Goal: Task Accomplishment & Management: Manage account settings

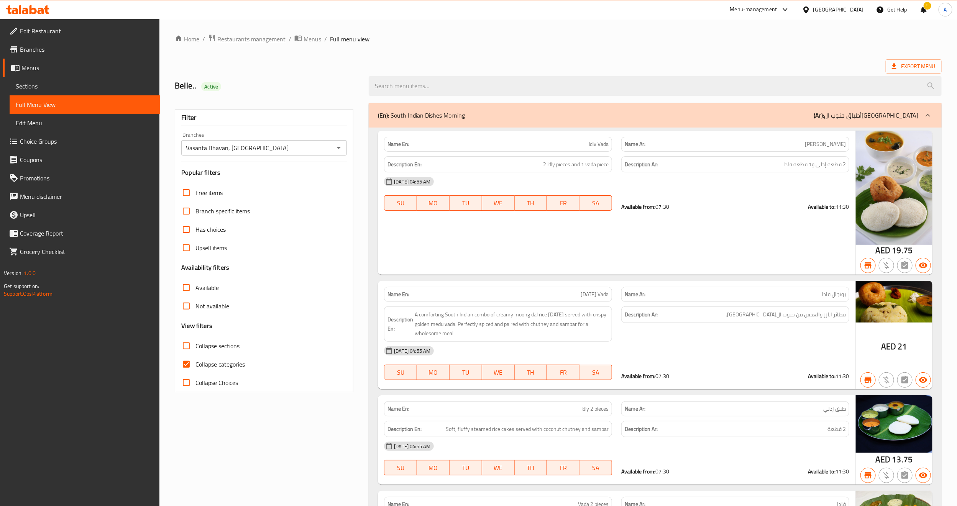
click at [265, 41] on span "Restaurants management" at bounding box center [251, 39] width 68 height 9
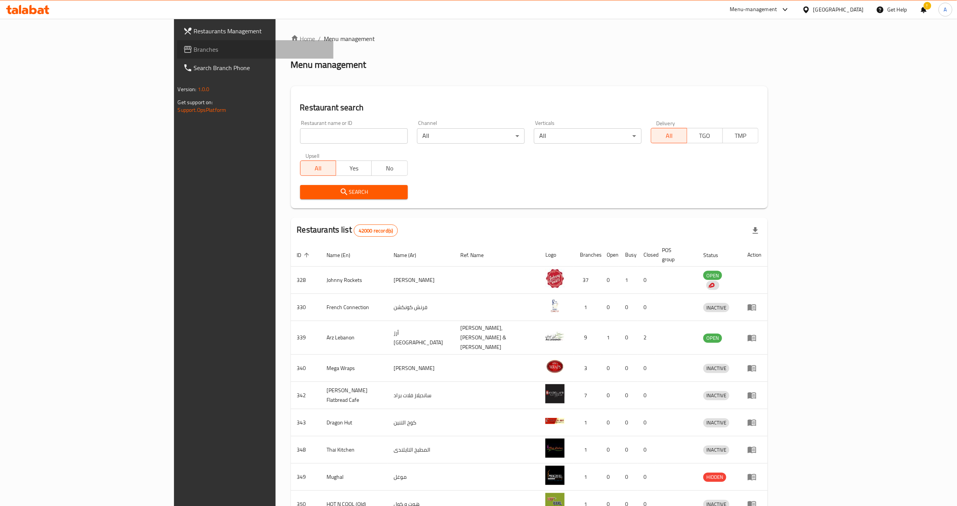
click at [194, 47] on span "Branches" at bounding box center [261, 49] width 134 height 9
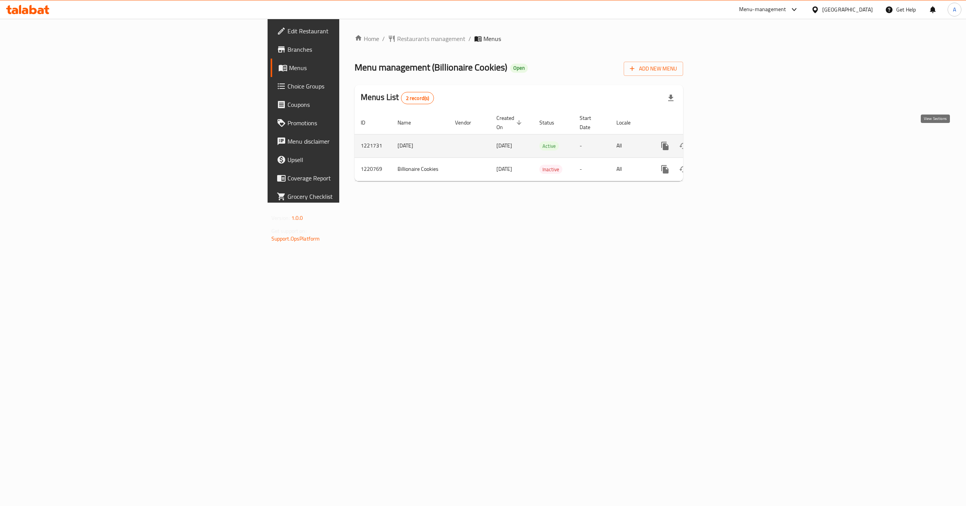
click at [725, 141] on icon "enhanced table" at bounding box center [720, 145] width 9 height 9
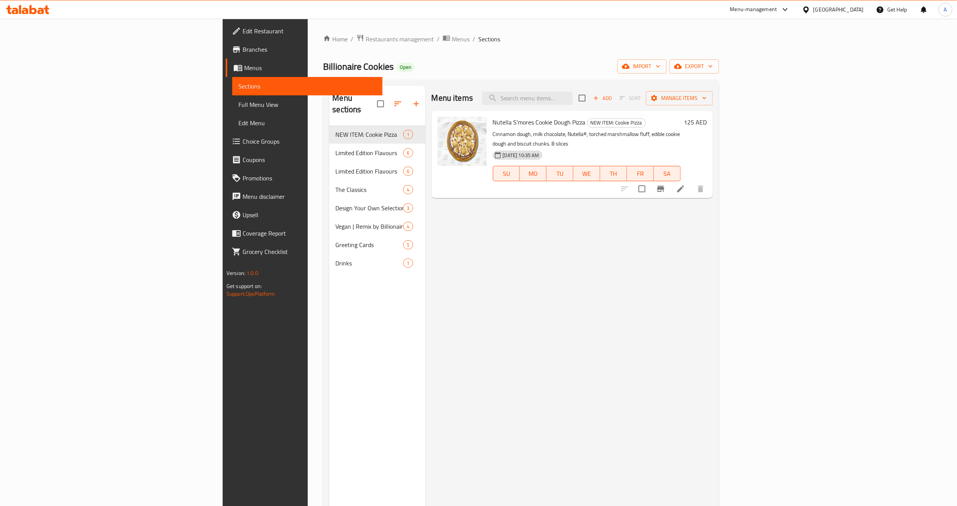
click at [482, 211] on div "Menu items Add Sort Manage items Nutella S'mores Cookie Dough Pizza NEW ITEM: C…" at bounding box center [570, 339] width 288 height 506
click at [329, 292] on div "Menu sections NEW ITEM: Cookie Pizza 1 Limited Edition Flavours 6 Limited Editi…" at bounding box center [377, 339] width 96 height 506
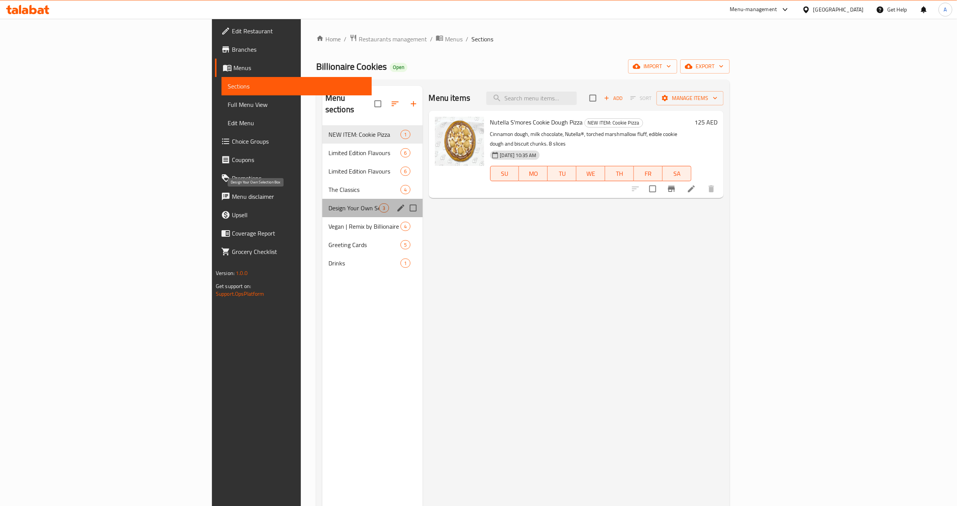
click at [329, 204] on span "Design Your Own Selection Box" at bounding box center [354, 208] width 51 height 9
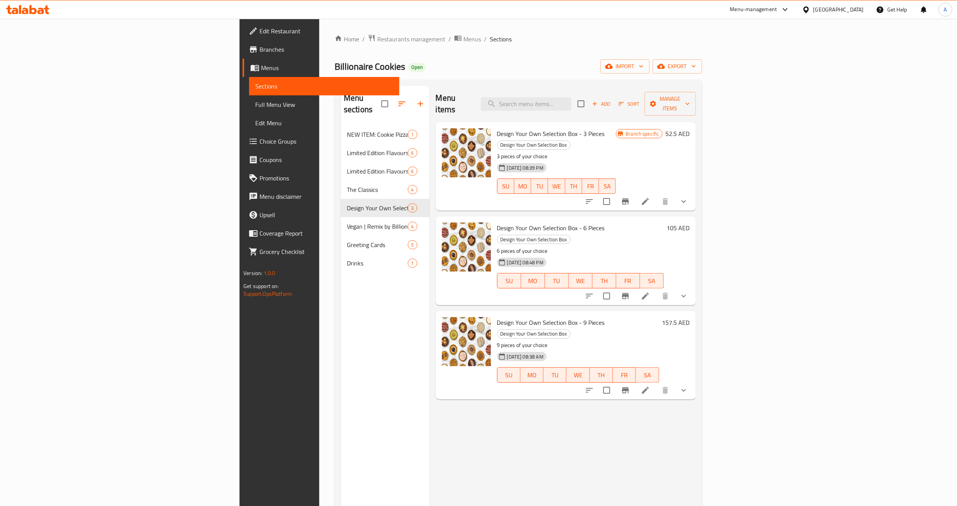
click at [585, 442] on div "Menu items Add Sort Manage items Design Your Own Selection Box - 3 Pieces Desig…" at bounding box center [563, 339] width 266 height 506
drag, startPoint x: 920, startPoint y: 194, endPoint x: 926, endPoint y: 184, distance: 11.2
click at [696, 194] on div "Menu items Add Sort Manage items Design Your Own Selection Box - 3 Pieces Desig…" at bounding box center [563, 339] width 266 height 506
click at [689, 197] on icon "show more" at bounding box center [683, 201] width 9 height 9
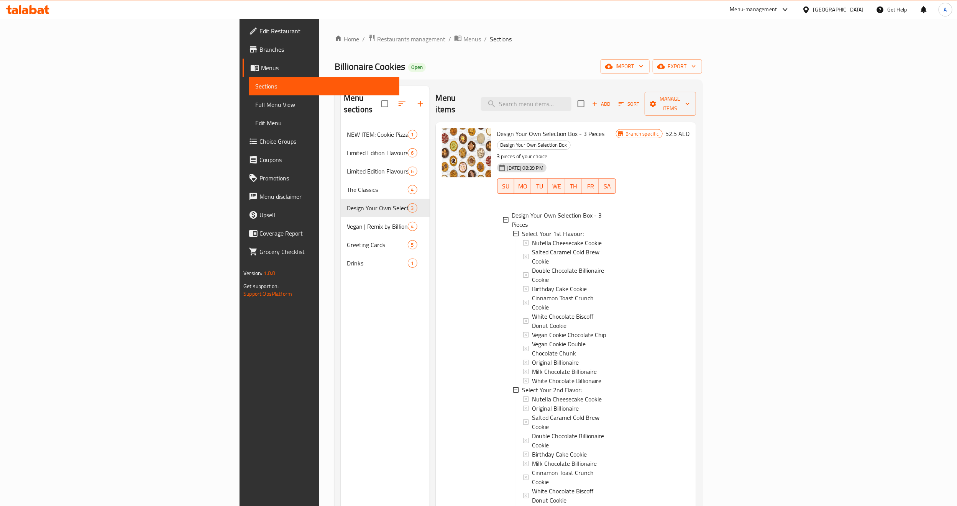
click at [690, 296] on div "Branch specific 52.5 AED" at bounding box center [653, 420] width 74 height 585
click at [341, 294] on div "Menu sections NEW ITEM: Cookie Pizza 1 Limited Edition Flavours 6 Limited Editi…" at bounding box center [385, 339] width 89 height 506
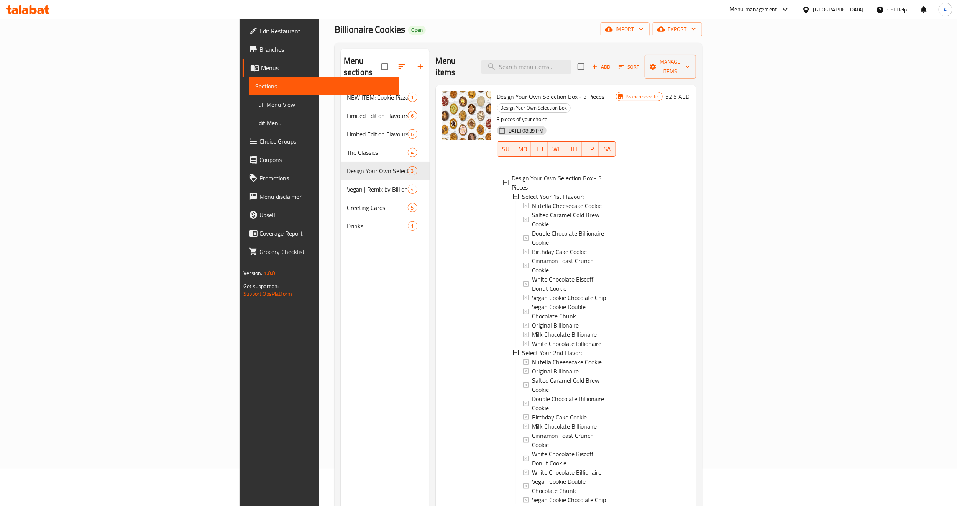
scroll to position [58, 0]
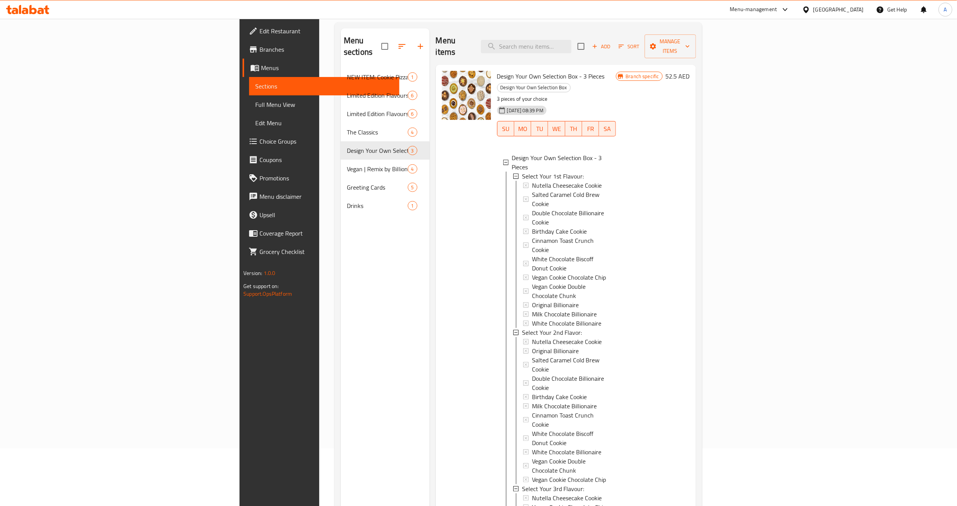
click at [439, 316] on div at bounding box center [466, 364] width 55 height 592
click at [243, 39] on link "Edit Restaurant" at bounding box center [321, 31] width 157 height 18
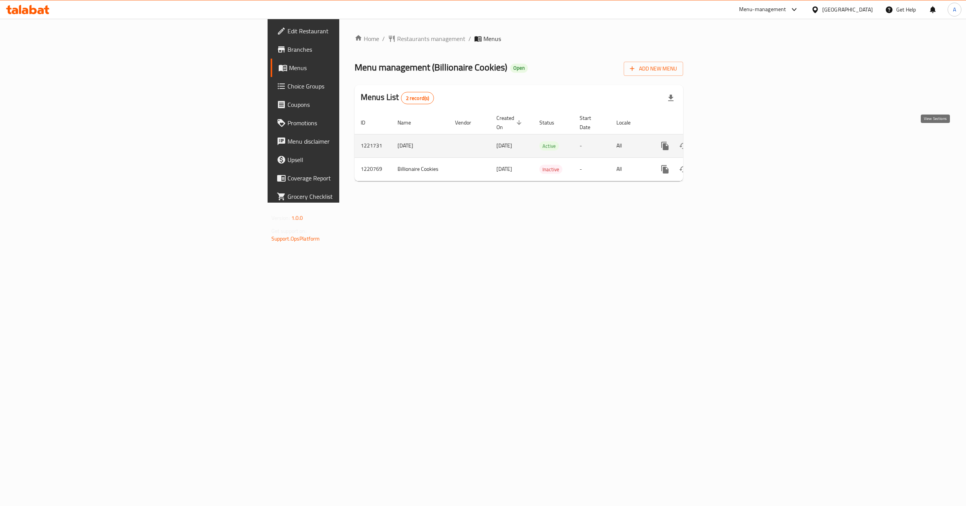
click at [725, 141] on icon "enhanced table" at bounding box center [720, 145] width 9 height 9
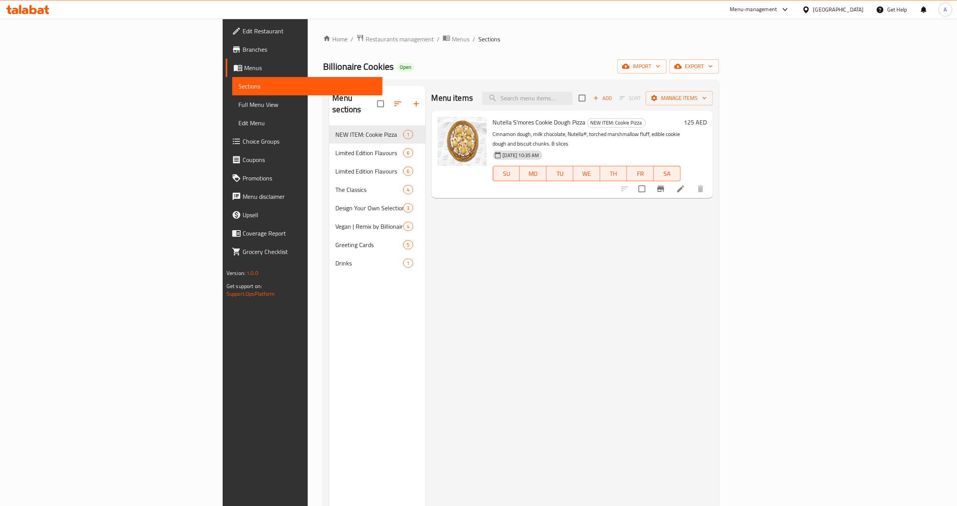
click at [486, 207] on div "Menu items Add Sort Manage items Nutella S'mores Cookie Dough Pizza NEW ITEM: C…" at bounding box center [570, 339] width 288 height 506
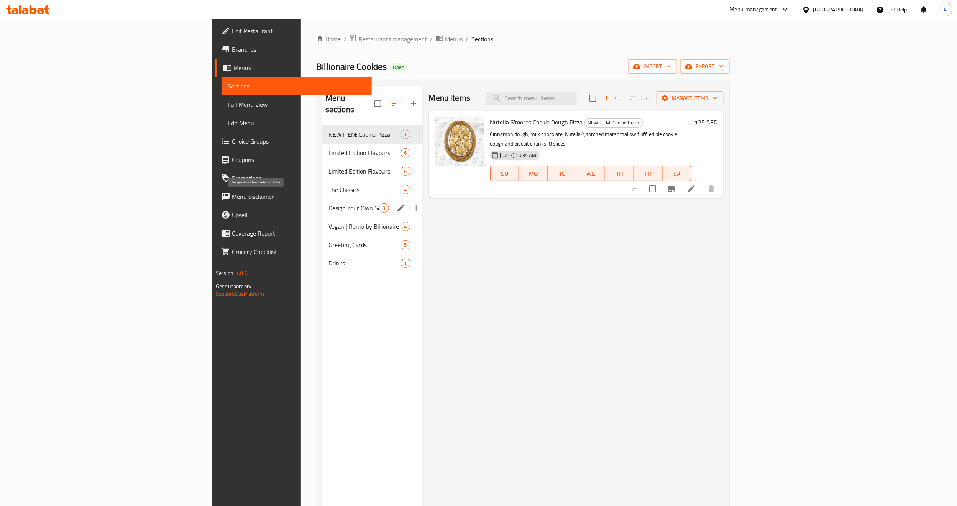
click at [329, 204] on span "Design Your Own Selection Box" at bounding box center [354, 208] width 51 height 9
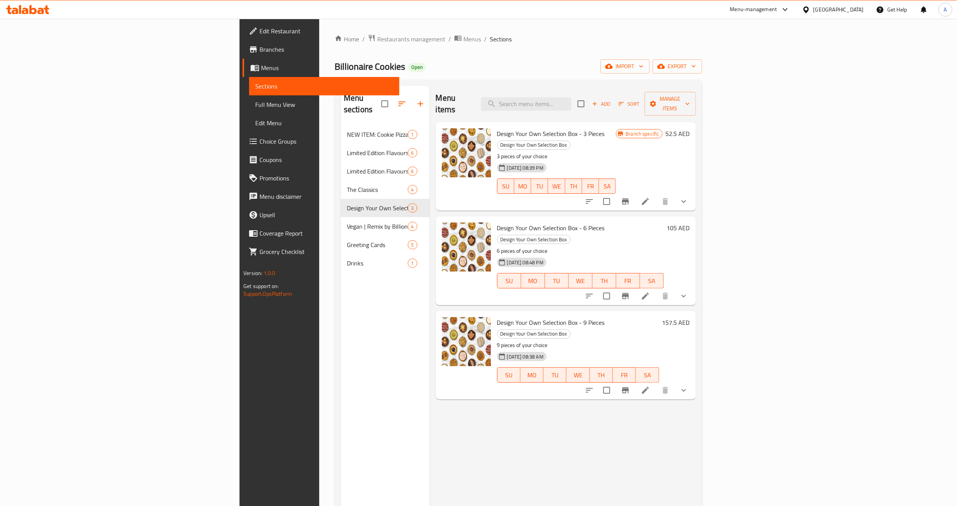
click at [659, 317] on h6 "Design Your Own Selection Box - 9 Pieces Design Your Own Selection Box" at bounding box center [578, 327] width 162 height 21
click at [689, 197] on icon "show more" at bounding box center [683, 201] width 9 height 9
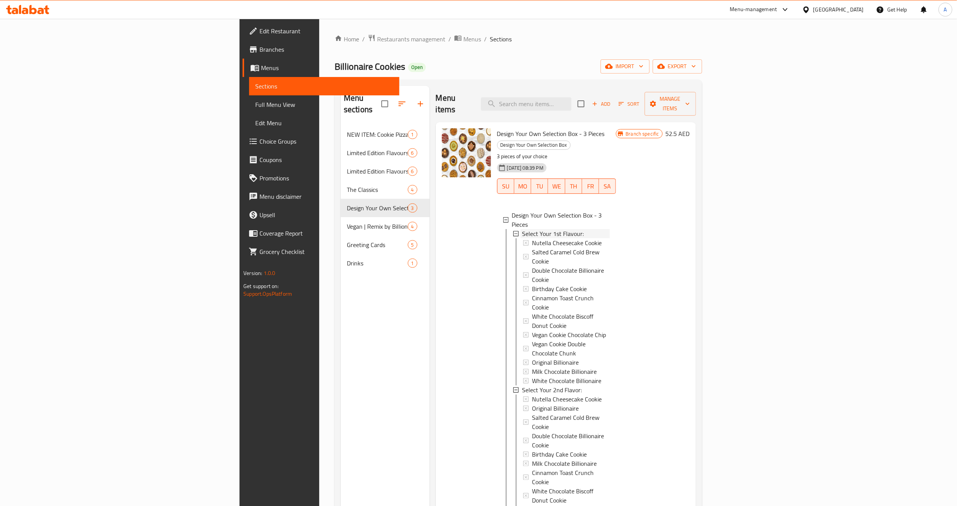
click at [522, 229] on span "Select Your 1st Flavour:" at bounding box center [553, 233] width 62 height 9
click at [532, 238] on span "Nutella Cheesecake Cookie" at bounding box center [567, 242] width 70 height 9
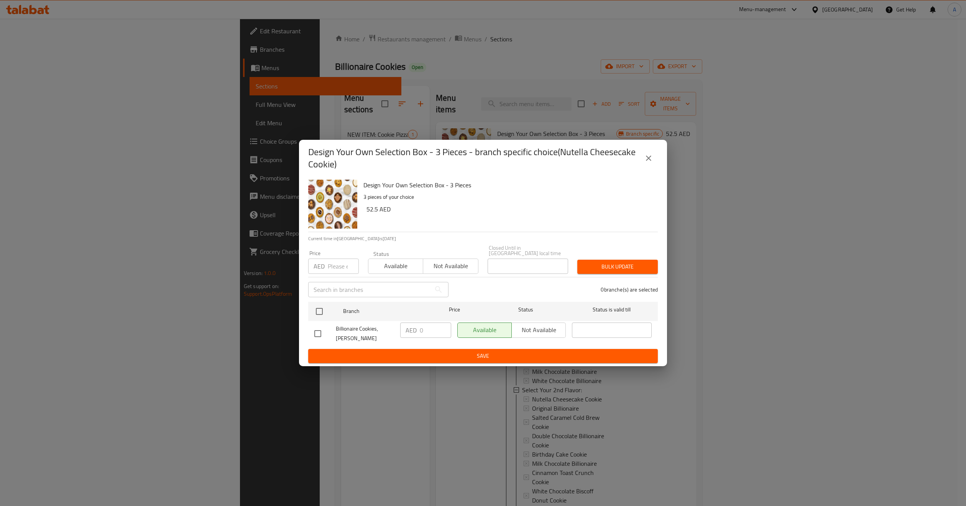
click at [633, 155] on h2 "Design Your Own Selection Box - 3 Pieces - branch specific choice(Nutella Chees…" at bounding box center [473, 158] width 331 height 25
click at [644, 156] on icon "close" at bounding box center [648, 158] width 9 height 9
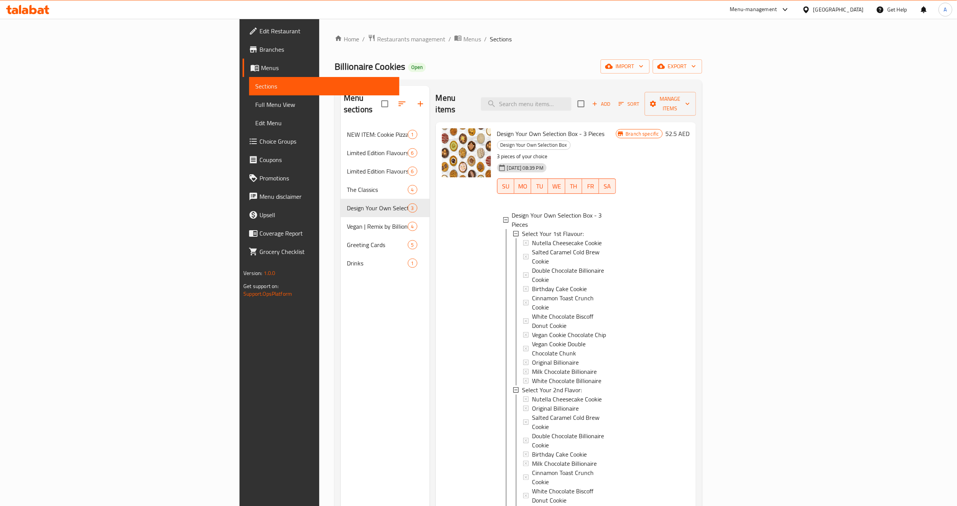
click at [439, 281] on div at bounding box center [466, 421] width 55 height 592
click at [439, 229] on div at bounding box center [466, 421] width 55 height 592
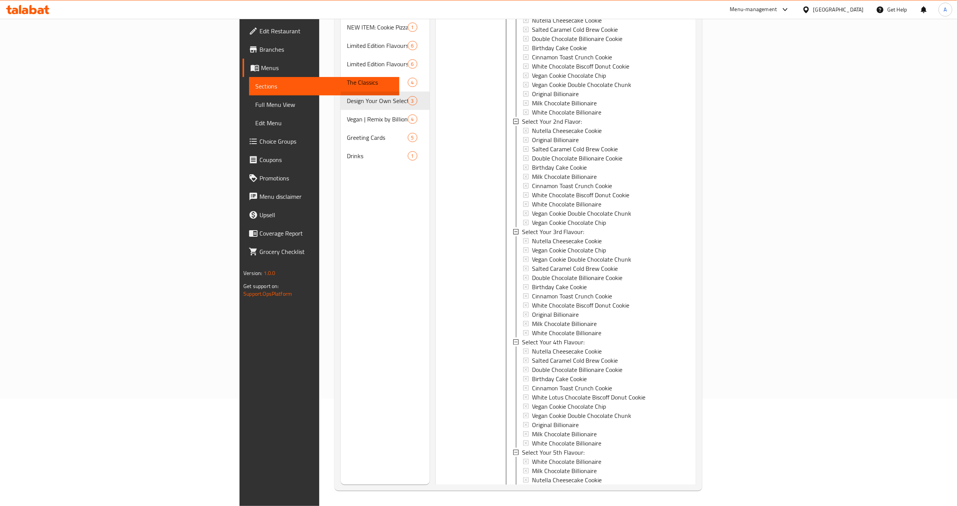
scroll to position [836, 0]
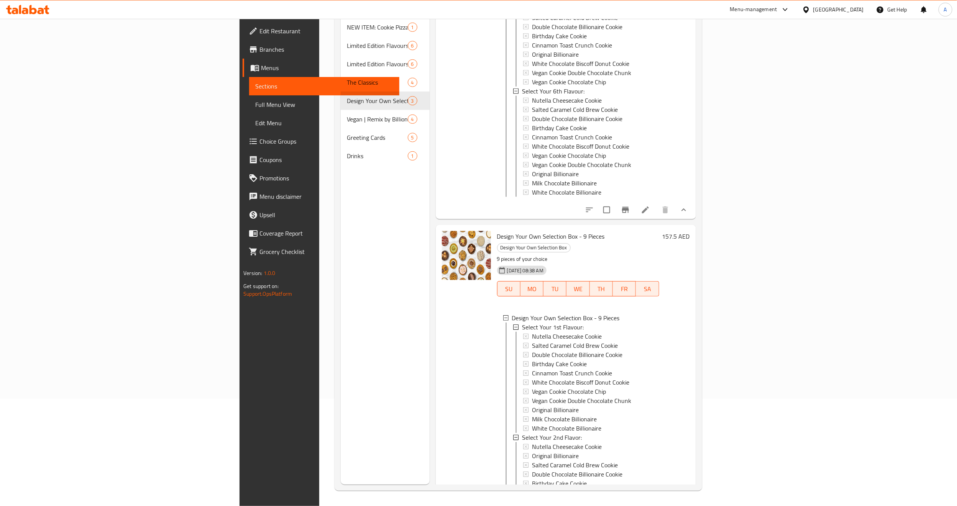
scroll to position [1, 0]
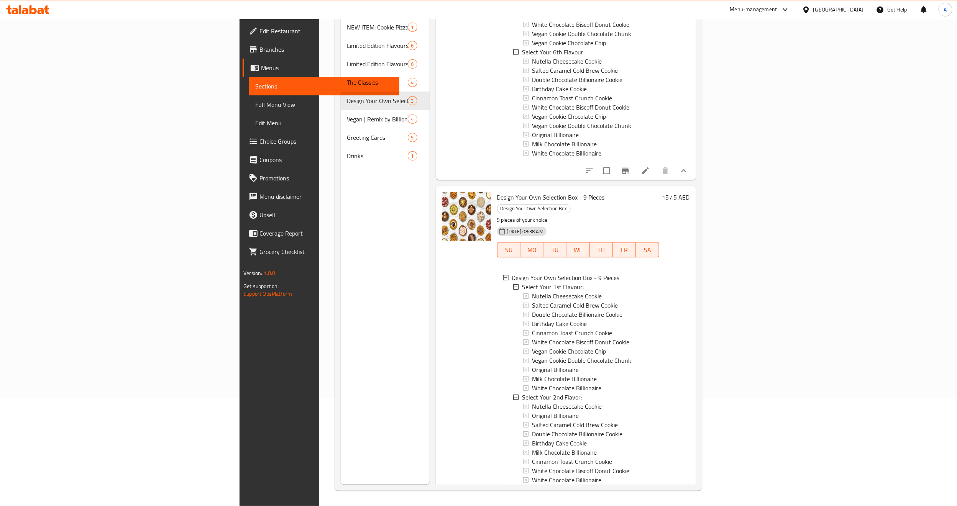
scroll to position [1239, 0]
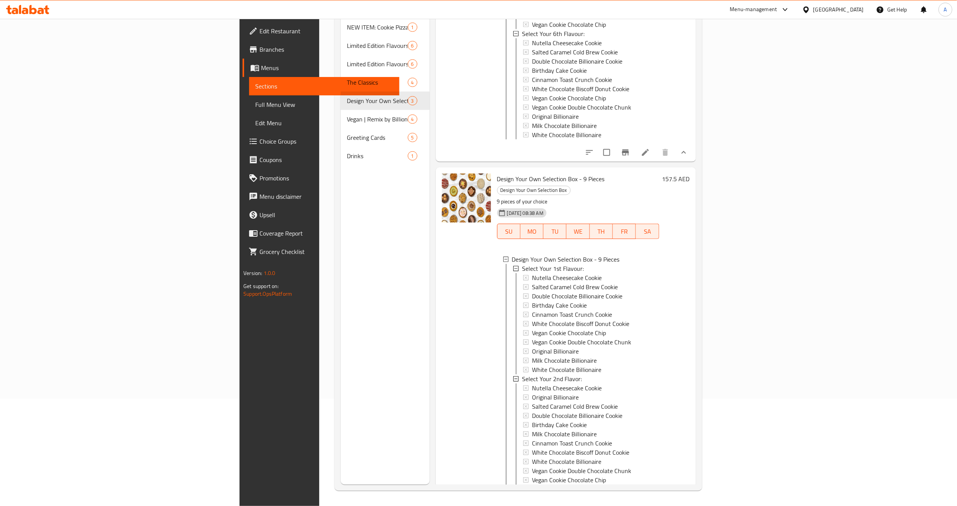
click at [341, 273] on div "Menu sections NEW ITEM: Cookie Pizza 1 Limited Edition Flavours 6 Limited Editi…" at bounding box center [385, 232] width 89 height 506
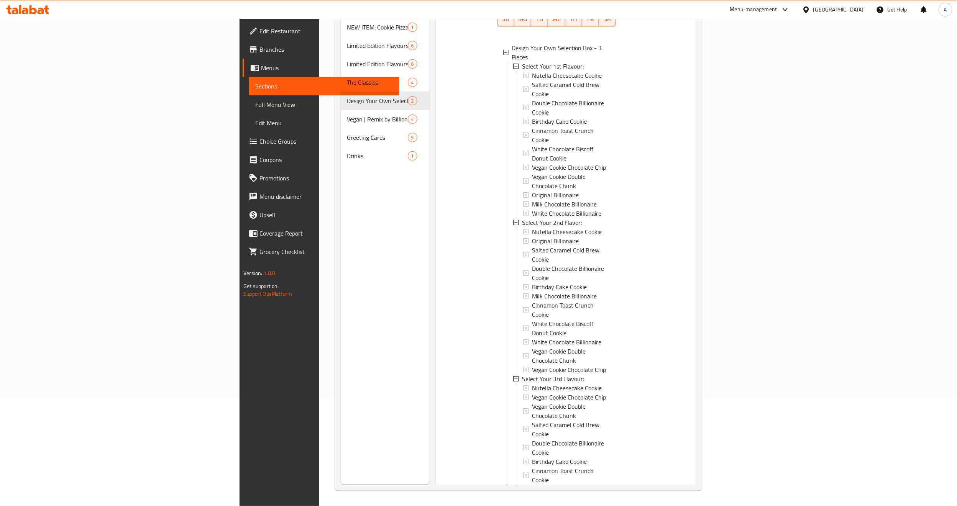
scroll to position [0, 0]
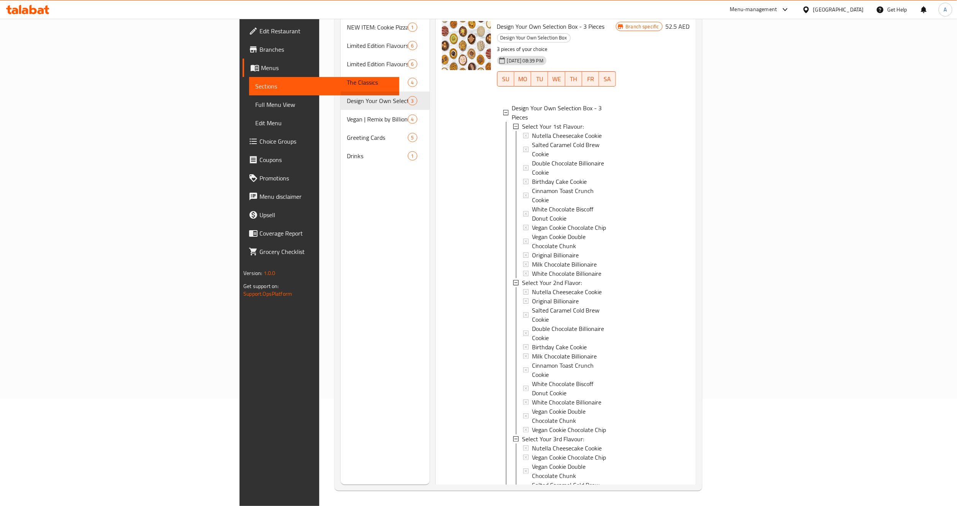
click at [439, 232] on div at bounding box center [466, 314] width 55 height 592
click at [439, 235] on div at bounding box center [466, 314] width 55 height 592
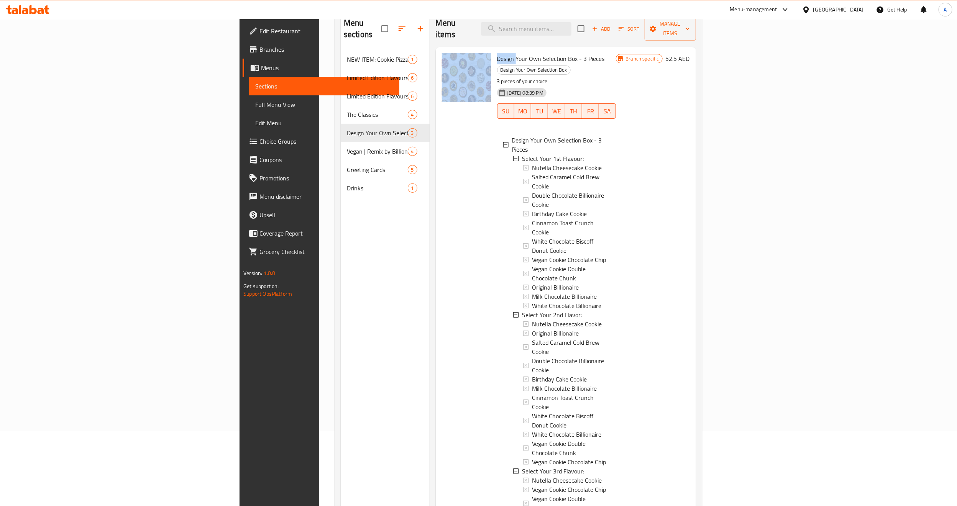
scroll to position [50, 0]
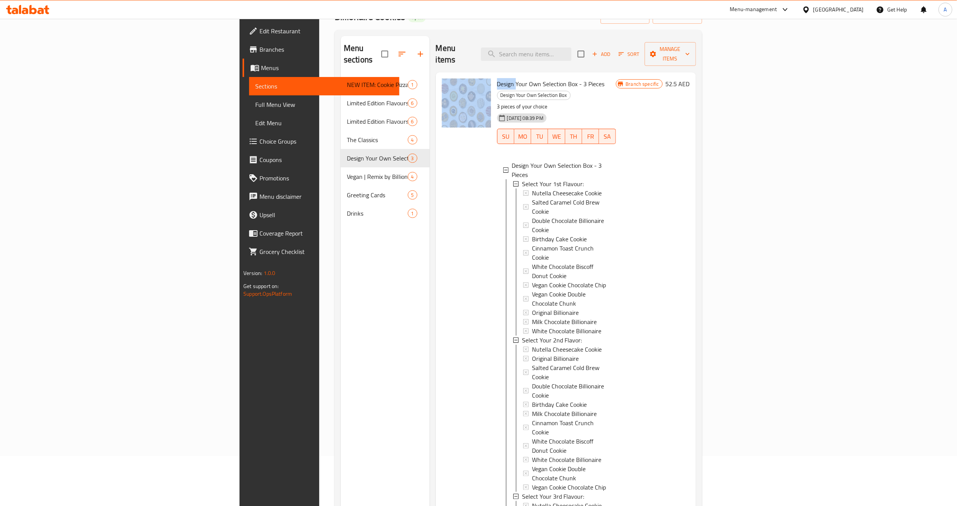
click at [439, 204] on div at bounding box center [466, 372] width 55 height 592
click at [439, 326] on div at bounding box center [466, 372] width 55 height 592
click at [439, 336] on div at bounding box center [466, 372] width 55 height 592
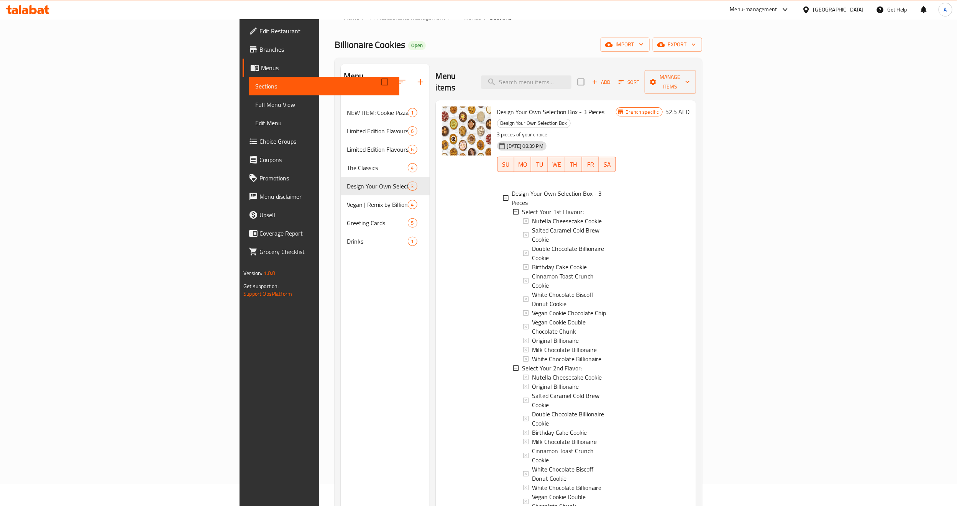
scroll to position [0, 0]
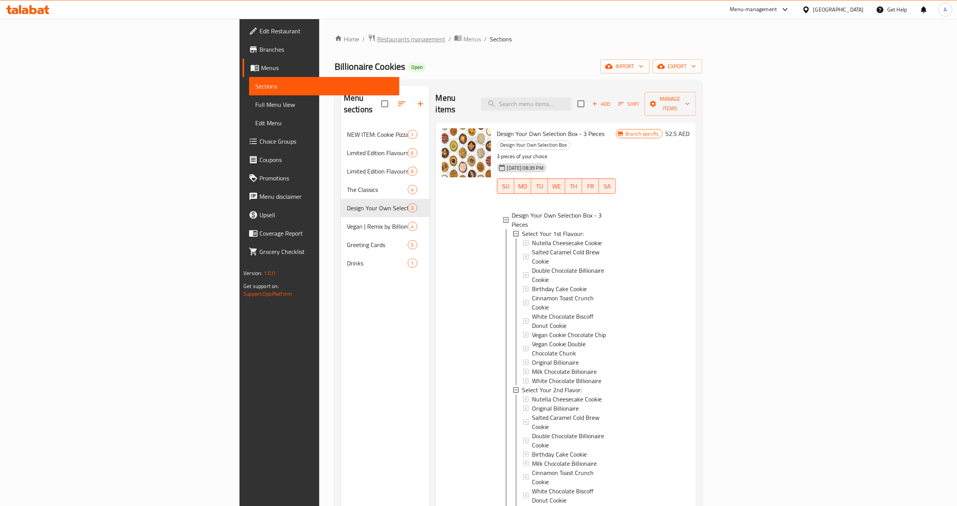
click at [377, 38] on span "Restaurants management" at bounding box center [411, 39] width 68 height 9
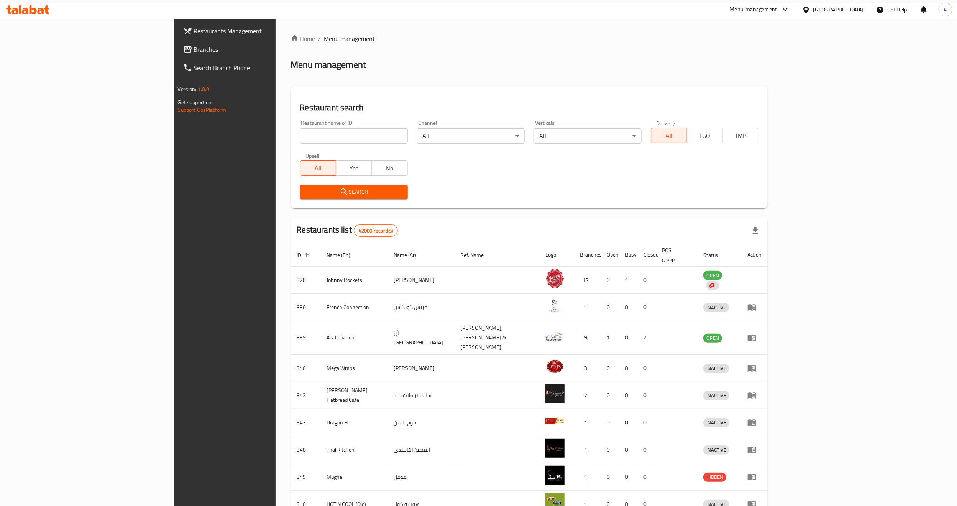
click at [298, 81] on div "Home / Menu management Menu management Restaurant search Restaurant name or ID …" at bounding box center [529, 303] width 477 height 538
click at [318, 133] on input "search" at bounding box center [354, 135] width 108 height 15
paste input "687630"
type input "687630"
click at [194, 53] on span "Branches" at bounding box center [261, 49] width 134 height 9
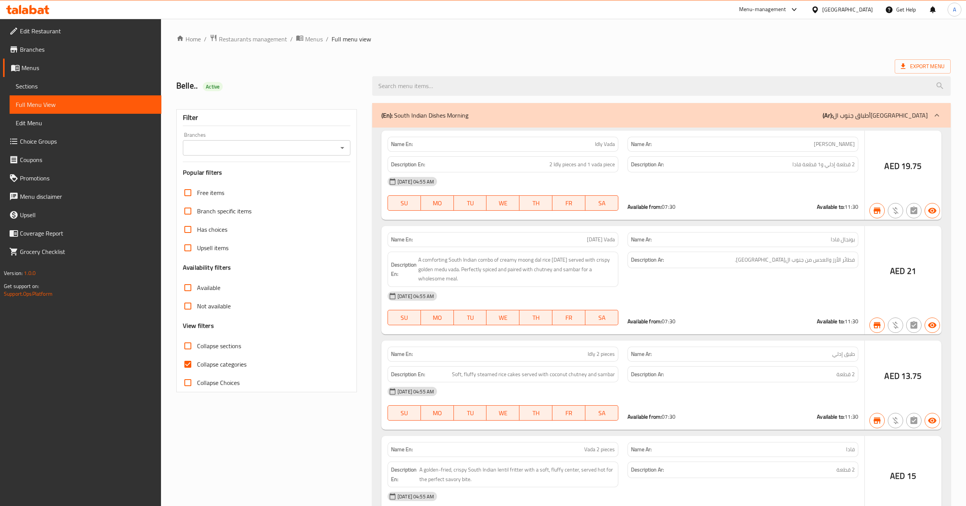
click at [573, 208] on div at bounding box center [483, 253] width 966 height 506
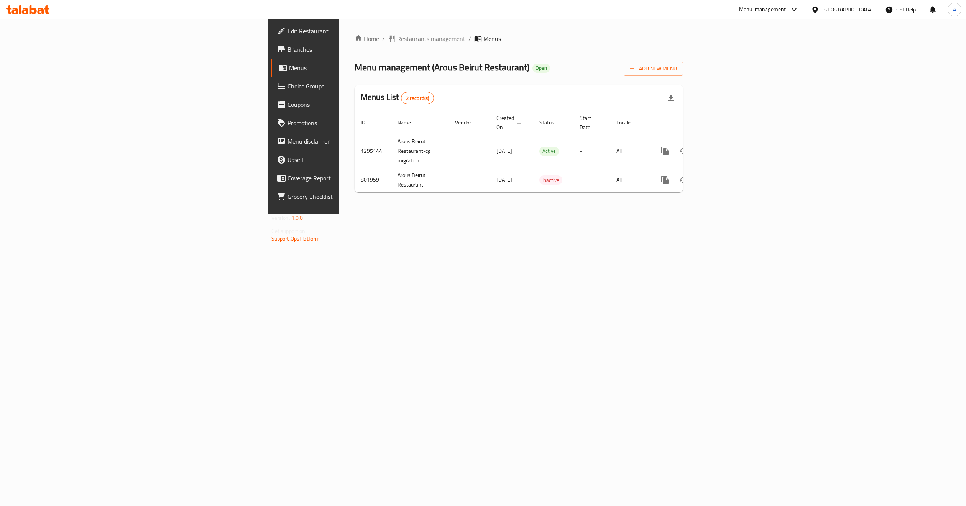
click at [490, 214] on div "Home / Restaurants management / Menus Menu management ( Arous [GEOGRAPHIC_DATA]…" at bounding box center [518, 116] width 359 height 195
click at [724, 148] on icon "enhanced table" at bounding box center [720, 151] width 7 height 7
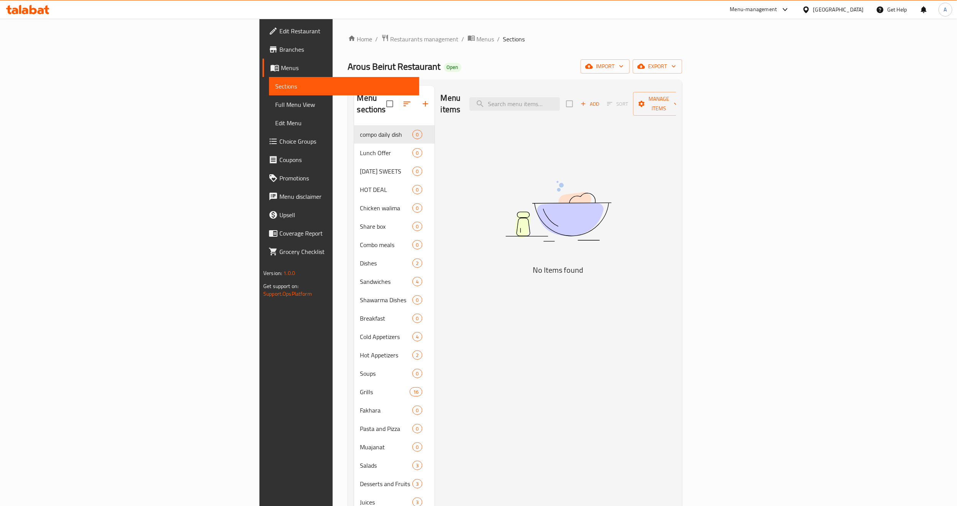
click at [565, 246] on img at bounding box center [559, 212] width 192 height 102
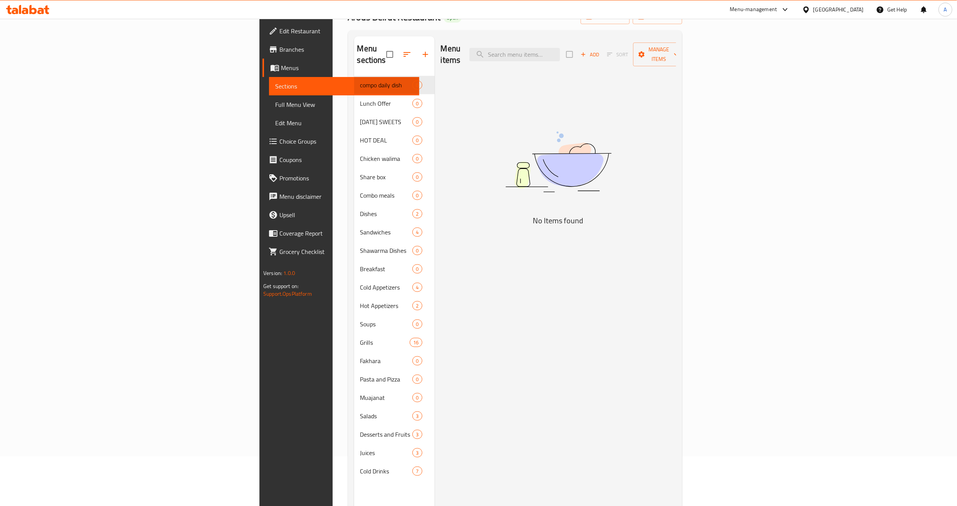
scroll to position [107, 0]
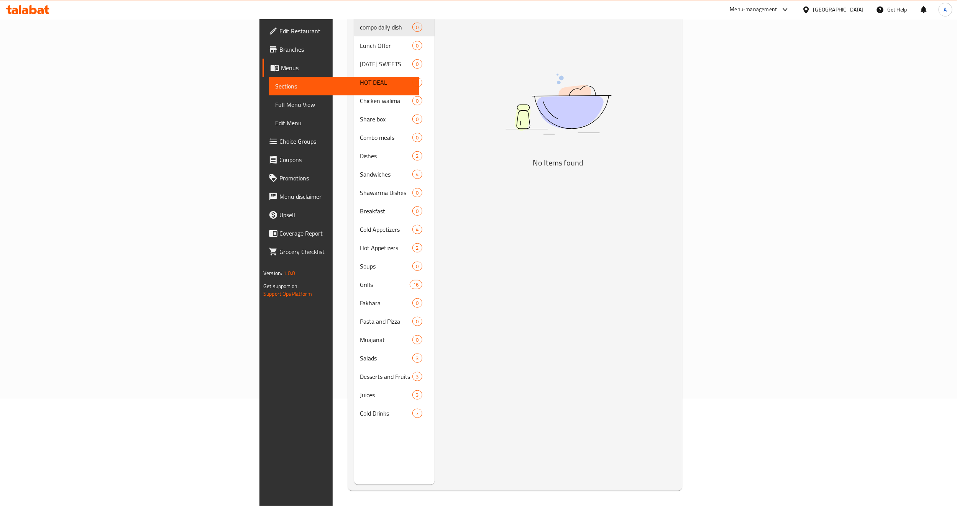
click at [496, 320] on div "Menu items Add Sort Manage items No Items found" at bounding box center [556, 232] width 242 height 506
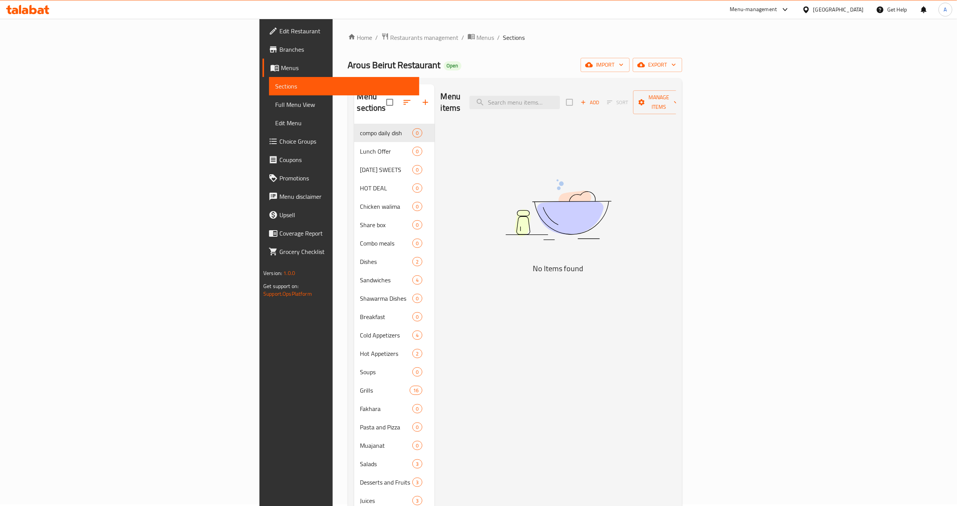
scroll to position [0, 0]
click at [478, 228] on div "Menu items Add Sort Manage items No Items found" at bounding box center [556, 339] width 242 height 506
click at [458, 238] on div "Menu items Add Sort Manage items No Items found" at bounding box center [556, 339] width 242 height 506
click at [532, 229] on div "Menu items Add Sort Manage items No Items found" at bounding box center [556, 339] width 242 height 506
click at [483, 243] on div "Menu items Add Sort Manage items No Items found" at bounding box center [556, 339] width 242 height 506
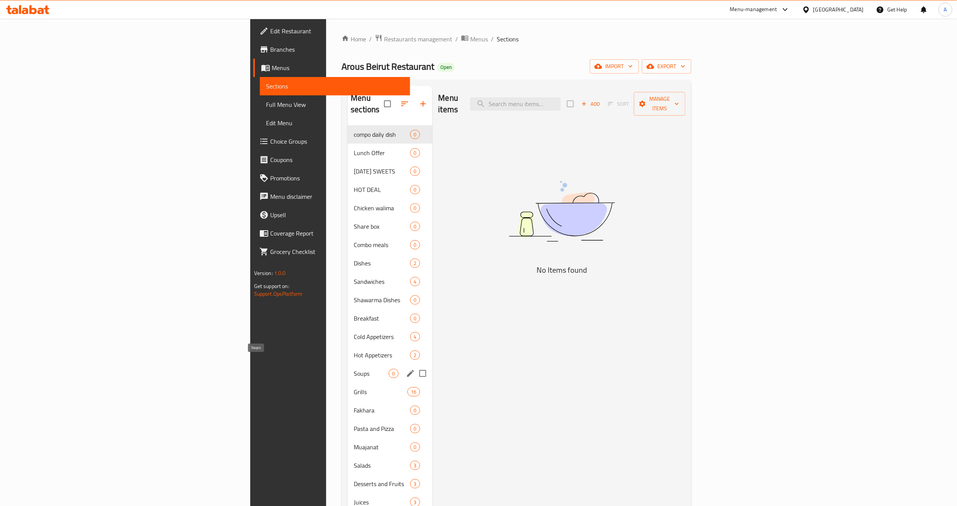
click at [354, 369] on span "Soups" at bounding box center [371, 373] width 35 height 9
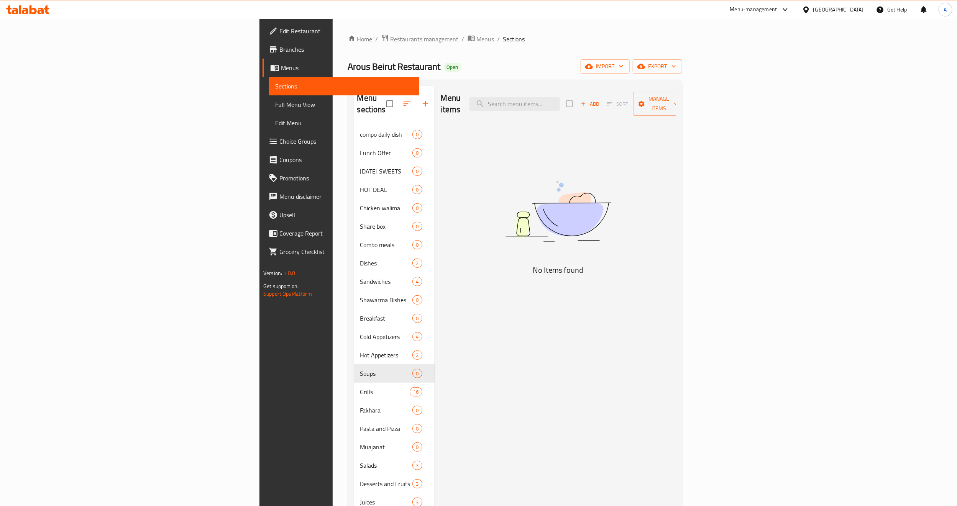
click at [482, 292] on div "Menu items Add Sort Manage items No Items found" at bounding box center [556, 339] width 242 height 506
click at [403, 99] on icon "button" at bounding box center [407, 103] width 9 height 9
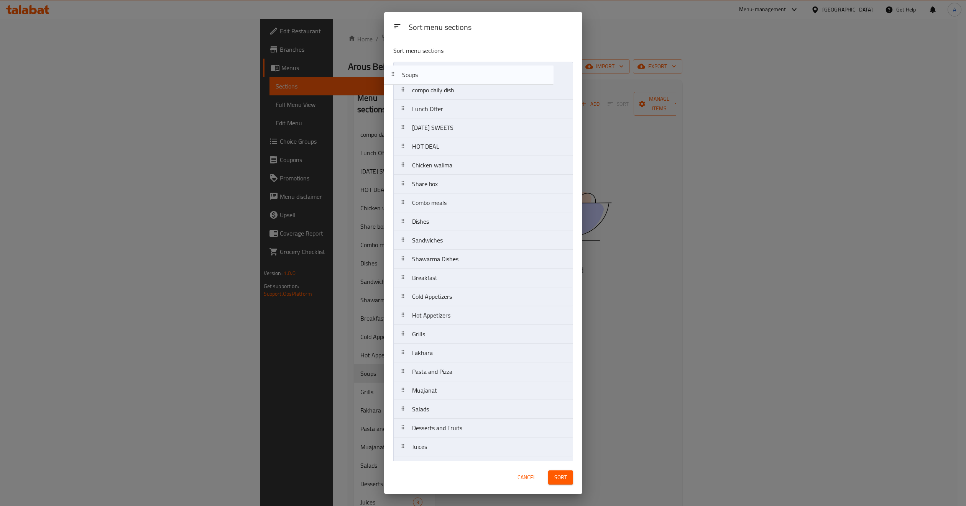
drag, startPoint x: 404, startPoint y: 320, endPoint x: 395, endPoint y: 74, distance: 246.3
click at [395, 74] on nav "compo daily dish Lunch Offer RAMADAN SWEETS HOT DEAL Chicken walima Share box C…" at bounding box center [483, 269] width 180 height 414
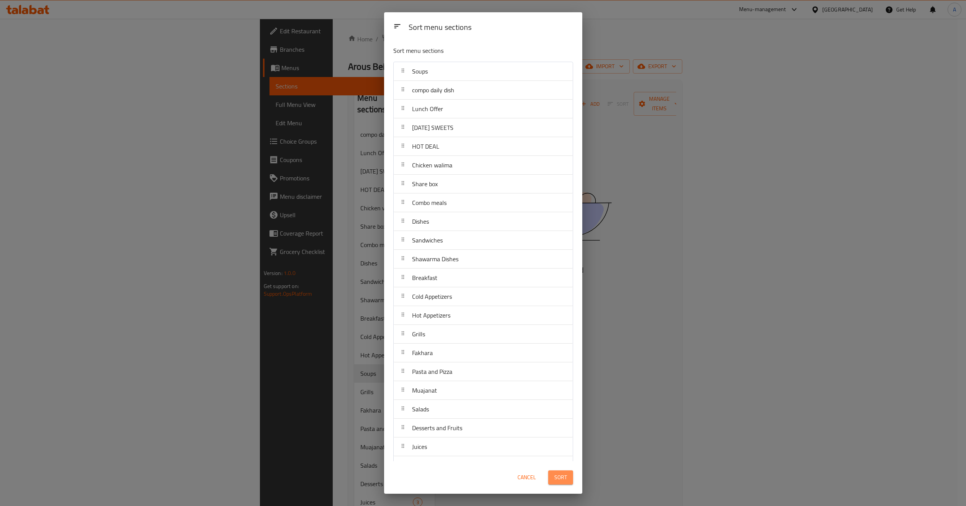
click at [559, 478] on span "Sort" at bounding box center [560, 478] width 13 height 10
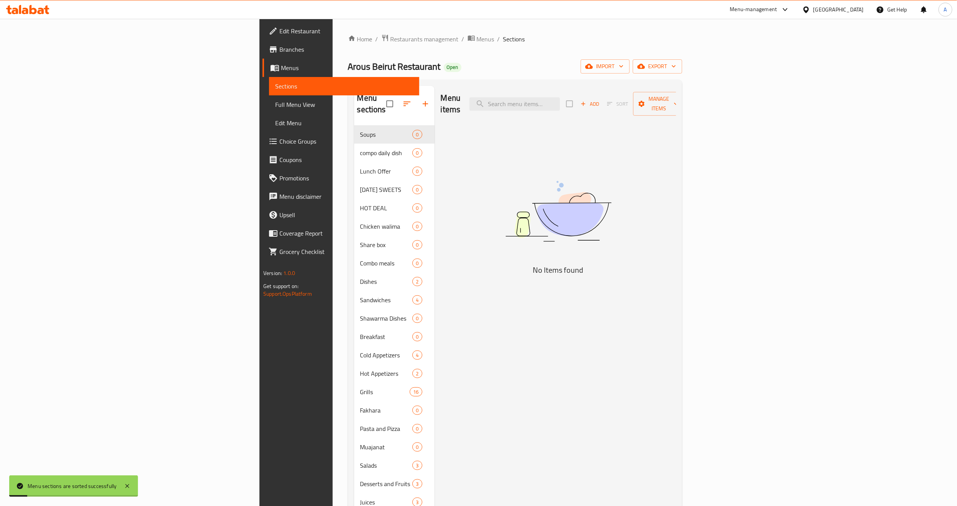
click at [435, 183] on div "Menu items Add Sort Manage items No Items found" at bounding box center [556, 339] width 242 height 506
click at [525, 179] on div "Menu items Add Sort Manage items No Items found" at bounding box center [556, 339] width 242 height 506
click at [600, 100] on span "Add" at bounding box center [590, 104] width 21 height 9
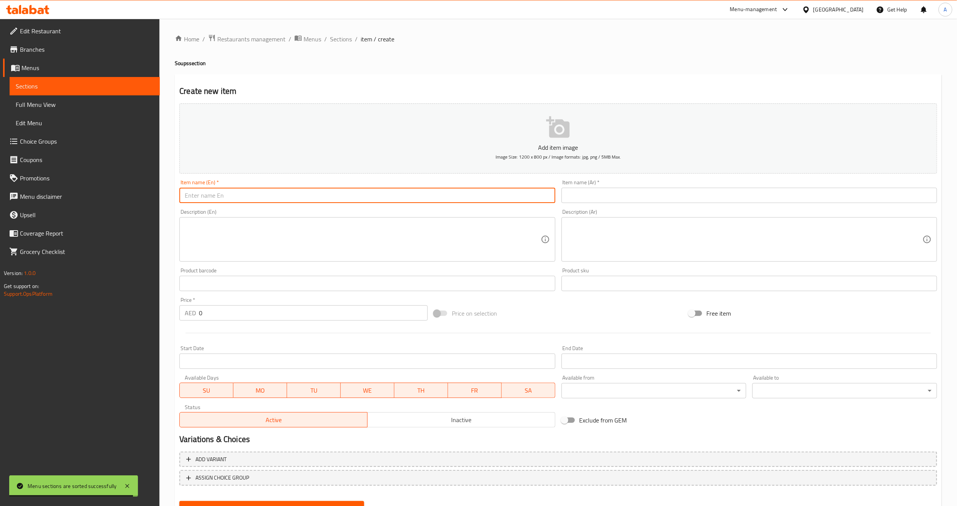
click at [420, 196] on input "text" at bounding box center [367, 195] width 376 height 15
paste input "vegetable"
type input "vegetable"
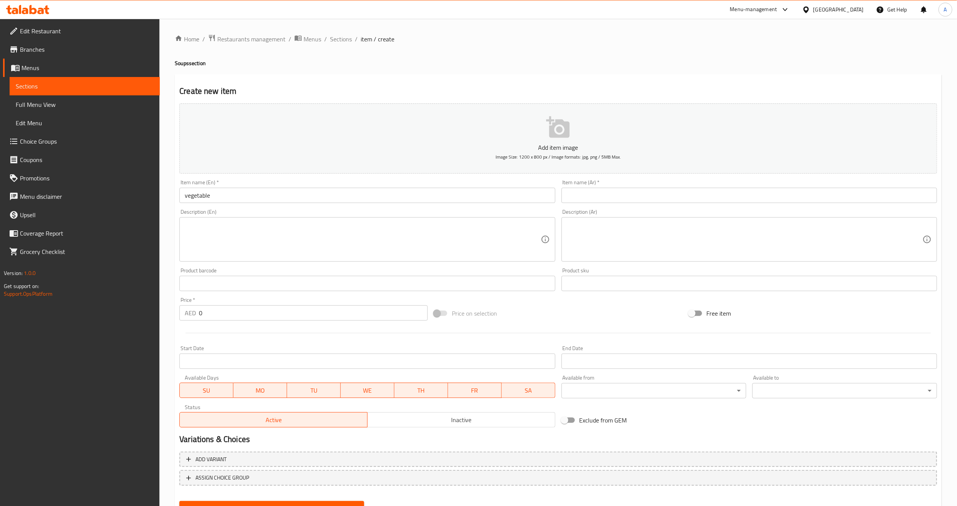
click at [666, 198] on input "text" at bounding box center [750, 195] width 376 height 15
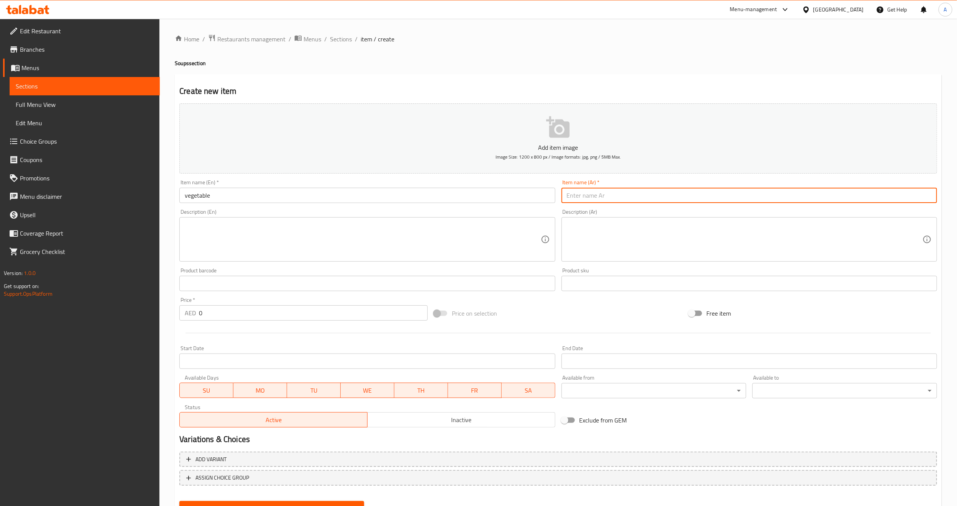
paste input "خضار"
type input "خضار"
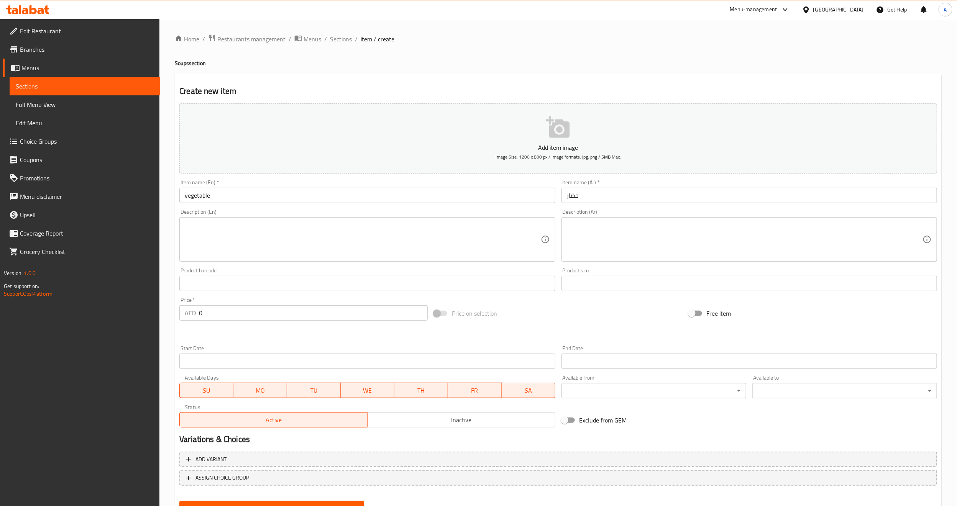
click at [821, 222] on textarea at bounding box center [745, 240] width 356 height 36
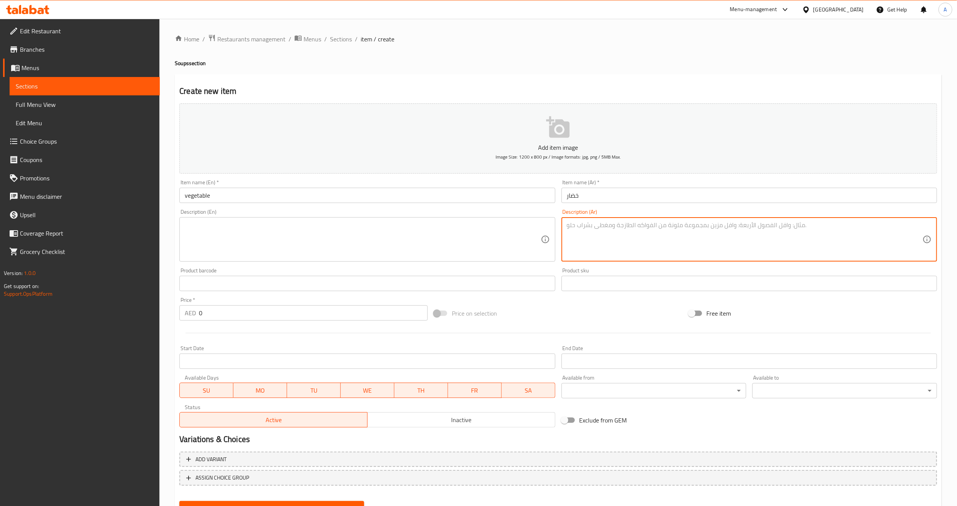
paste textarea "توليفة خضار طازجة مع زيت الزيتون"
type textarea "توليفة خضار طازجة مع زيت الزيتون"
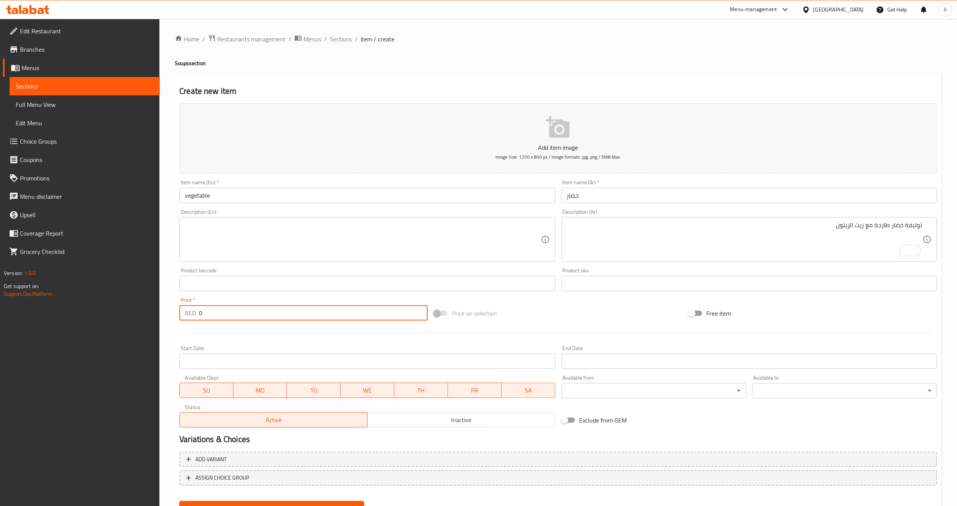
click at [216, 313] on input "0" at bounding box center [313, 313] width 229 height 15
paste input "22"
type input "22"
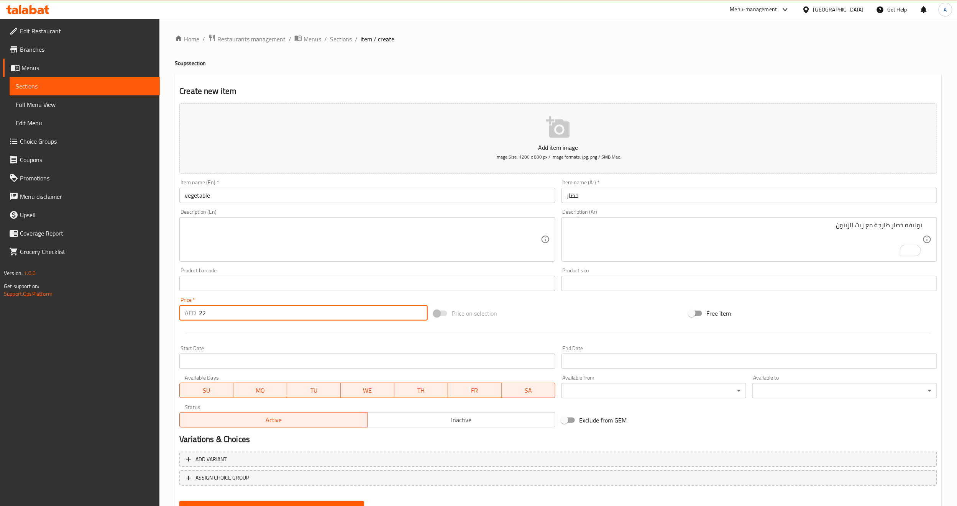
click at [546, 318] on div "Price on selection" at bounding box center [558, 313] width 255 height 21
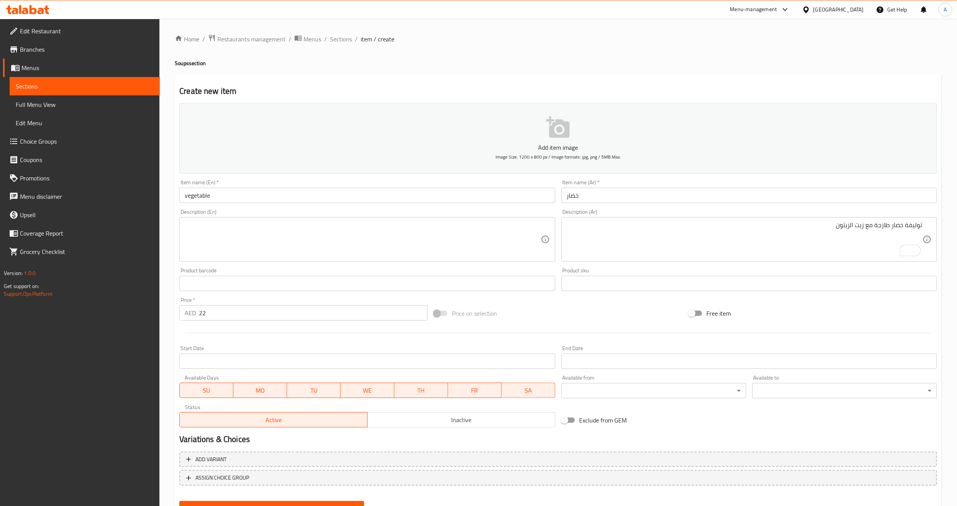
click at [660, 312] on div "Price on selection" at bounding box center [558, 313] width 255 height 21
click at [306, 41] on span "Menus" at bounding box center [313, 39] width 18 height 9
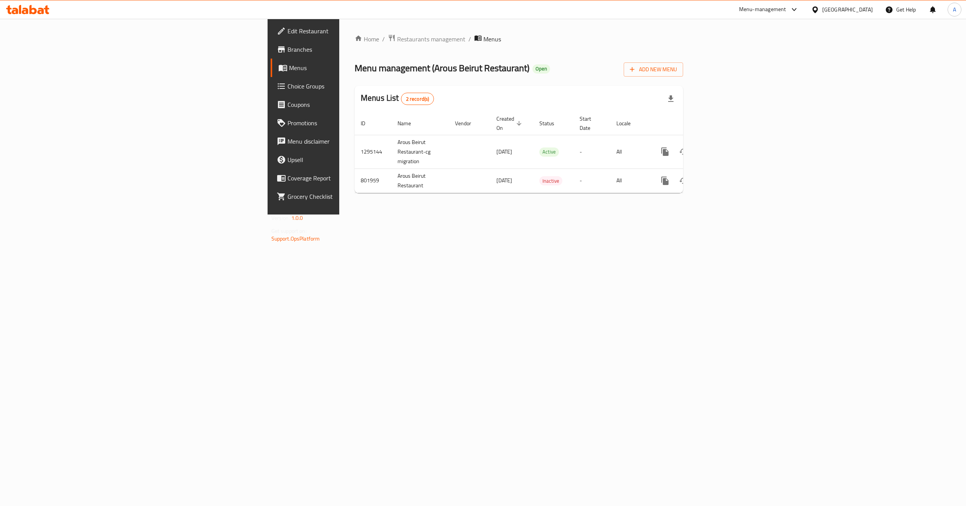
click at [395, 215] on div "Home / Restaurants management / Menus Menu management ( Arous Beirut Restaurant…" at bounding box center [518, 117] width 359 height 196
click at [677, 73] on span "Add New Menu" at bounding box center [653, 70] width 47 height 10
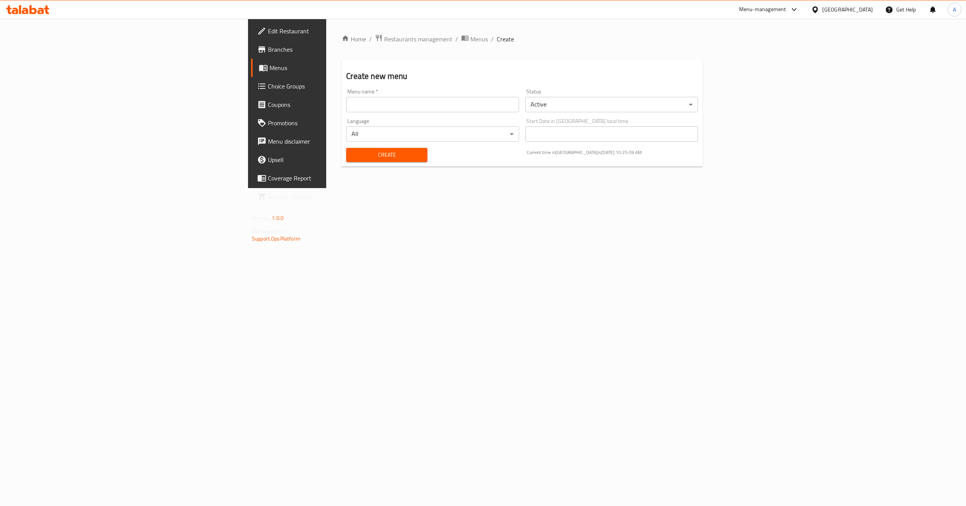
click at [346, 101] on input "text" at bounding box center [432, 104] width 173 height 15
paste input "342997869"
type input "new menu 342997869"
click at [607, 107] on body "​ Menu-management United Arab Emirates Get Help A Edit Restaurant Branches Menu…" at bounding box center [483, 263] width 966 height 488
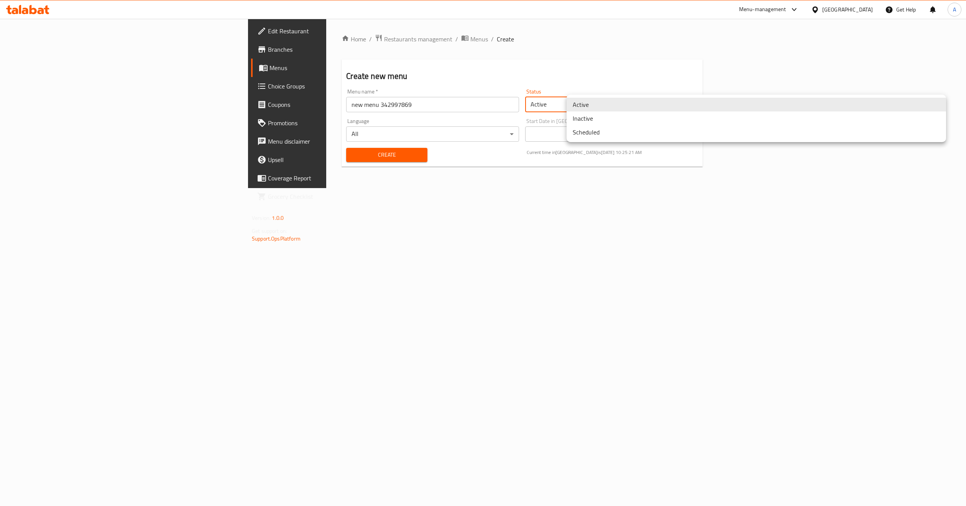
click at [604, 117] on li "Inactive" at bounding box center [757, 119] width 380 height 14
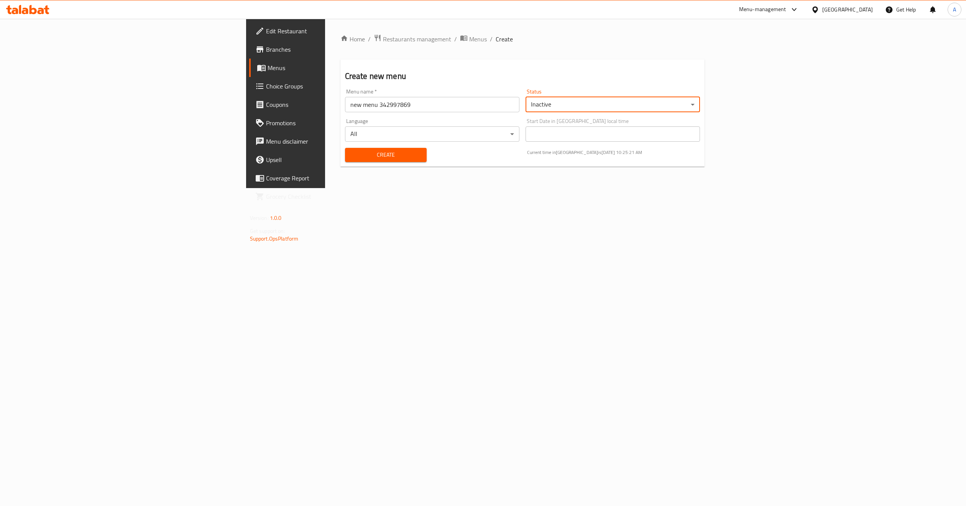
click at [347, 188] on div "Home / Restaurants management / Menus / Create Create new menu Menu name   * ne…" at bounding box center [522, 103] width 395 height 169
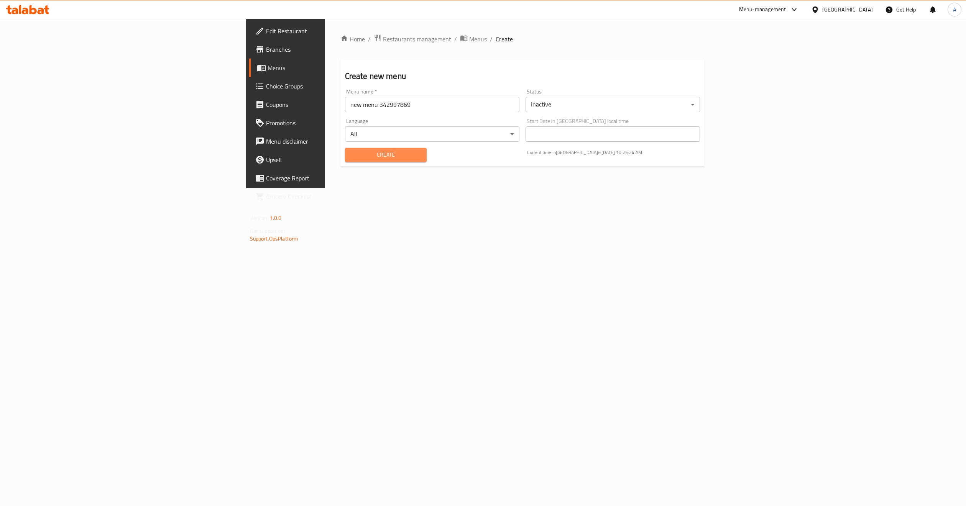
click at [345, 161] on button "Create" at bounding box center [386, 155] width 82 height 14
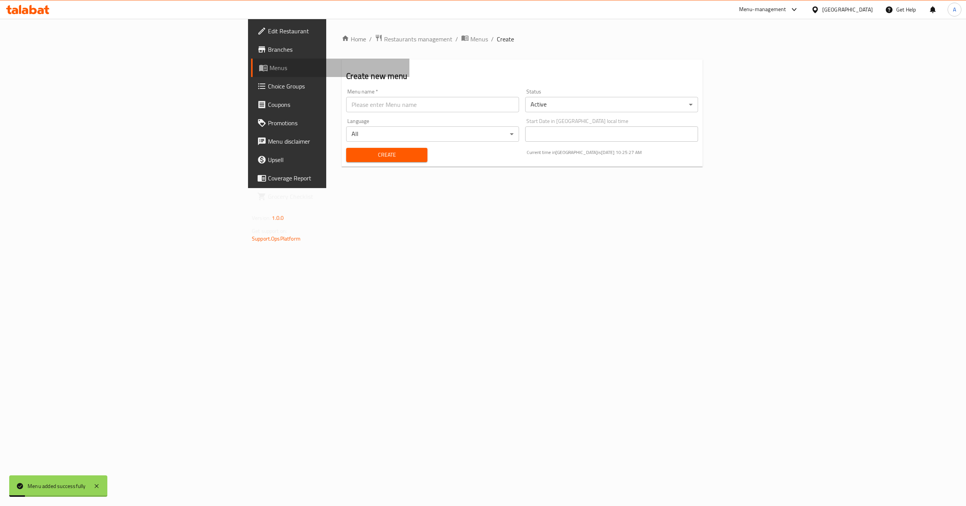
click at [251, 73] on link "Menus" at bounding box center [330, 68] width 158 height 18
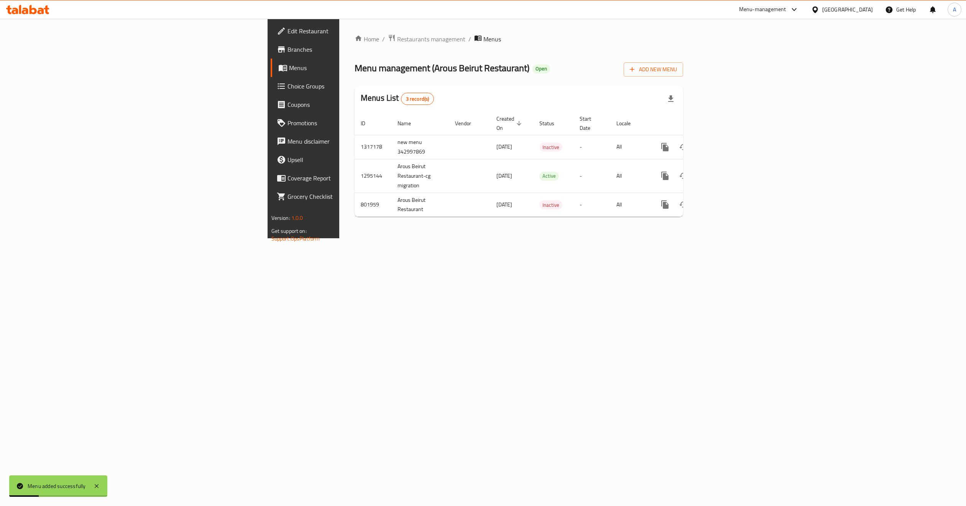
click at [339, 238] on div "Home / Restaurants management / Menus Menu management ( Arous Beirut Restaurant…" at bounding box center [518, 129] width 359 height 220
click at [725, 143] on icon "enhanced table" at bounding box center [720, 147] width 9 height 9
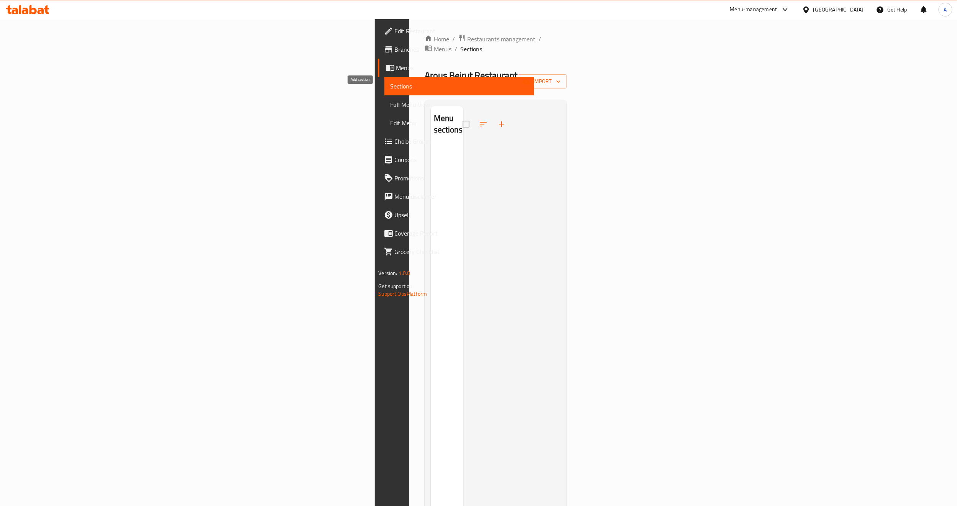
click at [497, 120] on icon "button" at bounding box center [501, 124] width 9 height 9
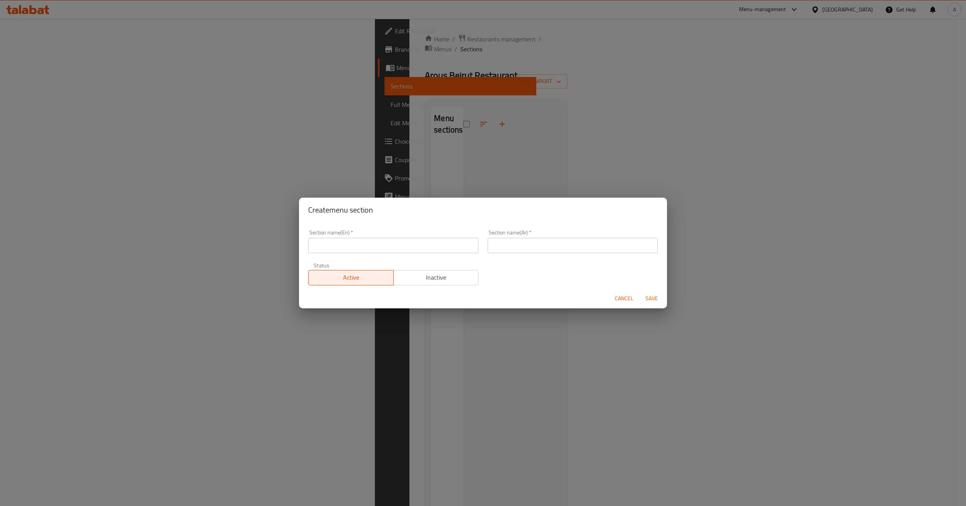
click at [393, 248] on input "text" at bounding box center [393, 245] width 170 height 15
type input "soup"
click at [529, 283] on div "Section name(En)   * soup Section name(En) * Section name(Ar)   * Section name(…" at bounding box center [483, 257] width 359 height 65
click at [538, 236] on div "Section name(Ar)   * Section name(Ar) *" at bounding box center [573, 241] width 170 height 23
click at [530, 253] on div "Section name(Ar)   * Section name(Ar) *" at bounding box center [572, 241] width 179 height 33
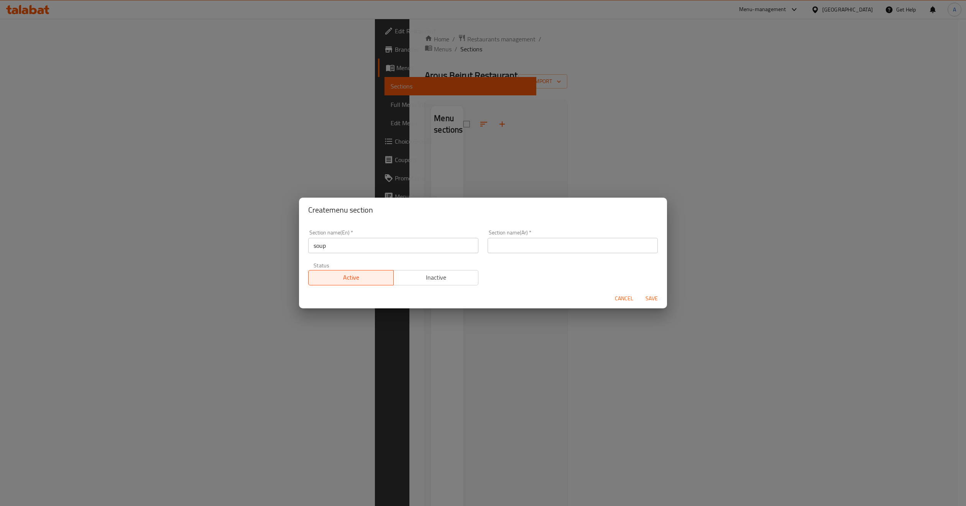
click at [571, 240] on input "text" at bounding box center [573, 245] width 170 height 15
paste input "شوربة"
type input "شوربة"
click at [646, 298] on span "Save" at bounding box center [652, 299] width 18 height 10
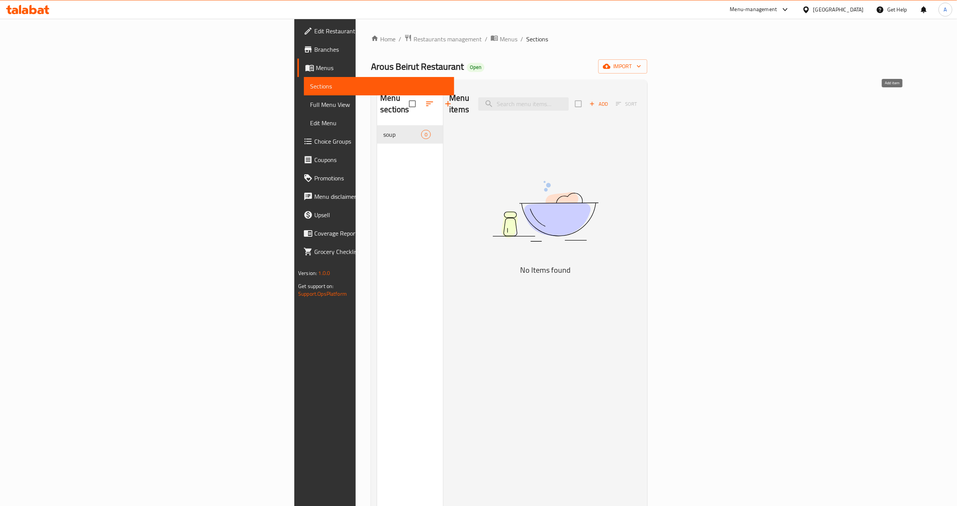
click at [596, 100] on icon "button" at bounding box center [592, 103] width 7 height 7
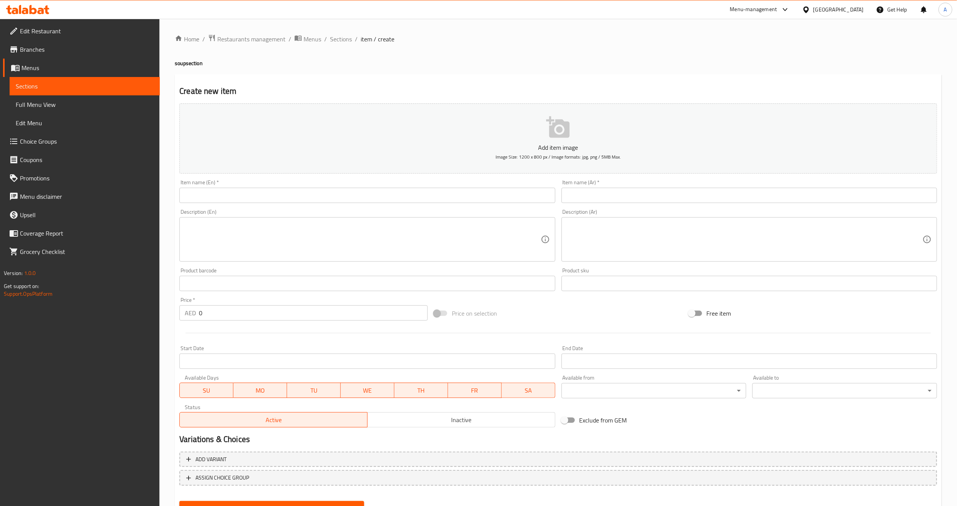
click at [487, 192] on input "text" at bounding box center [367, 195] width 376 height 15
paste input "Vegetable Soup"
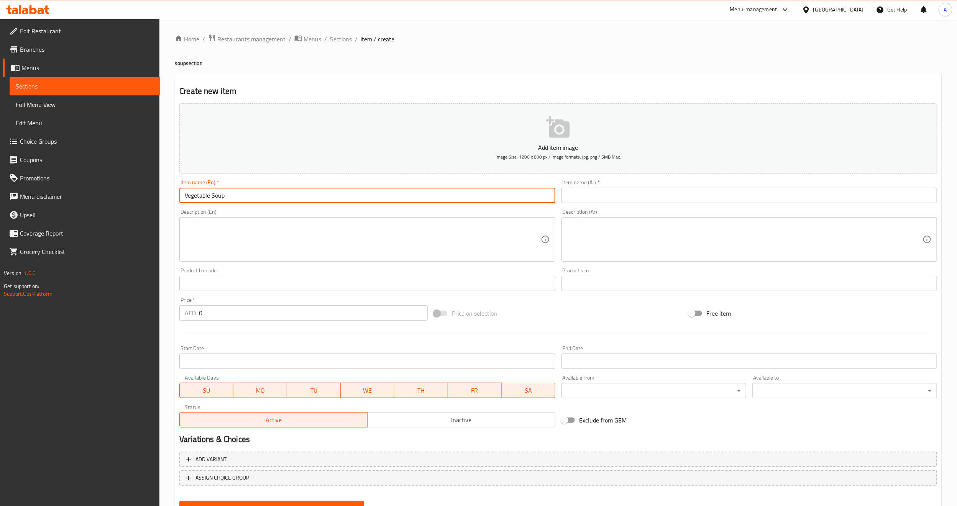
click at [220, 197] on input "Vegetable Soup" at bounding box center [367, 195] width 376 height 15
type input "Vegetable"
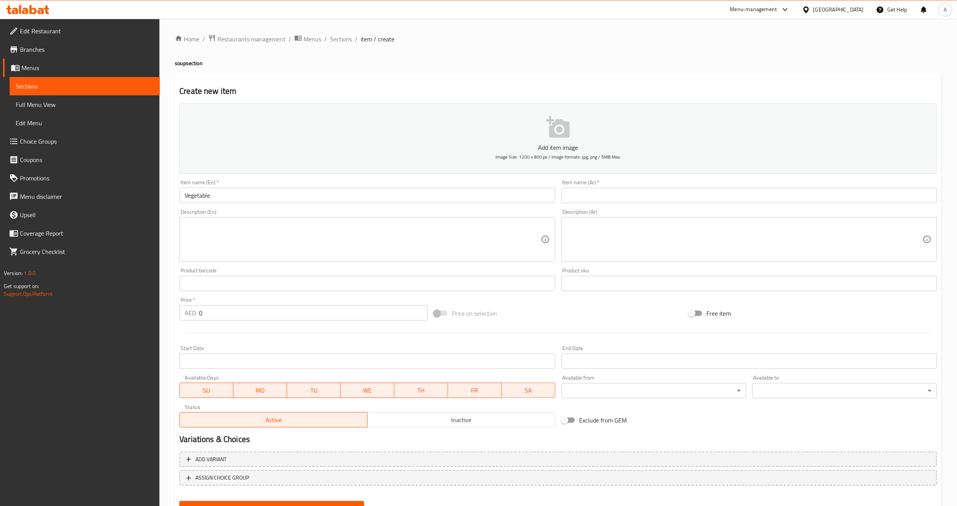
click at [727, 194] on input "text" at bounding box center [750, 195] width 376 height 15
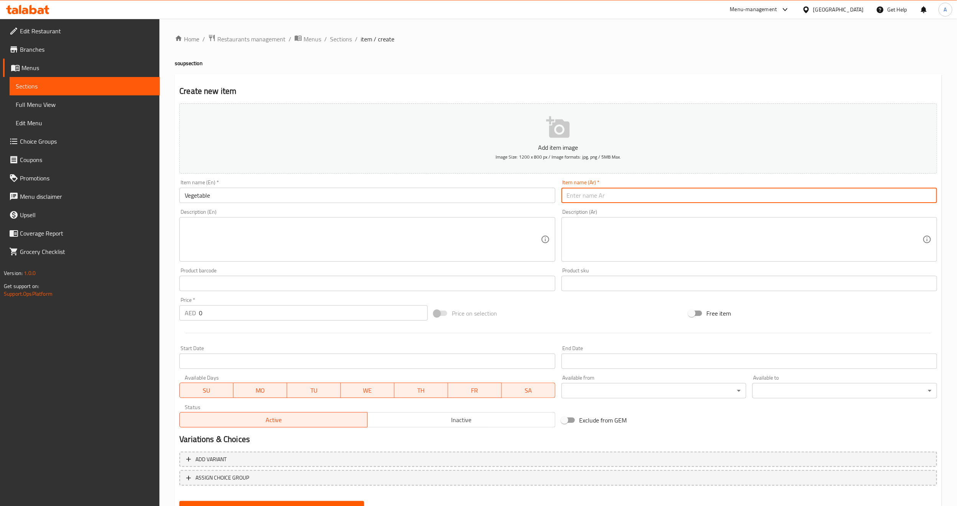
paste input "شوربة خضروات"
click at [594, 198] on input "شوربة خضروات" at bounding box center [750, 195] width 376 height 15
type input "خضروات"
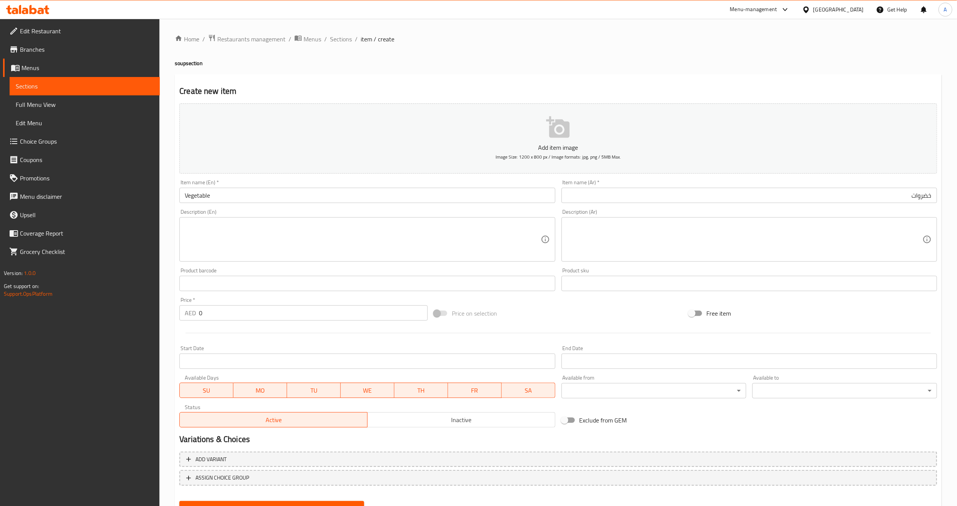
click at [677, 244] on textarea at bounding box center [745, 240] width 356 height 36
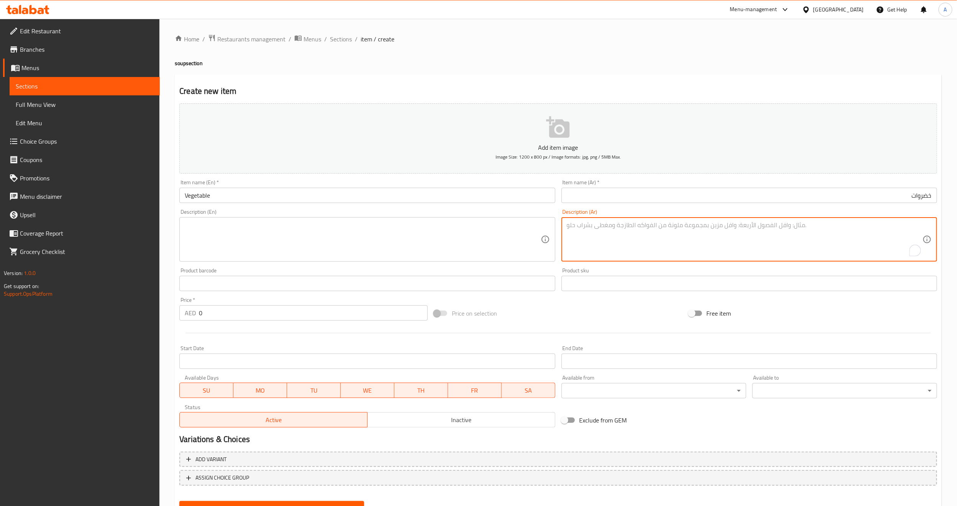
paste textarea "توليفة خضار طازجة مع زيت الزيتون"
type textarea "توليفة خضار طازجة مع زيت الزيتون"
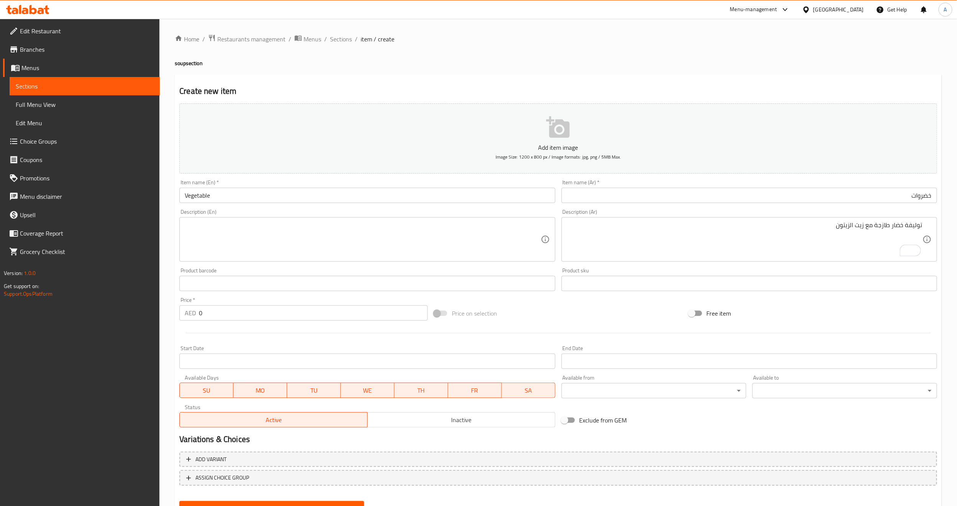
click at [490, 229] on textarea at bounding box center [363, 240] width 356 height 36
paste textarea "Fresh vegetable combination with olive oil"
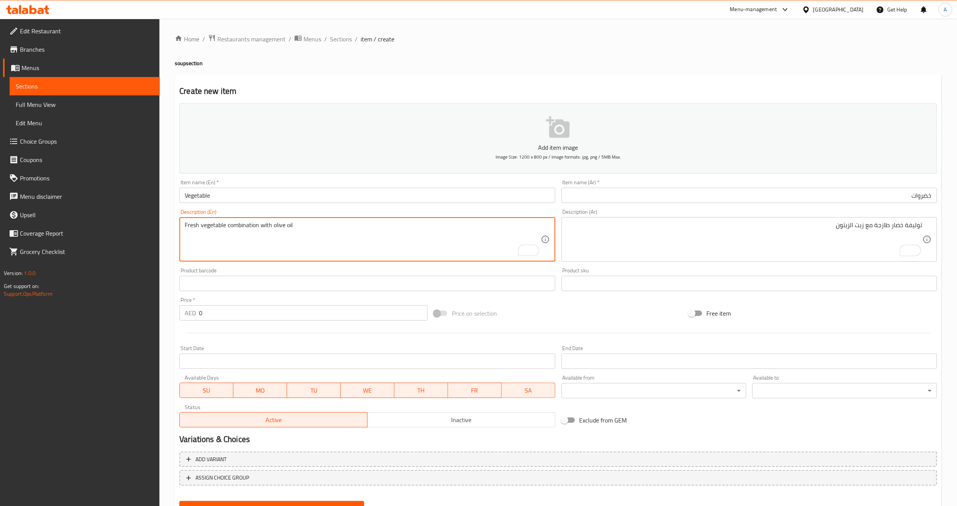
type textarea "Fresh vegetable combination with olive oil"
click at [245, 311] on input "0" at bounding box center [313, 313] width 229 height 15
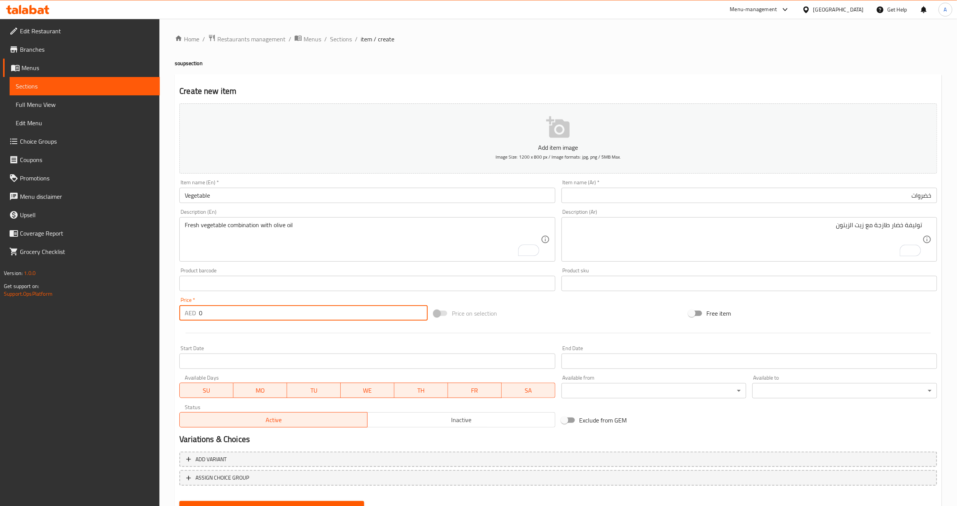
click at [245, 311] on input "0" at bounding box center [313, 313] width 229 height 15
paste input "22"
type input "22"
click at [225, 339] on div at bounding box center [558, 333] width 764 height 19
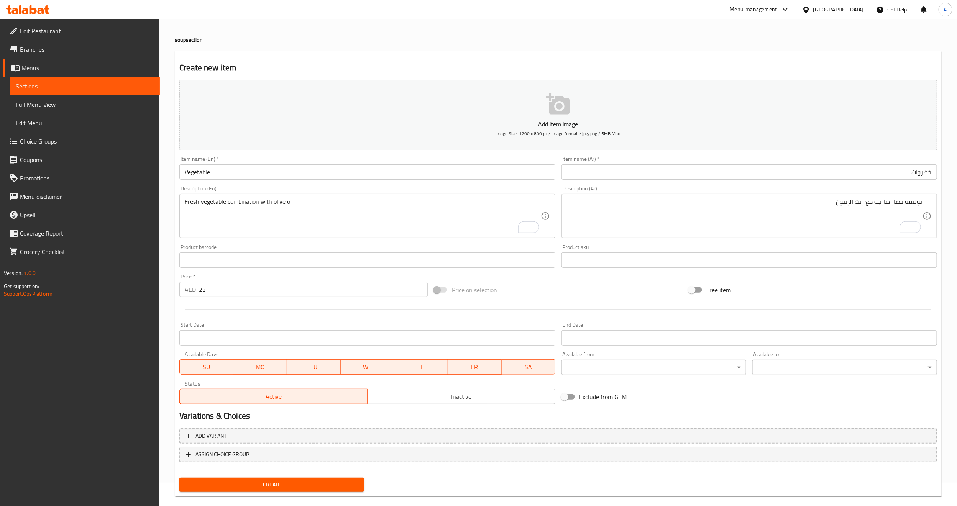
scroll to position [35, 0]
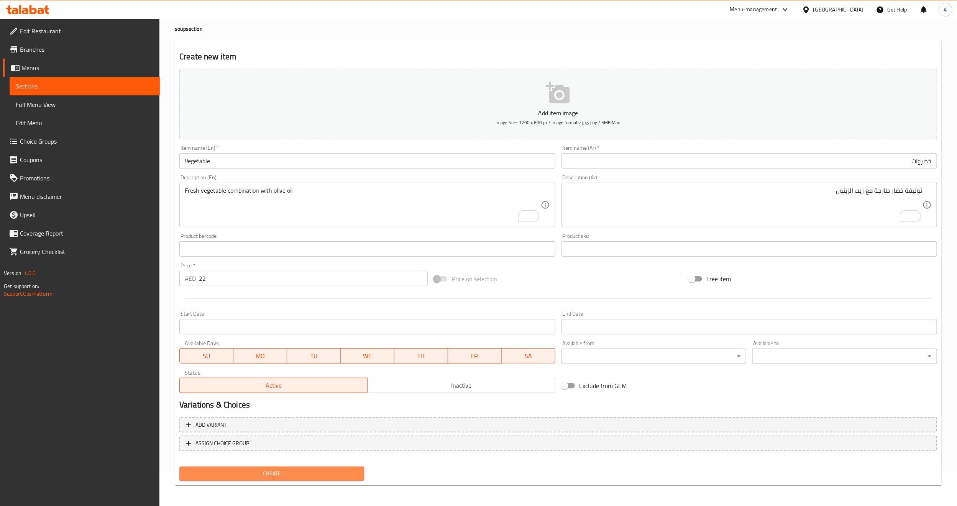
click at [258, 471] on span "Create" at bounding box center [272, 474] width 173 height 10
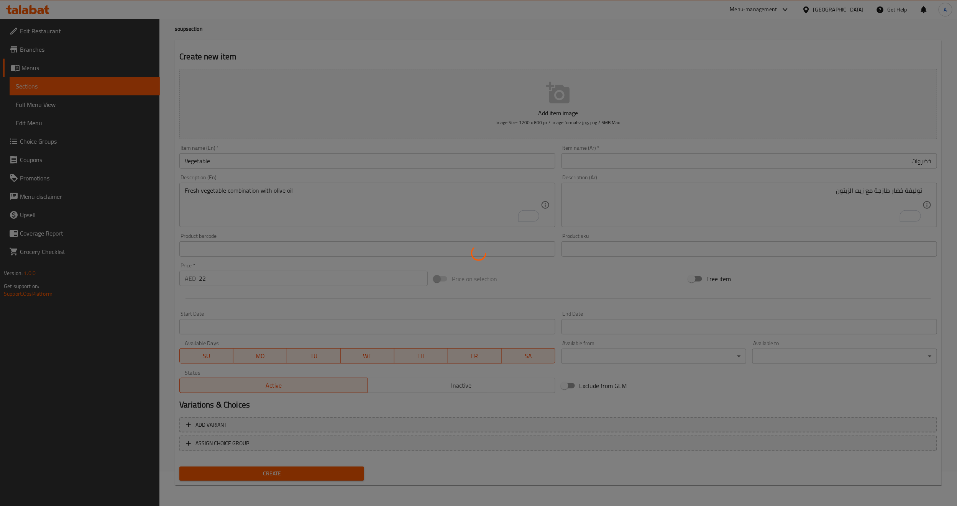
type input "0"
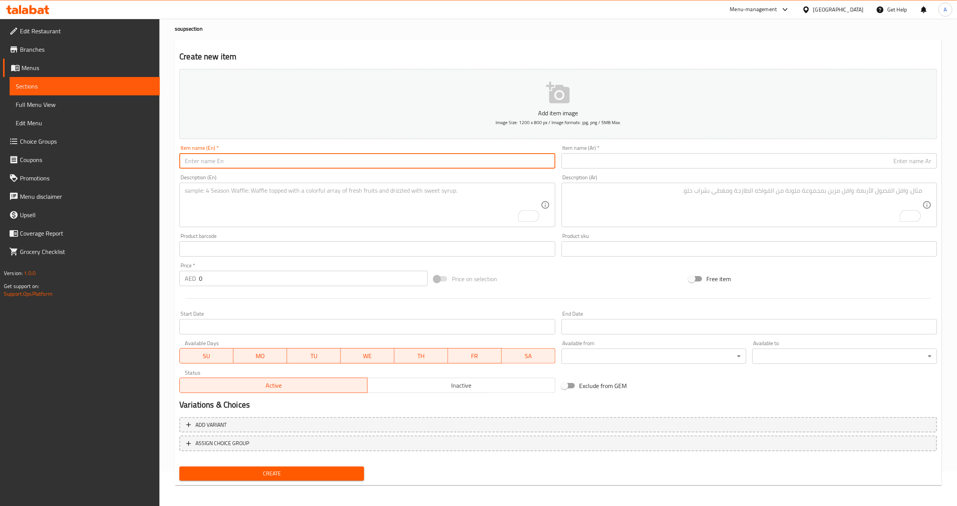
click at [416, 160] on input "text" at bounding box center [367, 160] width 376 height 15
paste input "craem of soup"
type input "craem of soup"
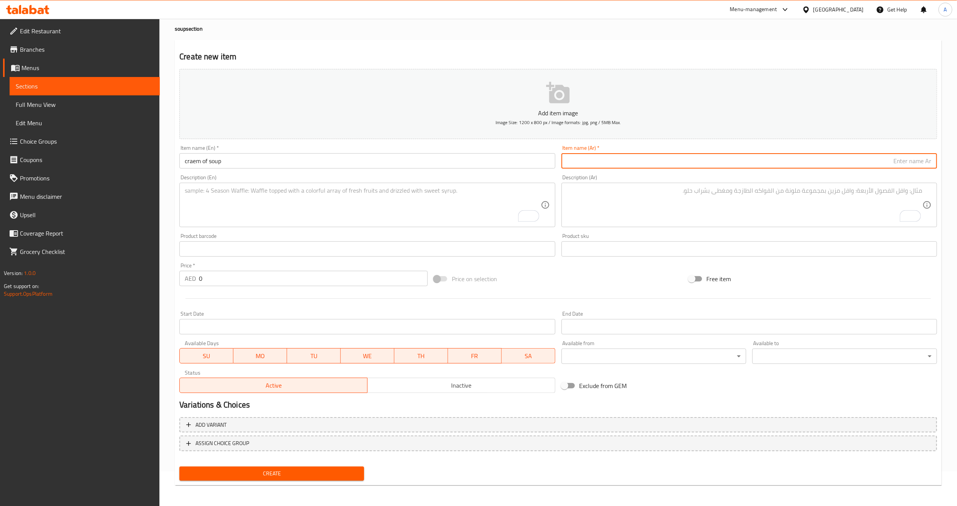
click at [604, 165] on input "text" at bounding box center [750, 160] width 376 height 15
paste input "شوربة كريمة"
type input "شوربة كريمة"
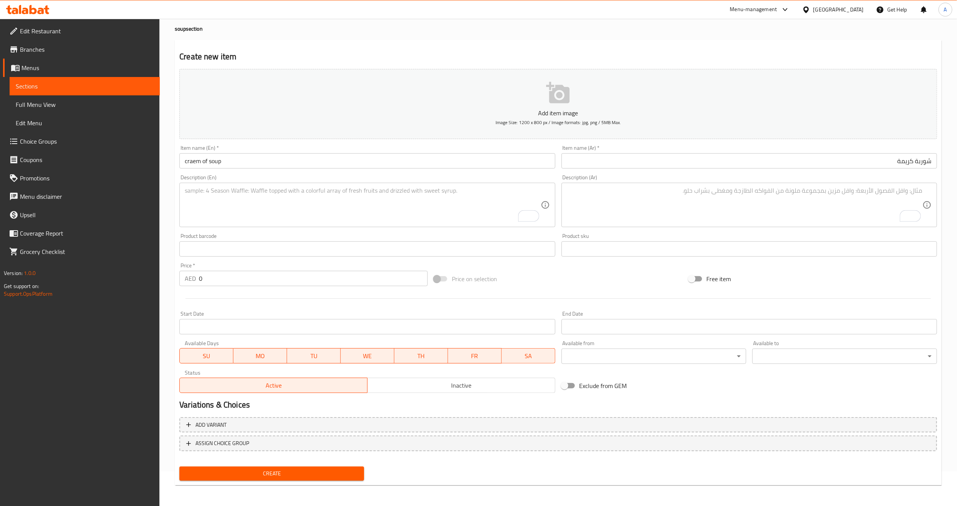
click at [867, 215] on textarea "To enrich screen reader interactions, please activate Accessibility in Grammarl…" at bounding box center [745, 205] width 356 height 36
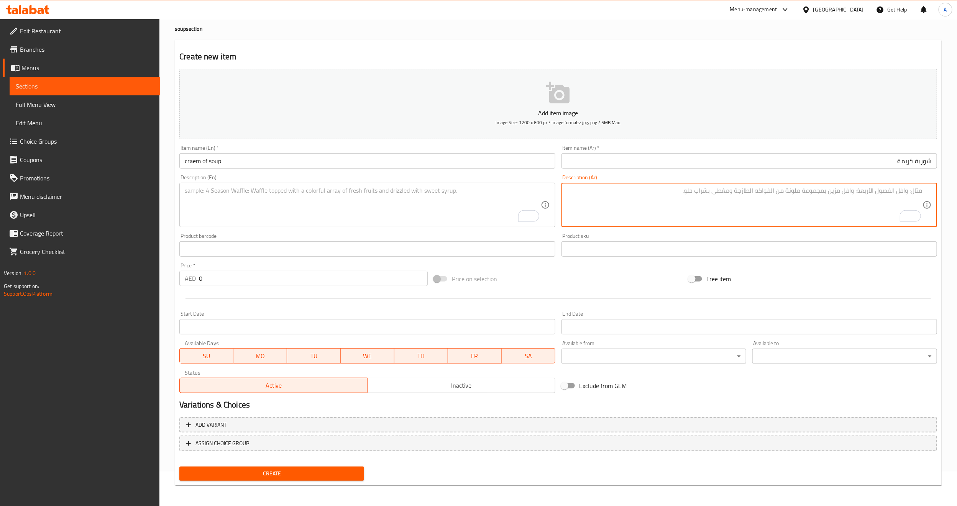
paste textarea "الفطر او الدجاج مع الكريمة الطازجة"
type textarea "الفطر او الدجاج مع الكريمة الطازجة"
click at [848, 260] on div "Product sku Product sku" at bounding box center [750, 245] width 382 height 30
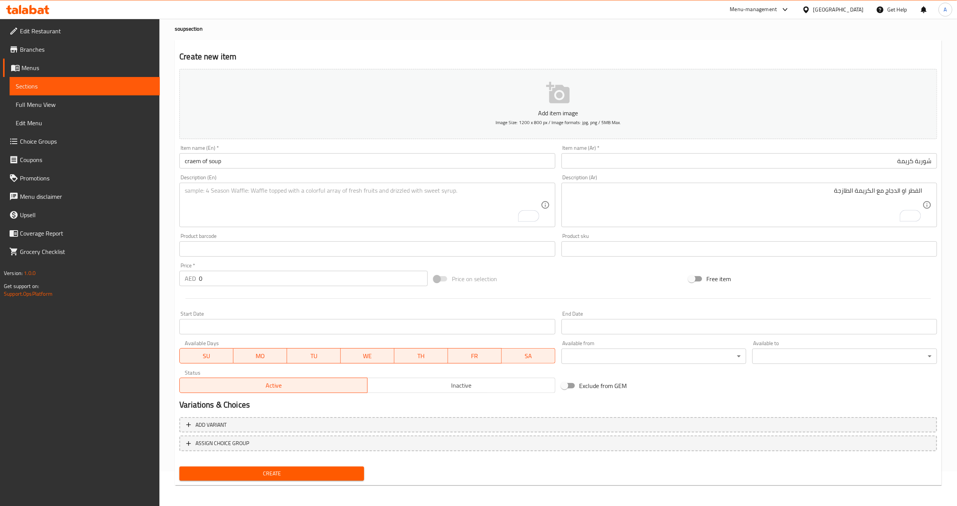
click at [812, 267] on div "Add item image Image Size: 1200 x 800 px / Image formats: jpg, png / 5MB Max. I…" at bounding box center [558, 231] width 764 height 331
click at [455, 198] on textarea "To enrich screen reader interactions, please activate Accessibility in Grammarl…" at bounding box center [363, 205] width 356 height 36
paste textarea "Mushrooms or chicken with fresh cream"
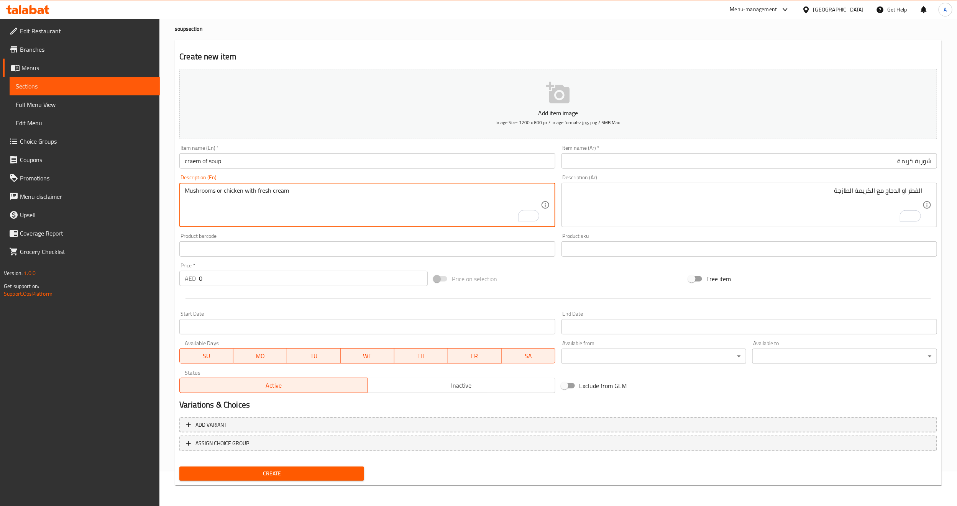
click at [214, 193] on textarea "Mushrooms or chicken with fresh cream" at bounding box center [363, 205] width 356 height 36
type textarea "Mushroom or chicken with fresh cream"
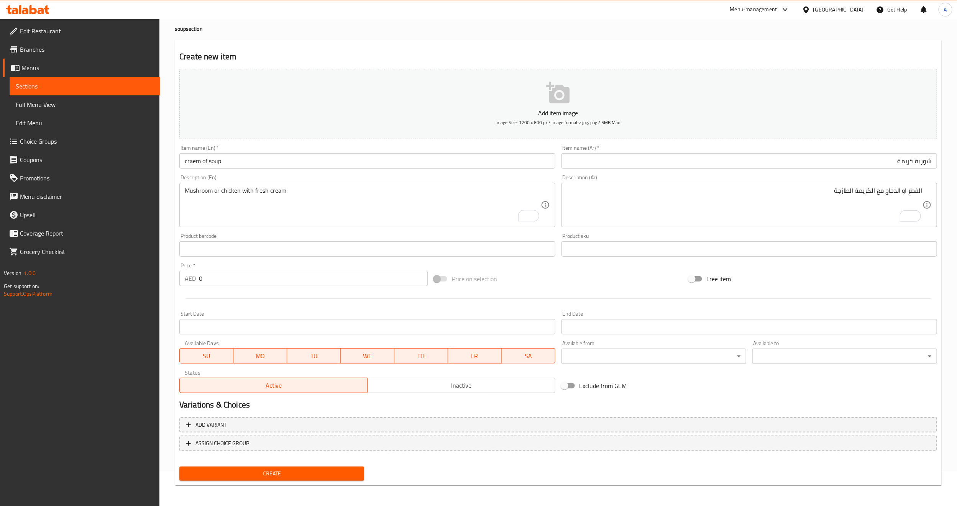
click at [548, 286] on div "Price on selection" at bounding box center [558, 279] width 255 height 21
click at [331, 274] on input "0" at bounding box center [313, 278] width 229 height 15
paste input "24"
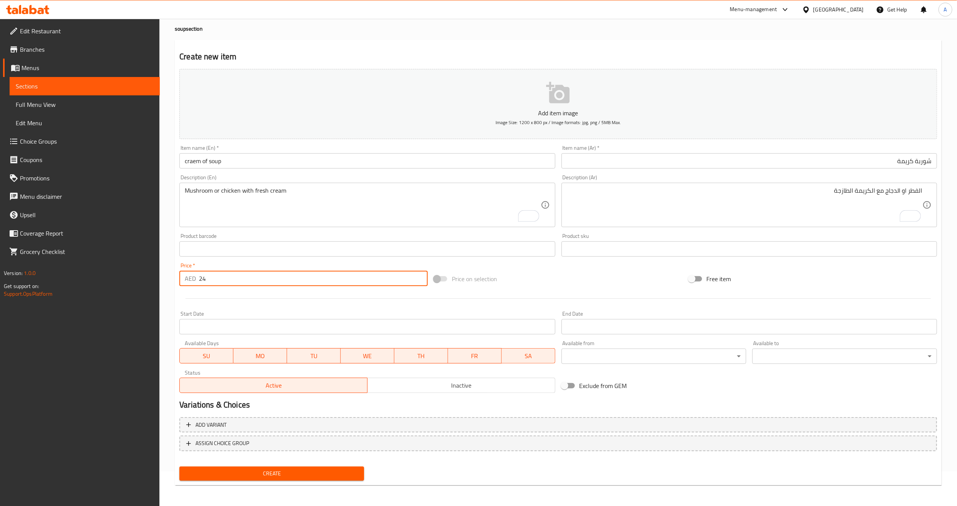
type input "24"
click at [280, 302] on div at bounding box center [558, 298] width 764 height 19
click at [536, 278] on div "Price on selection" at bounding box center [558, 279] width 255 height 21
click at [301, 475] on span "Create" at bounding box center [272, 474] width 173 height 10
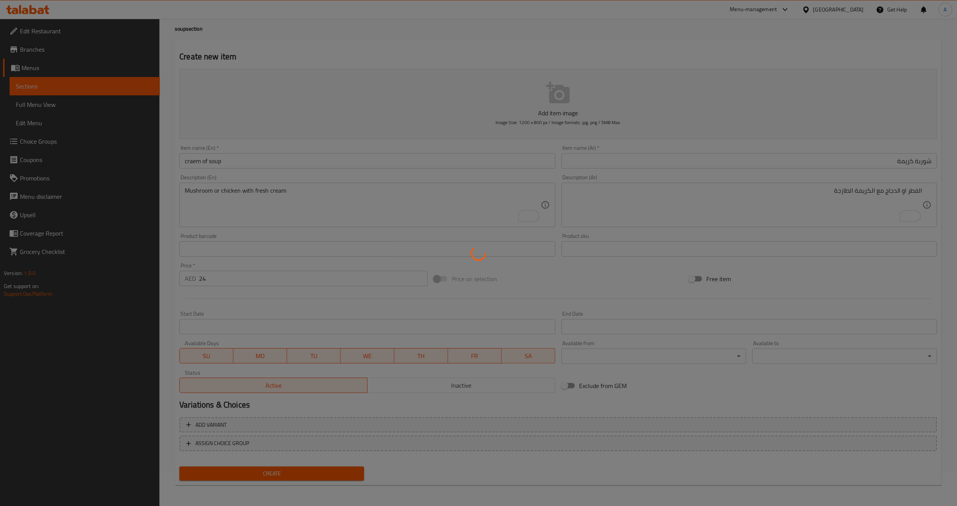
type input "0"
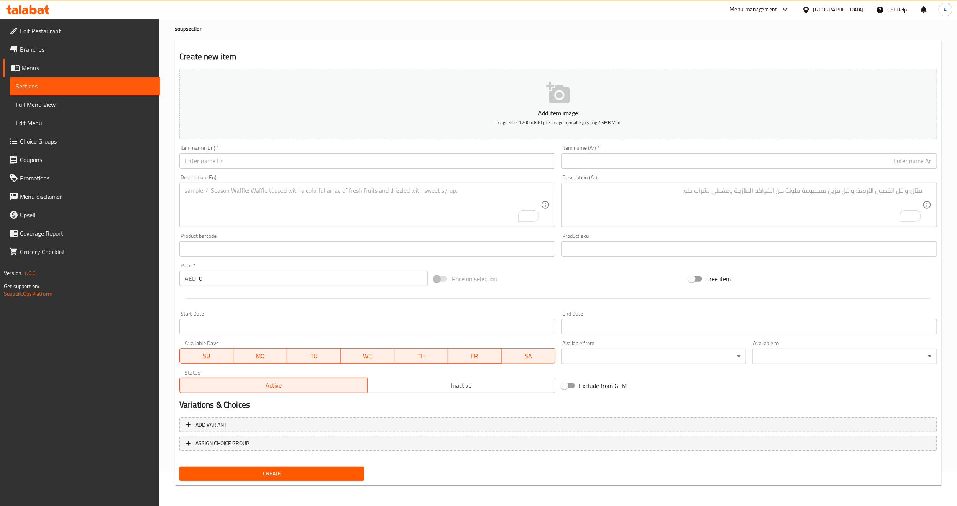
click at [68, 87] on span "Sections" at bounding box center [85, 86] width 138 height 9
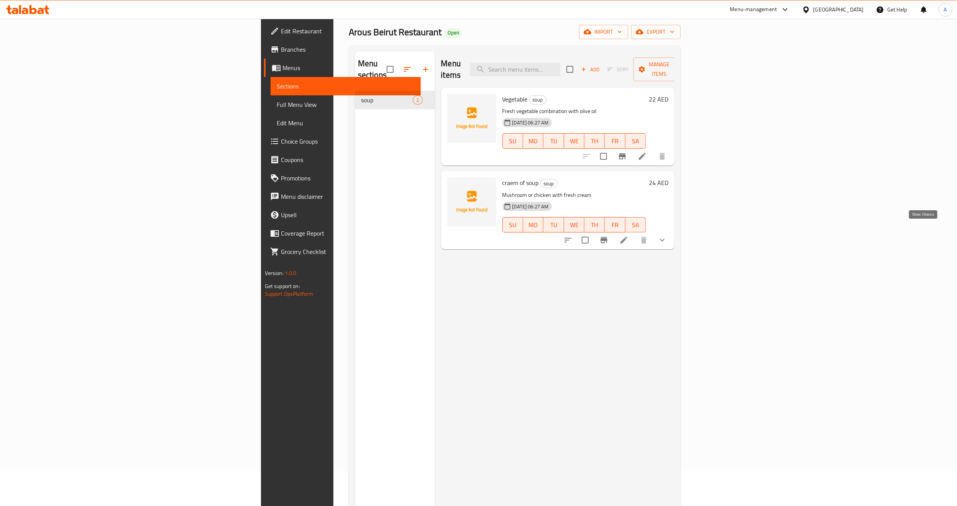
click at [667, 236] on icon "show more" at bounding box center [662, 240] width 9 height 9
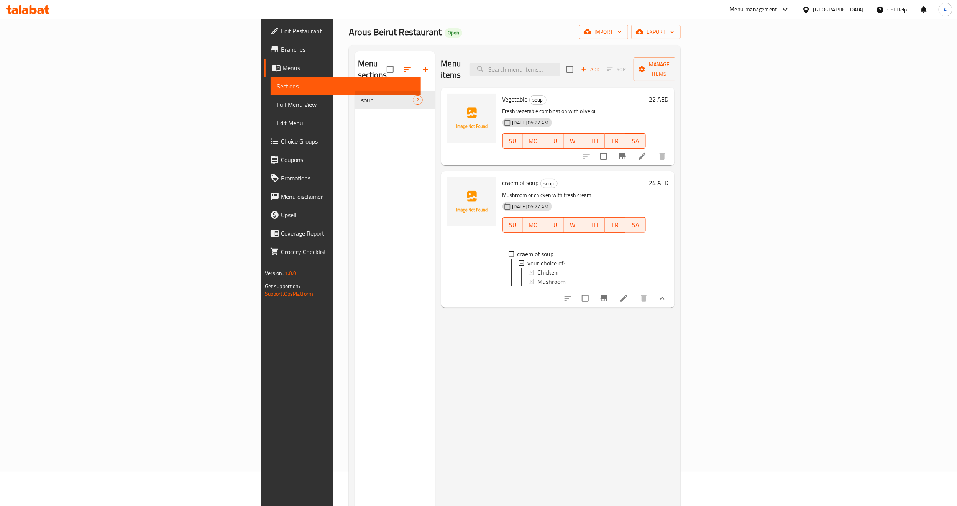
click at [560, 318] on div "Menu items Add Sort Manage items Vegetable soup Fresh vegetable combination wit…" at bounding box center [555, 304] width 240 height 506
click at [601, 65] on span "Add" at bounding box center [590, 69] width 21 height 9
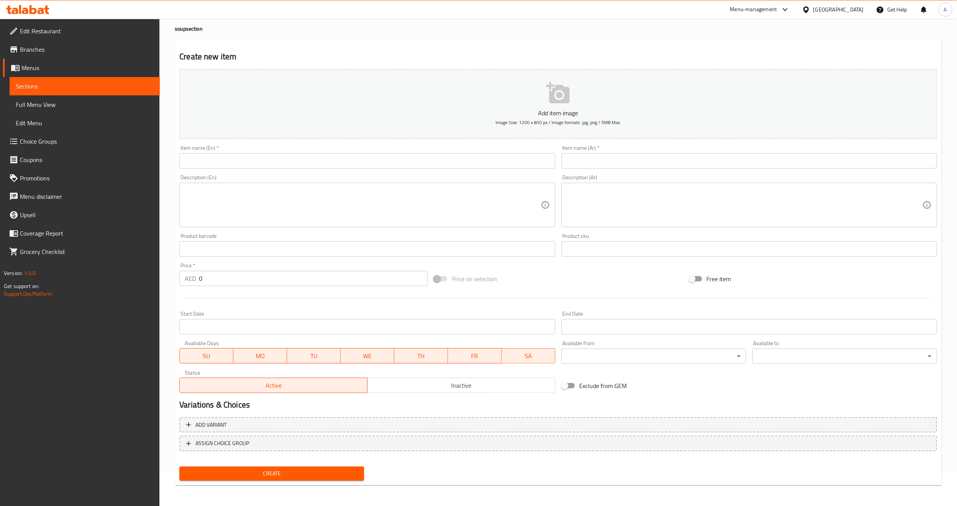
click at [354, 191] on textarea at bounding box center [363, 205] width 356 height 36
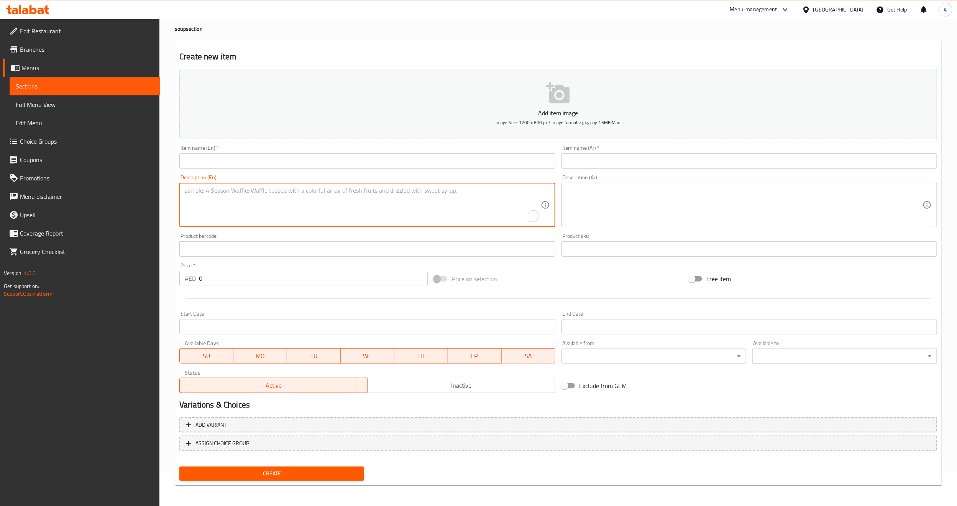
click at [315, 159] on input "text" at bounding box center [367, 160] width 376 height 15
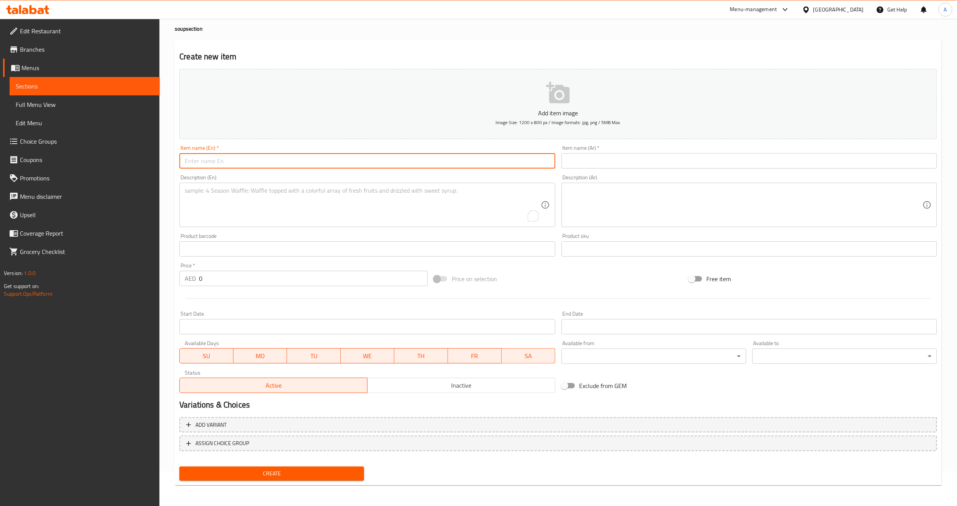
paste input "sea food"
type input "sea food"
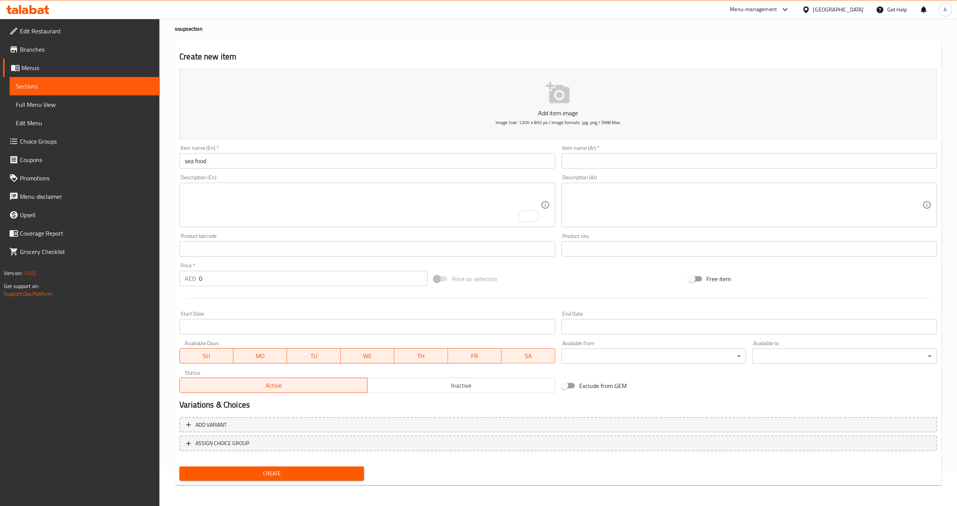
click at [688, 161] on input "text" at bounding box center [750, 160] width 376 height 15
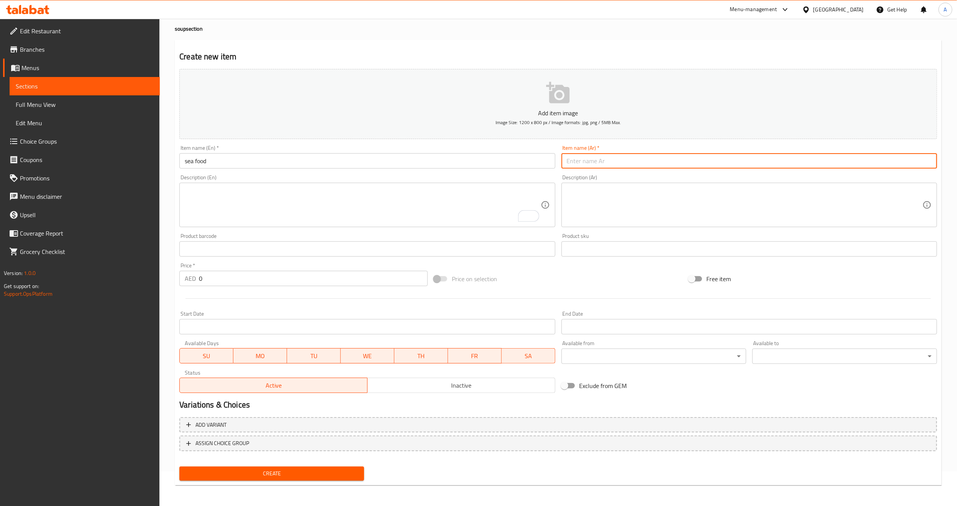
paste input "بحريات"
click at [388, 164] on input "sea food" at bounding box center [367, 160] width 376 height 15
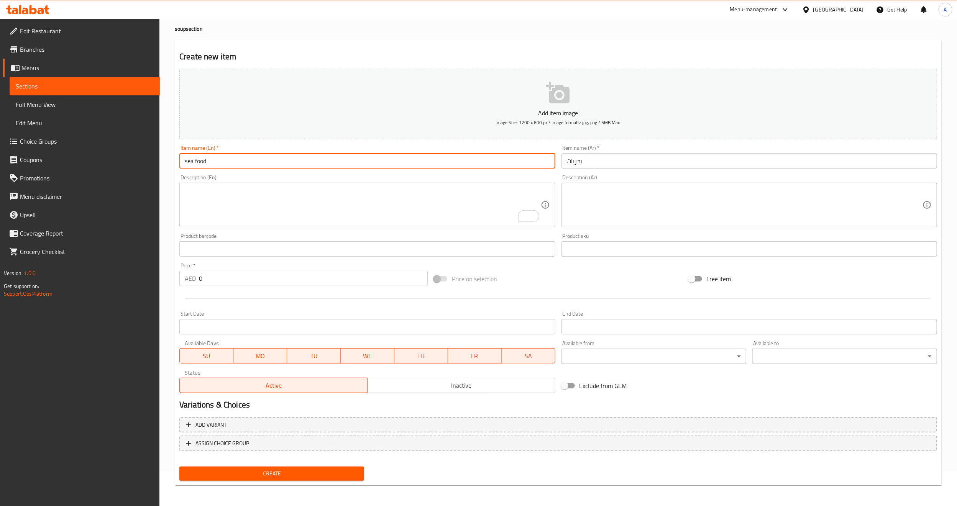
click at [388, 164] on input "sea food" at bounding box center [367, 160] width 376 height 15
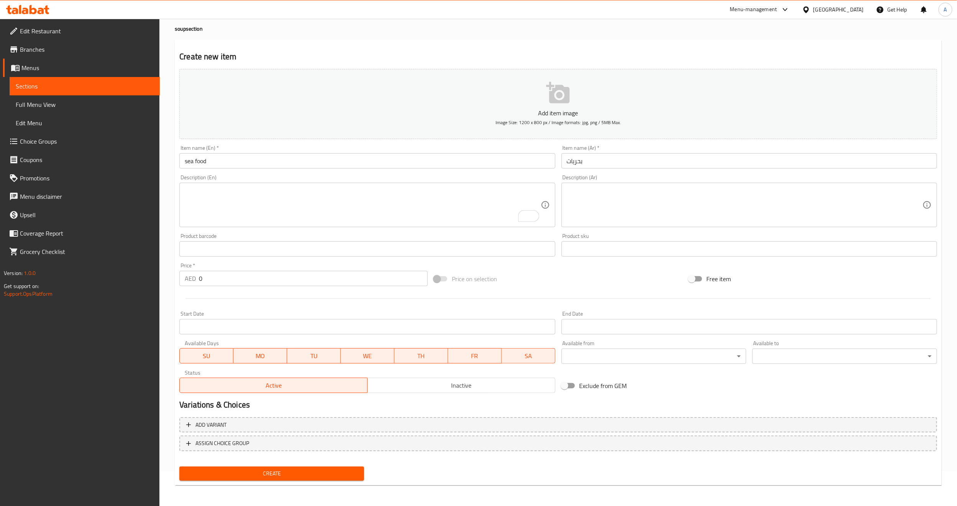
click at [671, 160] on input "بحريات" at bounding box center [750, 160] width 376 height 15
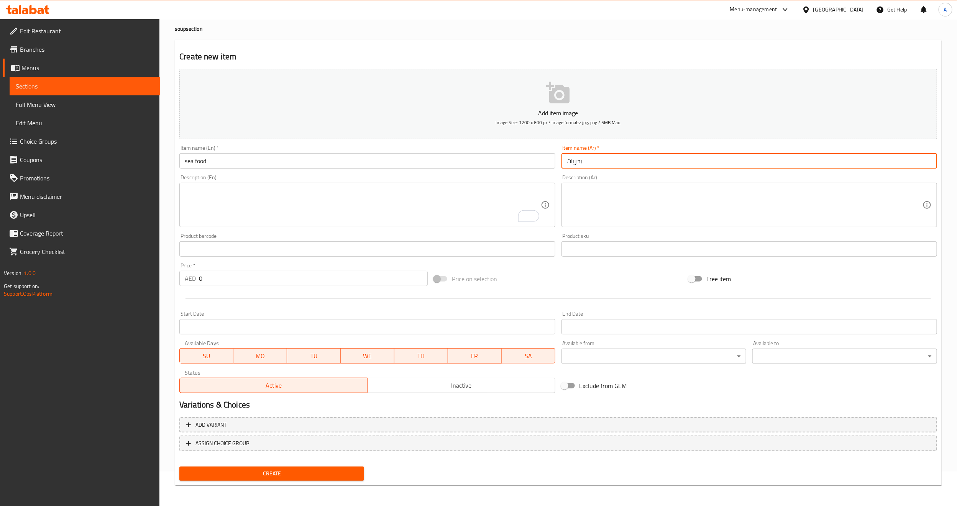
click at [671, 160] on input "بحريات" at bounding box center [750, 160] width 376 height 15
paste input "مأكولات بحرية"
click at [635, 163] on input "مأكولات بحرية" at bounding box center [750, 160] width 376 height 15
type input "مأكولات بحرية"
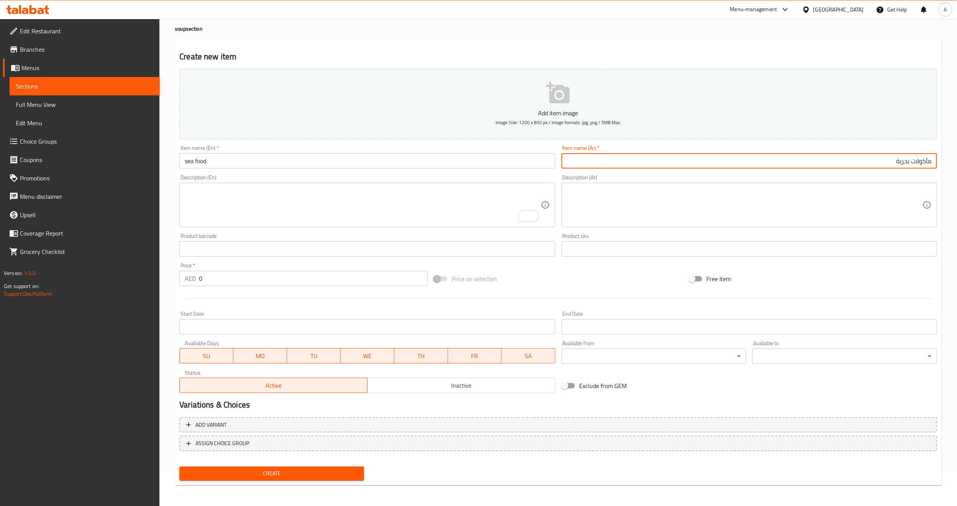
click at [634, 175] on div "Description (Ar) Description (Ar)" at bounding box center [750, 201] width 376 height 53
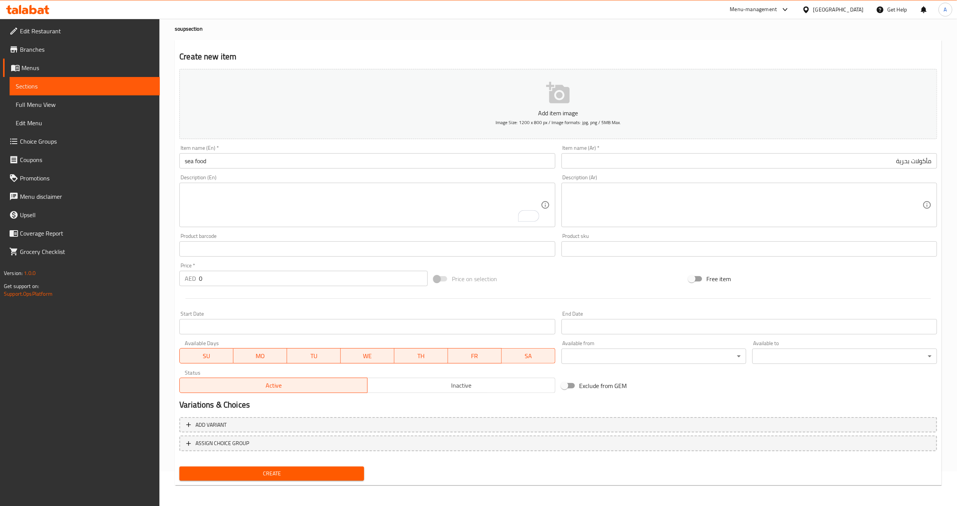
click at [659, 204] on textarea at bounding box center [745, 205] width 356 height 36
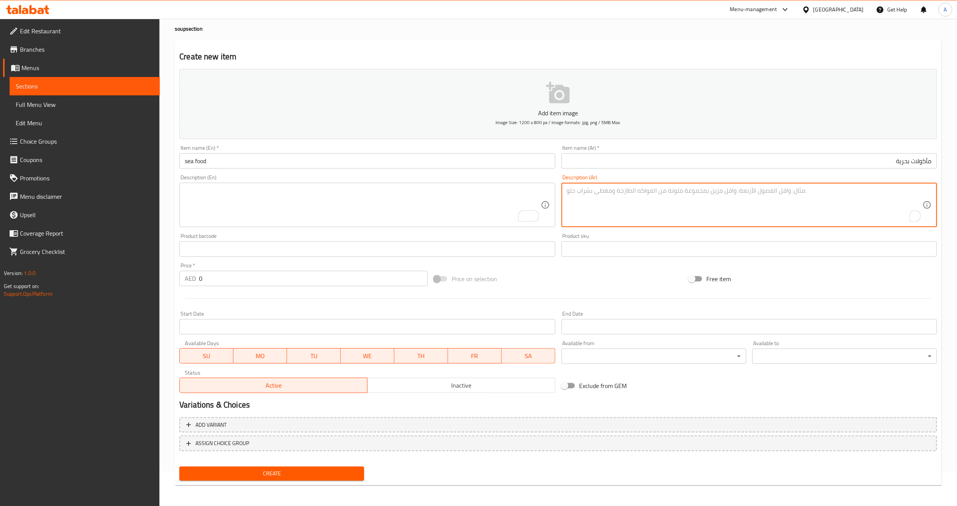
paste textarea "توليفة بحرية مع الكريمة الطازجة"
type textarea "توليفة بحرية مع الكريمة الطازجة"
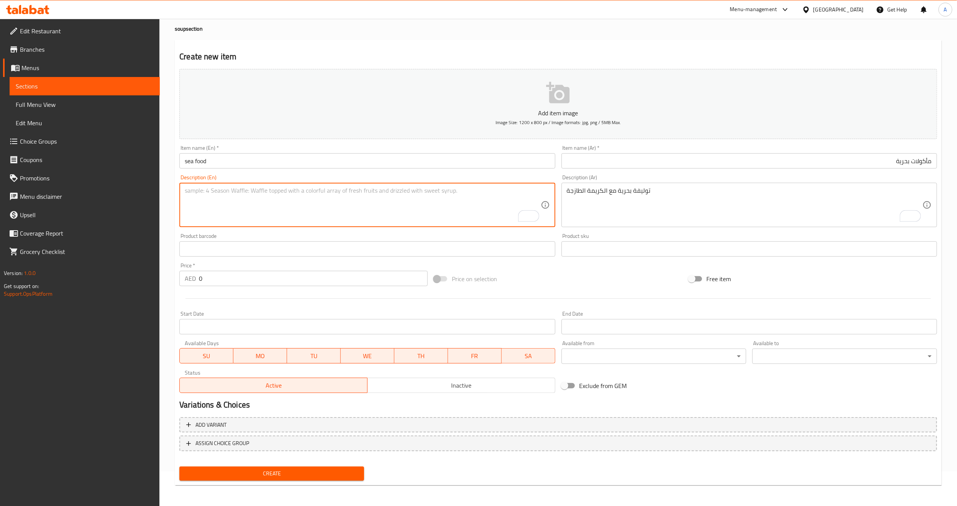
click at [401, 213] on textarea "To enrich screen reader interactions, please activate Accessibility in Grammarl…" at bounding box center [363, 205] width 356 height 36
paste textarea "Marine combination with fresh cream"
click at [198, 192] on textarea "Marine combination with fresh cream" at bounding box center [363, 205] width 356 height 36
click at [200, 166] on input "sea food" at bounding box center [367, 160] width 376 height 15
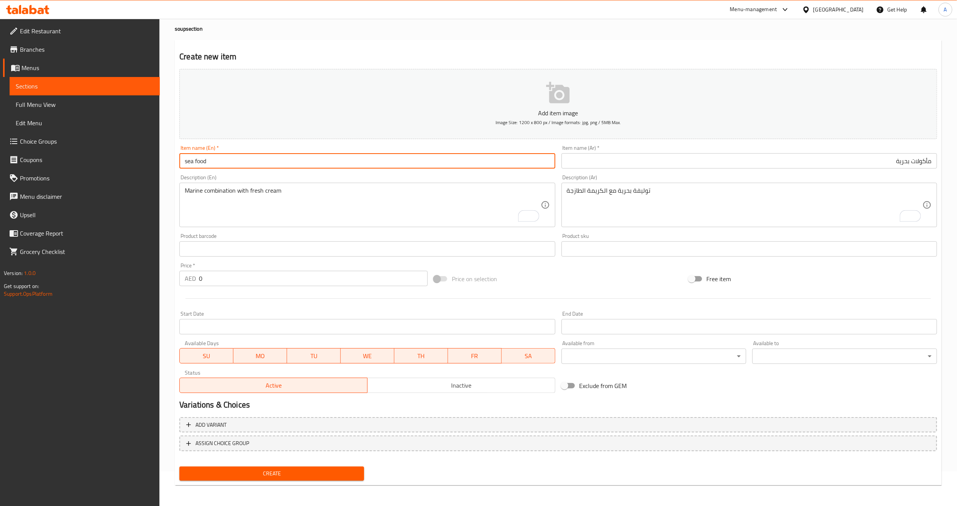
click at [200, 166] on input "sea food" at bounding box center [367, 160] width 376 height 15
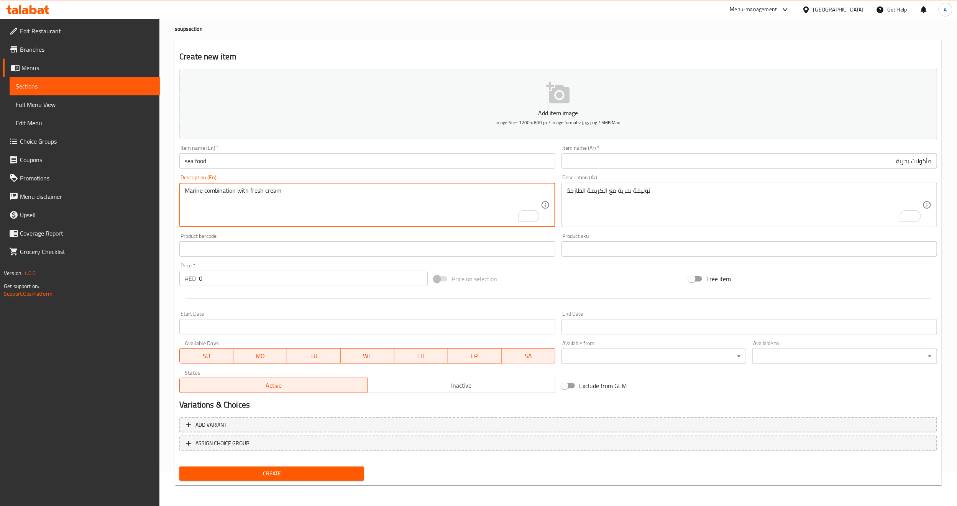
click at [198, 192] on textarea "Marine combination with fresh cream" at bounding box center [363, 205] width 356 height 36
paste textarea "sea food"
click at [201, 206] on textarea "sea food combination with fresh cream" at bounding box center [363, 205] width 356 height 36
type textarea "sea food combination with fresh cream"
click at [270, 236] on div "Product barcode Product barcode" at bounding box center [367, 245] width 376 height 23
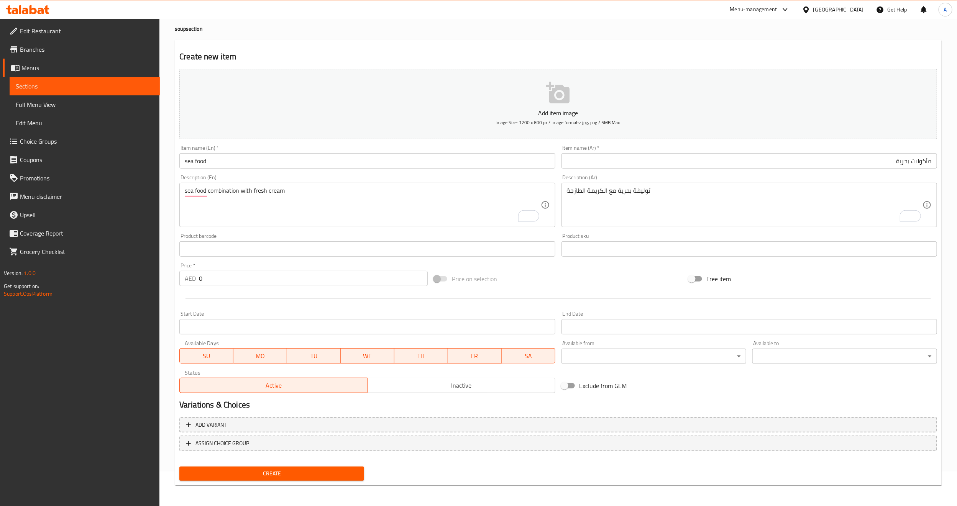
click at [377, 274] on input "0" at bounding box center [313, 278] width 229 height 15
paste input "3"
type input "30"
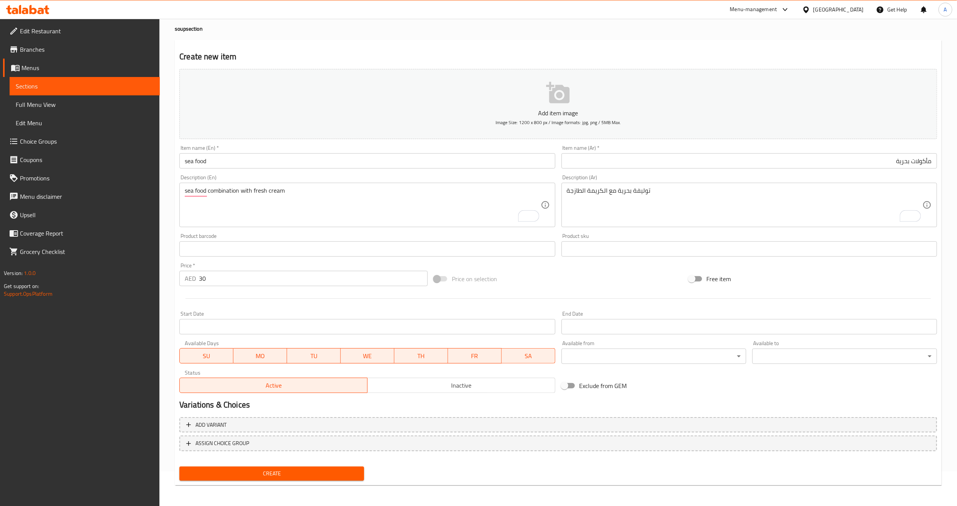
click at [357, 297] on div at bounding box center [558, 298] width 764 height 19
click at [301, 472] on span "Create" at bounding box center [272, 474] width 173 height 10
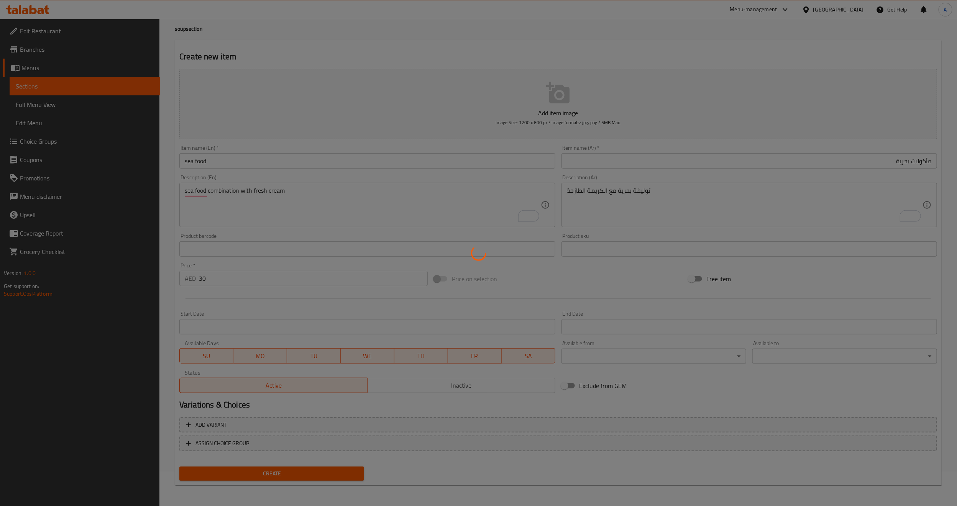
type input "0"
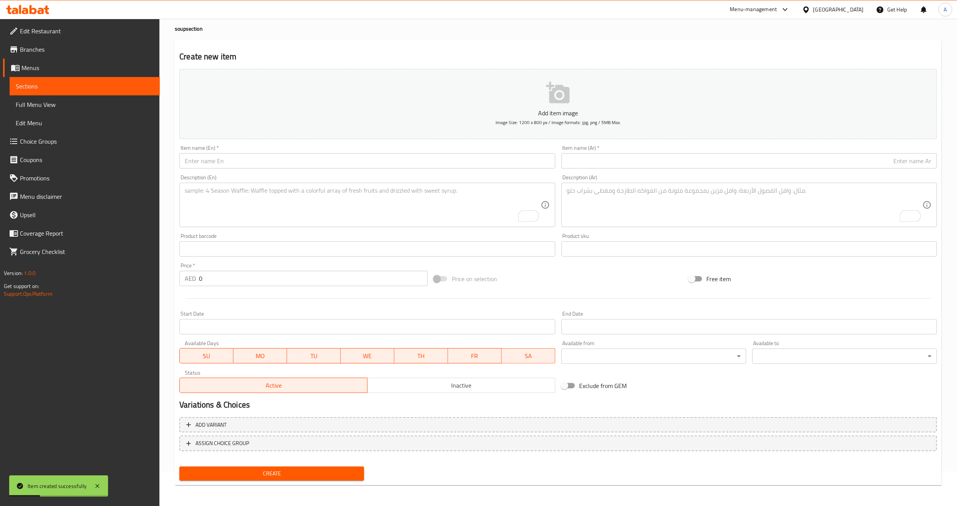
click at [301, 166] on input "text" at bounding box center [367, 160] width 376 height 15
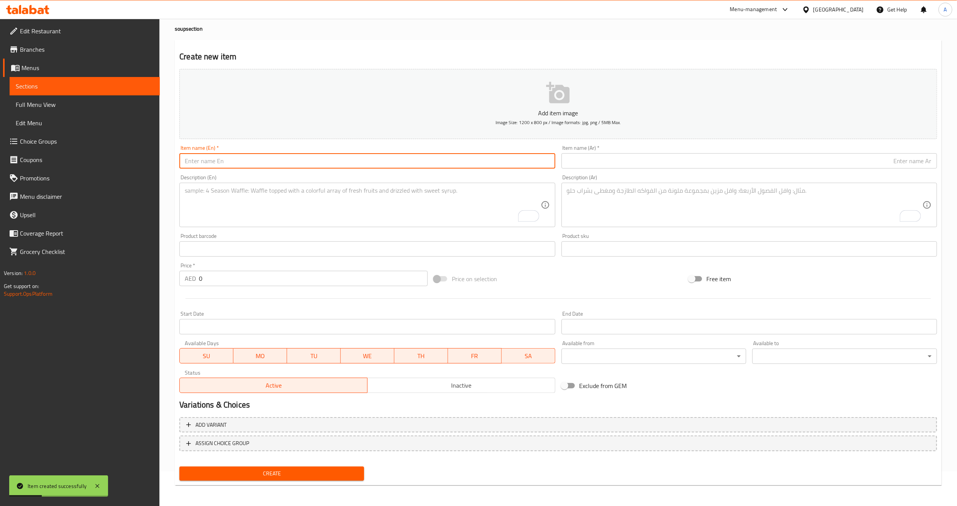
paste input "lentil"
type input "lentil"
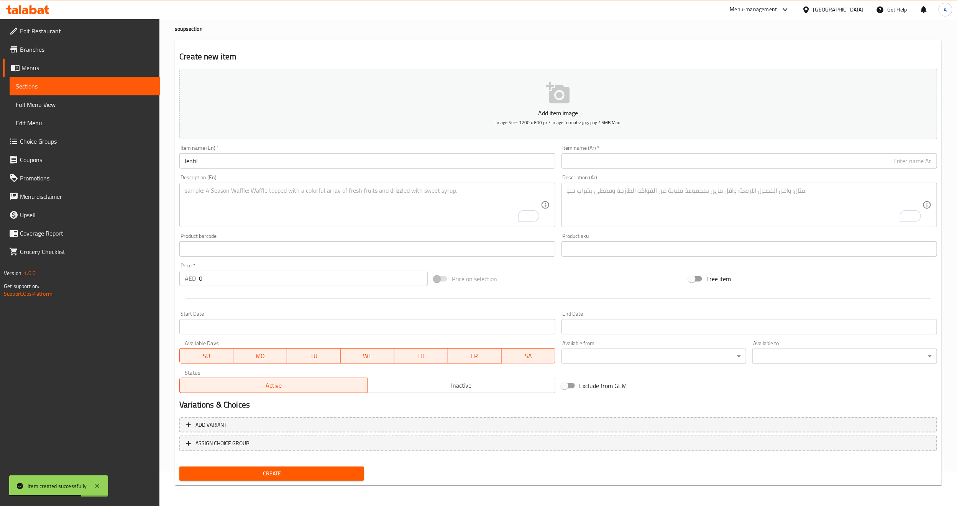
click at [613, 161] on input "text" at bounding box center [750, 160] width 376 height 15
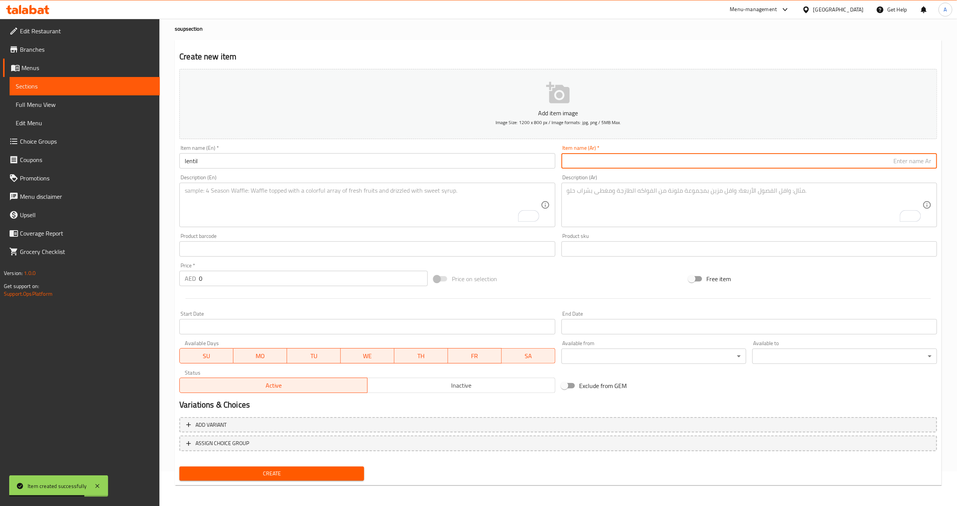
paste input "عدس"
type input "عدس"
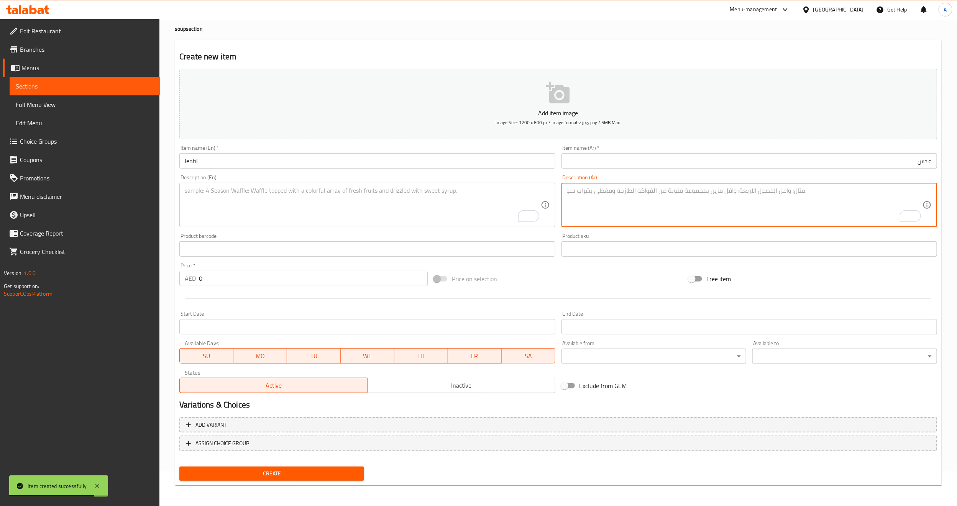
click at [635, 193] on textarea "To enrich screen reader interactions, please activate Accessibility in Grammarl…" at bounding box center [745, 205] width 356 height 36
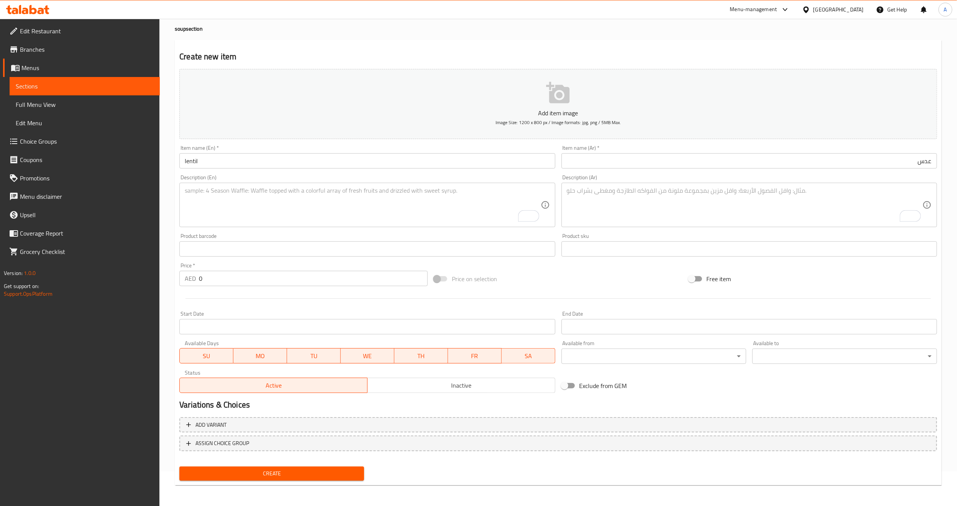
click at [652, 219] on textarea "To enrich screen reader interactions, please activate Accessibility in Grammarl…" at bounding box center [745, 205] width 356 height 36
paste textarea "العدس مع الجزر و البطاطا و الأرز الفاخر"
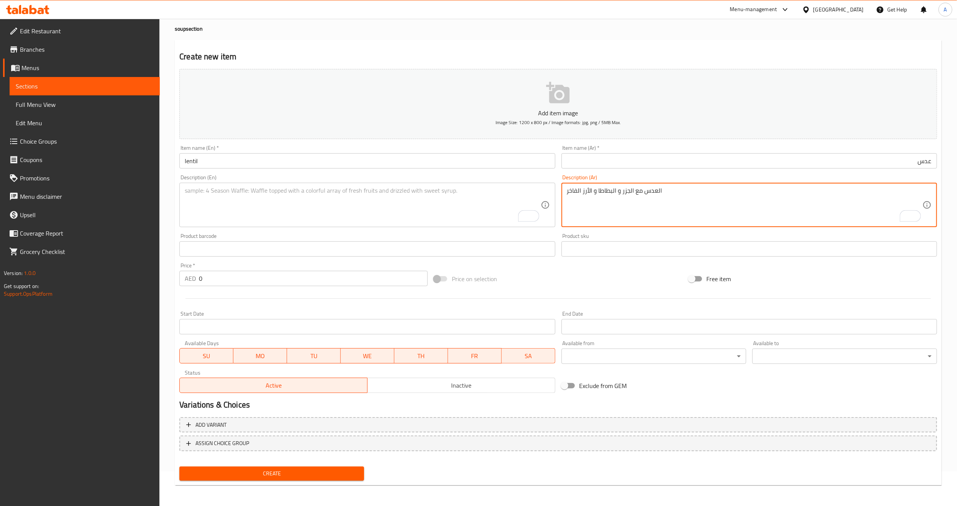
type textarea "العدس مع الجزر و البطاطا و الأرز الفاخر"
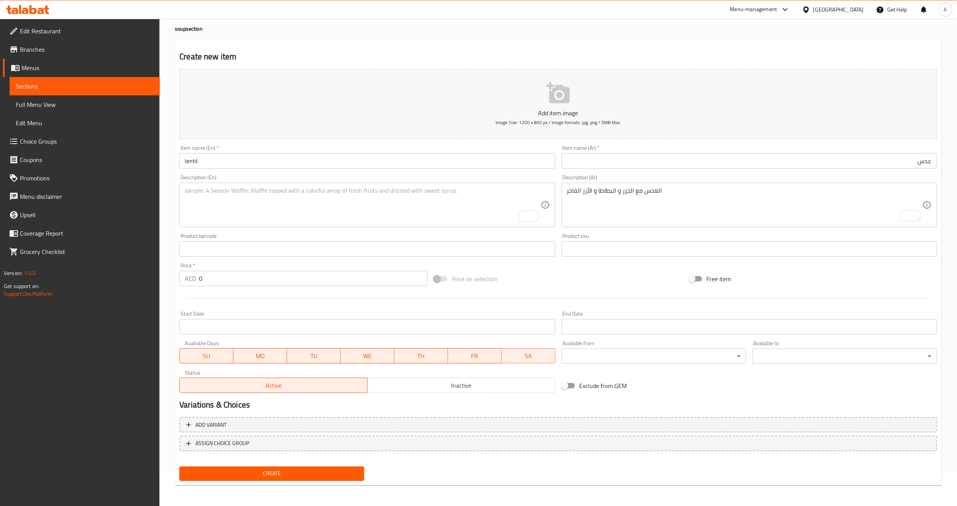
click at [617, 272] on div "Price on selection" at bounding box center [558, 279] width 255 height 21
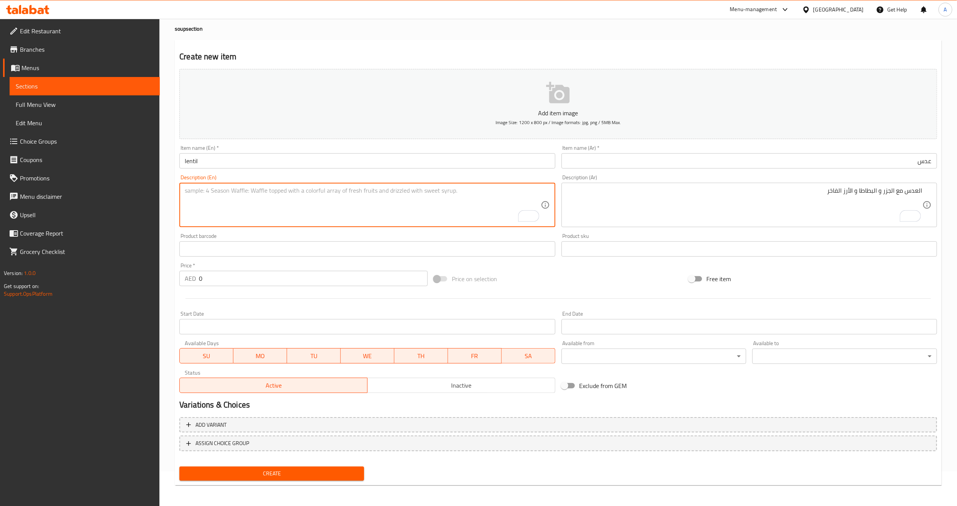
click at [425, 206] on textarea "To enrich screen reader interactions, please activate Accessibility in Grammarl…" at bounding box center [363, 205] width 356 height 36
paste textarea "Lentils with carrots, potatoes and luxurious rice"
click at [340, 194] on textarea "Lentils with carrots, potatoes, and luxurious rice" at bounding box center [363, 205] width 356 height 36
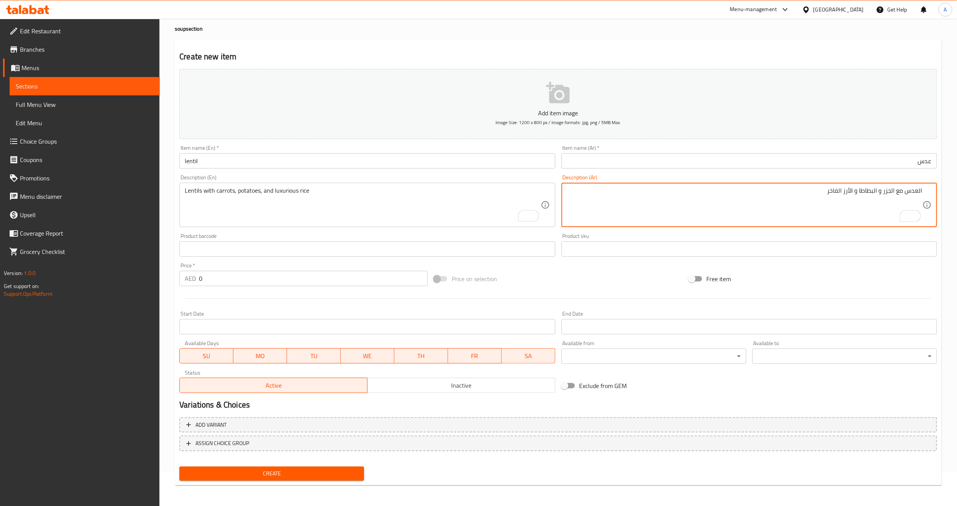
click at [864, 187] on textarea "العدس مع الجزر و البطاطا و الأرز الفاخر" at bounding box center [745, 205] width 356 height 36
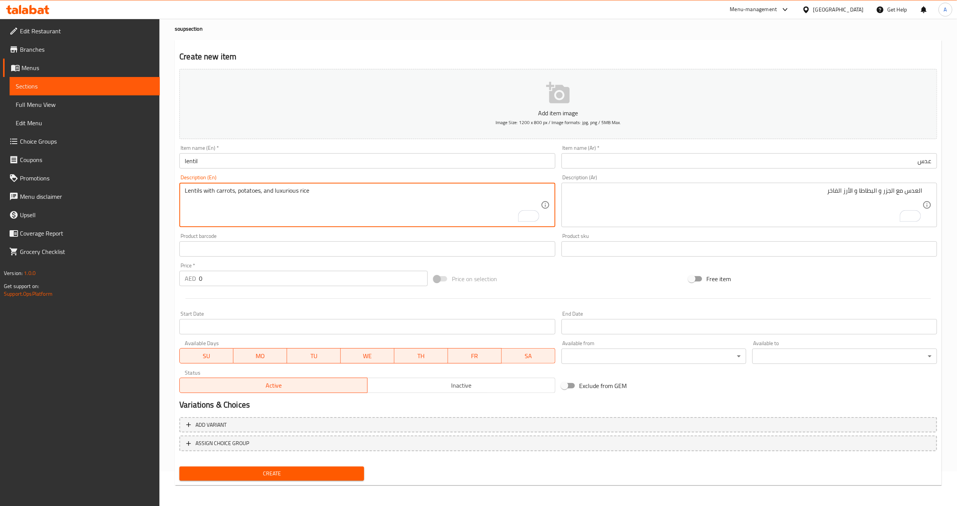
click at [251, 190] on textarea "Lentils with carrots, potatoes, and luxurious rice" at bounding box center [363, 205] width 356 height 36
type textarea "Lentils with carrots, fries, and luxurious rice"
click at [508, 273] on div "Price on selection" at bounding box center [558, 279] width 255 height 21
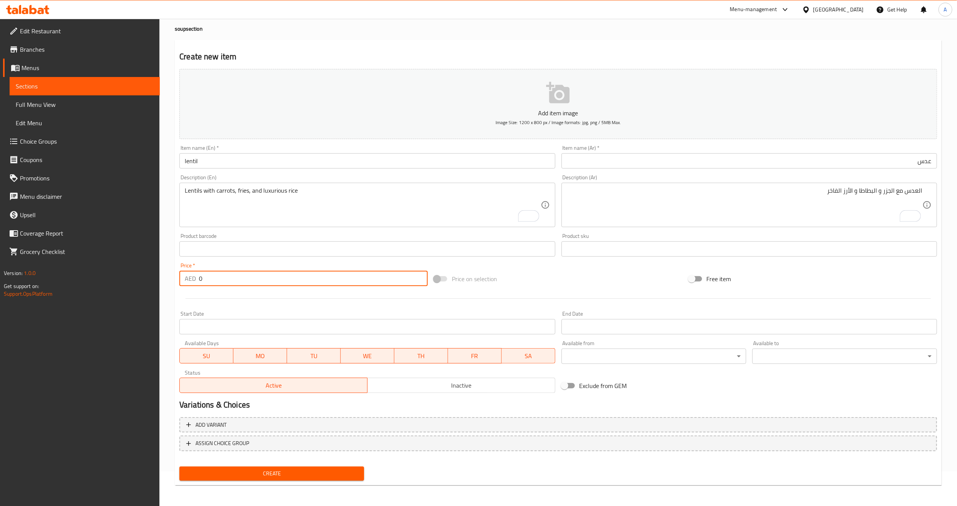
click at [253, 278] on input "0" at bounding box center [313, 278] width 229 height 15
paste input "2"
type input "20"
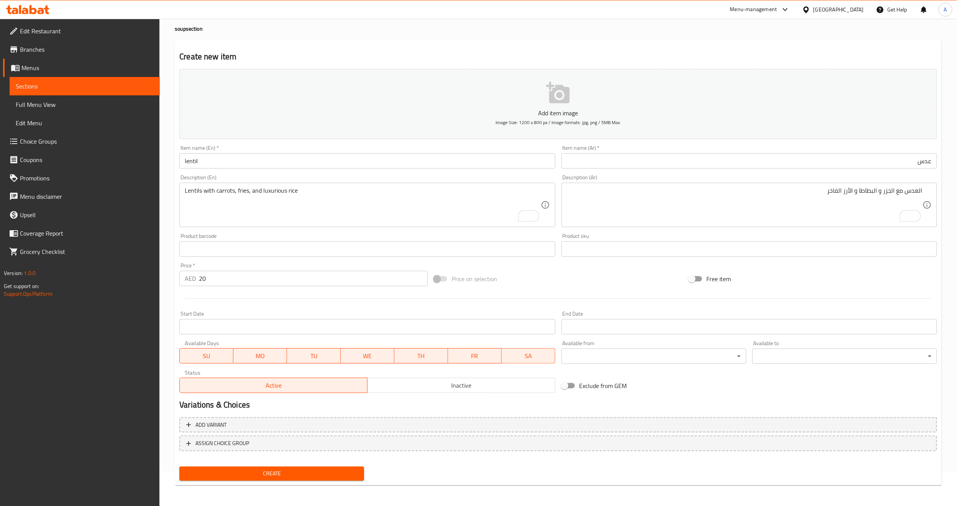
click at [237, 301] on div at bounding box center [558, 298] width 764 height 19
click at [583, 285] on div "Price on selection" at bounding box center [558, 279] width 255 height 21
click at [285, 467] on button "Create" at bounding box center [271, 474] width 185 height 14
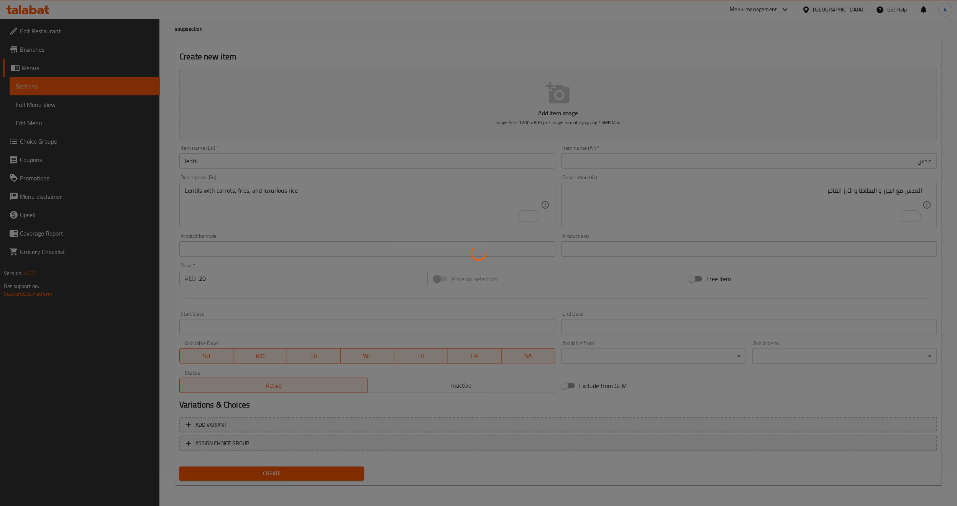
type input "0"
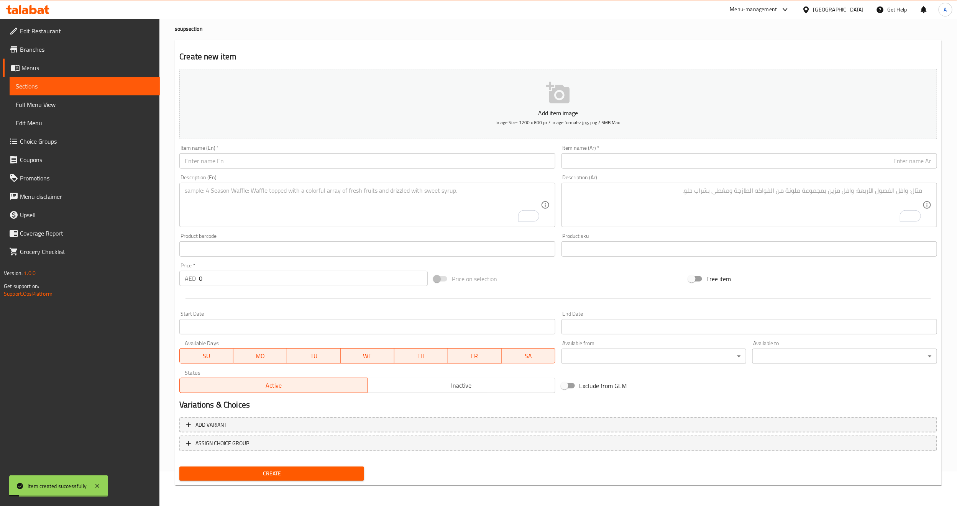
click at [95, 89] on span "Sections" at bounding box center [85, 86] width 138 height 9
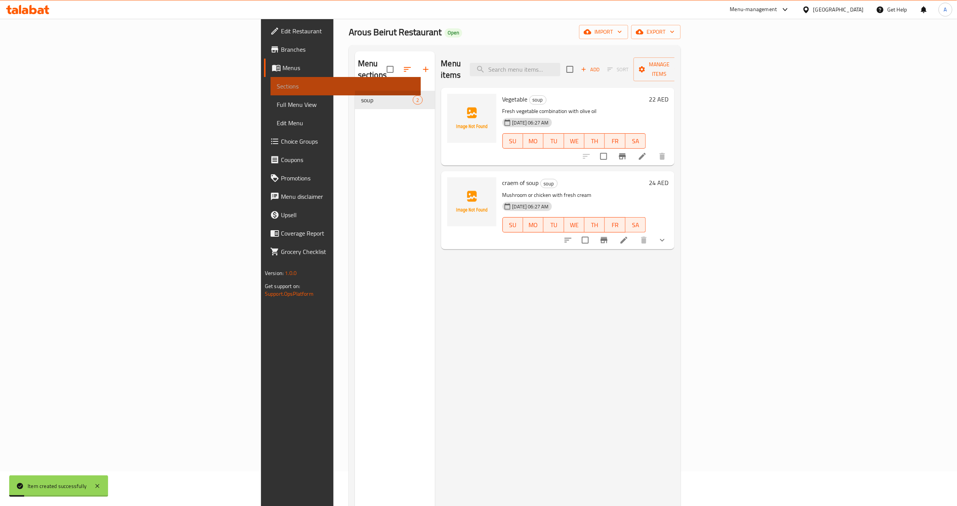
click at [277, 89] on span "Sections" at bounding box center [346, 86] width 138 height 9
click at [355, 158] on div "Menu sections soup 2" at bounding box center [395, 304] width 80 height 506
click at [355, 142] on div "Menu sections soup 2" at bounding box center [395, 304] width 80 height 506
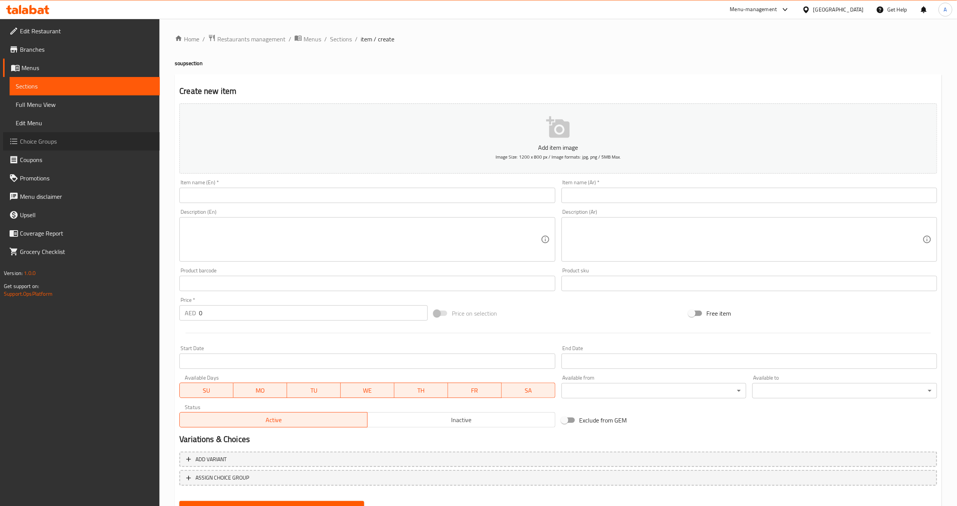
click at [30, 147] on link "Choice Groups" at bounding box center [81, 141] width 157 height 18
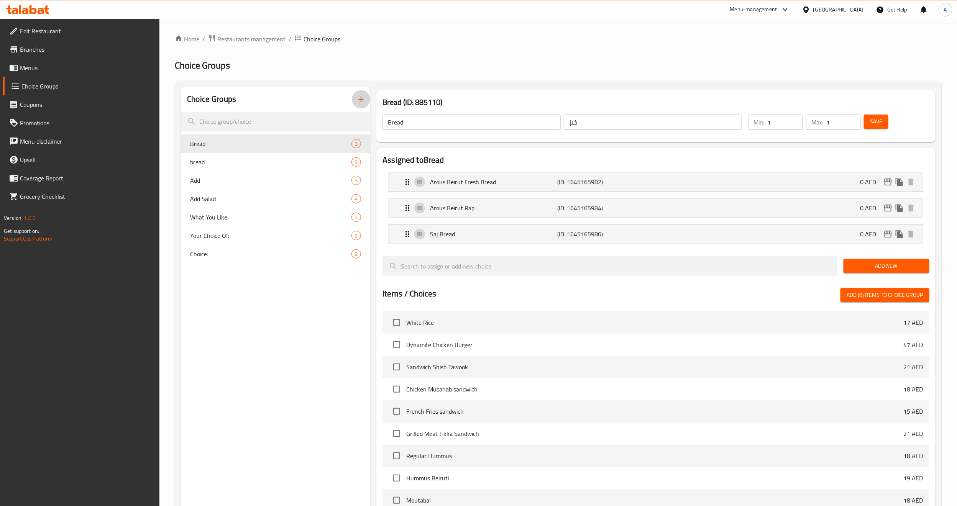
click at [361, 100] on icon "button" at bounding box center [360, 99] width 5 height 5
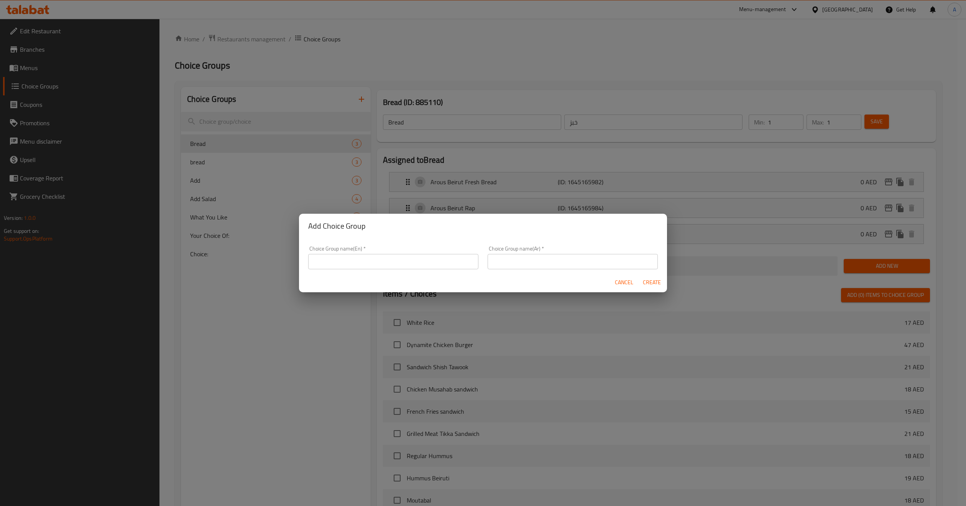
click at [357, 261] on input "text" at bounding box center [393, 261] width 170 height 15
drag, startPoint x: 350, startPoint y: 261, endPoint x: 360, endPoint y: 260, distance: 10.5
click at [360, 260] on input "your choice of size .." at bounding box center [393, 261] width 170 height 15
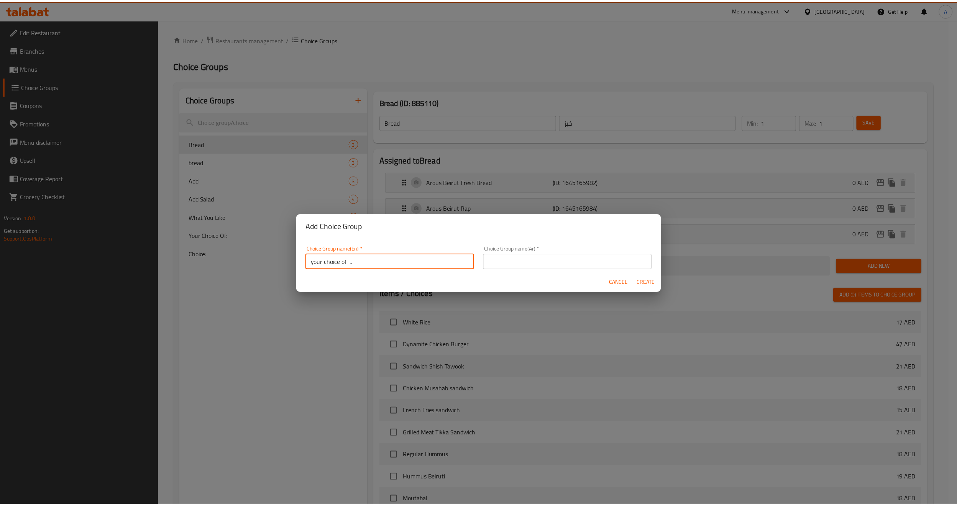
scroll to position [1, 0]
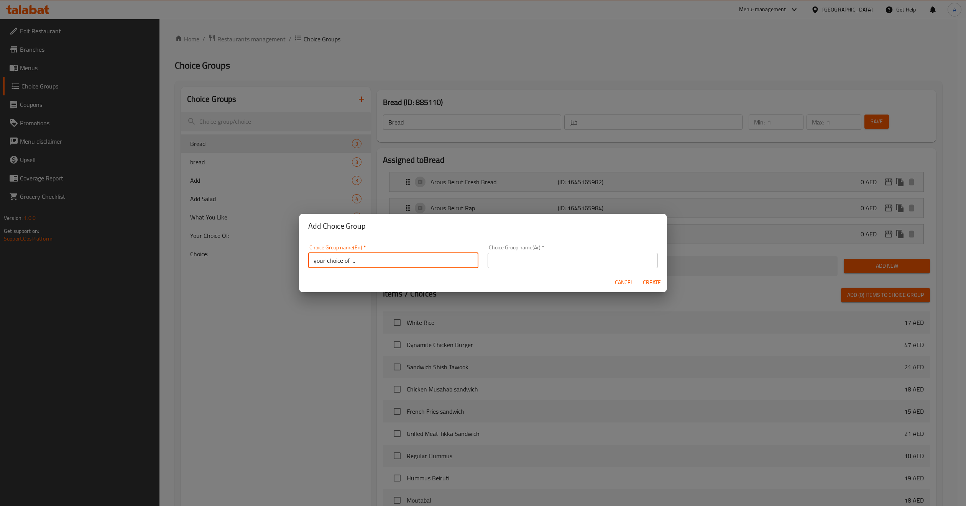
drag, startPoint x: 351, startPoint y: 261, endPoint x: 374, endPoint y: 258, distance: 23.3
click at [374, 258] on input "your choice of .." at bounding box center [393, 260] width 170 height 15
type input "your choice of:"
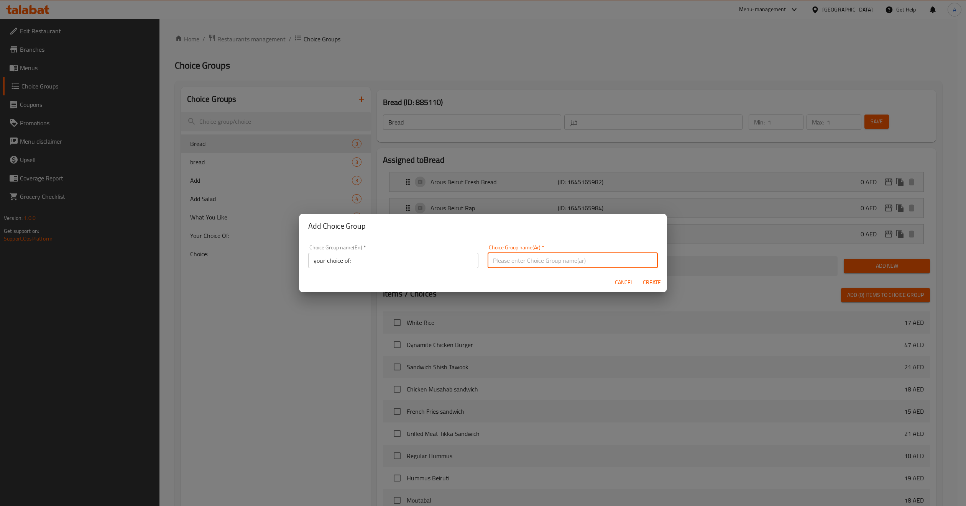
click at [530, 263] on input "text" at bounding box center [573, 260] width 170 height 15
type input "اختيارك من:"
click at [599, 274] on div "Cancel Create" at bounding box center [483, 283] width 368 height 20
click at [643, 280] on span "Create" at bounding box center [652, 283] width 18 height 10
type input "your choice of:"
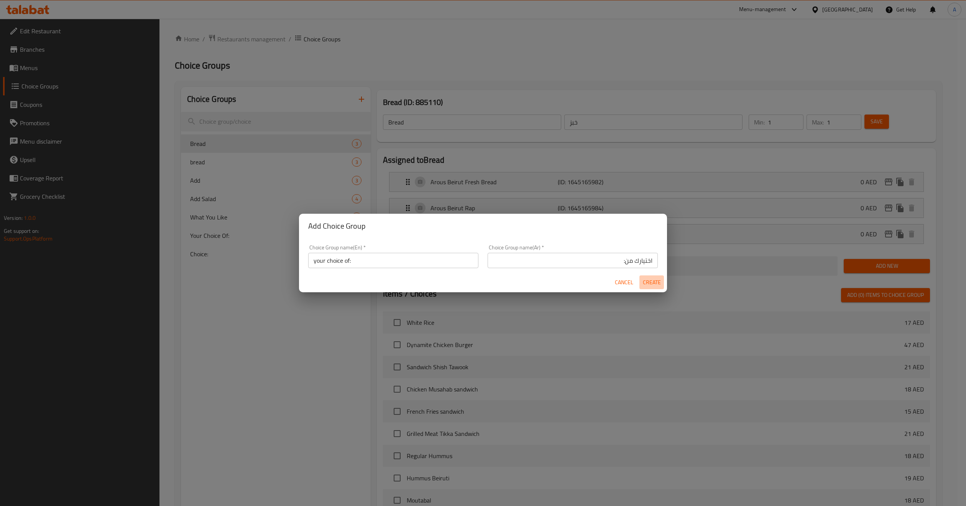
type input "اختيارك من:"
type input "0"
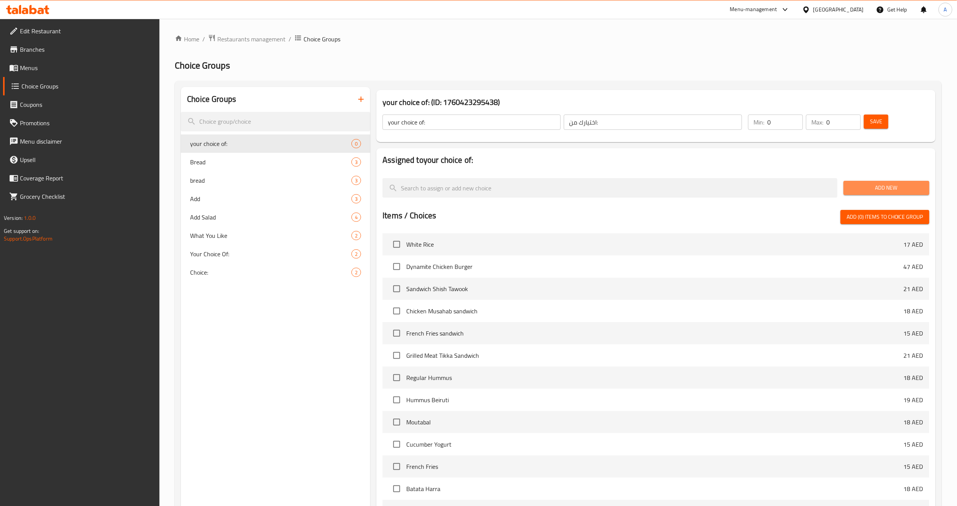
click at [888, 191] on span "Add New" at bounding box center [887, 188] width 74 height 10
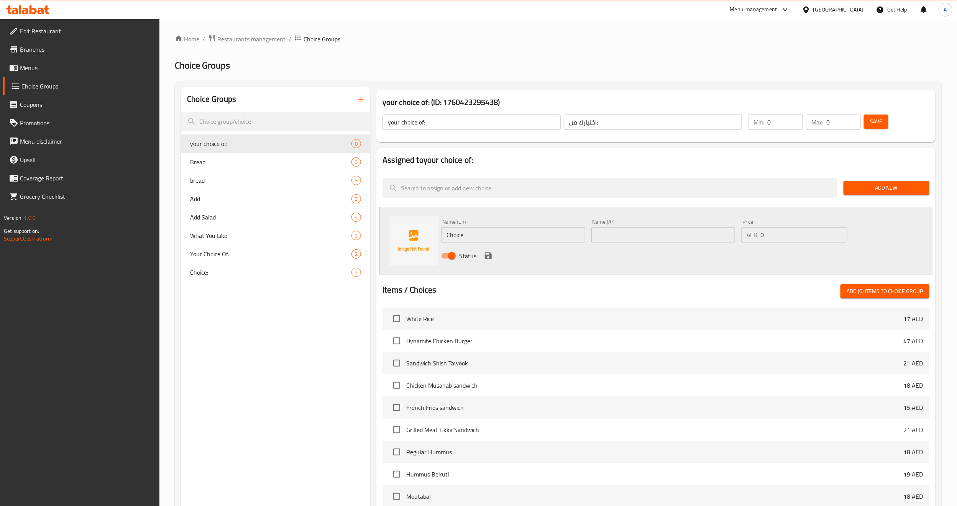
click at [544, 233] on input "Choice" at bounding box center [513, 234] width 144 height 15
type input "ؤ"
click at [475, 230] on input "Chicken Pizza" at bounding box center [513, 234] width 144 height 15
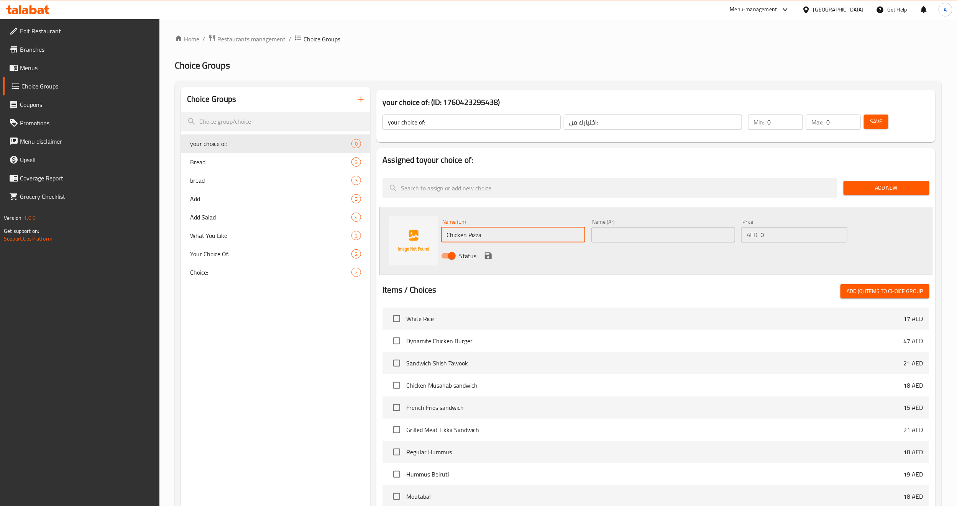
click at [475, 230] on input "Chicken Pizza" at bounding box center [513, 234] width 144 height 15
type input "Chicken"
click at [625, 231] on input "text" at bounding box center [664, 234] width 144 height 15
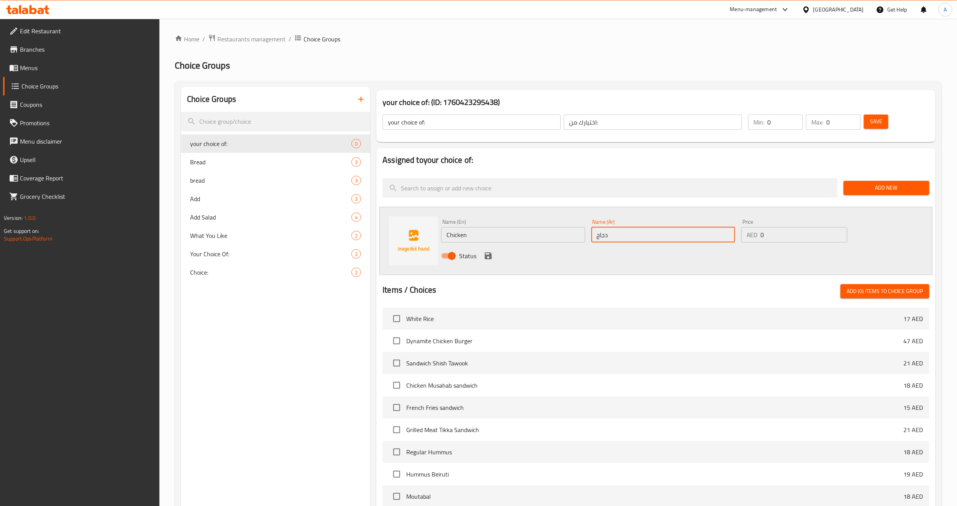
type input "دجاج"
click at [603, 248] on div "Status" at bounding box center [663, 256] width 450 height 21
click at [487, 255] on icon "save" at bounding box center [488, 256] width 7 height 7
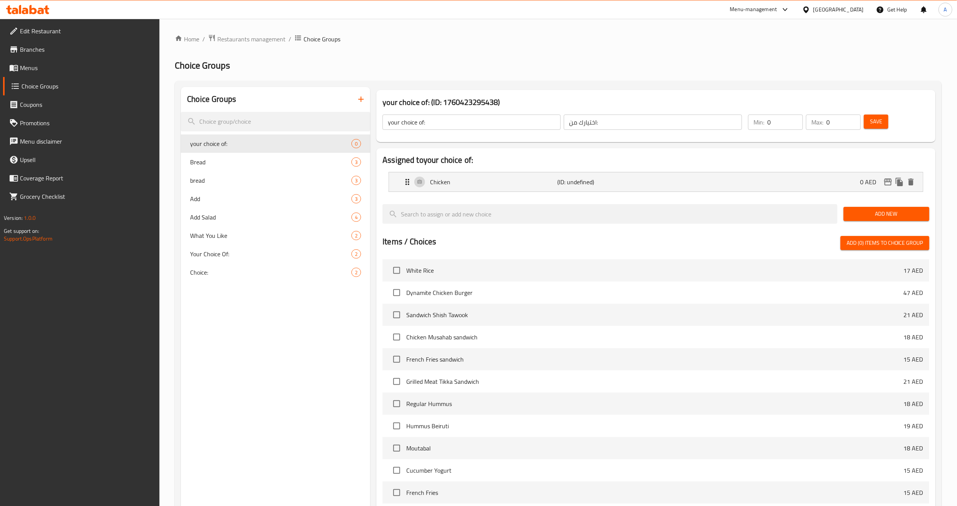
click at [881, 207] on button "Add New" at bounding box center [887, 214] width 86 height 14
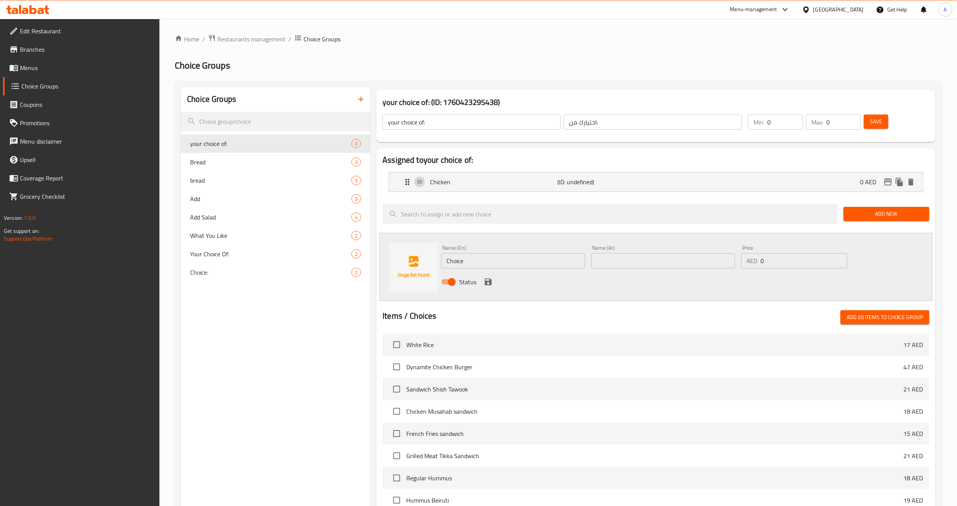
click at [496, 259] on input "Choice" at bounding box center [513, 260] width 144 height 15
type input "ة"
click at [548, 266] on input "mush" at bounding box center [513, 260] width 144 height 15
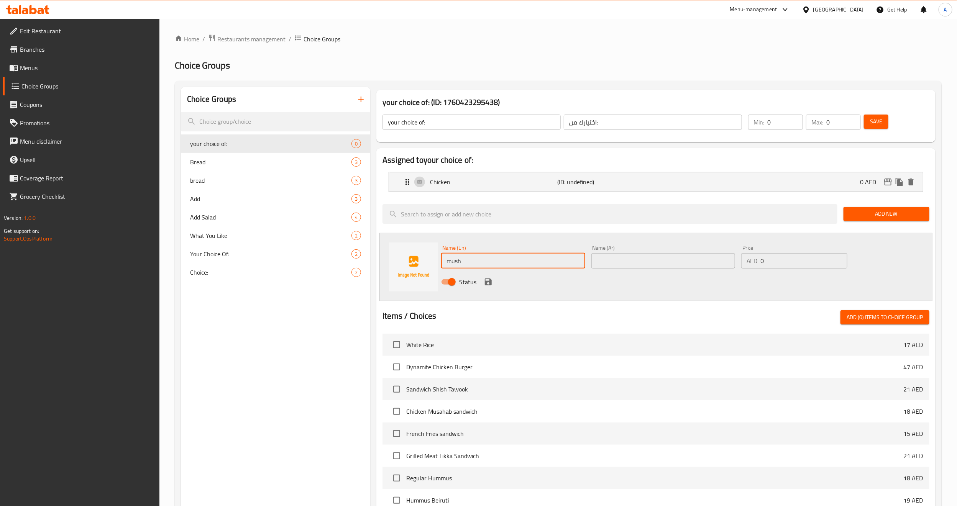
click at [485, 263] on input "mush" at bounding box center [513, 260] width 144 height 15
paste input "Mushrooms"
type input "Mushroom"
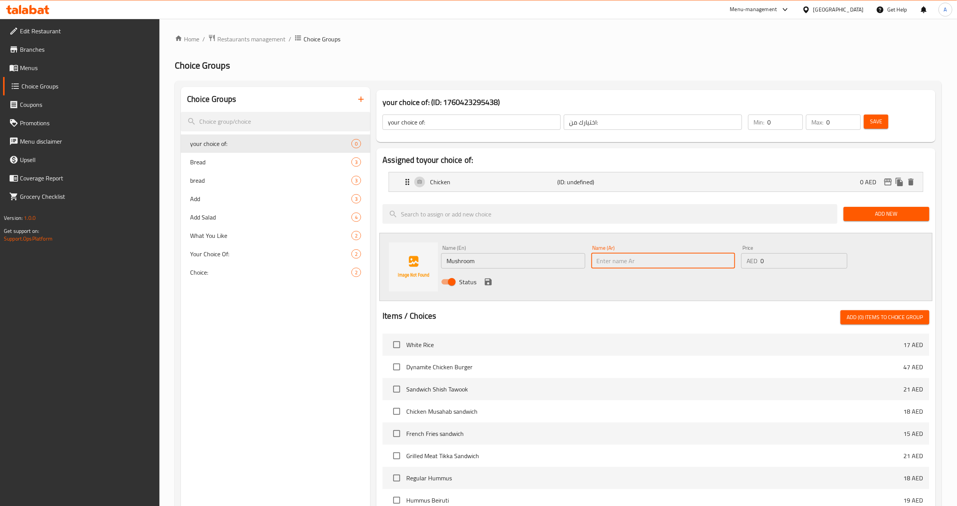
click at [609, 261] on input "text" at bounding box center [664, 260] width 144 height 15
type input "فطر"
click at [488, 284] on icon "save" at bounding box center [488, 282] width 9 height 9
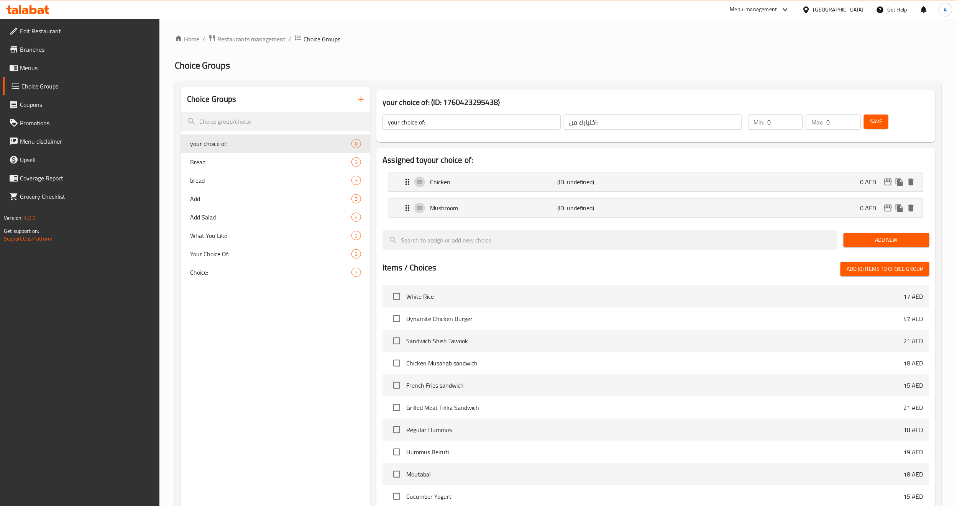
click at [875, 120] on span "Save" at bounding box center [876, 122] width 12 height 10
click at [245, 354] on div "Choice Groups your choice of: 2 Bread 3 bread 3 Add 3 Add Salad 4 What You Like…" at bounding box center [275, 368] width 189 height 562
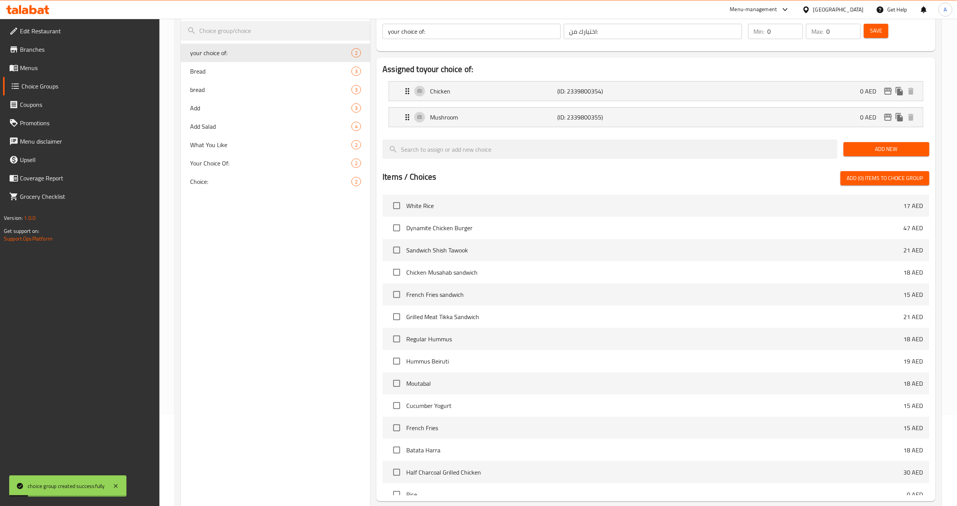
scroll to position [165, 0]
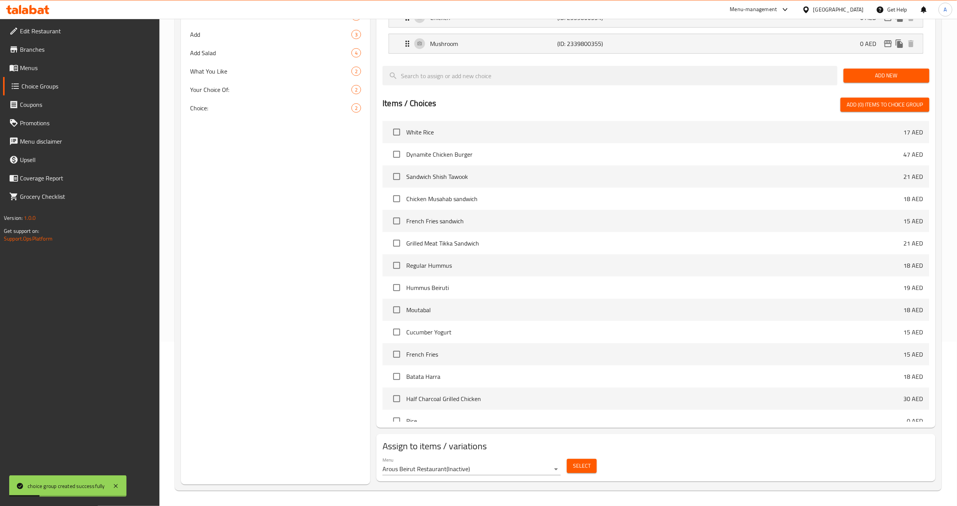
click at [559, 342] on body "choice group created successfully ​ Menu-management United Arab Emirates Get He…" at bounding box center [478, 98] width 957 height 488
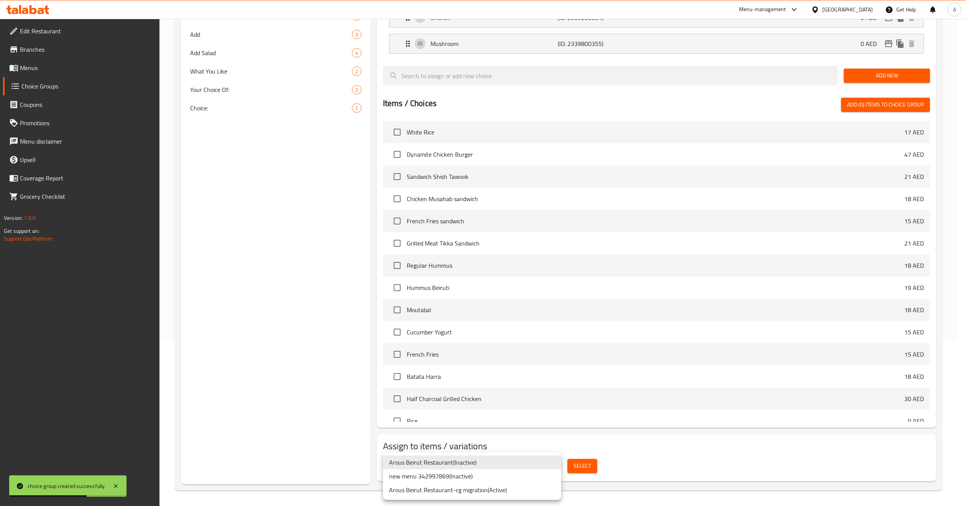
click at [495, 477] on li "new menu 342997869 ( Inactive )" at bounding box center [472, 477] width 178 height 14
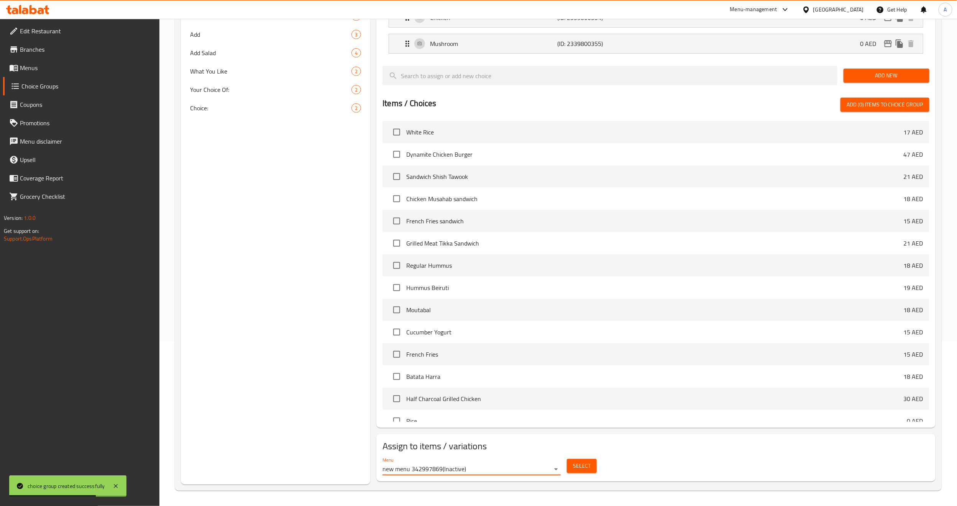
click at [582, 470] on span "Select" at bounding box center [582, 467] width 18 height 10
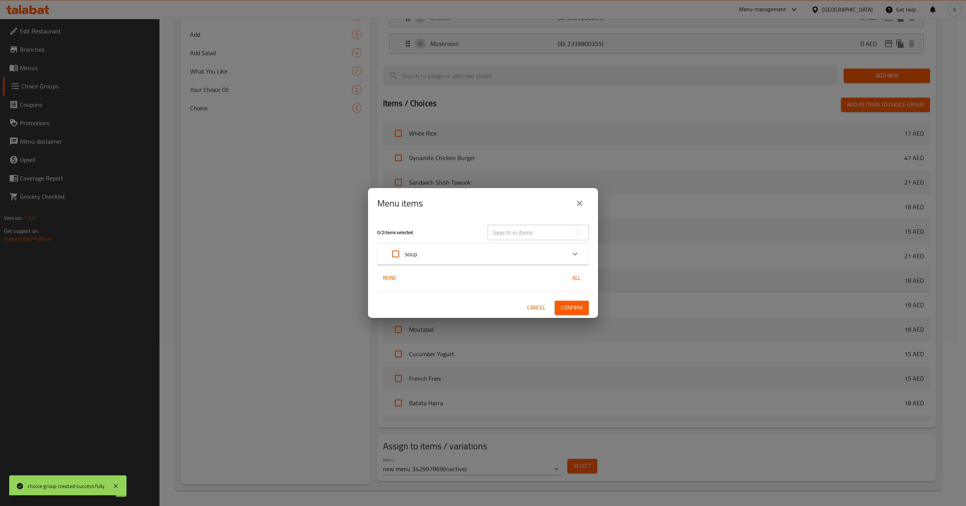
click at [488, 238] on input "text" at bounding box center [530, 232] width 84 height 15
click at [482, 254] on div "soup" at bounding box center [475, 254] width 179 height 18
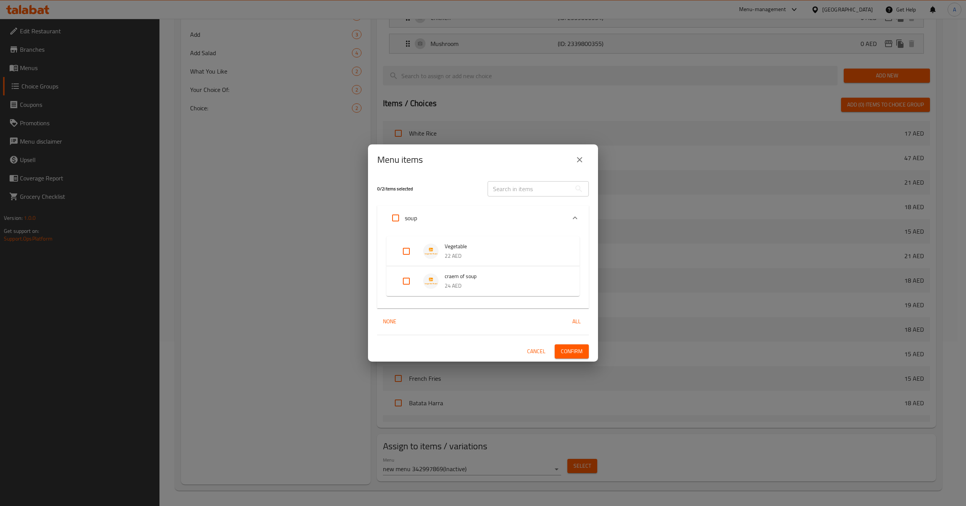
click at [399, 278] on input "Expand" at bounding box center [406, 281] width 18 height 18
checkbox input "true"
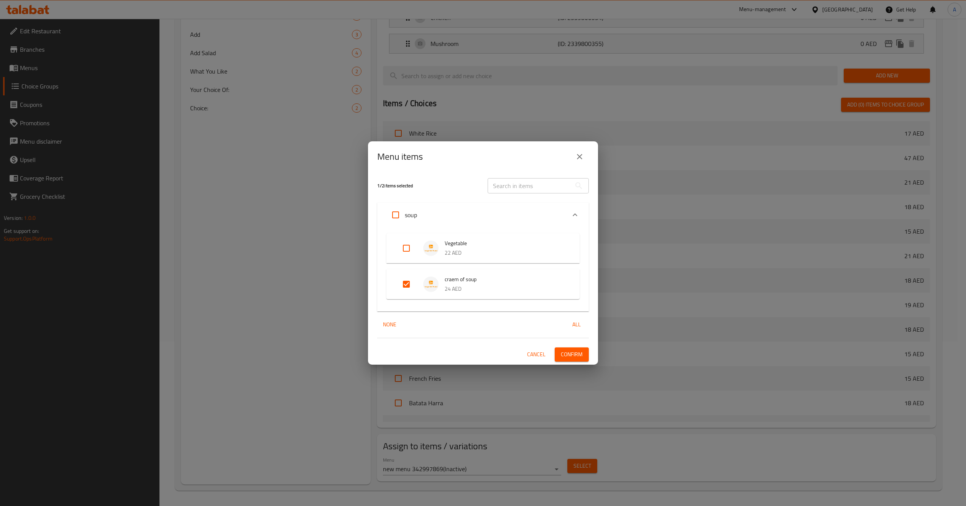
click at [566, 356] on span "Confirm" at bounding box center [572, 355] width 22 height 10
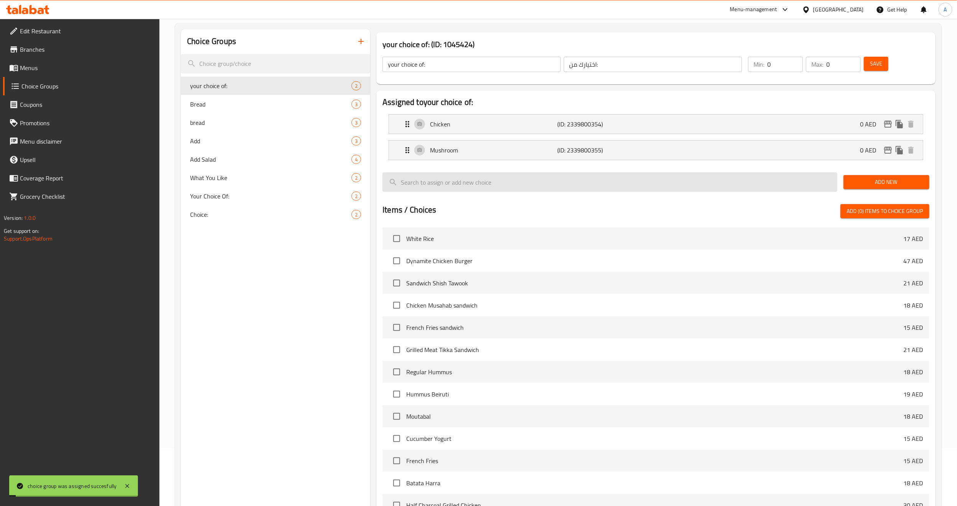
scroll to position [0, 0]
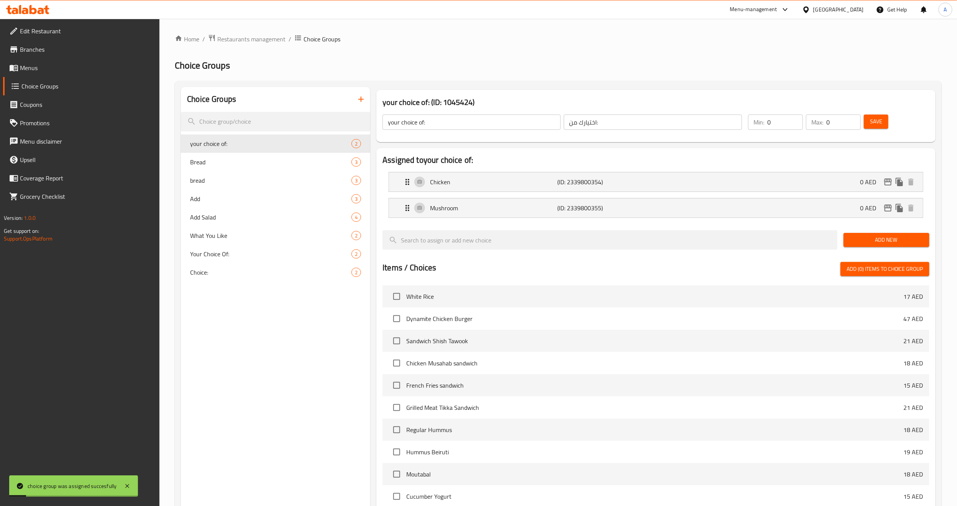
click at [881, 131] on div "Save" at bounding box center [892, 122] width 59 height 18
click at [881, 124] on span "Save" at bounding box center [876, 122] width 12 height 10
click at [801, 118] on input "0" at bounding box center [786, 122] width 36 height 15
type input "1"
click at [795, 118] on input "1" at bounding box center [786, 122] width 36 height 15
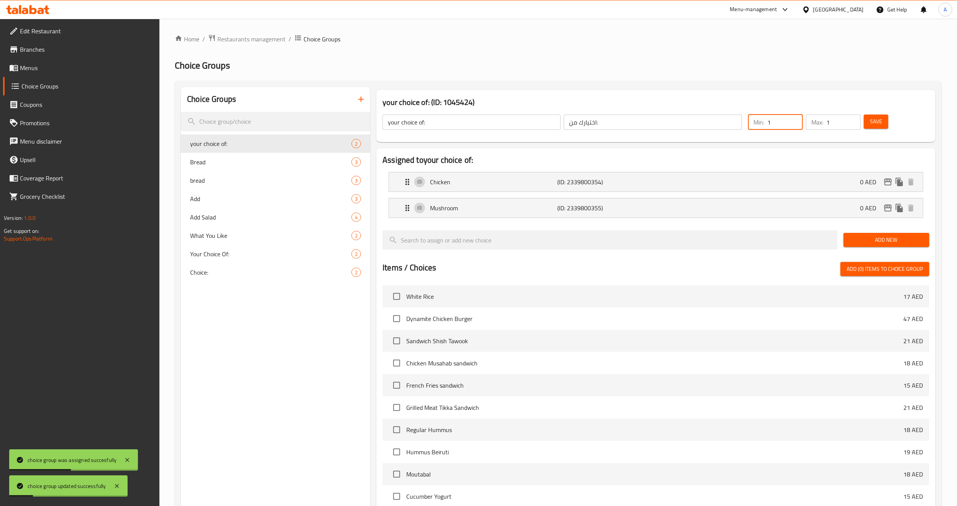
type input "1"
click at [852, 120] on input "1" at bounding box center [844, 122] width 35 height 15
click at [878, 119] on span "Save" at bounding box center [876, 122] width 12 height 10
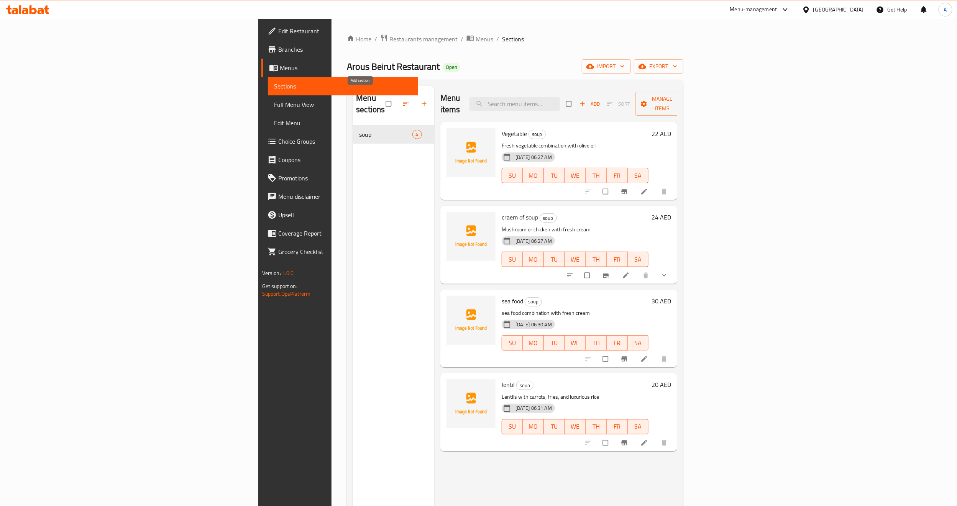
click at [416, 98] on button "button" at bounding box center [425, 103] width 18 height 17
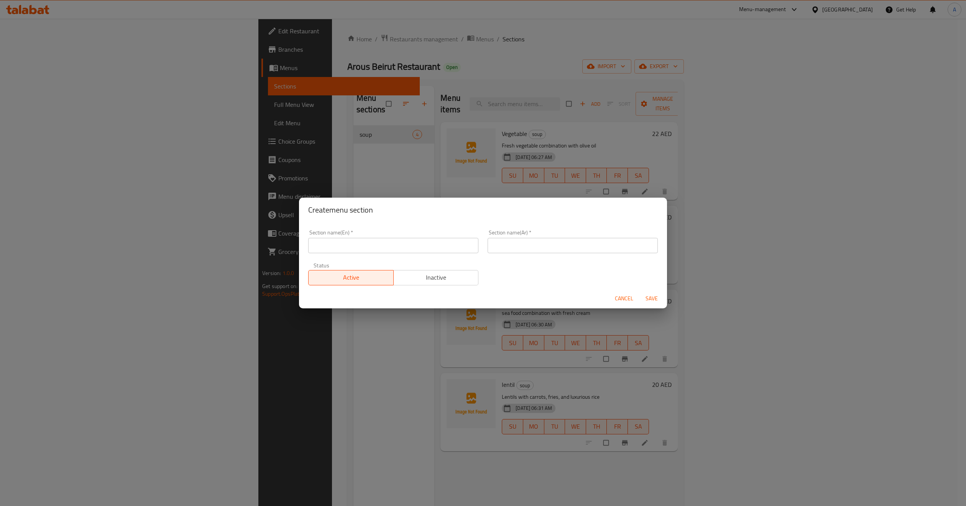
click at [370, 248] on input "text" at bounding box center [393, 245] width 170 height 15
paste input "النواشف cold appetizers"
click at [347, 248] on input "النواشف cold appetizers" at bounding box center [393, 245] width 170 height 15
click at [347, 248] on input "cold appetizers" at bounding box center [393, 245] width 170 height 15
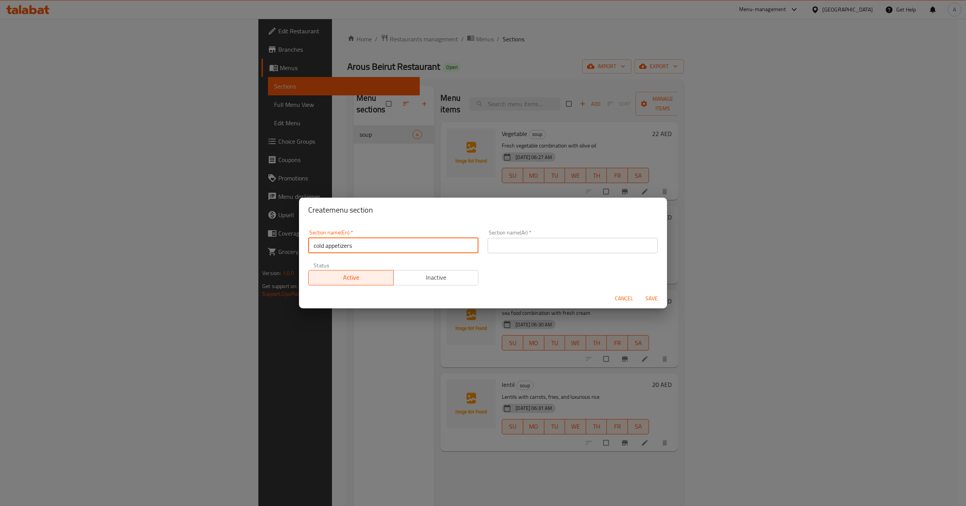
click at [347, 248] on input "cold appetizers" at bounding box center [393, 245] width 170 height 15
type input "cold appetizers"
click at [505, 241] on input "text" at bounding box center [573, 245] width 170 height 15
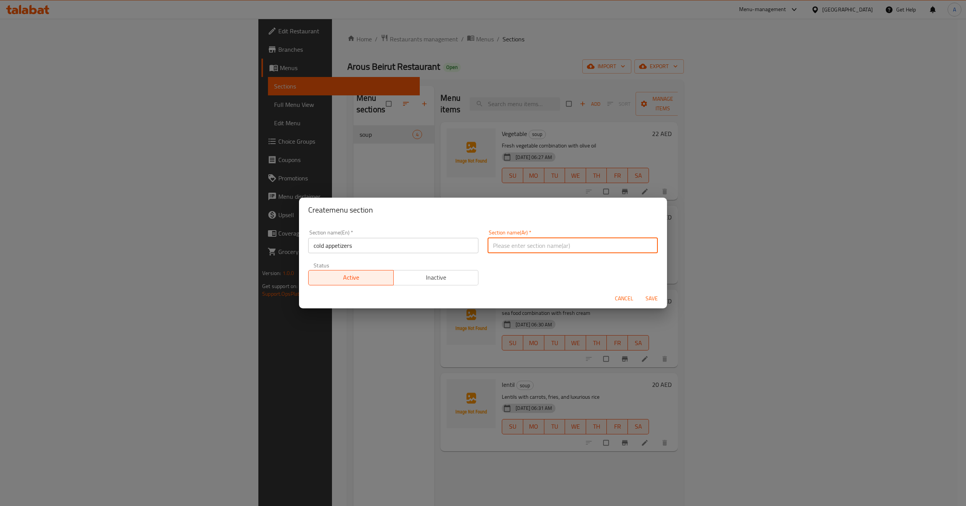
paste input "المقبلات"
click at [319, 247] on input "cold appetizers" at bounding box center [393, 245] width 170 height 15
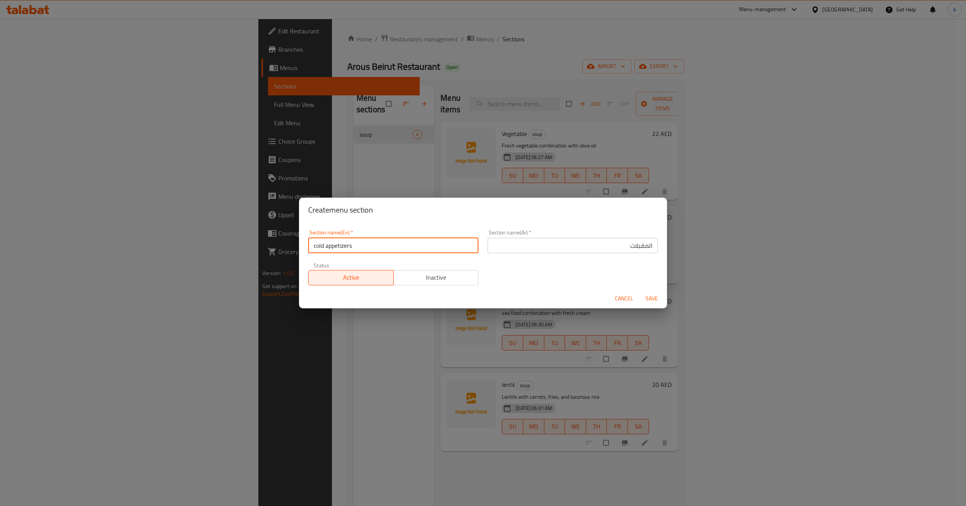
click at [319, 247] on input "cold appetizers" at bounding box center [393, 245] width 170 height 15
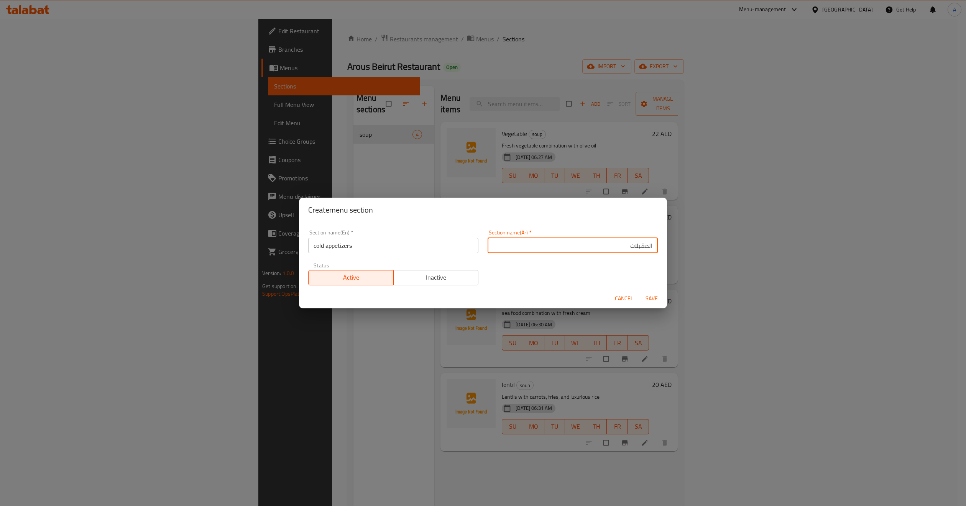
click at [605, 248] on input "المقبلات" at bounding box center [573, 245] width 170 height 15
paste input "الباردة"
click at [624, 245] on input "المقبلاتالباردة" at bounding box center [573, 245] width 170 height 15
type input "المقبلات الباردة"
click at [654, 292] on button "Save" at bounding box center [652, 299] width 25 height 14
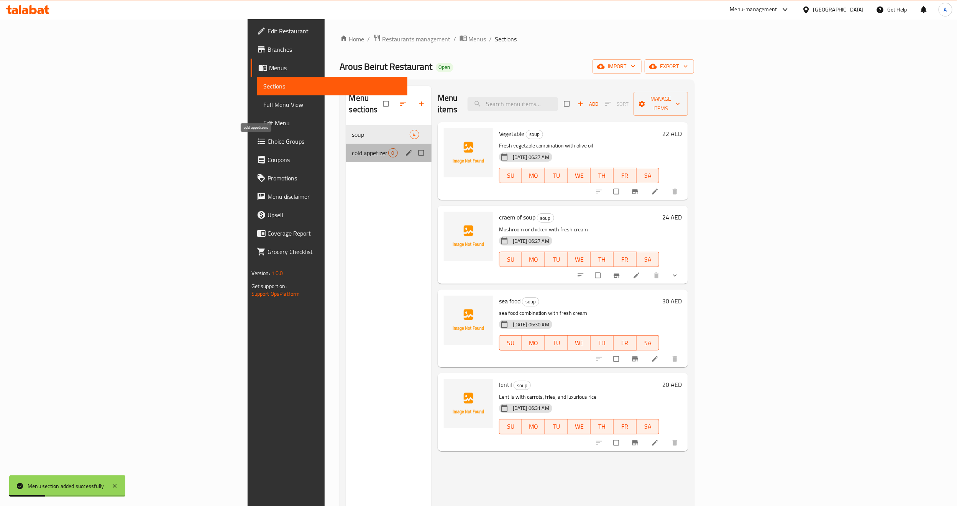
click at [352, 148] on span "cold appetizers" at bounding box center [370, 152] width 36 height 9
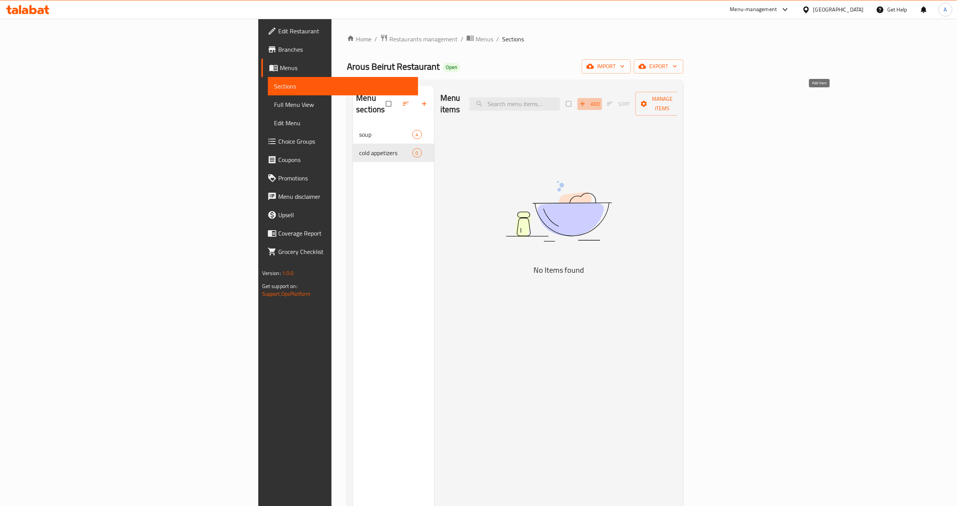
click at [600, 100] on span "Add" at bounding box center [590, 104] width 21 height 9
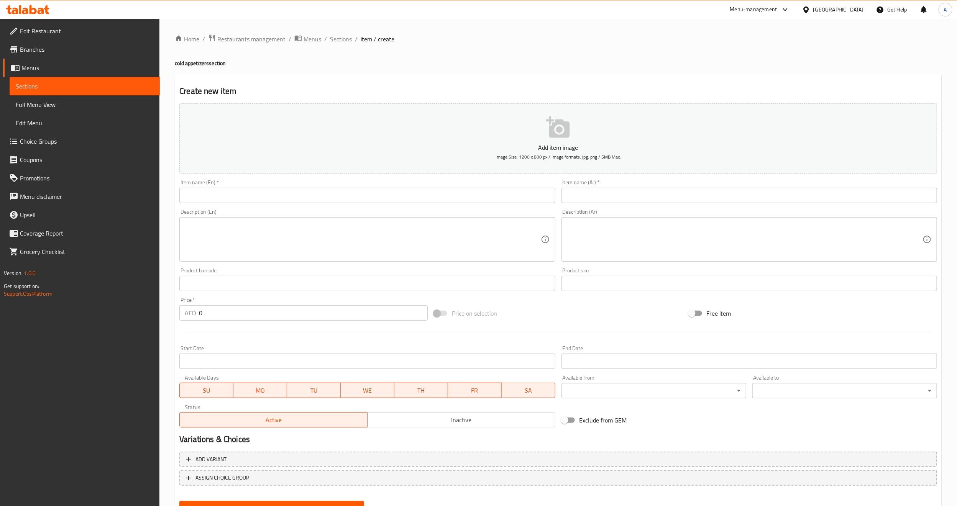
click at [271, 201] on input "text" at bounding box center [367, 195] width 376 height 15
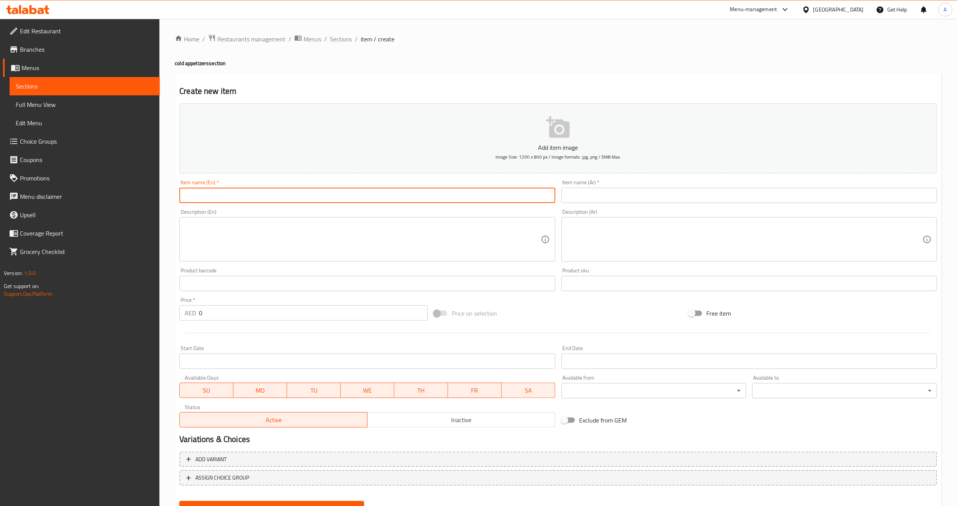
paste input "hummus"
drag, startPoint x: 188, startPoint y: 199, endPoint x: 168, endPoint y: 200, distance: 20.0
click at [168, 200] on div "Home / Restaurants management / Menus / Sections / item / create cold appetizer…" at bounding box center [559, 280] width 798 height 523
type input "Hummus"
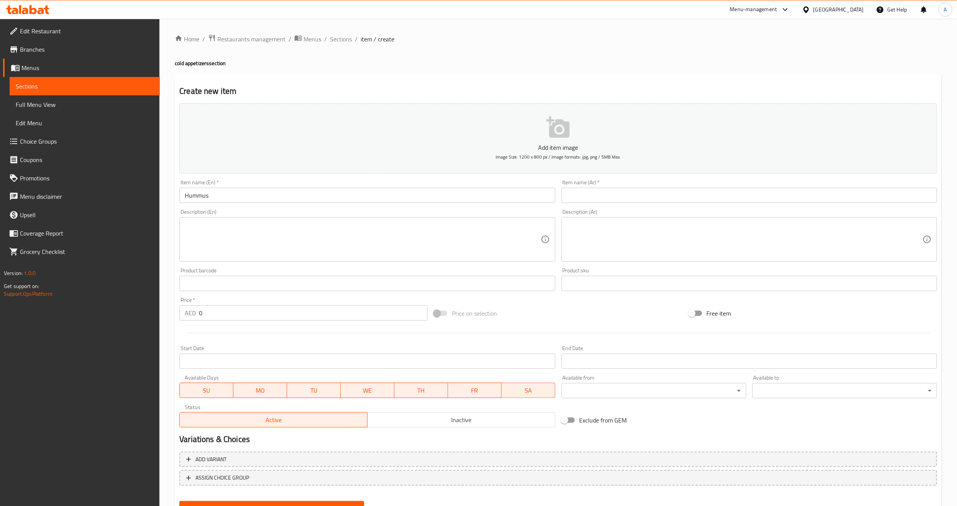
click at [655, 194] on input "text" at bounding box center [750, 195] width 376 height 15
paste input "[GEOGRAPHIC_DATA]"
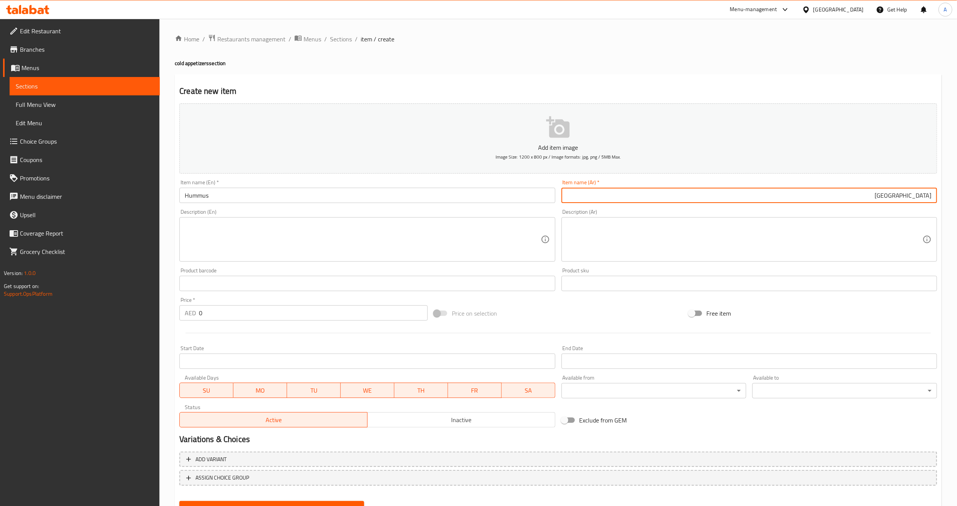
type input "[GEOGRAPHIC_DATA]"
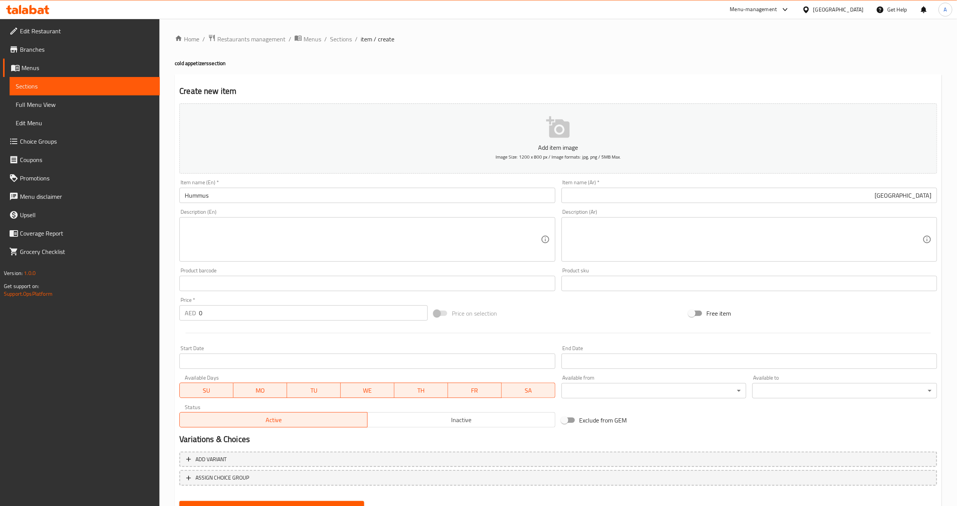
click at [718, 235] on textarea at bounding box center [745, 240] width 356 height 36
paste textarea "الحمص اللبناني الفاخر مع الطحينة و الزيت البلدي"
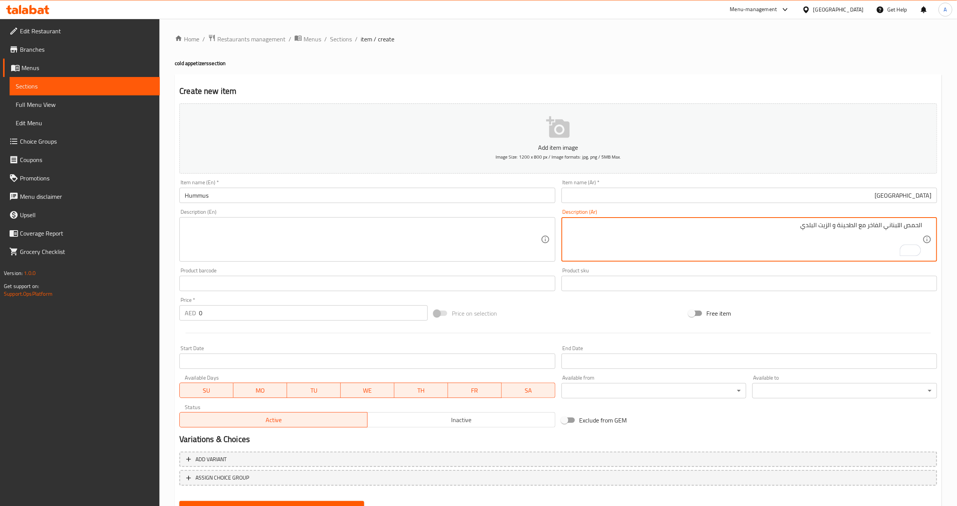
click at [804, 232] on textarea "الحمص اللبناني الفاخر مع الطحينة و الزيت البلدي" at bounding box center [745, 240] width 356 height 36
type textarea "الحمص اللبناني الفاخر مع الطحينة و الزيت البلدي"
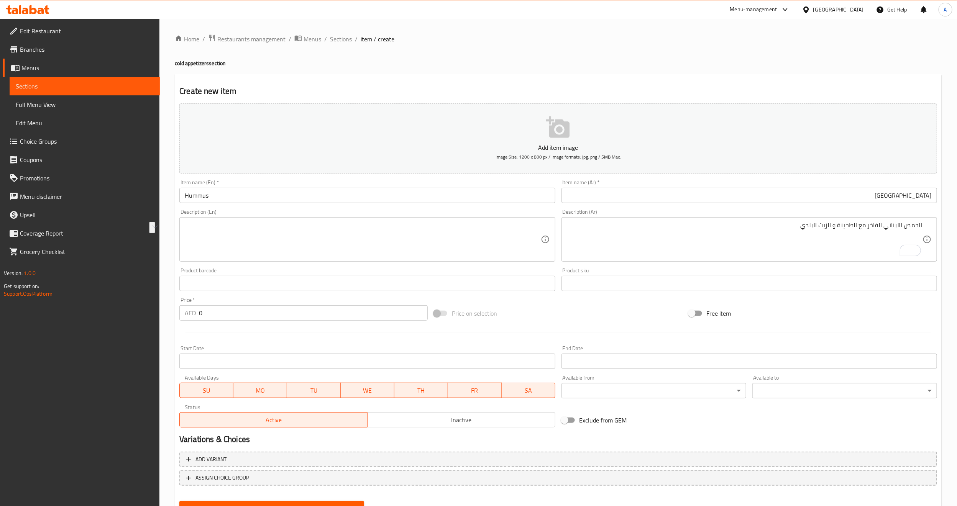
click at [466, 222] on textarea at bounding box center [363, 240] width 356 height 36
paste textarea "Luxury Lebanese hummus with tahini and country oil"
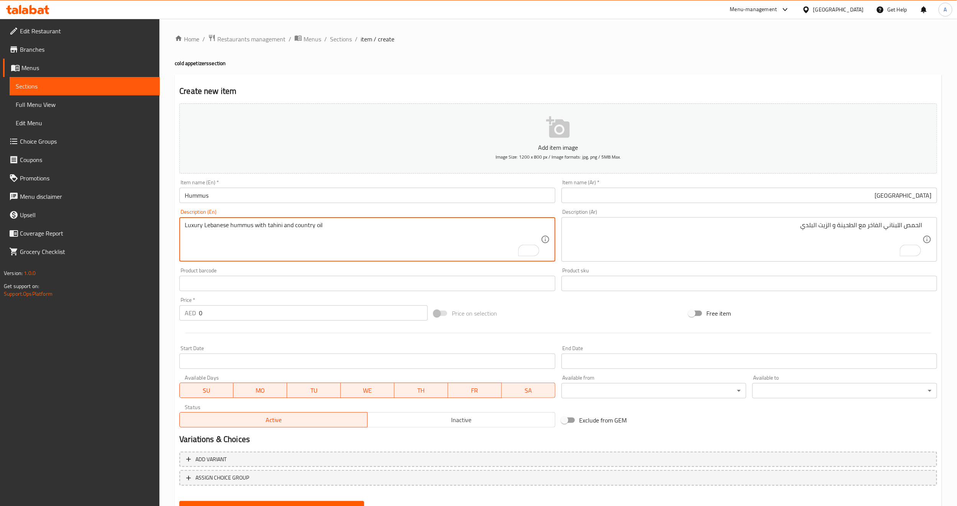
click at [298, 224] on textarea "Luxury Lebanese hummus with tahini and country oil" at bounding box center [363, 240] width 356 height 36
type textarea "Luxury Lebanese hummus with tahini and baladi oil"
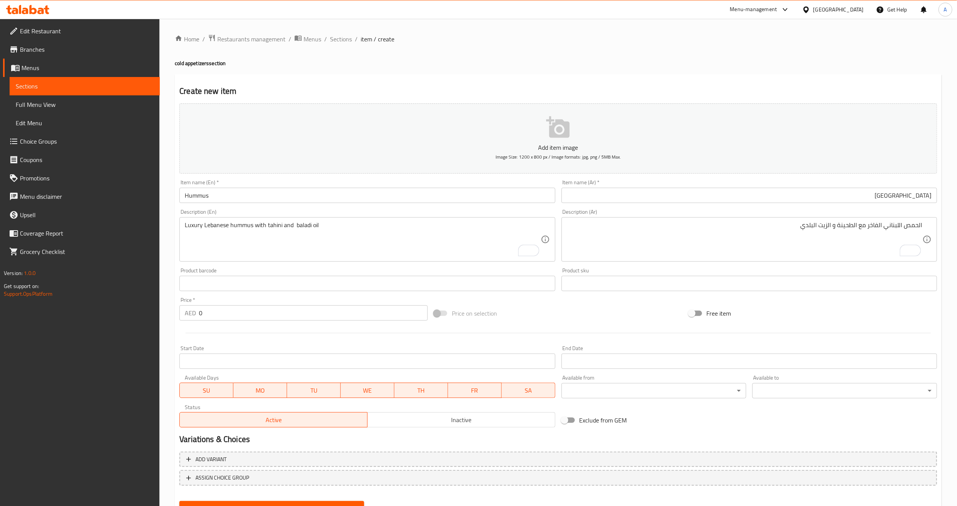
click at [620, 312] on div "Price on selection" at bounding box center [558, 313] width 255 height 21
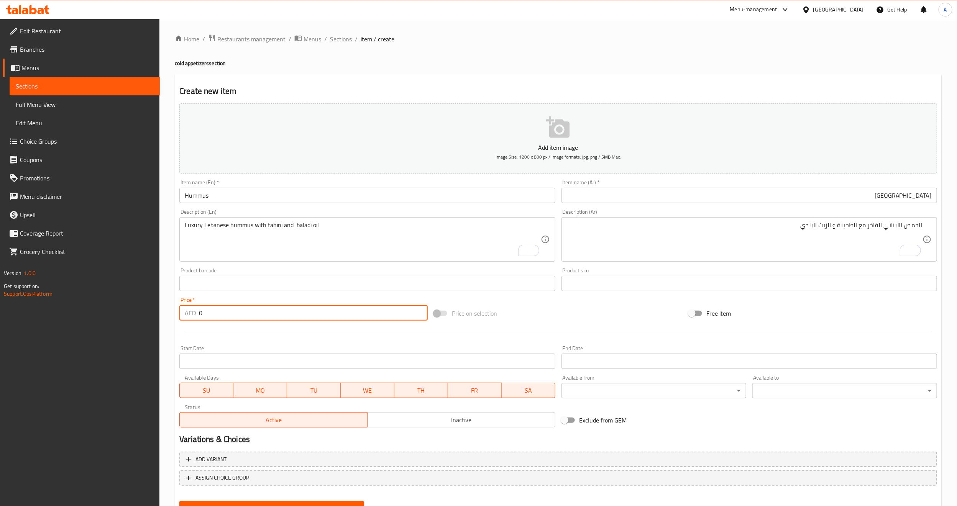
click at [269, 316] on input "0" at bounding box center [313, 313] width 229 height 15
paste input "23"
type input "23"
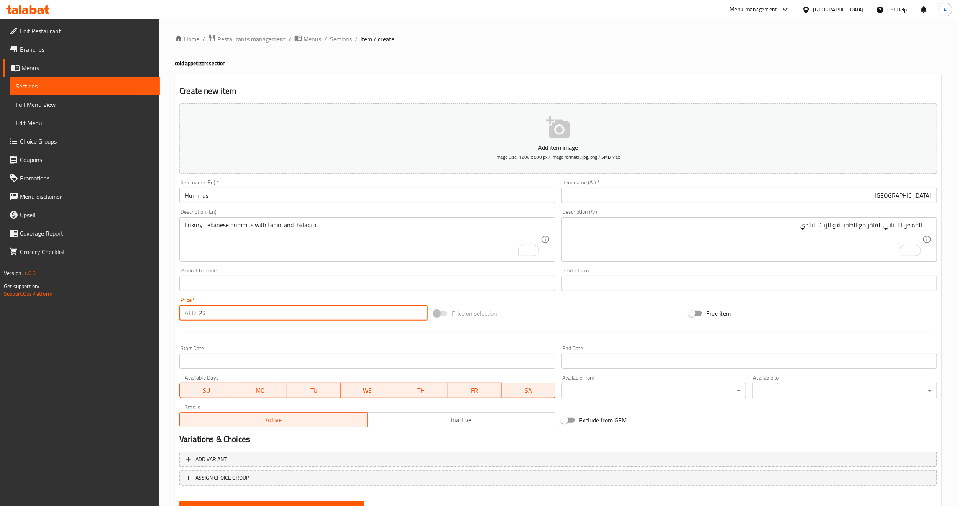
click at [253, 329] on div at bounding box center [558, 333] width 764 height 19
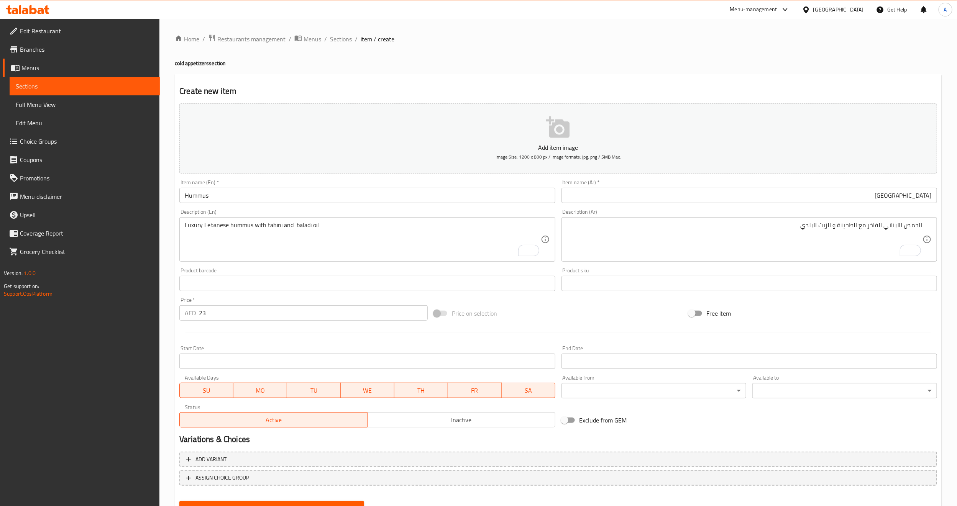
click at [540, 305] on div "Price on selection" at bounding box center [558, 313] width 255 height 21
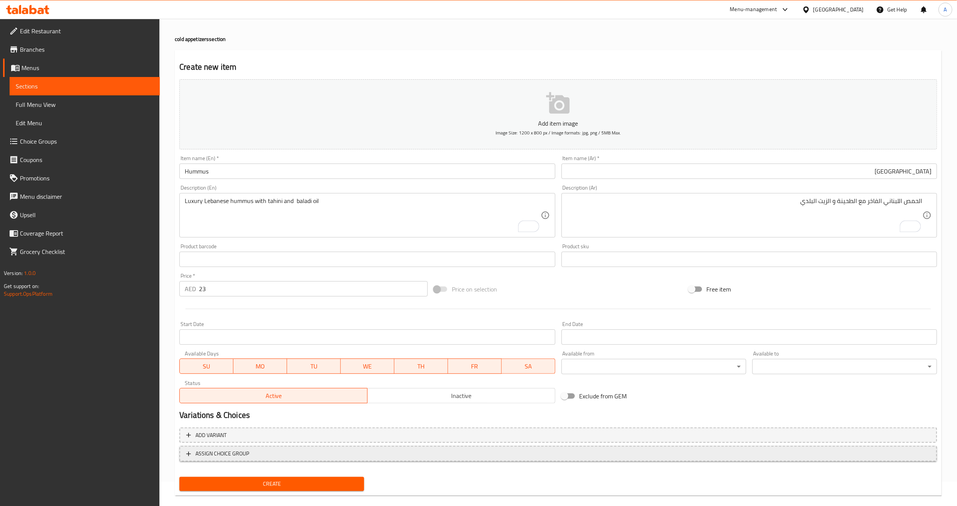
scroll to position [35, 0]
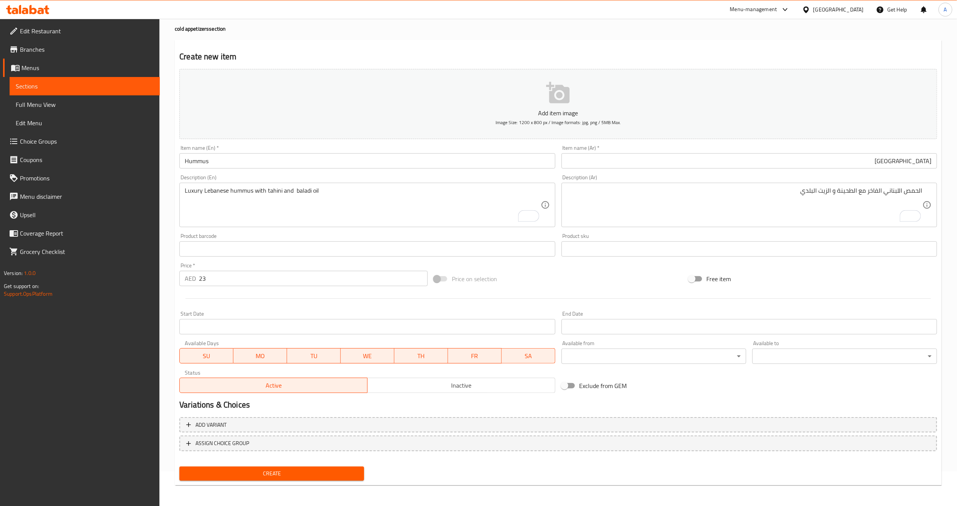
click at [344, 477] on span "Create" at bounding box center [272, 474] width 173 height 10
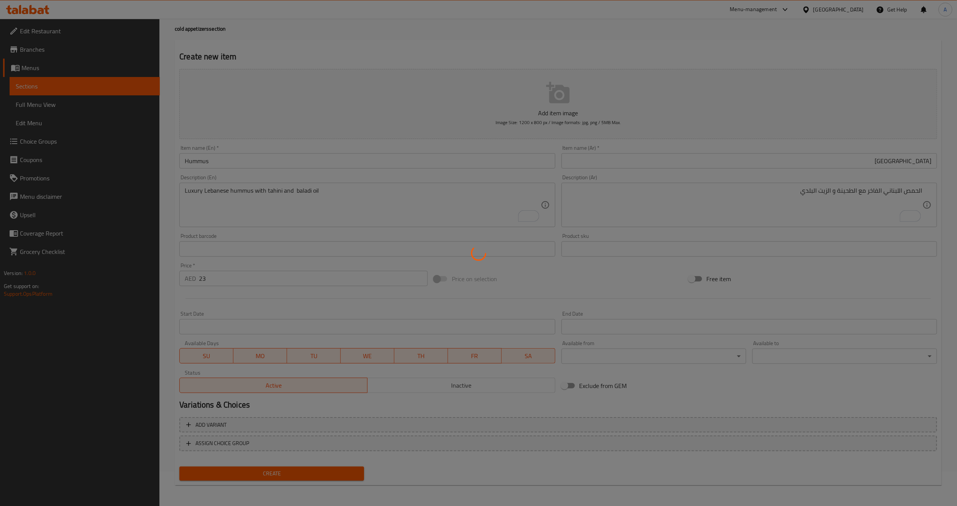
type input "0"
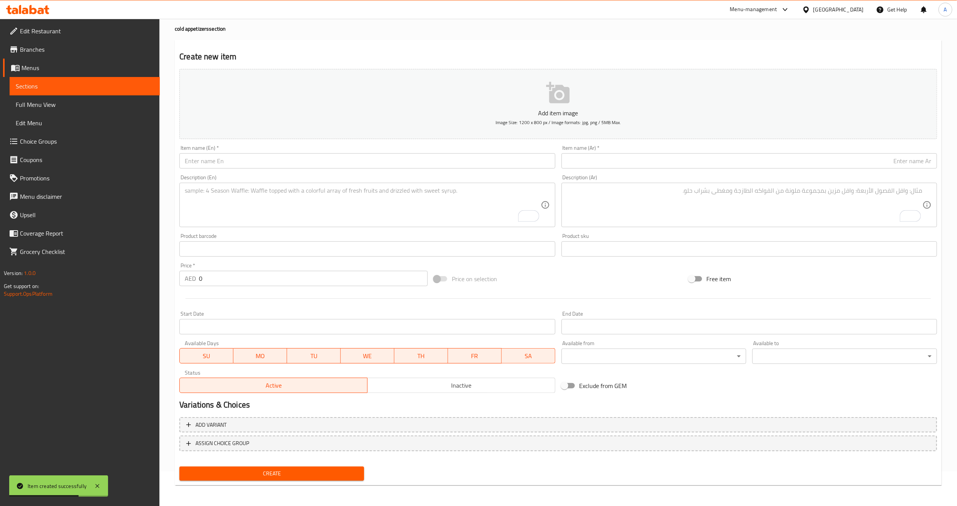
click at [266, 148] on div "Item name (En)   * Item name (En) *" at bounding box center [367, 156] width 376 height 23
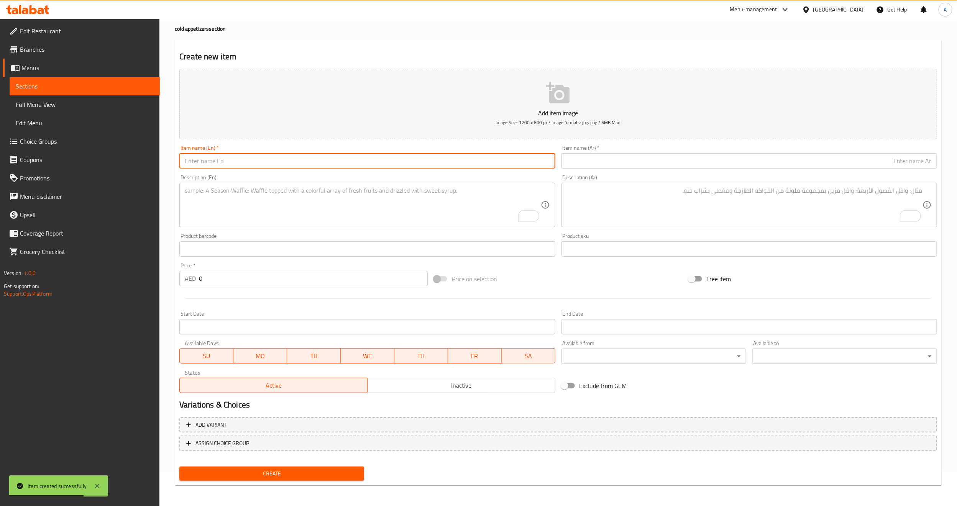
click at [263, 159] on input "text" at bounding box center [367, 160] width 376 height 15
paste input "andalusian hummus"
click at [259, 162] on input "andalusian hummus" at bounding box center [367, 160] width 376 height 15
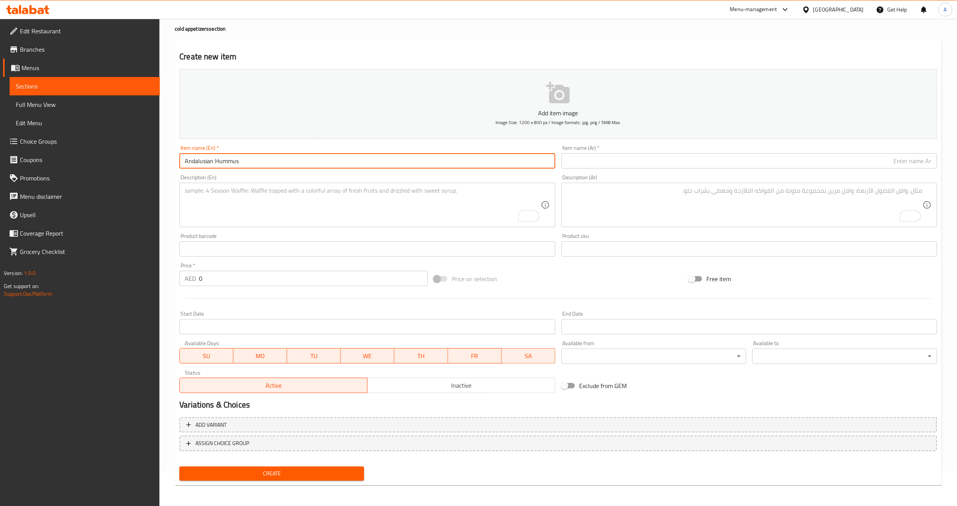
type input "Andalusian Hummus"
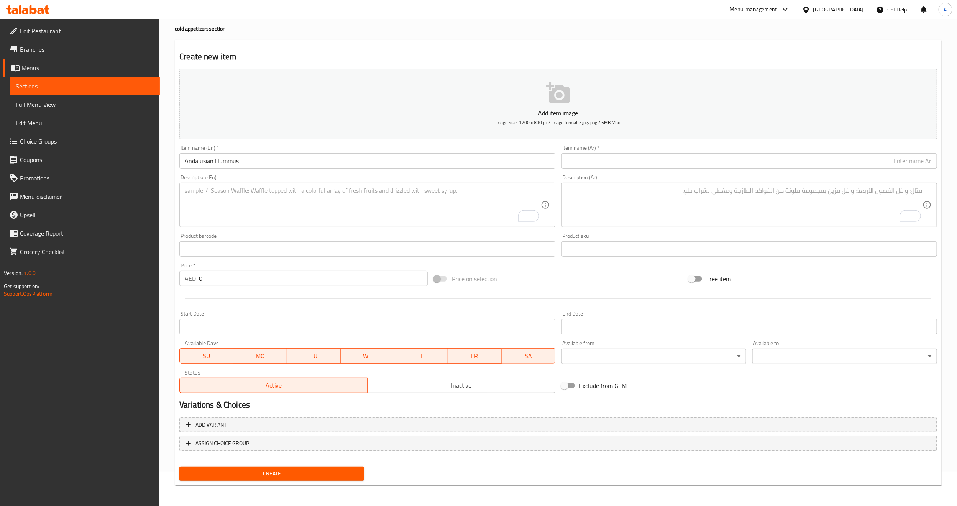
click at [250, 174] on div "Description (En) Description (En)" at bounding box center [367, 201] width 382 height 59
click at [794, 164] on input "text" at bounding box center [750, 160] width 376 height 15
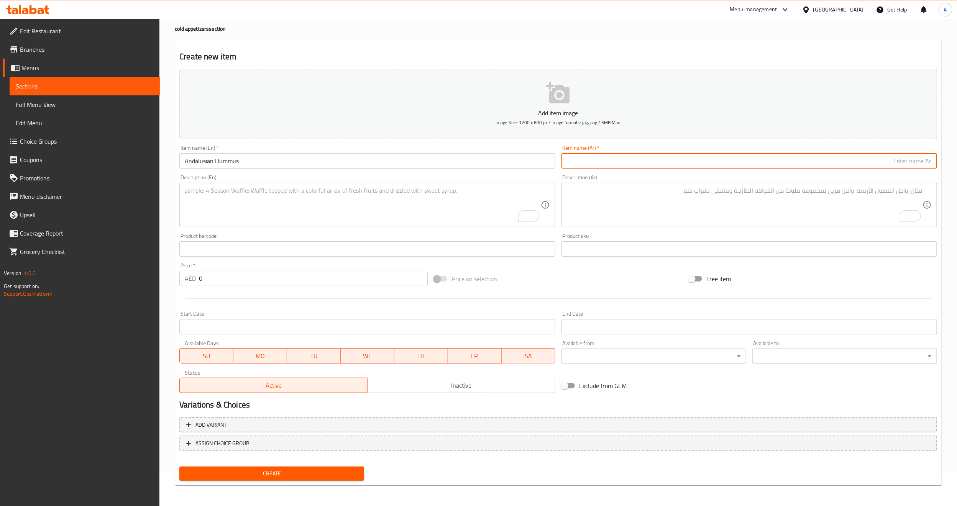
paste input "حمص اندلسي"
type input "حمص اندلسي"
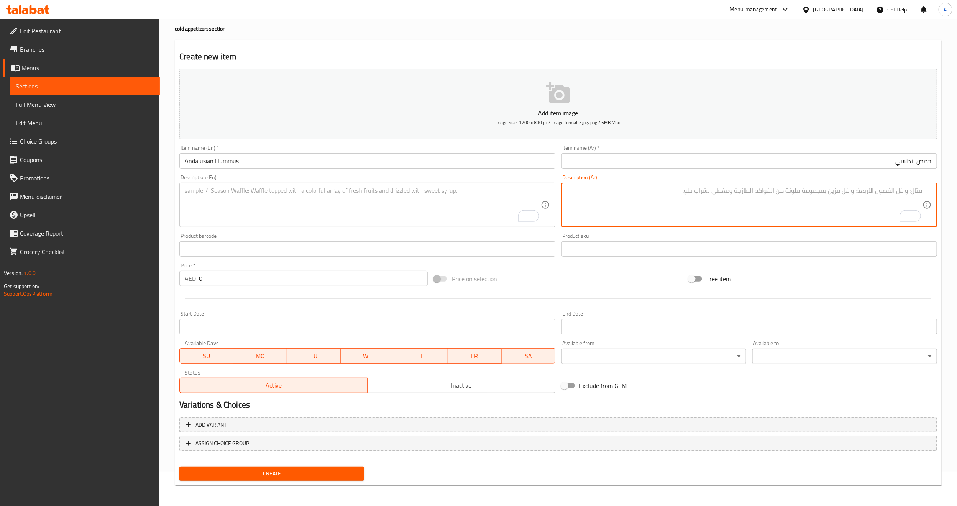
click at [824, 208] on textarea "To enrich screen reader interactions, please activate Accessibility in Grammarl…" at bounding box center [745, 205] width 356 height 36
paste textarea "توليفة من الحمص الفاخر و المحمرة و الزيتون الممزوج مع الخضار"
type textarea "توليفة من الحمص الفاخر و المحمرة و الزيتون الممزوج مع الخضار"
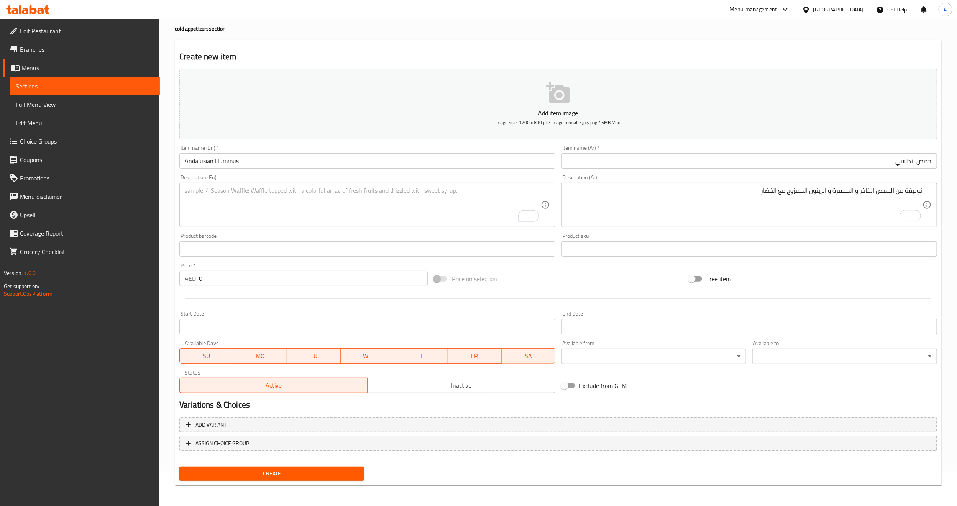
click at [506, 204] on textarea "To enrich screen reader interactions, please activate Accessibility in Grammarl…" at bounding box center [363, 205] width 356 height 36
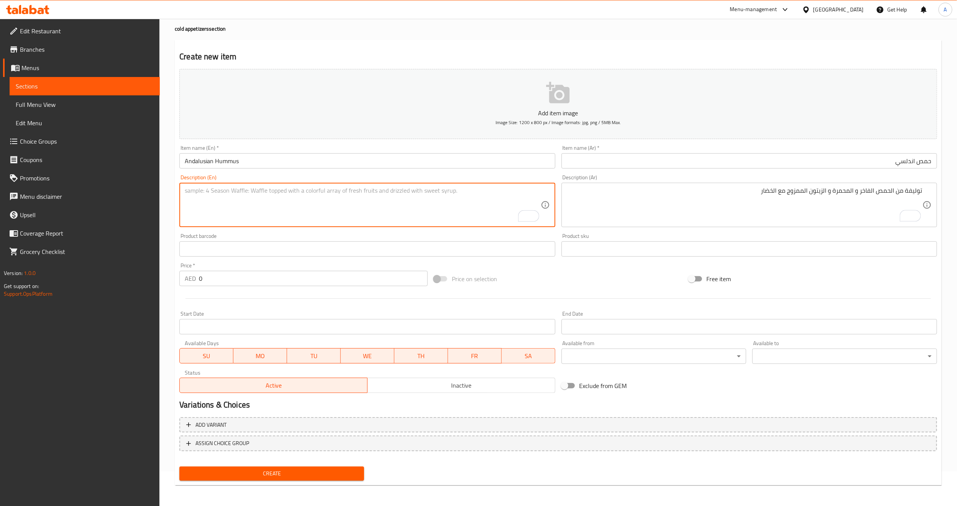
paste textarea "A combination of fine hummus, muhammara, and olives mixed with vegetables."
click at [232, 192] on textarea "A combination of fine hummus, muhammara, and olives mixed with vegetables." at bounding box center [363, 205] width 356 height 36
click at [234, 189] on textarea "A combination of fine hummus, muhammara, and olives mixed with vegetables." at bounding box center [363, 205] width 356 height 36
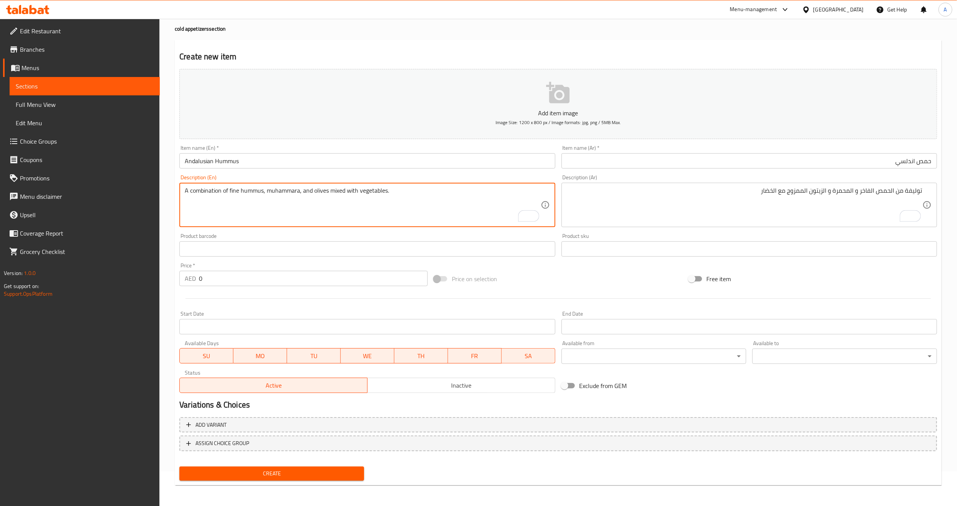
paste textarea "Luxury"
click at [297, 190] on textarea "A combination of Luxury hummus, muhammara, and olives mixed with vegetables." at bounding box center [363, 205] width 356 height 36
type textarea "A combination of Luxury hummus, muhammara, and olives mixed with vegetables."
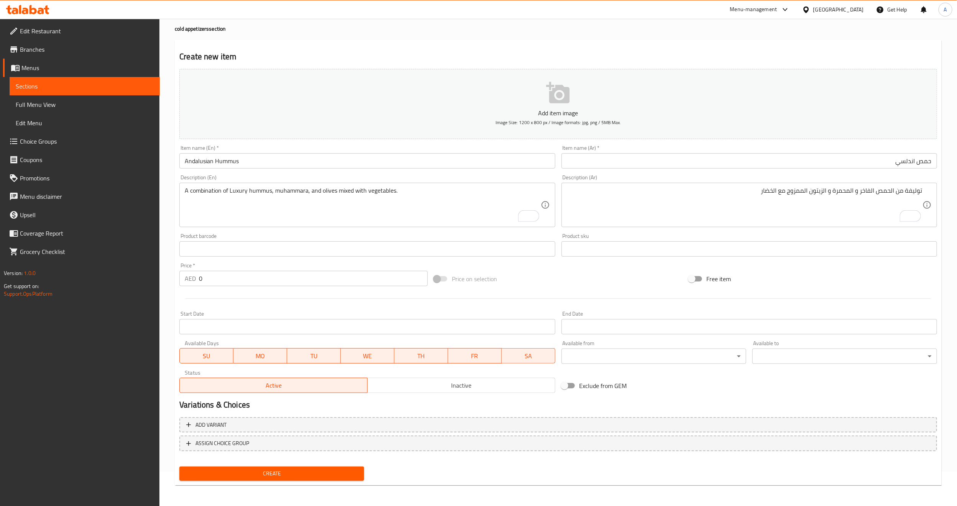
click at [329, 213] on textarea "A combination of Luxury hummus, muhammara, and olives mixed with vegetables." at bounding box center [363, 205] width 356 height 36
click at [332, 278] on input "0" at bounding box center [313, 278] width 229 height 15
paste input "31"
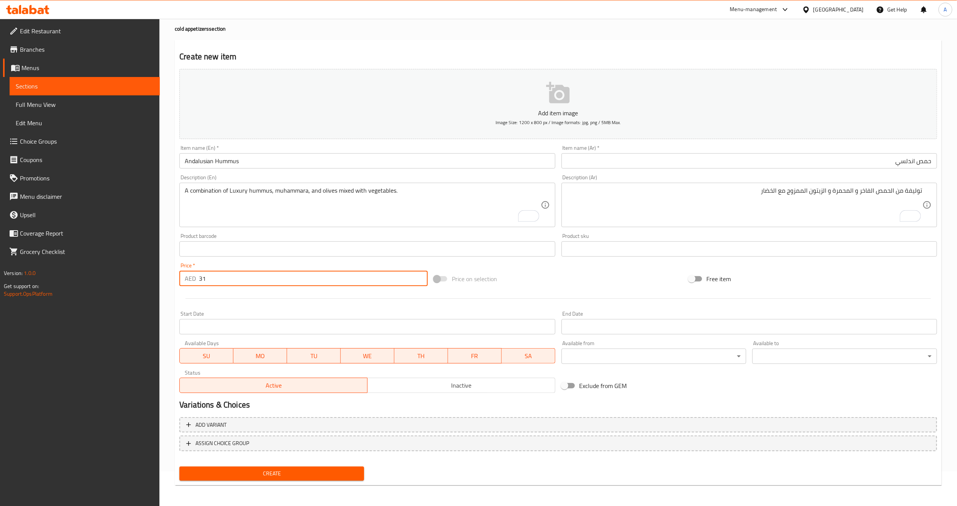
type input "31"
click at [321, 299] on div at bounding box center [558, 298] width 764 height 19
click at [576, 292] on div at bounding box center [558, 298] width 764 height 19
click at [574, 277] on div "Price on selection" at bounding box center [558, 279] width 255 height 21
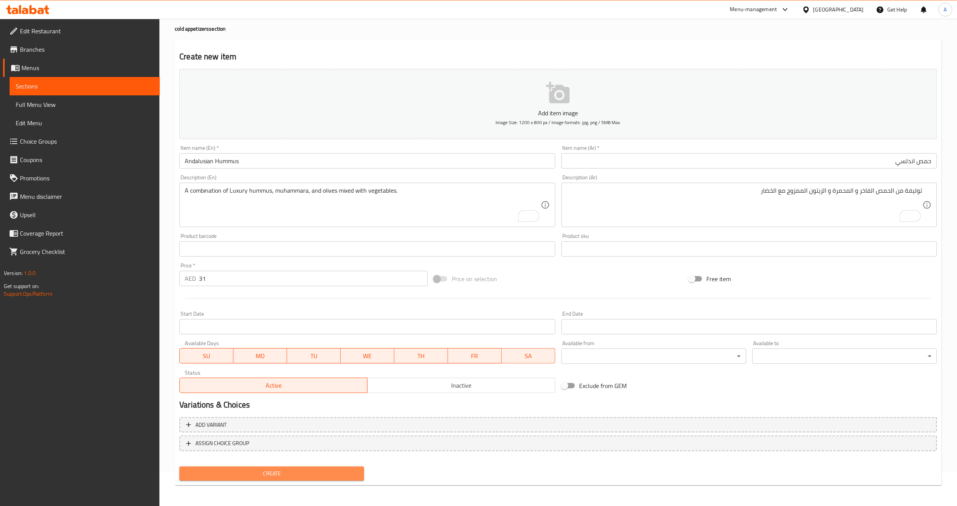
click at [281, 470] on span "Create" at bounding box center [272, 474] width 173 height 10
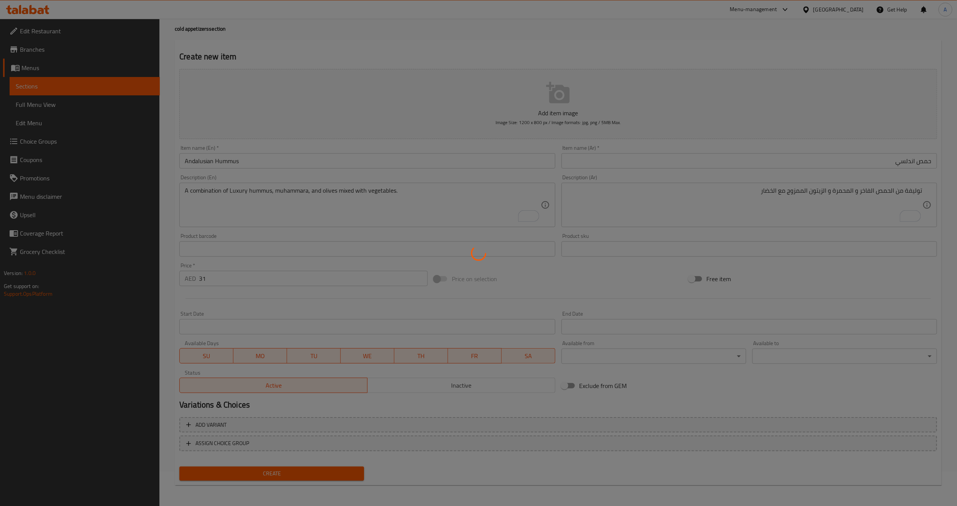
type input "0"
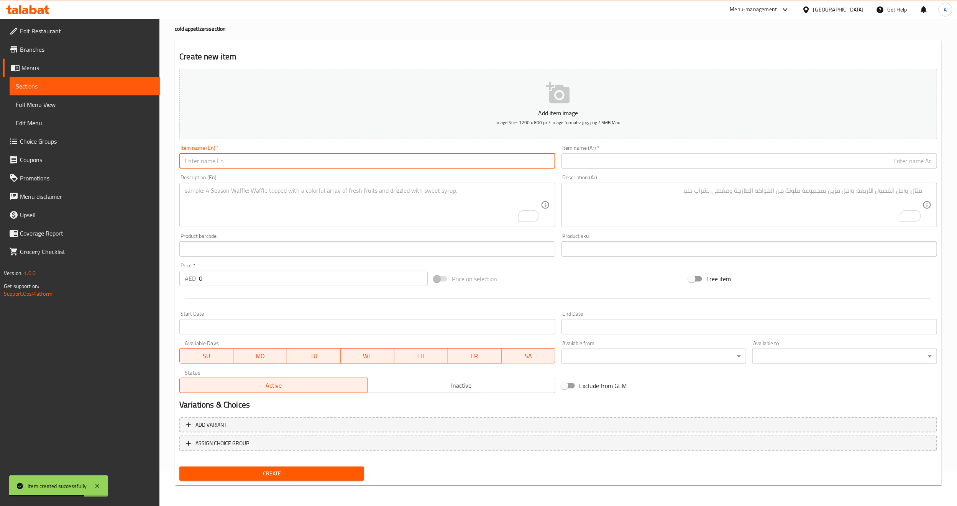
click at [281, 169] on input "text" at bounding box center [367, 160] width 376 height 15
paste input "mutabbal"
type input "mutabbal"
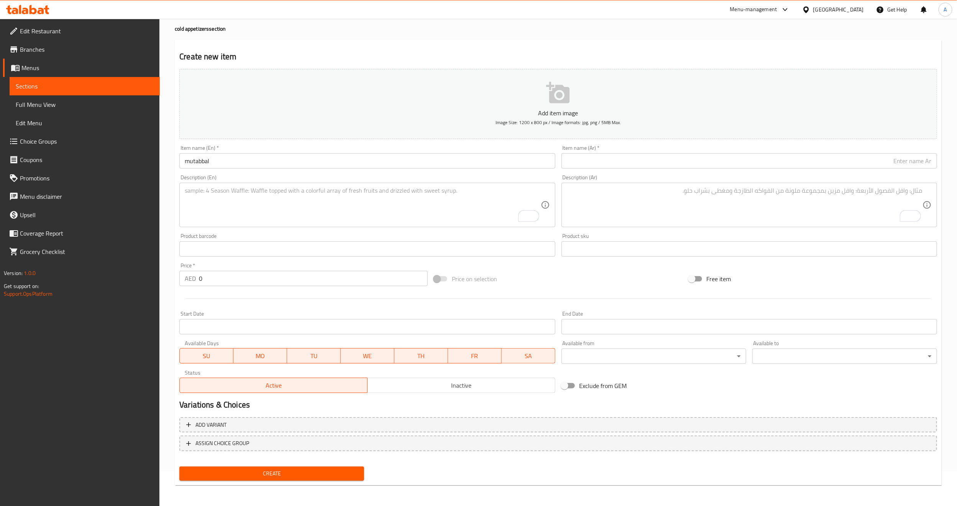
click at [613, 158] on input "text" at bounding box center [750, 160] width 376 height 15
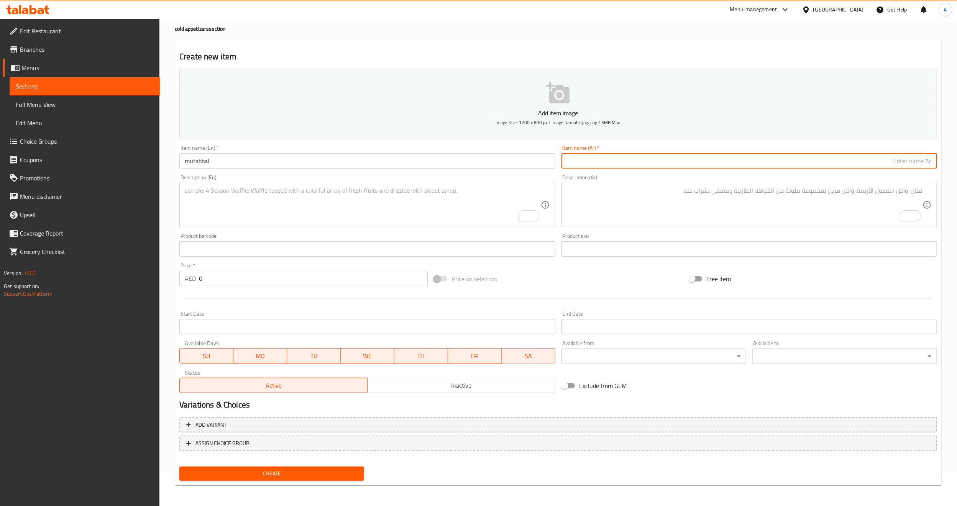
paste input "متبل"
type input "متبل"
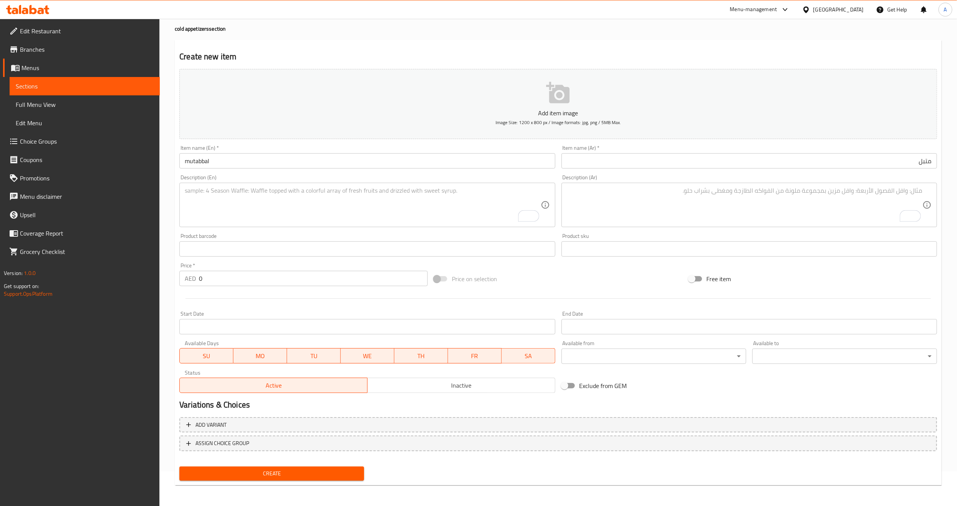
click at [895, 199] on textarea "To enrich screen reader interactions, please activate Accessibility in Grammarl…" at bounding box center [745, 205] width 356 height 36
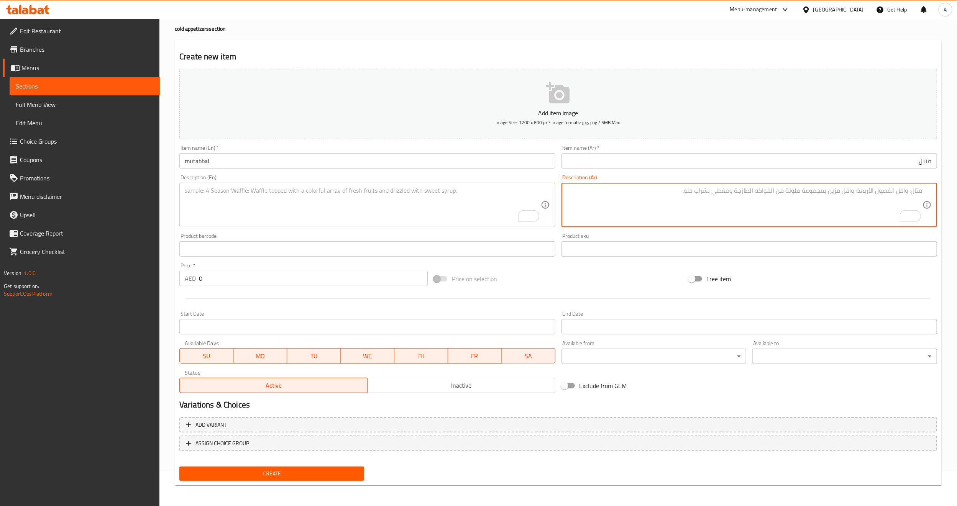
paste textarea "مزيج من الباذنجان المشوي و لبن لبنان الطازج و الطحينة"
type textarea "مزيج من الباذنجان المشوي و لبن لبنان الطازج و الطحينة"
click at [842, 293] on div at bounding box center [558, 298] width 764 height 19
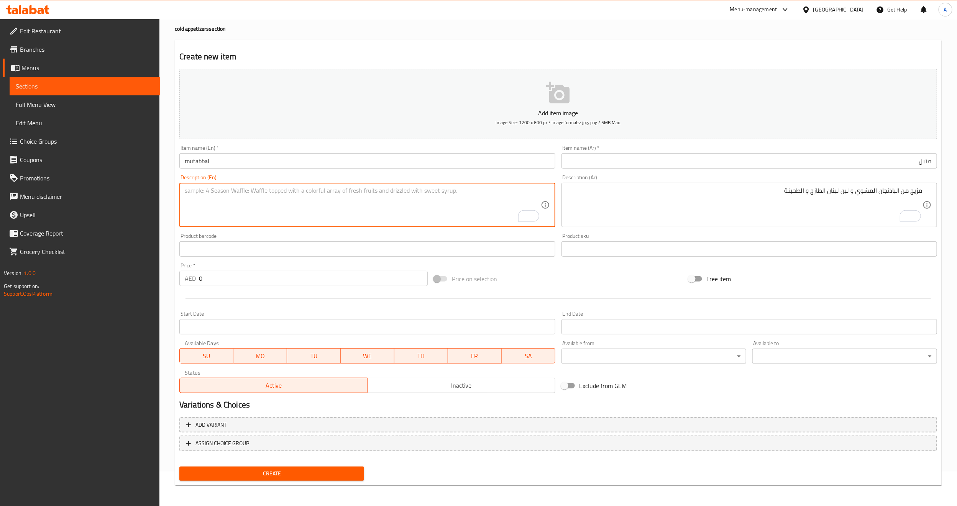
click at [423, 196] on textarea "To enrich screen reader interactions, please activate Accessibility in Grammarl…" at bounding box center [363, 205] width 356 height 36
paste textarea "A mixture of grilled eggplant, fresh Lebanese yogurt, and tahini."
type textarea "A mixture of grilled eggplant, fresh Lebanese yogurt, and tahini."
click at [583, 272] on div "Price on selection" at bounding box center [558, 279] width 255 height 21
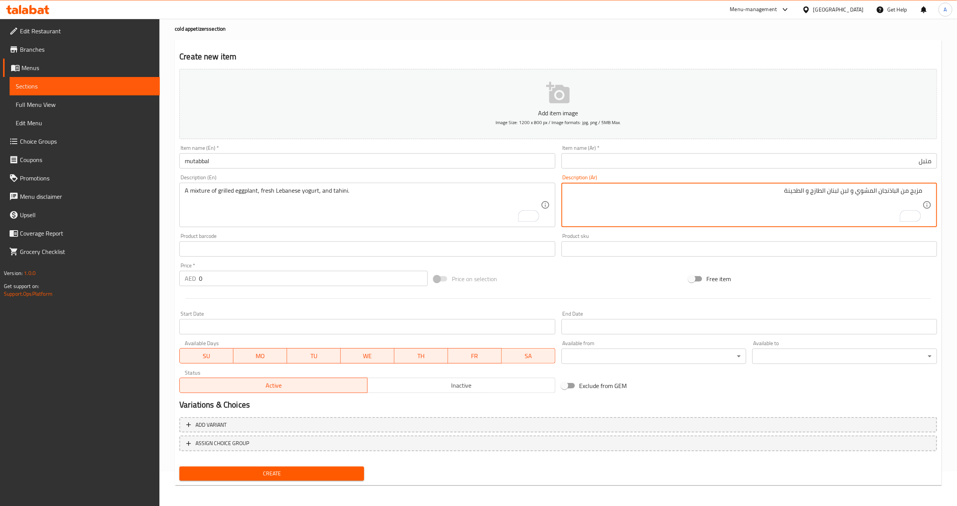
click at [917, 191] on textarea "مزيج من الباذنجان المشوي و لبن لبنان الطازج و الطحينة" at bounding box center [745, 205] width 356 height 36
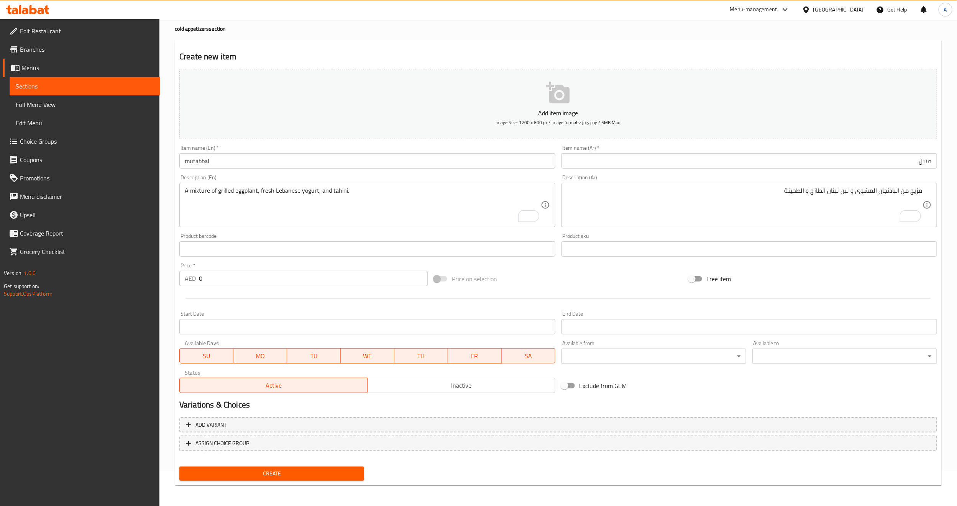
click at [286, 239] on div "Product barcode Product barcode" at bounding box center [367, 245] width 376 height 23
click at [260, 232] on div "Product barcode Product barcode" at bounding box center [367, 245] width 382 height 30
click at [327, 281] on input "0" at bounding box center [313, 278] width 229 height 15
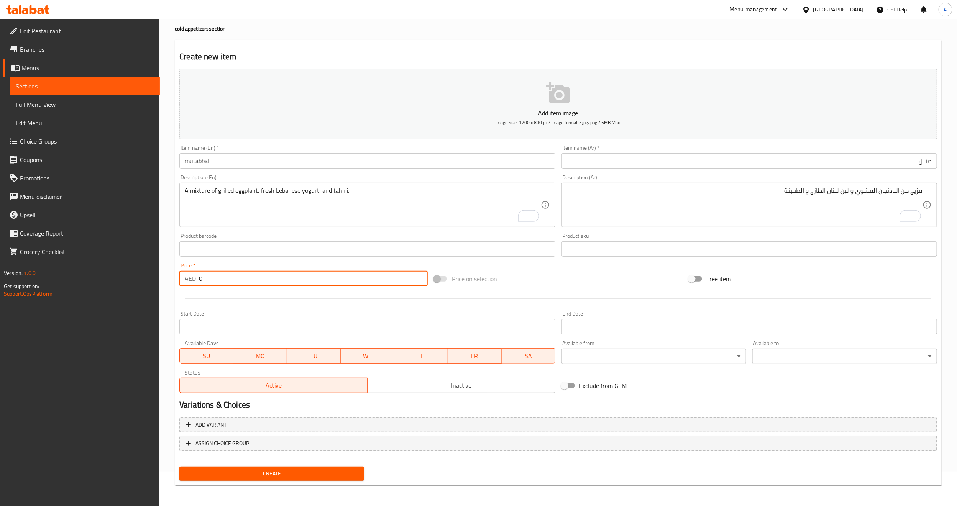
paste input "23"
type input "23"
click at [287, 299] on hr at bounding box center [559, 299] width 746 height 0
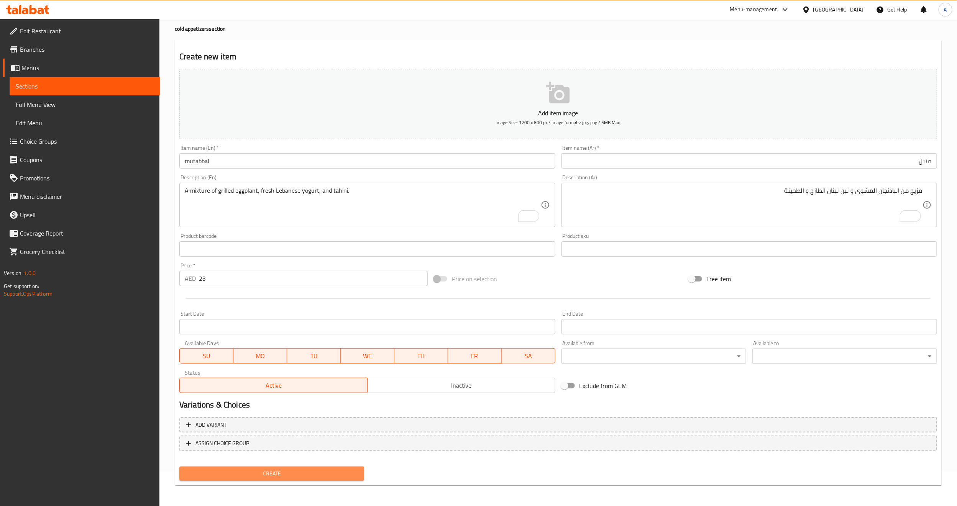
click at [315, 475] on span "Create" at bounding box center [272, 474] width 173 height 10
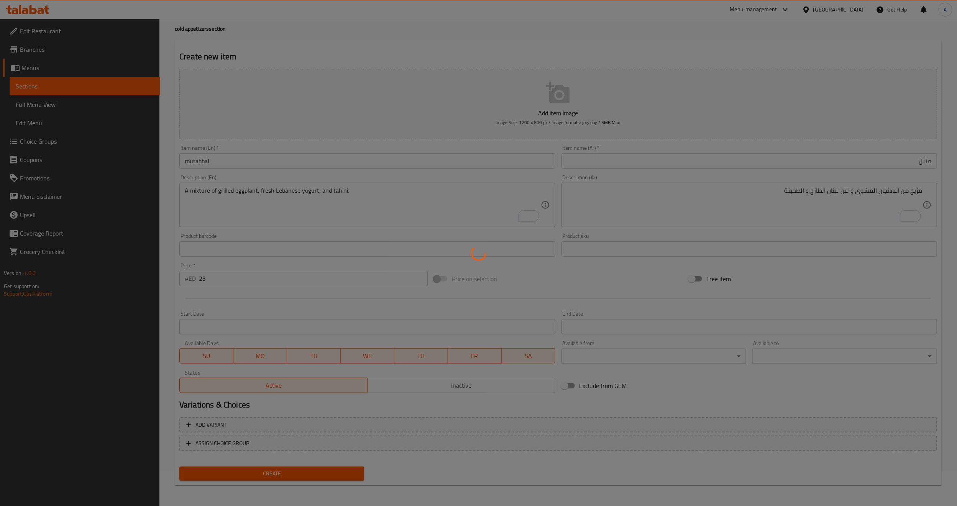
type input "0"
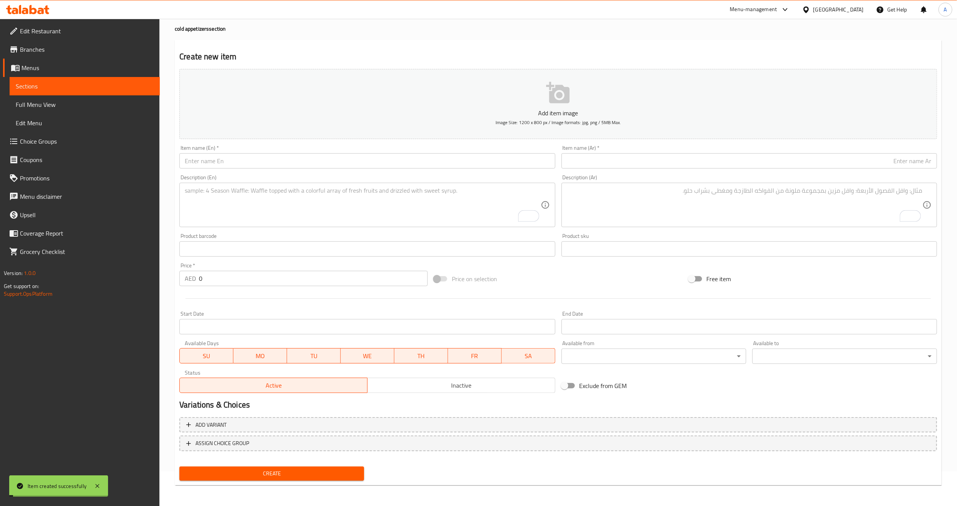
click at [72, 91] on link "Sections" at bounding box center [85, 86] width 150 height 18
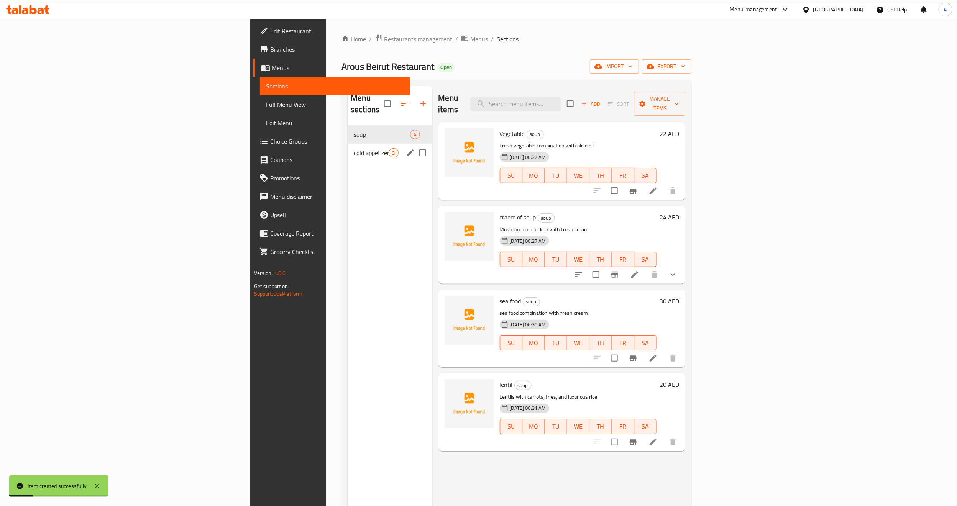
click at [354, 148] on span "cold appetizers" at bounding box center [371, 152] width 35 height 9
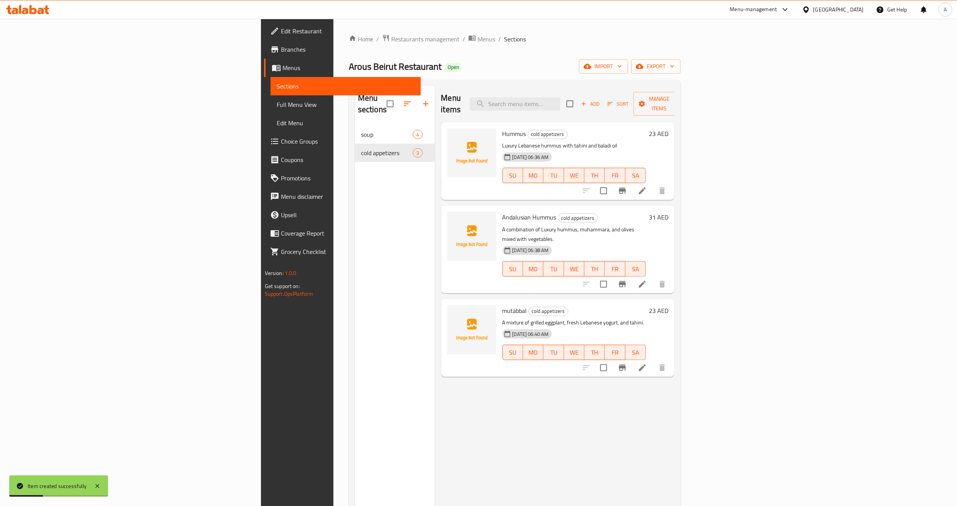
click at [355, 305] on div "Menu sections soup 4 cold appetizers 3" at bounding box center [395, 339] width 80 height 506
click at [587, 100] on icon "button" at bounding box center [583, 103] width 7 height 7
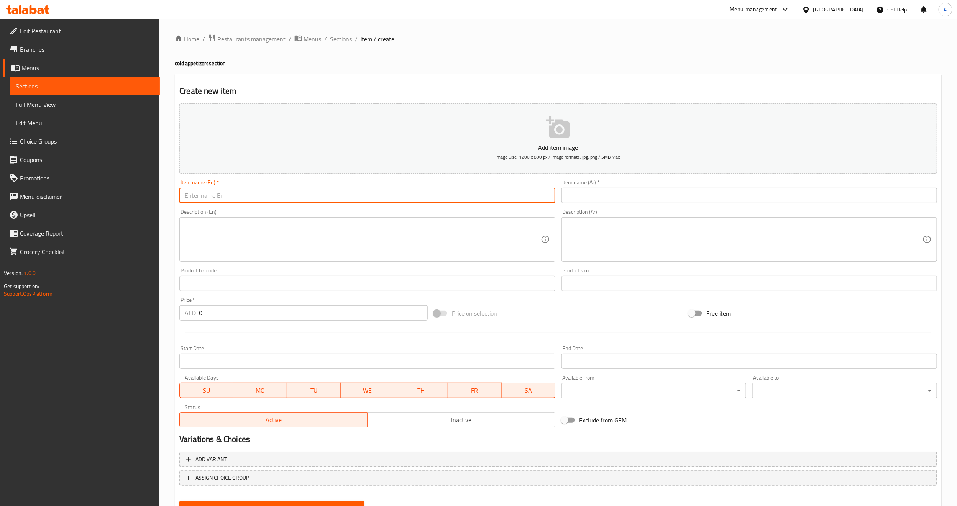
click at [222, 191] on input "text" at bounding box center [367, 195] width 376 height 15
paste input "baba ghanoush"
click at [222, 191] on input "baba ghanoush" at bounding box center [367, 195] width 376 height 15
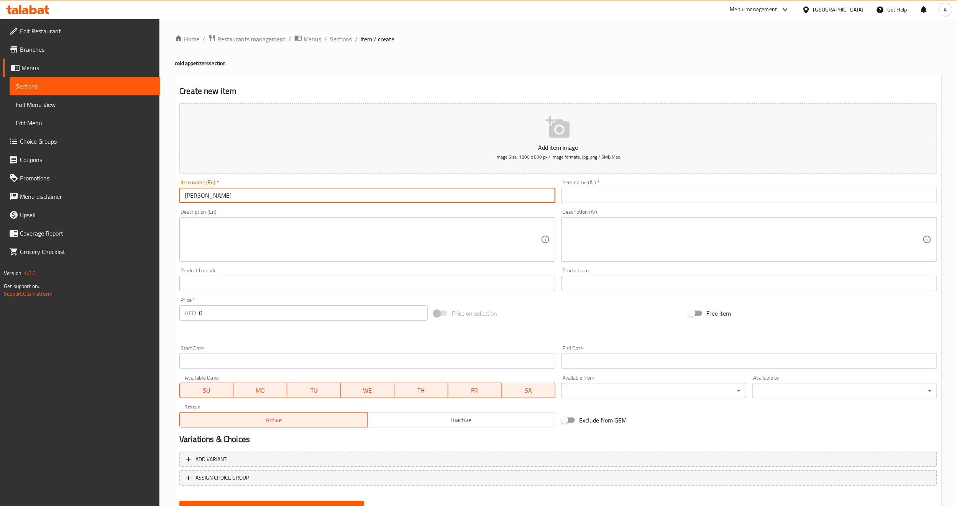
type input "[PERSON_NAME]"
click at [235, 212] on div "Description (En) Description (En)" at bounding box center [367, 235] width 376 height 53
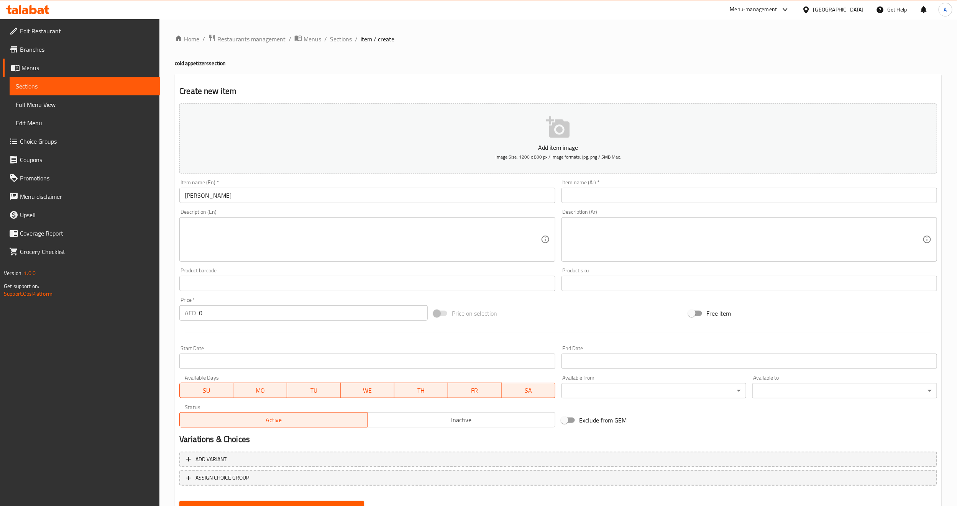
click at [750, 190] on input "text" at bounding box center [750, 195] width 376 height 15
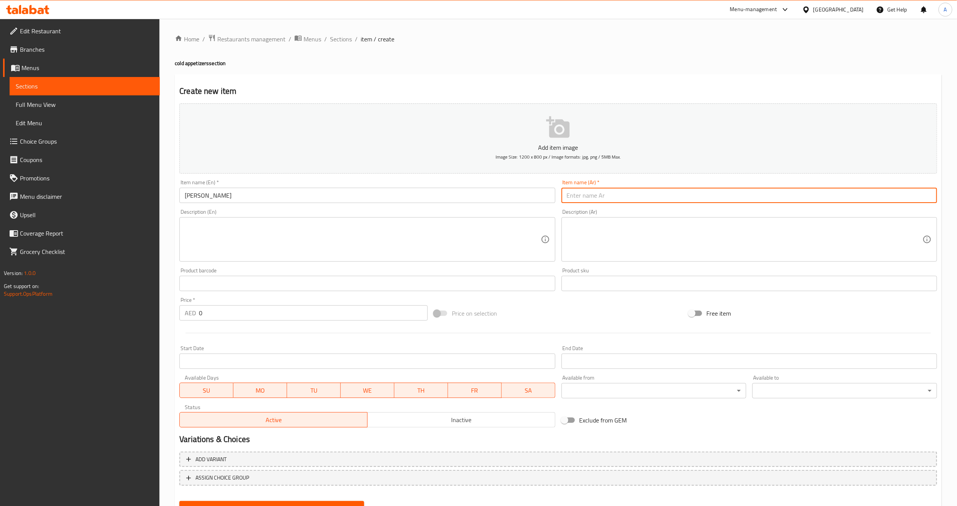
paste input "بابا غنوج"
type input "بابا غنوج"
click at [652, 227] on textarea at bounding box center [745, 240] width 356 height 36
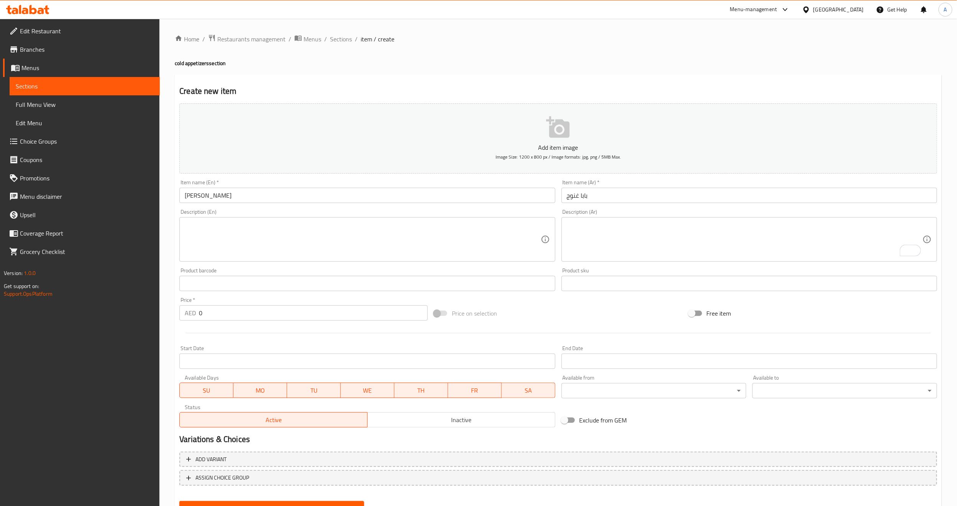
click at [668, 234] on textarea "To enrich screen reader interactions, please activate Accessibility in Grammarl…" at bounding box center [745, 240] width 356 height 36
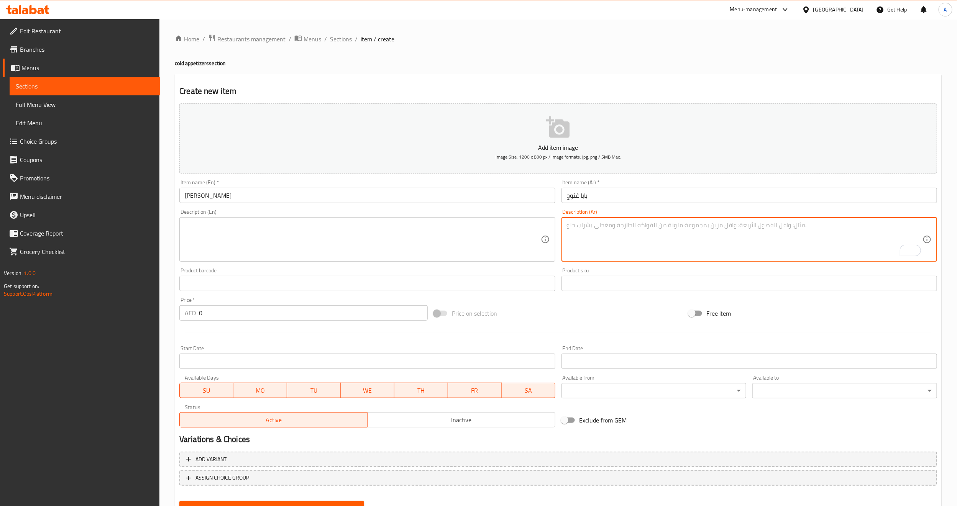
paste textarea "توليفة لبنانية فاخرة من الباذنجان و الفليفلة المتنوعة البقدونس البصل"
type textarea "توليفة لبنانية فاخرة من الباذنجان و الفليفلة المتنوعة البقدونس البصل"
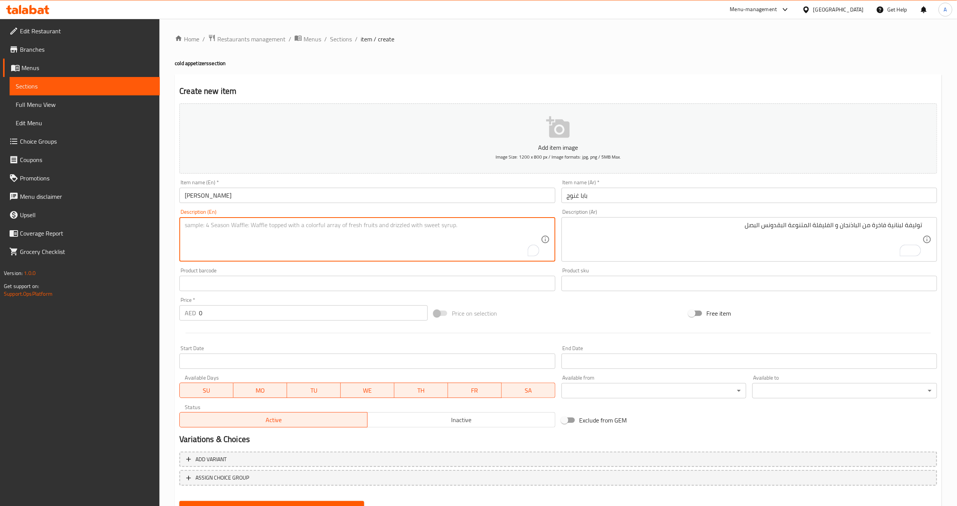
click at [458, 250] on textarea "To enrich screen reader interactions, please activate Accessibility in Grammarl…" at bounding box center [363, 240] width 356 height 36
paste textarea "A luxurious Lebanese combination of eggplant, mixed peppers, parsley, and onion…"
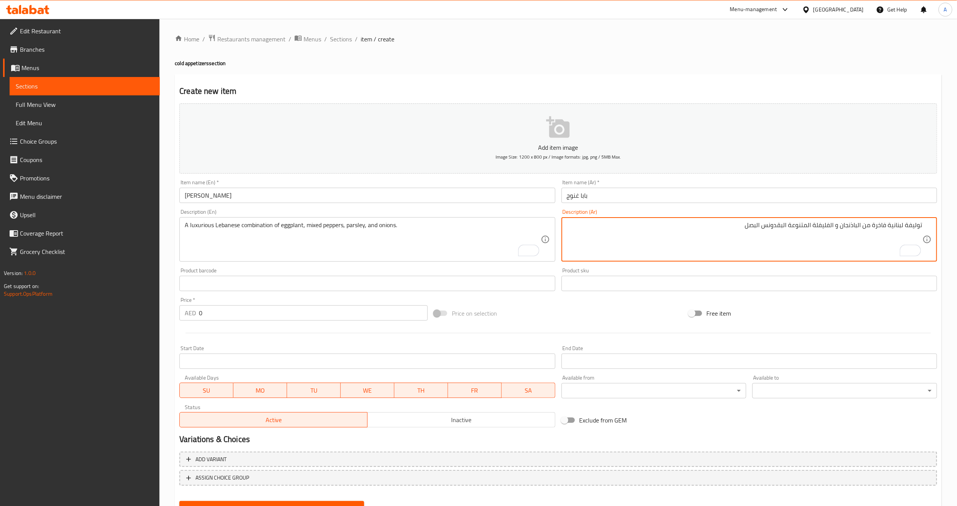
click at [822, 228] on textarea "توليفة لبنانية فاخرة من الباذنجان و الفليفلة المتنوعة البقدونس البصل" at bounding box center [745, 240] width 356 height 36
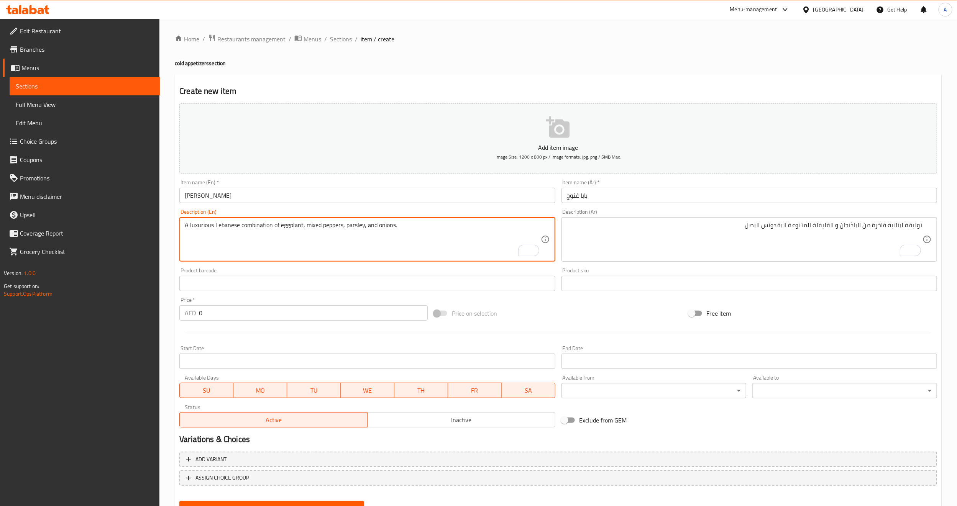
click at [315, 227] on textarea "A luxurious Lebanese combination of eggplant, mixed peppers, parsley, and onion…" at bounding box center [363, 240] width 356 height 36
click at [312, 228] on textarea "A luxurious Lebanese combination of eggplant, mixed peppers, parsley, and onion…" at bounding box center [363, 240] width 356 height 36
drag, startPoint x: 343, startPoint y: 227, endPoint x: 308, endPoint y: 227, distance: 34.5
click at [308, 227] on textarea "A luxurious Lebanese combination of eggplant, mixed peppers, parsley, and onion…" at bounding box center [363, 240] width 356 height 36
paste textarea "Capsicum"
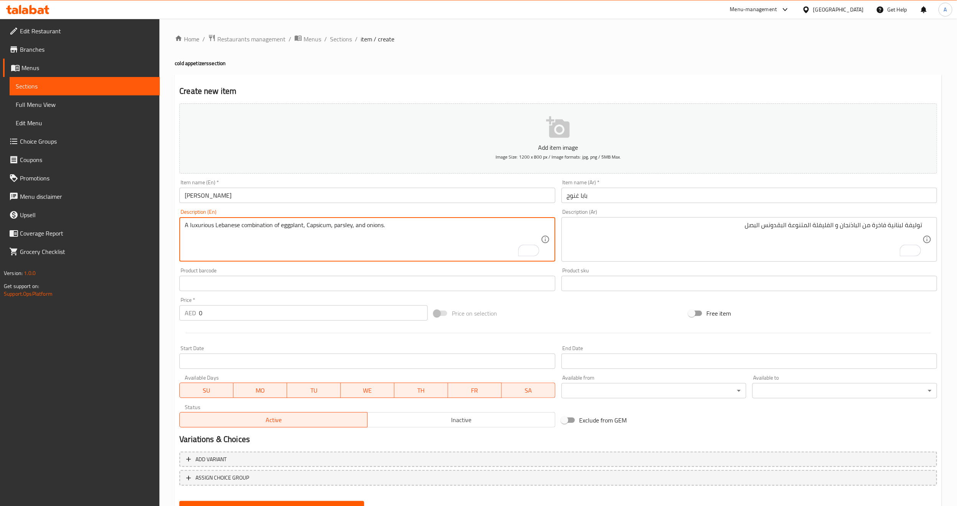
click at [356, 239] on textarea "A luxurious Lebanese combination of eggplant, Capsicum, parsley, and onions." at bounding box center [363, 240] width 356 height 36
click at [342, 232] on textarea "A luxurious Lebanese combination of eggplant, Capsicum, parsley, and onions." at bounding box center [363, 240] width 356 height 36
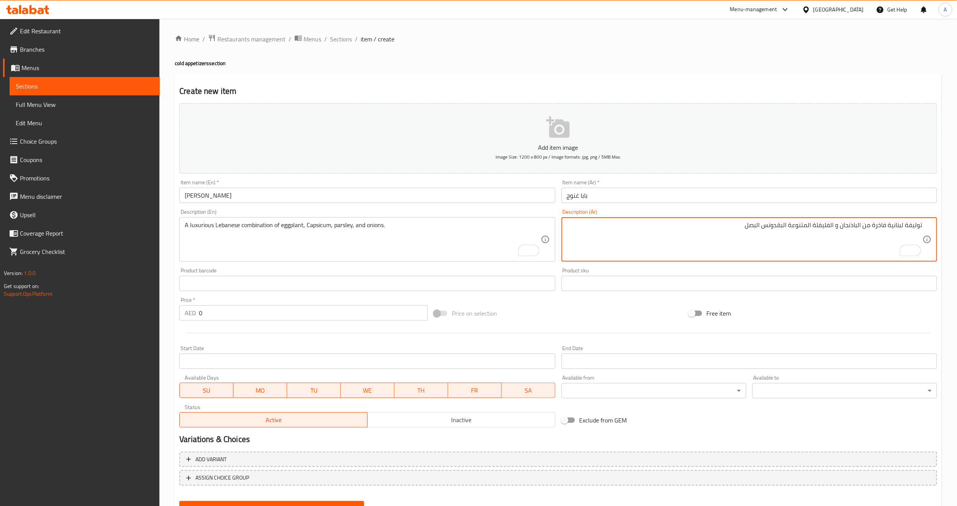
click at [807, 225] on textarea "توليفة لبنانية فاخرة من الباذنجان و الفليفلة المتنوعة البقدونس البصل" at bounding box center [745, 240] width 356 height 36
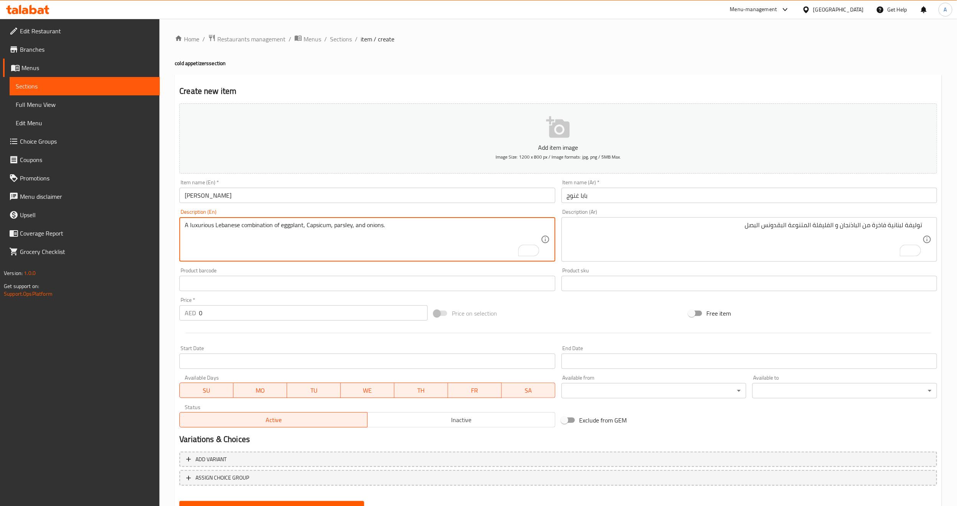
paste textarea "various"
click at [311, 225] on textarea "A luxurious Lebanese combination of eggplant, various Capsicum, parsley, and on…" at bounding box center [363, 240] width 356 height 36
paste textarea "assorted"
type textarea "A luxurious Lebanese combination of eggplant, assorted Capsicum, parsley, and o…"
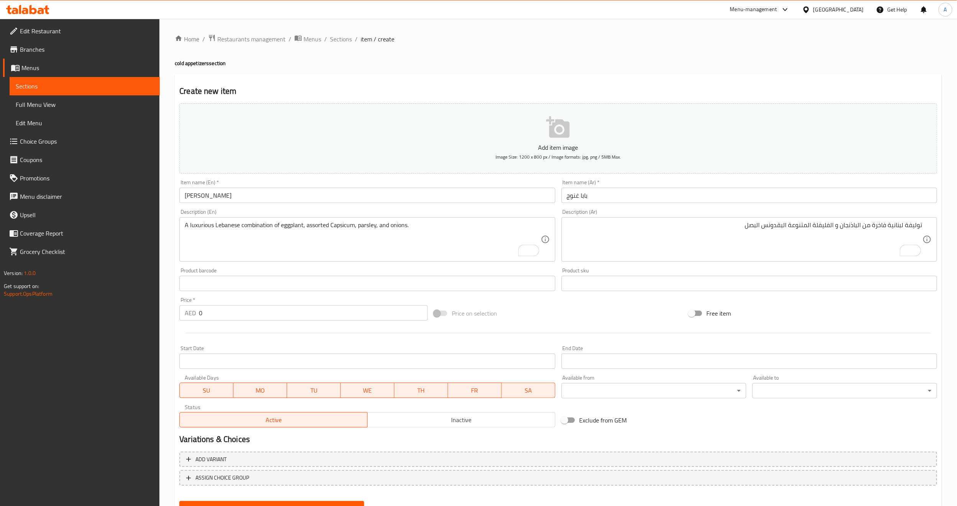
click at [622, 309] on div "Price on selection" at bounding box center [558, 313] width 255 height 21
click at [671, 317] on div "Price on selection" at bounding box center [558, 313] width 255 height 21
click at [561, 317] on div "Price on selection" at bounding box center [558, 313] width 255 height 21
click at [306, 316] on input "0" at bounding box center [313, 313] width 229 height 15
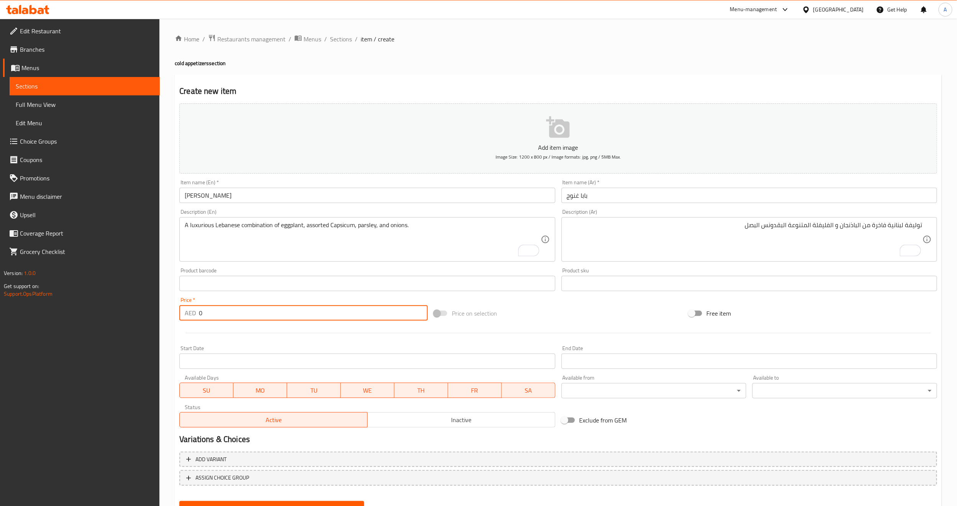
click at [306, 316] on input "0" at bounding box center [313, 313] width 229 height 15
paste input "24"
type input "24"
click at [291, 337] on div at bounding box center [558, 333] width 764 height 19
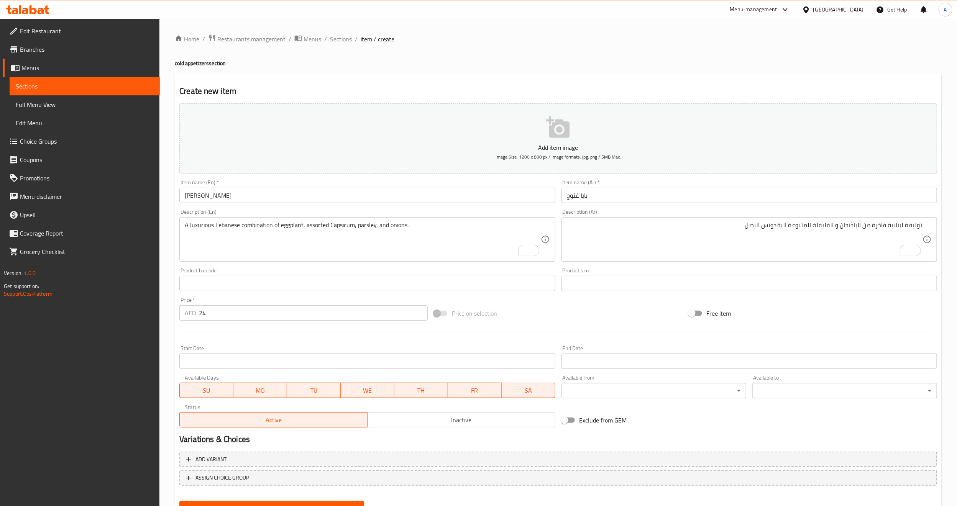
scroll to position [35, 0]
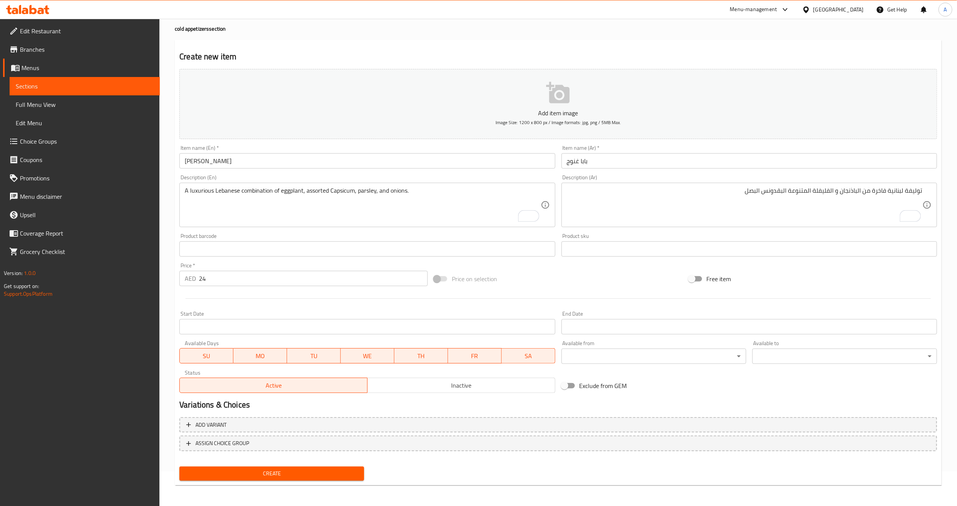
click at [273, 469] on span "Create" at bounding box center [272, 474] width 173 height 10
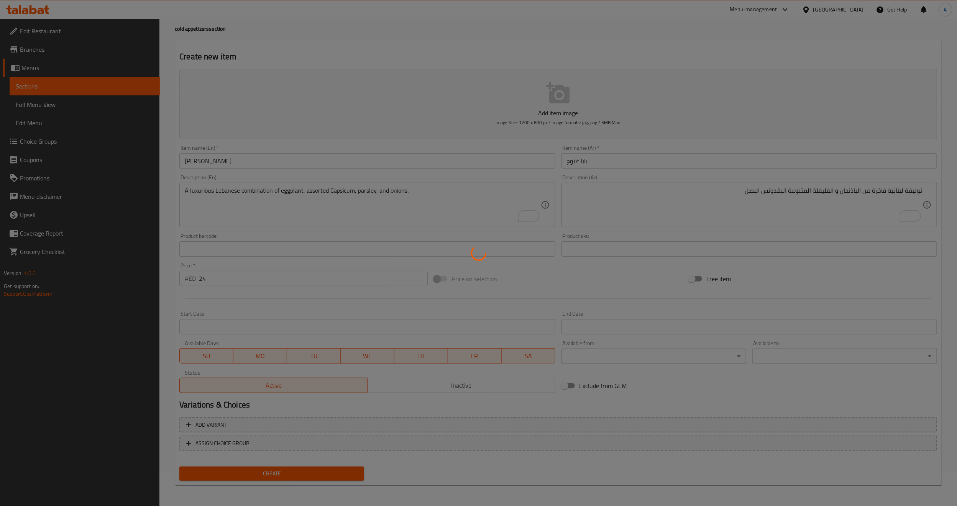
type input "0"
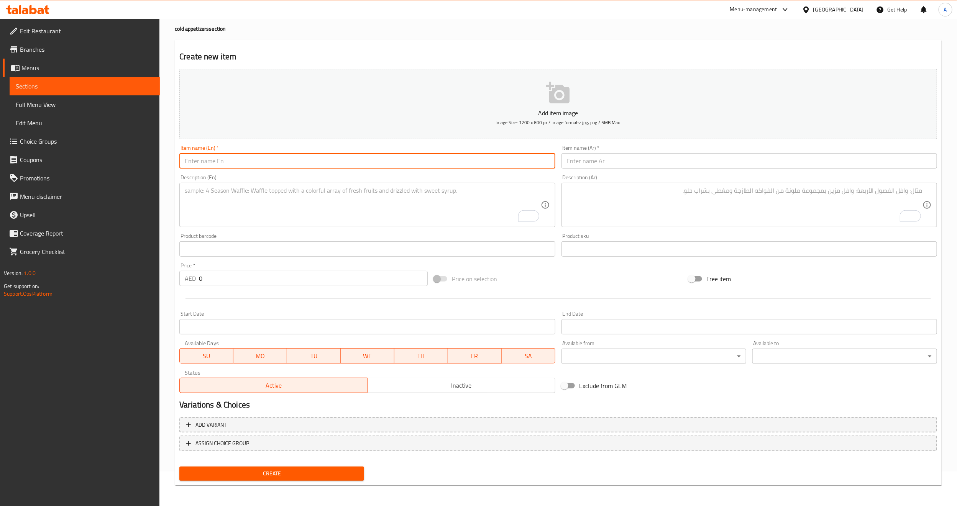
click at [521, 166] on input "text" at bounding box center [367, 160] width 376 height 15
paste input "mohammarah"
type input "mohammarah"
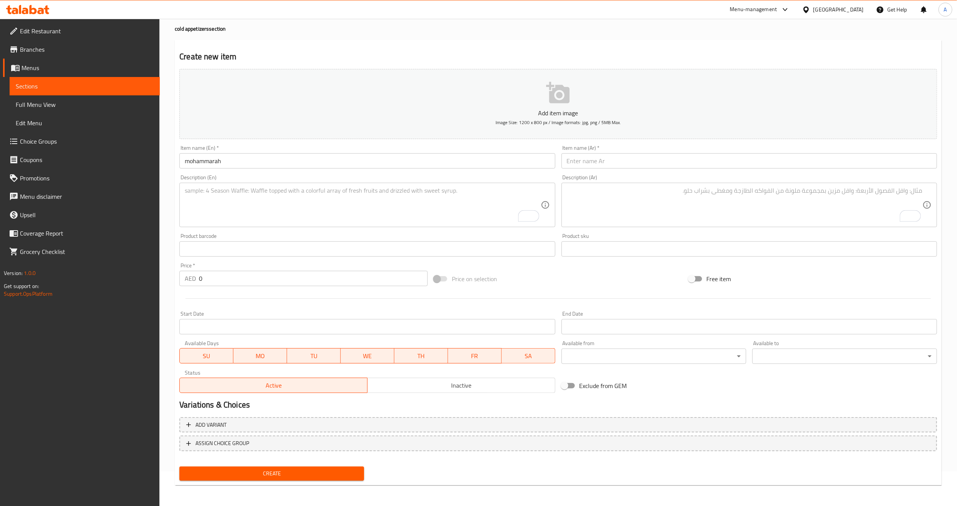
click at [666, 155] on input "text" at bounding box center [750, 160] width 376 height 15
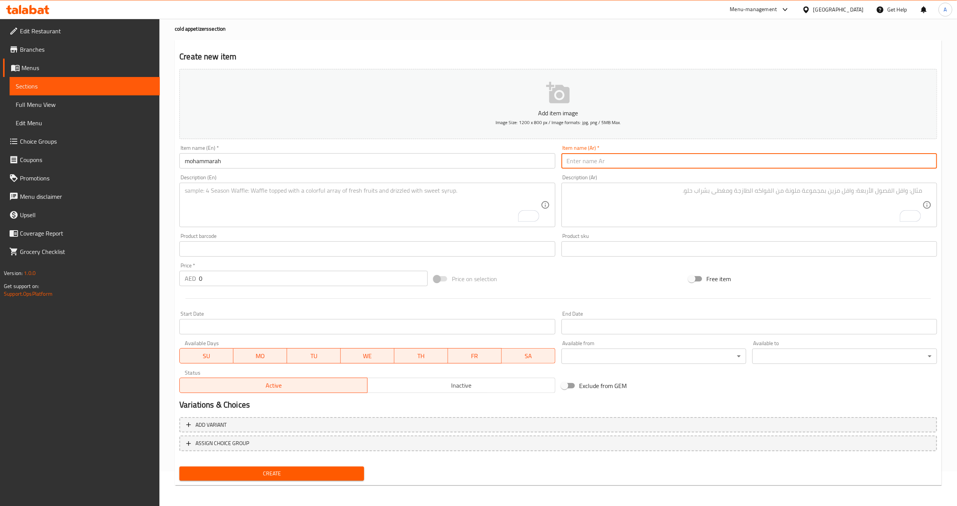
paste input "محمرة"
type input "محمرة"
click at [810, 283] on div "Free item" at bounding box center [813, 279] width 255 height 21
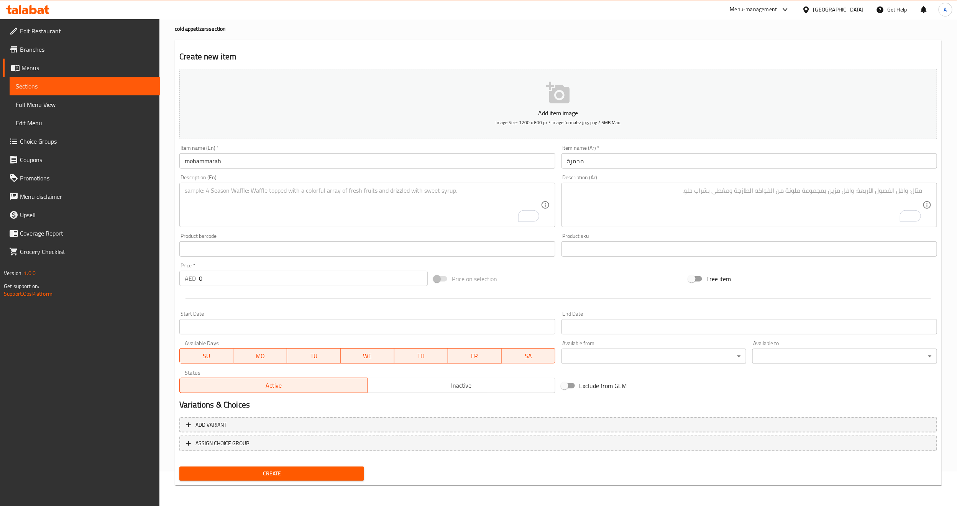
click at [593, 163] on input "محمرة" at bounding box center [750, 160] width 376 height 15
click at [837, 196] on textarea "To enrich screen reader interactions, please activate Accessibility in Grammarl…" at bounding box center [745, 205] width 356 height 36
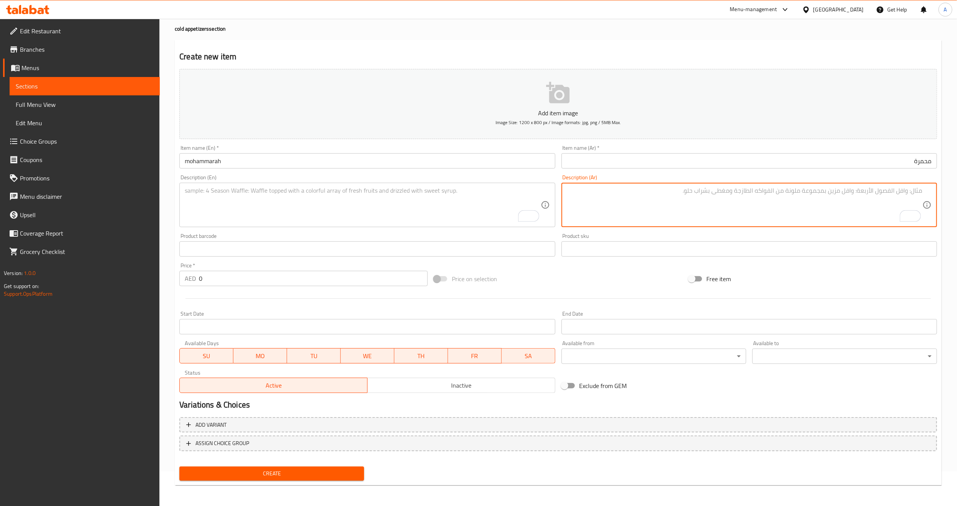
paste textarea "الفليفلة الفاخرة مع التوابل و فستق العبيد"
type textarea "الفليفلة الفاخرة مع التوابل و فستق العبيد"
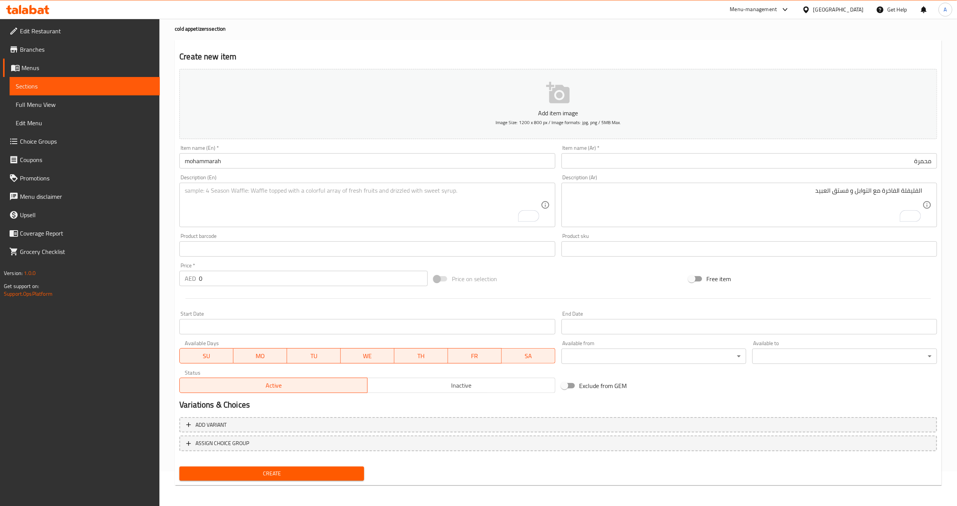
click at [275, 184] on div "Description (En)" at bounding box center [367, 205] width 376 height 44
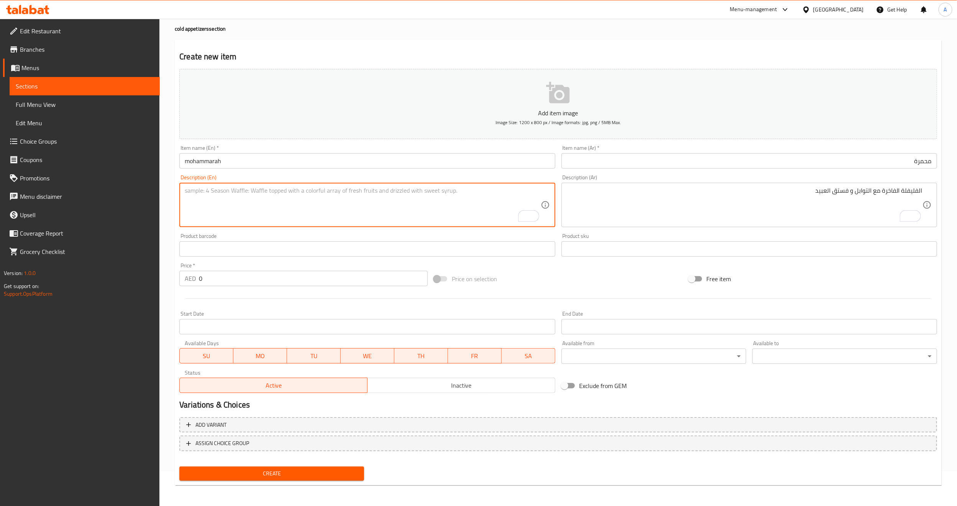
paste textarea "Luxury pepper with spices and slave pistachios"
click at [273, 235] on div "Product barcode Product barcode" at bounding box center [367, 245] width 376 height 23
click at [214, 195] on textarea "Luxury pepper with spices and slave pistachios" at bounding box center [363, 205] width 356 height 36
paste textarea "Capsicum"
click at [274, 188] on textarea "Luxury Capsicum with spices and slave pistachios" at bounding box center [363, 205] width 356 height 36
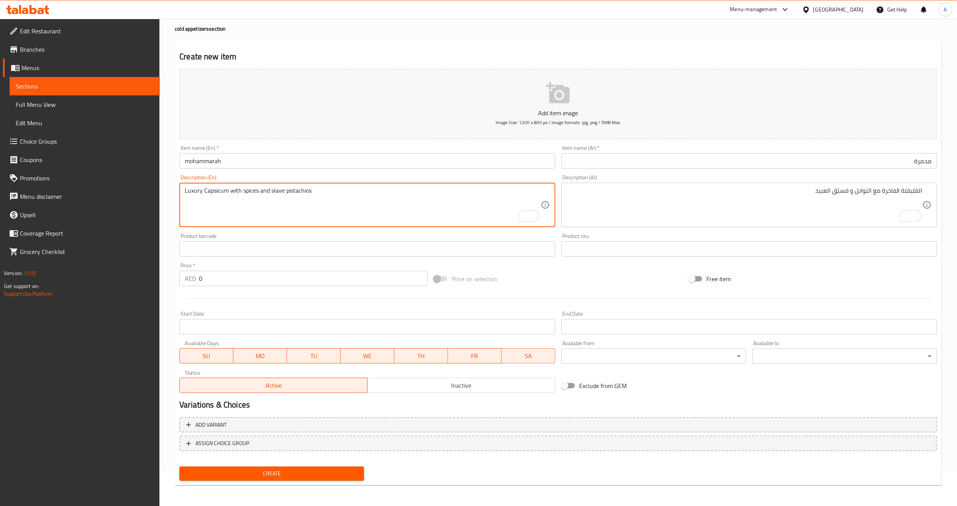
click at [274, 188] on textarea "Luxury Capsicum with spices and slave pistachios" at bounding box center [363, 205] width 356 height 36
type textarea "Luxury Capsicum with spices and elabeed pistachios"
click at [527, 291] on div at bounding box center [558, 298] width 764 height 19
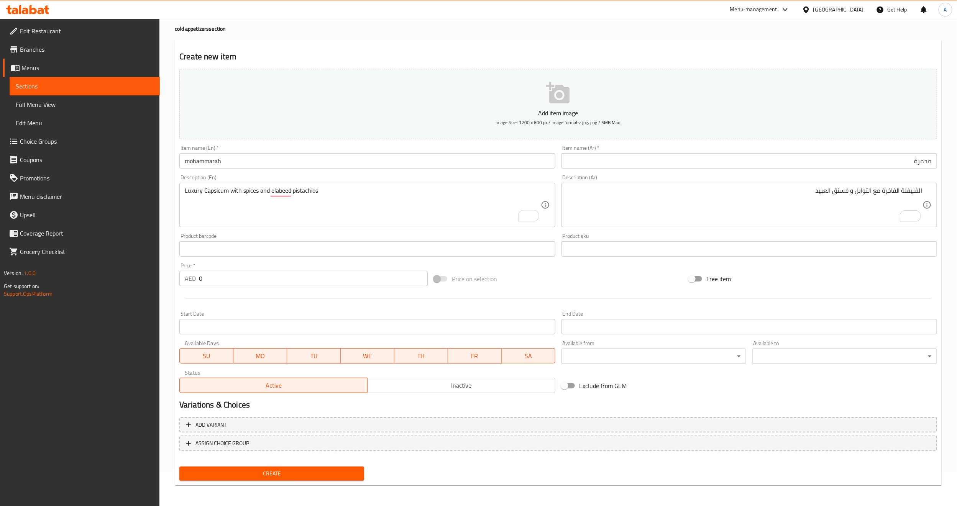
click at [392, 234] on div "Product barcode Product barcode" at bounding box center [367, 245] width 376 height 23
click at [377, 278] on input "0" at bounding box center [313, 278] width 229 height 15
paste input "31"
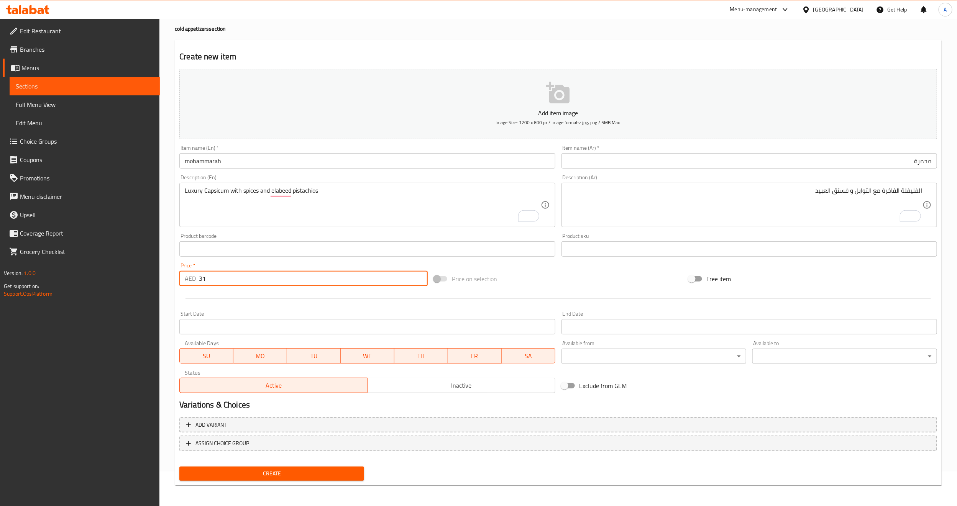
type input "31"
click at [360, 297] on div at bounding box center [558, 298] width 764 height 19
click at [255, 304] on div at bounding box center [558, 298] width 764 height 19
click at [265, 470] on span "Create" at bounding box center [272, 474] width 173 height 10
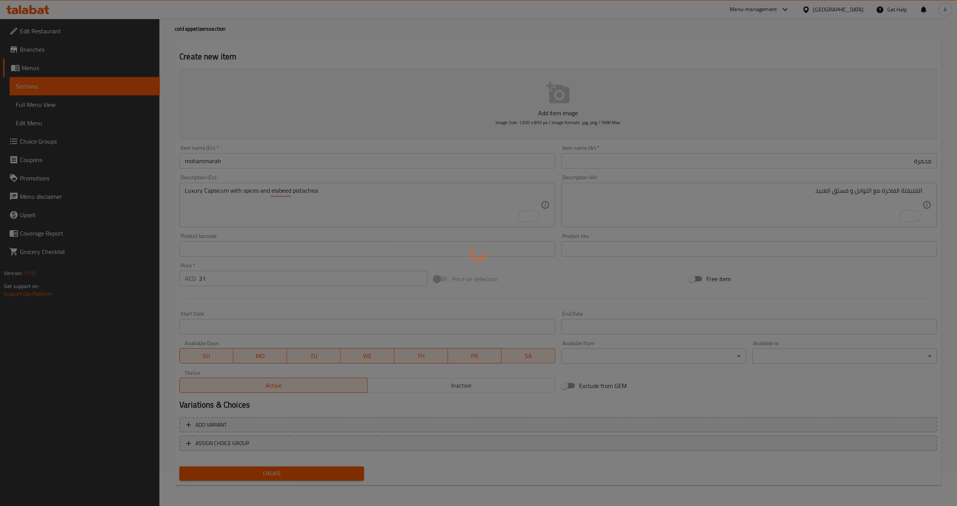
type input "0"
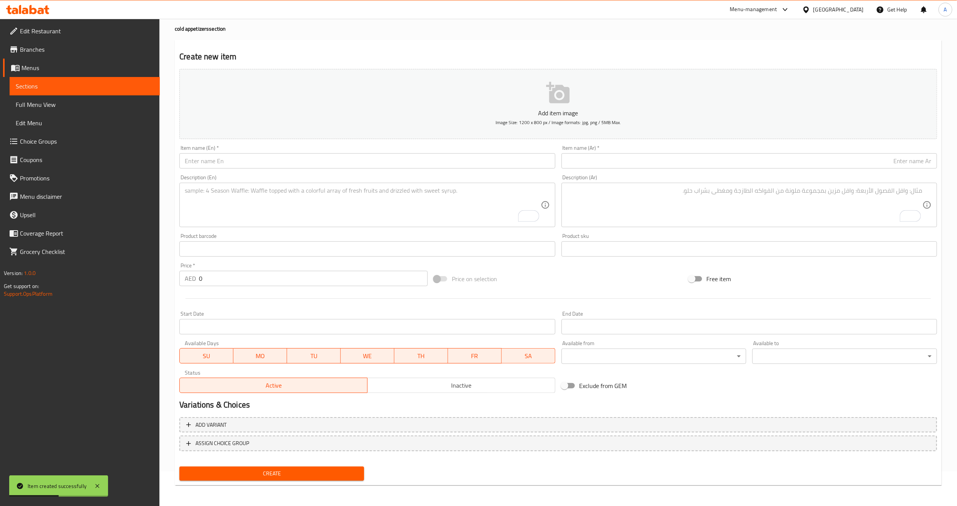
click at [230, 165] on input "text" at bounding box center [367, 160] width 376 height 15
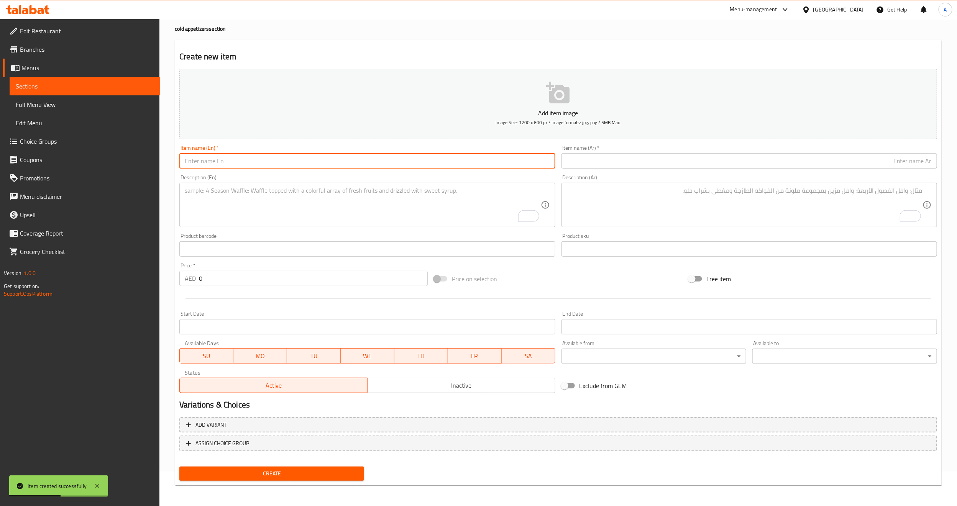
paste input "green koshik"
click at [196, 178] on div "Description (En) Description (En)" at bounding box center [367, 201] width 376 height 53
click at [293, 160] on input "green koshik" at bounding box center [367, 160] width 376 height 15
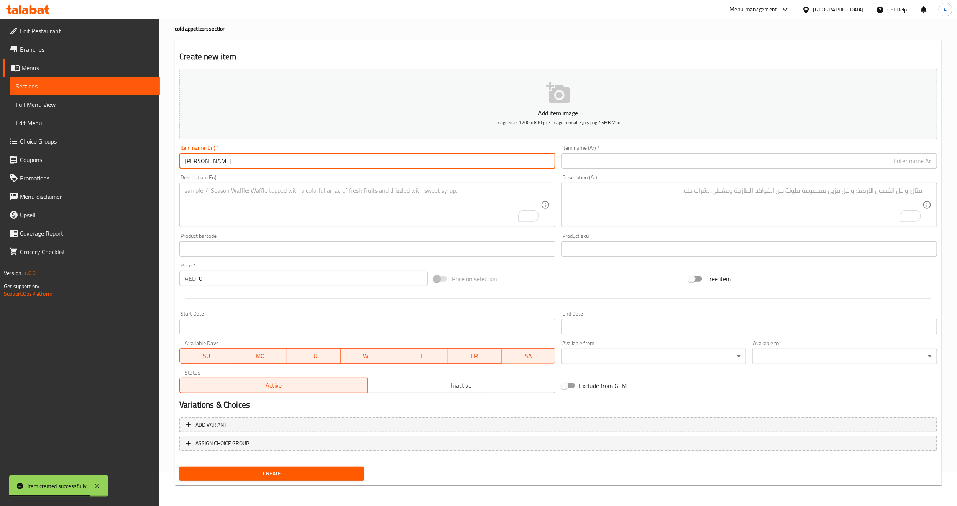
type input "Green Koshik"
click at [273, 181] on div "Description (En) Description (En)" at bounding box center [367, 201] width 376 height 53
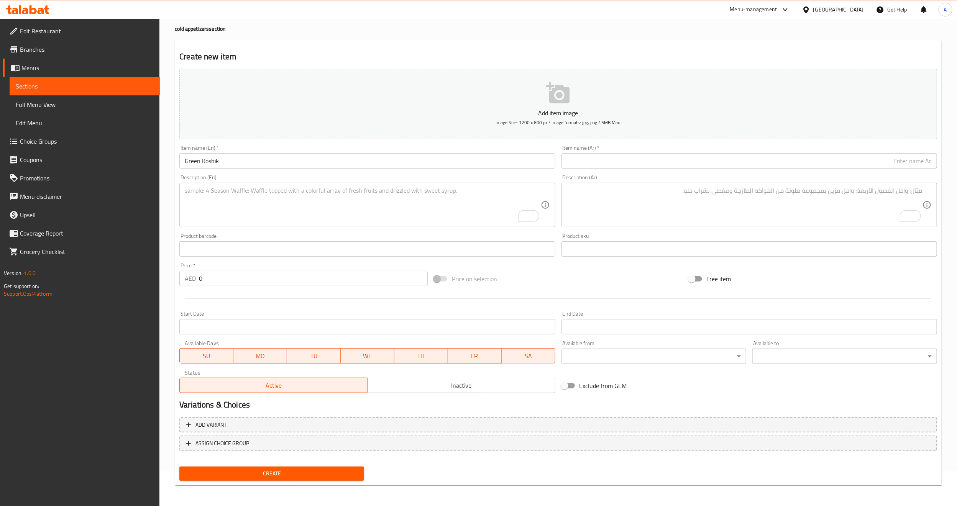
click at [817, 171] on div "Item name (Ar)   * Item name (Ar) *" at bounding box center [750, 157] width 382 height 30
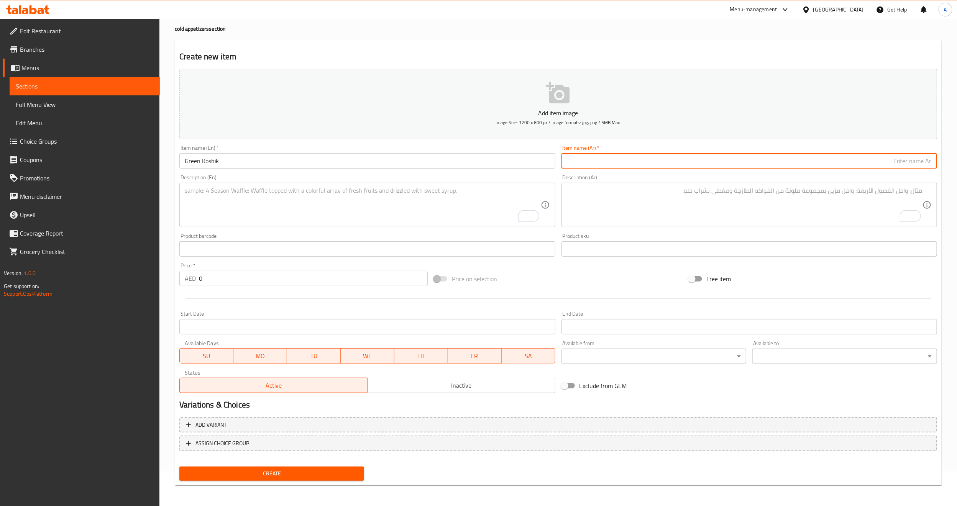
click at [822, 160] on input "text" at bounding box center [750, 160] width 376 height 15
paste input "كشكة خضرة"
click at [916, 162] on input "كشكة خضرة" at bounding box center [750, 160] width 376 height 15
click at [212, 164] on input "Green Koshik" at bounding box center [367, 160] width 376 height 15
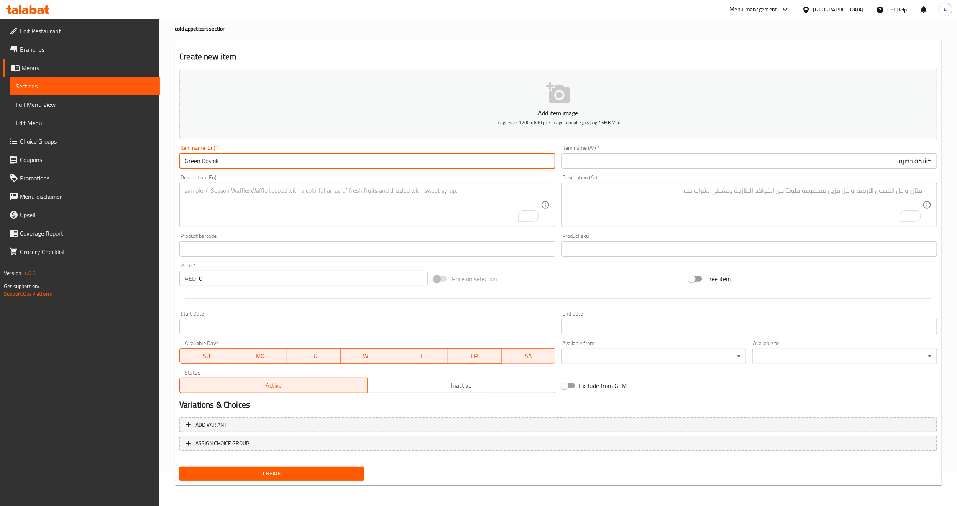
click at [212, 164] on input "Green Koshik" at bounding box center [367, 160] width 376 height 15
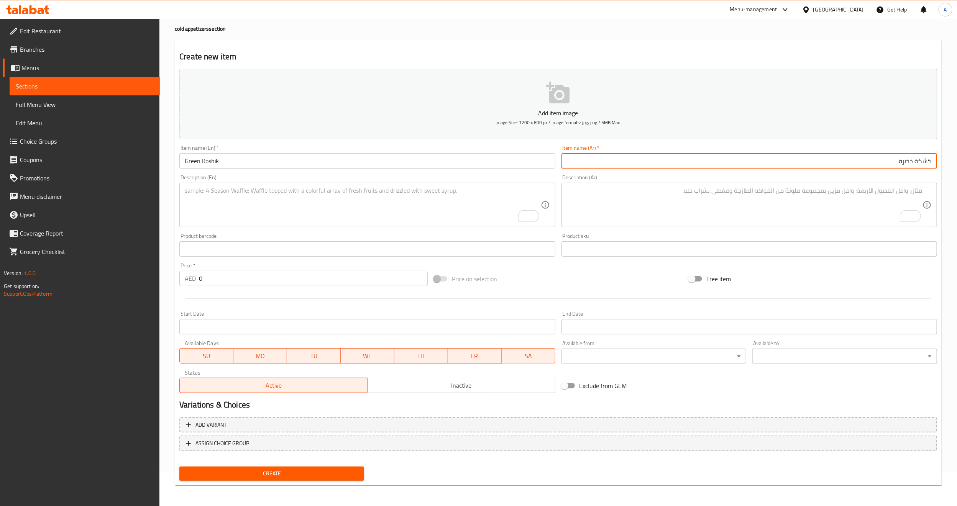
drag, startPoint x: 917, startPoint y: 162, endPoint x: 957, endPoint y: 207, distance: 60.0
click at [917, 162] on input "كشكة خضرة" at bounding box center [750, 160] width 376 height 15
click at [909, 165] on input "كشك خضرة" at bounding box center [750, 160] width 376 height 15
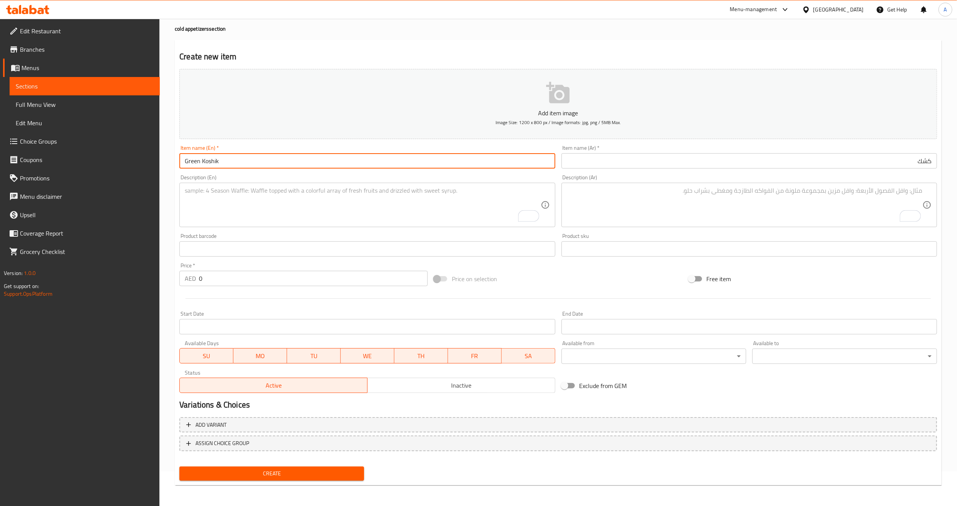
click at [185, 159] on input "Green Koshik" at bounding box center [367, 160] width 376 height 15
click at [837, 160] on input "كشك" at bounding box center [750, 160] width 376 height 15
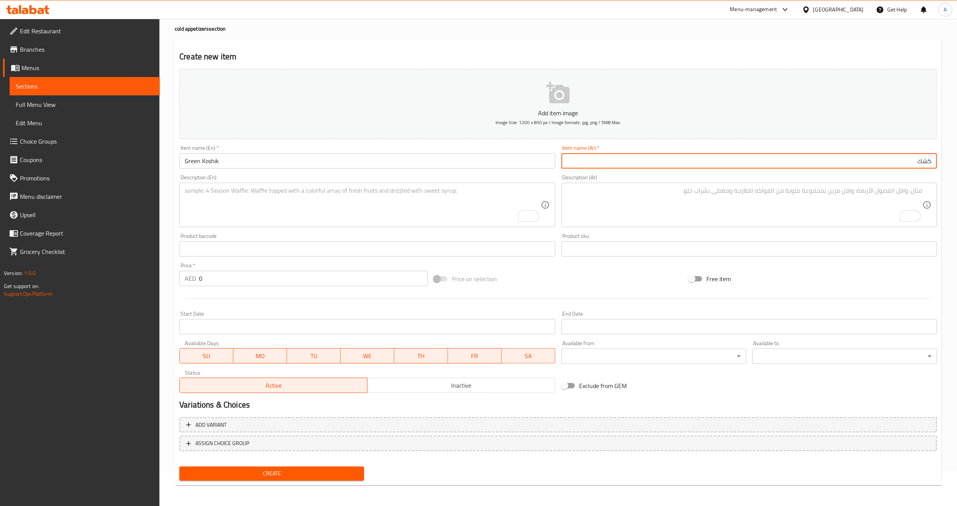
paste input "أخضر"
click at [927, 160] on input "كشك أخضر" at bounding box center [750, 160] width 376 height 15
type input "كشك أخضر"
click at [214, 161] on input "Green Koshik" at bounding box center [367, 160] width 376 height 15
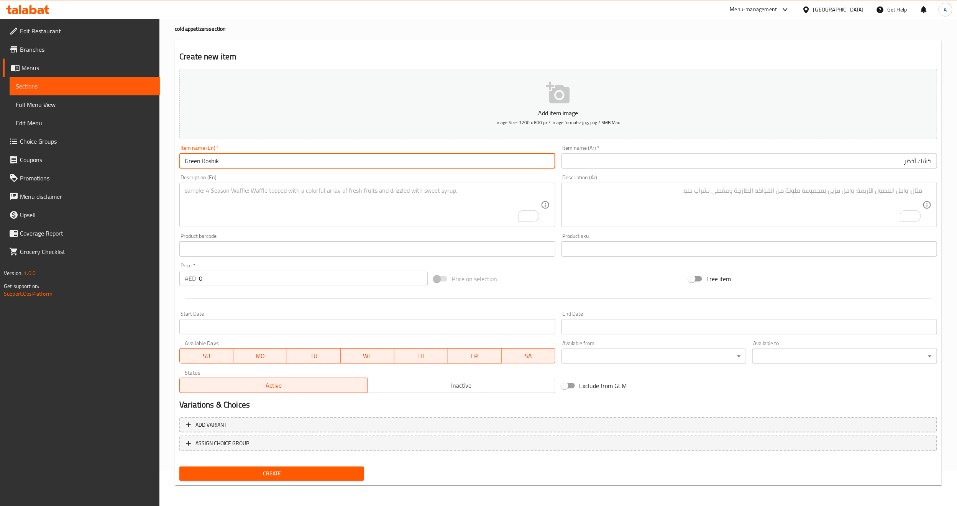
click at [214, 161] on input "Green Koshik" at bounding box center [367, 160] width 376 height 15
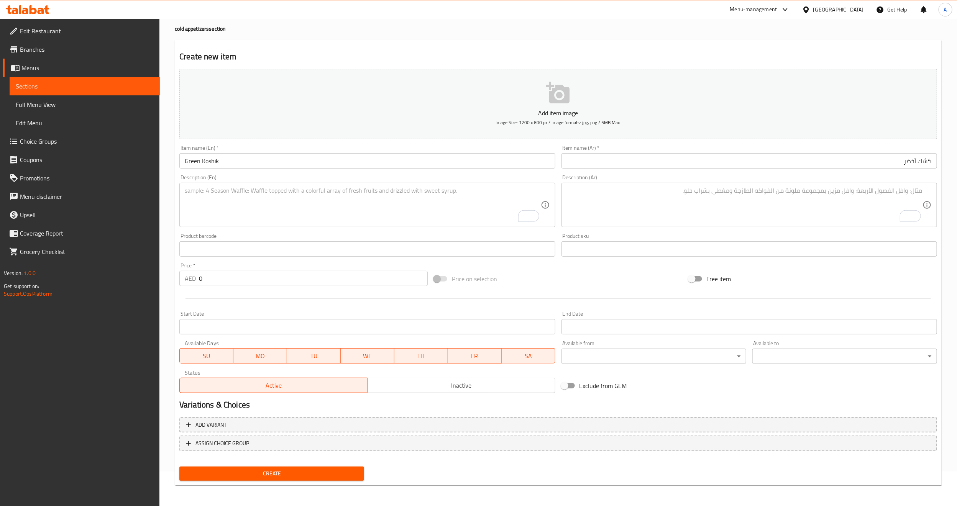
click at [651, 267] on div "Add item image Image Size: 1200 x 800 px / Image formats: jpg, png / 5MB Max. I…" at bounding box center [558, 231] width 764 height 331
click at [687, 219] on textarea "To enrich screen reader interactions, please activate Accessibility in Grammarl…" at bounding box center [745, 205] width 356 height 36
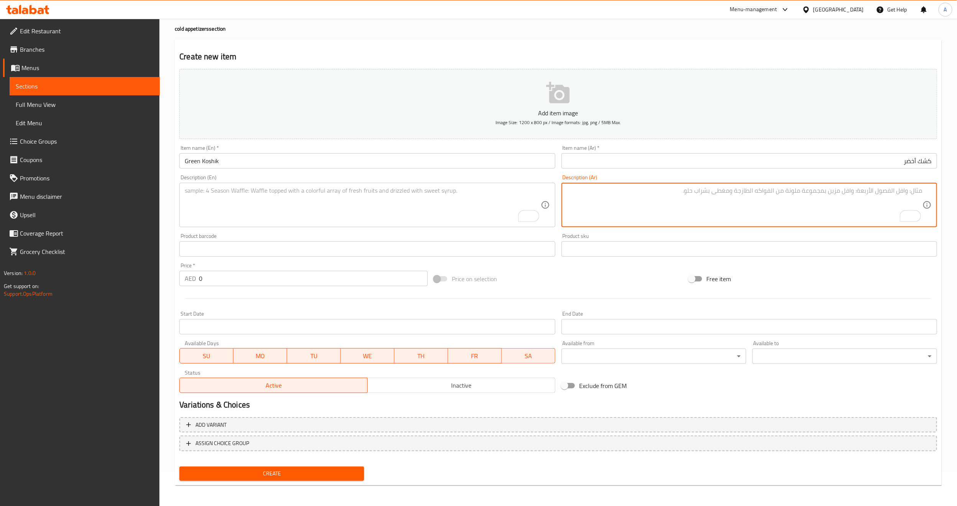
paste textarea "توليفة البرغل واللبن والاعشاب اللبنانية"
type textarea "توليفة البرغل واللبن والاعشاب اللبنانية"
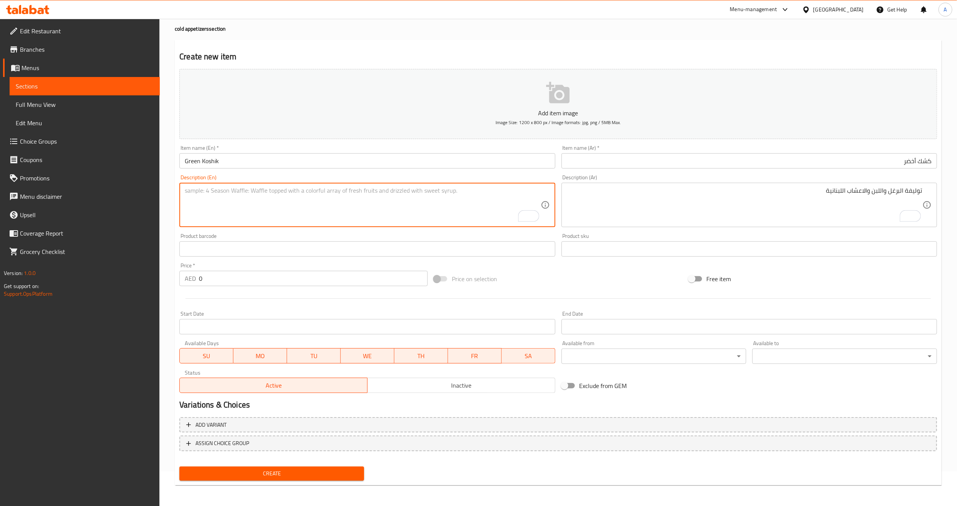
click at [264, 204] on textarea "To enrich screen reader interactions, please activate Accessibility in Grammarl…" at bounding box center [363, 205] width 356 height 36
paste textarea "A combination of bulgur, yogurt, and Lebanese herbs"
type textarea "A combination of bulgur, yogurt, and Lebanese herbs"
click at [260, 237] on div "Product barcode Product barcode" at bounding box center [367, 245] width 376 height 23
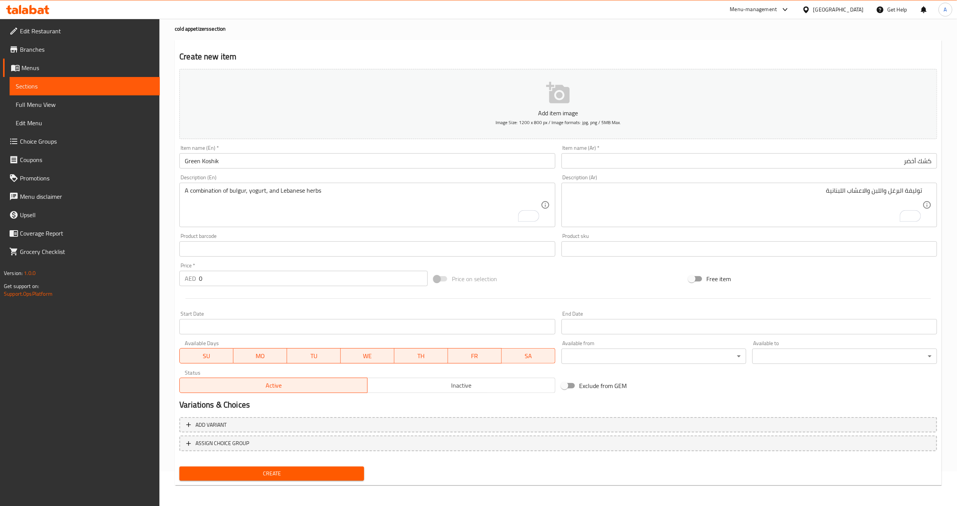
click at [353, 272] on input "0" at bounding box center [313, 278] width 229 height 15
paste input "31"
type input "31"
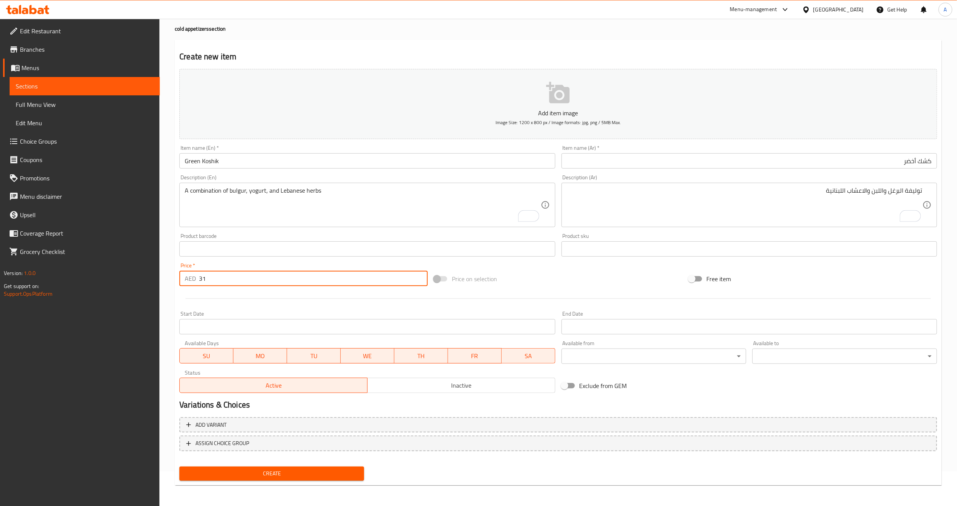
click at [554, 269] on div "Price on selection" at bounding box center [558, 279] width 255 height 21
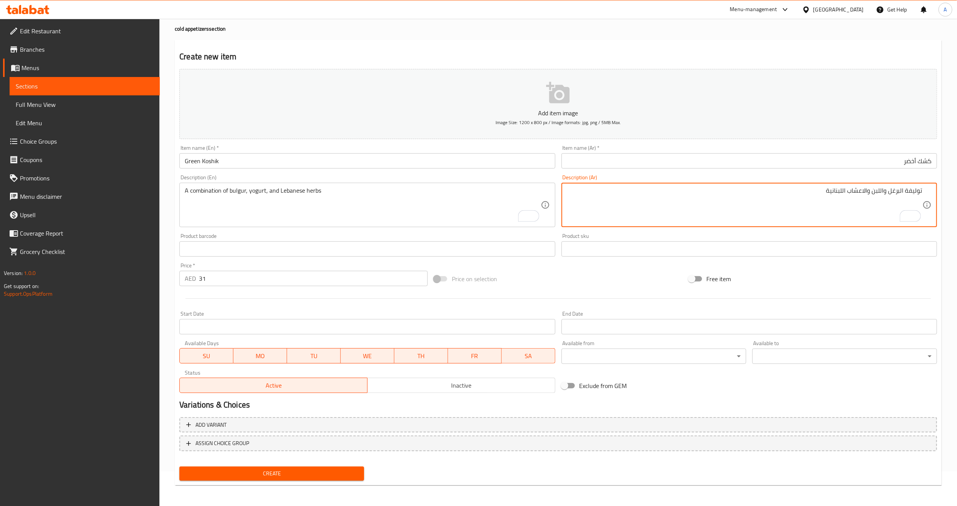
drag, startPoint x: 902, startPoint y: 192, endPoint x: 891, endPoint y: 193, distance: 11.2
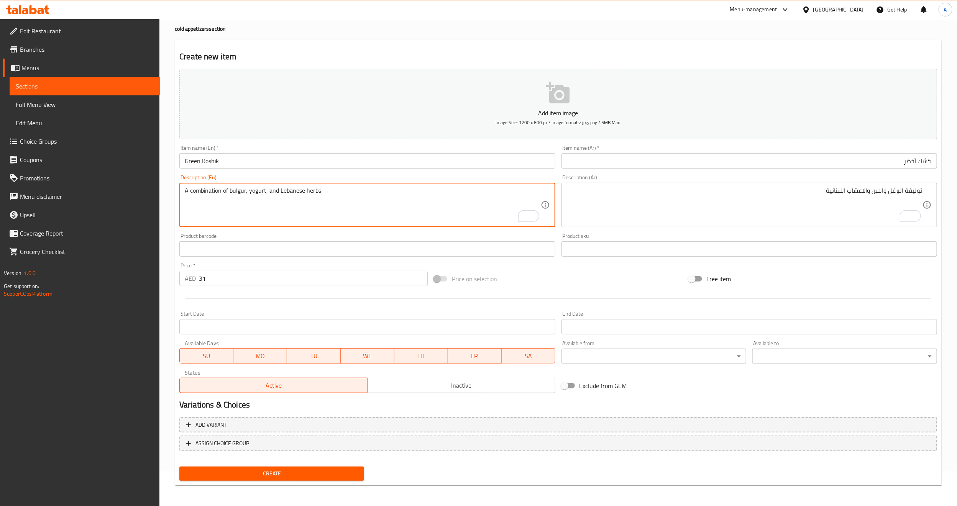
click at [253, 192] on textarea "A combination of bulgur, yogurt, and Lebanese herbs" at bounding box center [363, 205] width 356 height 36
type textarea "A combination of bulgur, milk, and Lebanese herbs"
click at [245, 297] on div at bounding box center [558, 298] width 764 height 19
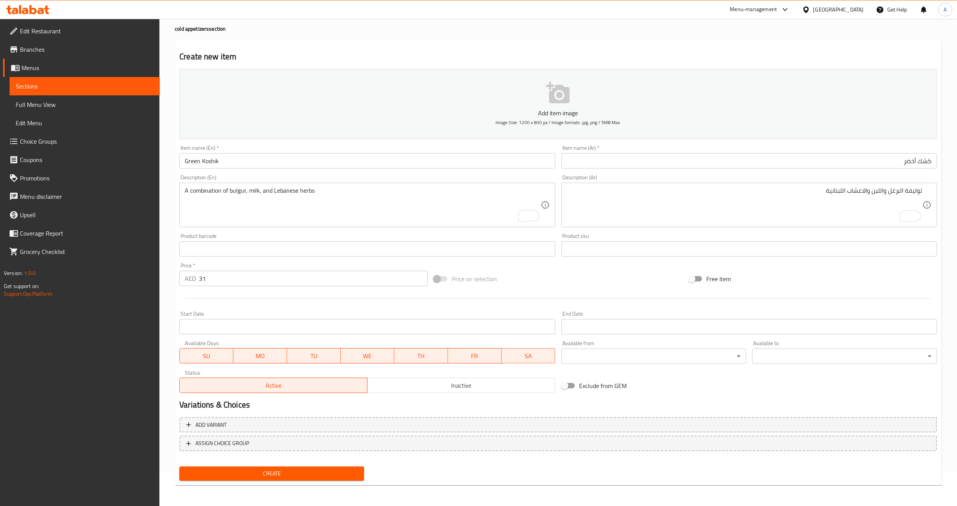
click at [273, 475] on span "Create" at bounding box center [272, 474] width 173 height 10
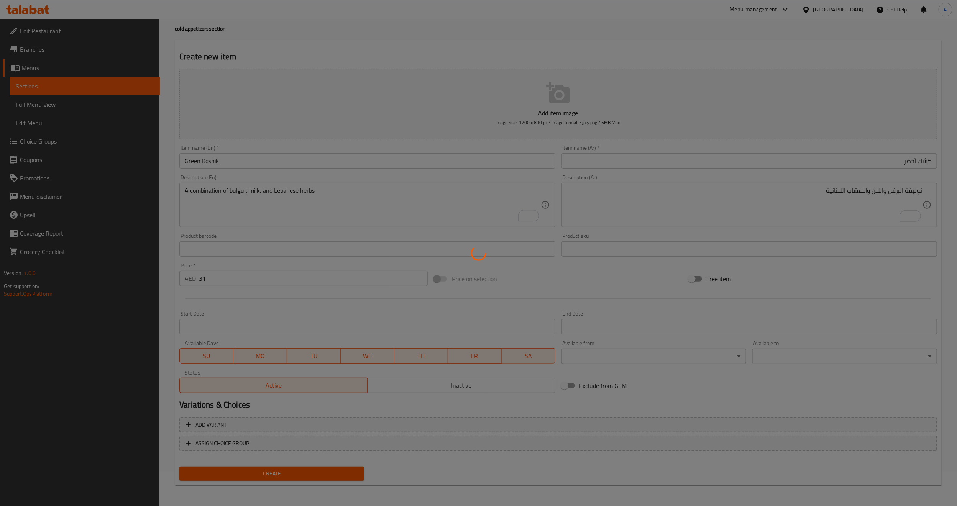
type input "0"
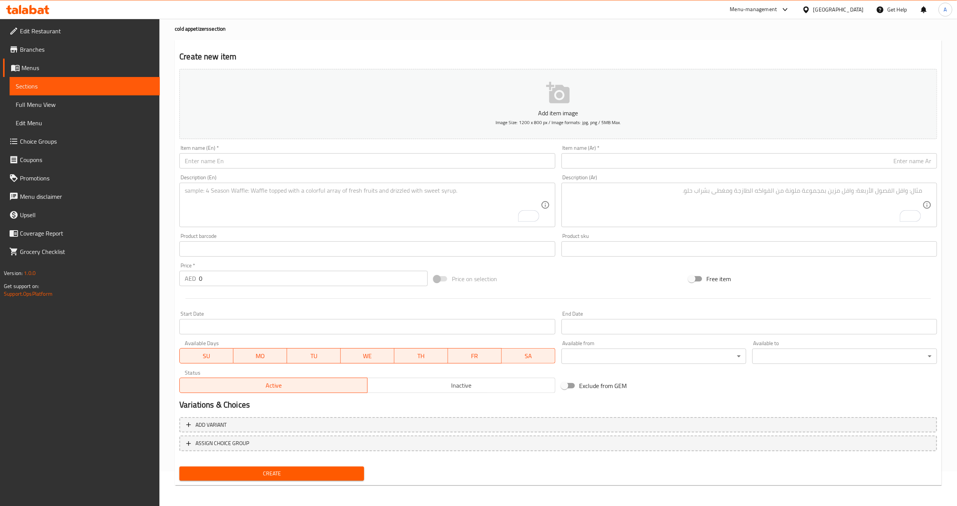
click at [509, 158] on input "text" at bounding box center [367, 160] width 376 height 15
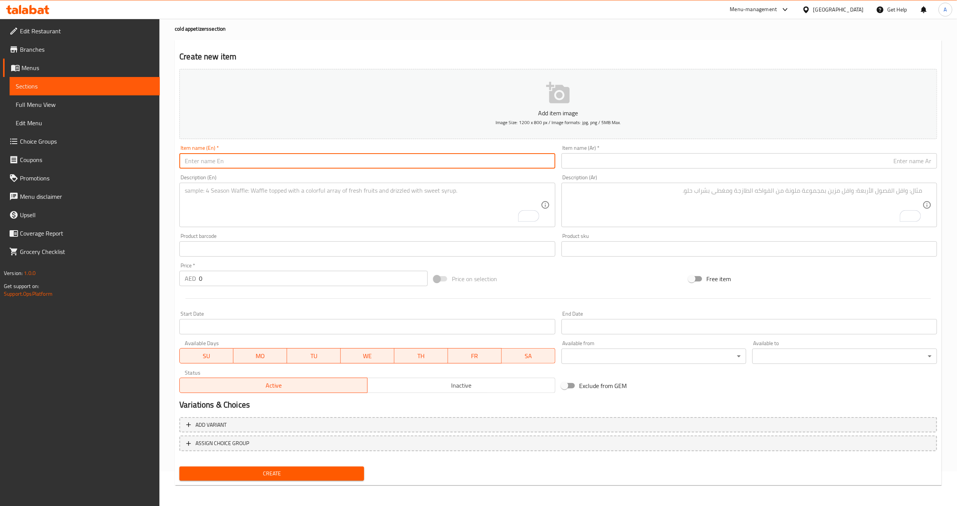
paste input "shankleesh"
type input "shankleesh"
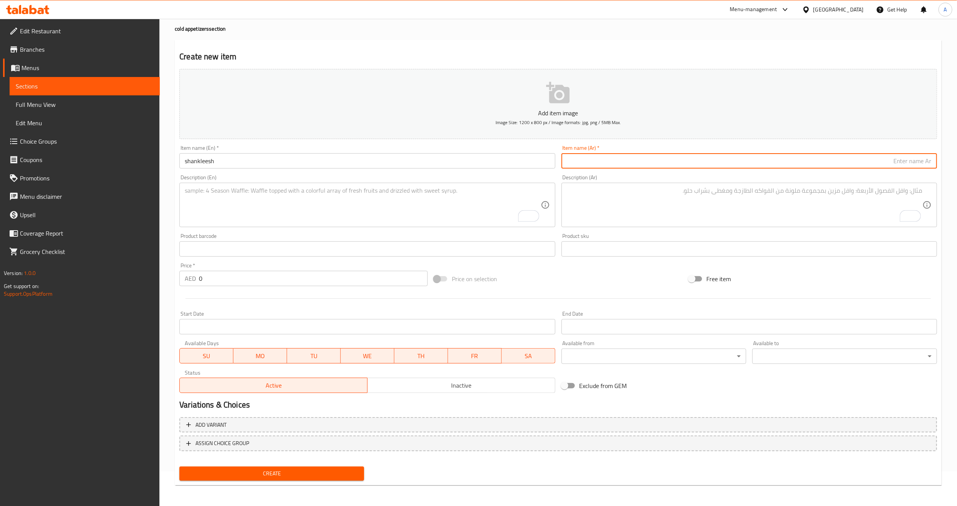
click at [661, 166] on input "text" at bounding box center [750, 160] width 376 height 15
paste input "شنكليش"
type input "شنكليش"
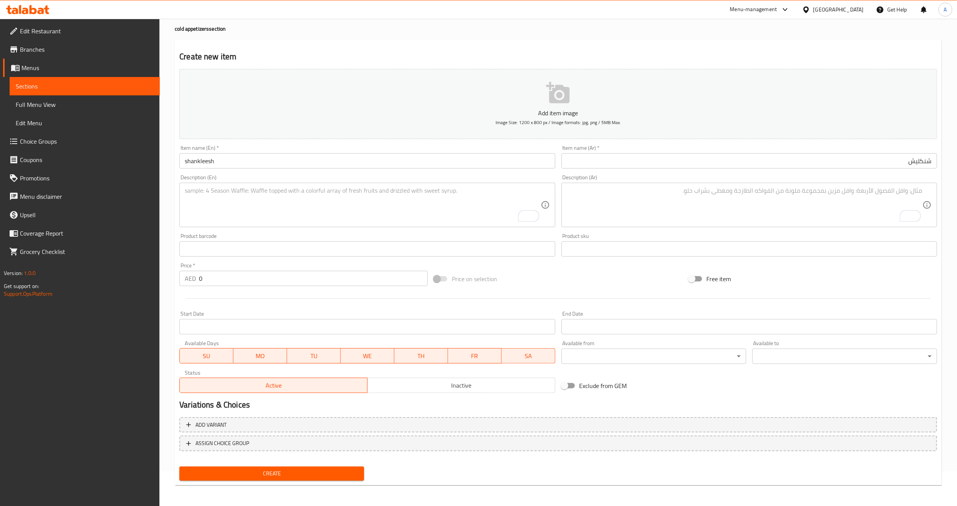
click at [789, 214] on textarea "To enrich screen reader interactions, please activate Accessibility in Grammarl…" at bounding box center [745, 205] width 356 height 36
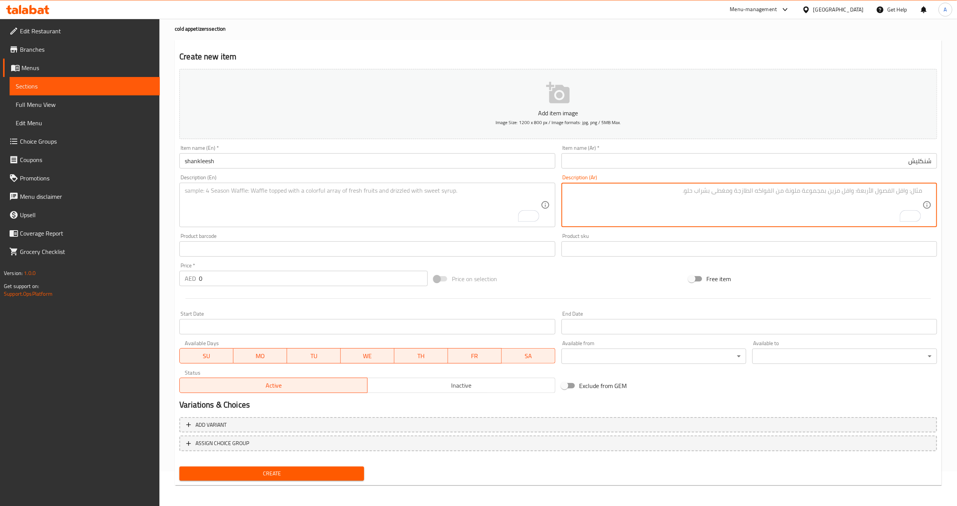
paste textarea "قريش لبنان مع الخضار المناسبة"
type textarea "قريش لبنان مع الخضار المناسبة"
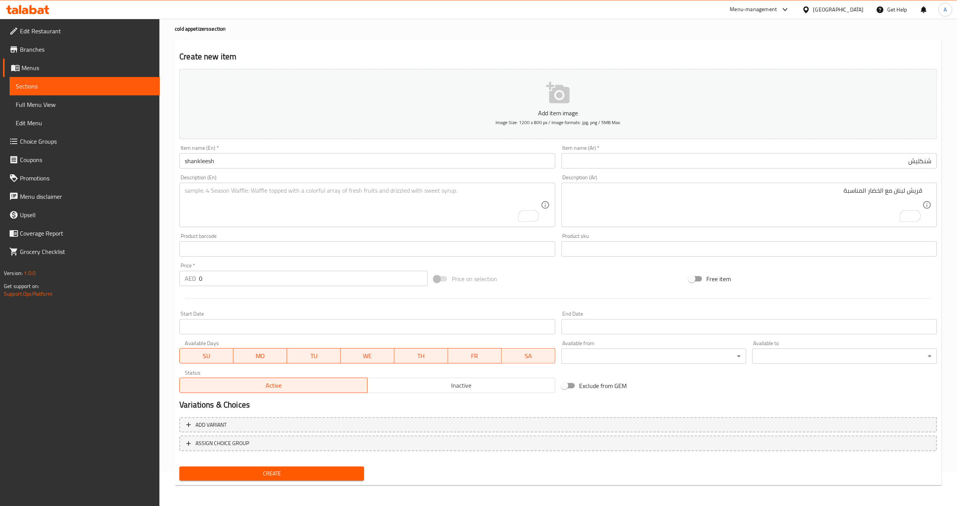
click at [393, 208] on textarea "To enrich screen reader interactions, please activate Accessibility in Grammarl…" at bounding box center [363, 205] width 356 height 36
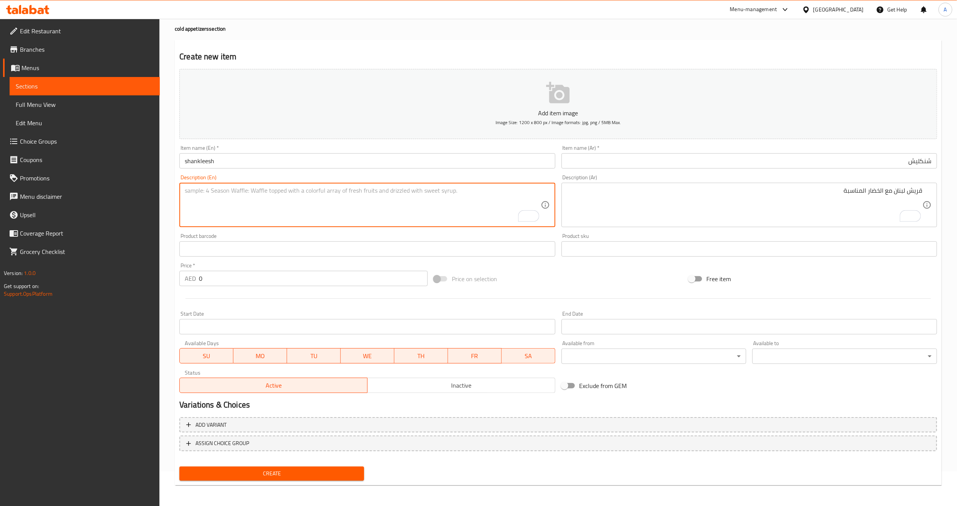
paste textarea "Lebanese Quraysh with suitable vegetables"
type textarea "Lebanese Quraysh with suitable vegetables"
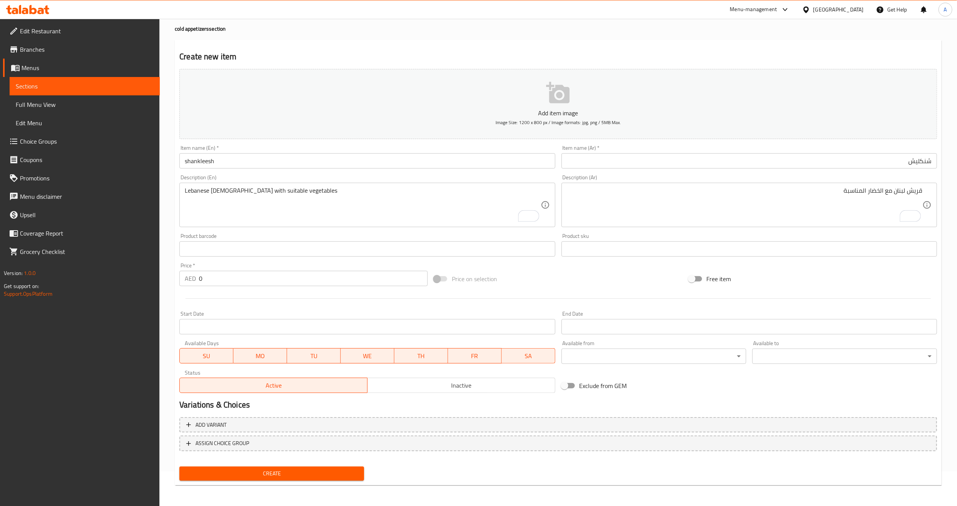
click at [278, 276] on input "0" at bounding box center [313, 278] width 229 height 15
paste input "31"
type input "31"
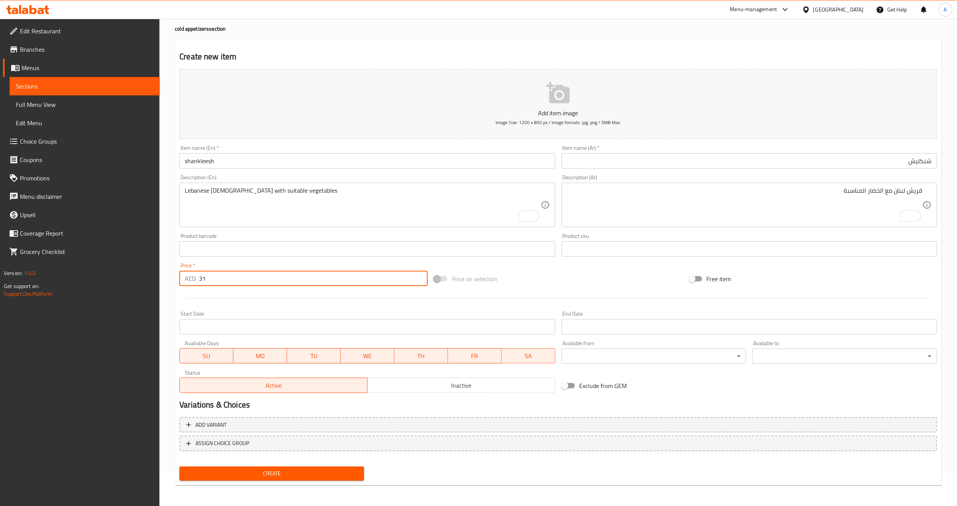
click at [235, 301] on div at bounding box center [558, 298] width 764 height 19
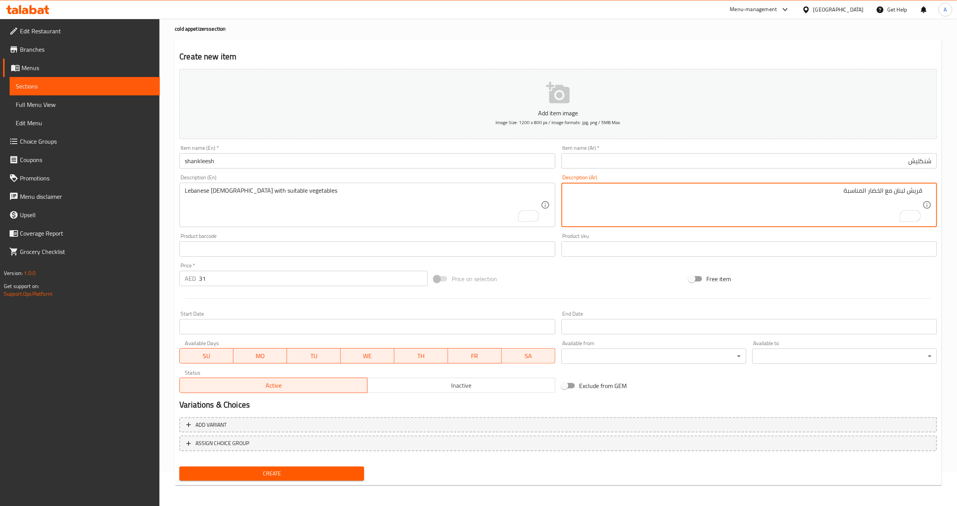
click at [919, 192] on textarea "قريش لبنان مع الخضار المناسبة" at bounding box center [745, 205] width 356 height 36
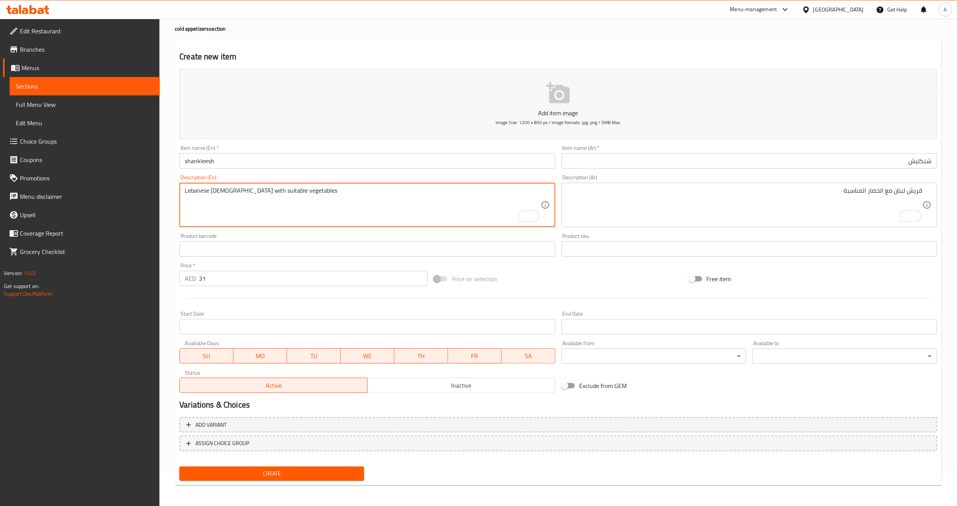
click at [218, 192] on textarea "Lebanese Quraysh with suitable vegetables" at bounding box center [363, 205] width 356 height 36
paste textarea "i"
type textarea "Lebanese Quraish with suitable vegetables"
click at [266, 237] on div "Product barcode Product barcode" at bounding box center [367, 245] width 376 height 23
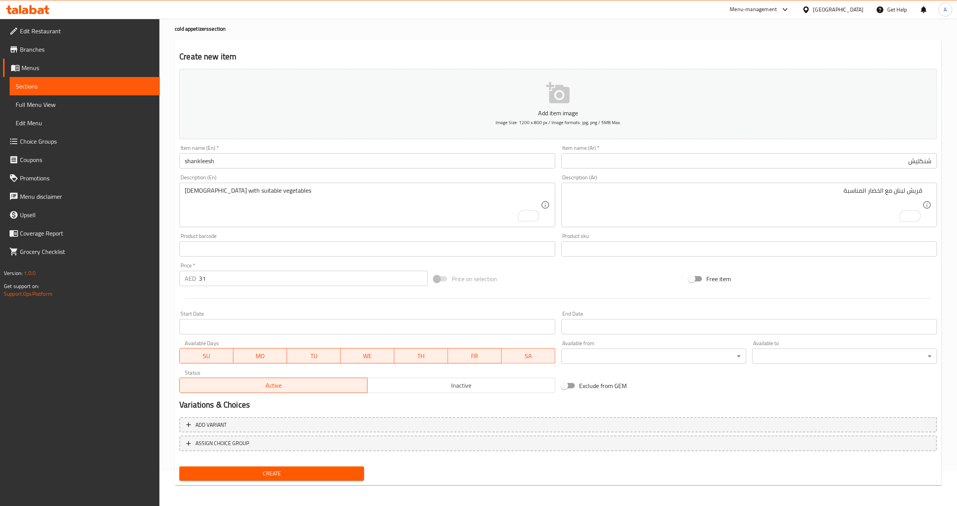
click at [554, 276] on div "Price on selection" at bounding box center [558, 279] width 255 height 21
click at [196, 156] on input "shankleesh" at bounding box center [367, 160] width 376 height 15
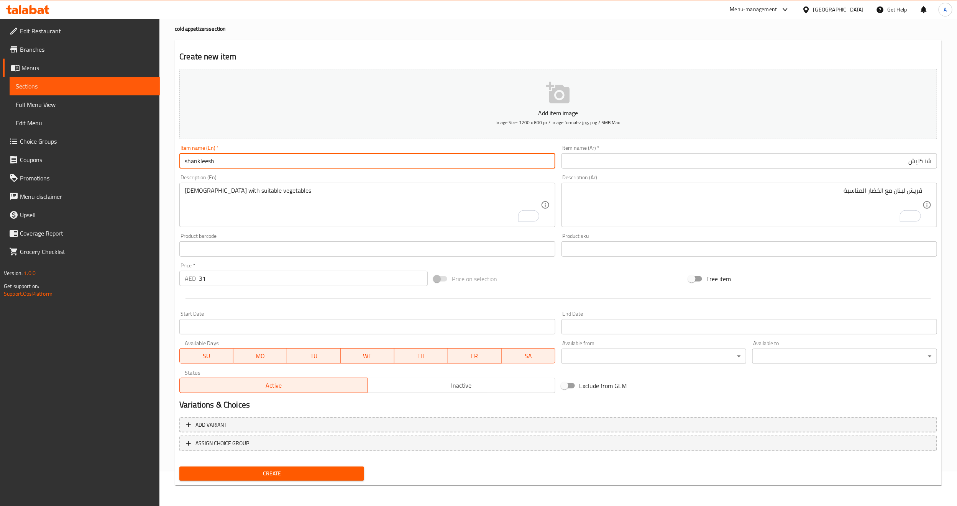
click at [196, 156] on input "shankleesh" at bounding box center [367, 160] width 376 height 15
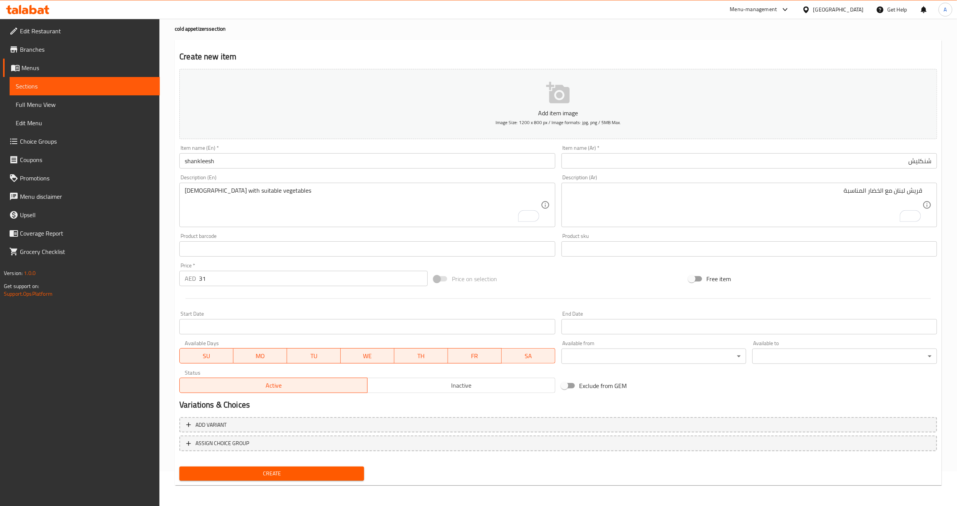
click at [543, 268] on div "Add item image Image Size: 1200 x 800 px / Image formats: jpg, png / 5MB Max. I…" at bounding box center [558, 231] width 764 height 331
click at [287, 469] on span "Create" at bounding box center [272, 474] width 173 height 10
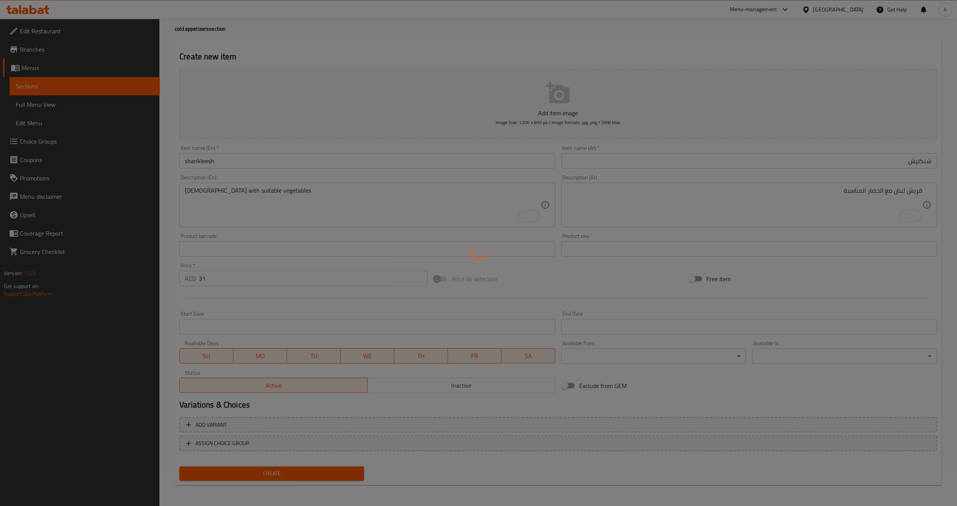
type input "0"
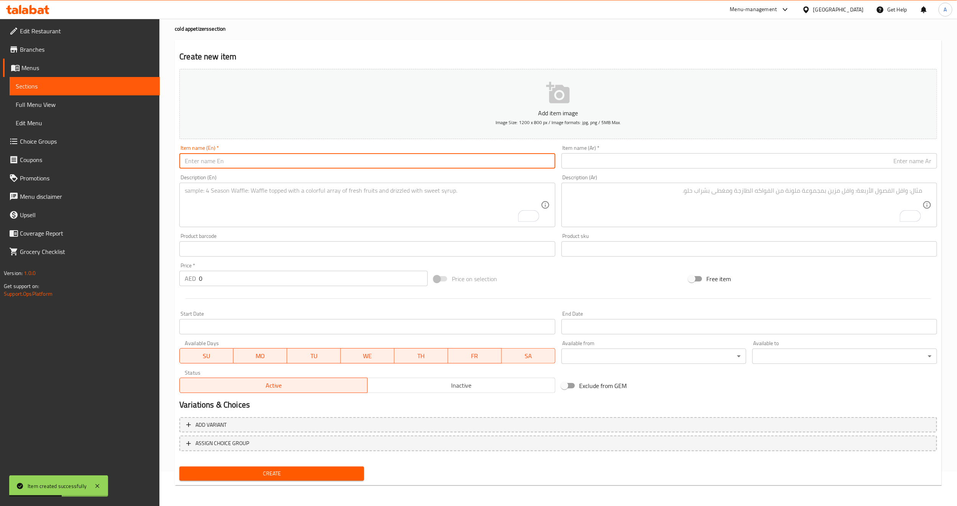
click at [312, 161] on input "text" at bounding box center [367, 160] width 376 height 15
paste input "yalengi grape leaves"
click at [277, 166] on input "yalengi grape leaves" at bounding box center [367, 160] width 376 height 15
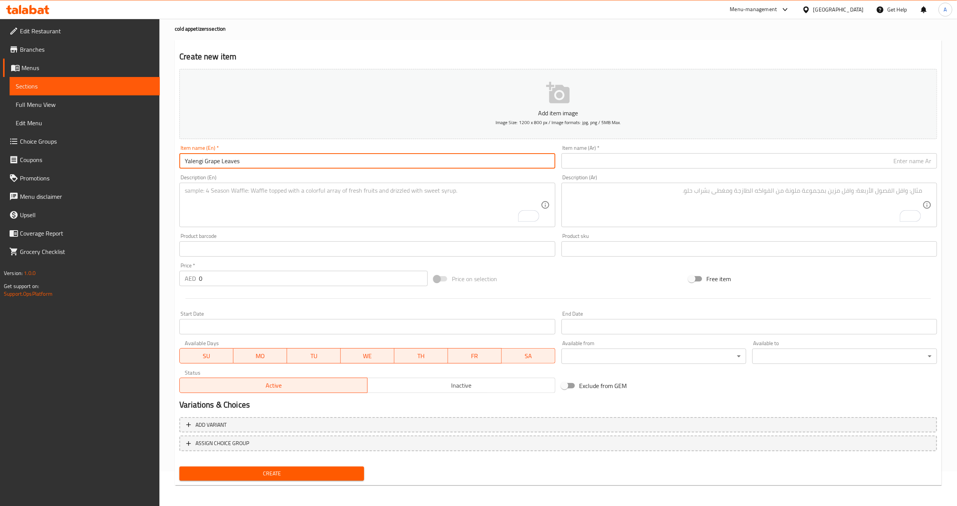
type input "Yalengi Grape Leaves"
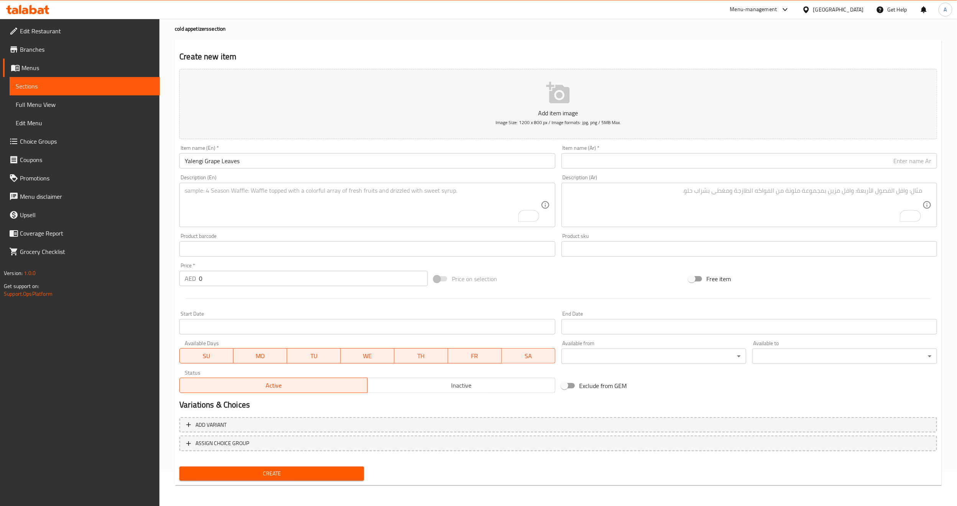
click at [722, 160] on input "text" at bounding box center [750, 160] width 376 height 15
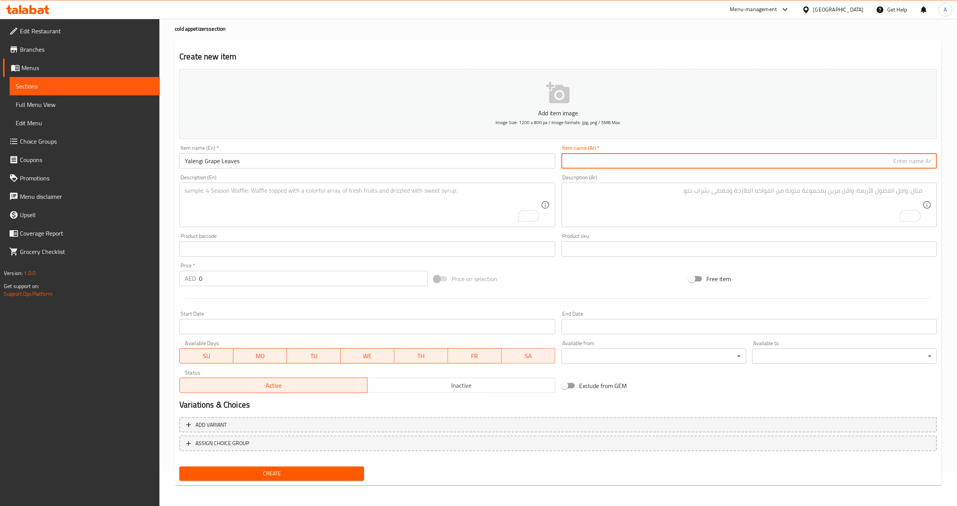
paste input "يالنجي ورق عنب"
type input "يالنجي ورق عنب"
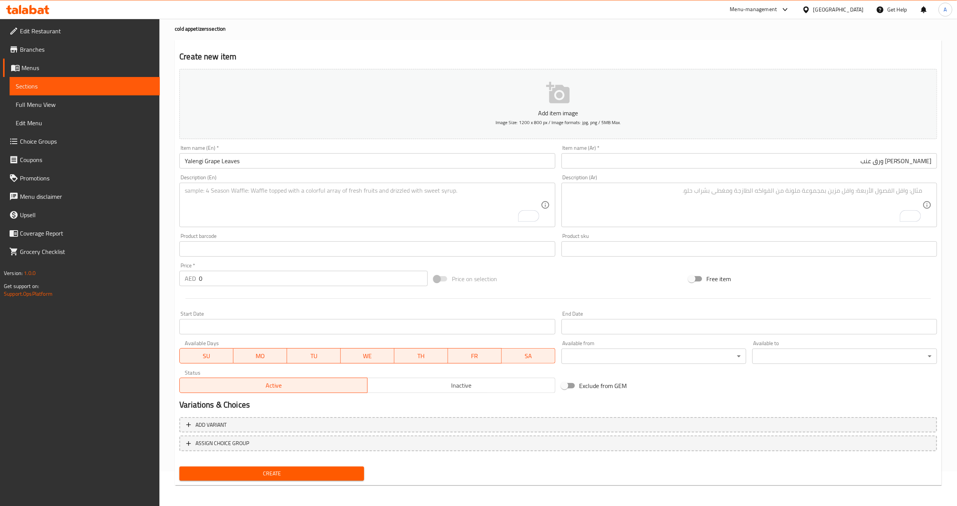
click at [761, 206] on textarea "To enrich screen reader interactions, please activate Accessibility in Grammarl…" at bounding box center [745, 205] width 356 height 36
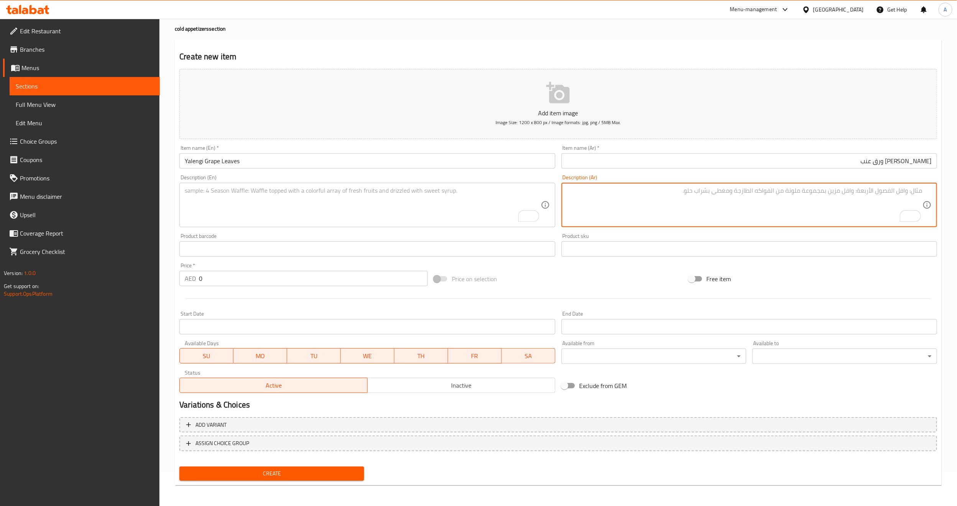
paste textarea "ورق العنب مع الأرز والخضار"
type textarea "ورق العنب مع الأرز والخضار"
click at [773, 237] on div "Product sku Product sku" at bounding box center [750, 245] width 376 height 23
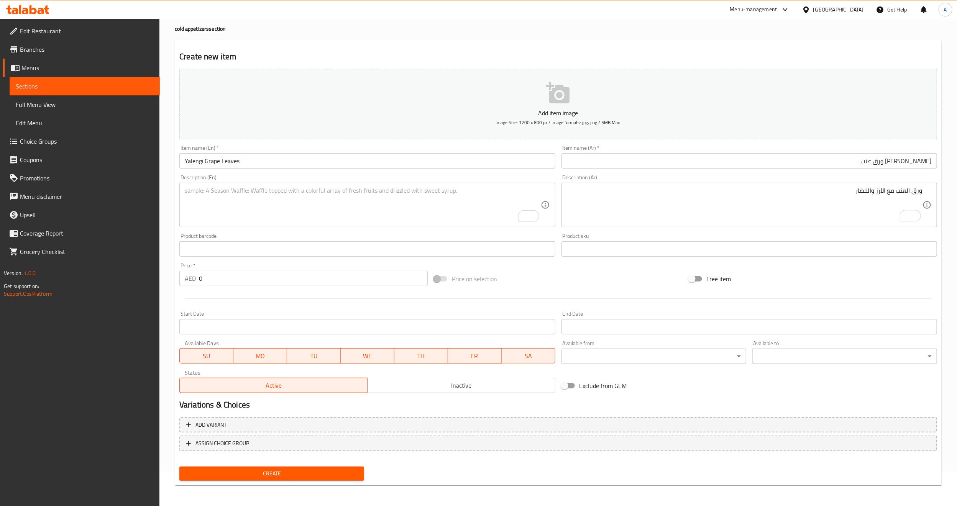
click at [836, 270] on div "Free item" at bounding box center [813, 279] width 255 height 21
click at [306, 275] on input "0" at bounding box center [313, 278] width 229 height 15
paste input "31"
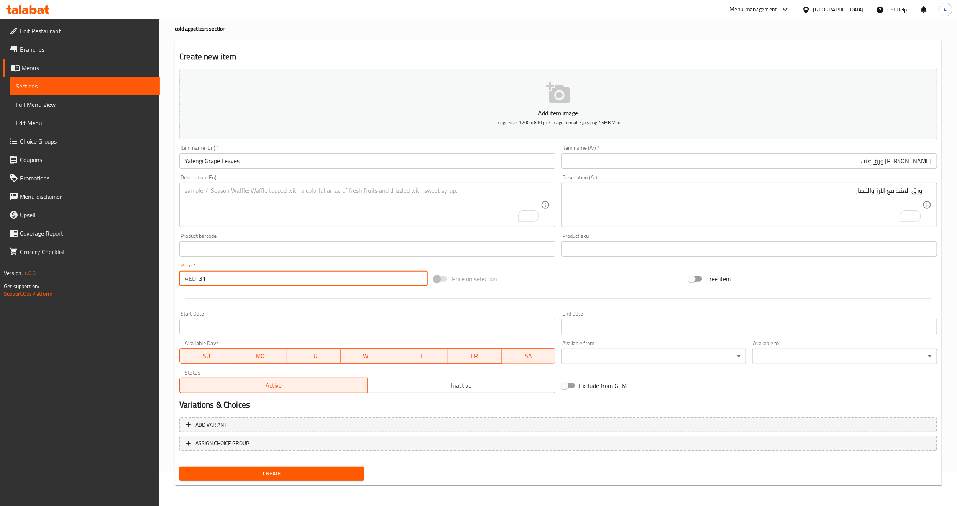
type input "31"
click at [283, 298] on div at bounding box center [558, 298] width 764 height 19
click at [583, 293] on div at bounding box center [558, 298] width 764 height 19
click at [784, 270] on div "Free item" at bounding box center [813, 279] width 255 height 21
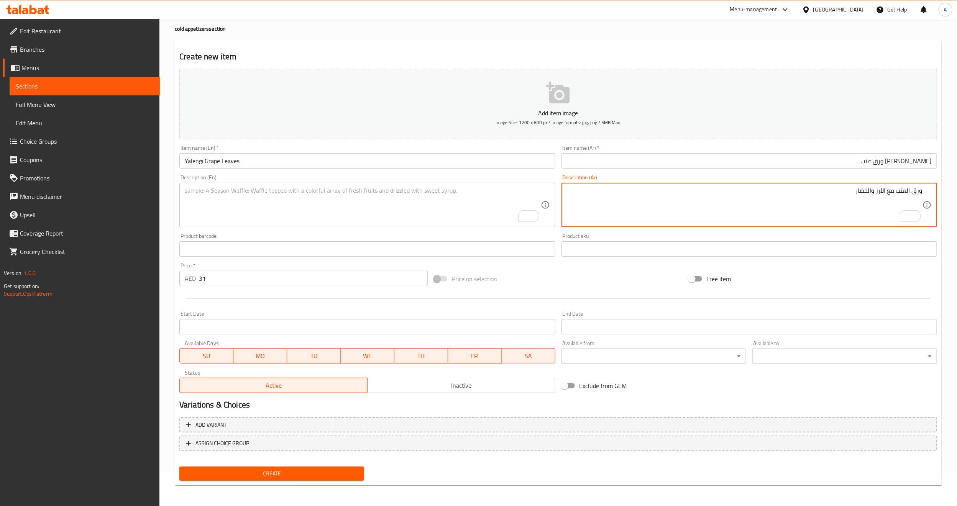
click at [815, 188] on textarea "ورق العنب مع الأرز والخضار" at bounding box center [745, 205] width 356 height 36
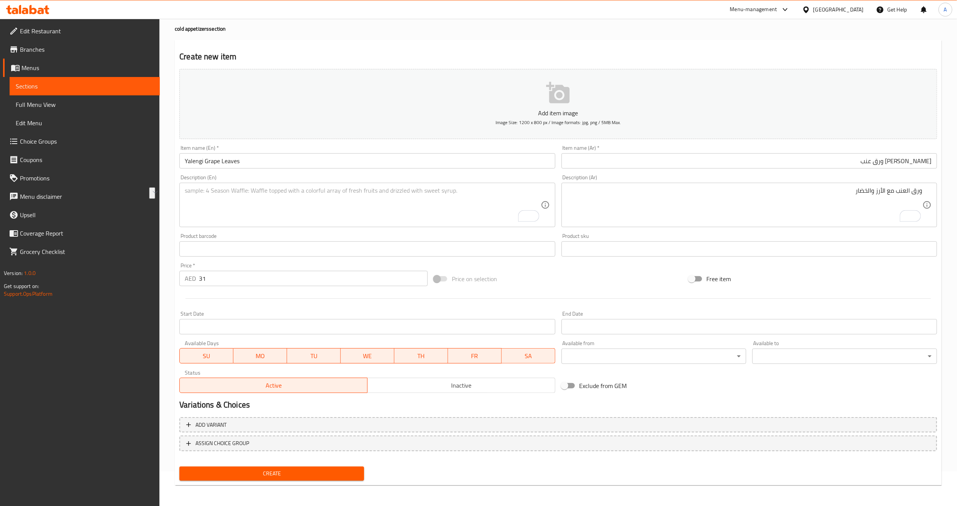
click at [514, 203] on textarea "To enrich screen reader interactions, please activate Accessibility in Grammarl…" at bounding box center [363, 205] width 356 height 36
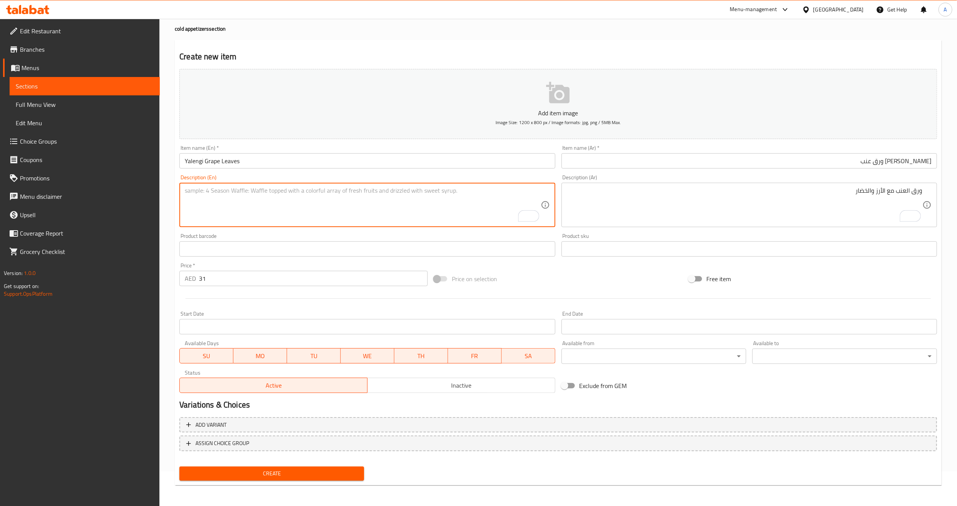
paste textarea "Vine leaves with rice and vegetables"
type textarea "Vine leaves with rice and vegetables"
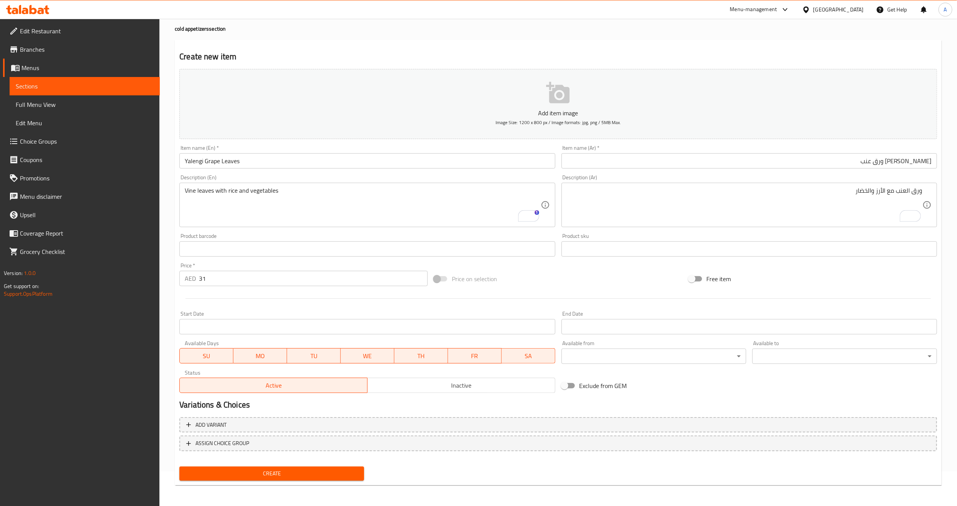
click at [572, 265] on div "Add item image Image Size: 1200 x 800 px / Image formats: jpg, png / 5MB Max. I…" at bounding box center [558, 231] width 764 height 331
click at [262, 472] on span "Create" at bounding box center [272, 474] width 173 height 10
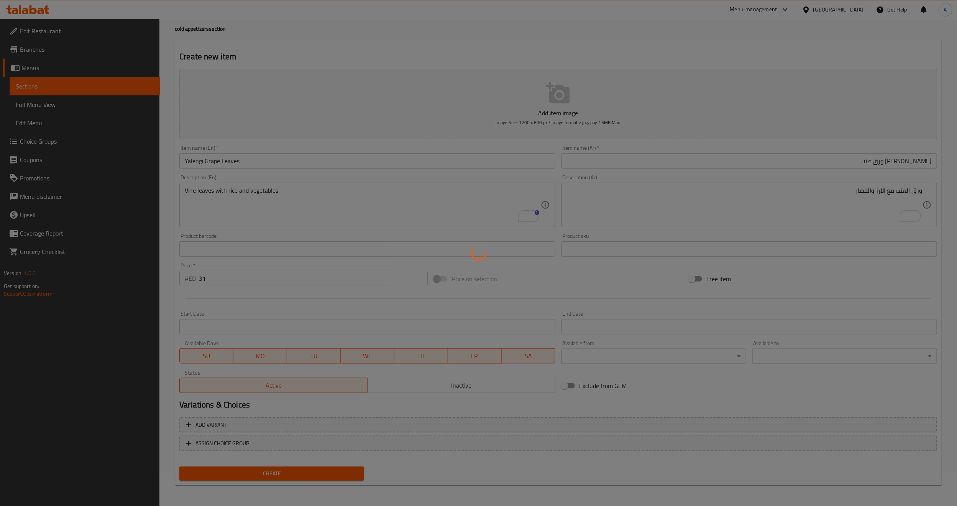
type input "0"
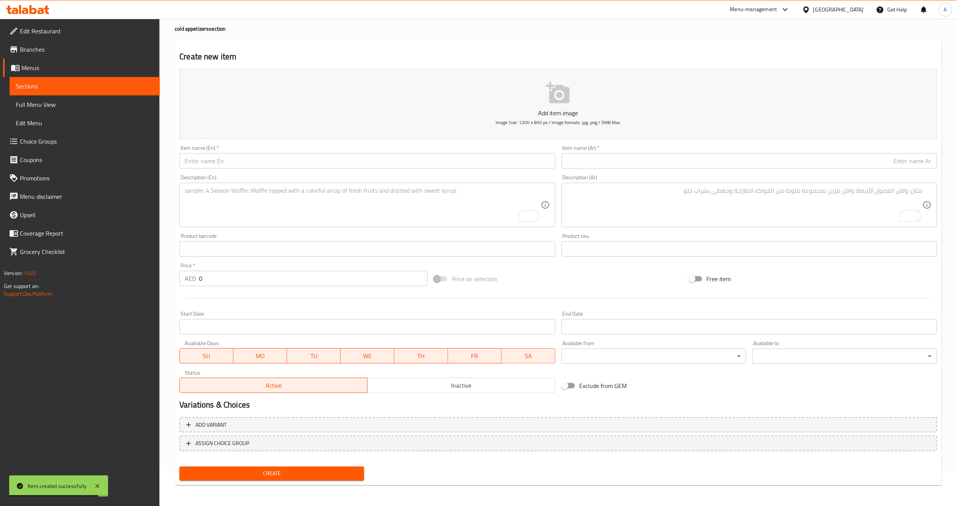
click at [265, 159] on input "text" at bounding box center [367, 160] width 376 height 15
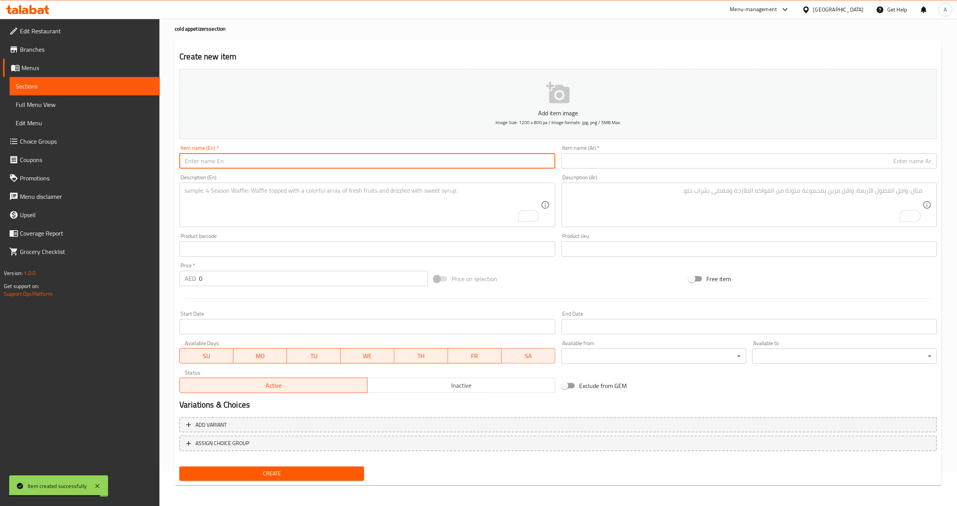
paste input "mixed yalengi"
click at [213, 160] on input "mixed yalengi" at bounding box center [367, 160] width 376 height 15
type input "Mixed Yalengi"
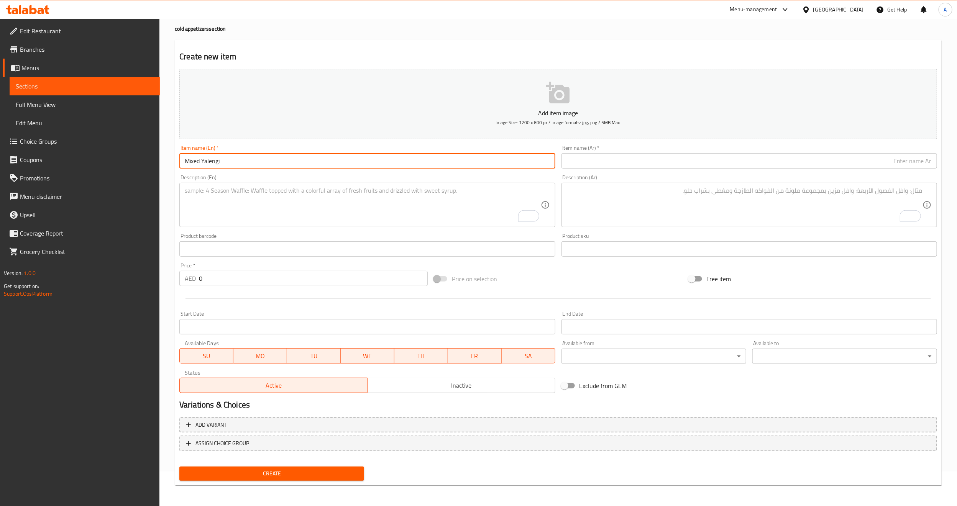
click at [238, 191] on textarea "To enrich screen reader interactions, please activate Accessibility in Grammarl…" at bounding box center [363, 205] width 356 height 36
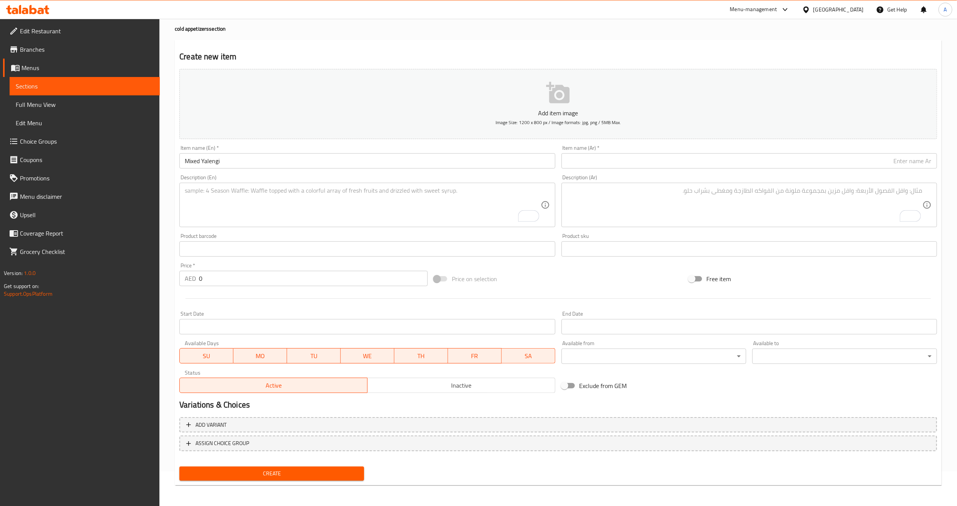
click at [822, 163] on input "text" at bounding box center [750, 160] width 376 height 15
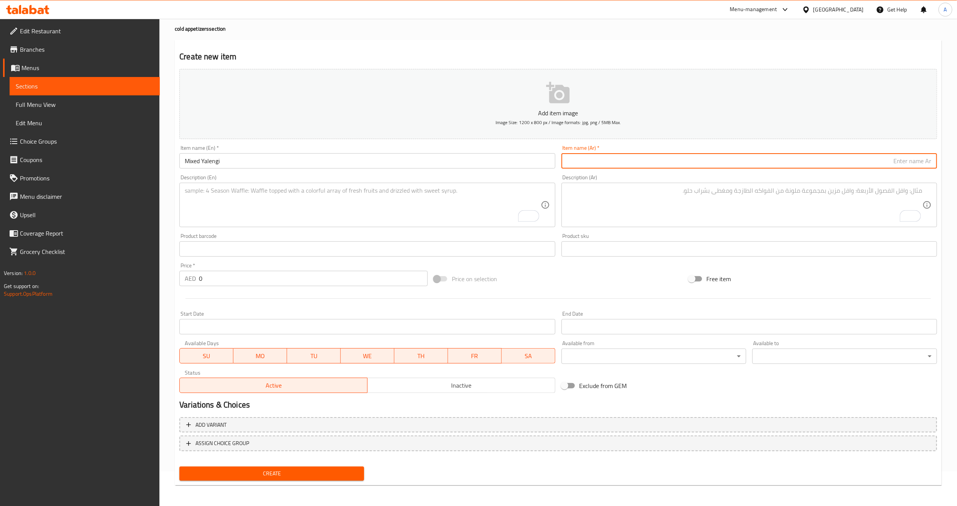
paste input "يالنجي مشكل"
type input "يالنجي مشكل"
click at [671, 268] on div "Add item image Image Size: 1200 x 800 px / Image formats: jpg, png / 5MB Max. I…" at bounding box center [558, 231] width 764 height 331
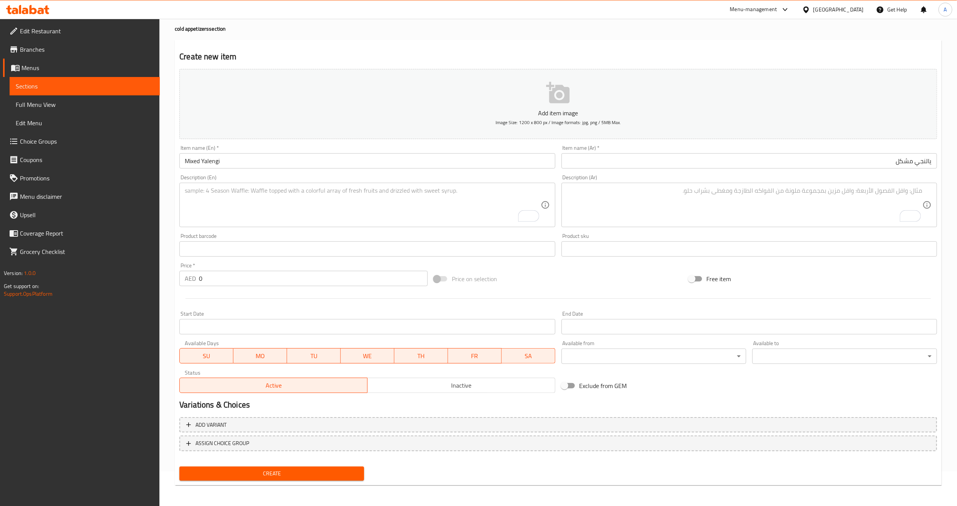
click at [677, 263] on div "Add item image Image Size: 1200 x 800 px / Image formats: jpg, png / 5MB Max. I…" at bounding box center [558, 231] width 764 height 331
click at [750, 218] on textarea "To enrich screen reader interactions, please activate Accessibility in Grammarl…" at bounding box center [745, 205] width 356 height 36
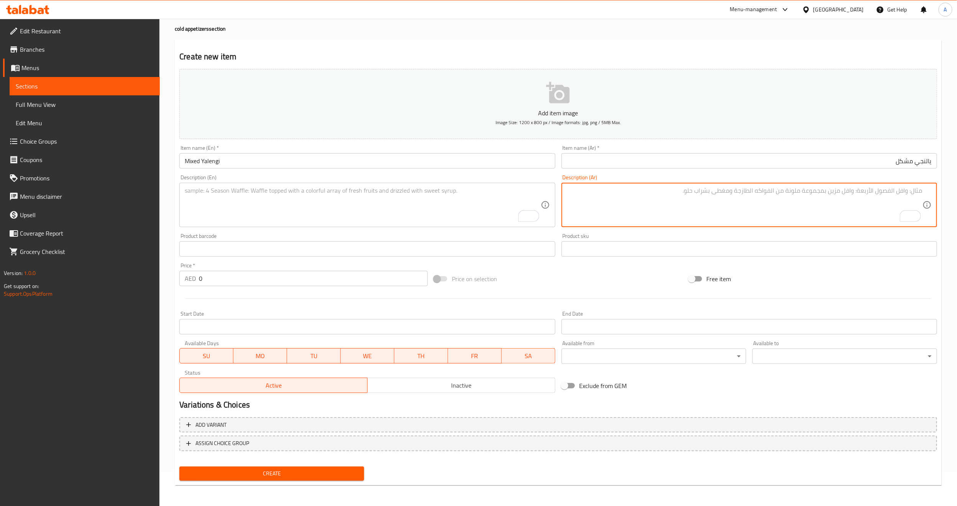
paste textarea "تشكيلة ورق العنب و الكوسا و الباذنجان و الأرز مع الخضار"
type textarea "تشكيلة ورق العنب و الكوسا و الباذنجان و الأرز مع الخضار"
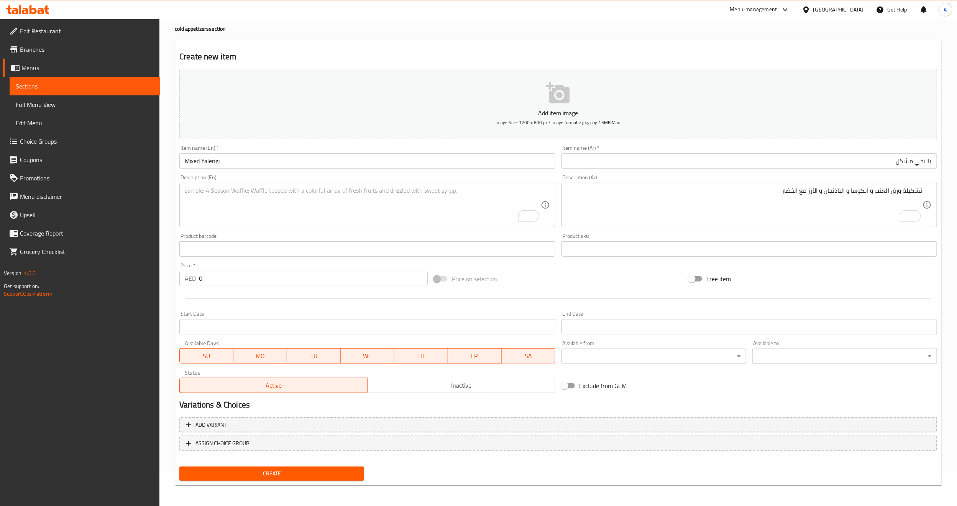
click at [642, 199] on textarea "تشكيلة ورق العنب و الكوسا و الباذنجان و الأرز مع الخضار" at bounding box center [745, 205] width 356 height 36
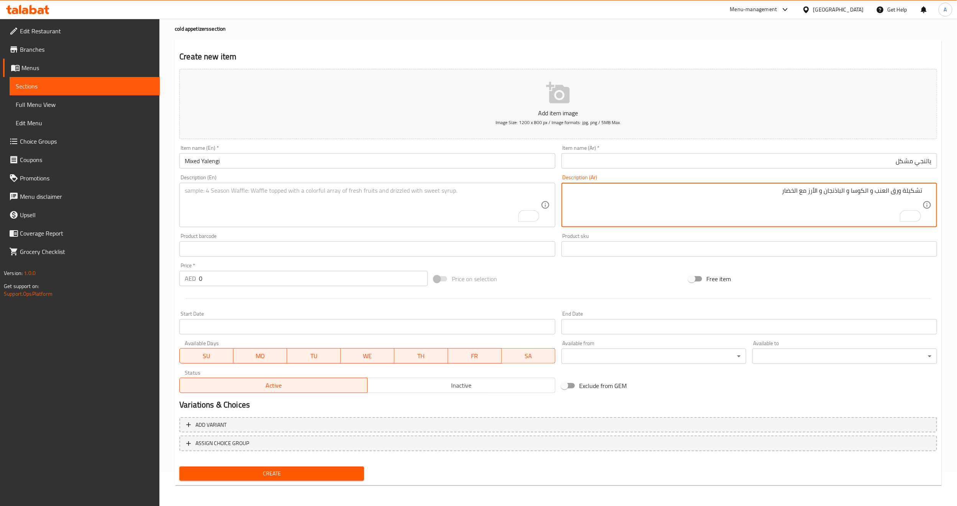
click at [642, 199] on textarea "تشكيلة ورق العنب و الكوسا و الباذنجان و الأرز مع الخضار" at bounding box center [745, 205] width 356 height 36
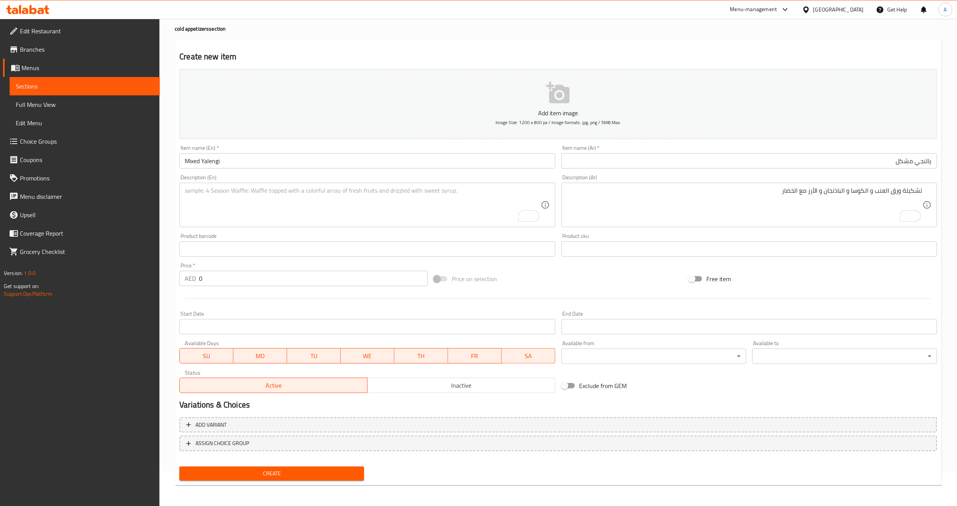
click at [613, 283] on div "Price on selection" at bounding box center [558, 279] width 255 height 21
click at [521, 219] on div "Rewrite with Grammarly" at bounding box center [524, 216] width 8 height 9
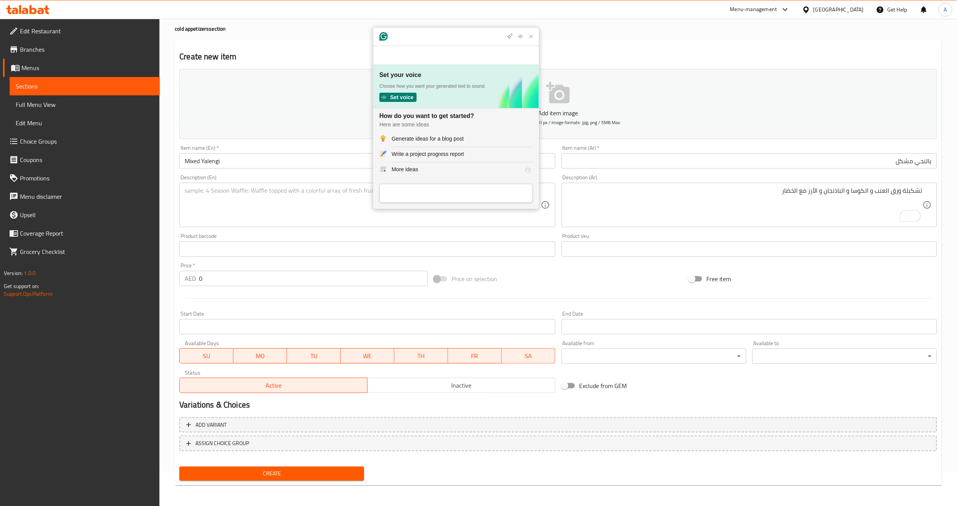
click at [347, 201] on textarea "To enrich screen reader interactions, please activate Accessibility in Grammarl…" at bounding box center [363, 205] width 356 height 36
paste textarea "Assortment of grape leaves, zucchini, eggplant, and rice with vegetables"
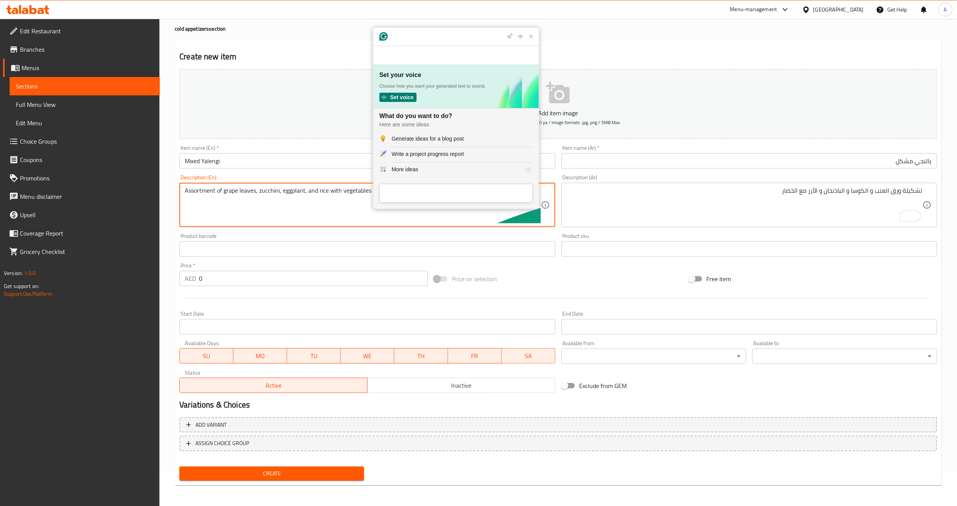
type textarea "Assortment of grape leaves, zucchini, eggplant, and rice with vegetables"
click at [365, 232] on div "Product barcode Product barcode" at bounding box center [367, 245] width 382 height 30
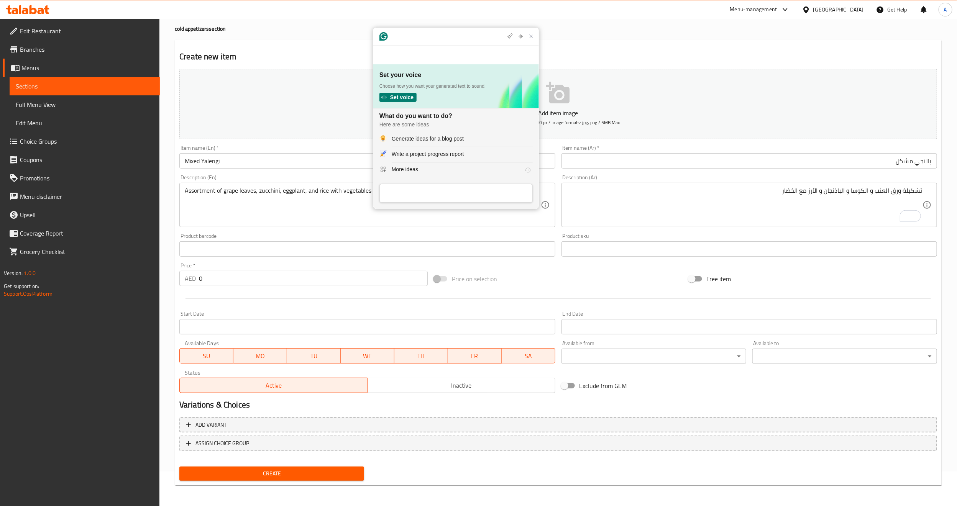
click at [340, 274] on input "0" at bounding box center [313, 278] width 229 height 15
type input "31"
click at [331, 295] on div at bounding box center [558, 298] width 764 height 19
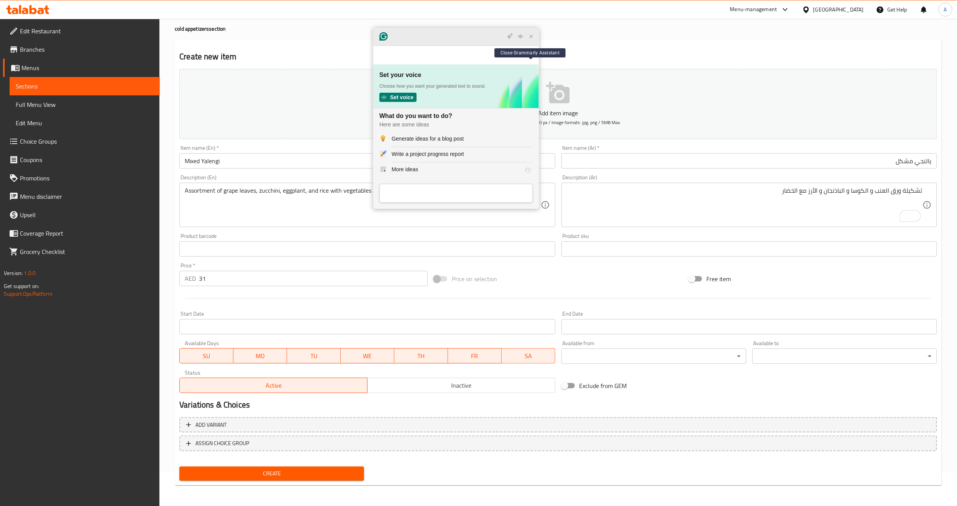
click at [527, 41] on icon "Close Grammarly Assistant" at bounding box center [531, 36] width 9 height 9
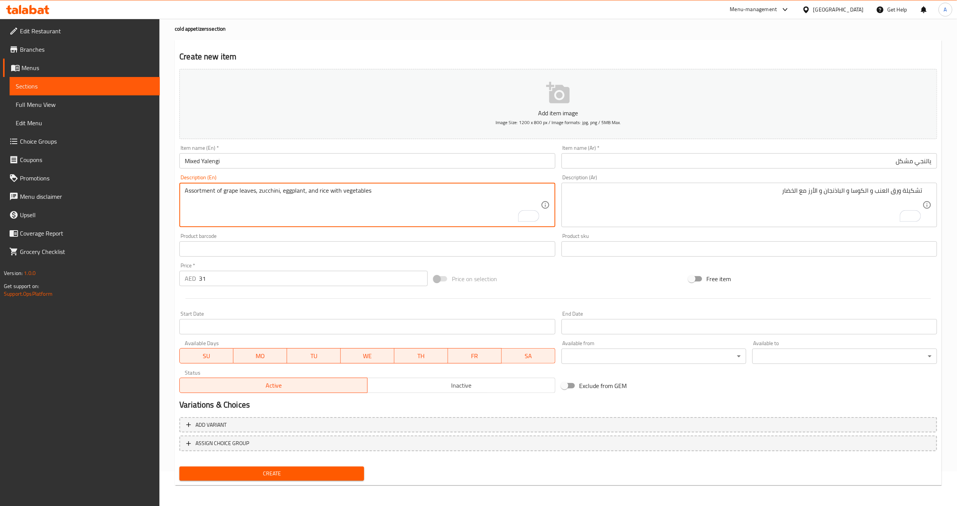
click at [581, 294] on div at bounding box center [558, 298] width 764 height 19
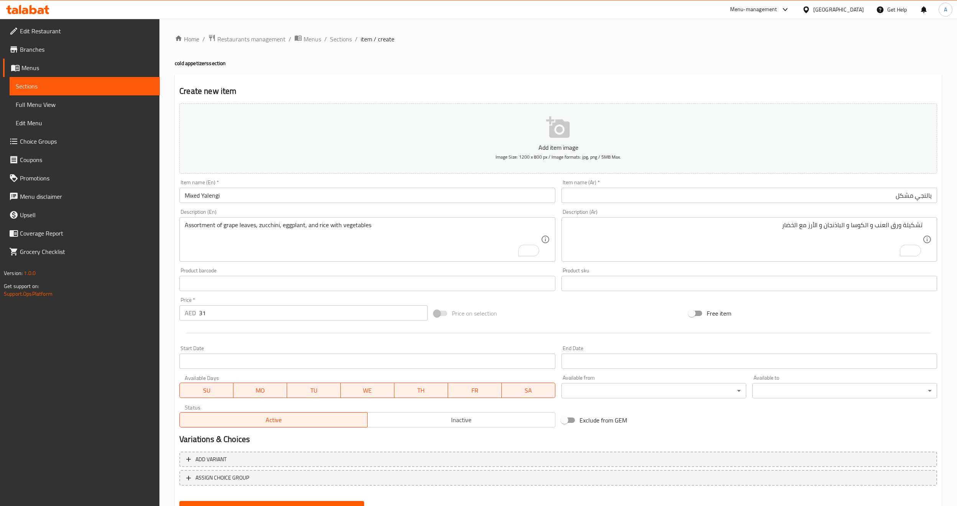
scroll to position [35, 0]
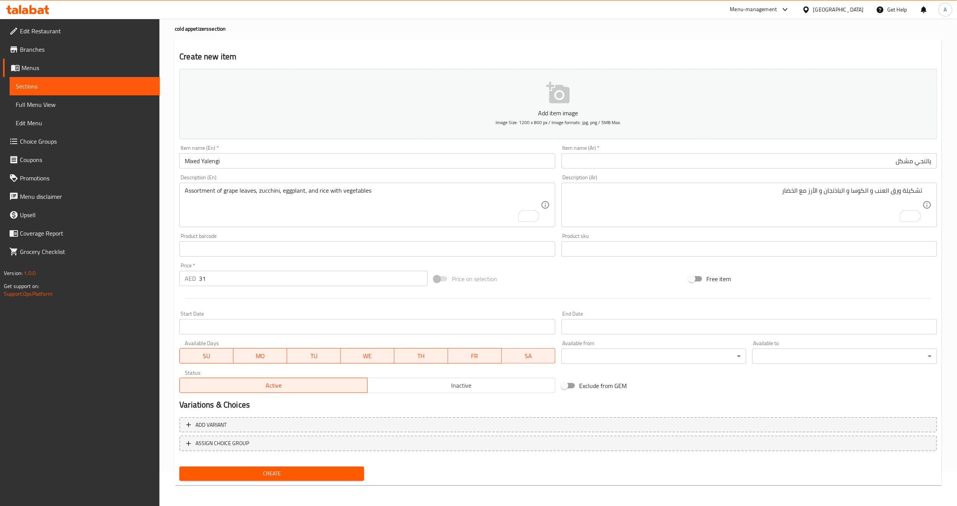
click at [306, 234] on div "Product barcode Product barcode" at bounding box center [367, 245] width 376 height 23
click at [578, 288] on div "Price on selection" at bounding box center [558, 279] width 255 height 21
click at [282, 478] on span "Create" at bounding box center [272, 474] width 173 height 10
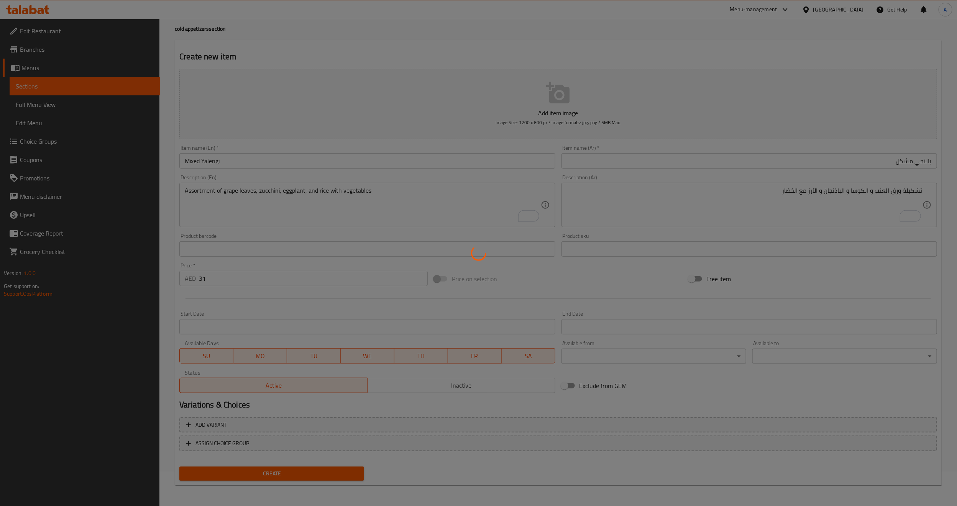
type input "0"
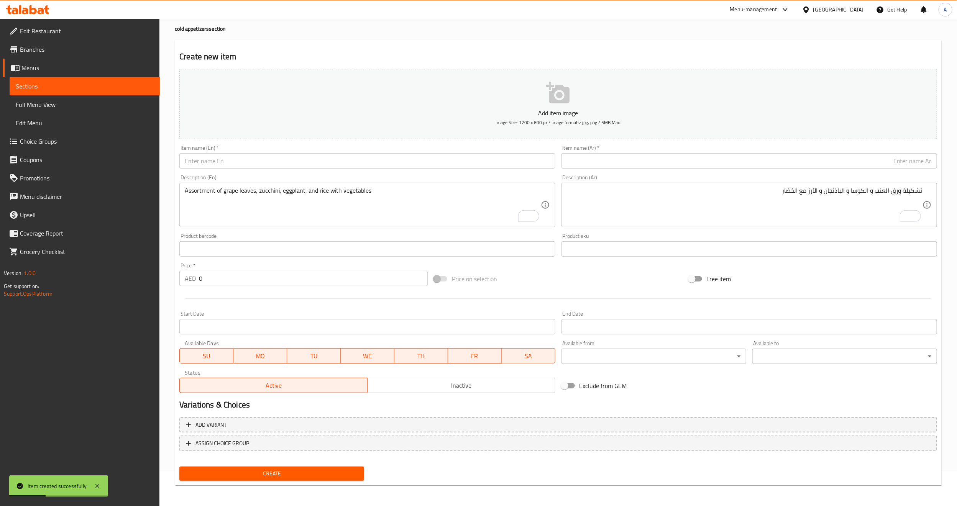
click at [311, 165] on input "text" at bounding box center [367, 160] width 376 height 15
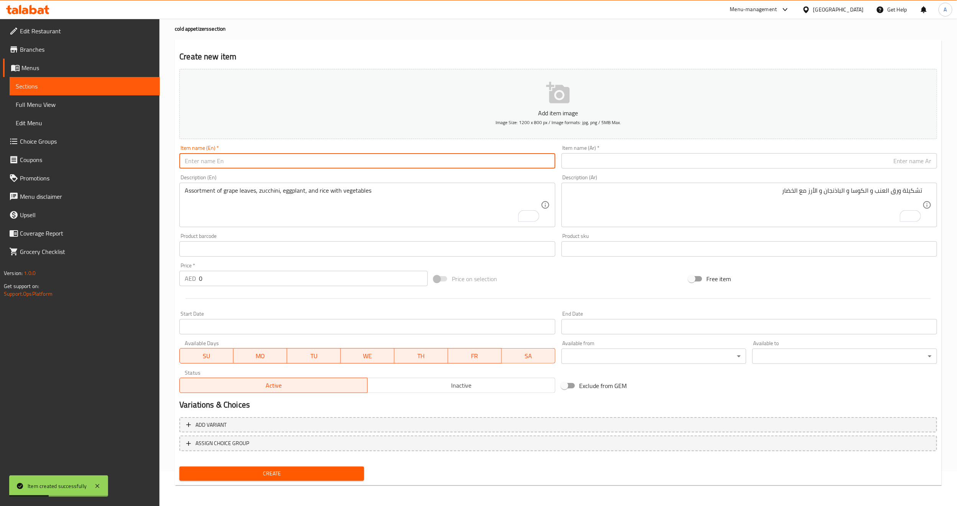
paste input "[PERSON_NAME]"
click at [277, 174] on div "Description (En) Assortment of grape leaves, zucchini, eggplant, and rice with …" at bounding box center [367, 201] width 382 height 59
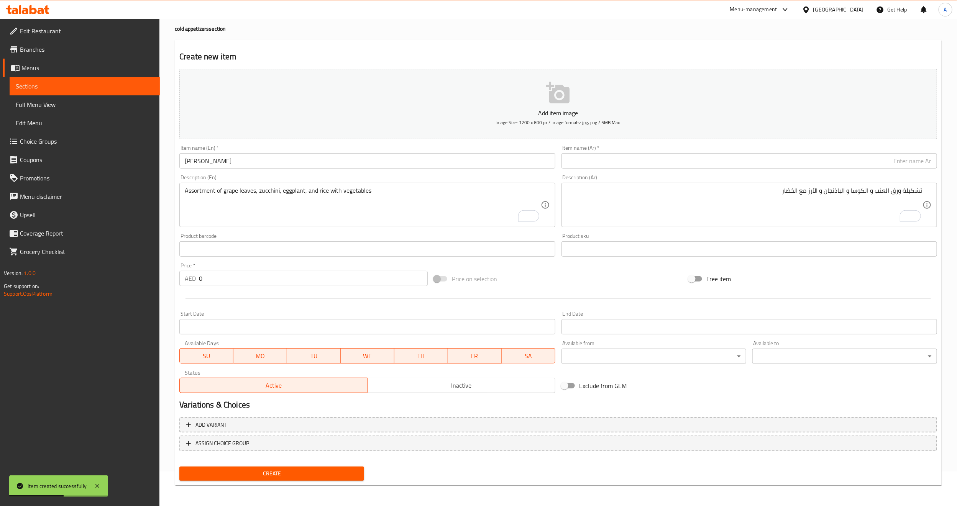
click at [282, 154] on input "[PERSON_NAME]" at bounding box center [367, 160] width 376 height 15
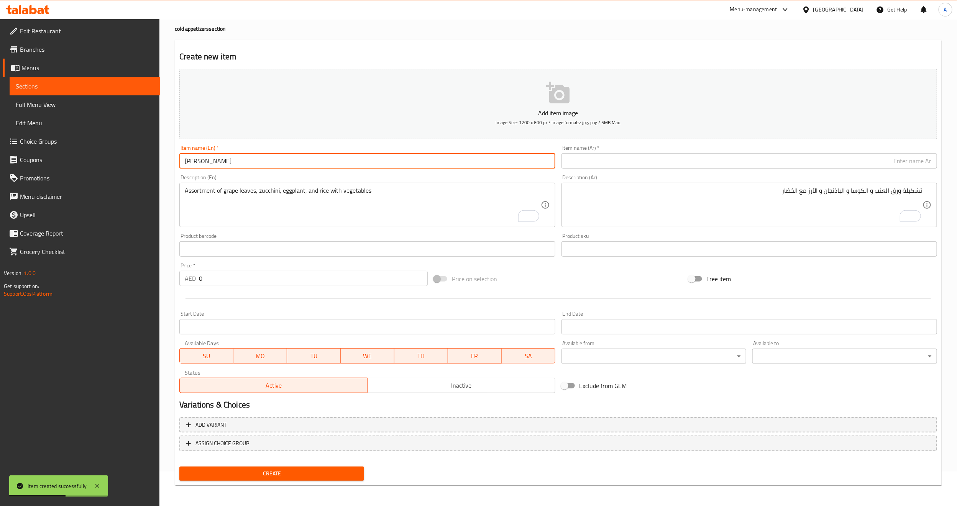
click at [282, 154] on input "[PERSON_NAME]" at bounding box center [367, 160] width 376 height 15
type input "[PERSON_NAME]"
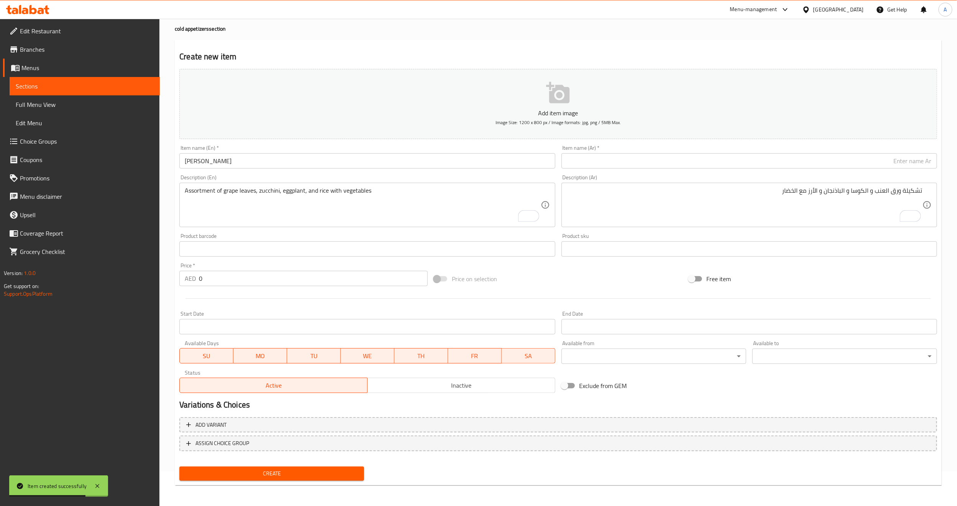
click at [271, 173] on div "Description (En) Assortment of grape leaves, zucchini, eggplant, and rice with …" at bounding box center [367, 201] width 382 height 59
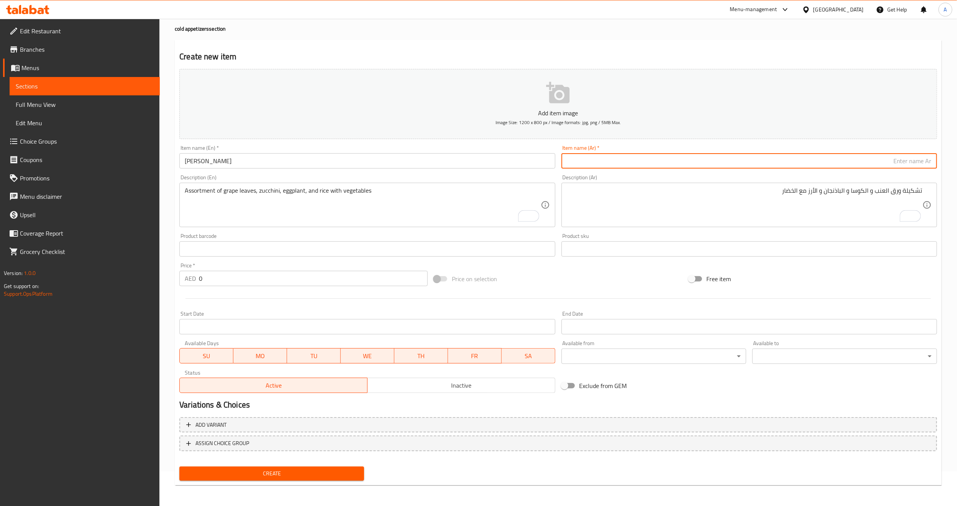
click at [860, 167] on input "text" at bounding box center [750, 160] width 376 height 15
paste input "يالنجي سلق"
type input "يالنجي سلق"
click at [599, 274] on div "Price on selection" at bounding box center [558, 279] width 255 height 21
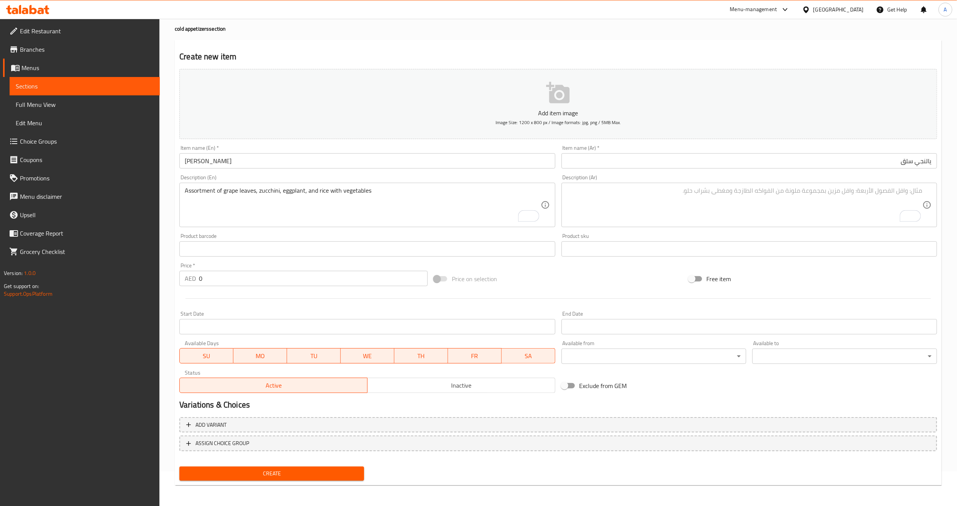
click at [679, 194] on textarea "To enrich screen reader interactions, please activate Accessibility in Grammarl…" at bounding box center [745, 205] width 356 height 36
paste textarea "أوراق السلق اللبنانية البلدية محشوة بالبرغل مع البهارات الفاخرة"
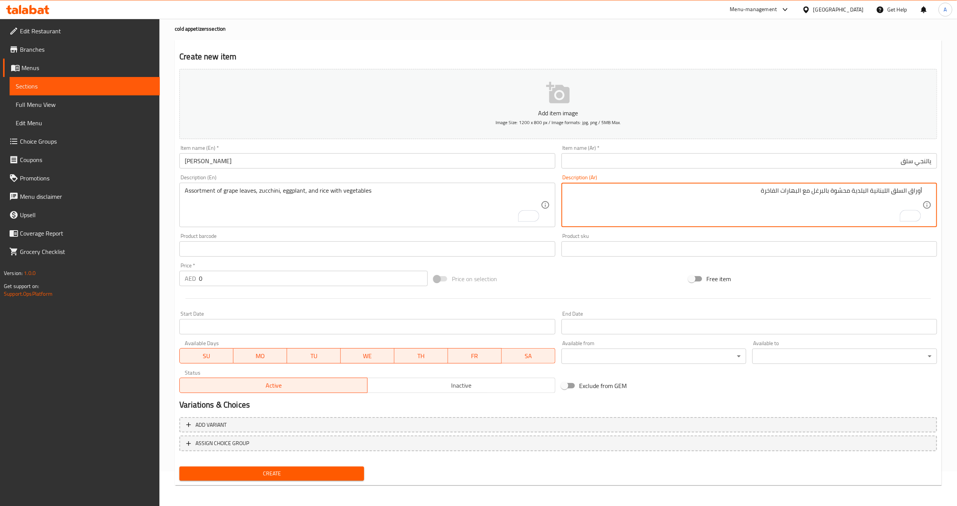
type textarea "أوراق السلق اللبنانية البلدية محشوة بالبرغل مع البهارات الفاخرة"
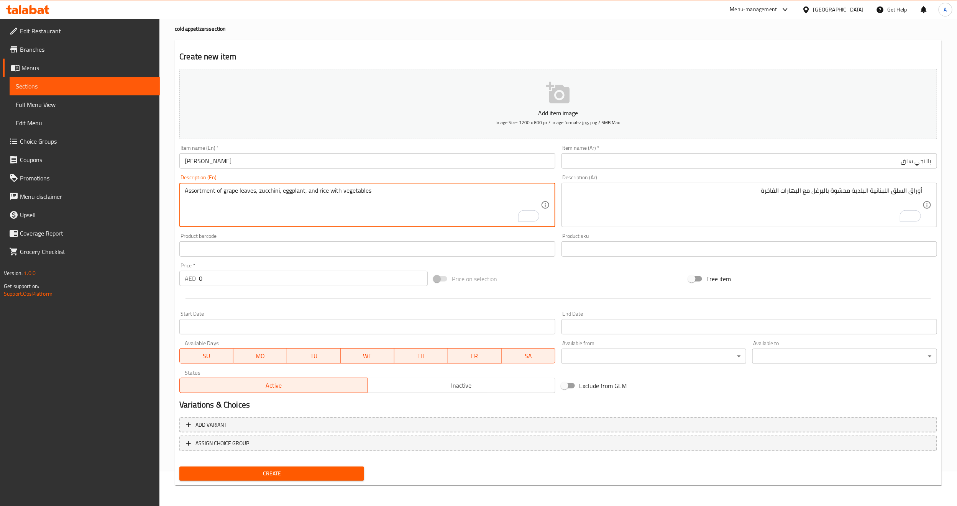
click at [378, 209] on textarea "Assortment of grape leaves, zucchini, eggplant, and rice with vegetables" at bounding box center [363, 205] width 356 height 36
paste textarea "Lebanese chard leaves stuffed with bulgur and fine spices."
click at [576, 276] on div "Price on selection" at bounding box center [558, 279] width 255 height 21
click at [216, 193] on textarea "Lebanese chard leaves stuffed with bulgur and fine spices." at bounding box center [363, 205] width 356 height 36
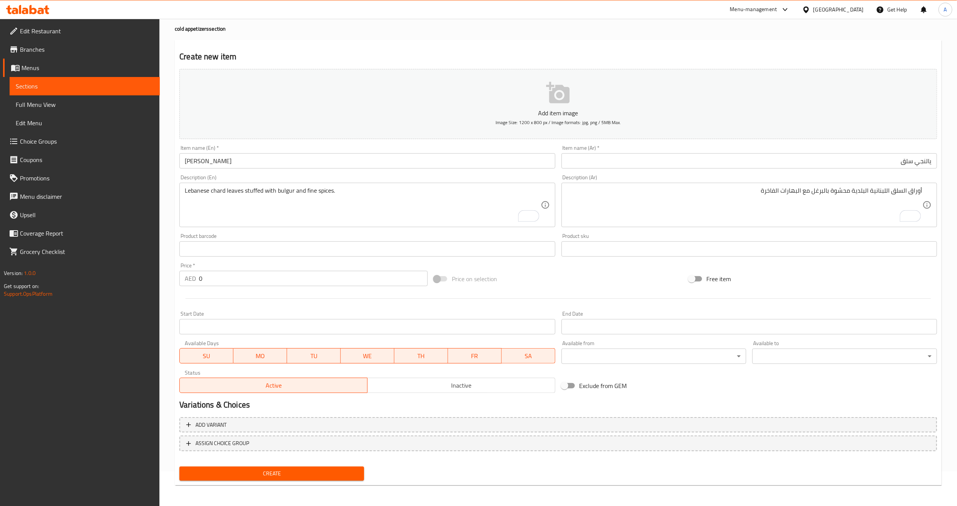
click at [314, 198] on textarea "Lebanese chard leaves stuffed with bulgur and fine spices." at bounding box center [363, 205] width 356 height 36
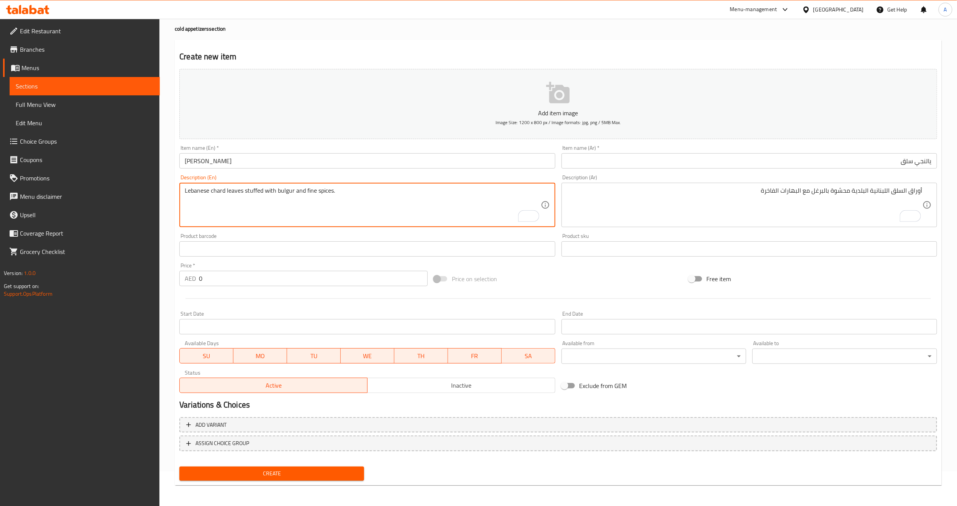
click at [308, 190] on textarea "Lebanese chard leaves stuffed with bulgur and fine spices." at bounding box center [363, 205] width 356 height 36
click at [311, 195] on textarea "Lebanese chard leaves stuffed with bulgur and fine spices." at bounding box center [363, 205] width 356 height 36
click at [298, 209] on textarea "Lebanese chard leaves stuffed with bulgur and luxury spices." at bounding box center [363, 205] width 356 height 36
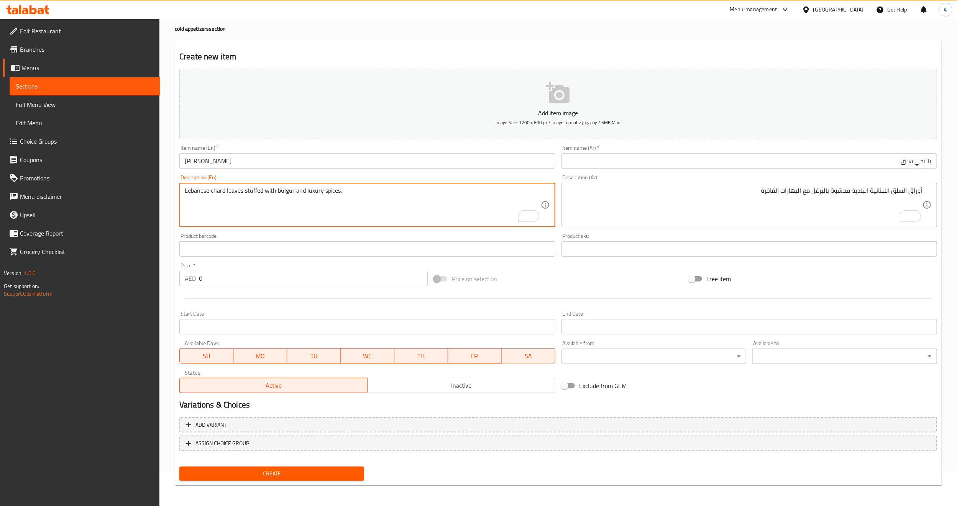
type textarea "Lebanese chard leaves stuffed with bulgur and luxury spices."
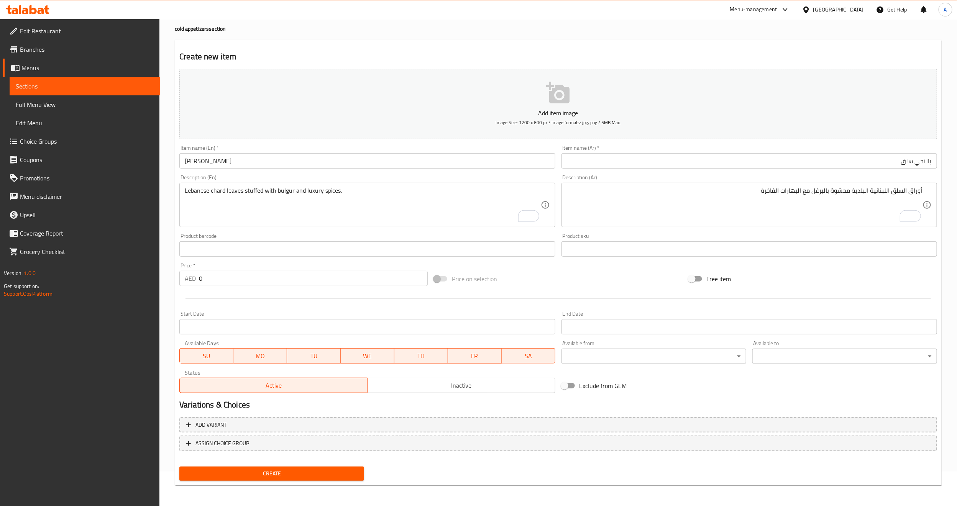
click at [823, 273] on div "Free item" at bounding box center [813, 279] width 255 height 21
click at [324, 276] on input "0" at bounding box center [313, 278] width 229 height 15
type input "31"
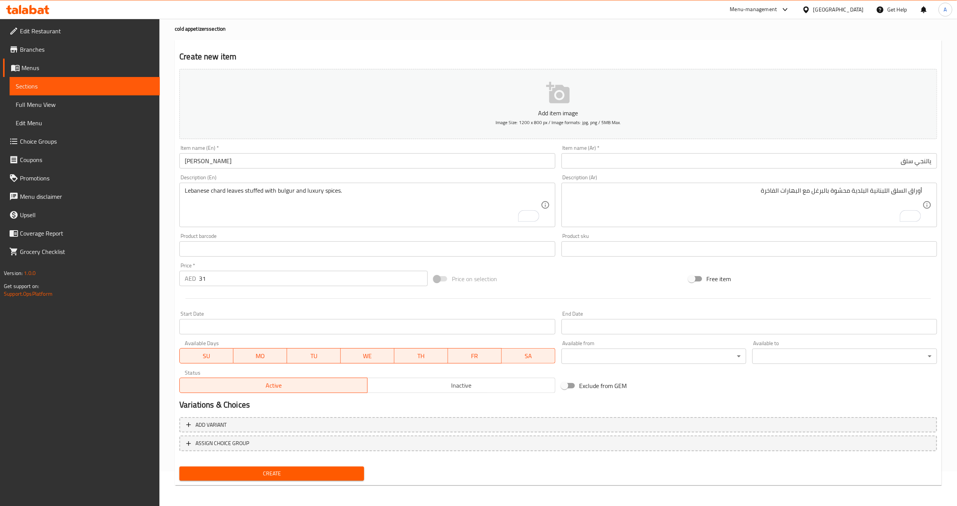
click at [314, 306] on div at bounding box center [558, 298] width 764 height 19
click at [908, 165] on input "يالنجي سلق" at bounding box center [750, 160] width 376 height 15
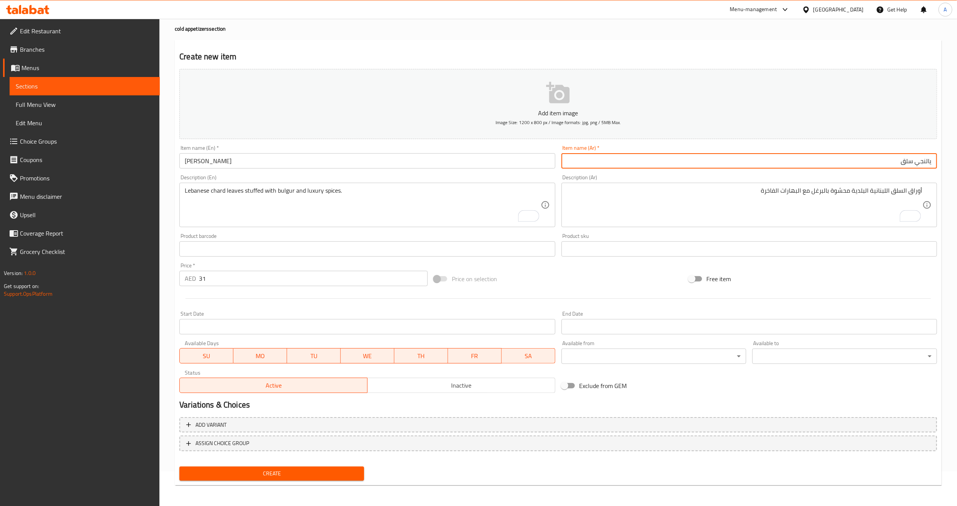
click at [908, 165] on input "يالنجي سلق" at bounding box center [750, 160] width 376 height 15
click at [907, 158] on input "[PERSON_NAME]" at bounding box center [750, 160] width 376 height 15
type input "[PERSON_NAME]"
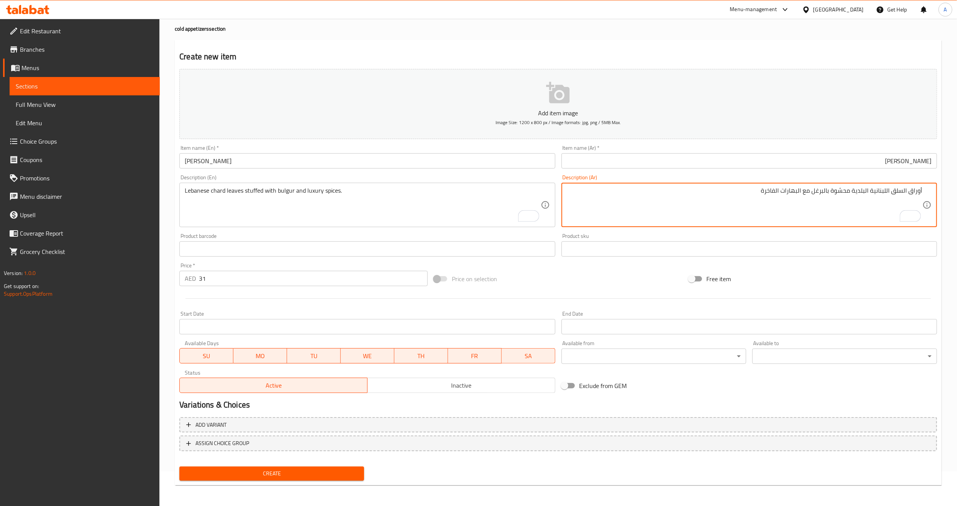
click at [899, 192] on textarea "أوراق السلق اللبنانية البلدية محشوة بالبرغل مع البهارات الفاخرة" at bounding box center [745, 205] width 356 height 36
paste textarea "ارد"
click at [877, 204] on textarea "أوراق شارد اللبنانية البلدية محشوة بالبرغل مع البهارات الفاخرة" at bounding box center [745, 205] width 356 height 36
type textarea "أوراق شارد اللبنانية البلدية محشوة بالبرغل مع البهارات الفاخرة"
click at [794, 286] on div "Free item" at bounding box center [813, 279] width 255 height 21
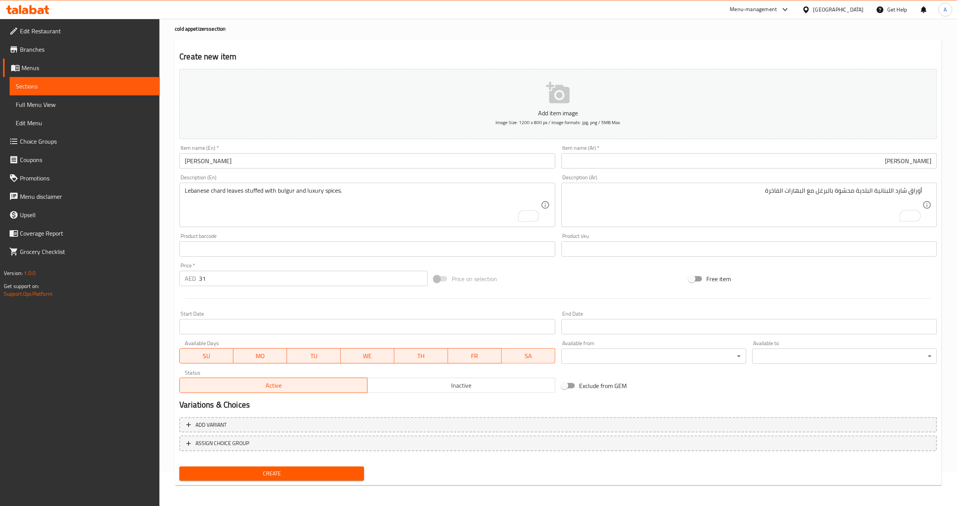
click at [313, 469] on span "Create" at bounding box center [272, 474] width 173 height 10
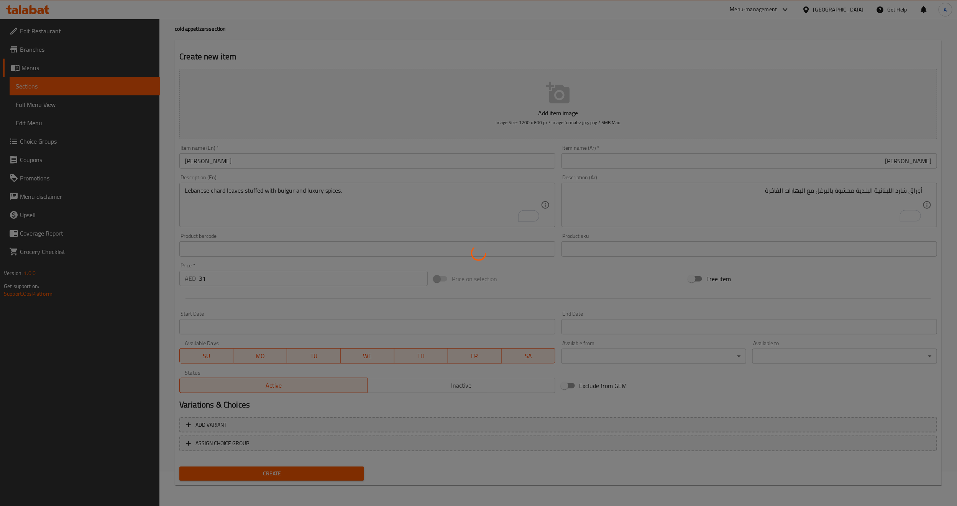
type input "0"
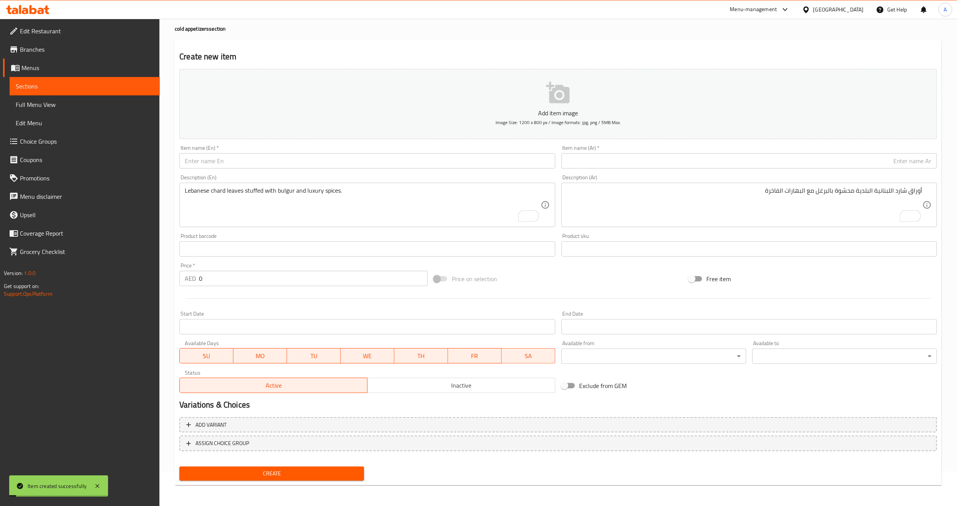
click at [393, 406] on h2 "Variations & Choices" at bounding box center [558, 406] width 758 height 12
click at [209, 162] on input "text" at bounding box center [367, 160] width 376 height 15
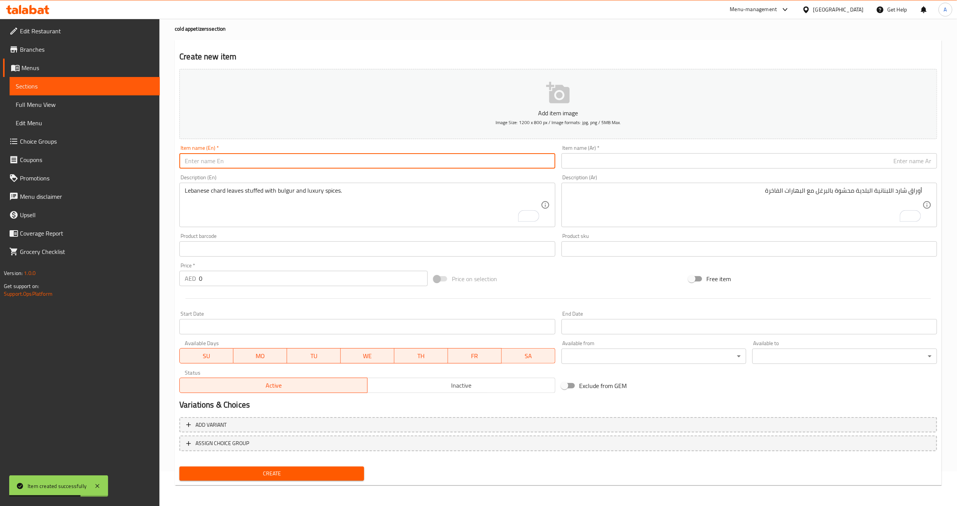
paste input "beetroot mutabbal"
click at [423, 160] on input "beetroot mutabbal" at bounding box center [367, 160] width 376 height 15
type input "Beetroot Mutabbal"
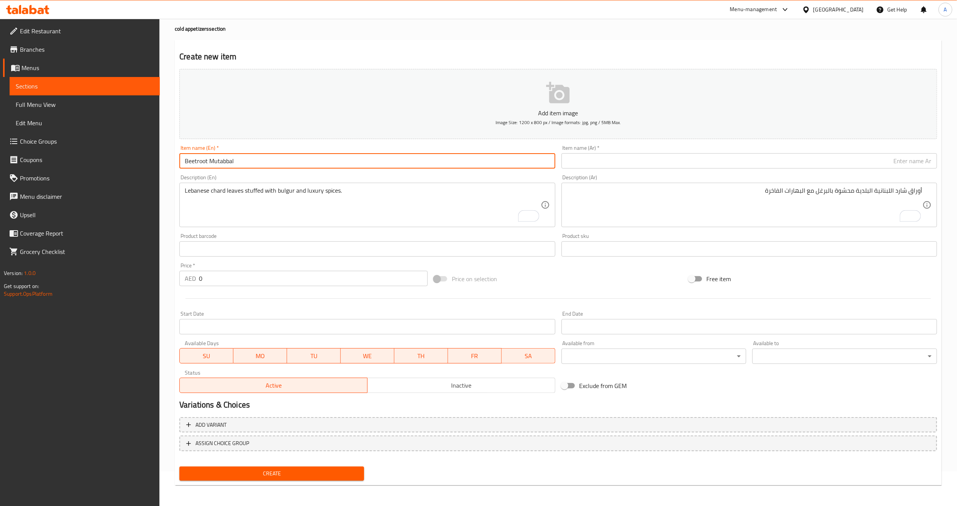
click at [411, 174] on div "Description (En) Lebanese chard leaves stuffed with bulgur and luxury spices. D…" at bounding box center [367, 201] width 382 height 59
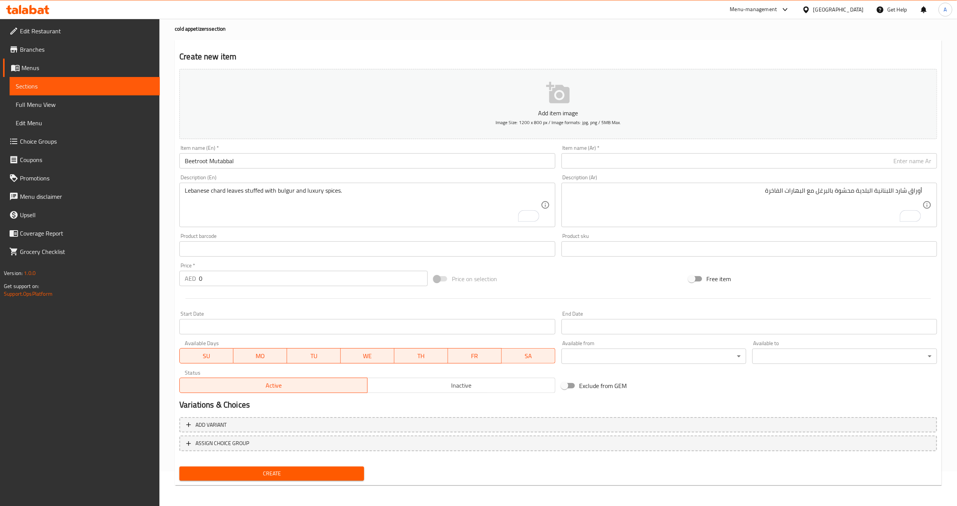
click at [719, 160] on input "text" at bounding box center [750, 160] width 376 height 15
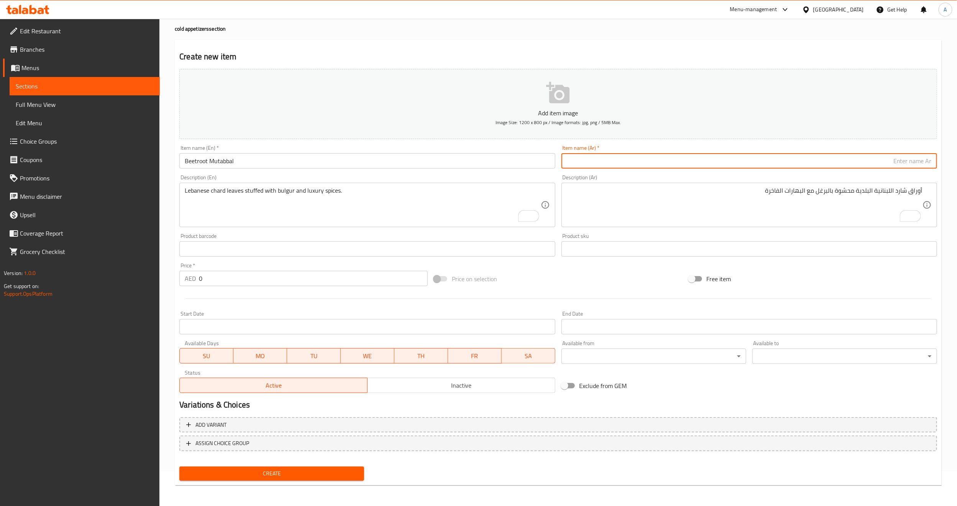
paste input "متبل شوندر"
click at [691, 178] on div "Description (Ar) أوراق شارد اللبنانية البلدية محشوة بالبرغل مع البهارات الفاخرة…" at bounding box center [750, 201] width 376 height 53
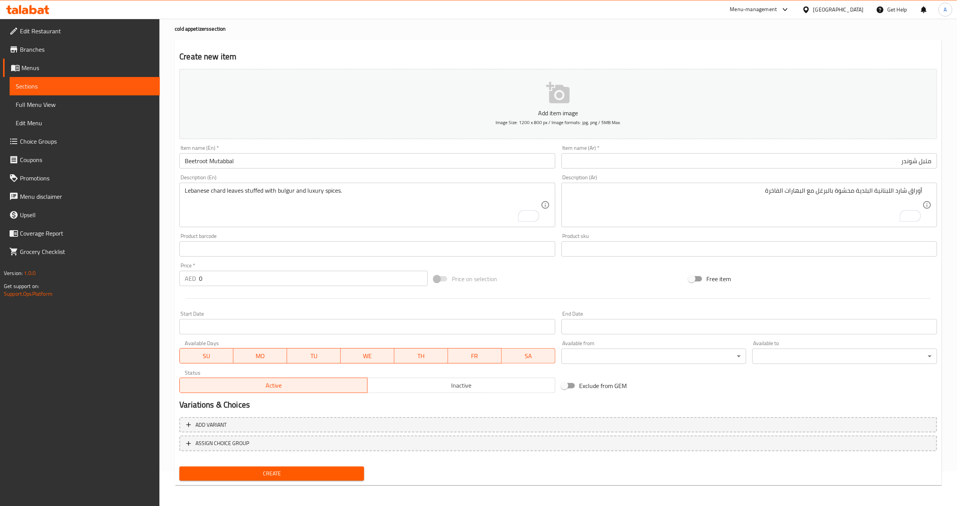
click at [203, 164] on input "Beetroot Mutabbal" at bounding box center [367, 160] width 376 height 15
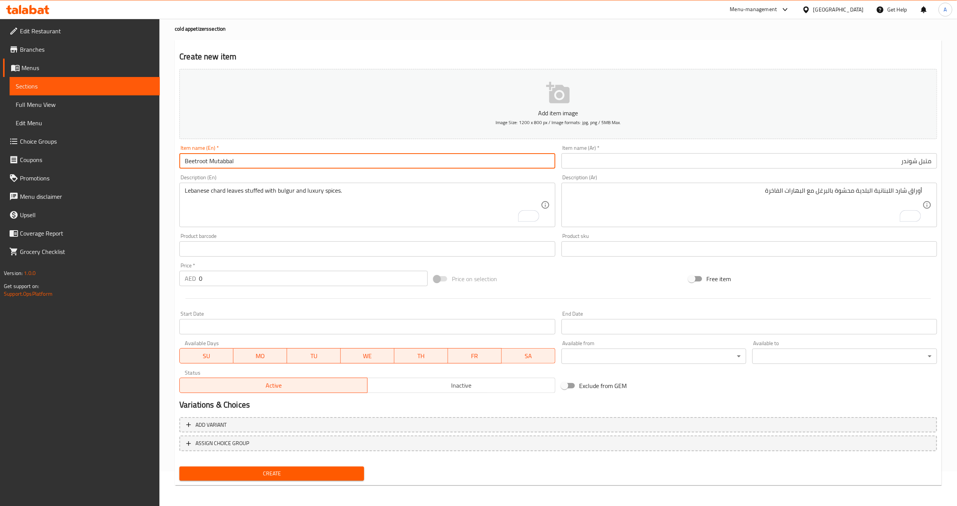
click at [203, 164] on input "Beetroot Mutabbal" at bounding box center [367, 160] width 376 height 15
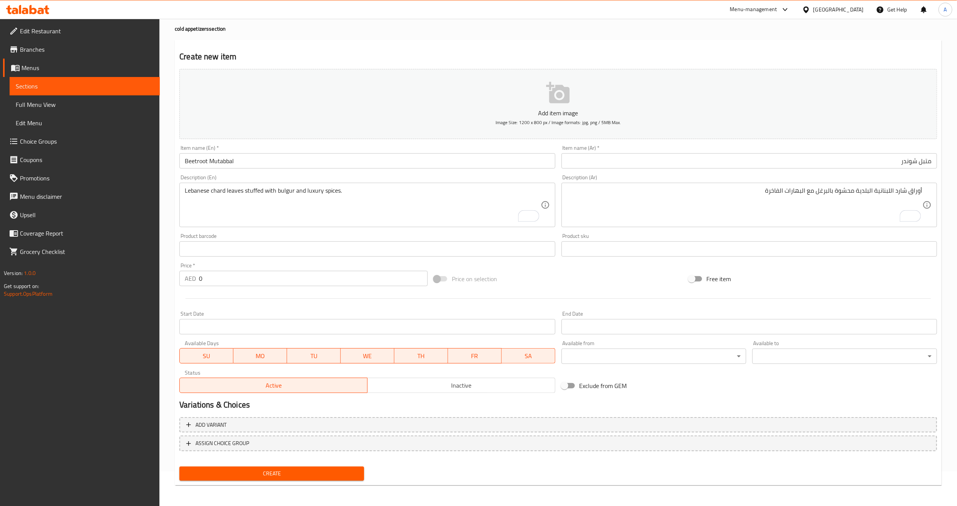
click at [907, 164] on input "متبل شوندر" at bounding box center [750, 160] width 376 height 15
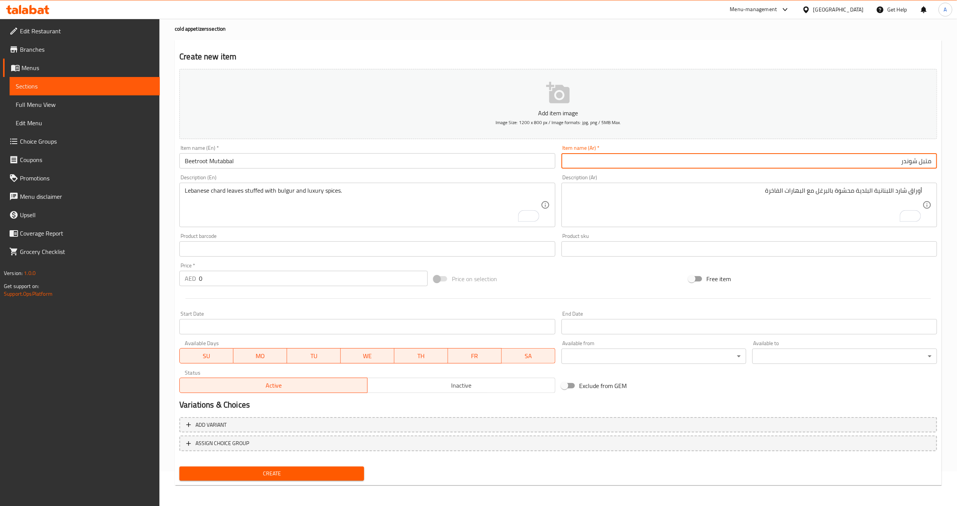
click at [907, 164] on input "متبل شوندر" at bounding box center [750, 160] width 376 height 15
paste input "نج"
type input "متبل بنجر"
click at [894, 173] on div "Description (Ar) أوراق شارد اللبنانية البلدية محشوة بالبرغل مع البهارات الفاخرة…" at bounding box center [750, 201] width 382 height 59
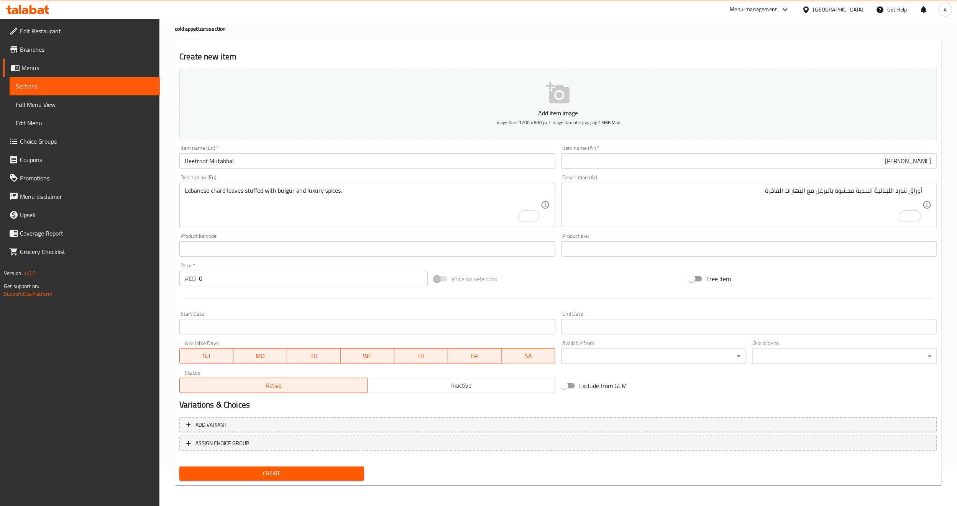
click at [711, 214] on textarea "أوراق شارد اللبنانية البلدية محشوة بالبرغل مع البهارات الفاخرة" at bounding box center [745, 205] width 356 height 36
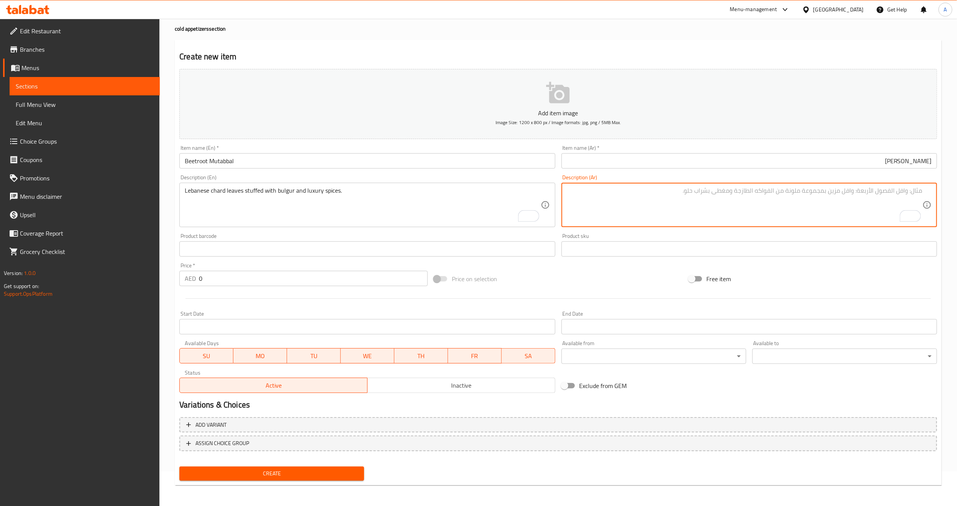
paste textarea "الشوندر مع اللبن اللبناني و الطحينة"
click at [913, 157] on input "متبل بنجر" at bounding box center [750, 160] width 376 height 15
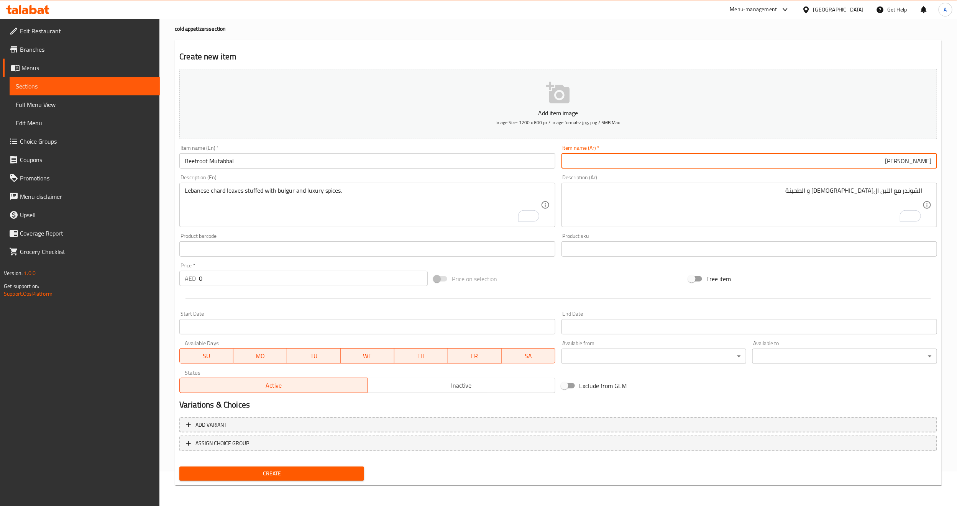
click at [913, 157] on input "متبل بنجر" at bounding box center [750, 160] width 376 height 15
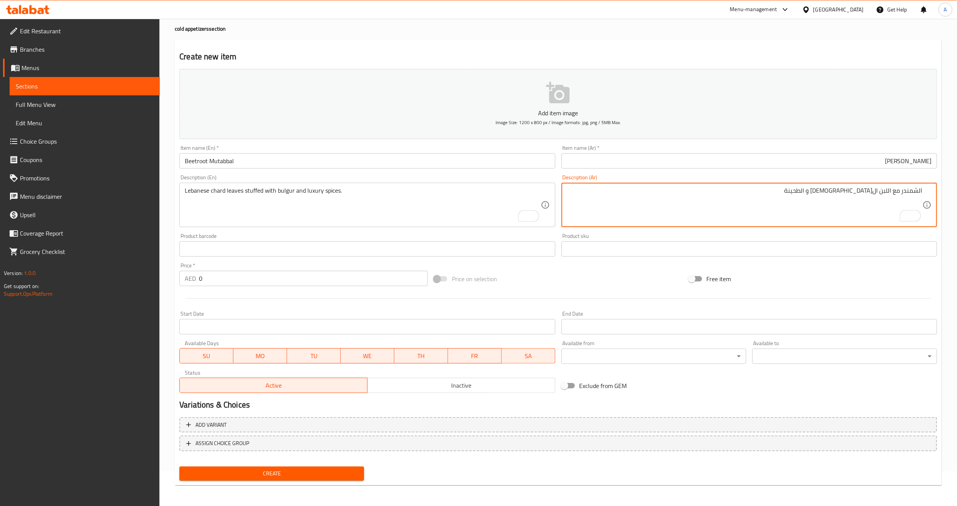
click at [912, 189] on textarea "الشمندر مع اللبن اللبناني و الطحينة" at bounding box center [745, 205] width 356 height 36
type textarea "الشمندر مع اللبن اللبناني و الطحينة"
click at [913, 161] on input "متبل بنجر" at bounding box center [750, 160] width 376 height 15
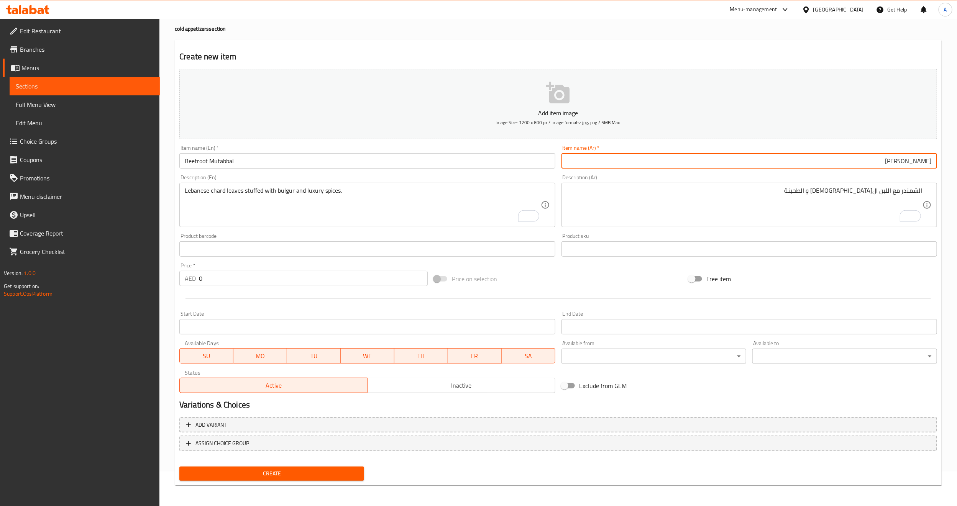
click at [913, 161] on input "متبل بنجر" at bounding box center [750, 160] width 376 height 15
paste input "لشمندر"
click at [915, 164] on input "متبل الشمندر" at bounding box center [750, 160] width 376 height 15
type input "متبل شمندر"
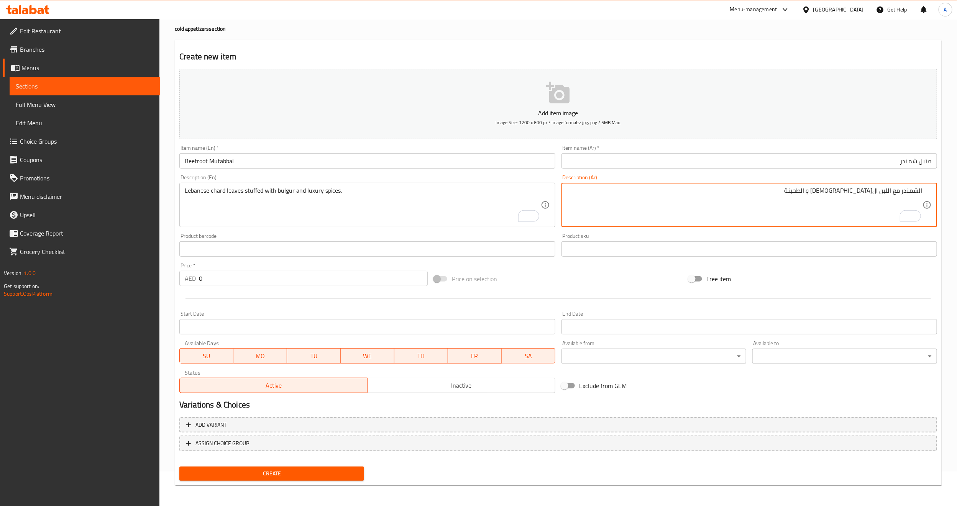
click at [857, 212] on textarea "الشمندر مع اللبن اللبناني و الطحينة" at bounding box center [745, 205] width 356 height 36
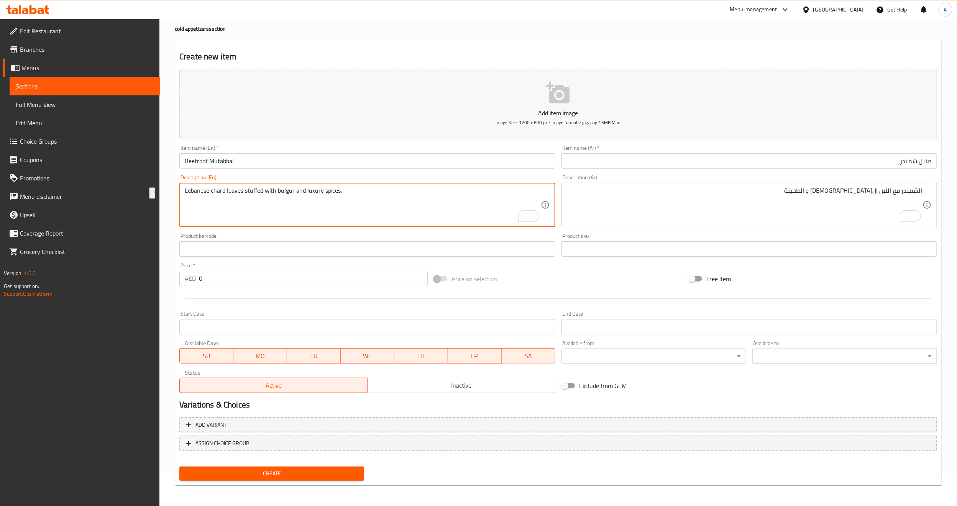
click at [452, 203] on textarea "Lebanese chard leaves stuffed with bulgur and luxury spices." at bounding box center [363, 205] width 356 height 36
paste textarea "Beetroot with Lebanese yogurt and tahini"
click at [886, 186] on div "الشمندر مع اللبن اللبناني و الطحينة Description (Ar)" at bounding box center [750, 205] width 376 height 44
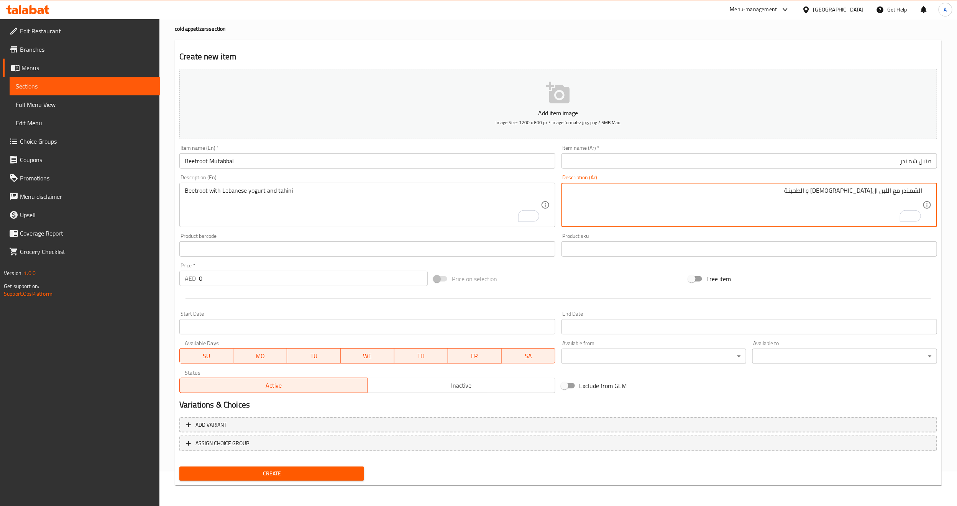
click at [886, 186] on div "الشمندر مع اللبن اللبناني و الطحينة Description (Ar)" at bounding box center [750, 205] width 376 height 44
click at [886, 187] on textarea "الشمندر مع اللبن اللبناني و الطحينة" at bounding box center [745, 205] width 356 height 36
click at [887, 189] on textarea "الشمندر مع اللبن اللبناني و الطحينة" at bounding box center [745, 205] width 356 height 36
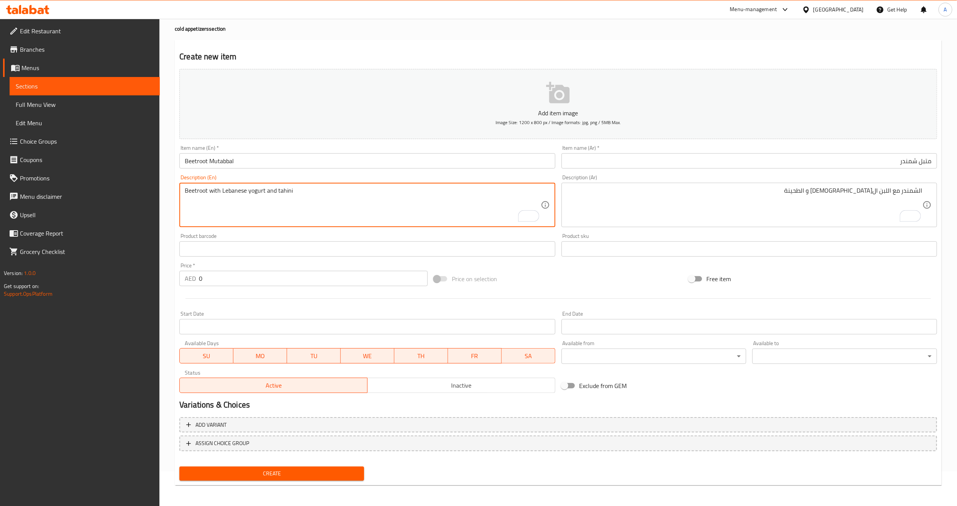
click at [253, 193] on textarea "Beetroot with Lebanese yogurt and tahini" at bounding box center [363, 205] width 356 height 36
type textarea "Beetroot with Lebanese milk and tahini"
click at [238, 235] on div "Product barcode Product barcode" at bounding box center [367, 245] width 376 height 23
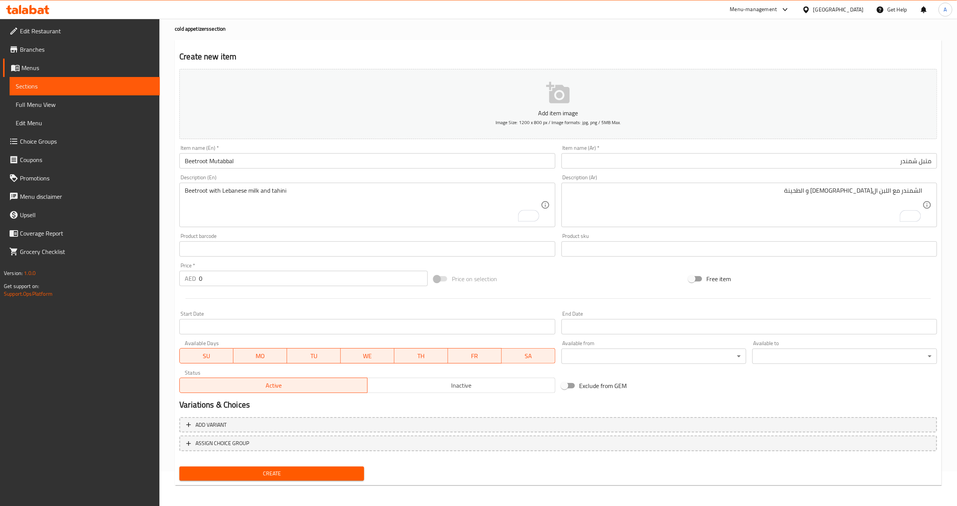
click at [214, 272] on input "0" at bounding box center [313, 278] width 229 height 15
type input "31"
click at [217, 293] on div at bounding box center [558, 298] width 764 height 19
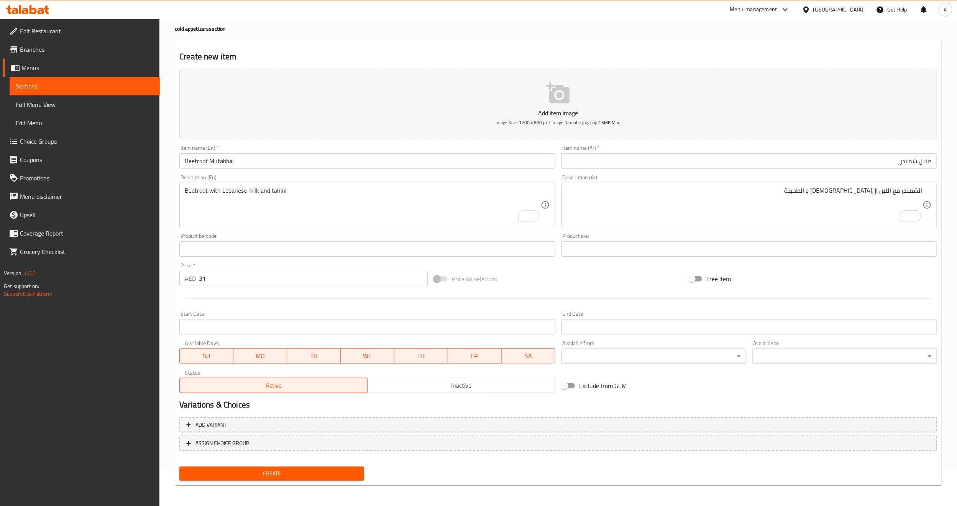
click at [415, 398] on div "Variations & Choices" at bounding box center [558, 405] width 764 height 18
click at [352, 469] on span "Create" at bounding box center [272, 474] width 173 height 10
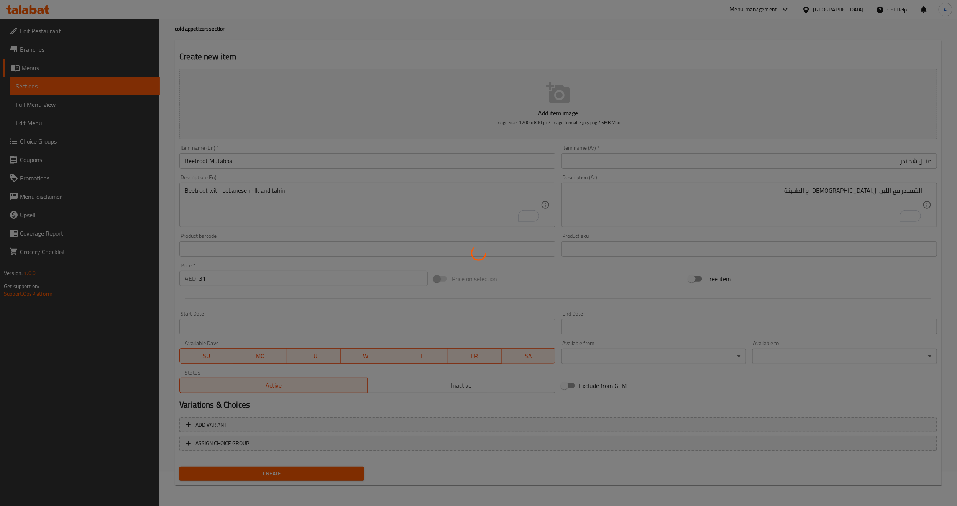
type input "0"
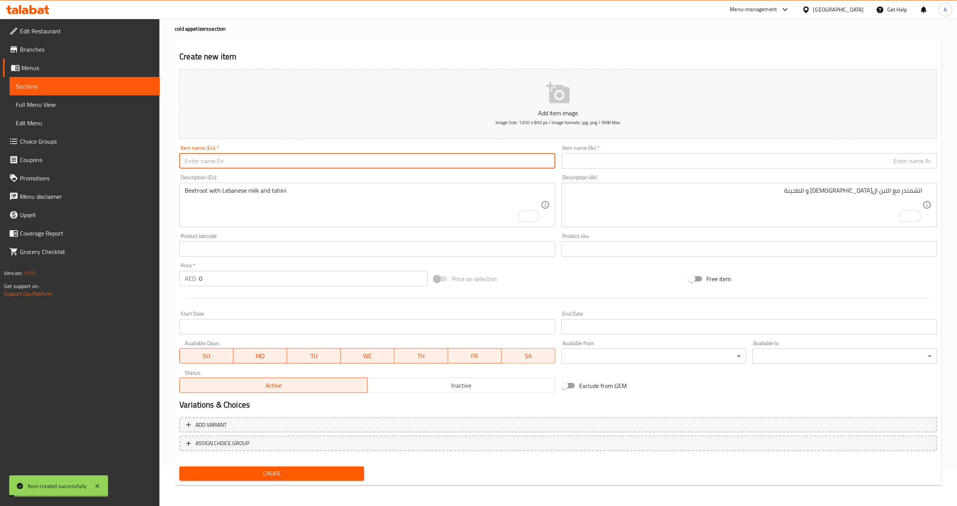
click at [268, 166] on input "text" at bounding box center [367, 160] width 376 height 15
paste input "armenian"
click at [268, 166] on input "armenian" at bounding box center [367, 160] width 376 height 15
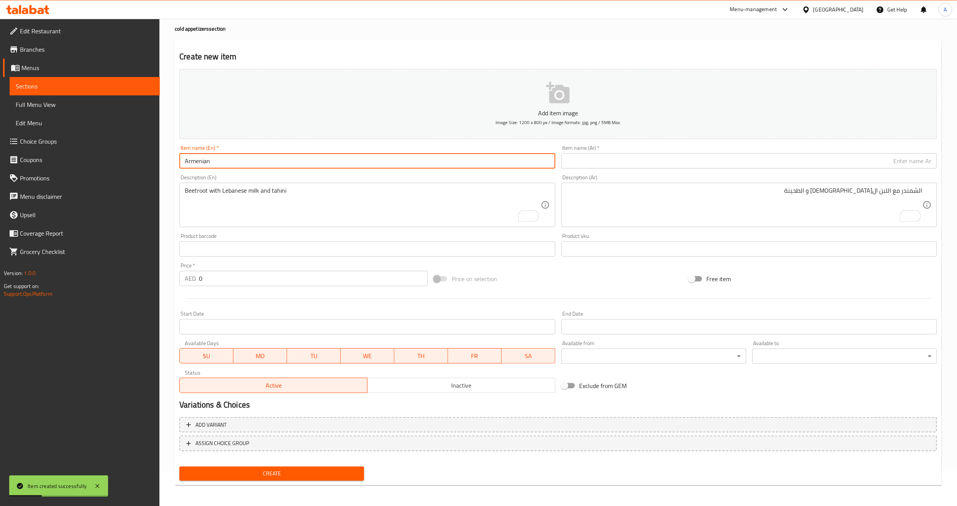
type input "Armenian"
click at [257, 175] on div "Description (En) Beetroot with Lebanese milk and tahini Description (En)" at bounding box center [367, 201] width 376 height 53
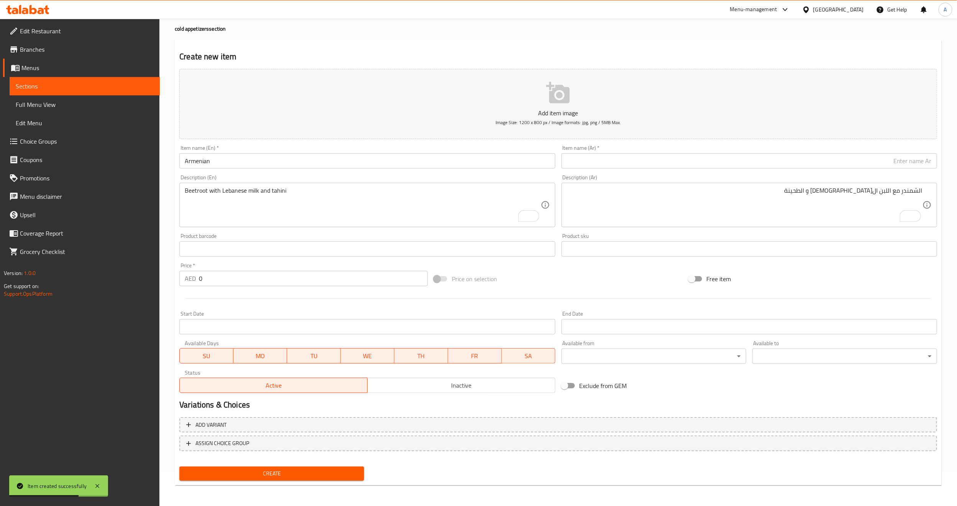
click at [732, 160] on input "text" at bounding box center [750, 160] width 376 height 15
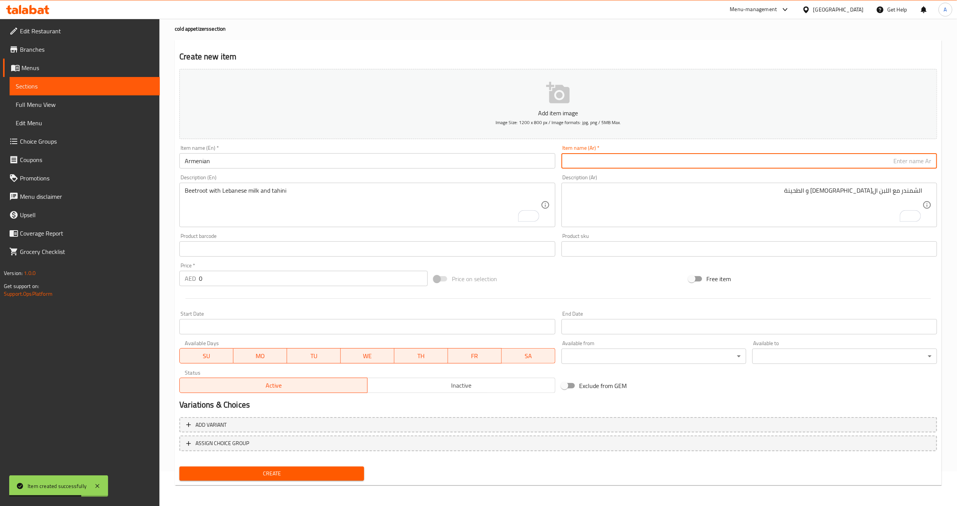
paste input "حمص ارمني"
type input "حمص ارمني"
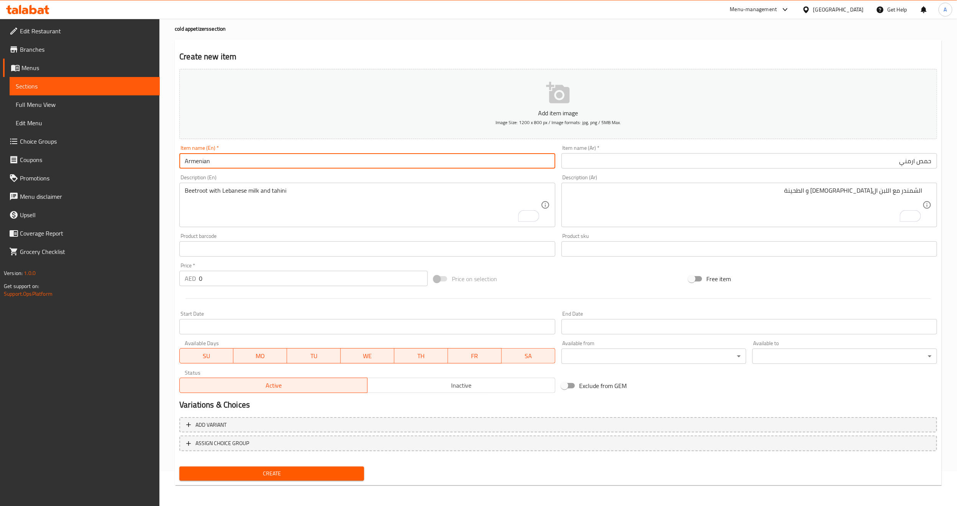
click at [353, 162] on input "Armenian" at bounding box center [367, 160] width 376 height 15
click at [474, 158] on input "Armenian" at bounding box center [367, 160] width 376 height 15
click at [234, 160] on input "Armenian Hummus" at bounding box center [367, 160] width 376 height 15
type input "Armenian Hummus"
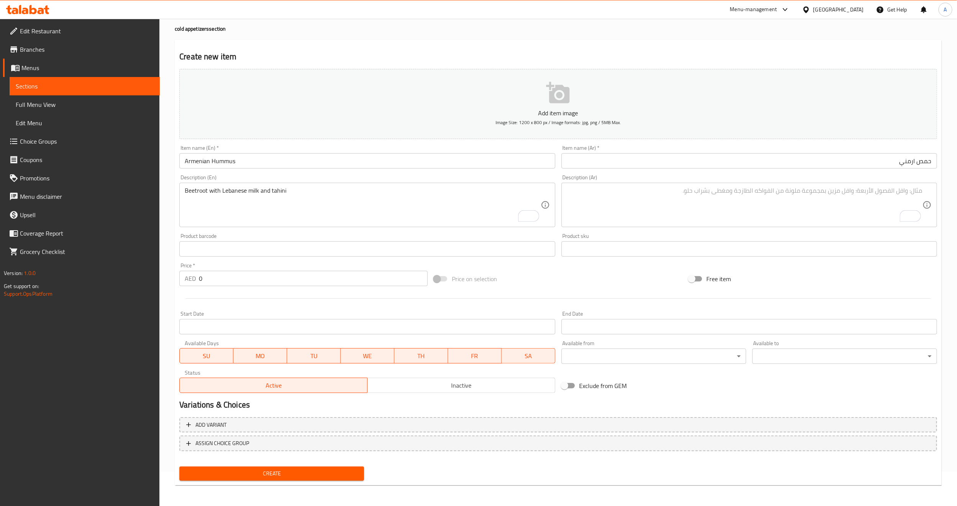
click at [688, 222] on textarea "To enrich screen reader interactions, please activate Accessibility in Grammarl…" at bounding box center [745, 205] width 356 height 36
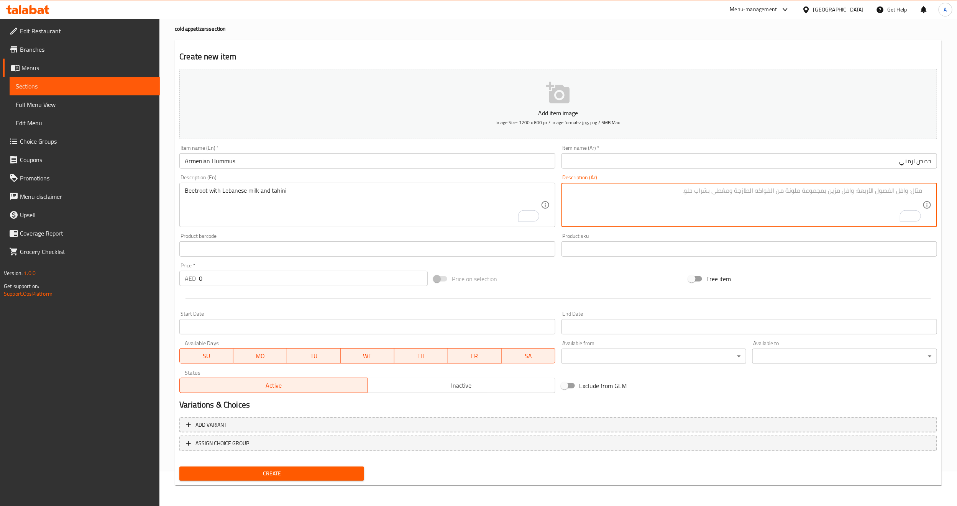
paste textarea "الحمص اللبناني مع النعنع و الخضار"
click at [918, 192] on textarea "الحمص اللبناني مع النعنع و الخضار" at bounding box center [745, 205] width 356 height 36
click at [858, 201] on textarea "حمص اللبناني مع النعنع و الخضار" at bounding box center [745, 205] width 356 height 36
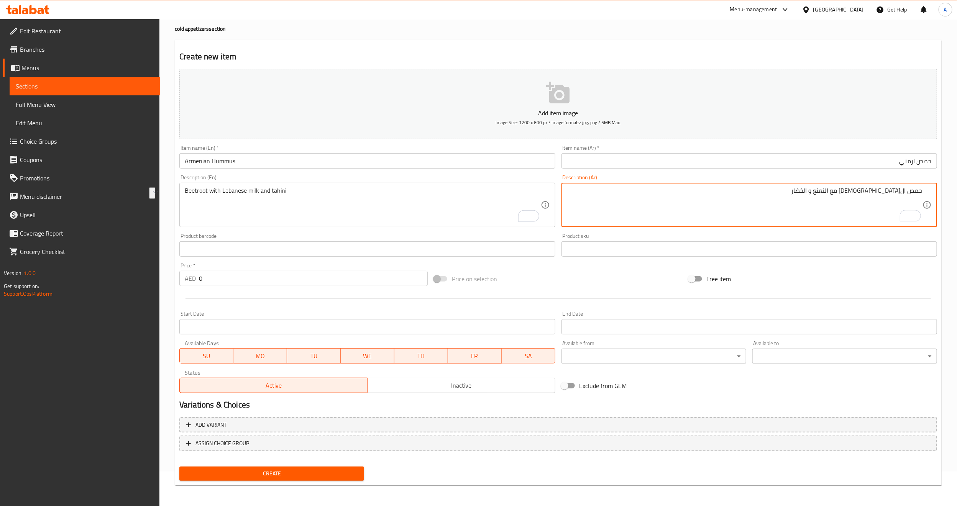
type textarea "حمص اللبناني مع النعنع و الخضار"
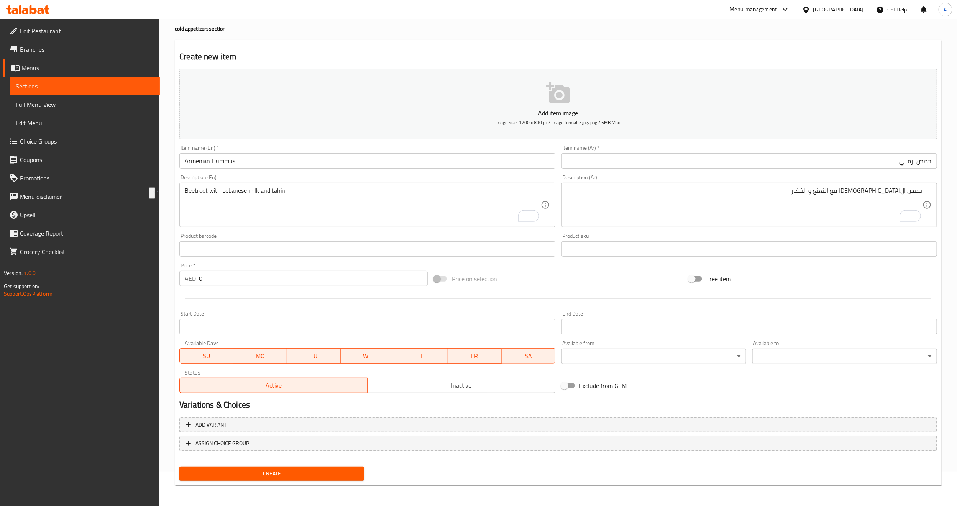
click at [449, 201] on textarea "Beetroot with Lebanese milk and tahini" at bounding box center [363, 205] width 356 height 36
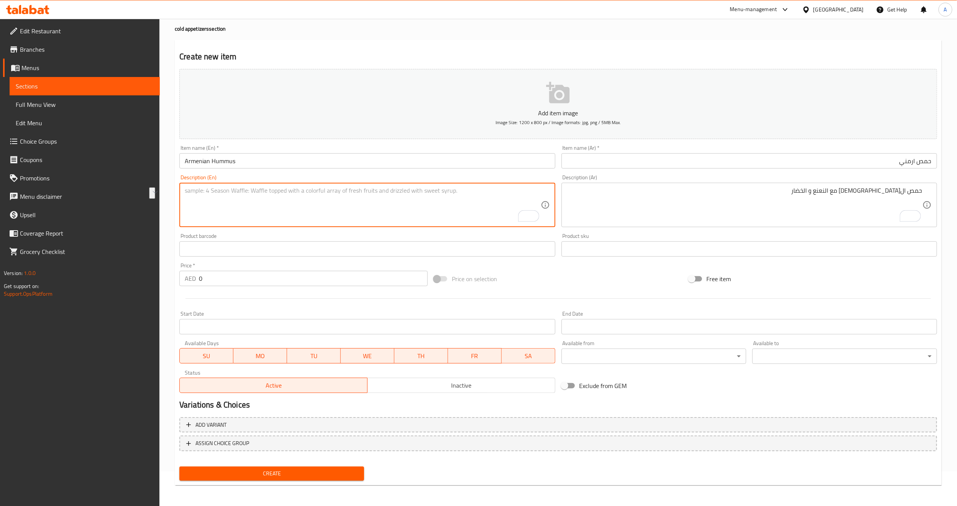
paste textarea "Lebanese hummus with mint and vegetables"
type textarea "Lebanese hummus with mint and vegetables"
click at [531, 273] on div "Price on selection" at bounding box center [558, 279] width 255 height 21
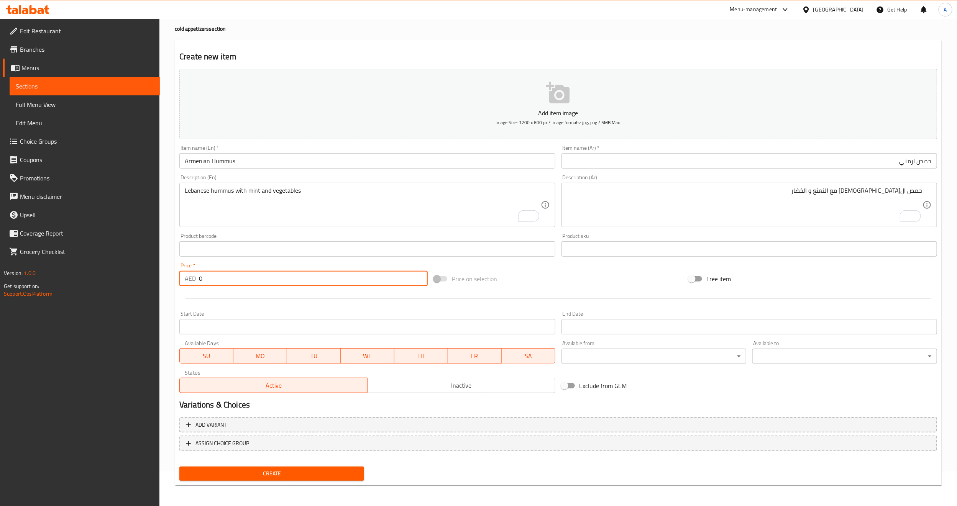
click at [371, 280] on input "0" at bounding box center [313, 278] width 229 height 15
click at [364, 305] on div at bounding box center [558, 298] width 764 height 19
click at [357, 282] on input "31" at bounding box center [313, 278] width 229 height 15
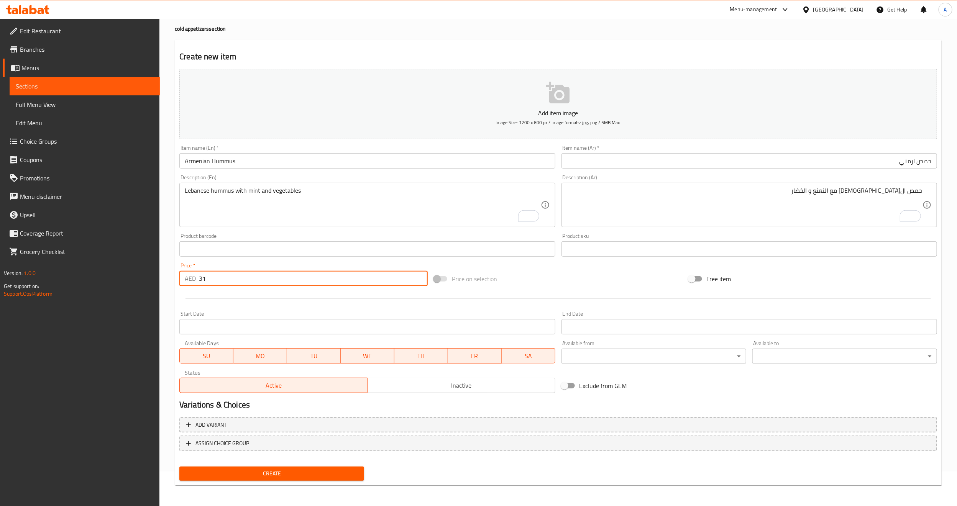
click at [357, 282] on input "31" at bounding box center [313, 278] width 229 height 15
paste input "28"
type input "28"
click at [341, 291] on div at bounding box center [558, 298] width 764 height 19
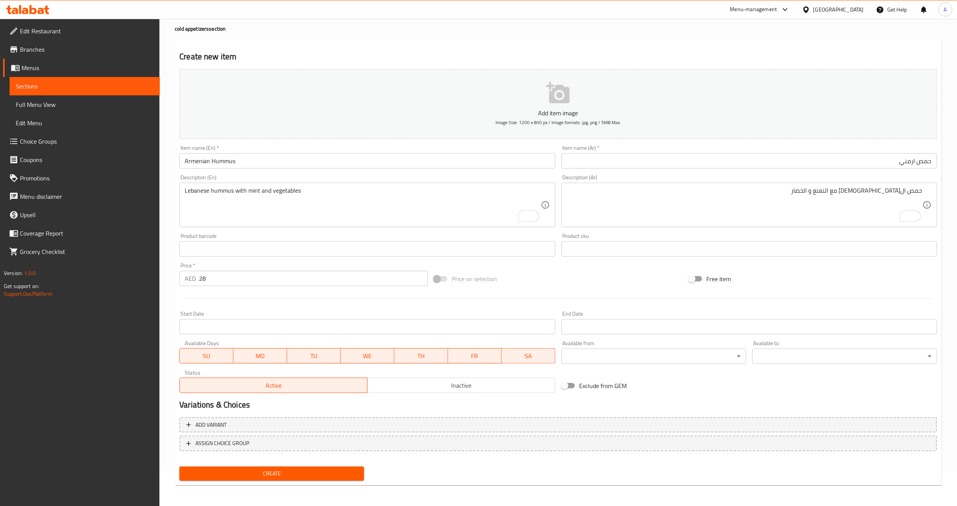
click at [571, 278] on div "Price on selection" at bounding box center [558, 279] width 255 height 21
click at [258, 304] on div at bounding box center [558, 298] width 764 height 19
click at [381, 403] on h2 "Variations & Choices" at bounding box center [558, 406] width 758 height 12
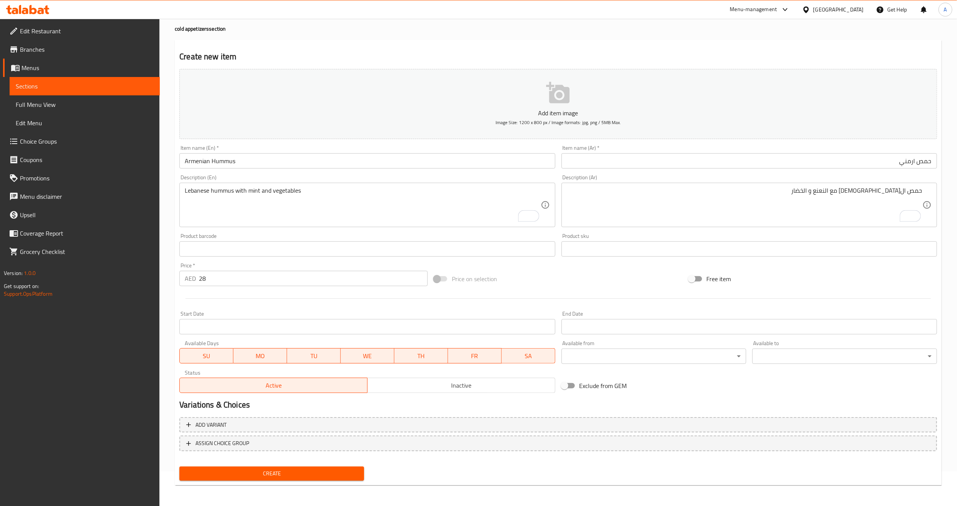
click at [205, 302] on div at bounding box center [558, 298] width 764 height 19
click at [320, 467] on button "Create" at bounding box center [271, 474] width 185 height 14
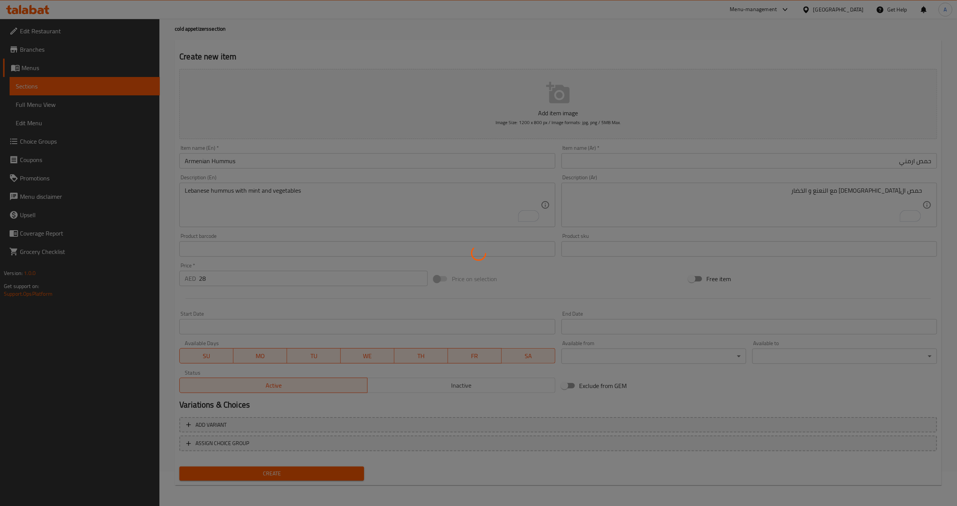
type input "0"
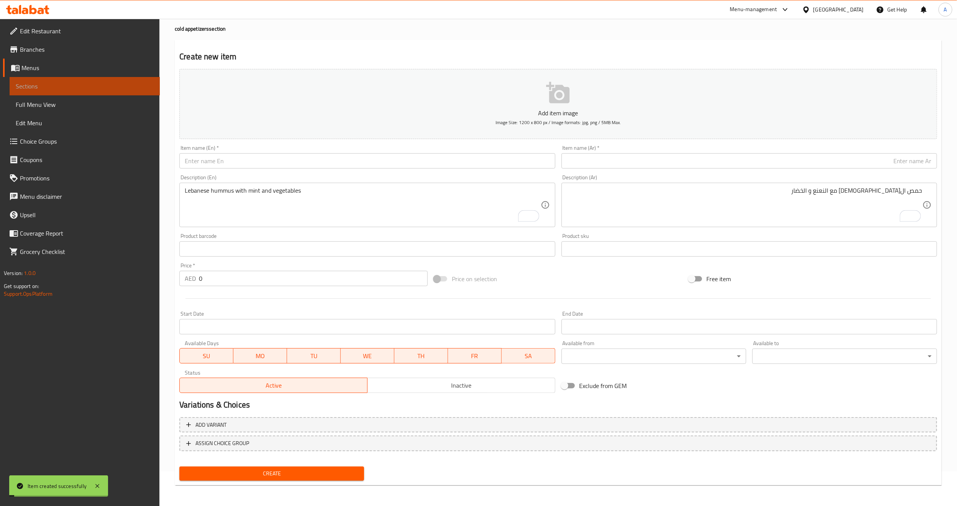
click at [98, 87] on span "Sections" at bounding box center [85, 86] width 138 height 9
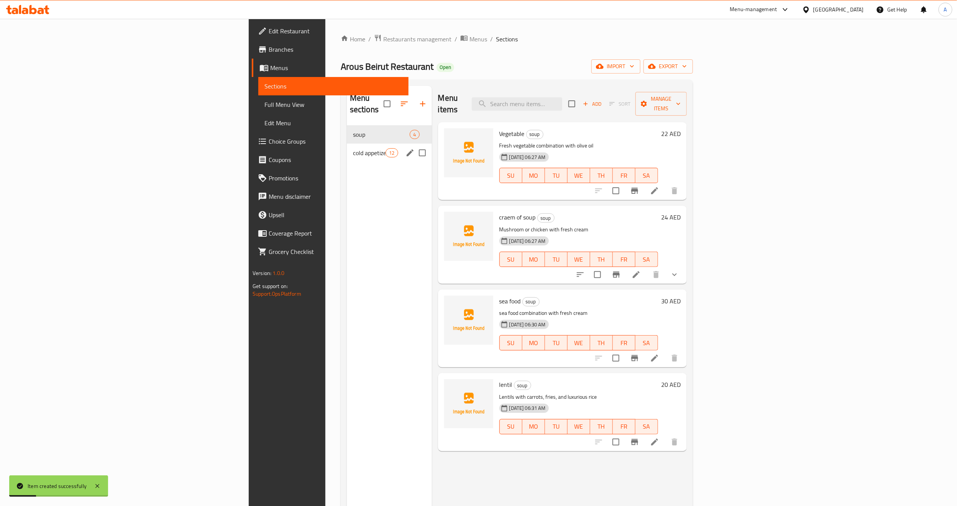
click at [353, 148] on span "cold appetizers" at bounding box center [369, 152] width 33 height 9
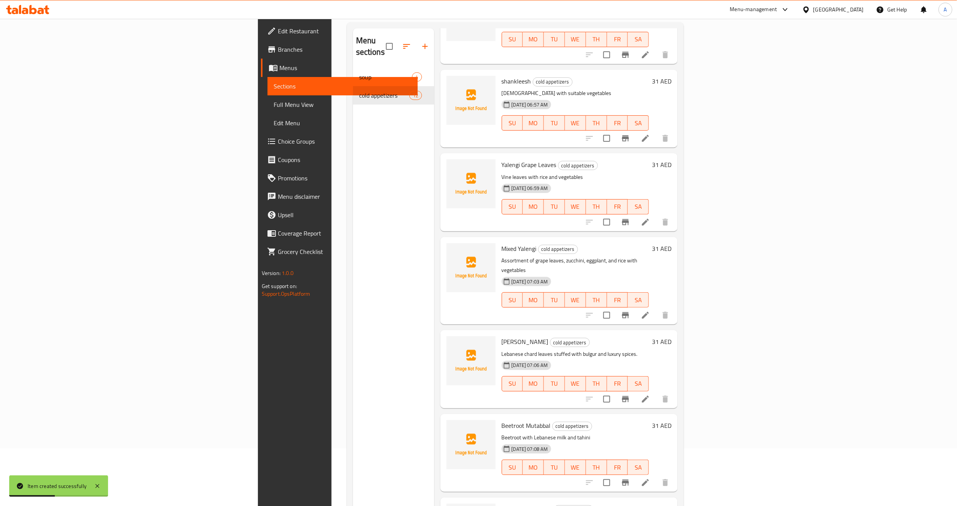
scroll to position [107, 0]
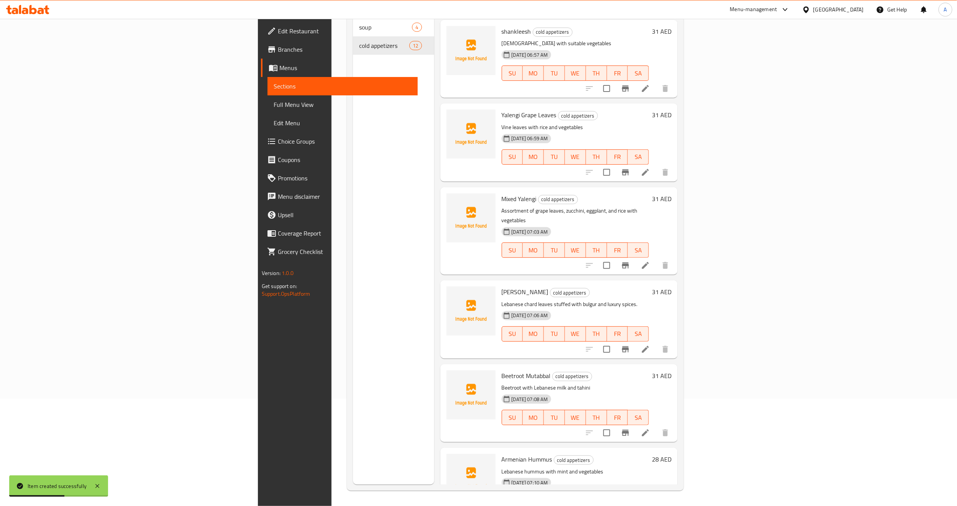
click at [653, 392] on div "14-10-2025 07:08 AM SU MO TU WE TH FR SA" at bounding box center [576, 412] width 154 height 41
click at [650, 454] on h6 "Armenian Hummus cold appetizers" at bounding box center [576, 459] width 148 height 11
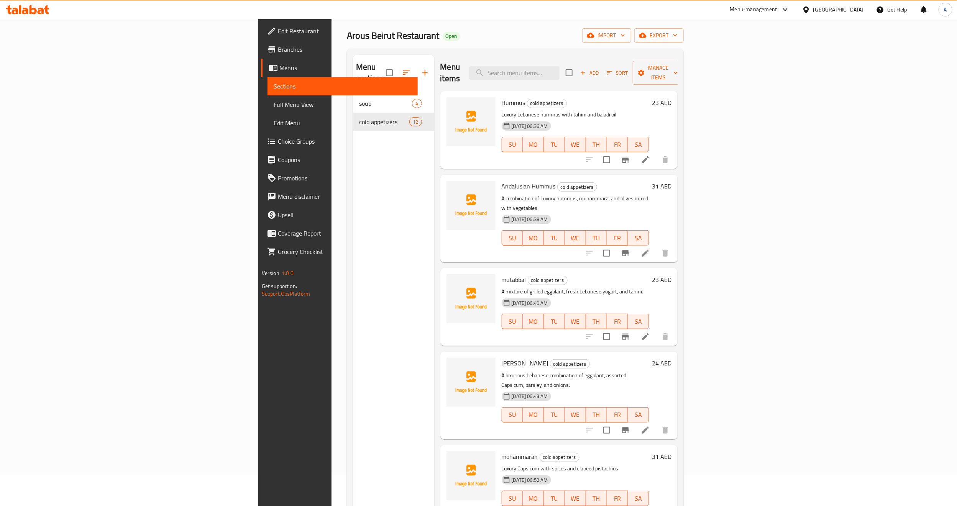
scroll to position [0, 0]
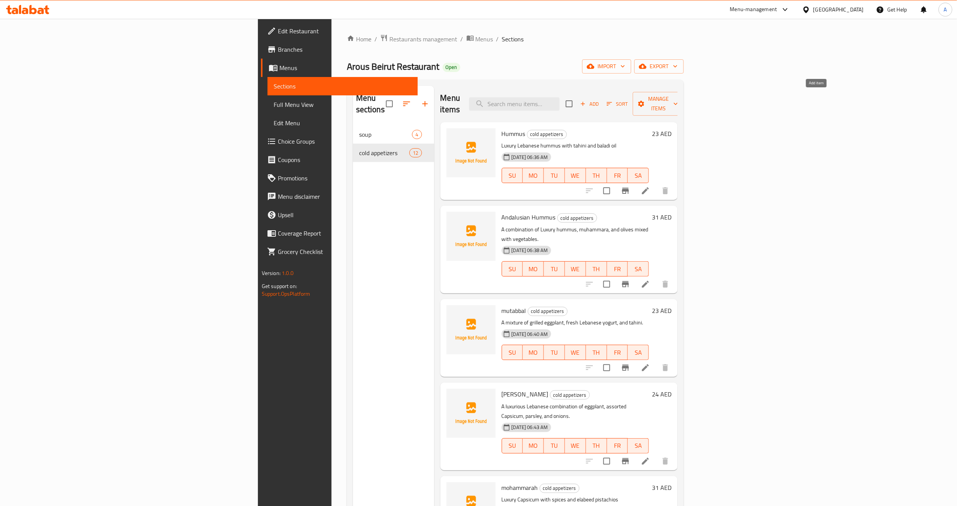
click at [600, 100] on span "Add" at bounding box center [589, 104] width 21 height 9
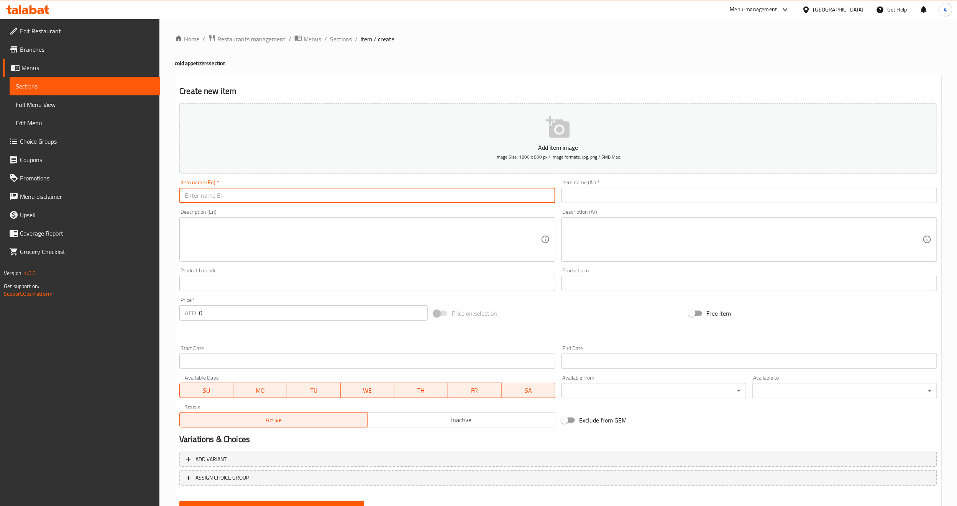
paste input "armenian chard motabal"
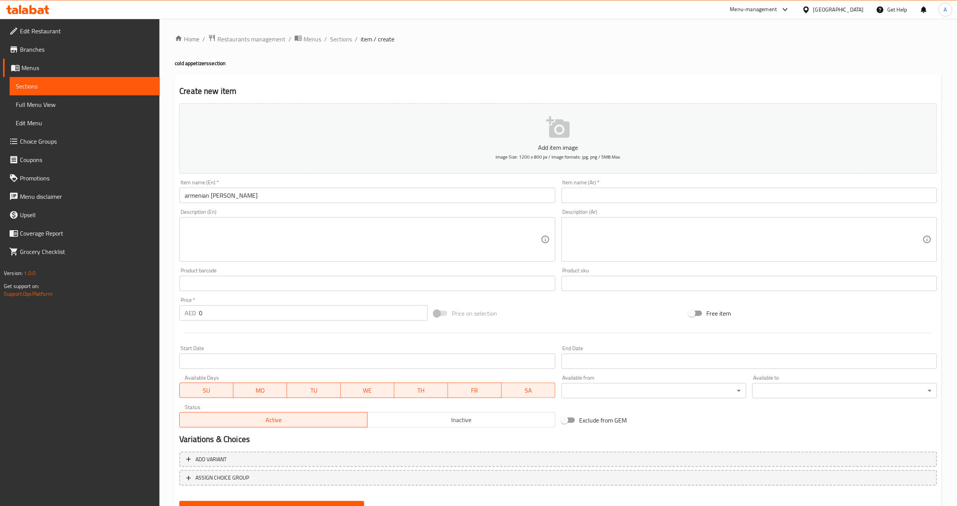
click at [253, 205] on div "Item name (En)   * armenian chard motabal Item name (En) *" at bounding box center [367, 192] width 382 height 30
click at [257, 196] on input "armenian chard motabal" at bounding box center [367, 195] width 376 height 15
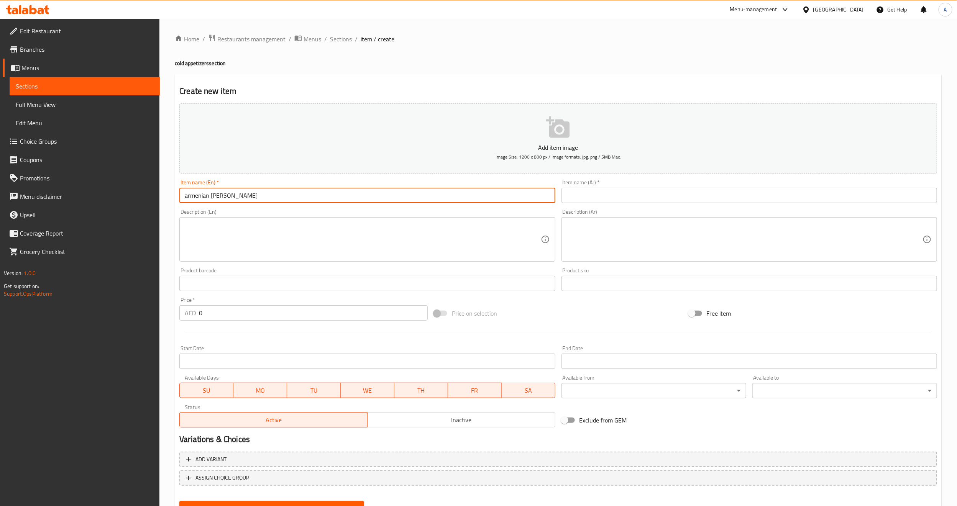
click at [257, 196] on input "armenian chard motabal" at bounding box center [367, 195] width 376 height 15
type input "Armenian Chard Motabal"
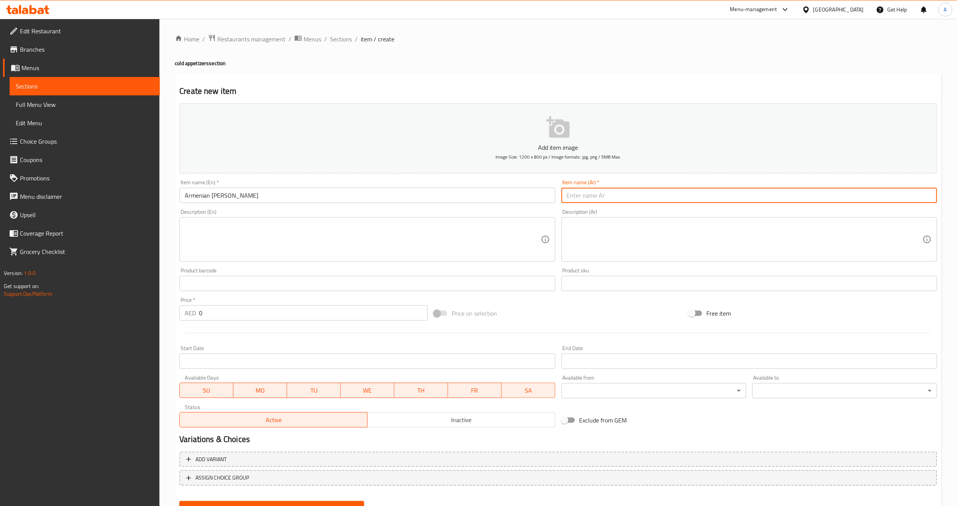
click at [648, 192] on input "text" at bounding box center [750, 195] width 376 height 15
paste input "متبل ارمني بالسلق"
click at [894, 198] on input "متبل ارمني بالسلق" at bounding box center [750, 195] width 376 height 15
type input "متبل ارمني شارد"
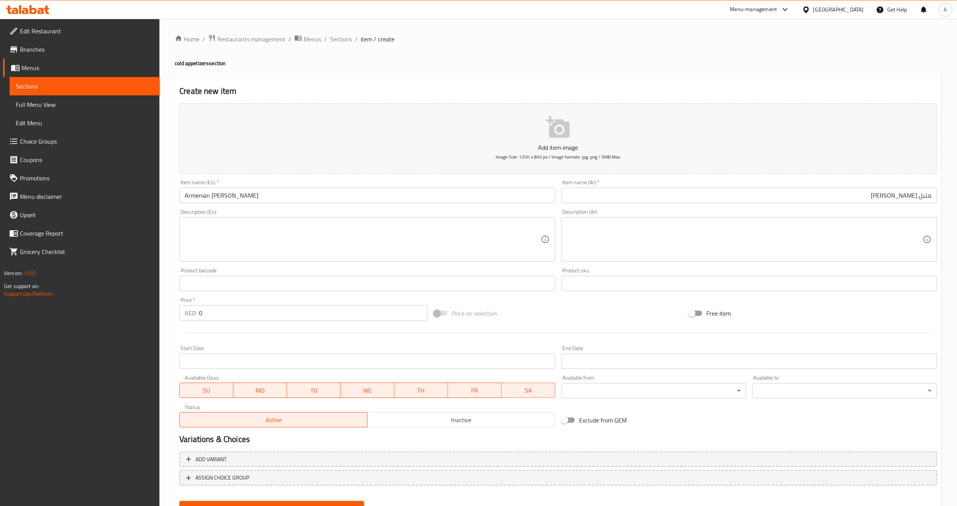
click at [687, 224] on textarea at bounding box center [745, 240] width 356 height 36
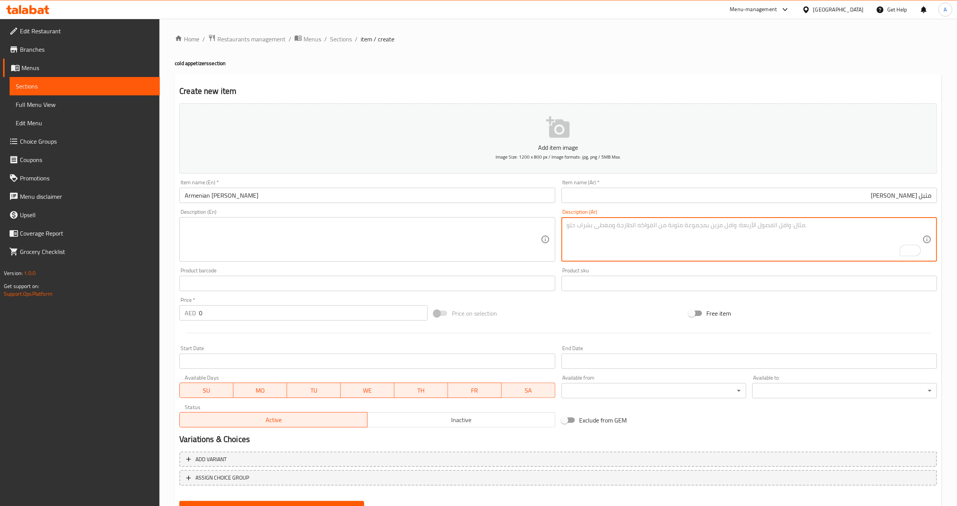
paste textarea "سلق لبنان الفاخر مع اللبن و الطحينة"
click at [827, 236] on textarea "سلق لبنان الفاخر مع اللبن و الطحينة" at bounding box center [745, 240] width 356 height 36
type textarea "سلق لبنان الفاخر مع اللبن و الطحينة"
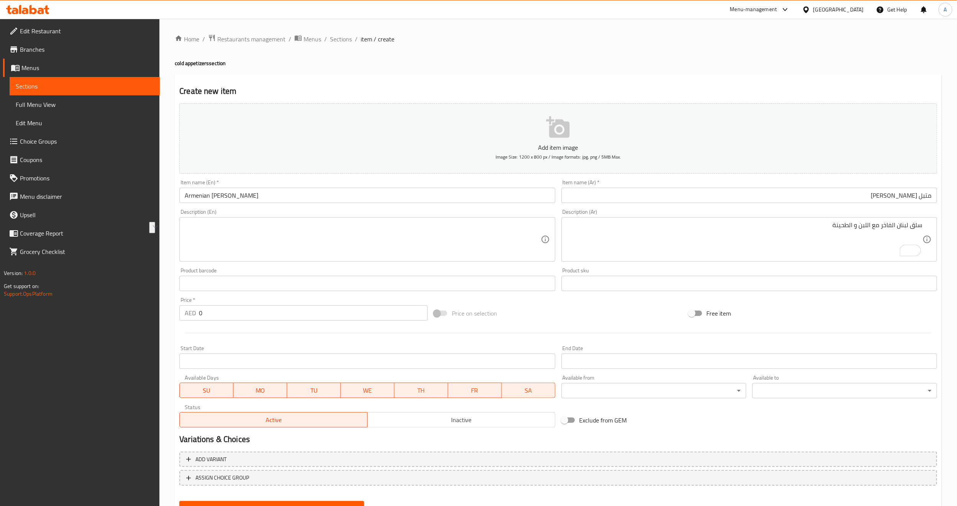
click at [535, 238] on textarea at bounding box center [363, 240] width 356 height 36
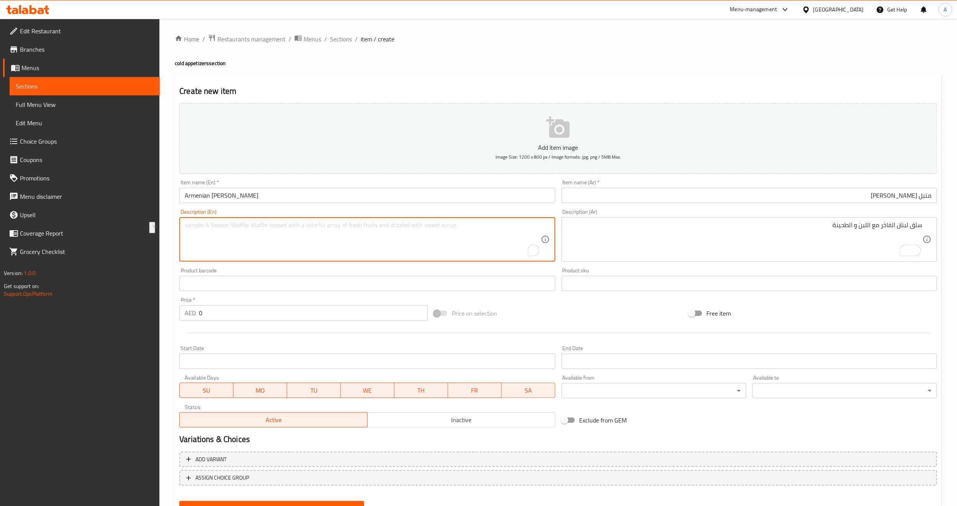
paste textarea "Luxury Lebanese Boiled Vegetables with Yogurt and Tahini"
click at [300, 222] on textarea "Luxury Lebanese Boiled Vegetables with Yogurt and Tahini" at bounding box center [363, 240] width 356 height 36
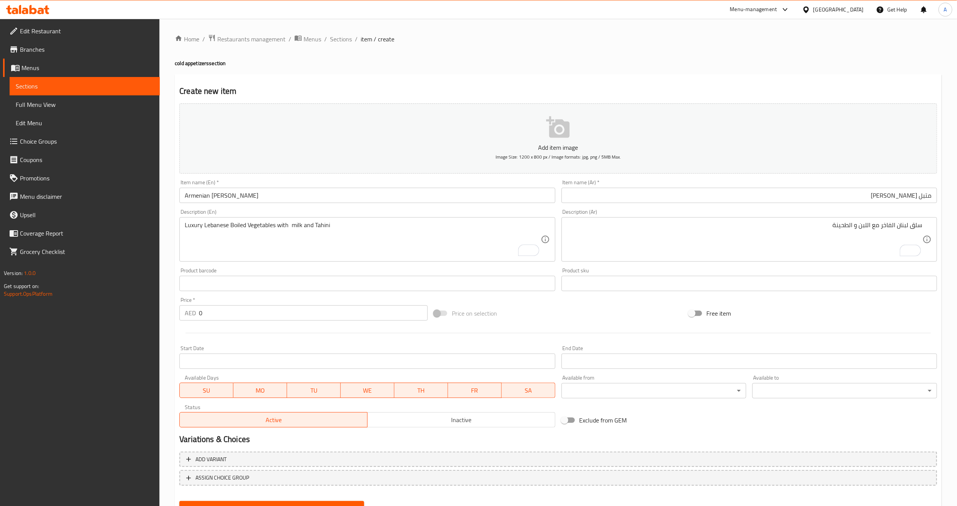
click at [531, 322] on div "Price on selection" at bounding box center [558, 313] width 255 height 21
click at [604, 313] on div "Price on selection" at bounding box center [558, 313] width 255 height 21
click at [542, 321] on div "Price on selection" at bounding box center [558, 313] width 255 height 21
click at [546, 320] on div "Price on selection" at bounding box center [558, 313] width 255 height 21
click at [770, 313] on div "Free item" at bounding box center [813, 313] width 255 height 21
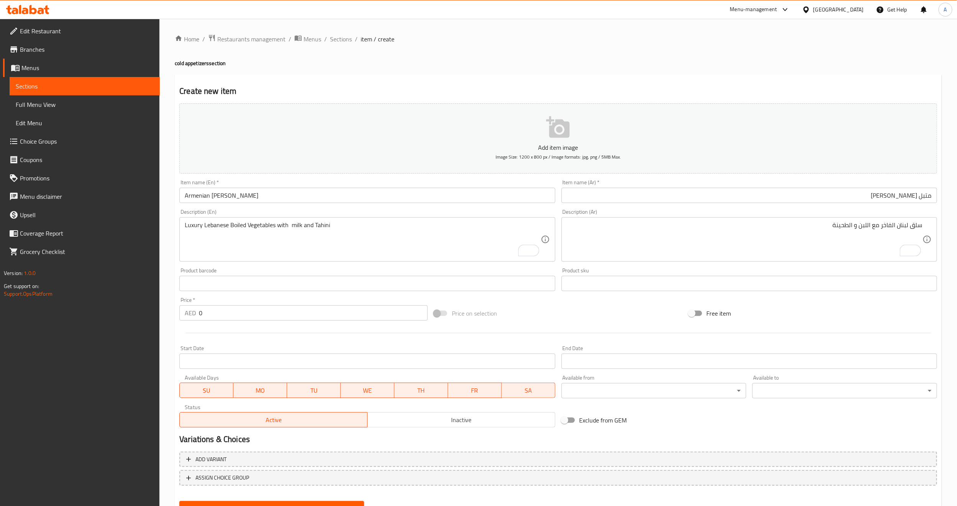
click at [587, 307] on div "Price on selection" at bounding box center [558, 313] width 255 height 21
click at [629, 325] on div at bounding box center [558, 333] width 764 height 19
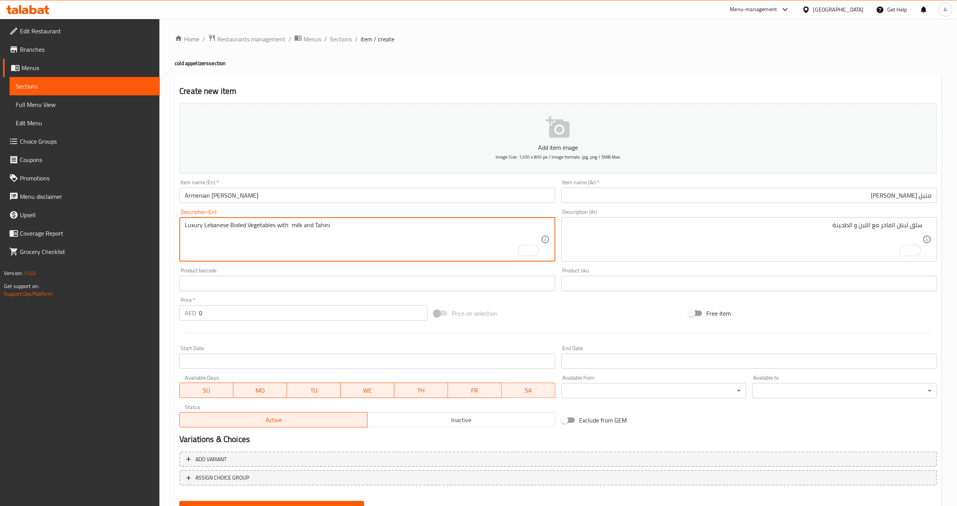
click at [258, 226] on textarea "Luxury Lebanese Boiled Vegetables with milk and Tahini" at bounding box center [363, 240] width 356 height 36
click at [229, 225] on textarea "Luxury Lebanese Boiled Vegetables with milk and Tahini" at bounding box center [363, 240] width 356 height 36
drag, startPoint x: 229, startPoint y: 227, endPoint x: 275, endPoint y: 222, distance: 45.8
click at [275, 222] on textarea "Luxury Lebanese Boiled Vegetables with milk and Tahini" at bounding box center [363, 240] width 356 height 36
type textarea "Luxury Lebanese salq with milk and Tahini"
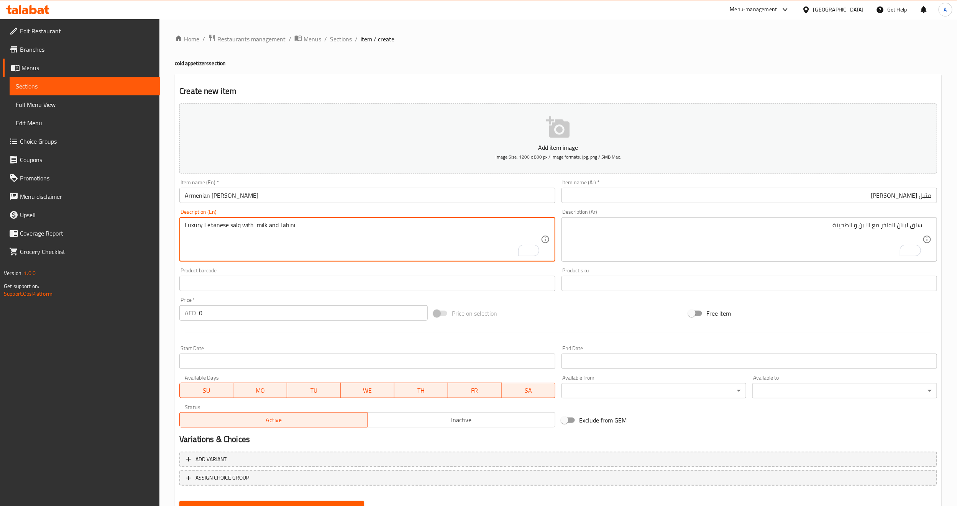
click at [602, 308] on div "Price on selection" at bounding box center [558, 313] width 255 height 21
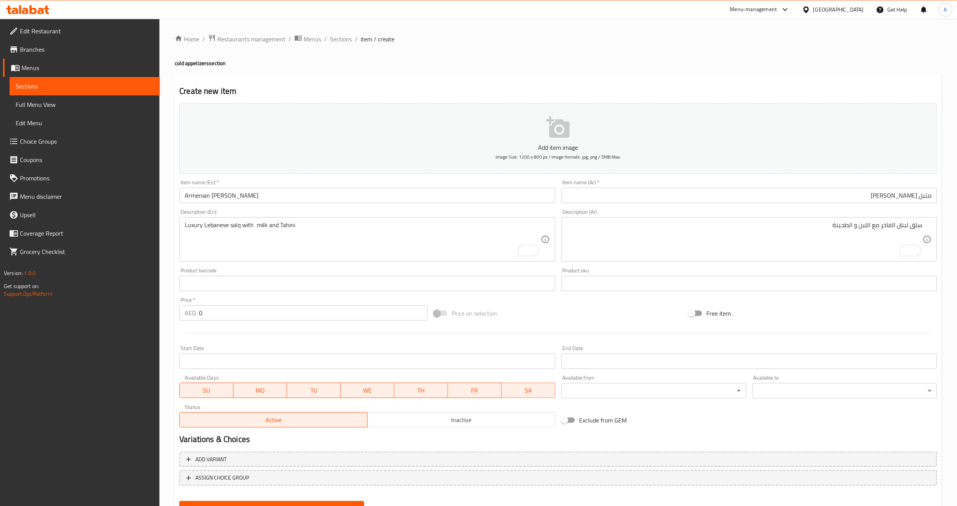
click at [329, 312] on input "0" at bounding box center [313, 313] width 229 height 15
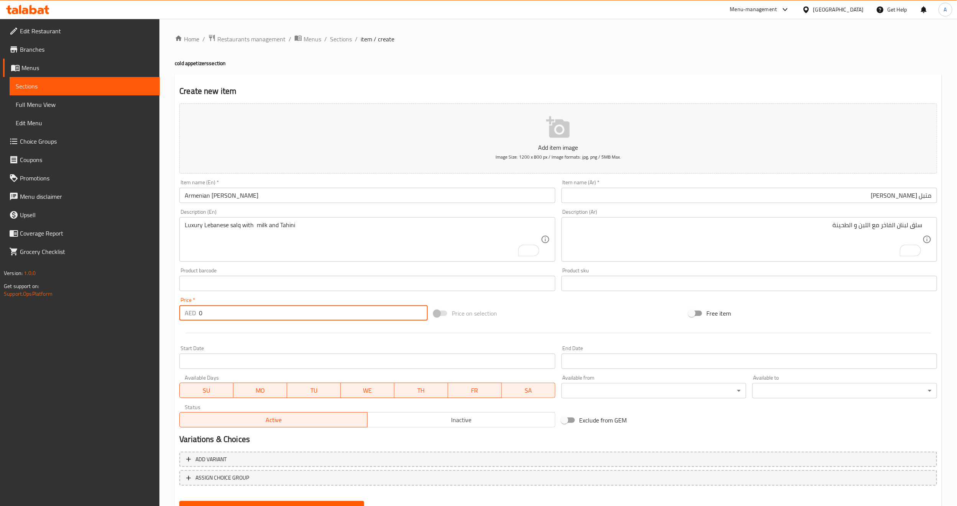
click at [329, 312] on input "0" at bounding box center [313, 313] width 229 height 15
paste input "31"
type input "31"
click at [303, 335] on div at bounding box center [558, 333] width 764 height 19
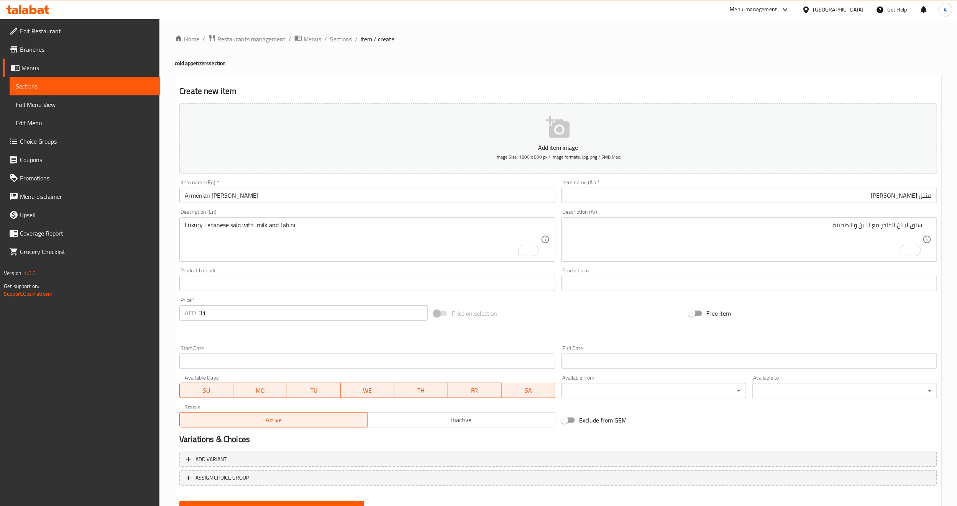
click at [625, 314] on div "Price on selection" at bounding box center [558, 313] width 255 height 21
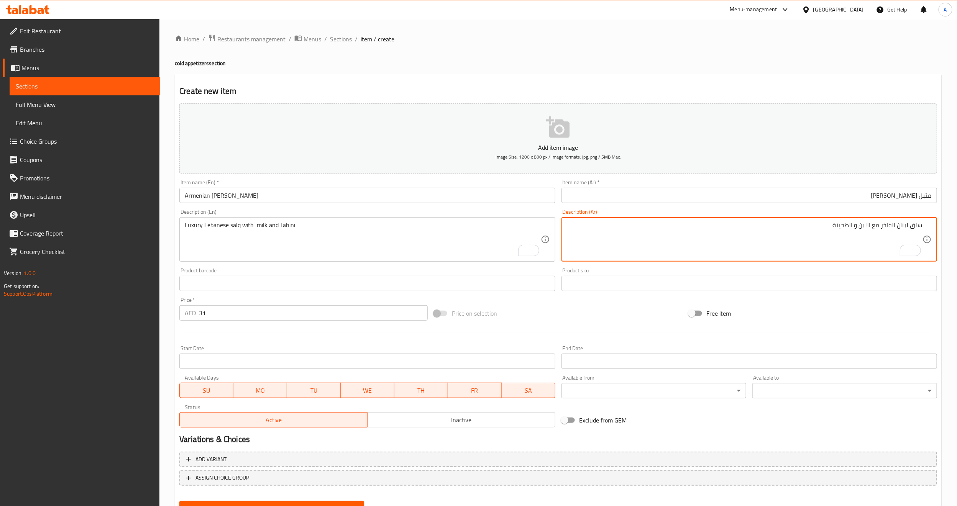
click at [809, 231] on textarea "سلق لبنان الفاخر مع اللبن و الطحينة" at bounding box center [745, 240] width 356 height 36
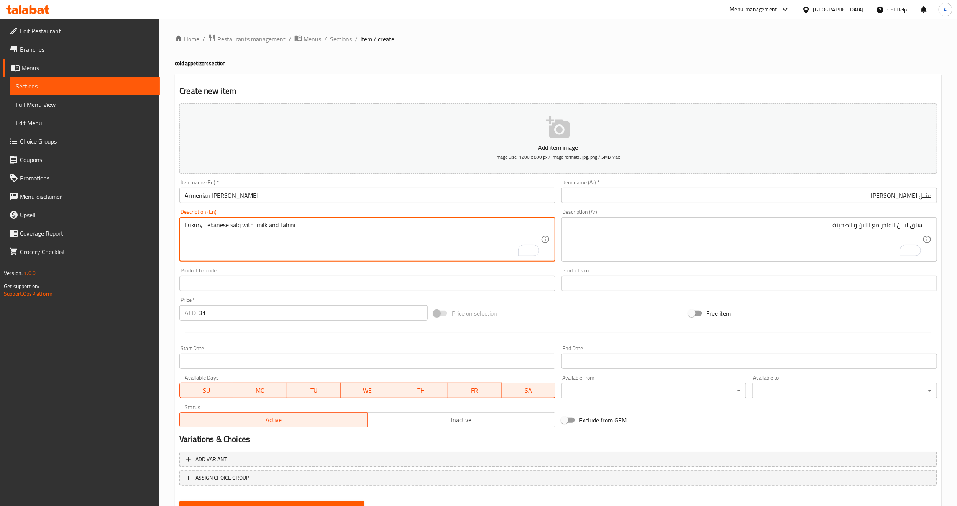
click at [255, 229] on textarea "Luxury Lebanese salq with milk and Tahini" at bounding box center [363, 240] width 356 height 36
type textarea "Luxury Lebanese salq with milk and Tahini"
click at [282, 296] on div "Price   * AED 31 Price *" at bounding box center [303, 309] width 255 height 30
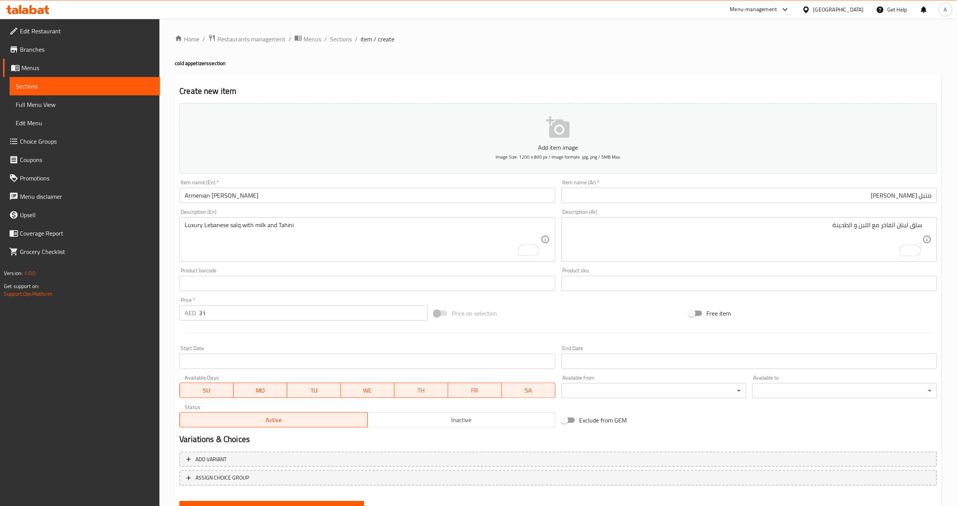
click at [317, 471] on button "ASSIGN CHOICE GROUP" at bounding box center [558, 478] width 758 height 16
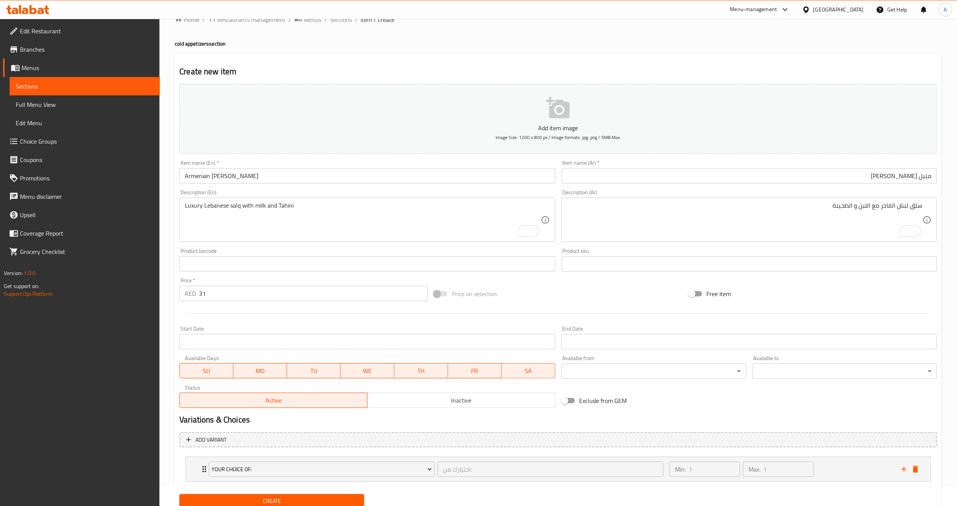
scroll to position [48, 0]
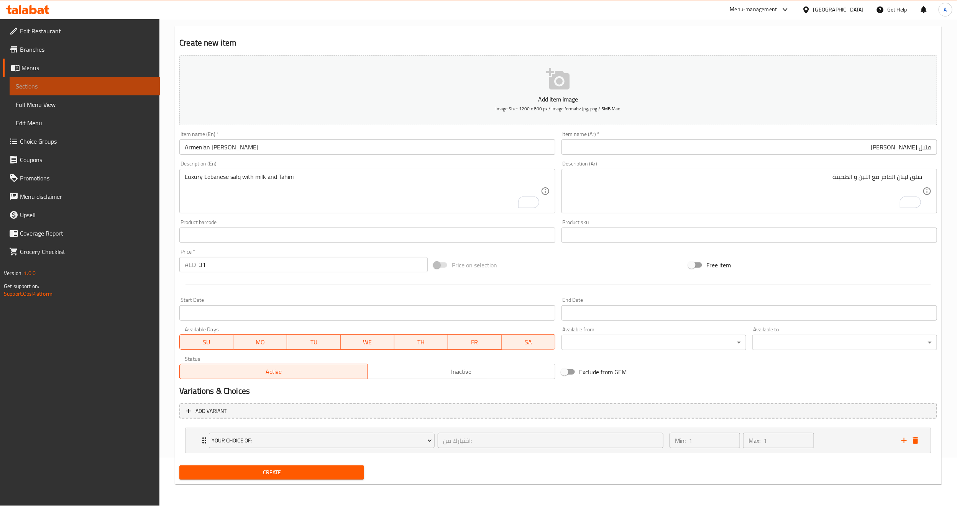
click at [99, 90] on span "Sections" at bounding box center [85, 86] width 138 height 9
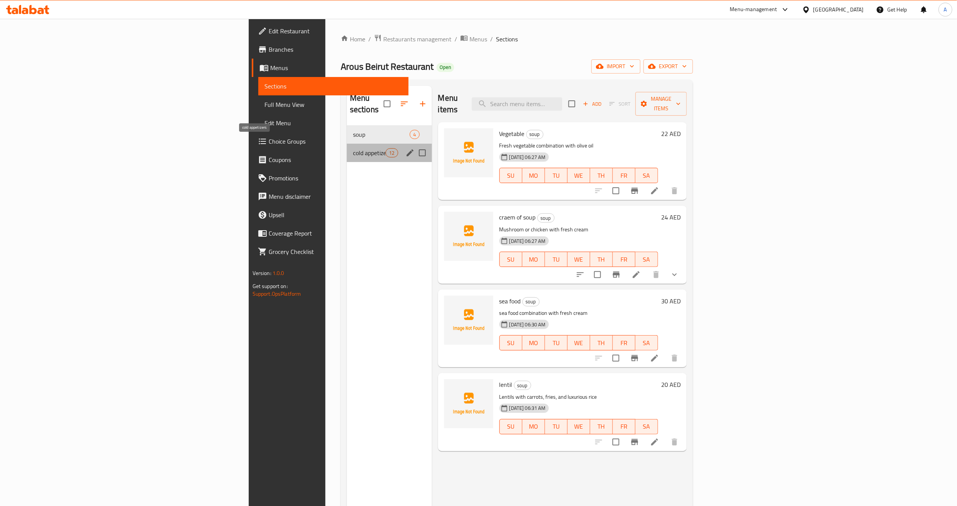
click at [353, 148] on span "cold appetizers" at bounding box center [369, 152] width 33 height 9
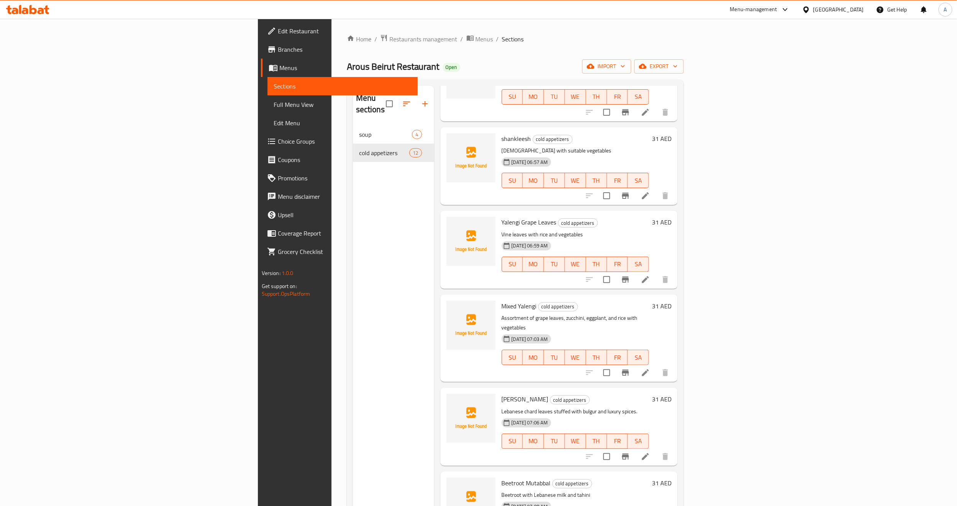
scroll to position [107, 0]
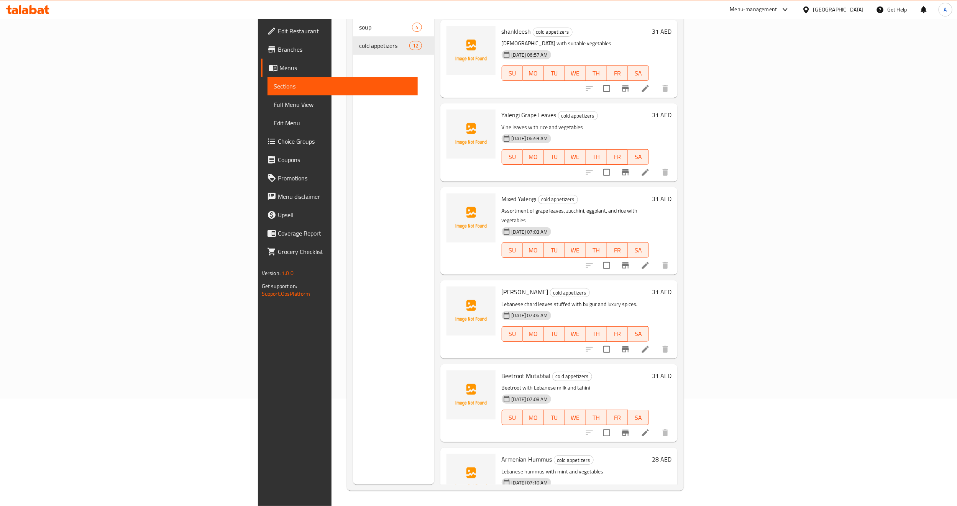
click at [573, 467] on p "Lebanese hummus with mint and vegetables" at bounding box center [576, 472] width 148 height 10
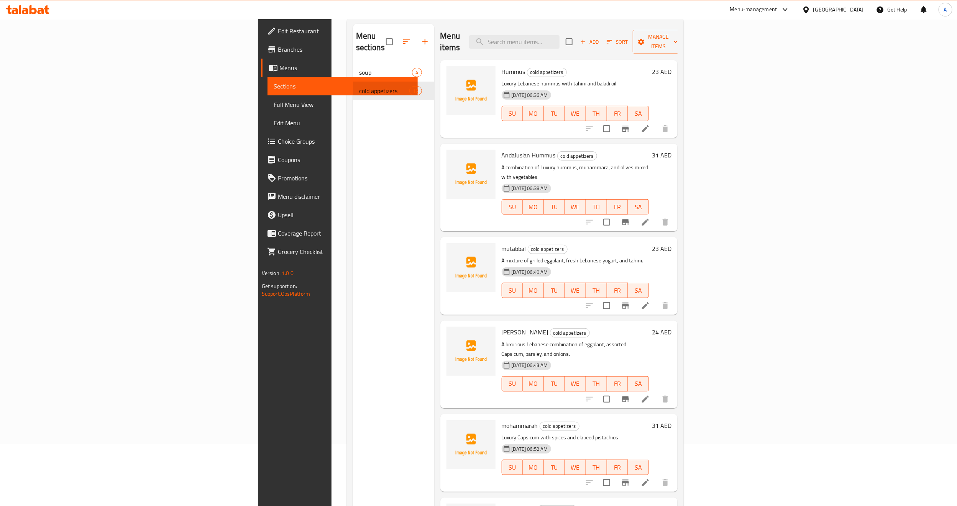
scroll to position [0, 0]
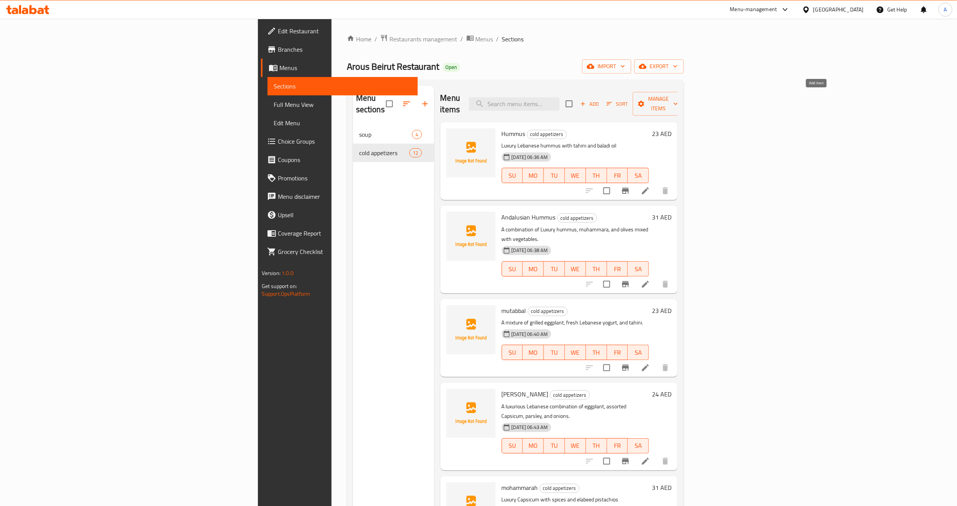
click at [602, 104] on button "Add" at bounding box center [589, 104] width 25 height 12
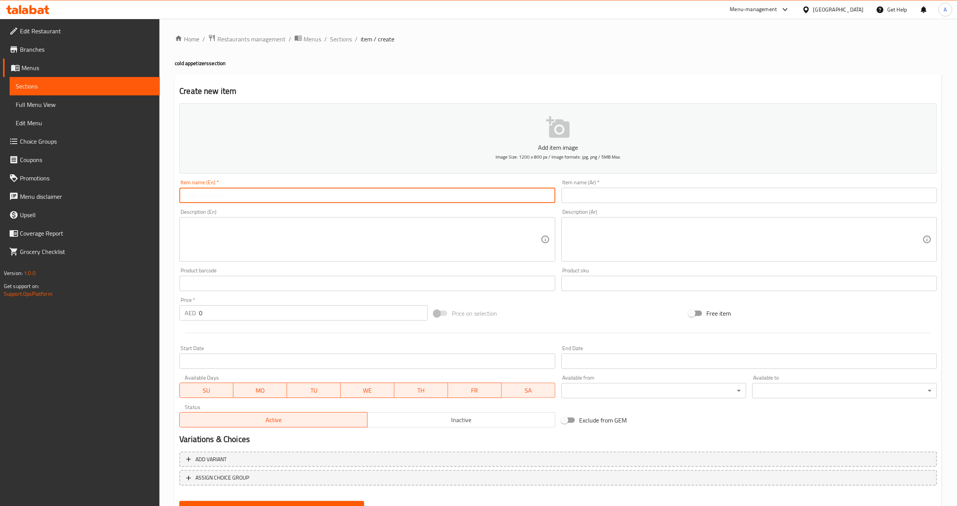
click at [309, 194] on input "text" at bounding box center [367, 195] width 376 height 15
paste input "armenian chard motabal"
click at [291, 203] on input "armenian chard motabal" at bounding box center [367, 195] width 376 height 15
click at [294, 201] on input "armenian chard motabal" at bounding box center [367, 195] width 376 height 15
type input "Armenian Chard Motabal"
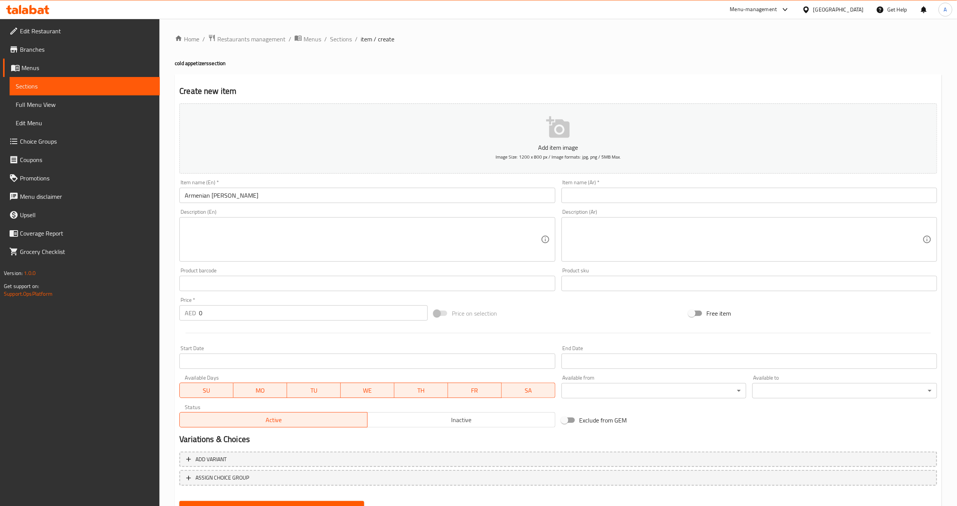
drag, startPoint x: 753, startPoint y: 204, endPoint x: 757, endPoint y: 201, distance: 4.7
click at [753, 204] on div "Item name (Ar)   * Item name (Ar) *" at bounding box center [750, 192] width 382 height 30
click at [757, 201] on input "text" at bounding box center [750, 195] width 376 height 15
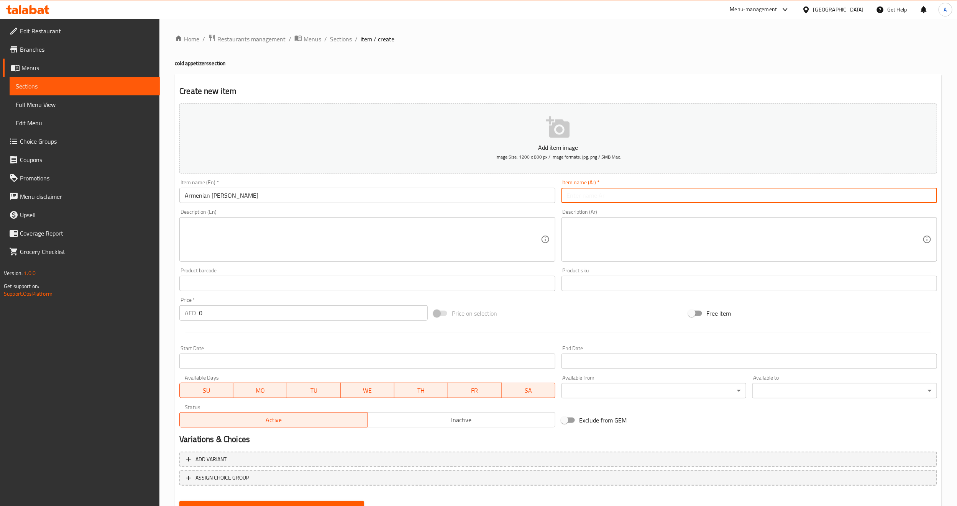
paste input "متبل ارمني بالسلق"
drag, startPoint x: 902, startPoint y: 196, endPoint x: 871, endPoint y: 197, distance: 30.7
click at [871, 197] on input "متبل ارمني بالسلق" at bounding box center [750, 195] width 376 height 15
type input "متبل ارمني شارد"
click at [844, 215] on div "Description (Ar) Description (Ar)" at bounding box center [750, 235] width 376 height 53
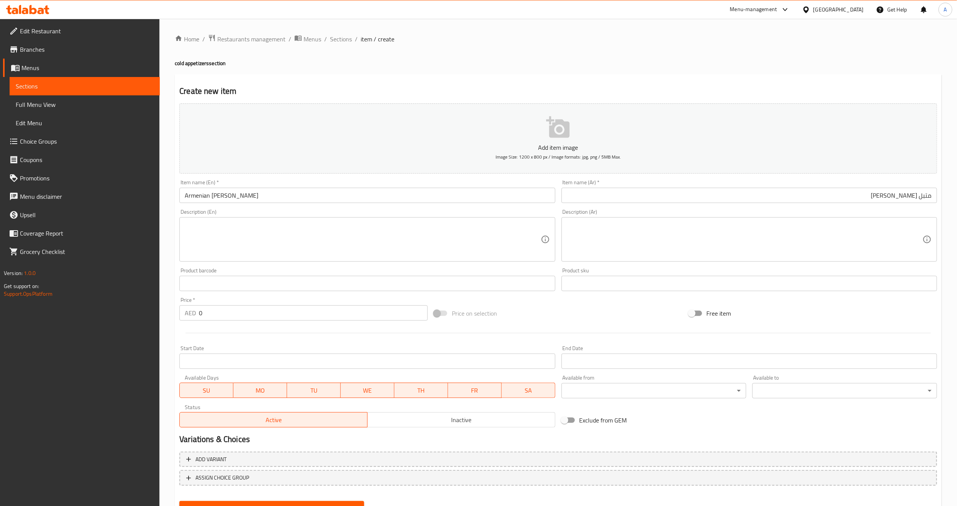
click at [711, 245] on textarea at bounding box center [745, 240] width 356 height 36
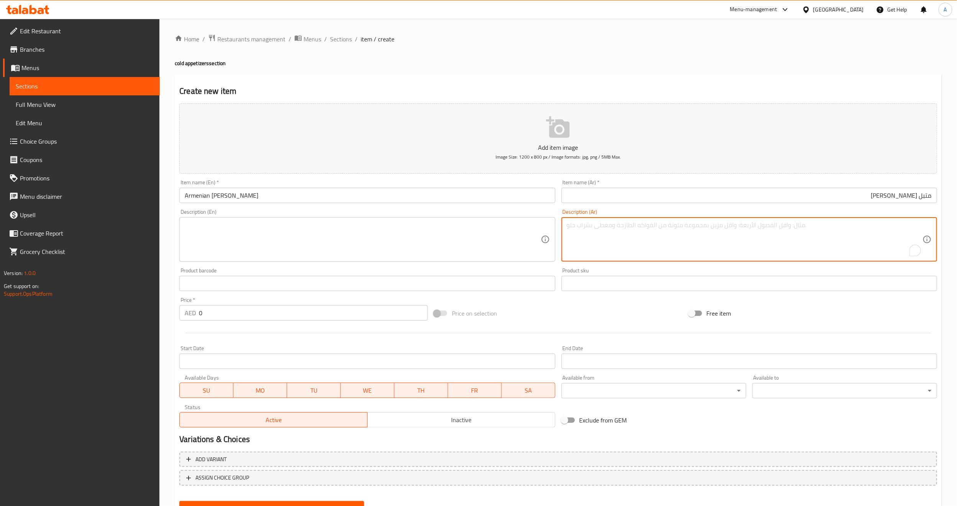
paste textarea "سلق لبنان الفاخر مع اللبن و الطحينة"
type textarea "سلق لبنان الفاخر مع اللبن و الطحينة"
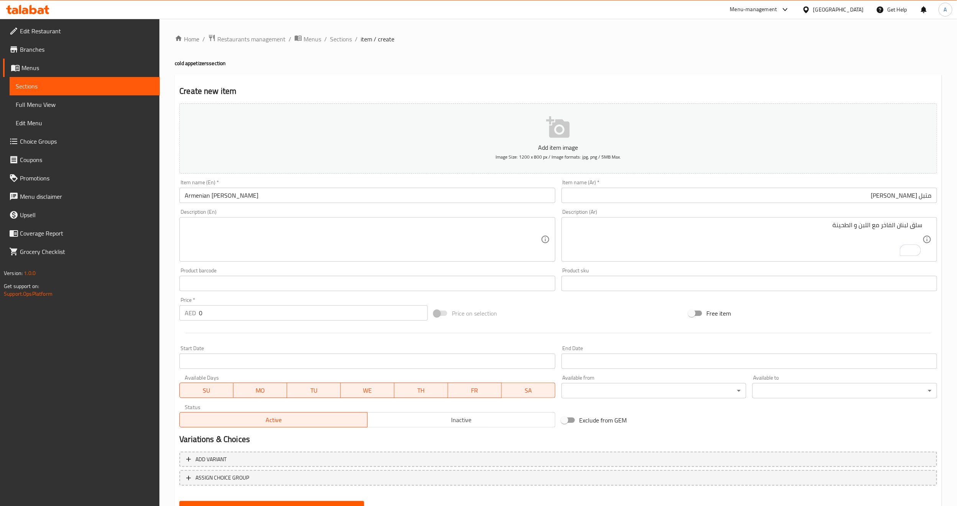
click at [633, 308] on div "Price on selection" at bounding box center [558, 313] width 255 height 21
click at [580, 306] on div "Price on selection" at bounding box center [558, 313] width 255 height 21
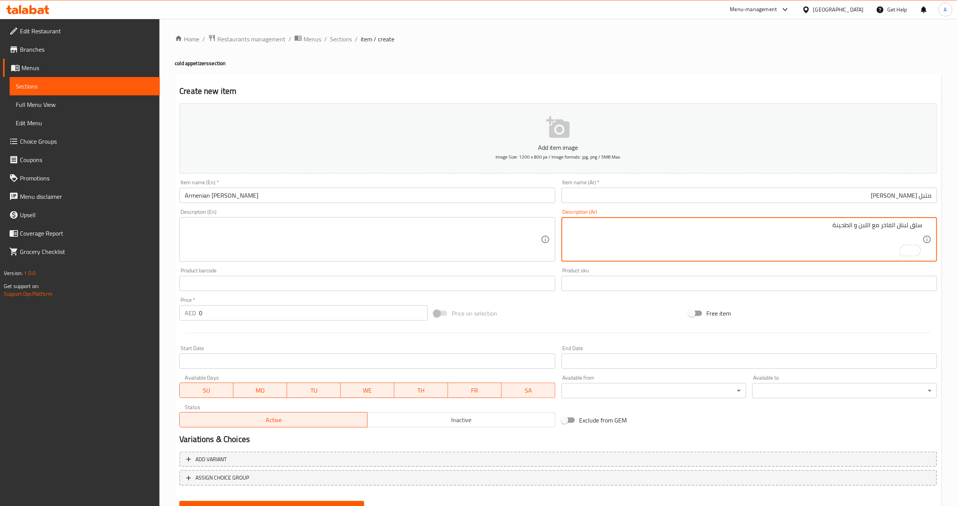
click at [718, 222] on textarea "سلق لبنان الفاخر مع اللبن و الطحينة" at bounding box center [745, 240] width 356 height 36
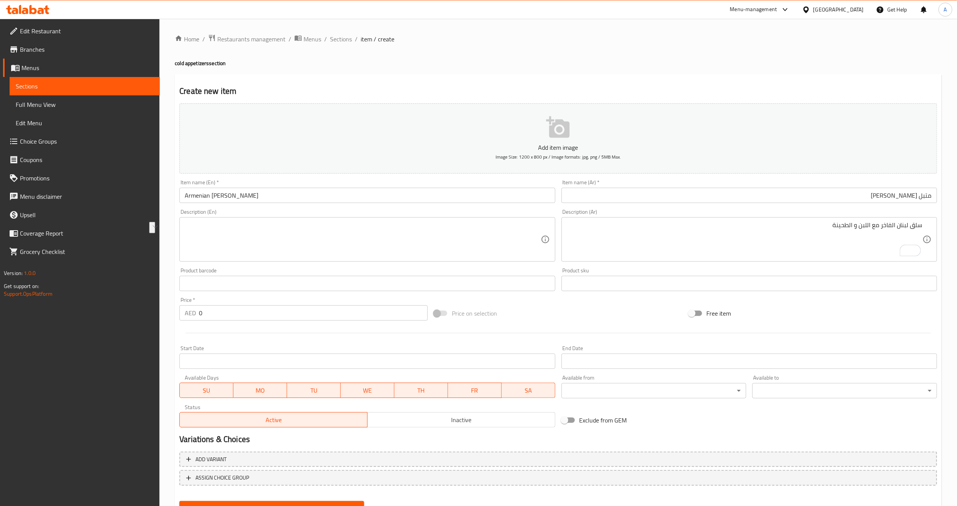
click at [352, 231] on textarea at bounding box center [363, 240] width 356 height 36
paste textarea "Luxury Lebanese Boiled Vegetables with Yogurt and Tahini"
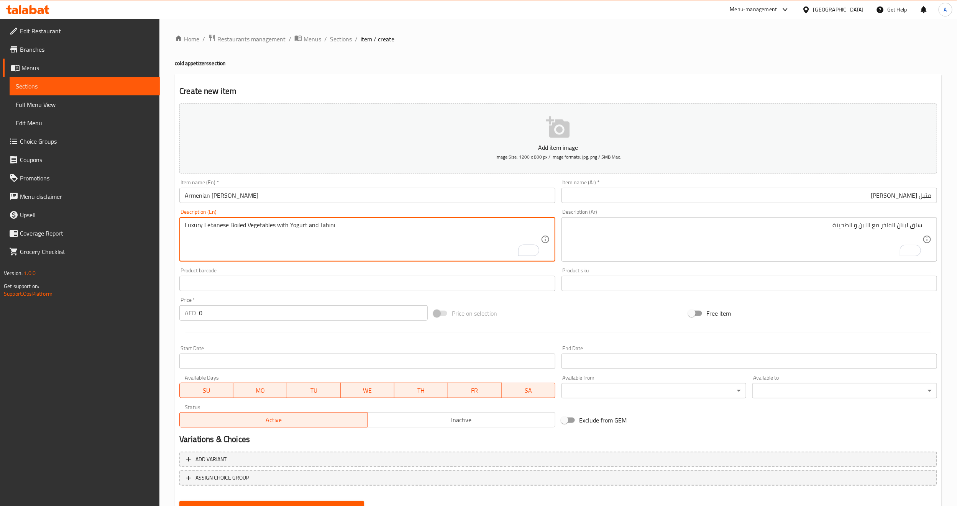
drag, startPoint x: 230, startPoint y: 223, endPoint x: 275, endPoint y: 225, distance: 44.9
click at [275, 225] on textarea "Luxury Lebanese Boiled Vegetables with Yogurt and Tahini" at bounding box center [363, 240] width 356 height 36
click at [262, 224] on textarea "Luxury Lebanese salq with Yogurt and Tahini" at bounding box center [363, 240] width 356 height 36
type textarea "Luxury Lebanese salq with milk and Tahini"
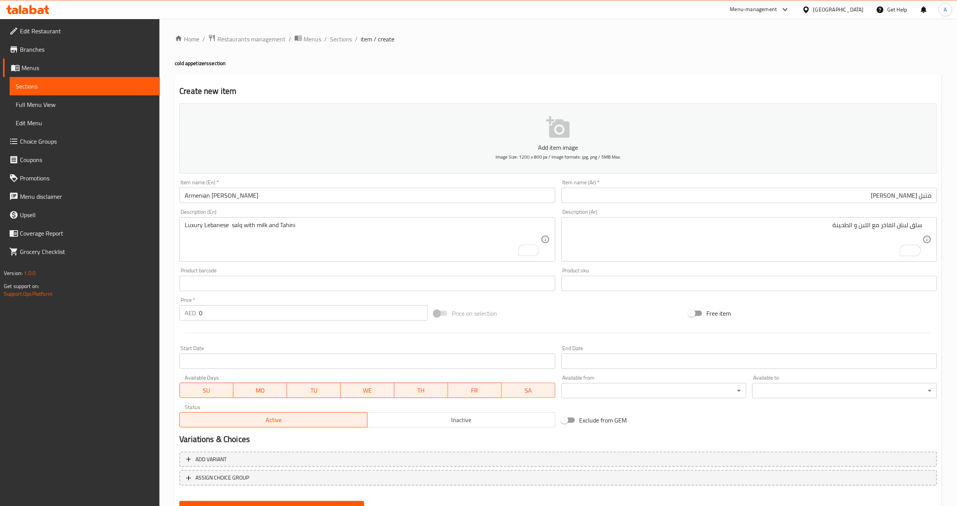
click at [572, 321] on div "Price on selection" at bounding box center [558, 313] width 255 height 21
click at [289, 305] on div "Price   * AED 0 Price *" at bounding box center [303, 309] width 248 height 23
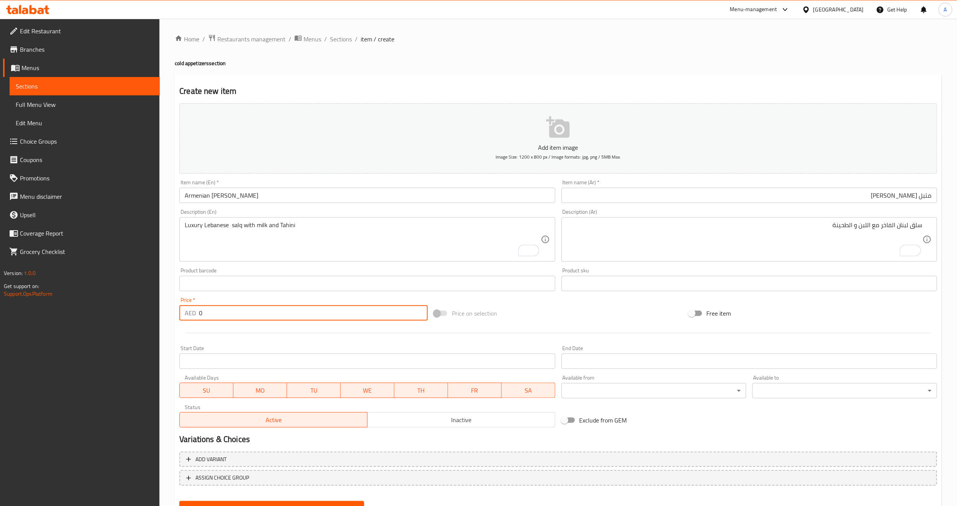
click at [288, 309] on input "0" at bounding box center [313, 313] width 229 height 15
paste input "31"
type input "31"
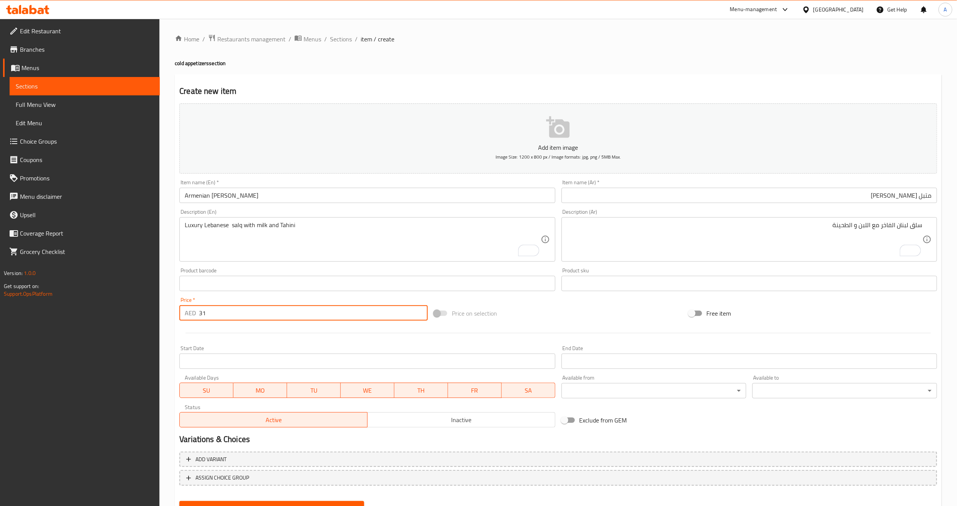
click at [277, 326] on div at bounding box center [558, 333] width 764 height 19
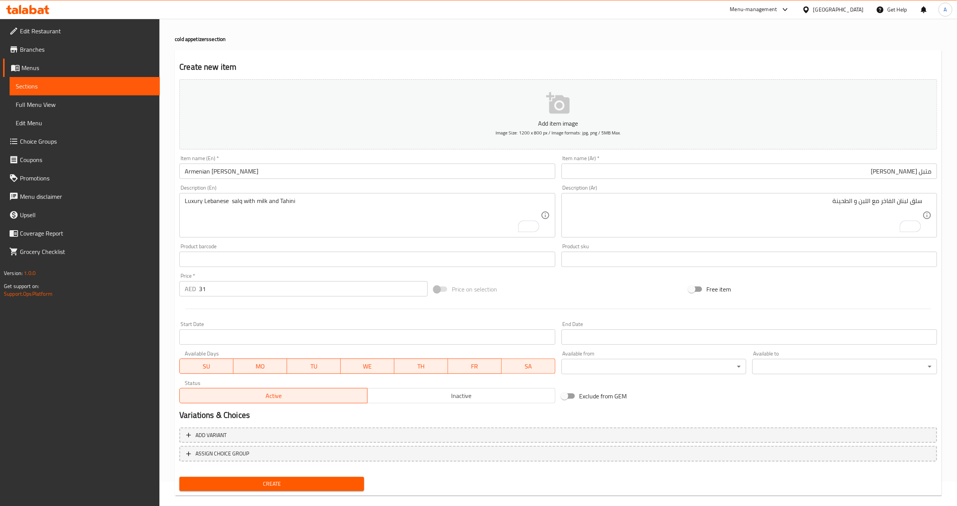
scroll to position [35, 0]
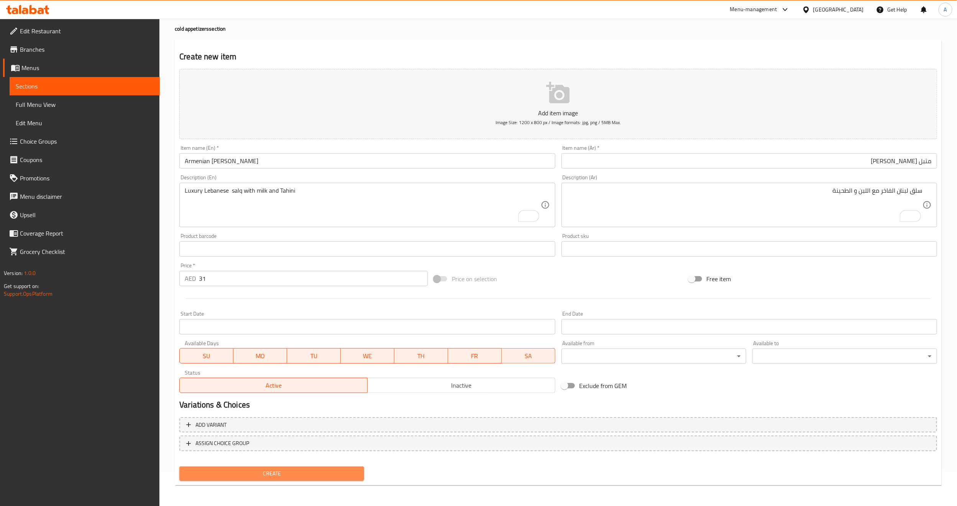
click at [261, 470] on span "Create" at bounding box center [272, 474] width 173 height 10
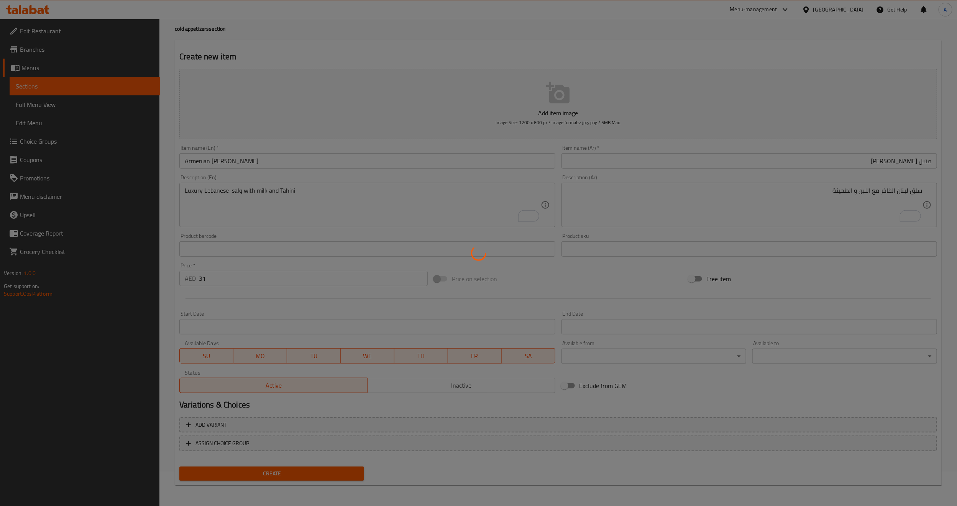
type input "0"
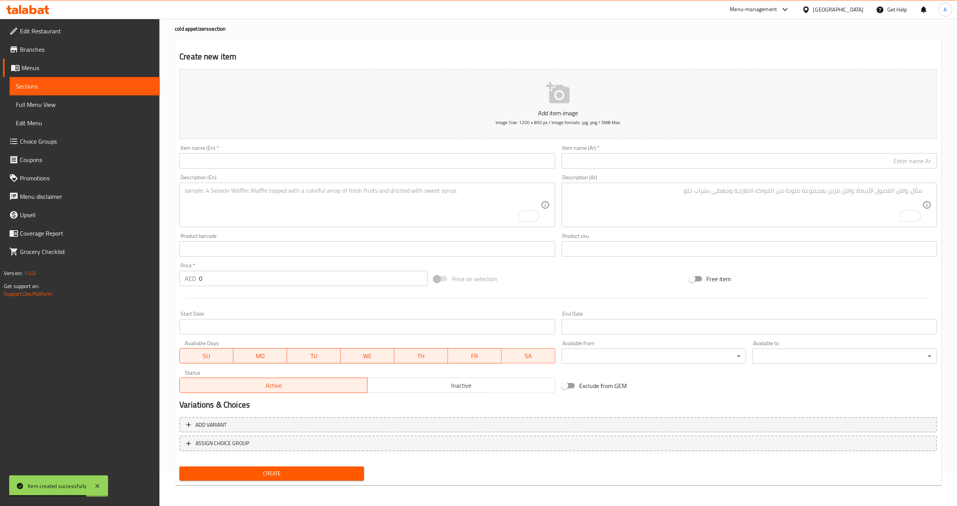
click at [271, 160] on input "text" at bounding box center [367, 160] width 376 height 15
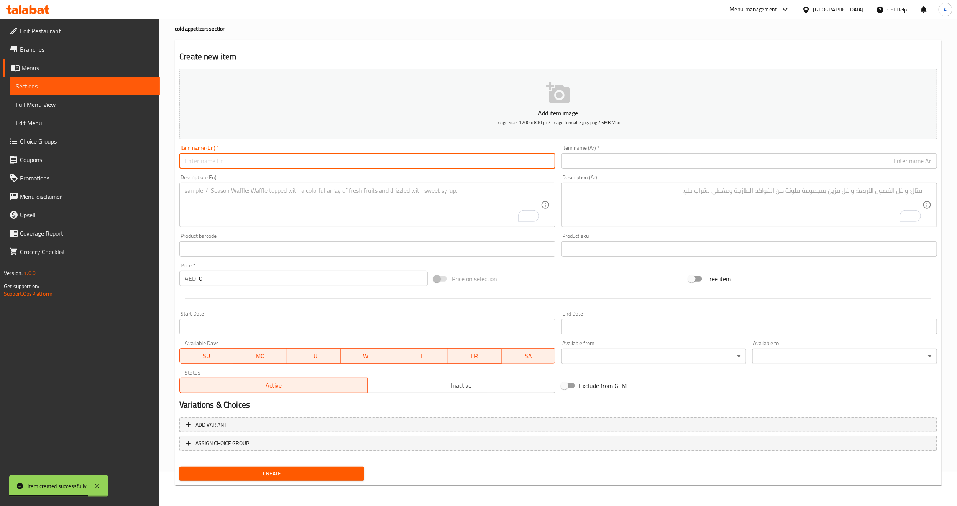
paste input "labanah"
click at [418, 152] on div "Item name (En)   * labanah Item name (En) *" at bounding box center [367, 156] width 376 height 23
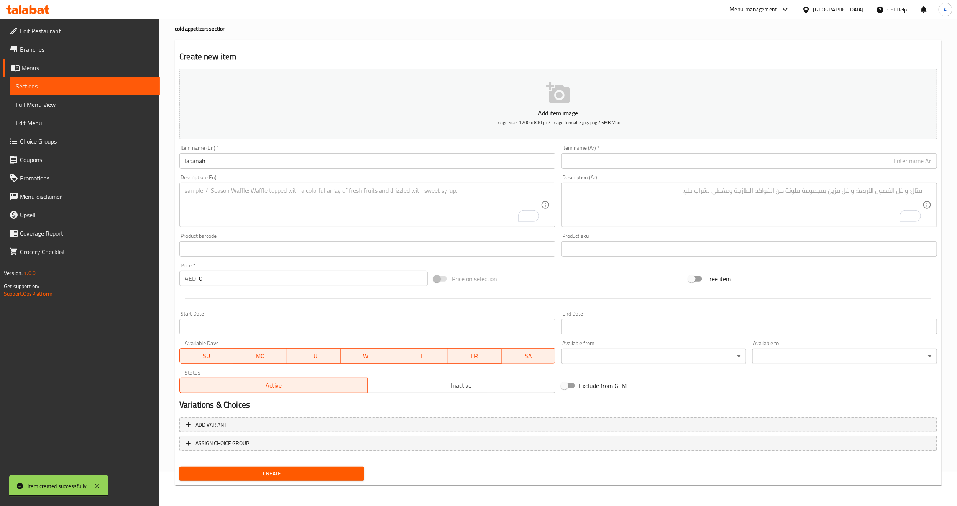
click at [414, 161] on input "labanah" at bounding box center [367, 160] width 376 height 15
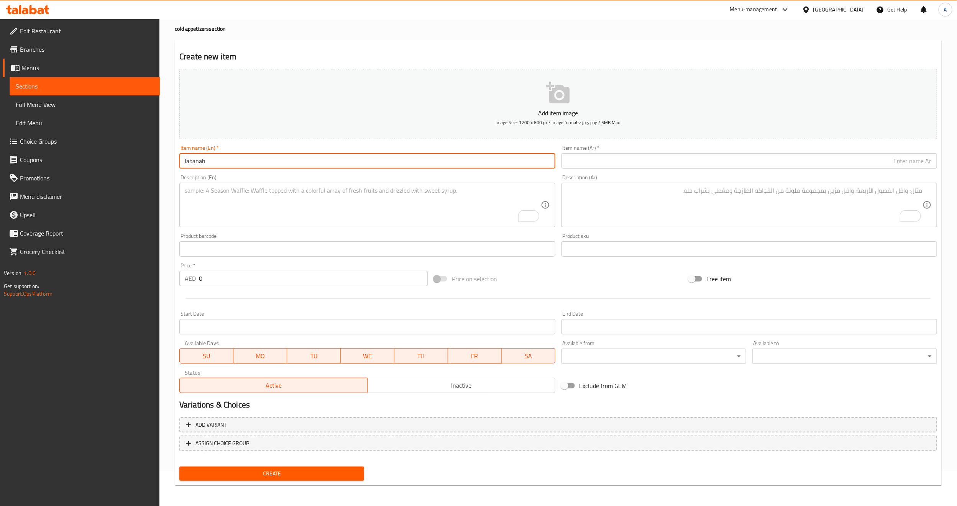
click at [414, 161] on input "labanah" at bounding box center [367, 160] width 376 height 15
type input "Labanah"
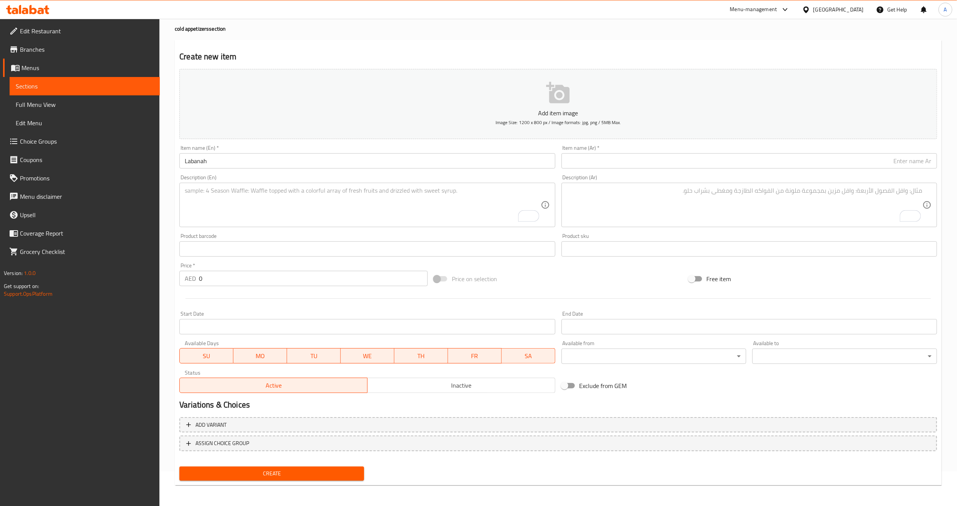
click at [646, 166] on input "text" at bounding box center [750, 160] width 376 height 15
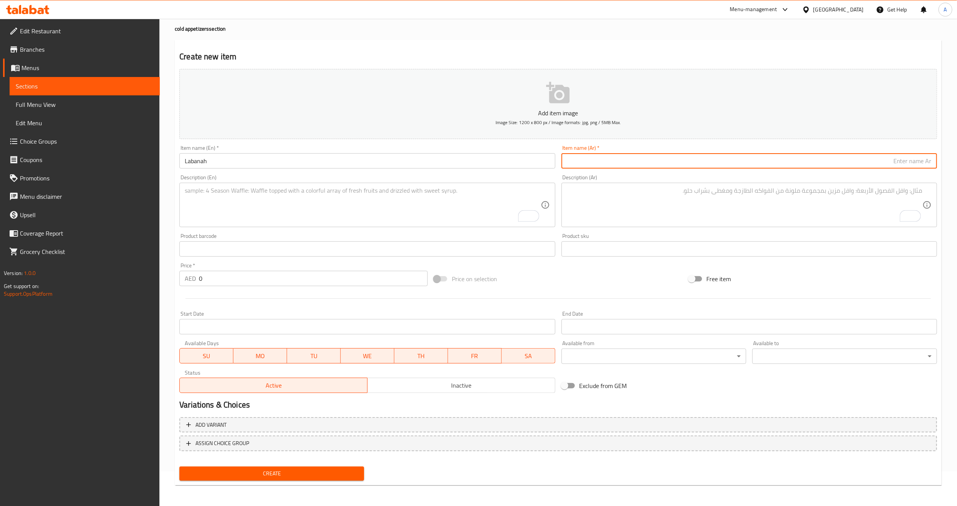
paste input "لبنة متومة مع الخضار"
click at [914, 163] on input "لبنة متومة مع الخضار" at bounding box center [750, 160] width 376 height 15
type input "لبنة متومة مع الخضار"
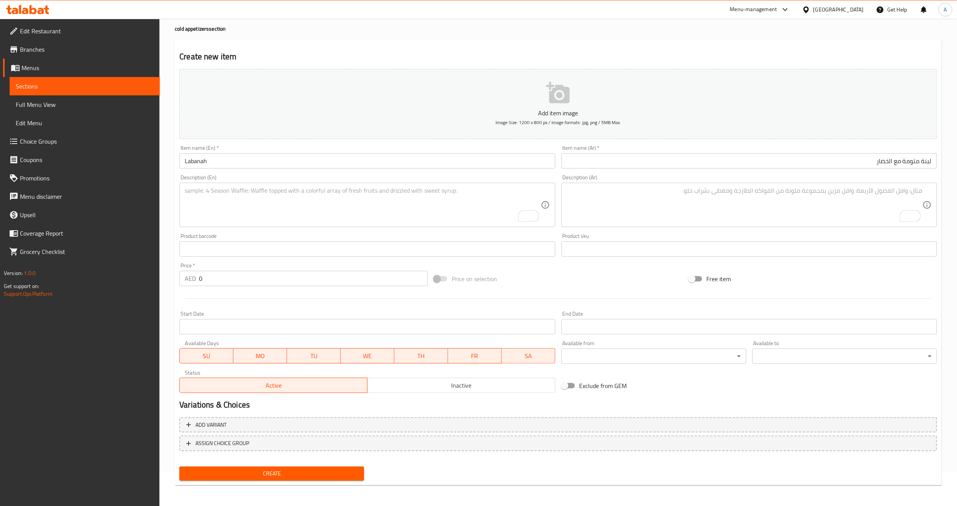
click at [254, 156] on input "Labanah" at bounding box center [367, 160] width 376 height 15
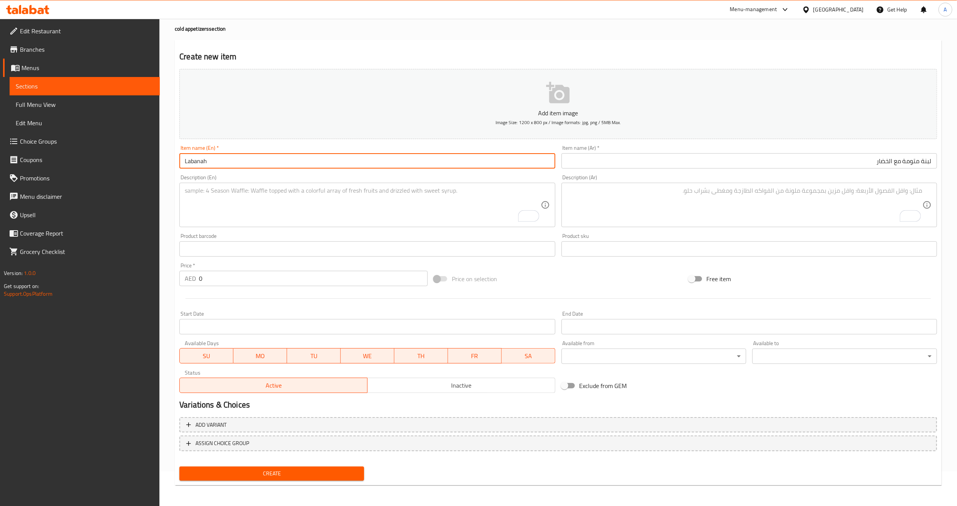
paste input "Mtawameh"
click at [208, 164] on input "LabanahMtawameh" at bounding box center [367, 160] width 376 height 15
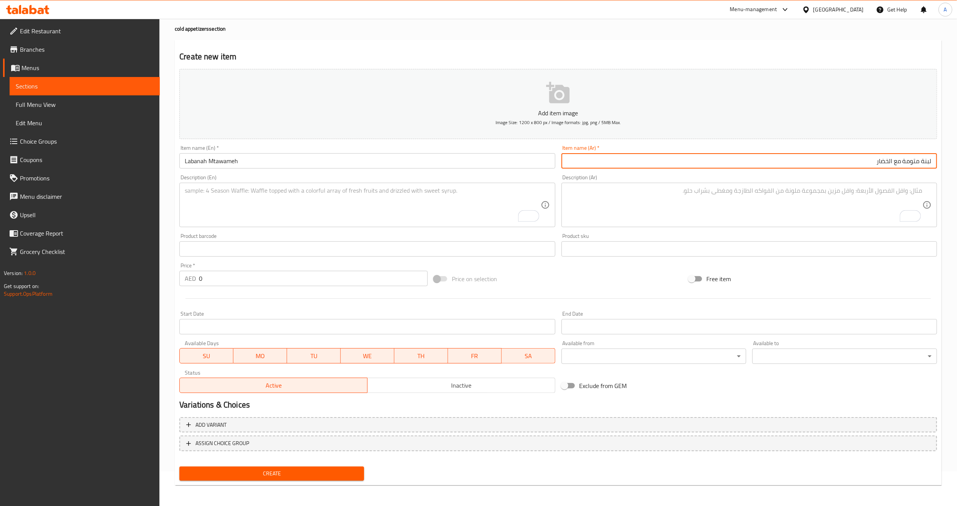
drag, startPoint x: 901, startPoint y: 164, endPoint x: 873, endPoint y: 161, distance: 27.7
click at [873, 161] on input "لبنة متومة مع الخضار" at bounding box center [750, 160] width 376 height 15
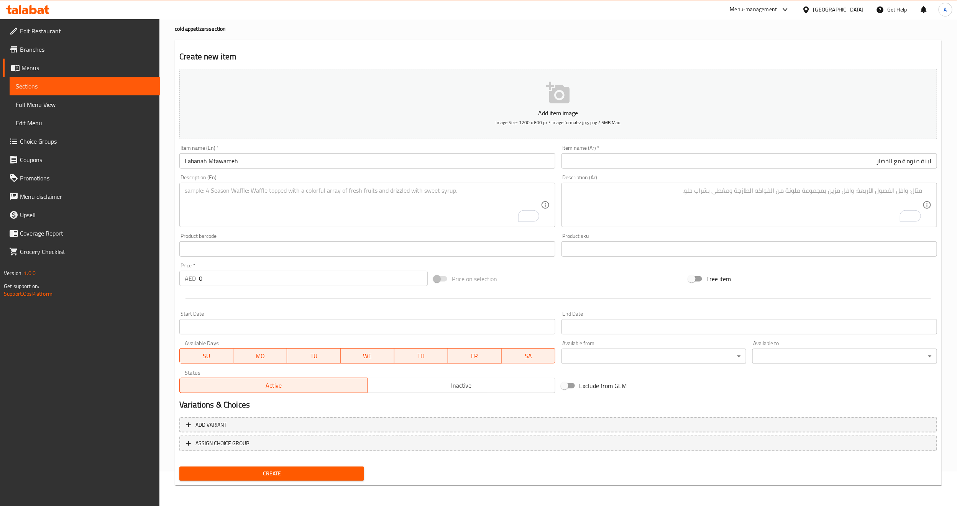
click at [419, 161] on input "Labanah Mtawameh" at bounding box center [367, 160] width 376 height 15
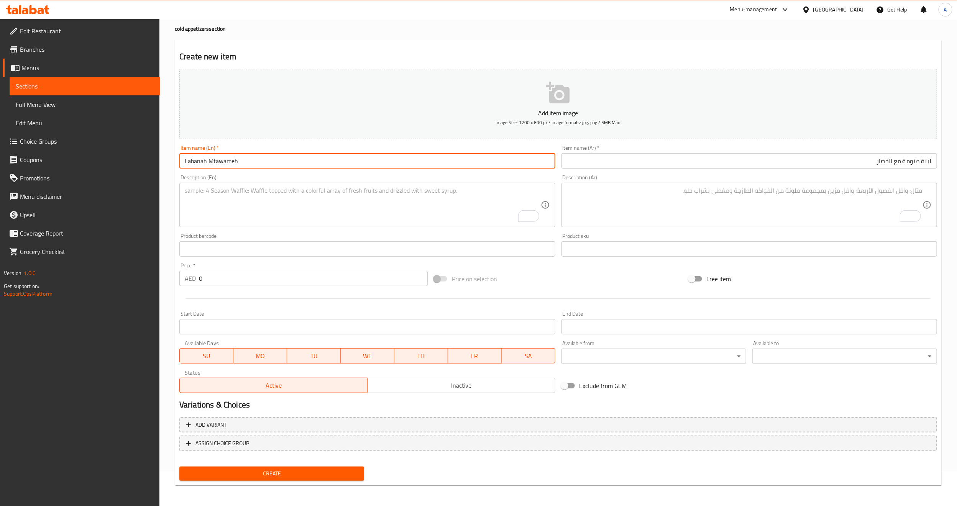
paste input "With vegetables"
type input "Labanah Mtawameh With vegetables"
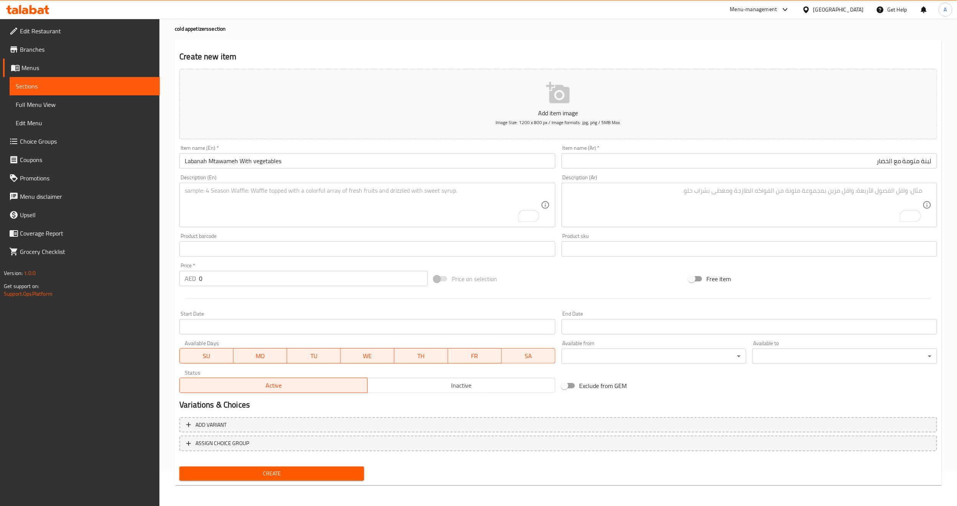
click at [413, 176] on div "Description (En) Description (En)" at bounding box center [367, 201] width 376 height 53
click at [598, 286] on div "Price on selection" at bounding box center [558, 279] width 255 height 21
click at [816, 193] on textarea "To enrich screen reader interactions, please activate Accessibility in Grammarl…" at bounding box center [745, 205] width 356 height 36
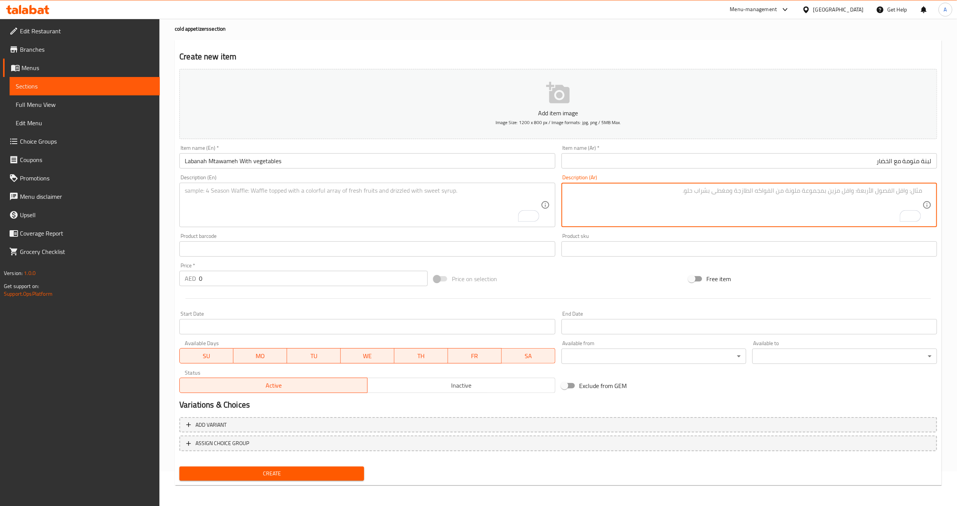
paste textarea "اللبنة اللبنانية مع الثوم و الخضار"
click at [909, 212] on textarea "اللبنة اللبنانية مع الثوم و الخضار" at bounding box center [745, 205] width 356 height 36
click at [894, 204] on textarea "اللبنة اللبنانية مع الثوم و الخضار" at bounding box center [745, 205] width 356 height 36
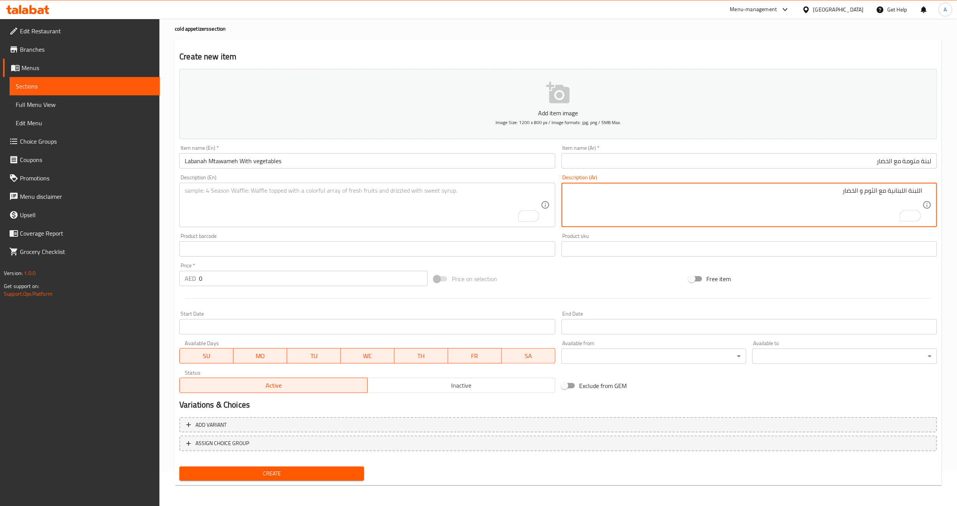
click at [894, 204] on textarea "اللبنة اللبنانية مع الثوم و الخضار" at bounding box center [745, 205] width 356 height 36
type textarea "اللبنة اللبنانية مع الثوم و الخضار"
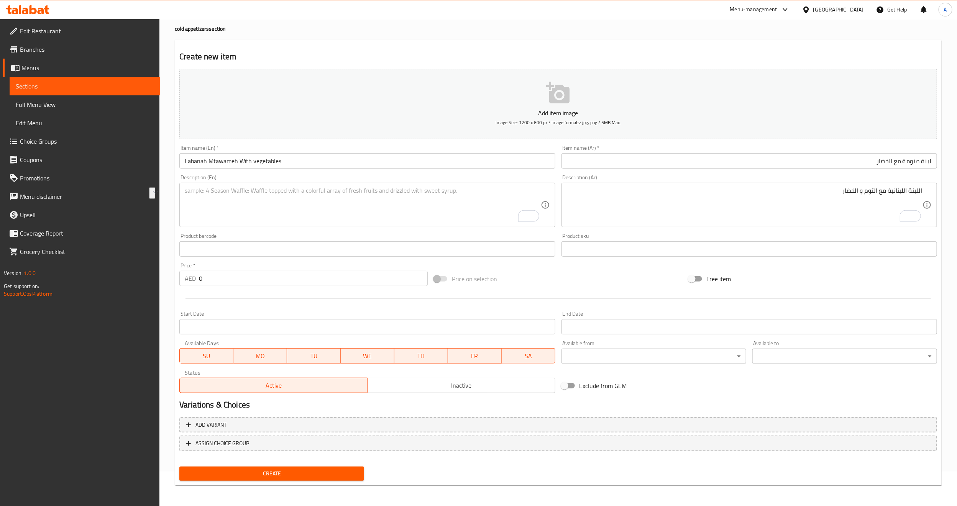
click at [397, 198] on textarea "To enrich screen reader interactions, please activate Accessibility in Grammarl…" at bounding box center [363, 205] width 356 height 36
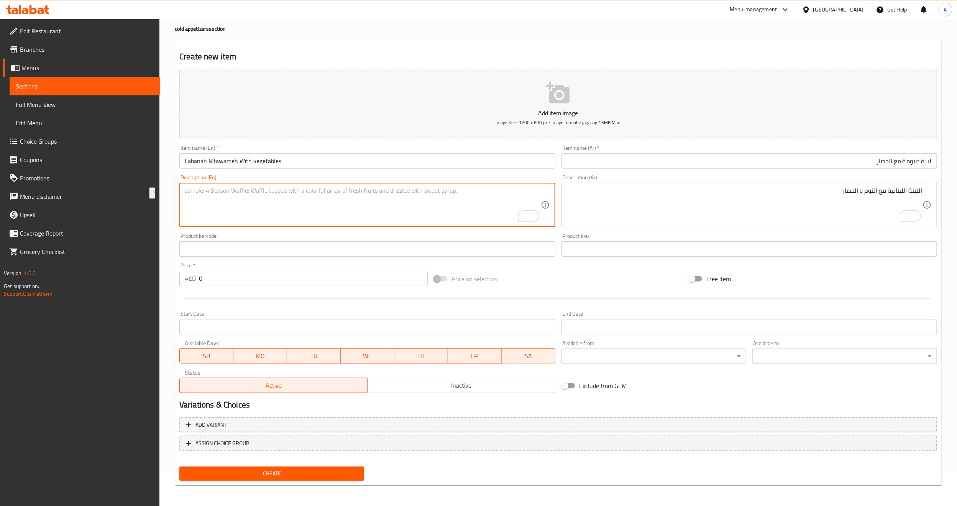
paste textarea "Lebanese Labneh with Garlic and Vegetables"
type textarea "Lebanese Labneh with Garlic and Vegetables"
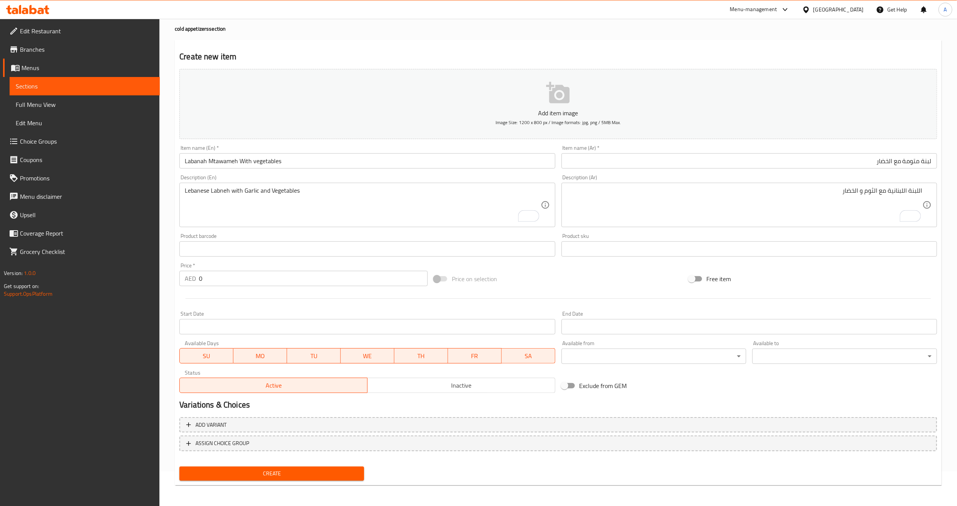
click at [344, 280] on input "0" at bounding box center [313, 278] width 229 height 15
type input "28"
click at [535, 288] on div "Price on selection" at bounding box center [558, 279] width 255 height 21
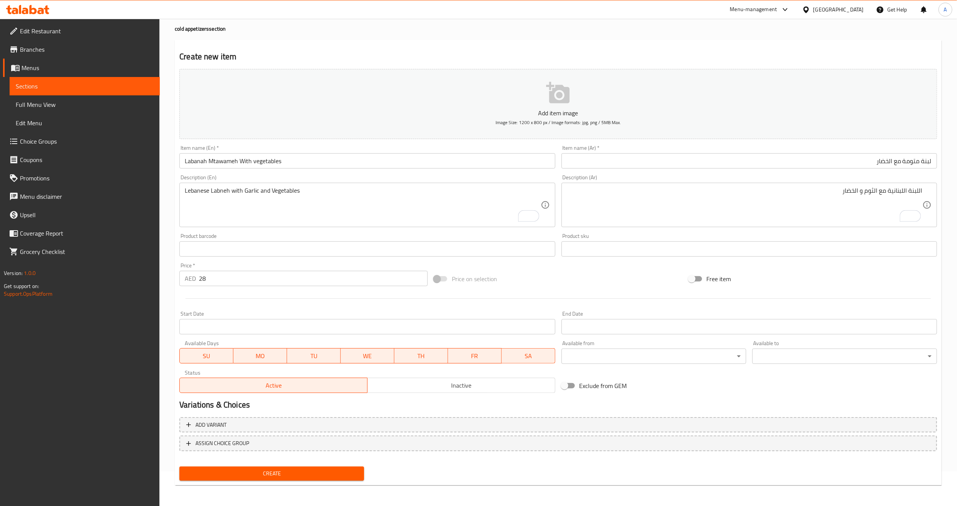
click at [566, 278] on div "Price on selection" at bounding box center [558, 279] width 255 height 21
click at [272, 478] on span "Create" at bounding box center [272, 474] width 173 height 10
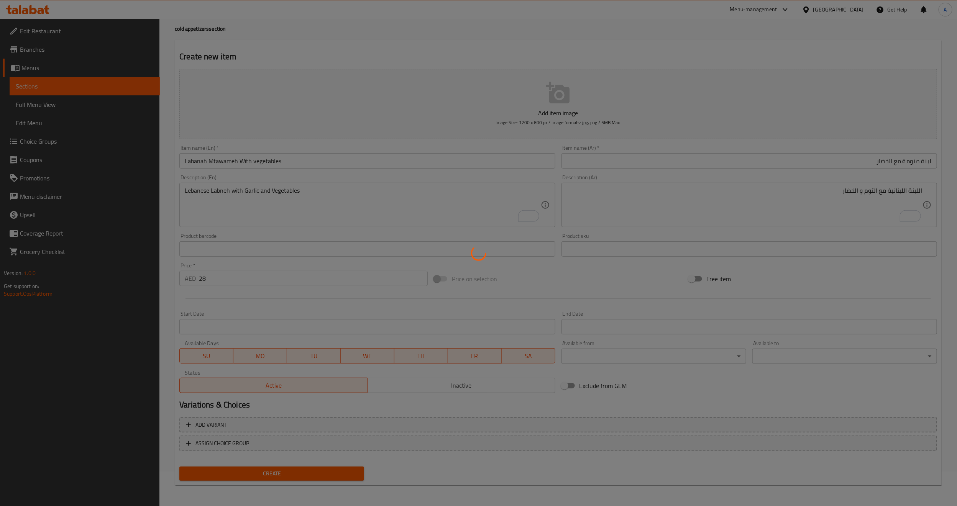
type input "0"
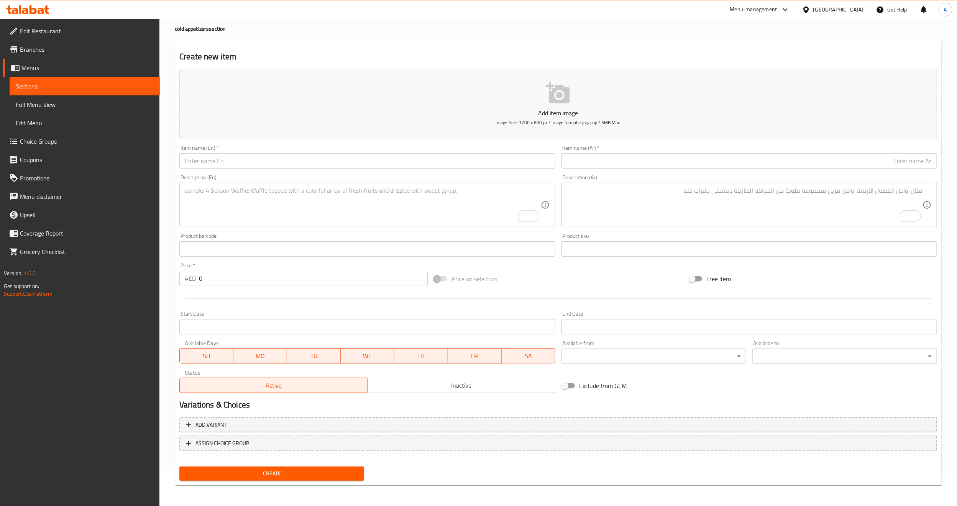
click at [91, 86] on span "Sections" at bounding box center [85, 86] width 138 height 9
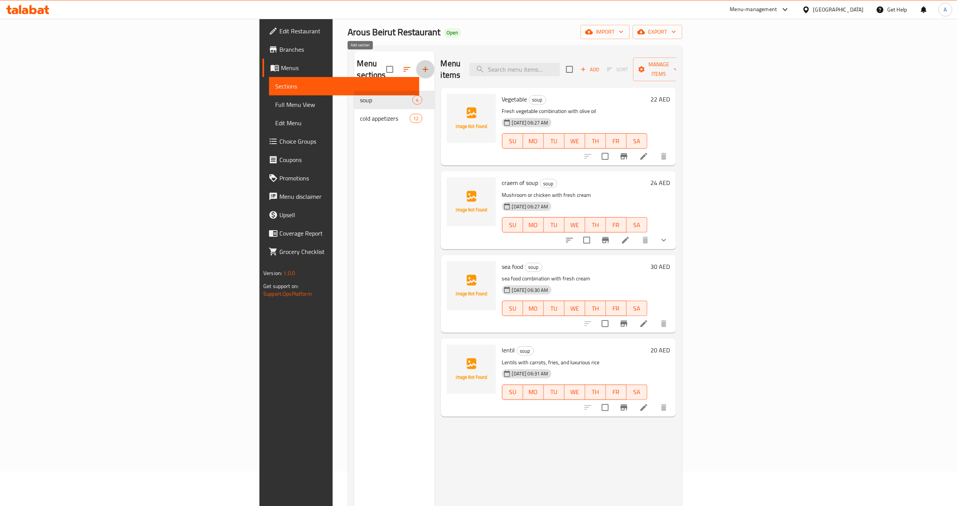
click at [421, 67] on icon "button" at bounding box center [425, 69] width 9 height 9
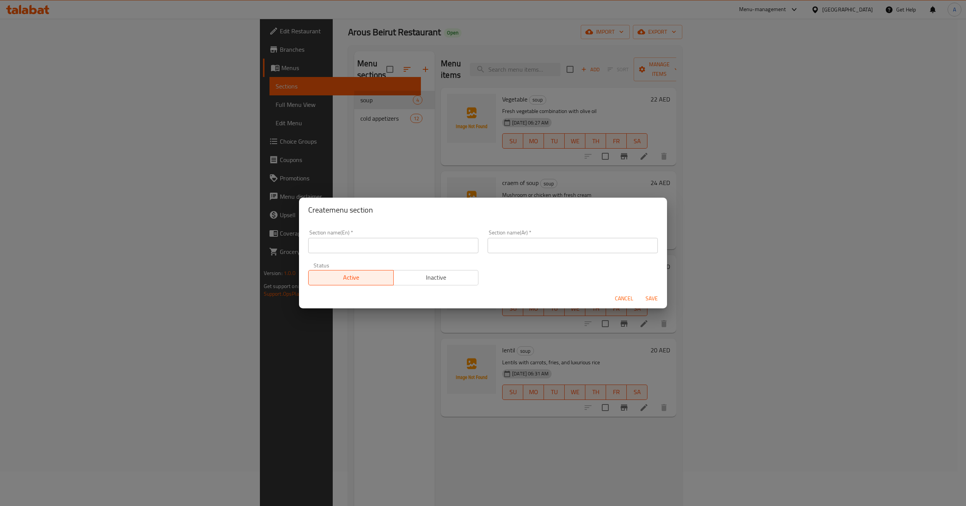
click at [370, 243] on input "text" at bounding box center [393, 245] width 170 height 15
paste input "salads"
click at [367, 248] on input "salads" at bounding box center [393, 245] width 170 height 15
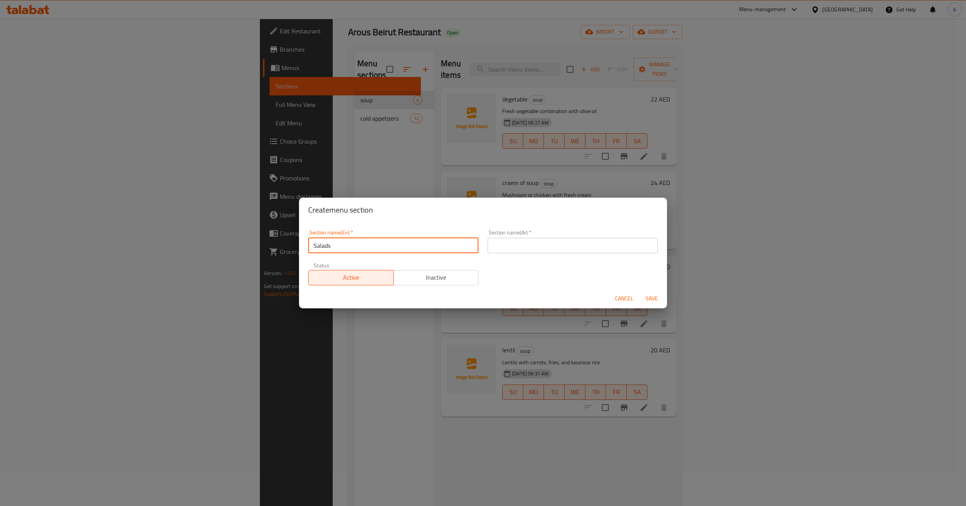
click at [367, 248] on input "Salads" at bounding box center [393, 245] width 170 height 15
type input "Salads"
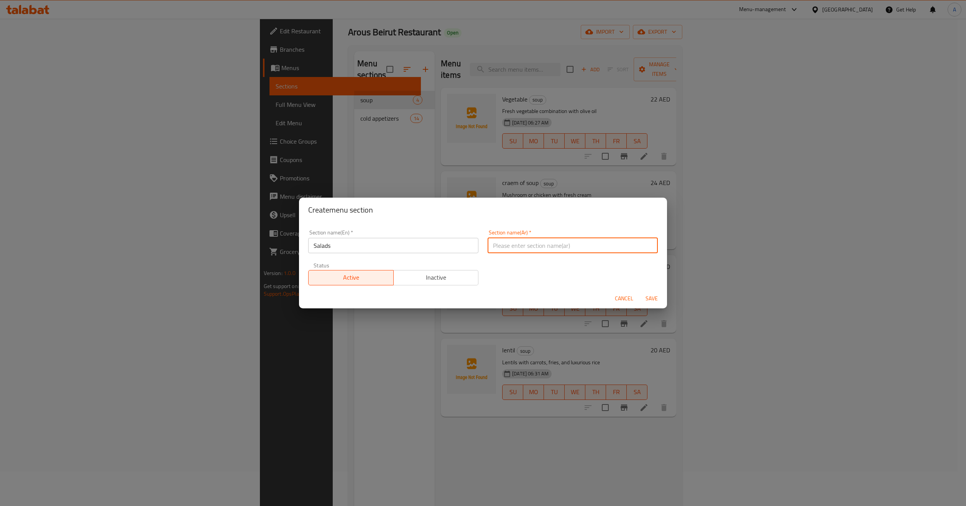
click at [589, 246] on input "text" at bounding box center [573, 245] width 170 height 15
paste input "سلطة"
click at [645, 244] on input "سلطة" at bounding box center [573, 245] width 170 height 15
click at [607, 250] on input "السلطة" at bounding box center [573, 245] width 170 height 15
type input "السلطات"
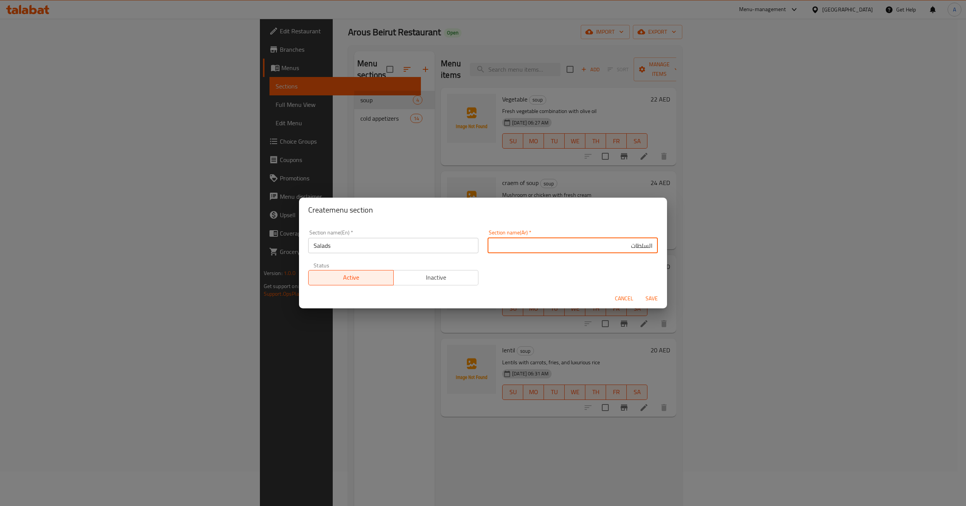
click at [603, 267] on div "Section name(En)   * Salads Section name(En) * Section name(Ar)   * السلطات Sec…" at bounding box center [483, 257] width 359 height 65
click at [650, 294] on span "Save" at bounding box center [652, 299] width 18 height 10
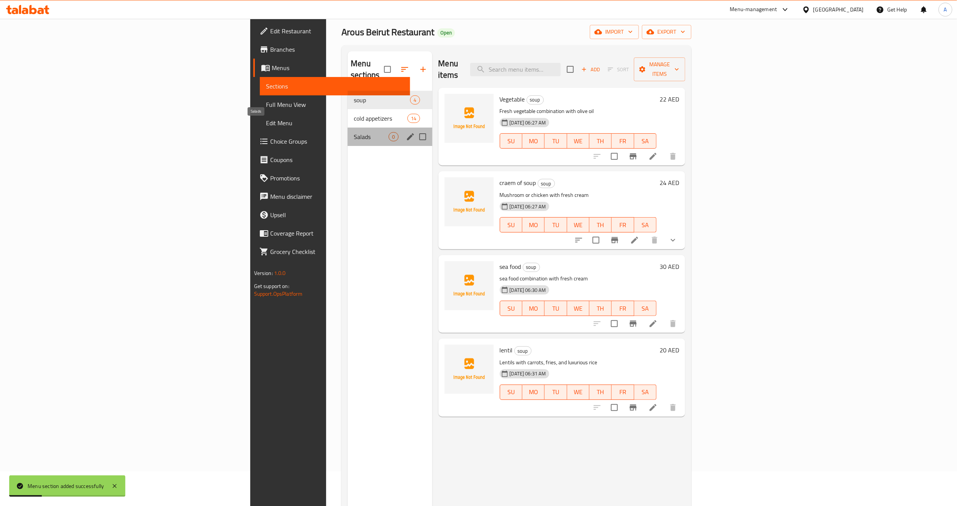
click at [354, 132] on span "Salads" at bounding box center [371, 136] width 35 height 9
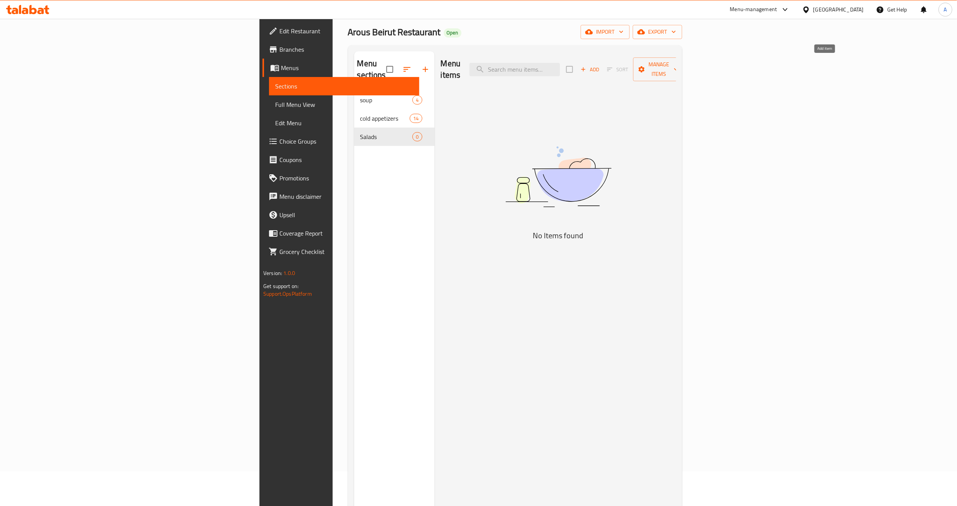
click at [600, 65] on span "Add" at bounding box center [590, 69] width 21 height 9
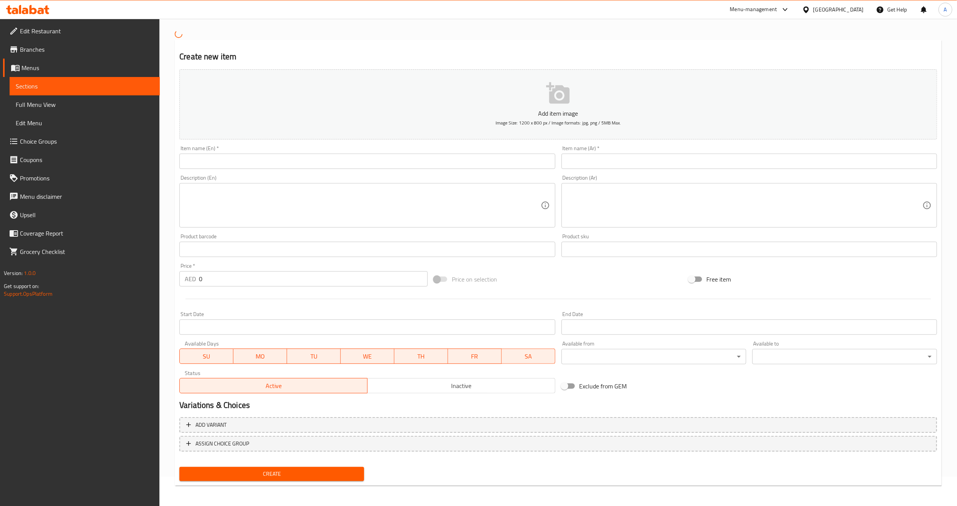
scroll to position [35, 0]
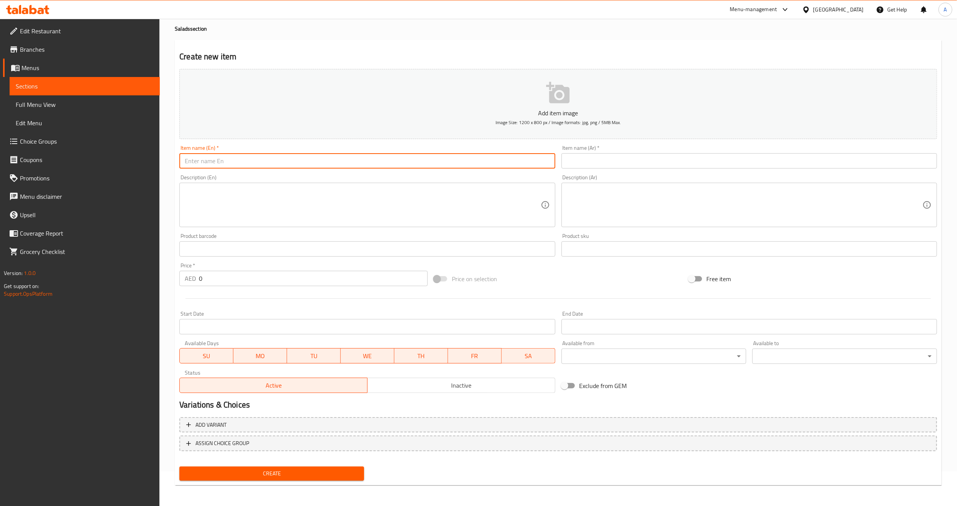
click at [402, 160] on input "text" at bounding box center [367, 160] width 376 height 15
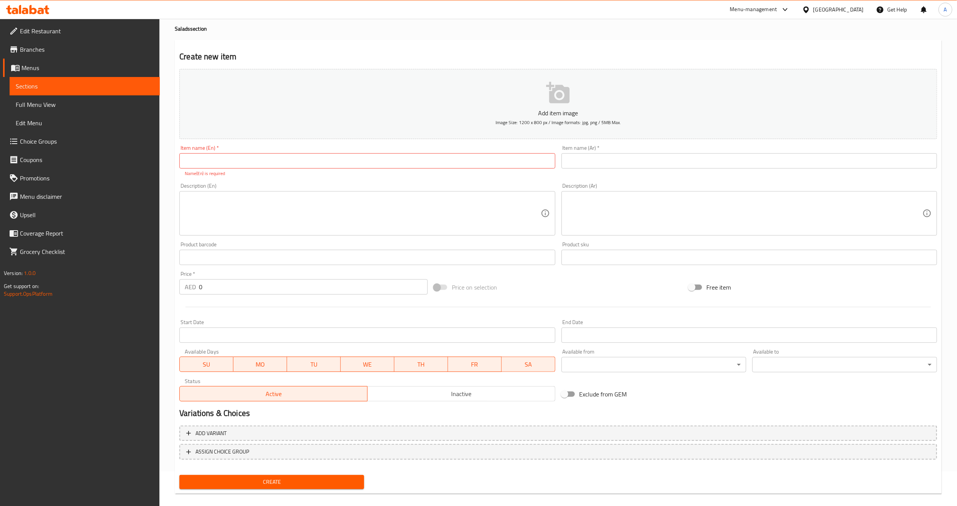
click at [237, 161] on input "text" at bounding box center [367, 160] width 376 height 15
paste input "tabbouleh"
click at [235, 179] on div "Add item image Image Size: 1200 x 800 px / Image formats: jpg, png / 5MB Max. I…" at bounding box center [558, 235] width 764 height 339
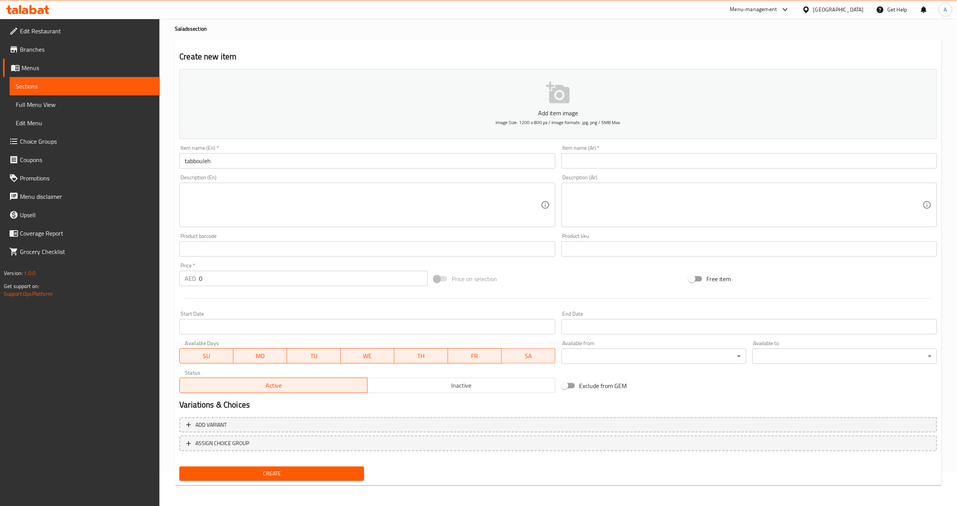
click at [234, 163] on input "tabbouleh" at bounding box center [367, 160] width 376 height 15
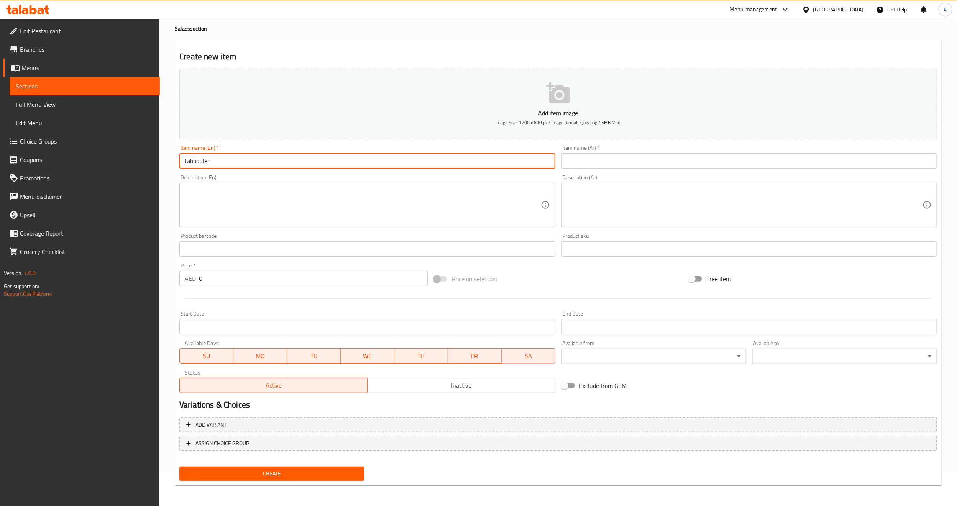
click at [234, 163] on input "tabbouleh" at bounding box center [367, 160] width 376 height 15
type input "Tabbouleh"
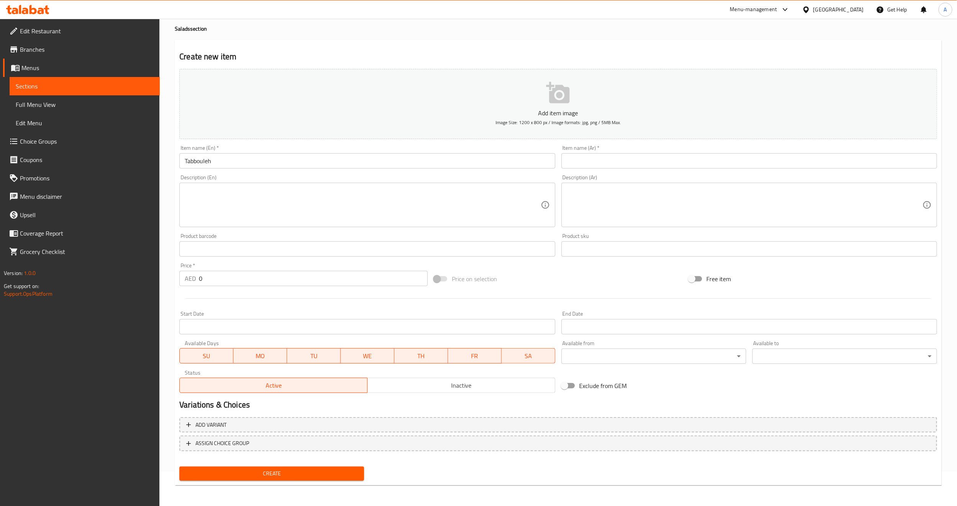
click at [233, 173] on div "Description (En) Description (En)" at bounding box center [367, 201] width 382 height 59
click at [577, 157] on input "text" at bounding box center [750, 160] width 376 height 15
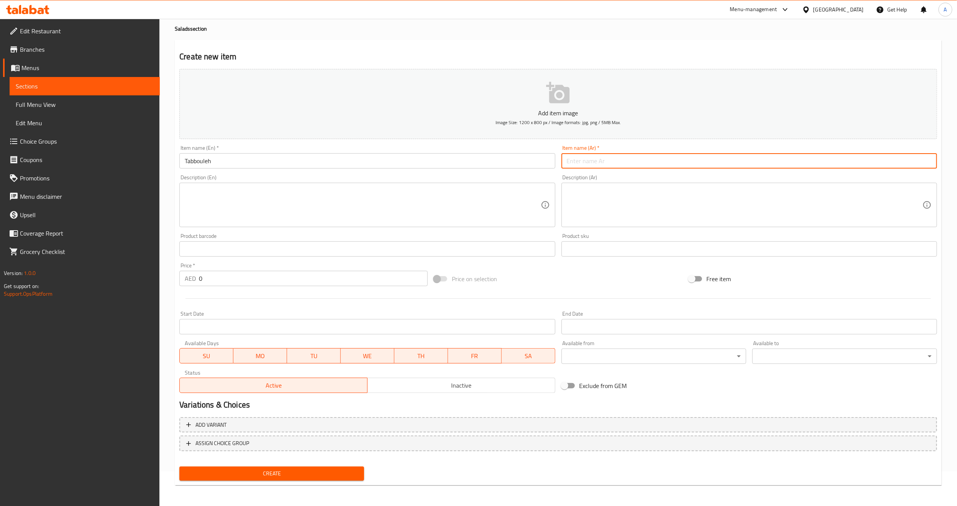
paste input "تبولة"
type input "تبولة"
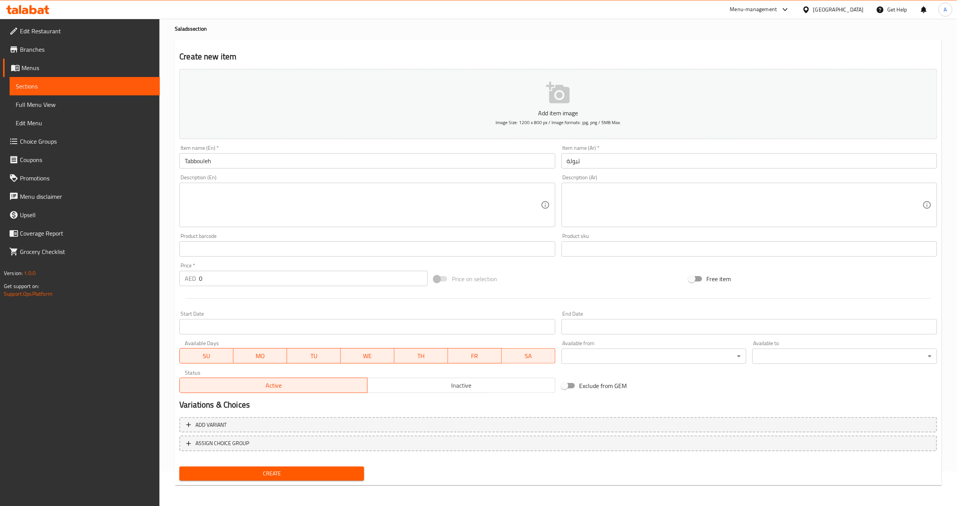
click at [596, 173] on div "Description (Ar) Description (Ar)" at bounding box center [750, 201] width 382 height 59
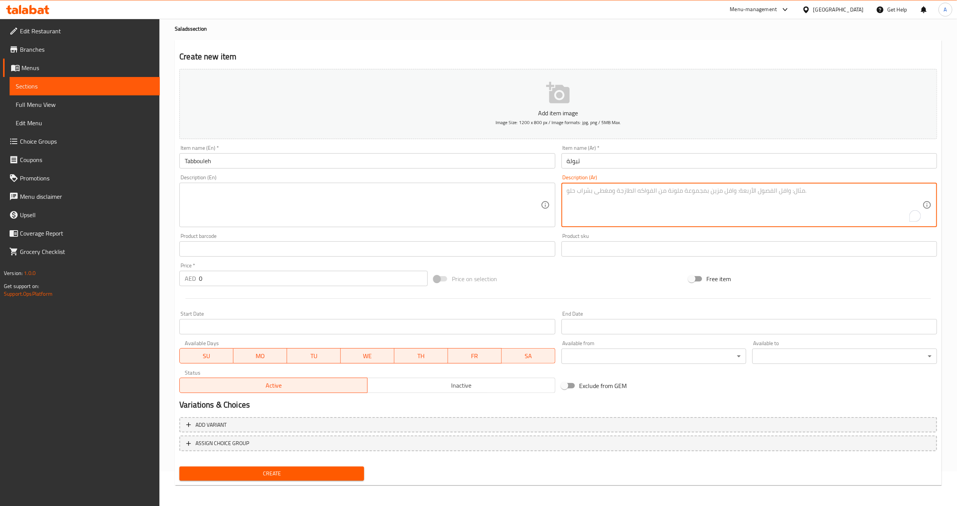
click at [695, 196] on textarea "To enrich screen reader interactions, please activate Accessibility in Grammarl…" at bounding box center [745, 205] width 356 height 36
paste textarea "توليفة فاخرة من البقدونس و البرغل اللبناني و البندورة البصل و الزيت البلدي"
type textarea "توليفة فاخرة من البقدونس و البرغل اللبناني و البندورة البصل و الزيت البلدي"
click at [646, 160] on input "تبولة" at bounding box center [750, 160] width 376 height 15
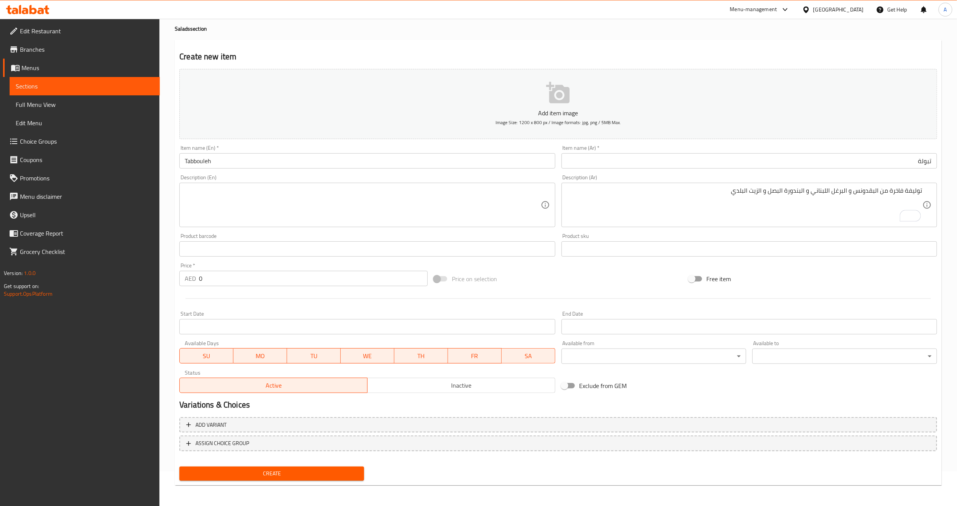
click at [615, 271] on div "Price on selection" at bounding box center [558, 279] width 255 height 21
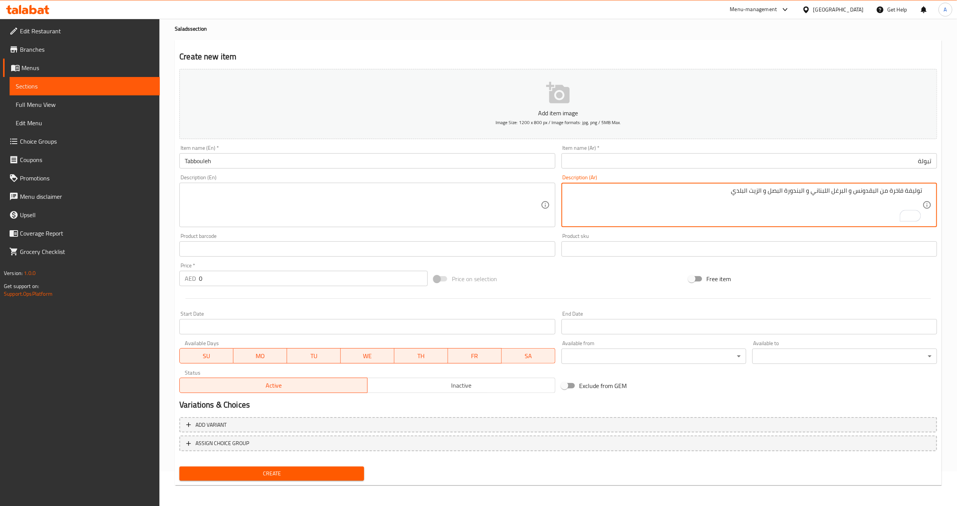
click at [696, 213] on textarea "توليفة فاخرة من البقدونس و البرغل اللبناني و البندورة البصل و الزيت البلدي" at bounding box center [745, 205] width 356 height 36
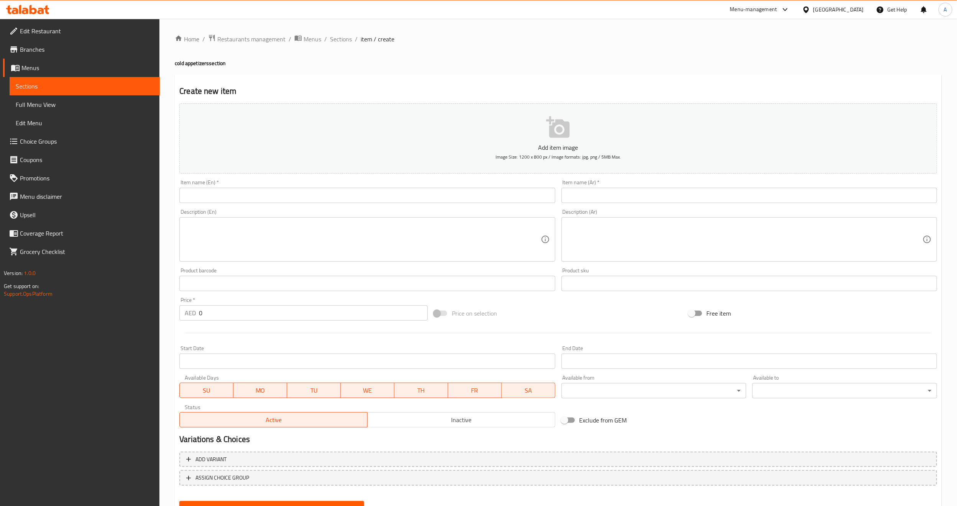
click at [38, 105] on span "Full Menu View" at bounding box center [85, 104] width 138 height 9
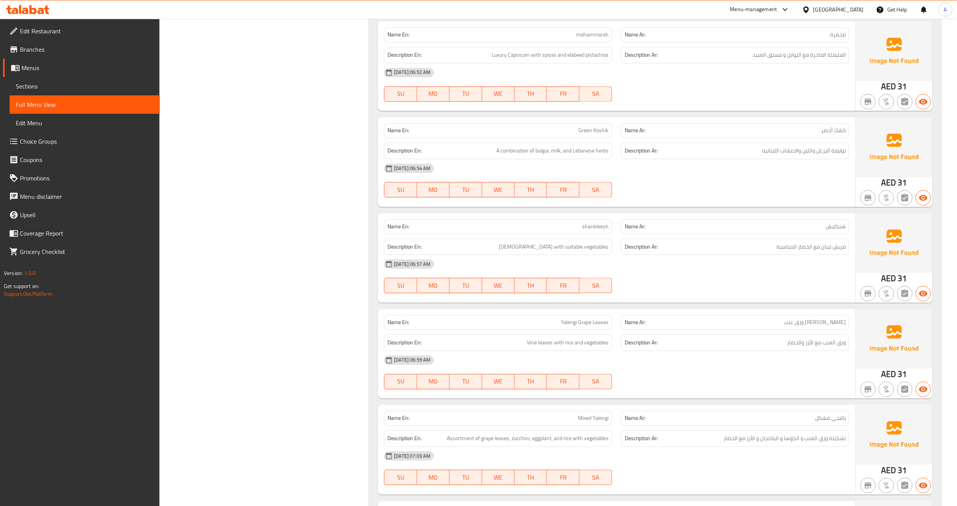
scroll to position [221, 0]
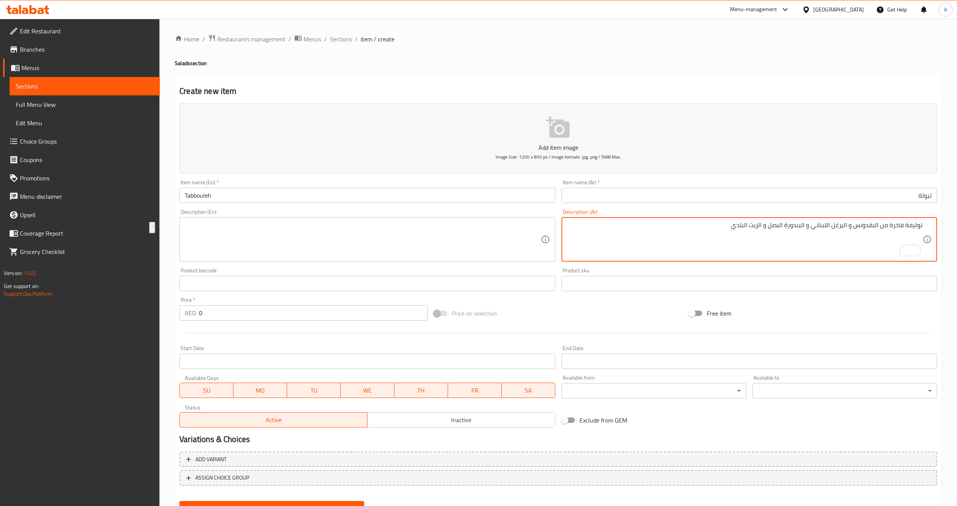
scroll to position [35, 0]
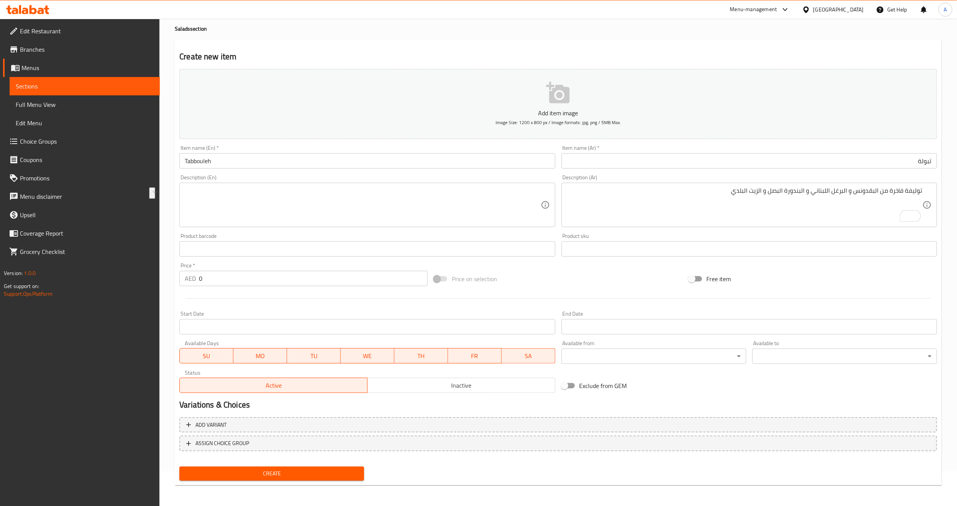
click at [249, 199] on textarea at bounding box center [363, 205] width 356 height 36
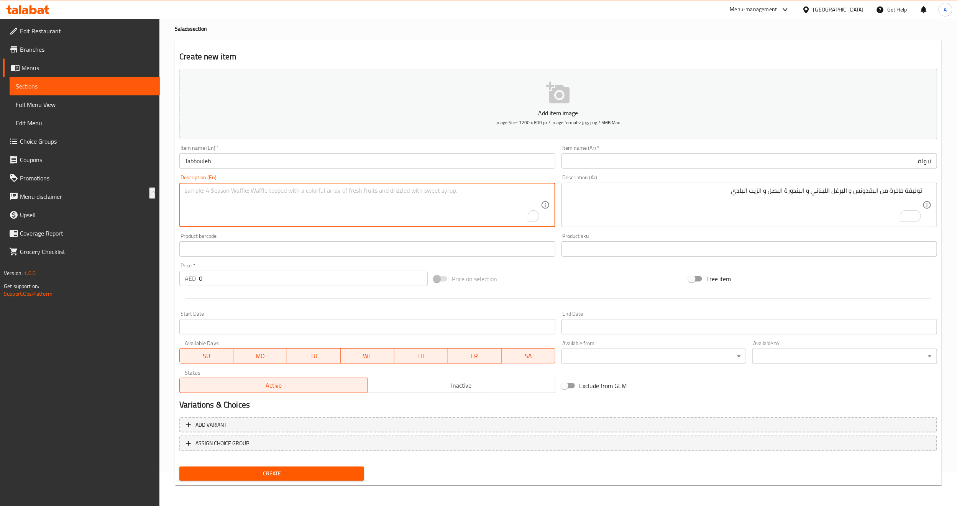
paste textarea "A luxurious combination of parsley, Lebanese bulgur, tomatoes, onions, and coun…"
type textarea "A luxurious combination of parsley, Lebanese bulgur, tomatoes, onions, and coun…"
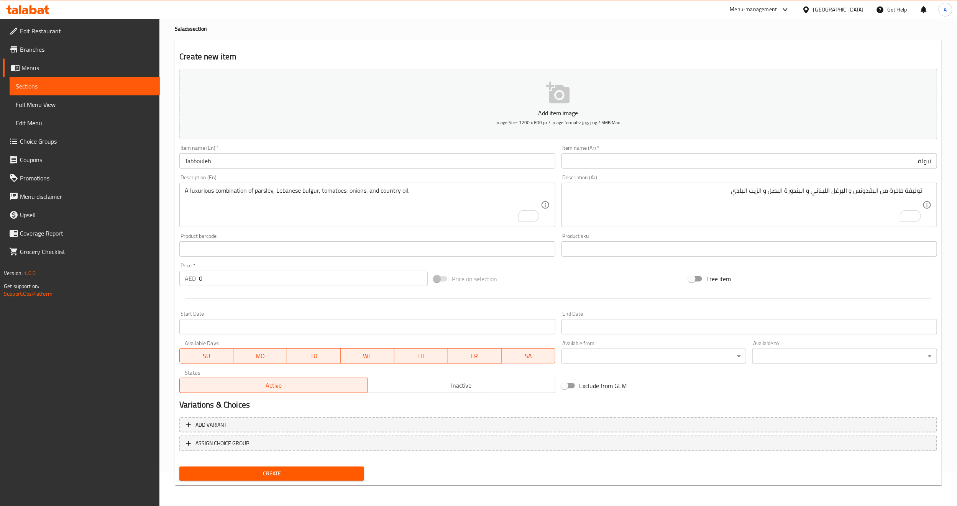
click at [253, 236] on div "Product barcode Product barcode" at bounding box center [367, 245] width 376 height 23
click at [265, 275] on input "0" at bounding box center [313, 278] width 229 height 15
type input "34"
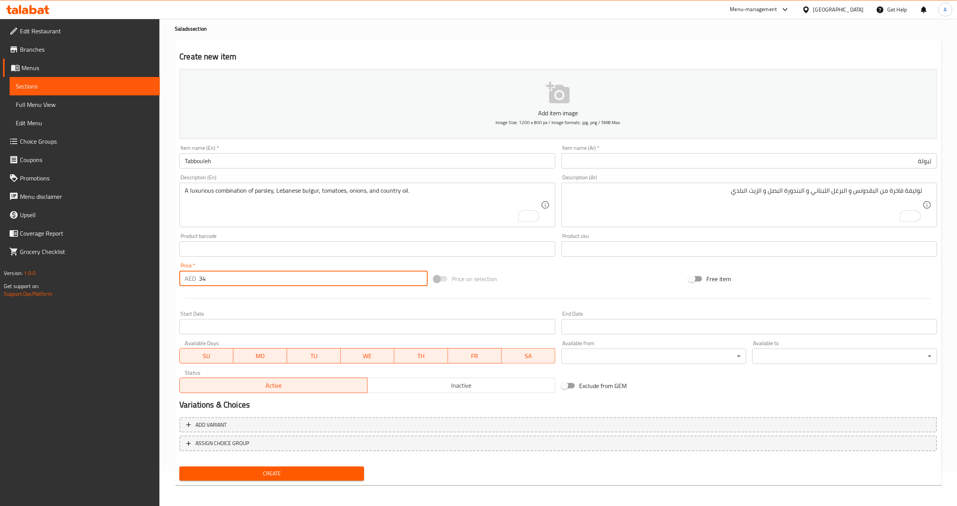
click at [271, 298] on div at bounding box center [558, 298] width 764 height 19
click at [524, 280] on div "Price on selection" at bounding box center [558, 279] width 255 height 21
click at [536, 283] on div "Price on selection" at bounding box center [558, 279] width 255 height 21
click at [863, 275] on div "Free item" at bounding box center [813, 279] width 255 height 21
click at [265, 301] on div at bounding box center [558, 298] width 764 height 19
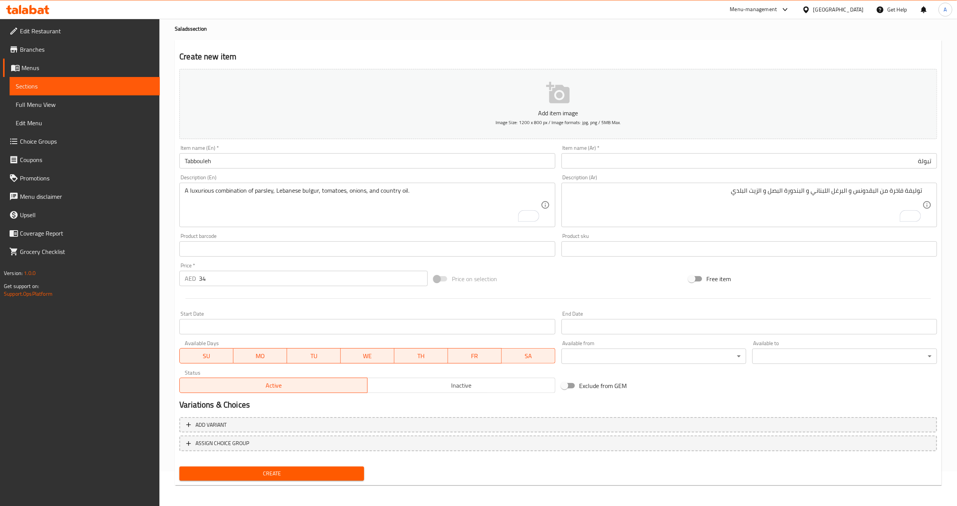
click at [284, 309] on div "Start Date Start Date" at bounding box center [367, 323] width 382 height 30
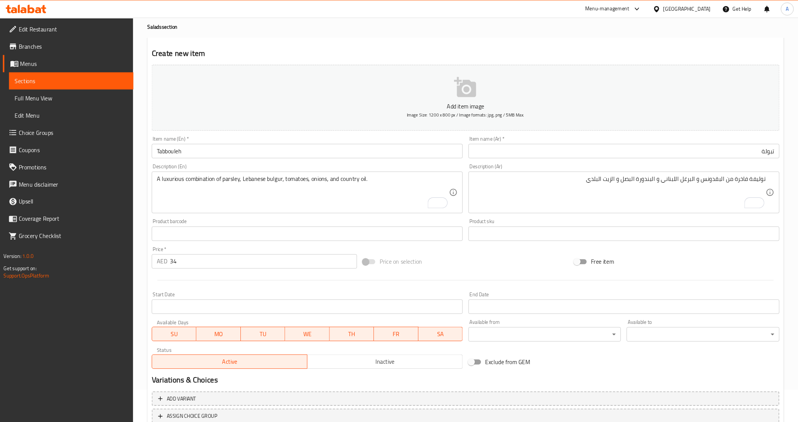
scroll to position [35, 0]
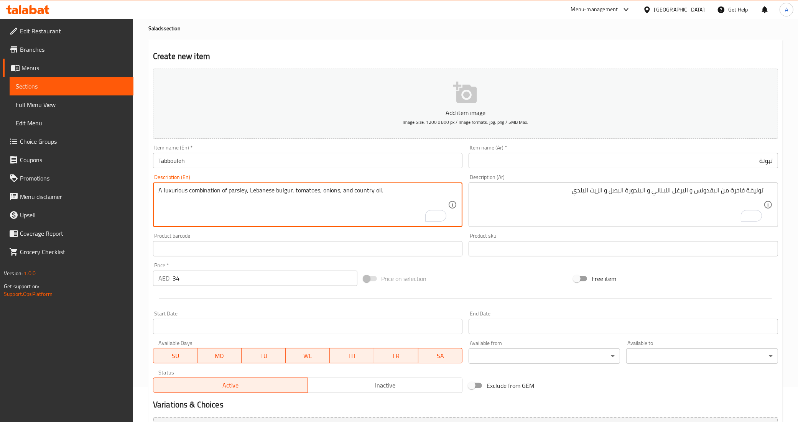
click at [360, 189] on textarea "A luxurious combination of parsley, Lebanese bulgur, tomatoes, onions, and coun…" at bounding box center [302, 205] width 289 height 36
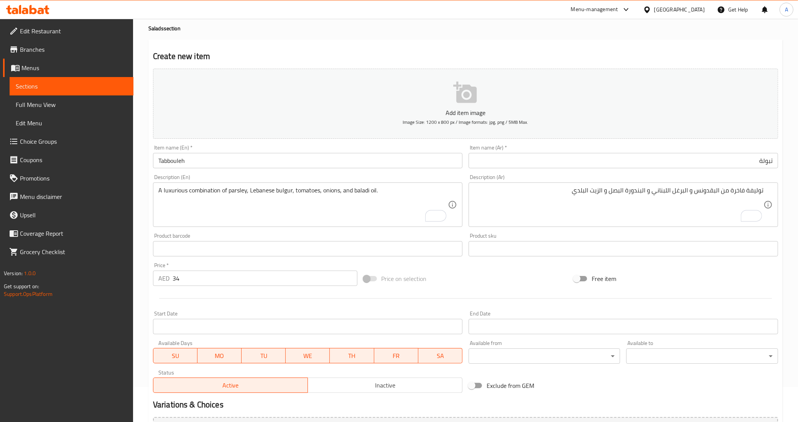
click at [436, 265] on div "Add item image Image Size: 1200 x 800 px / Image formats: jpg, png / 5MB Max. I…" at bounding box center [465, 231] width 631 height 331
click at [467, 270] on div "Price on selection" at bounding box center [465, 278] width 210 height 21
click at [508, 266] on div "Add item image Image Size: 1200 x 800 px / Image formats: jpg, png / 5MB Max. I…" at bounding box center [465, 231] width 631 height 331
drag, startPoint x: 518, startPoint y: 294, endPoint x: 513, endPoint y: 291, distance: 5.9
click at [518, 294] on div at bounding box center [465, 298] width 631 height 19
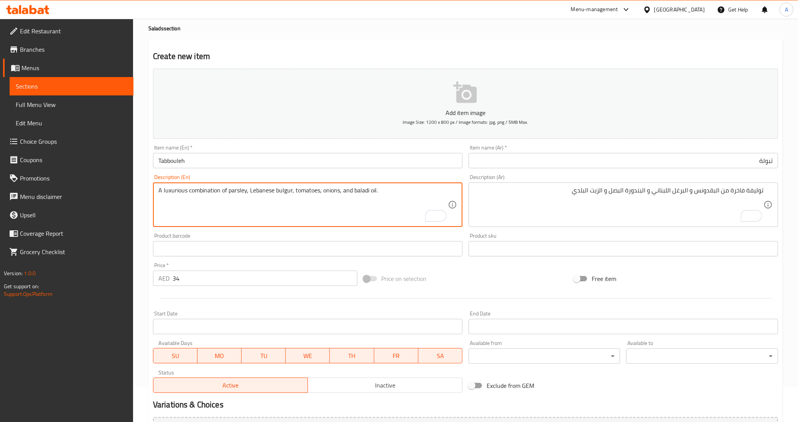
click at [242, 198] on textarea "A luxurious combination of parsley, Lebanese bulgur, tomatoes, onions, and bala…" at bounding box center [302, 205] width 289 height 36
type textarea "A luxurious combination of parsley, lebanese bulgur, tomatoes, onions, and bala…"
click at [236, 238] on div "Product barcode Product barcode" at bounding box center [307, 244] width 309 height 23
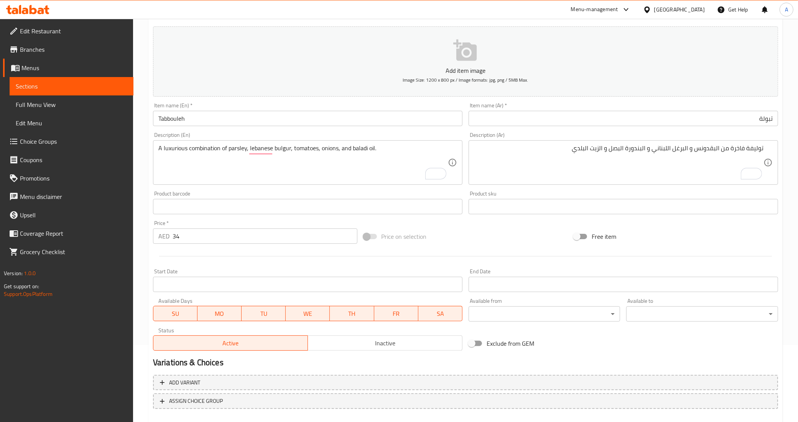
scroll to position [118, 0]
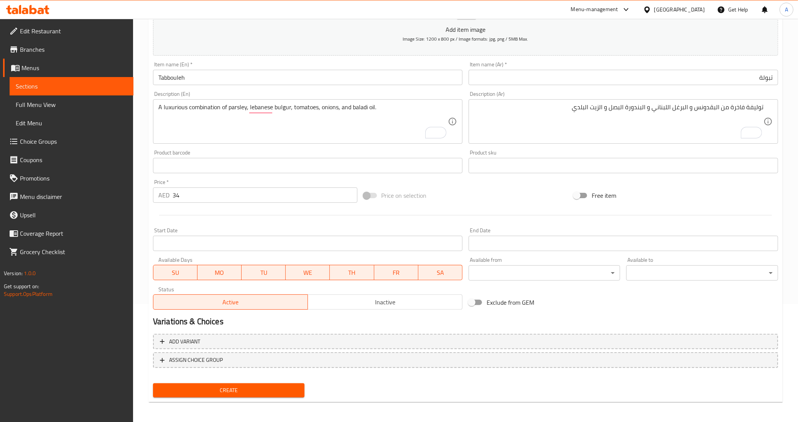
click at [232, 387] on span "Create" at bounding box center [229, 391] width 140 height 10
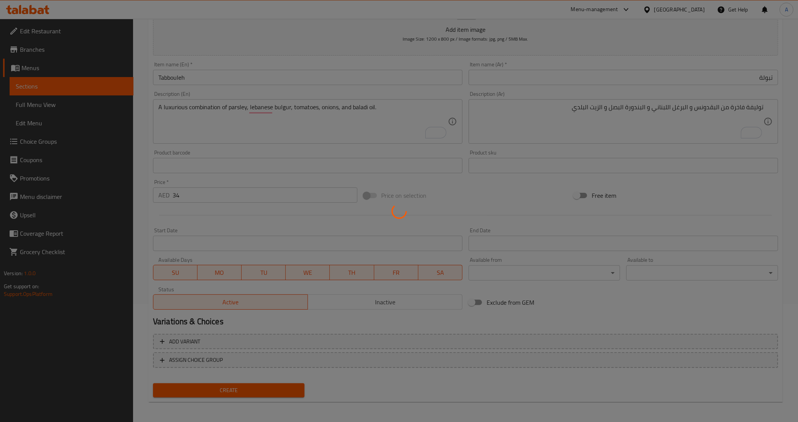
type input "0"
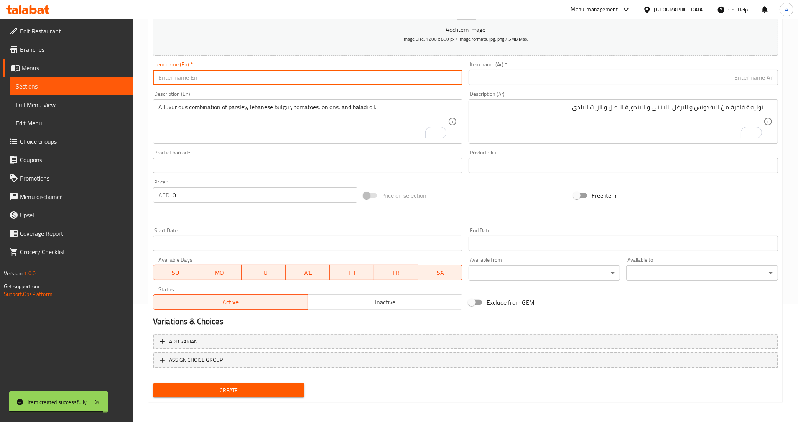
click at [178, 81] on input "text" at bounding box center [307, 77] width 309 height 15
paste input "fattoush"
click at [178, 81] on input "fattoush" at bounding box center [307, 77] width 309 height 15
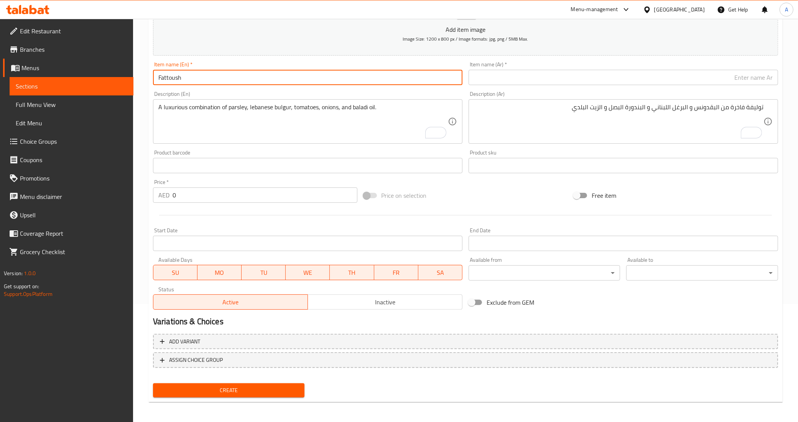
type input "Fattoush"
click at [185, 95] on div "Description (En) A luxurious combination of parsley, lebanese bulgur, tomatoes,…" at bounding box center [307, 117] width 309 height 53
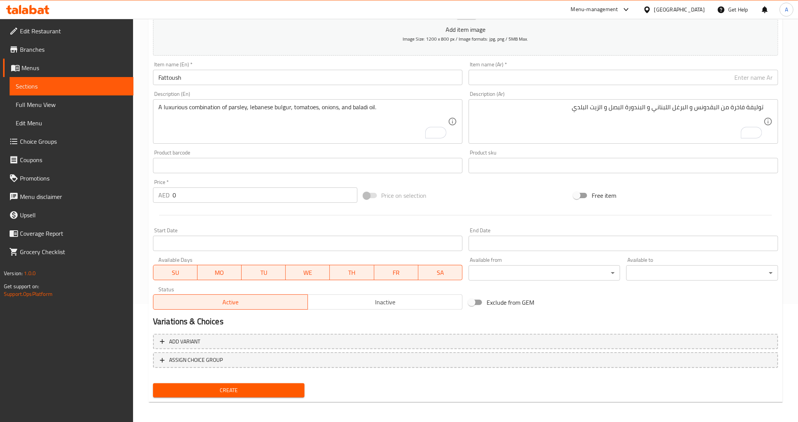
click at [543, 76] on input "text" at bounding box center [623, 77] width 309 height 15
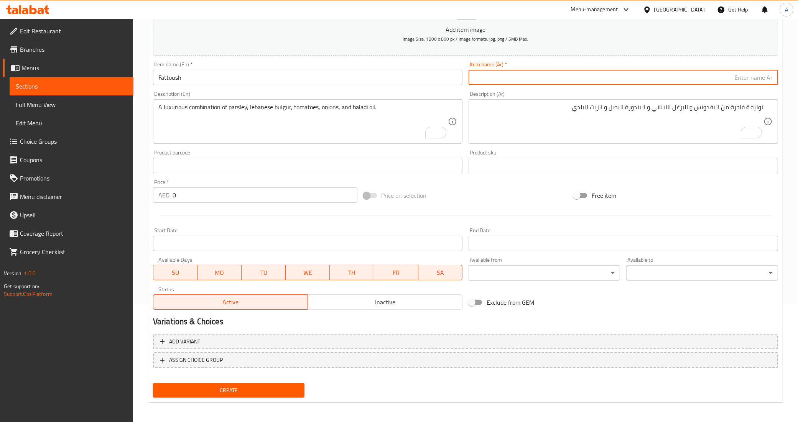
paste input "فتوش"
type input "فتوش"
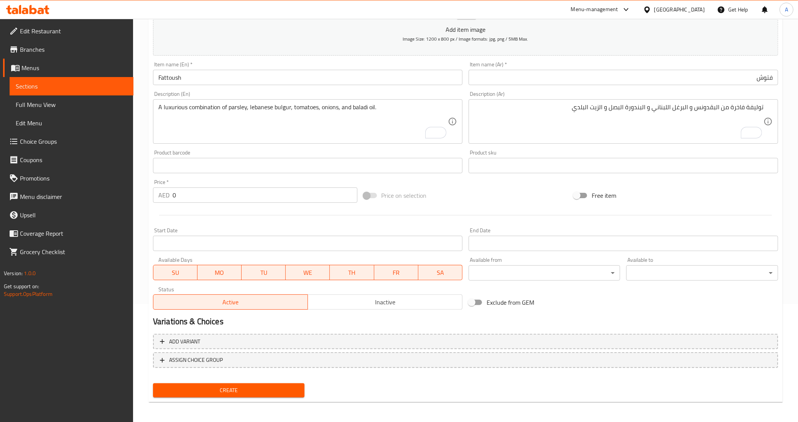
click at [610, 130] on textarea "توليفة فاخرة من البقدونس و البرغل اللبناني و البندورة البصل و الزيت البلدي" at bounding box center [618, 122] width 289 height 36
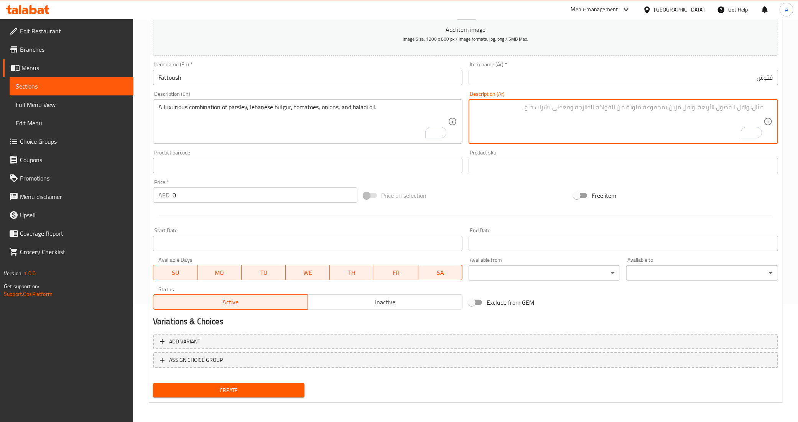
paste textarea "خضار لبنانية بلدية خيار بندورة نعنع زعتر جرجير مع دبس الرمان البلدي"
type textarea "خضار لبنانية بلدية خيار بندورة نعنع زعتر جرجير مع دبس الرمان البلدي"
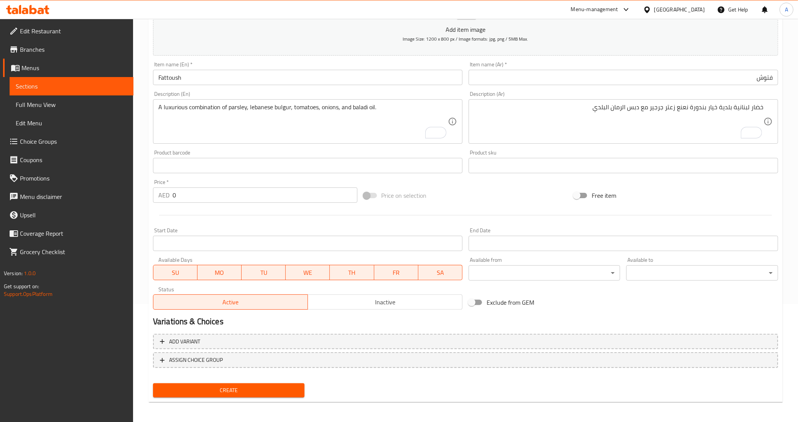
click at [358, 107] on textarea "A luxurious combination of parsley, lebanese bulgur, tomatoes, onions, and bala…" at bounding box center [302, 122] width 289 height 36
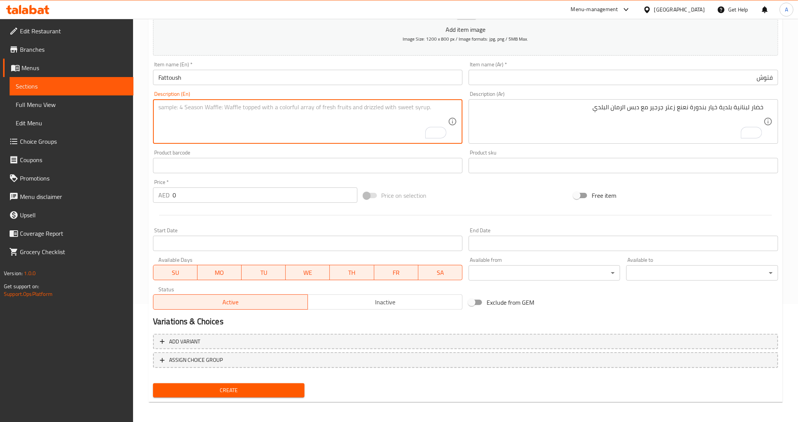
paste textarea "Local Lebanese vegetables: cucumber, tomato, mint, thyme, arugula with local po…"
click at [165, 104] on textarea "Local Lebanese vegetables: cucumber, tomato, mint, thyme, arugula with local po…" at bounding box center [302, 122] width 289 height 36
click at [355, 108] on textarea "baladi Lebanese vegetables: cucumber, tomato, mint, thyme, arugula with local p…" at bounding box center [302, 122] width 289 height 36
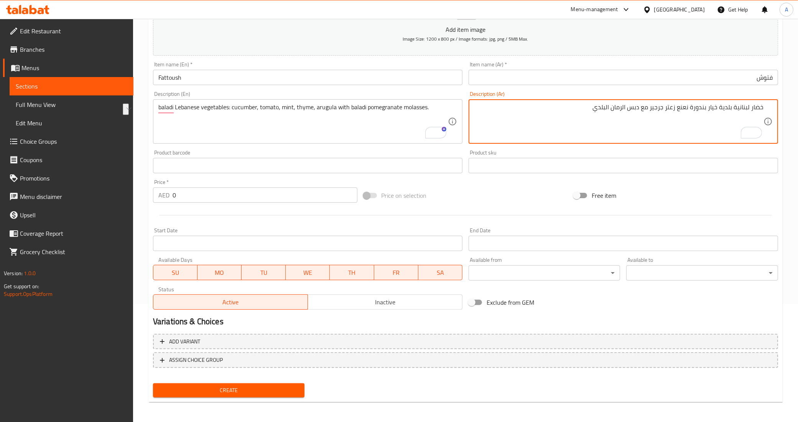
drag, startPoint x: 641, startPoint y: 108, endPoint x: 615, endPoint y: 107, distance: 26.8
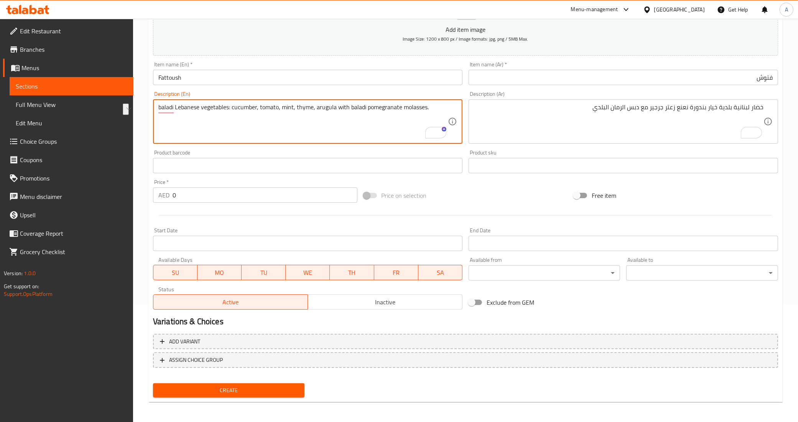
drag, startPoint x: 367, startPoint y: 109, endPoint x: 454, endPoint y: 103, distance: 87.3
click at [441, 108] on textarea "baladi Lebanese vegetables: cucumber, tomato, mint, thyme, arugula with baladi …" at bounding box center [302, 122] width 289 height 36
drag, startPoint x: 441, startPoint y: 108, endPoint x: 385, endPoint y: 105, distance: 56.0
click at [385, 105] on textarea "baladi Lebanese vegetables: cucumber, tomato, mint, thyme, arugula with baladi …" at bounding box center [302, 122] width 289 height 36
paste textarea "Pomegranate Molasses"
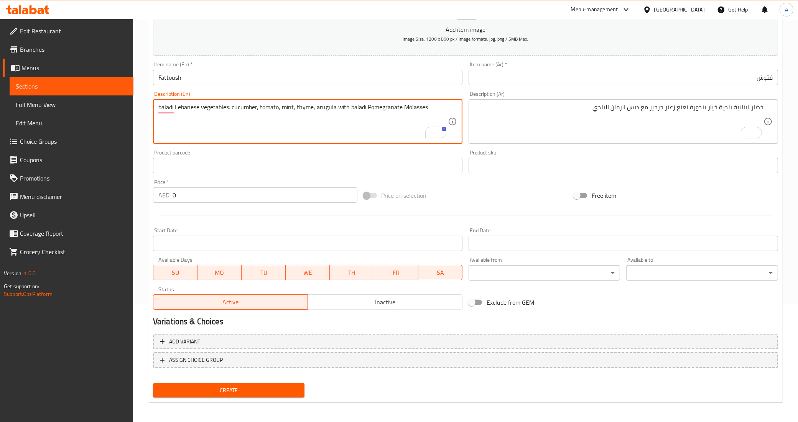
type textarea "baladi Lebanese vegetables: cucumber, tomato, mint, thyme, arugula with baladi …"
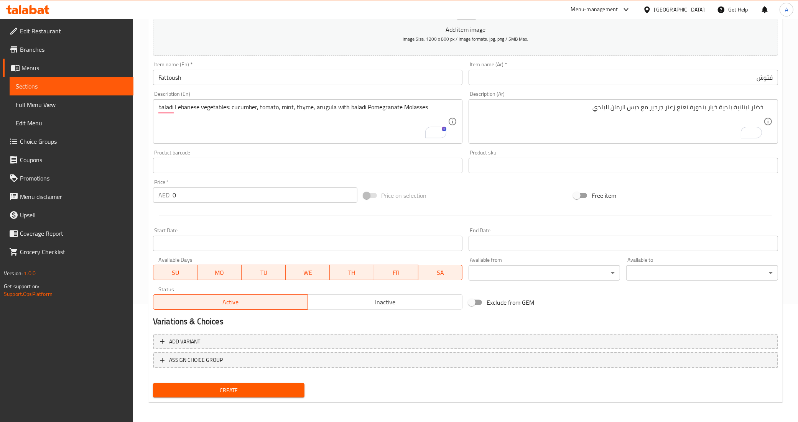
click at [446, 151] on div "Product barcode Product barcode" at bounding box center [307, 161] width 309 height 23
click at [174, 197] on input "0" at bounding box center [265, 194] width 185 height 15
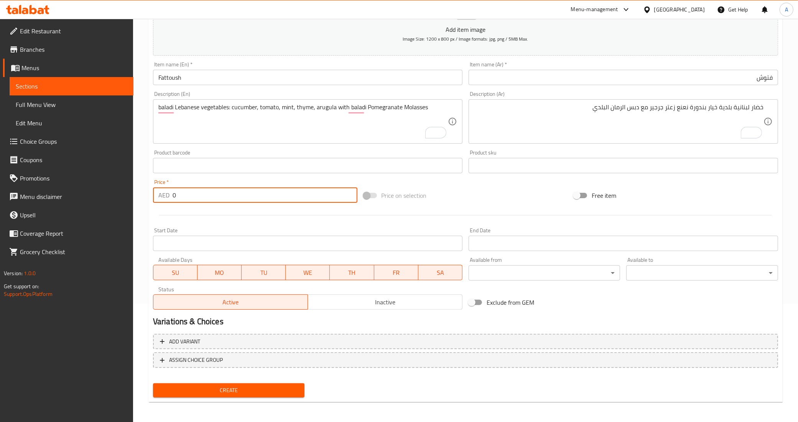
click at [174, 197] on input "0" at bounding box center [265, 194] width 185 height 15
paste input "34"
click at [174, 197] on input "34" at bounding box center [265, 194] width 185 height 15
type input "34"
click at [177, 214] on div at bounding box center [465, 215] width 631 height 19
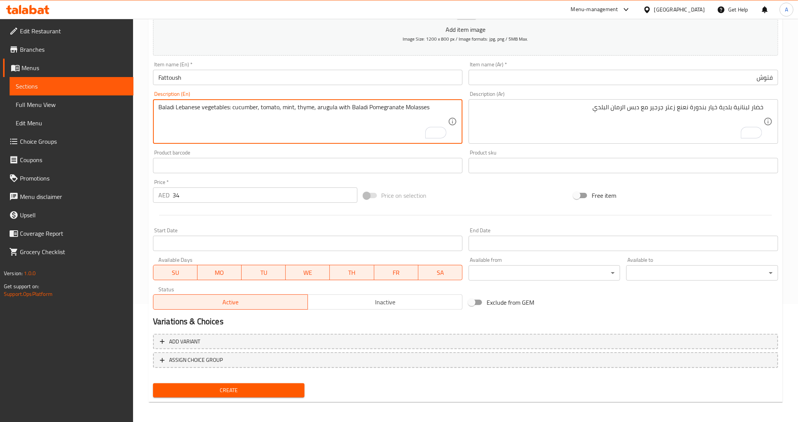
type textarea "Baladi Lebanese vegetables: cucumber, tomato, mint, thyme, arugula with Baladi …"
click at [361, 320] on h2 "Variations & Choices" at bounding box center [465, 322] width 625 height 12
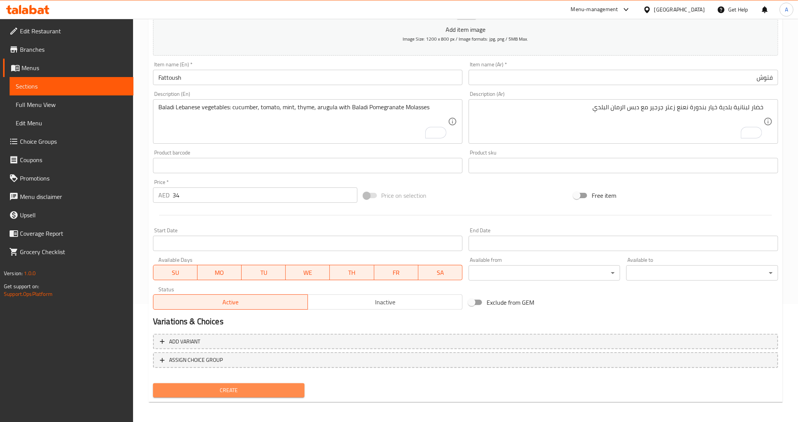
click at [269, 388] on span "Create" at bounding box center [229, 391] width 140 height 10
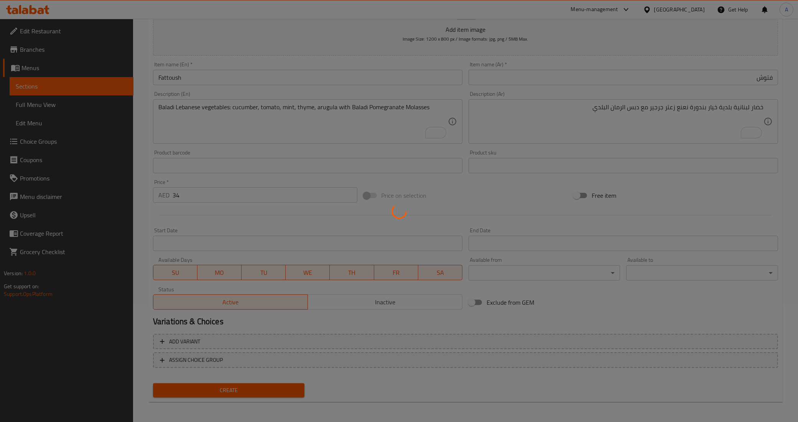
type input "0"
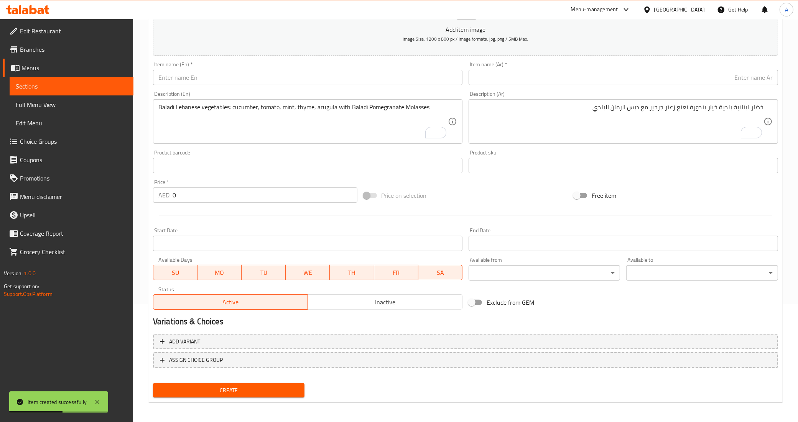
click at [84, 83] on span "Sections" at bounding box center [72, 86] width 112 height 9
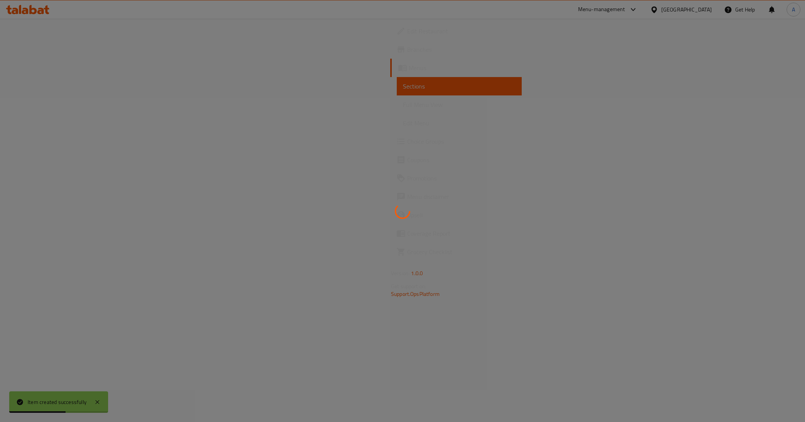
click at [84, 83] on div at bounding box center [402, 211] width 805 height 422
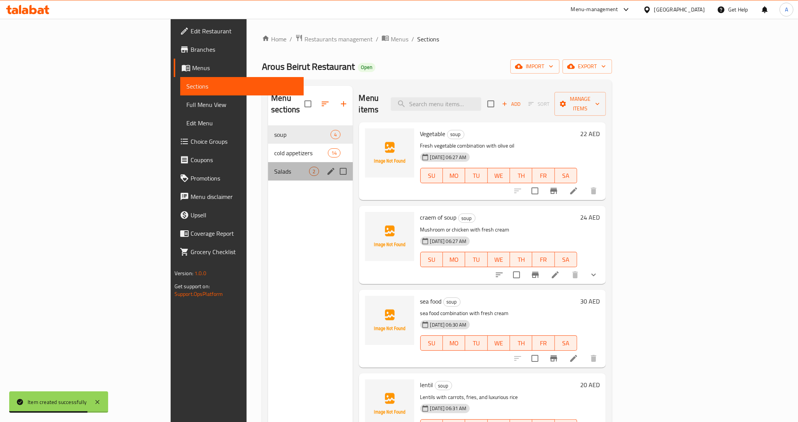
click at [268, 165] on div "Salads 2" at bounding box center [310, 171] width 84 height 18
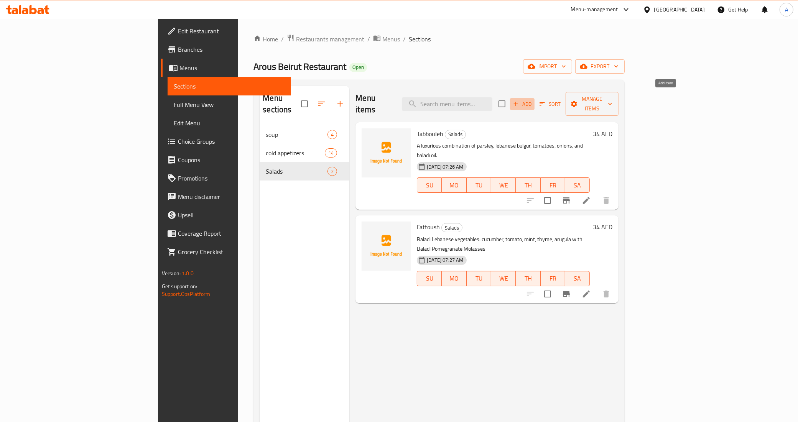
click at [533, 102] on span "Add" at bounding box center [522, 104] width 21 height 9
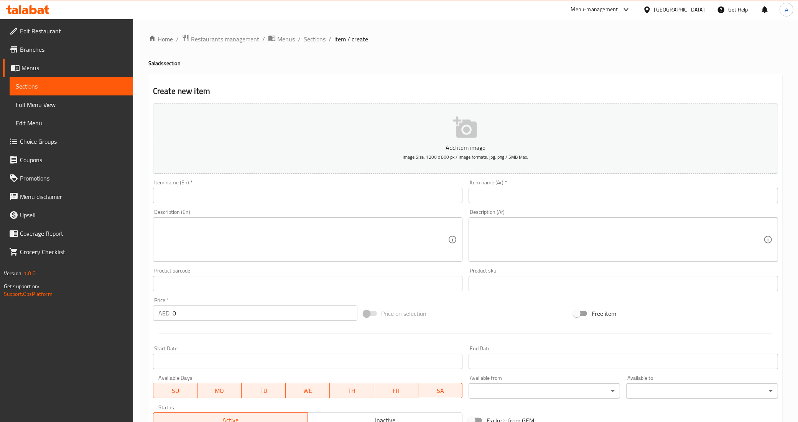
click at [205, 191] on input "text" at bounding box center [307, 195] width 309 height 15
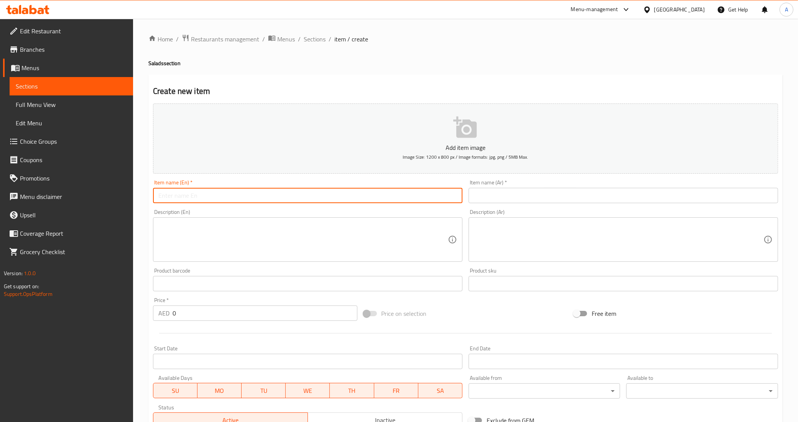
paste input "armenian salad"
click at [205, 191] on input "armenian salad" at bounding box center [307, 195] width 309 height 15
type input "Armenian Salad"
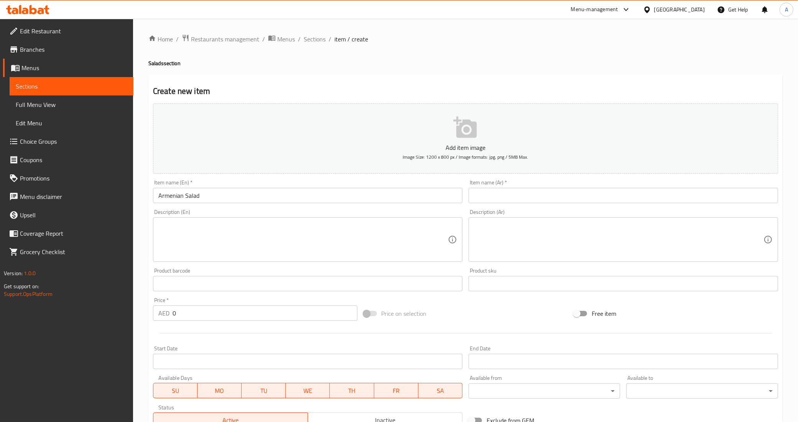
click at [202, 208] on div "Description (En) Description (En)" at bounding box center [308, 235] width 316 height 59
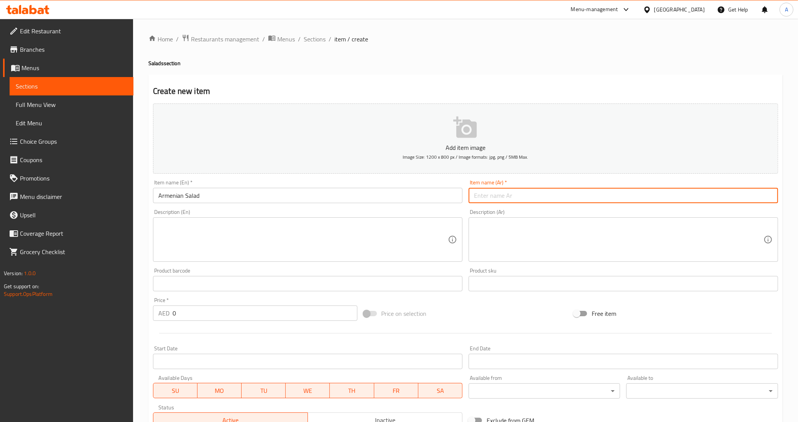
click at [524, 197] on input "text" at bounding box center [623, 195] width 309 height 15
paste input "سلطة [DEMOGRAPHIC_DATA]"
type input "سلطة [DEMOGRAPHIC_DATA]"
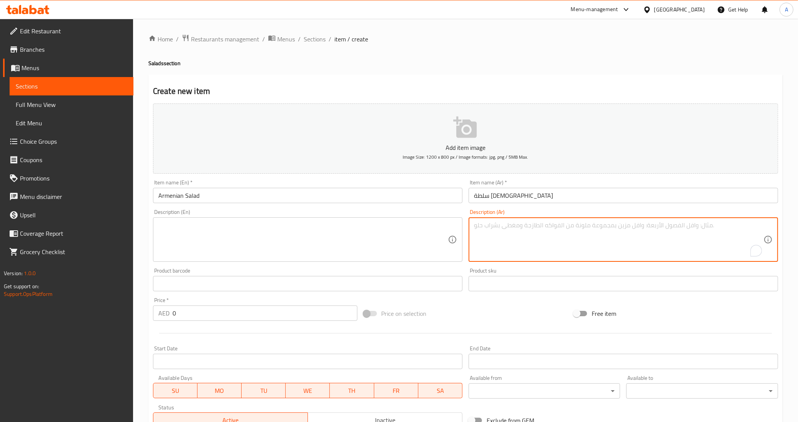
click at [574, 233] on textarea "To enrich screen reader interactions, please activate Accessibility in Grammarl…" at bounding box center [618, 240] width 289 height 36
paste textarea "توليفة خضار طازجة خيار بندورة بصل نعنع و الحرحورة"
type textarea "توليفة خضار طازجة خيار بندورة بصل نعنع و الحرحورة"
click at [516, 319] on div "Price on selection" at bounding box center [465, 313] width 210 height 21
click at [547, 302] on div "Add item image Image Size: 1200 x 800 px / Image formats: jpg, png / 5MB Max. I…" at bounding box center [465, 265] width 631 height 331
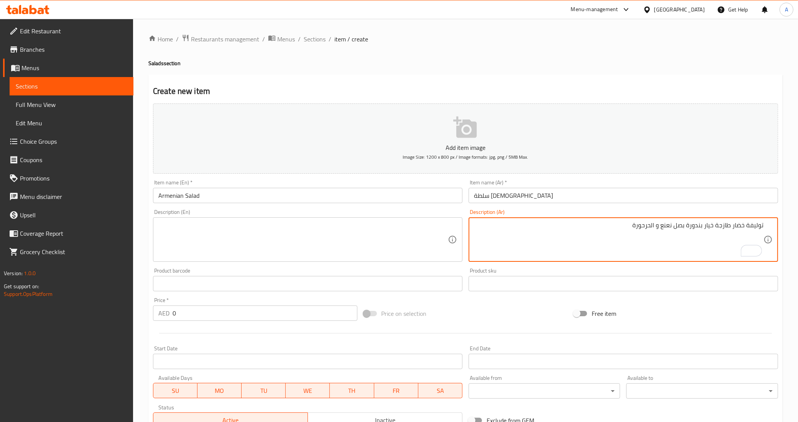
click at [589, 227] on textarea "توليفة خضار طازجة خيار بندورة بصل نعنع و الحرحورة" at bounding box center [618, 240] width 289 height 36
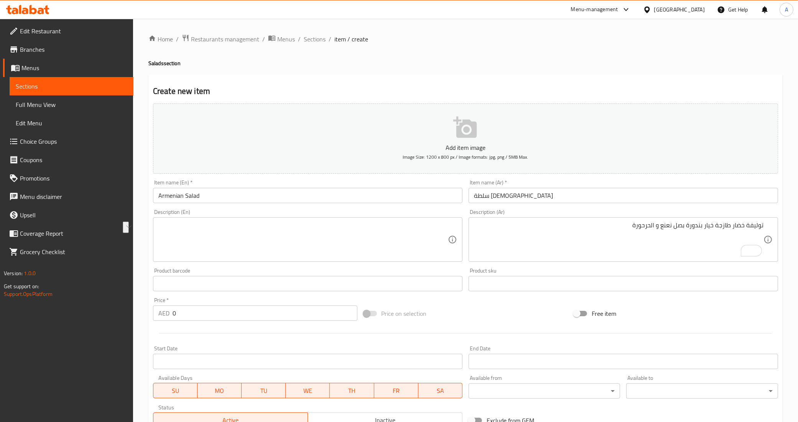
click at [323, 234] on textarea at bounding box center [302, 240] width 289 height 36
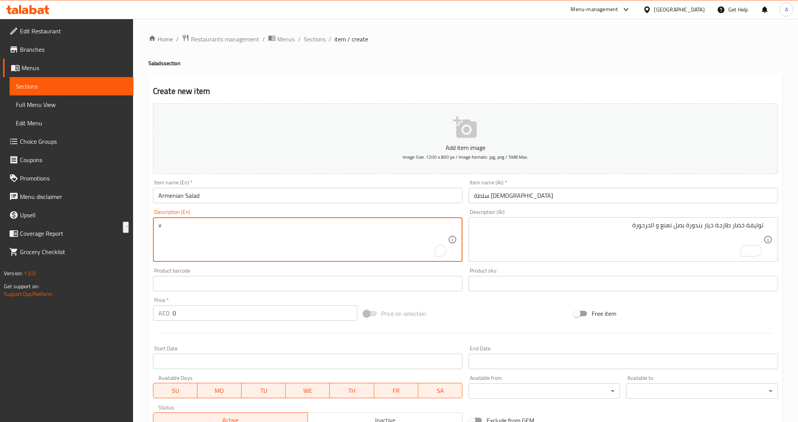
click at [318, 235] on textarea "v" at bounding box center [302, 240] width 289 height 36
paste textarea "Fresh vegetable combination: cucumber, tomato, onion, mint and harhoura"
type textarea "Fresh vegetable combination: cucumber, tomato, onion, mint and harhoura"
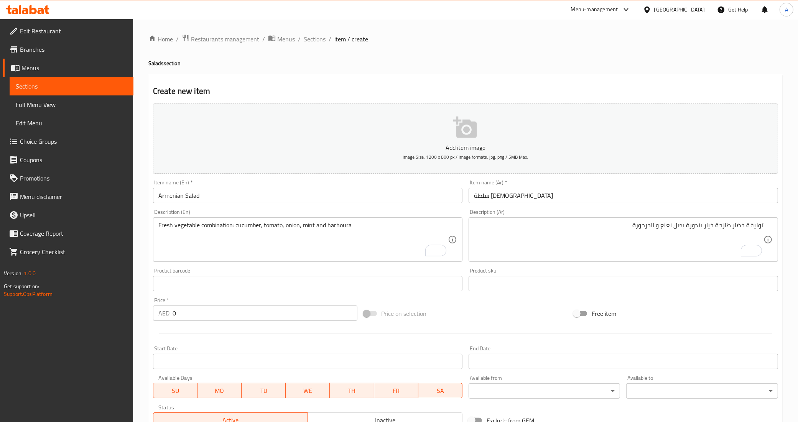
click at [461, 269] on div "Product barcode Product barcode" at bounding box center [307, 279] width 309 height 23
click at [190, 315] on input "0" at bounding box center [265, 313] width 185 height 15
type input "34"
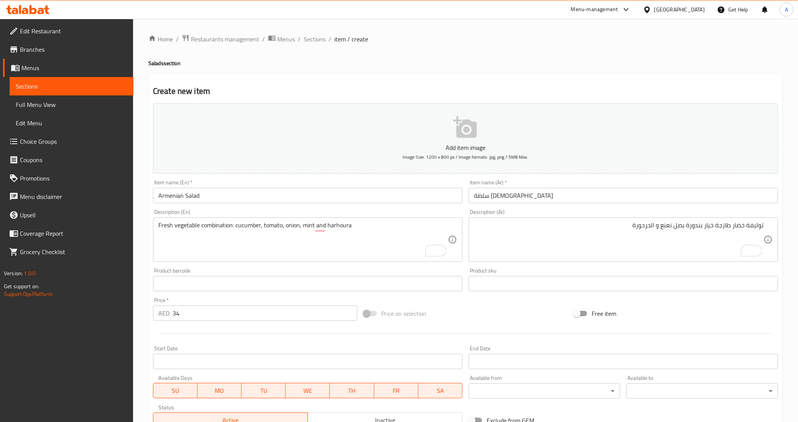
click at [215, 337] on div at bounding box center [465, 333] width 631 height 19
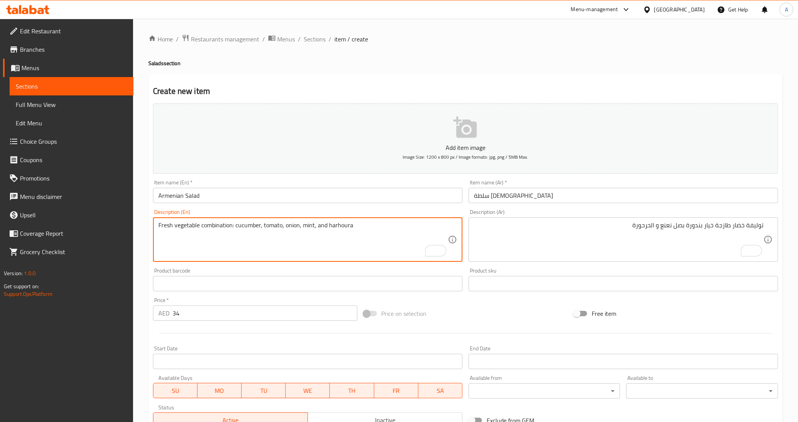
type textarea "Fresh vegetable combination: cucumber, tomato, onion, mint, and harhoura"
click at [411, 268] on div "Product barcode Product barcode" at bounding box center [307, 279] width 309 height 23
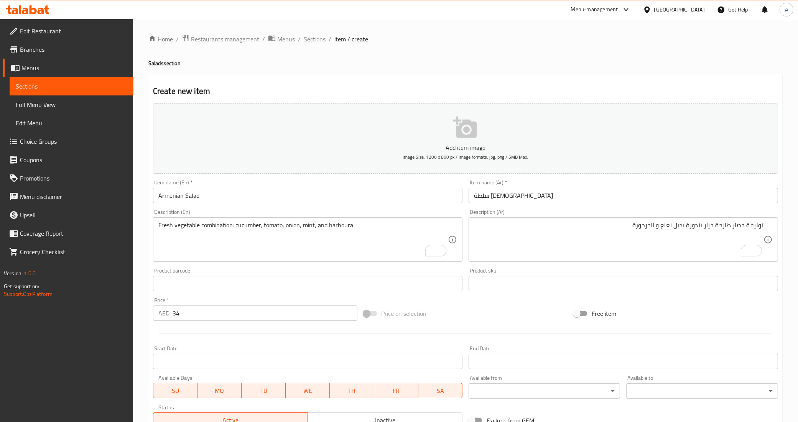
click at [358, 265] on div "Product barcode Product barcode" at bounding box center [308, 280] width 316 height 30
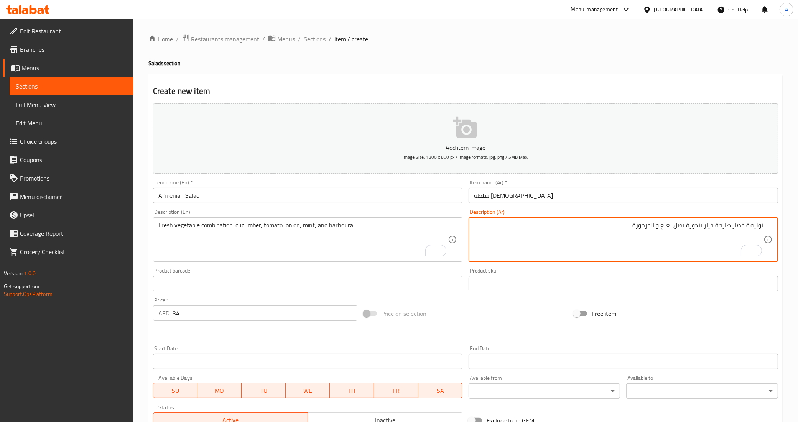
drag, startPoint x: 706, startPoint y: 226, endPoint x: 757, endPoint y: 309, distance: 97.5
click at [716, 247] on textarea "توليفة خضار طازجة خيار بندورة بصل نعنع و الحرحورة" at bounding box center [618, 240] width 289 height 36
type textarea "توليفة خضار طازجة خيار، بندورة، بصل، نعنع و الحرحورة"
click at [492, 313] on div "Price on selection" at bounding box center [465, 313] width 210 height 21
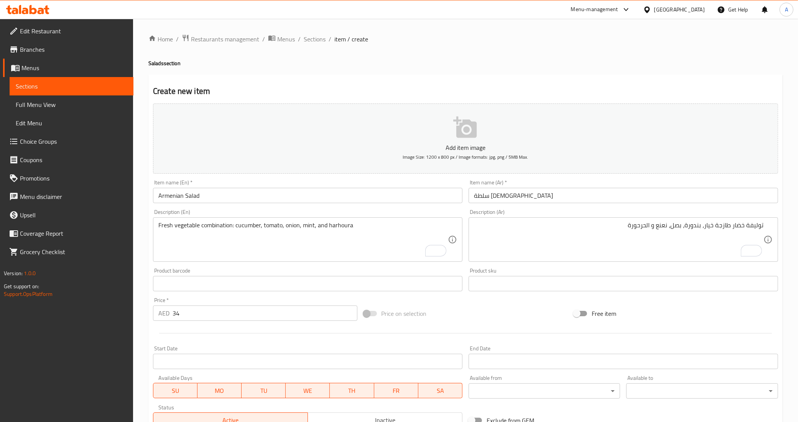
click at [456, 321] on div "Price on selection" at bounding box center [465, 313] width 210 height 21
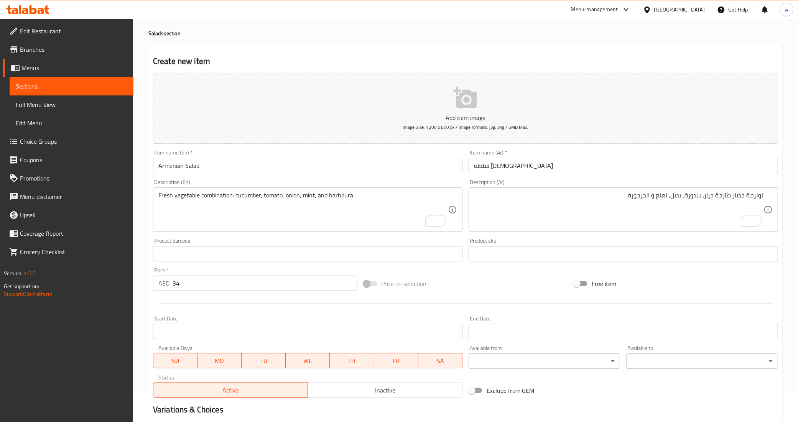
scroll to position [118, 0]
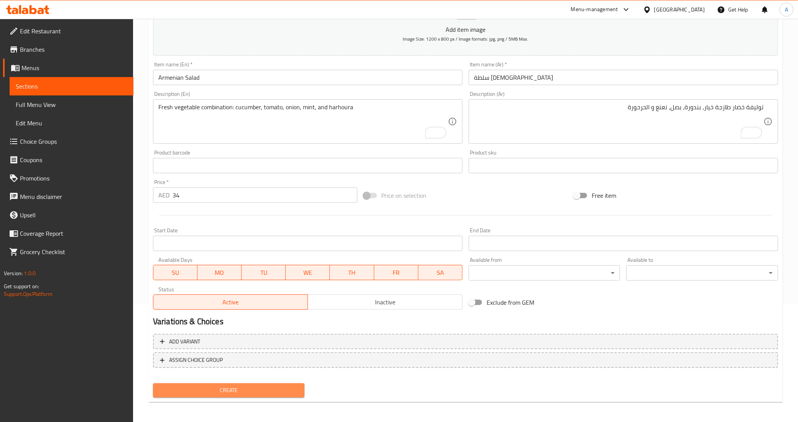
click at [235, 391] on span "Create" at bounding box center [229, 391] width 140 height 10
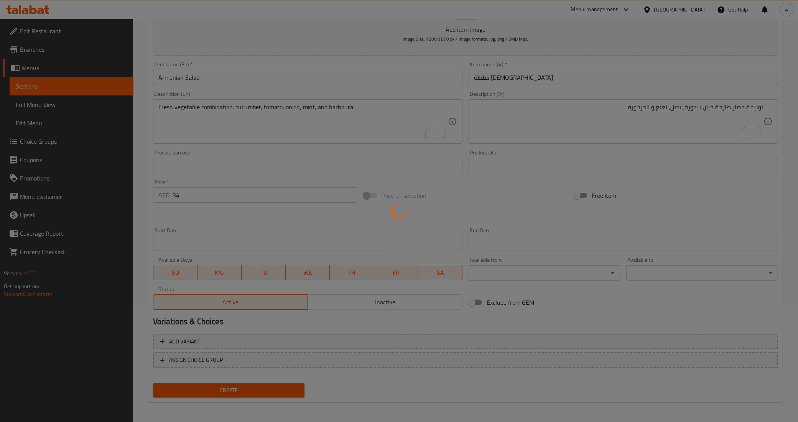
type input "0"
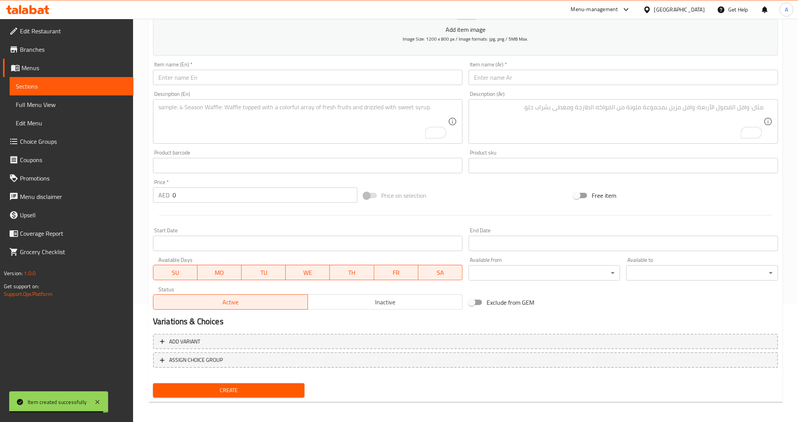
click at [187, 73] on input "text" at bounding box center [307, 77] width 309 height 15
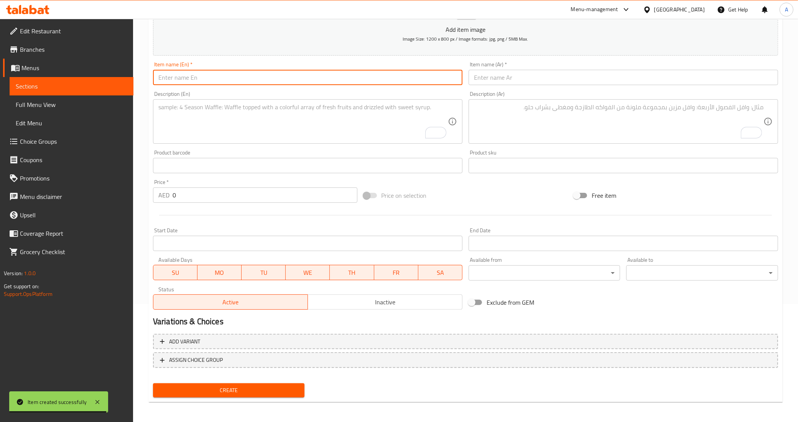
paste input "[PERSON_NAME] salad"
click at [165, 77] on input "[PERSON_NAME] salad" at bounding box center [307, 77] width 309 height 15
type input "[PERSON_NAME] Salad"
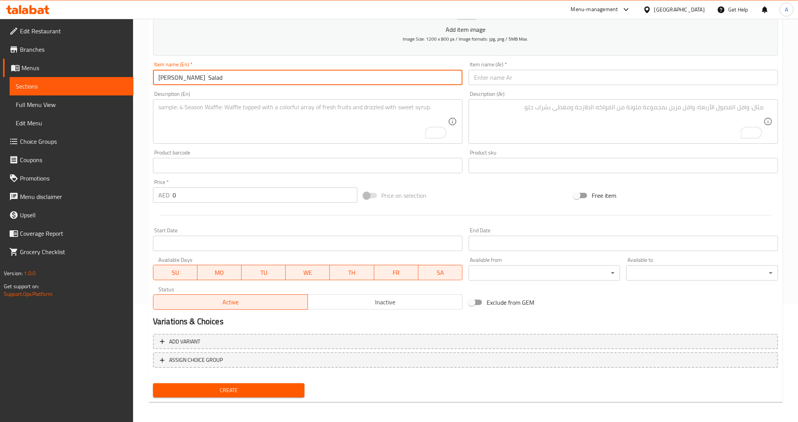
click at [171, 97] on div "Description (En) Description (En)" at bounding box center [307, 117] width 309 height 53
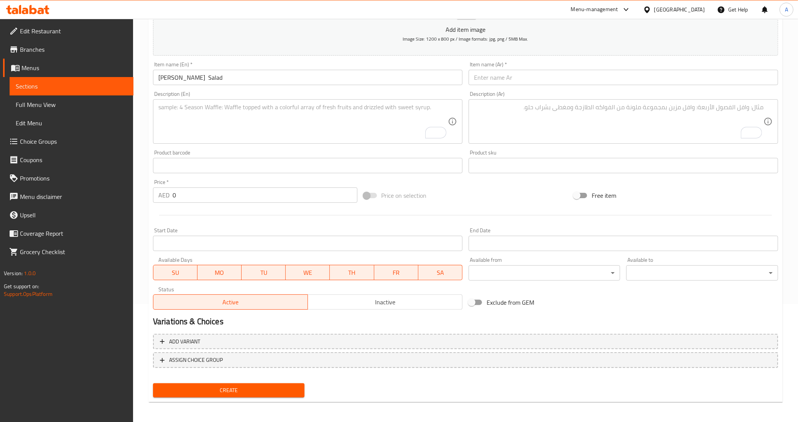
click at [482, 79] on input "text" at bounding box center [623, 77] width 309 height 15
paste input "سلطة سيزر"
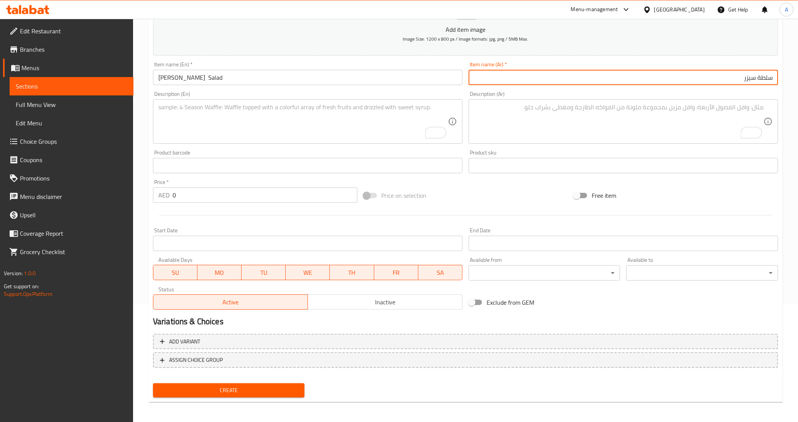
type input "سلطة سيزر"
click at [664, 192] on div "Free item" at bounding box center [676, 195] width 210 height 21
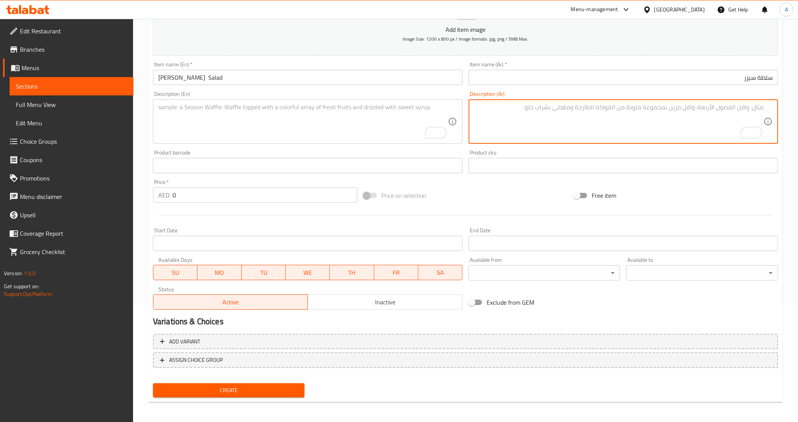
click at [631, 131] on textarea "To enrich screen reader interactions, please activate Accessibility in Grammarl…" at bounding box center [618, 122] width 289 height 36
paste textarea "توليفة فاخرة من الخس الدجاج المشوي و جبنة البارمزاز مع السوس و البندورة الإيطال…"
type textarea "توليفة فاخرة من الخس الدجاج المشوي و جبنة البارمزاز مع السوس و البندورة الإيطال…"
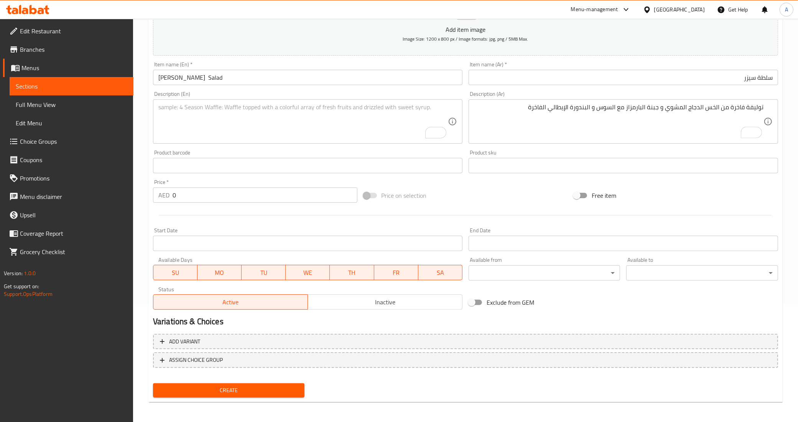
click at [212, 193] on input "0" at bounding box center [265, 194] width 185 height 15
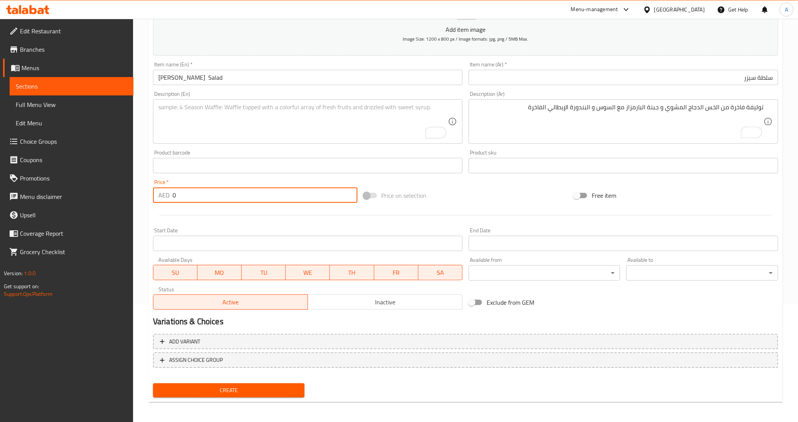
click at [212, 193] on input "0" at bounding box center [265, 194] width 185 height 15
type input "42"
click at [243, 233] on div "Start Date Start Date" at bounding box center [307, 239] width 309 height 23
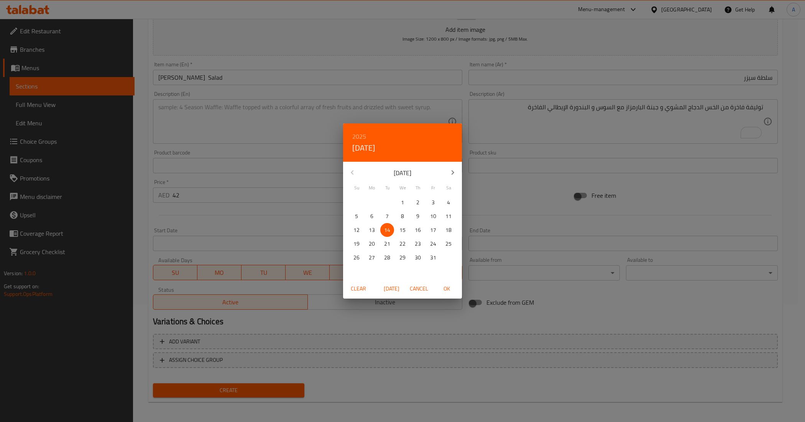
click at [281, 219] on div "2025 Tue, Oct [DATE] Mo Tu We Th Fr Sa 28 29 30 1 2 3 4 5 6 7 8 9 10 11 12 13 1…" at bounding box center [402, 211] width 805 height 422
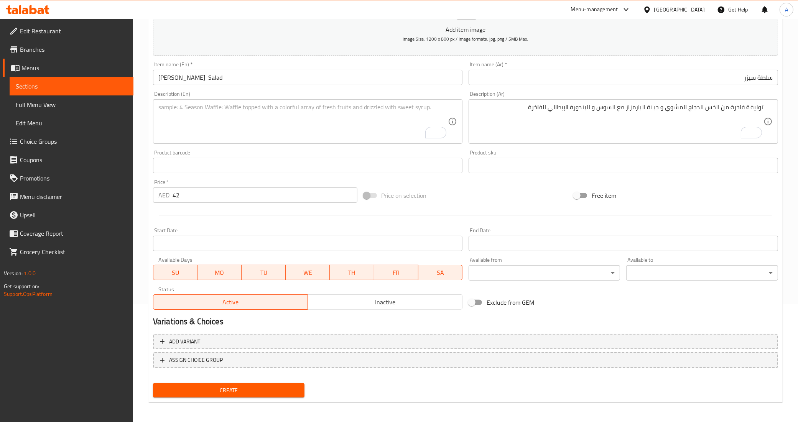
click at [198, 108] on textarea "To enrich screen reader interactions, please activate Accessibility in Grammarl…" at bounding box center [302, 122] width 289 height 36
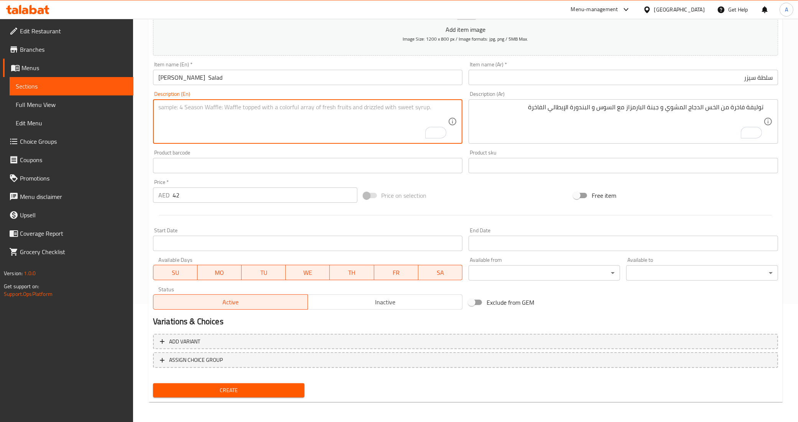
click at [529, 100] on div "توليفة فاخرة من الخس الدجاج المشوي و جبنة البارمزاز مع السوس و البندورة الإيطال…" at bounding box center [623, 121] width 309 height 44
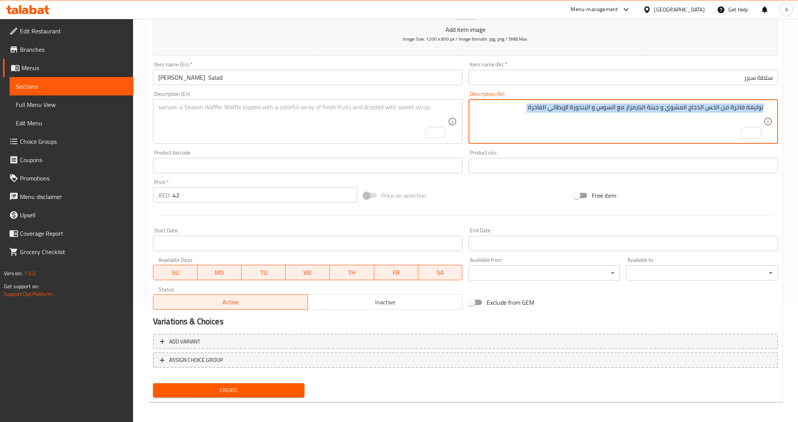
click at [529, 100] on div "توليفة فاخرة من الخس الدجاج المشوي و جبنة البارمزاز مع السوس و البندورة الإيطال…" at bounding box center [623, 121] width 309 height 44
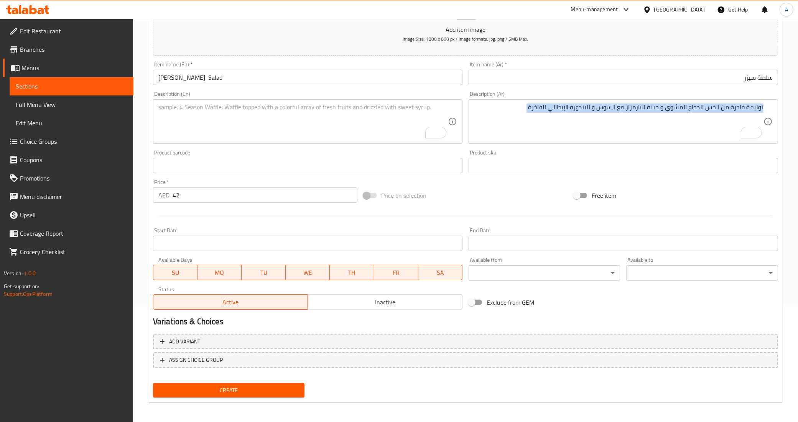
click at [529, 100] on div "توليفة فاخرة من الخس الدجاج المشوي و جبنة البارمزاز مع السوس و البندورة الإيطال…" at bounding box center [623, 121] width 309 height 44
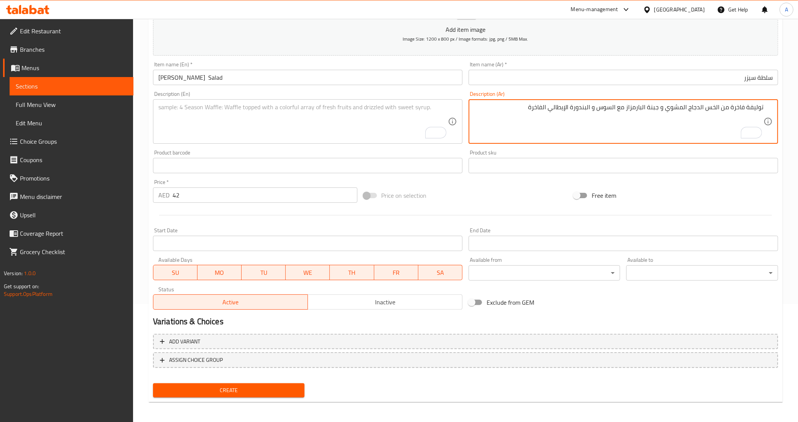
click at [525, 105] on textarea "توليفة فاخرة من الخس الدجاج المشوي و جبنة البارمزاز مع السوس و البندورة الإيطال…" at bounding box center [618, 122] width 289 height 36
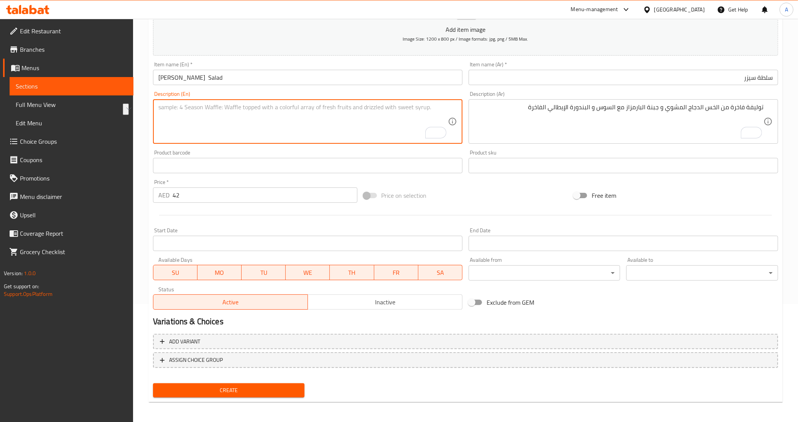
click at [265, 135] on textarea "To enrich screen reader interactions, please activate Accessibility in Grammarl…" at bounding box center [302, 122] width 289 height 36
paste textarea "A luxurious combination of lettuce, grilled chicken, Parmesan cheese, Italian l…"
type textarea "A luxurious combination of lettuce, grilled chicken, Parmesan cheese, Italian l…"
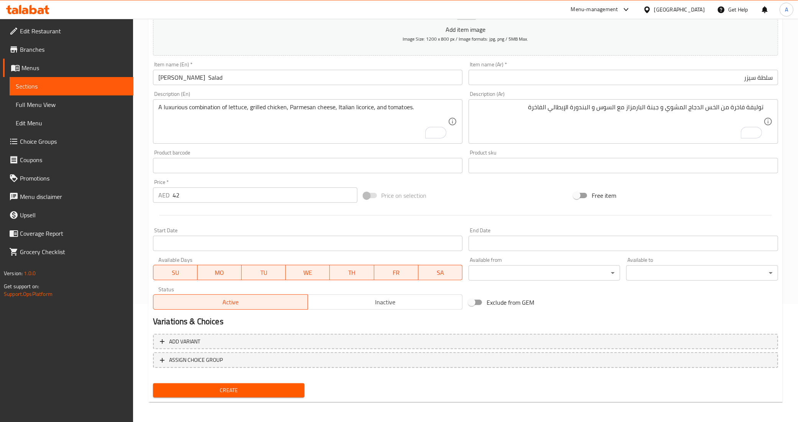
click at [460, 203] on div "Price on selection" at bounding box center [465, 195] width 210 height 21
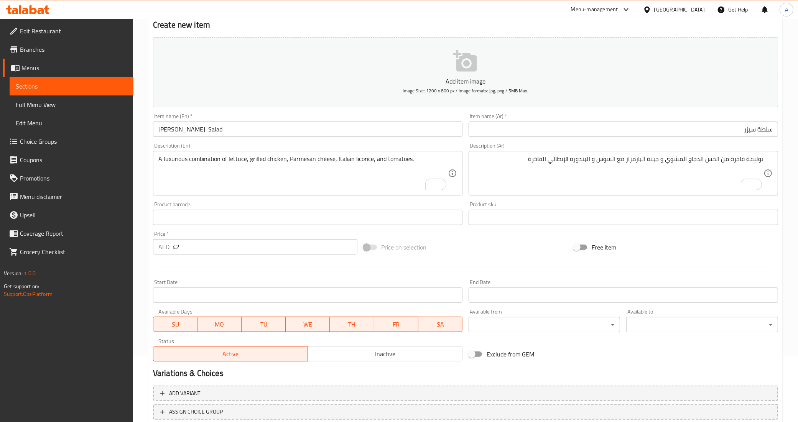
scroll to position [22, 0]
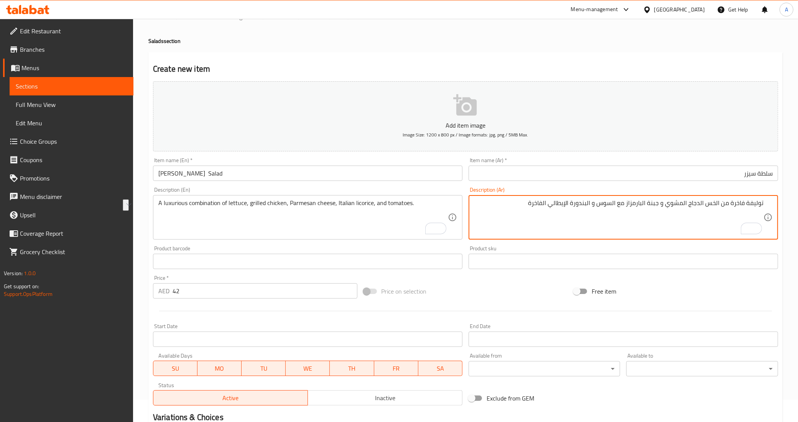
drag, startPoint x: 661, startPoint y: 205, endPoint x: 629, endPoint y: 204, distance: 32.2
drag, startPoint x: 661, startPoint y: 204, endPoint x: 628, endPoint y: 202, distance: 32.6
click at [628, 202] on textarea "توليفة فاخرة من الخس الدجاج المشوي و جبنة البارمزاز مع السوس و البندورة الإيطال…" at bounding box center [618, 217] width 289 height 36
paste textarea "يزان"
type textarea "توليفة فاخرة من الخس الدجاج المشوي و جبنة البارميزان مع السوس و البندورة الإيطا…"
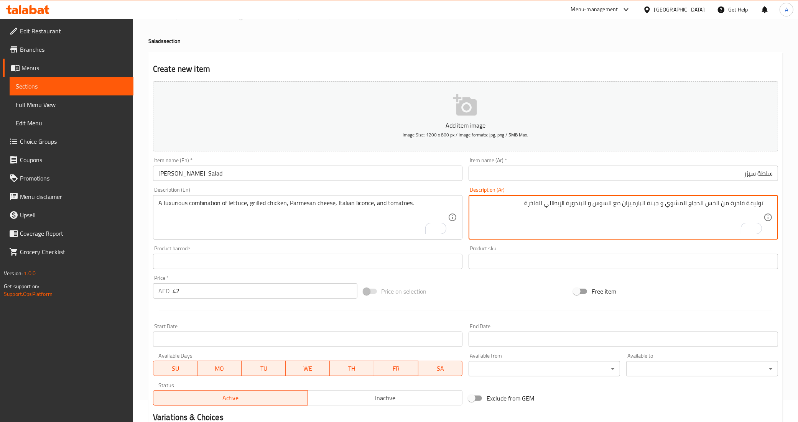
click at [566, 246] on div "Product sku Product sku" at bounding box center [623, 257] width 309 height 23
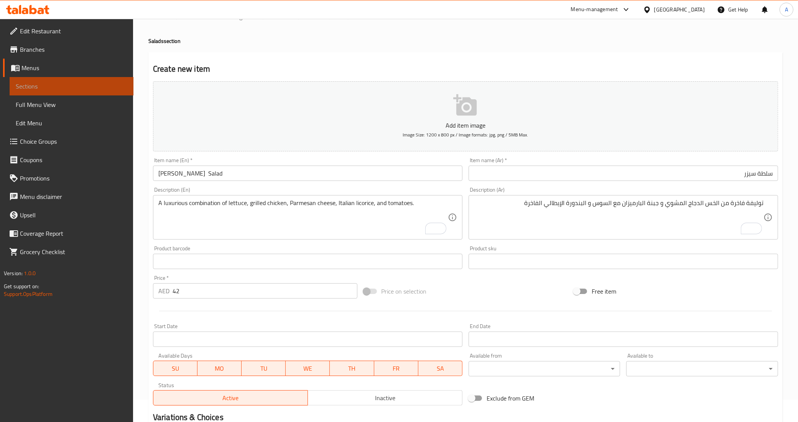
click at [112, 87] on span "Sections" at bounding box center [72, 86] width 112 height 9
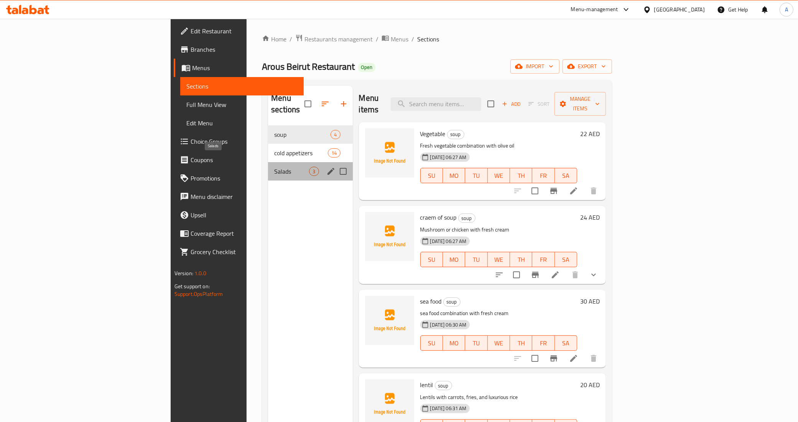
click at [274, 167] on span "Salads" at bounding box center [291, 171] width 35 height 9
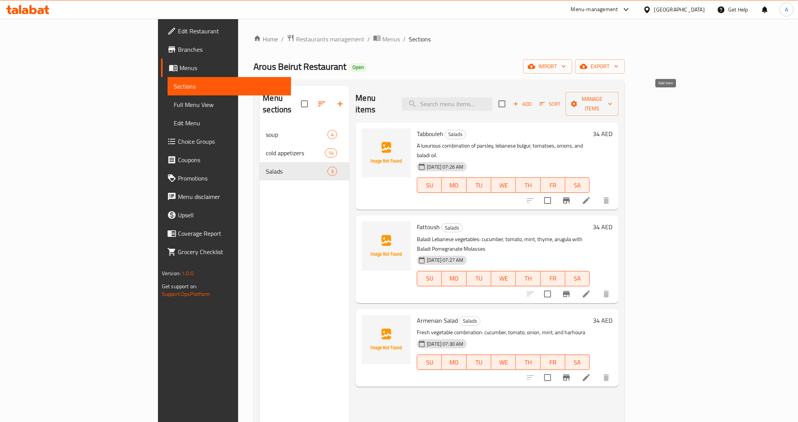
click at [533, 100] on span "Add" at bounding box center [522, 104] width 21 height 9
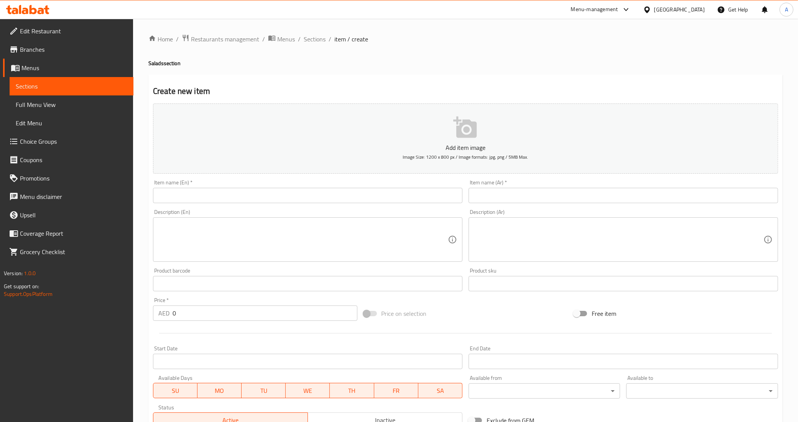
click at [341, 195] on input "text" at bounding box center [307, 195] width 309 height 15
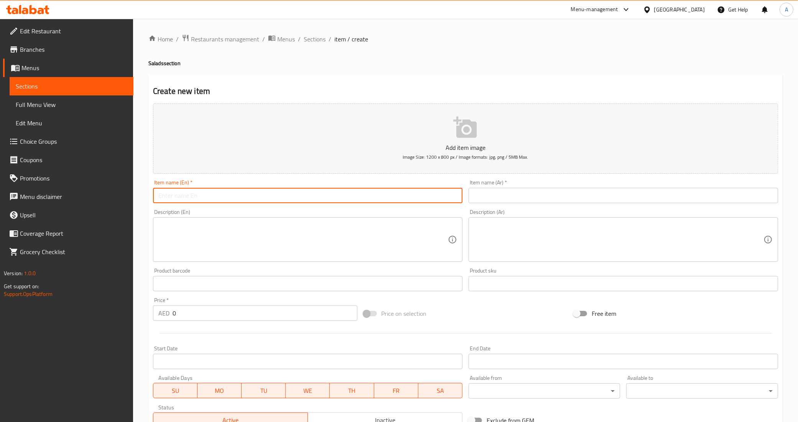
paste input "rocca salad"
click at [341, 195] on input "rocca salad" at bounding box center [307, 195] width 309 height 15
type input "Rocca Salad"
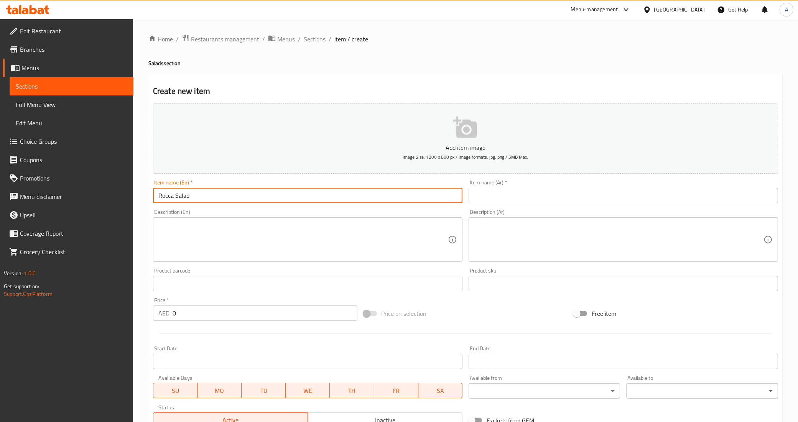
click at [506, 201] on input "text" at bounding box center [623, 195] width 309 height 15
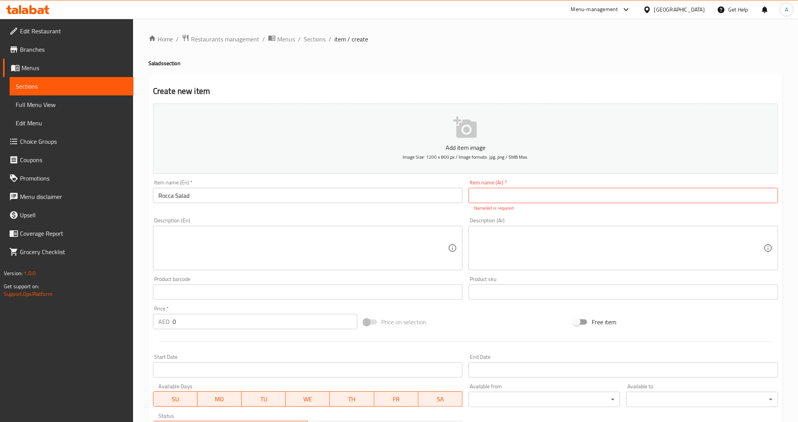
click at [525, 198] on input "text" at bounding box center [623, 195] width 309 height 15
paste input "سلطة جرجير شرقية"
type input "سلطة جرجير شرقية"
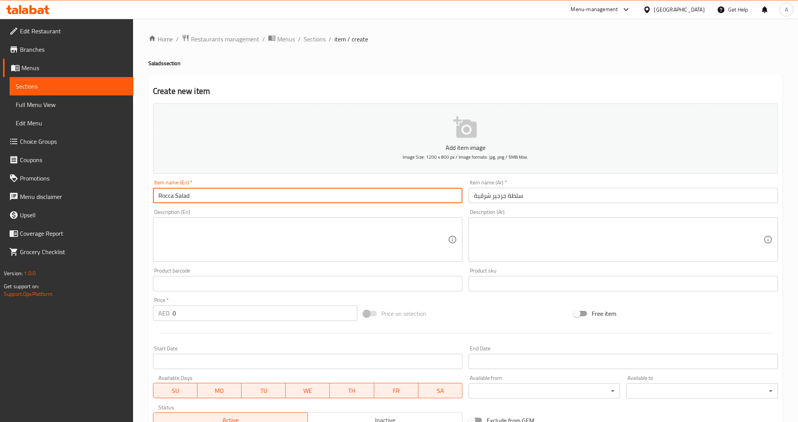
click at [300, 194] on input "Rocca Salad" at bounding box center [307, 195] width 309 height 15
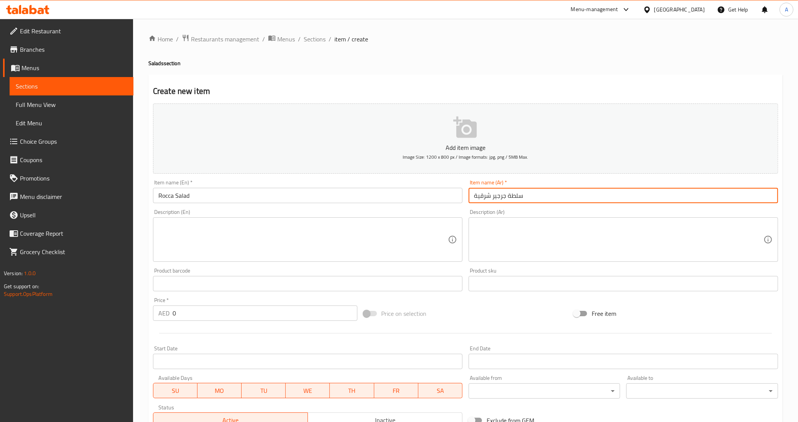
click at [488, 198] on input "سلطة جرجير شرقية" at bounding box center [623, 195] width 309 height 15
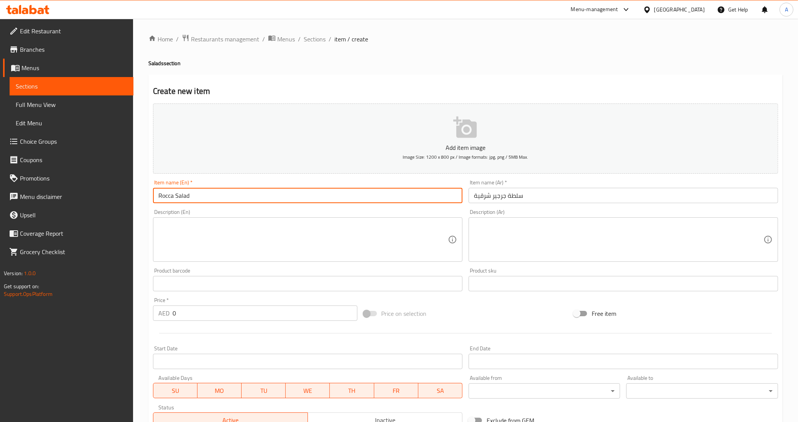
click at [158, 197] on input "Rocca Salad" at bounding box center [307, 195] width 309 height 15
paste input "Oriental"
click at [173, 196] on input "OrientalRocca Salad" at bounding box center [307, 195] width 309 height 15
click at [171, 198] on input "OrientalRocca Salad" at bounding box center [307, 195] width 309 height 15
click at [179, 196] on input "OrientalRocca Salad" at bounding box center [307, 195] width 309 height 15
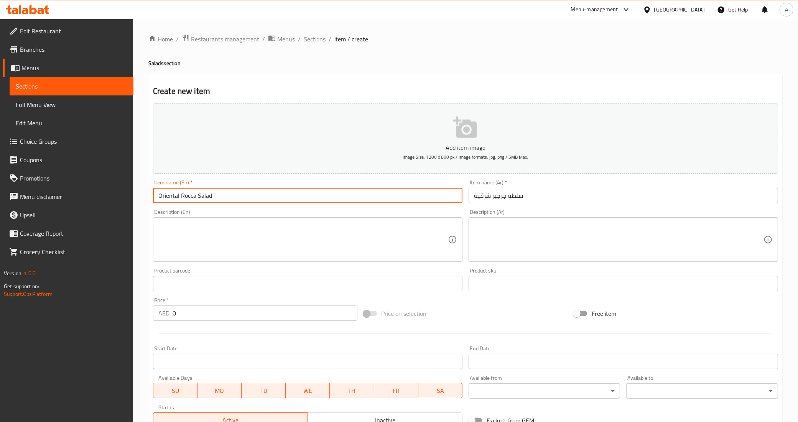
click at [199, 200] on input "Oriental Rocca Salad" at bounding box center [307, 195] width 309 height 15
type input "Oriental Rocca Salad"
click at [197, 206] on div "Item name (En)   * Oriental Rocca Salad Item name (En) *" at bounding box center [308, 192] width 316 height 30
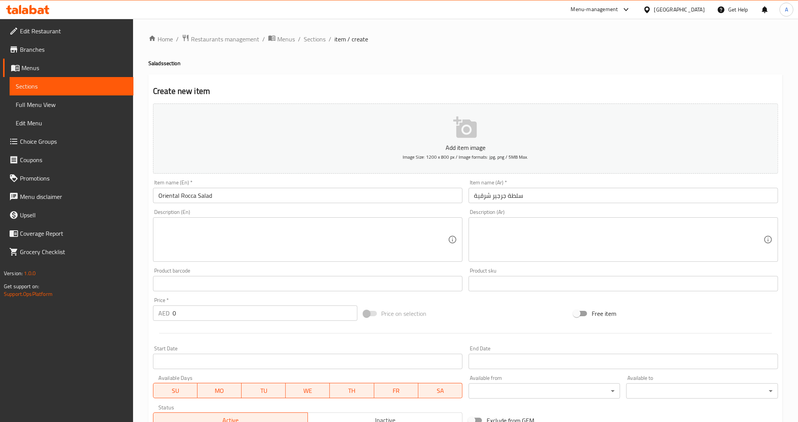
click at [669, 245] on textarea at bounding box center [618, 240] width 289 height 36
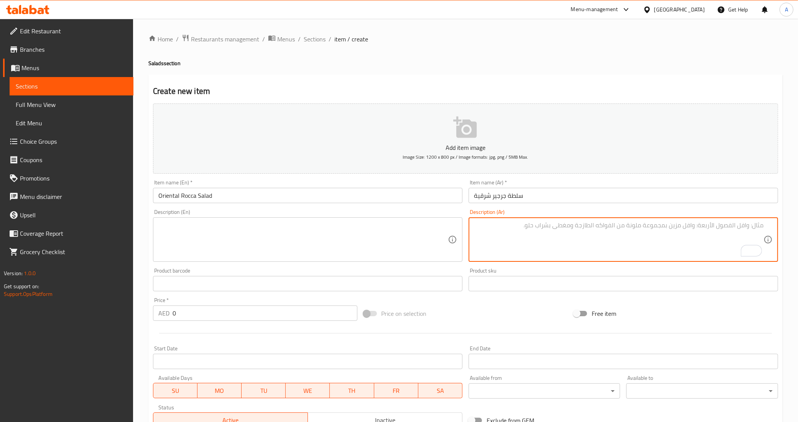
paste textarea "[PERSON_NAME] بصل دبس الرمان البلدي زيت الزيتون الفاخر"
type textarea "[PERSON_NAME] بصل دبس الرمان البلدي زيت الزيتون الفاخر"
click at [643, 265] on div "Product sku Product sku" at bounding box center [623, 280] width 316 height 30
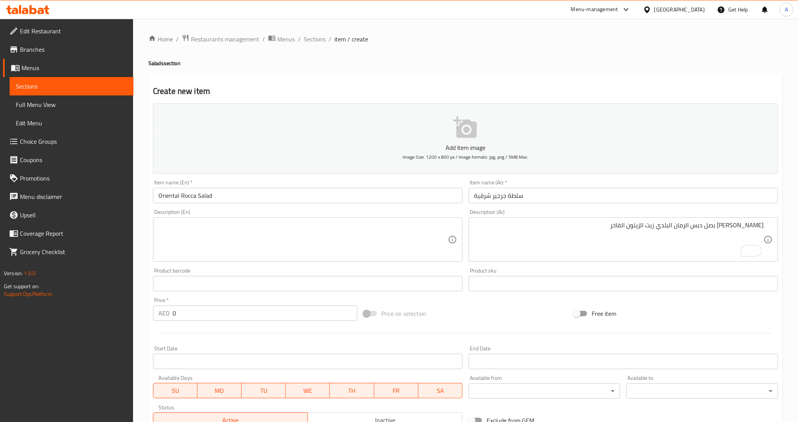
click at [454, 313] on div "Price on selection" at bounding box center [465, 313] width 210 height 21
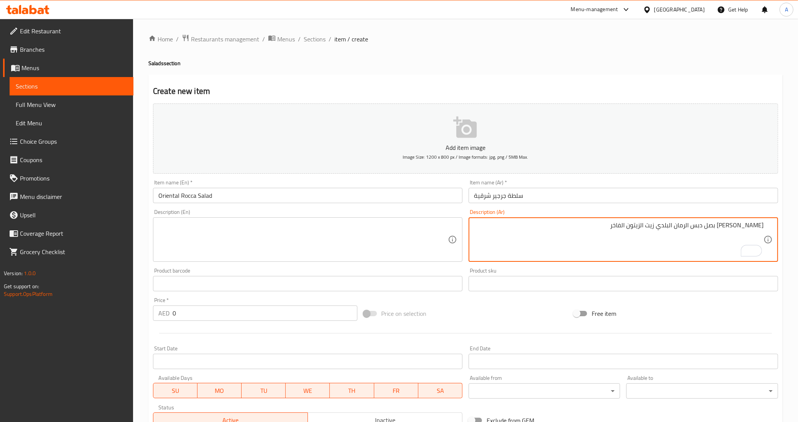
click at [585, 238] on textarea "[PERSON_NAME] بصل دبس الرمان البلدي زيت الزيتون الفاخر" at bounding box center [618, 240] width 289 height 36
click at [574, 271] on div "Product sku Product sku" at bounding box center [623, 279] width 309 height 23
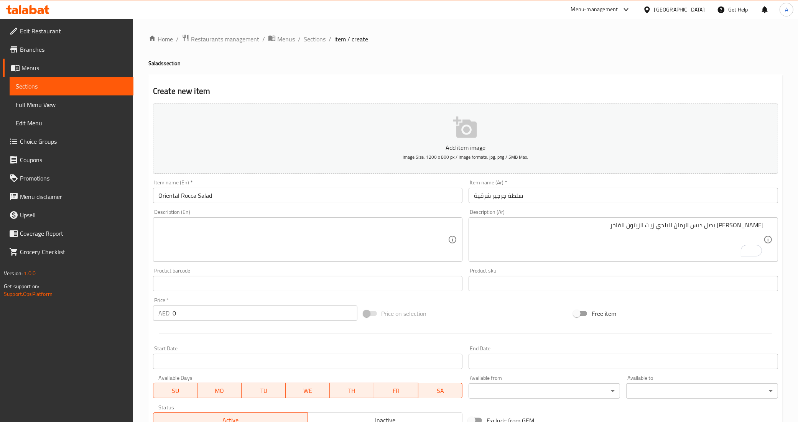
click at [221, 313] on input "0" at bounding box center [265, 313] width 185 height 15
paste input "31"
type input "31"
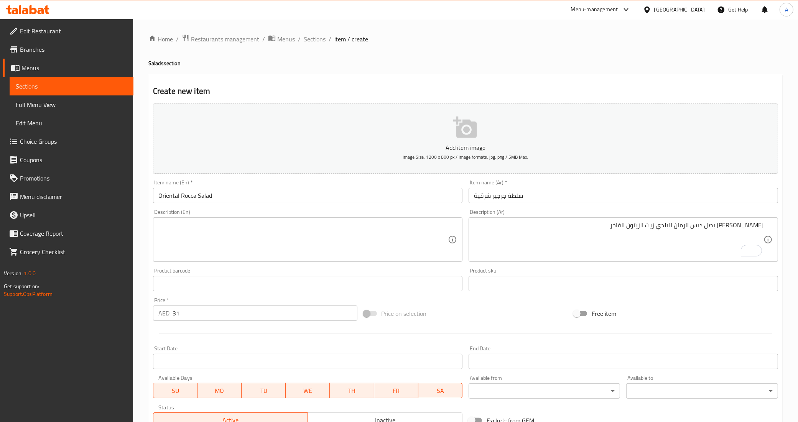
click at [221, 330] on div at bounding box center [465, 333] width 631 height 19
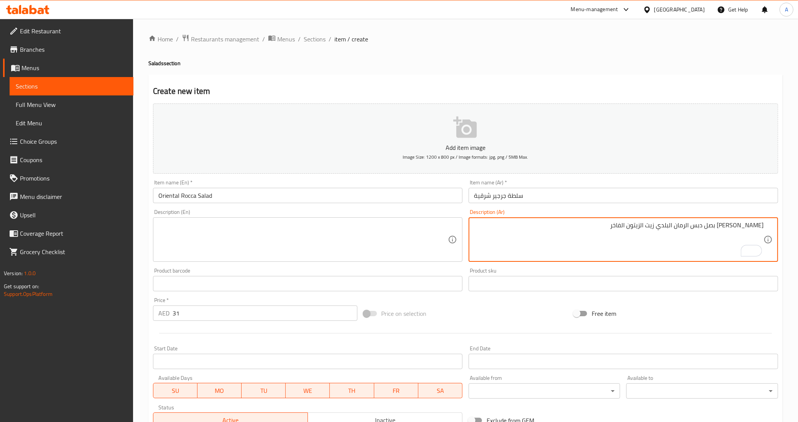
click at [597, 235] on textarea "جرجير بندورة بصل دبس الرمان البلدي زيت الزيتون الفاخر" at bounding box center [618, 240] width 289 height 36
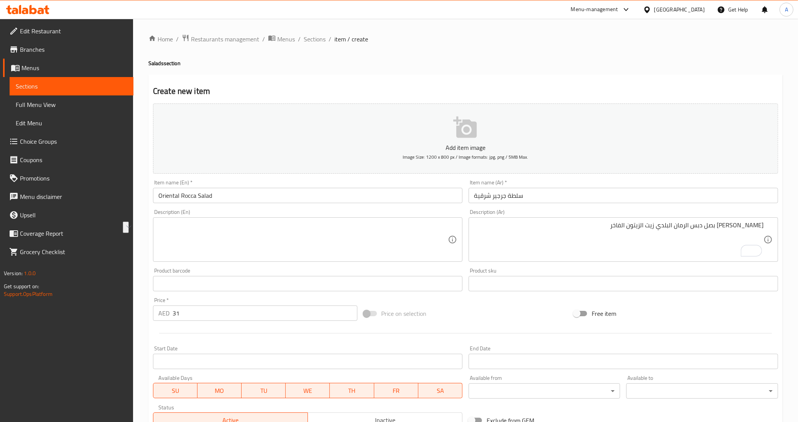
click at [265, 217] on div "Description (En)" at bounding box center [307, 239] width 309 height 44
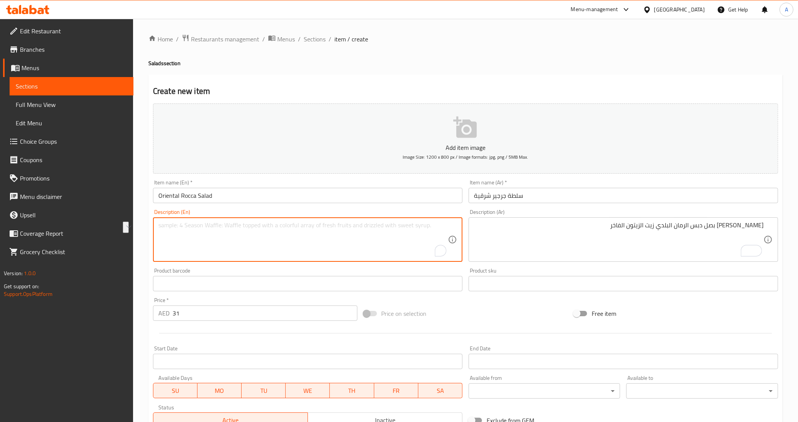
paste textarea "Arugula, tomatoes, onions, local pomegranate molasses, and fine olive oil"
click at [231, 227] on textarea "Arugula, tomatoes, onions, local pomegranate molasses, and fine olive oil" at bounding box center [302, 240] width 289 height 36
type textarea "Arugula, tomatoes, onions, baladi pomegranate molasses, and fine olive oil"
click at [367, 227] on textarea "Arugula, tomatoes, onions, baladi pomegranate molasses, and luxury olive oil" at bounding box center [302, 240] width 289 height 36
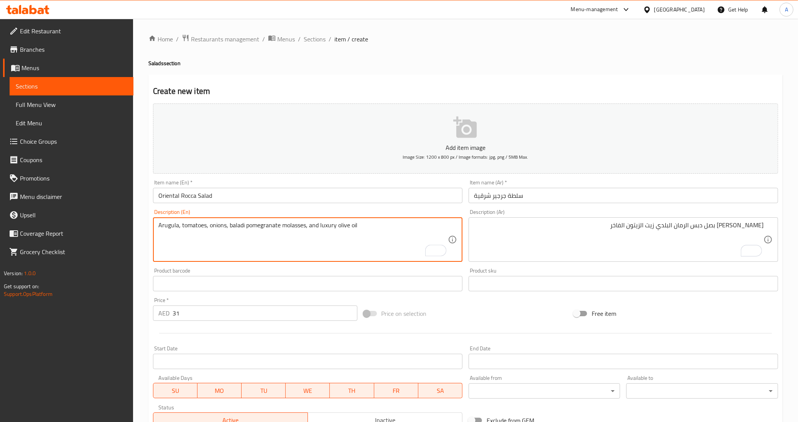
type textarea "Arugula, tomatoes, onions, baladi pomegranate molasses, and luxury olive oil"
click at [355, 266] on div "Product barcode Product barcode" at bounding box center [308, 280] width 316 height 30
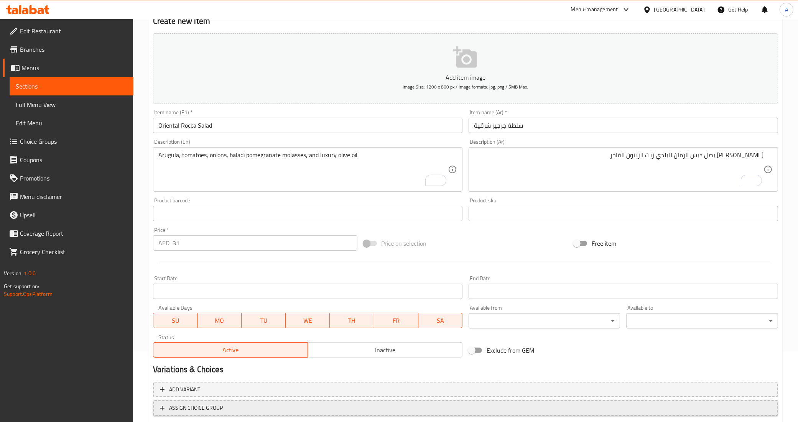
scroll to position [118, 0]
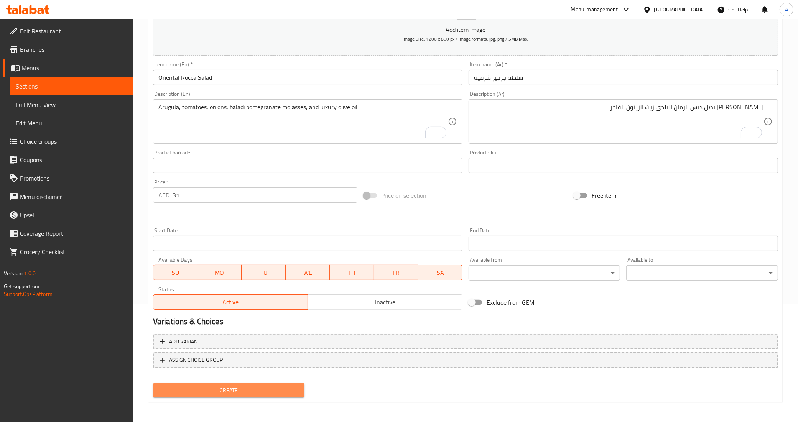
click at [208, 383] on button "Create" at bounding box center [229, 390] width 152 height 14
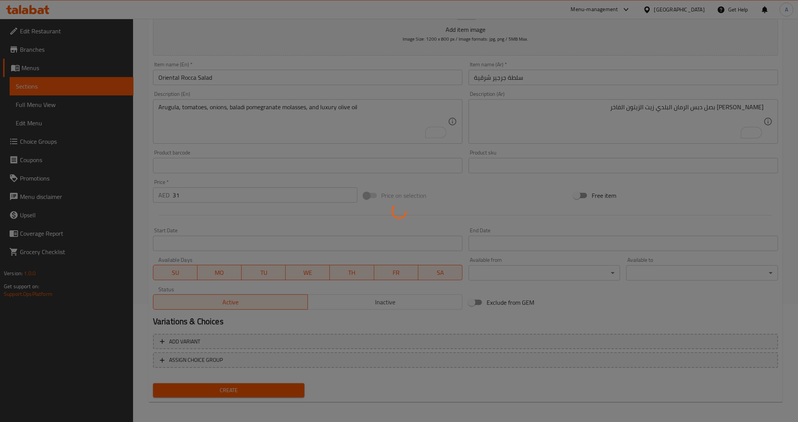
type input "0"
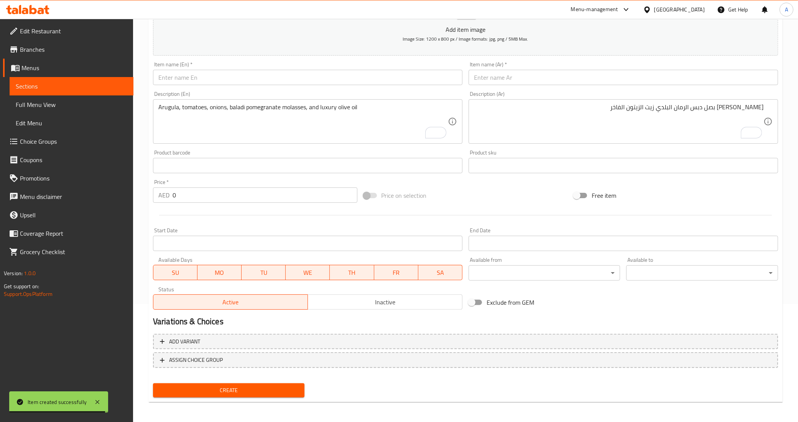
click at [210, 78] on input "text" at bounding box center [307, 77] width 309 height 15
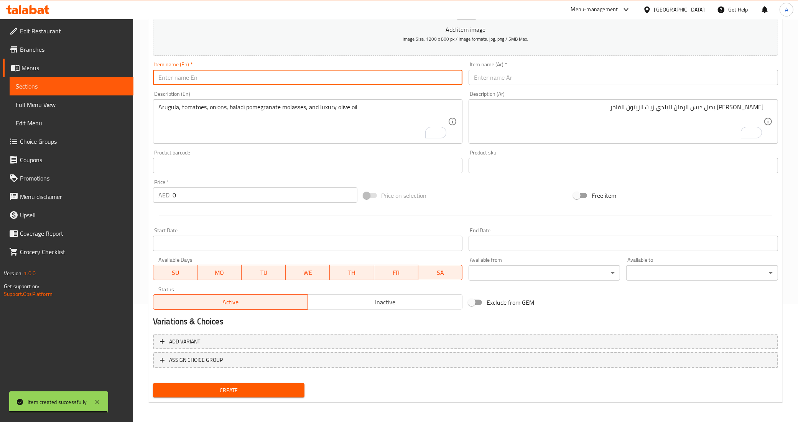
paste input "armenian tabbouleh"
click at [206, 78] on input "armenian tabbouleh" at bounding box center [307, 77] width 309 height 15
type input "Armenian Tabbouleh"
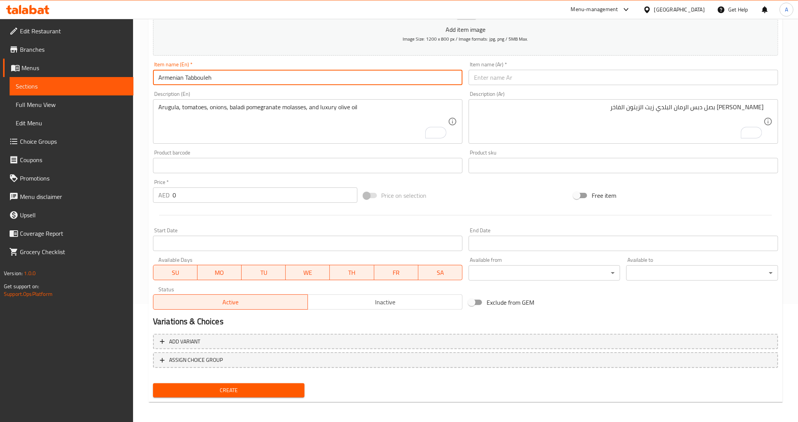
click at [205, 89] on div "Description (En) Arugula, tomatoes, onions, baladi pomegranate molasses, and lu…" at bounding box center [308, 117] width 316 height 59
click at [376, 72] on input "Armenian Tabbouleh" at bounding box center [307, 77] width 309 height 15
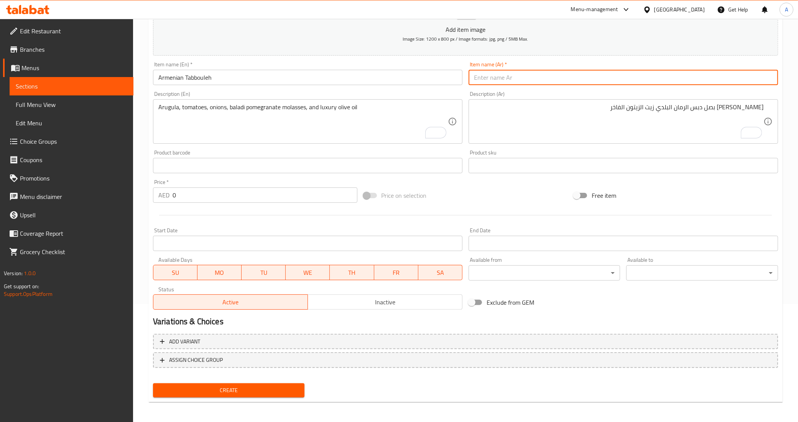
click at [528, 73] on input "text" at bounding box center [623, 77] width 309 height 15
paste input "تبولة ارمنية"
type input "تبولة ارمنية"
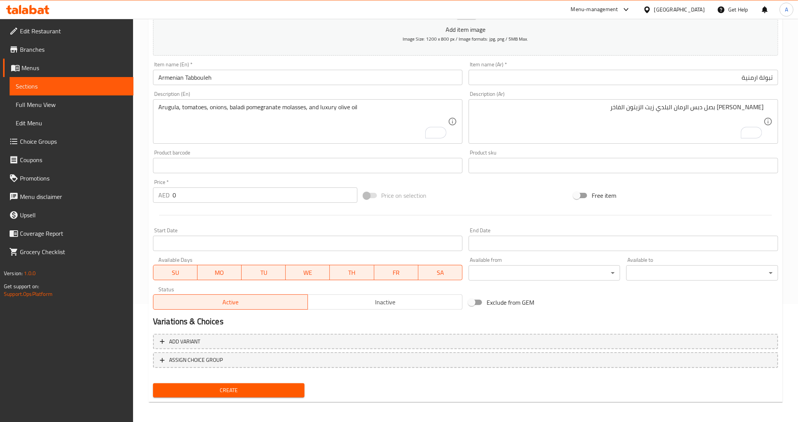
click at [579, 122] on textarea "جرجير بندورة بصل دبس الرمان البلدي زيت الزيتون الفاخر" at bounding box center [618, 122] width 289 height 36
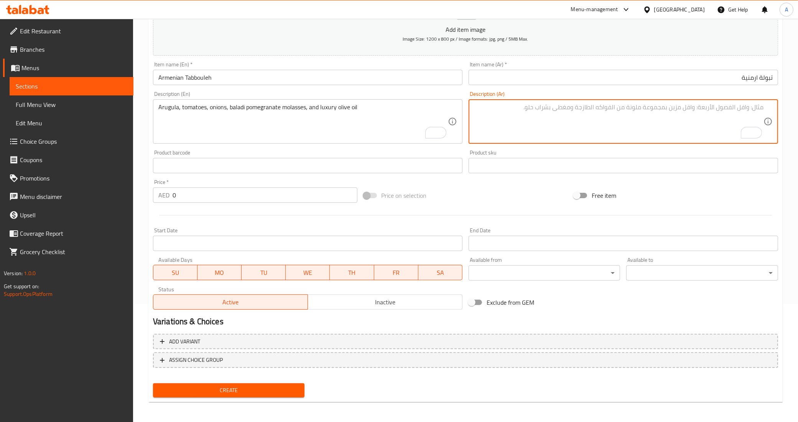
paste textarea "توليفة من البرغل اللبنانب الحار مع البقدونس و البندورة و البصل و الزيت البلدي"
type textarea "توليفة من البرغل اللبنانب الحار مع البقدونس و البندورة و البصل و الزيت البلدي"
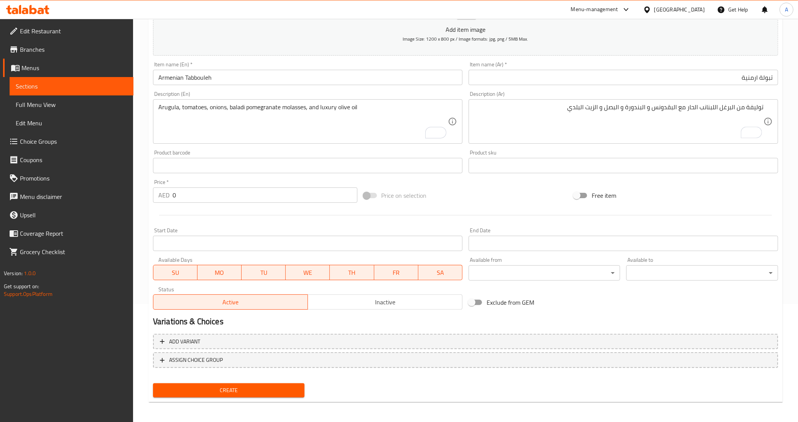
click at [549, 204] on div "Price on selection" at bounding box center [465, 195] width 210 height 21
click at [417, 123] on textarea "Arugula, tomatoes, onions, baladi pomegranate molasses, and luxury olive oil" at bounding box center [302, 122] width 289 height 36
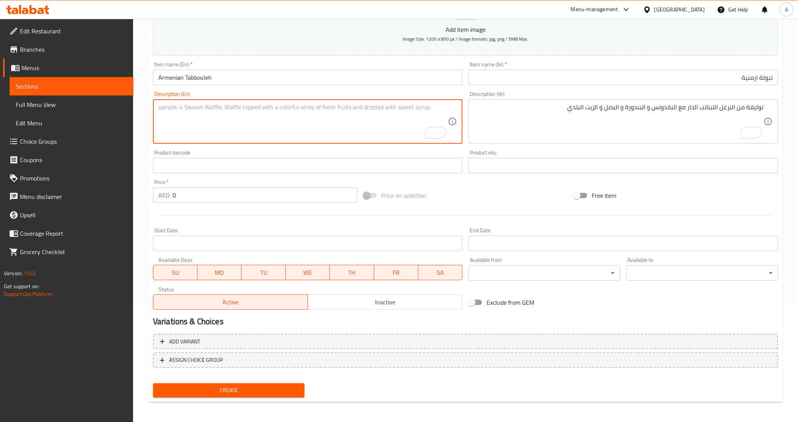
paste textarea "A combination of spicy Lebanese bulgur with parsley, tomatoes, onions and count…"
type textarea "A combination of spicy Lebanese bulgur with parsley, tomatoes, onions and count…"
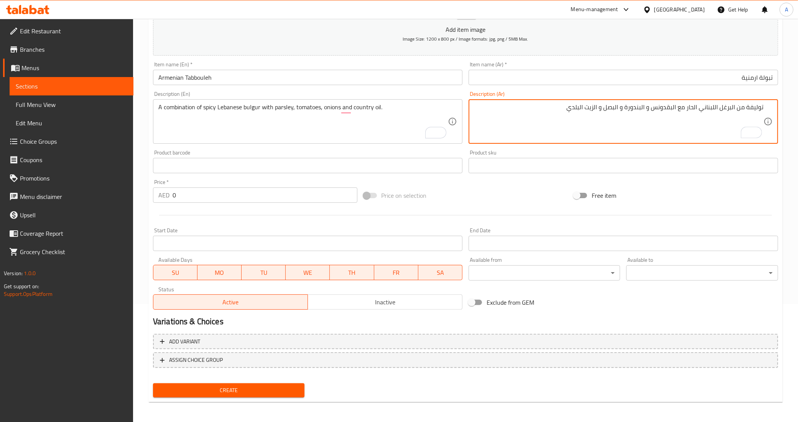
type textarea "توليفة من البرغل اللبناني الحار مع البقدونس و البندورة و البصل و الزيت البلدي"
click at [694, 186] on div "Free item" at bounding box center [676, 195] width 210 height 21
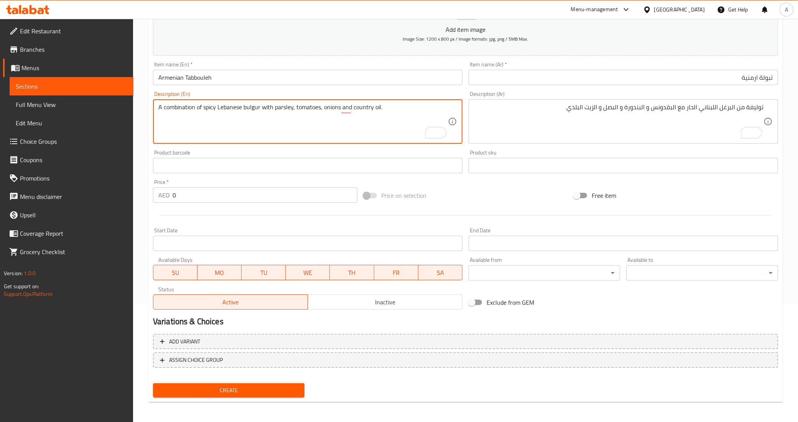
click at [357, 109] on textarea "A combination of spicy Lebanese bulgur with parsley, tomatoes, onions and count…" at bounding box center [302, 122] width 289 height 36
click at [390, 110] on textarea "A combination of spicy Lebanese bulgur with parsley, tomatoes, onions, and bala…" at bounding box center [302, 122] width 289 height 36
type textarea "A combination of spicy Lebanese bulgur with parsley, tomatoes, onions, and bala…"
click at [376, 155] on div "Product barcode Product barcode" at bounding box center [307, 161] width 309 height 23
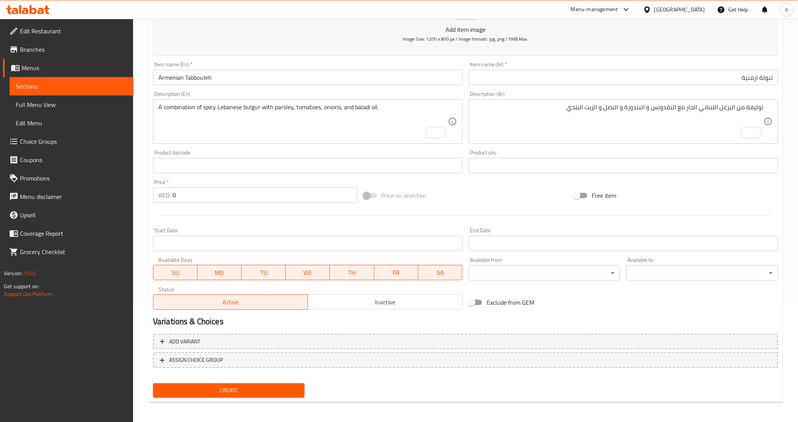
click at [221, 188] on input "0" at bounding box center [265, 194] width 185 height 15
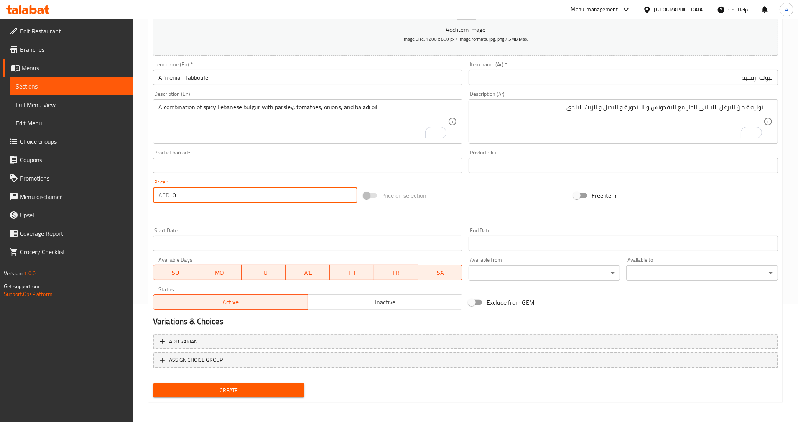
click at [221, 188] on input "0" at bounding box center [265, 194] width 185 height 15
type input "34"
click at [215, 214] on div at bounding box center [465, 215] width 631 height 19
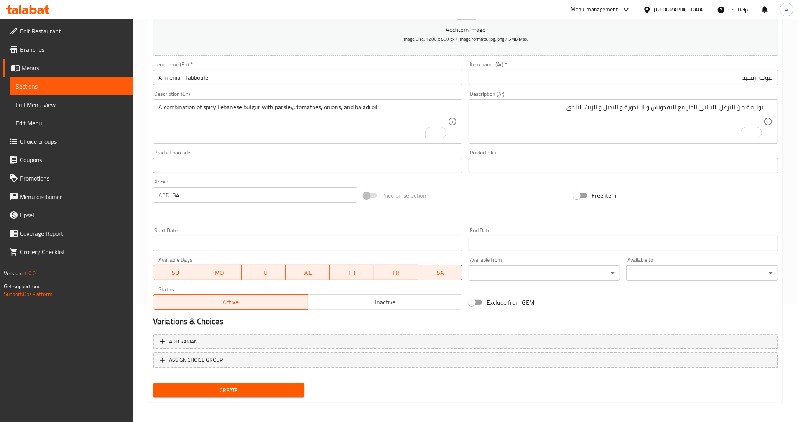
click at [222, 398] on div "Create" at bounding box center [229, 390] width 158 height 20
click at [222, 392] on span "Create" at bounding box center [229, 391] width 140 height 10
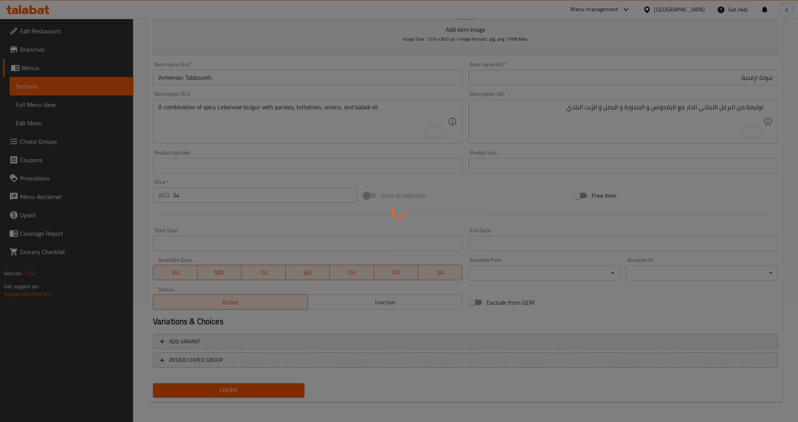
type input "0"
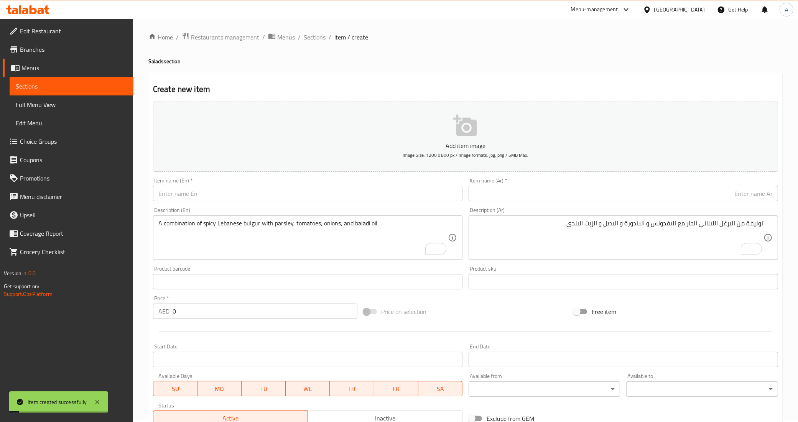
scroll to position [0, 0]
click at [66, 91] on link "Sections" at bounding box center [72, 86] width 124 height 18
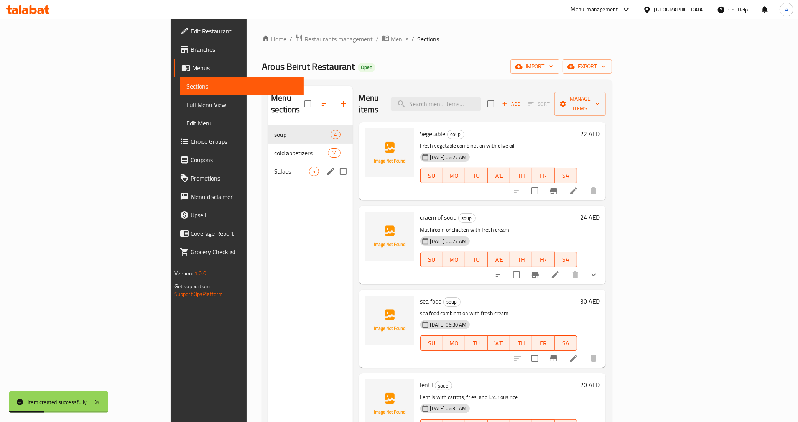
click at [268, 168] on div "Salads 5" at bounding box center [310, 171] width 84 height 18
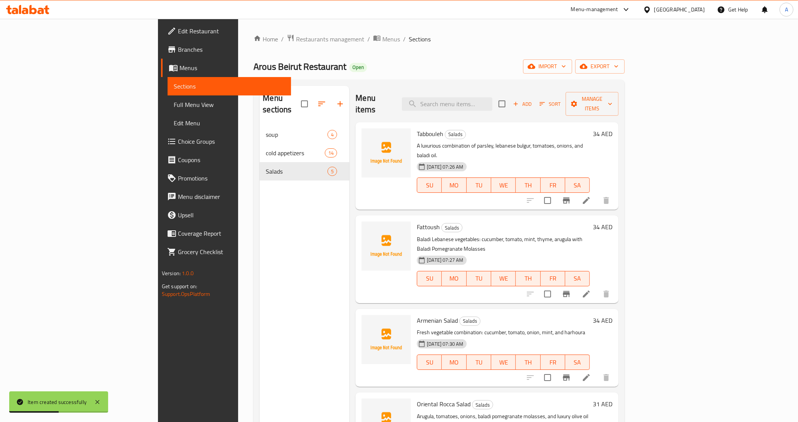
click at [260, 200] on div "Menu sections soup 4 cold appetizers 14 Salads 5" at bounding box center [305, 297] width 90 height 422
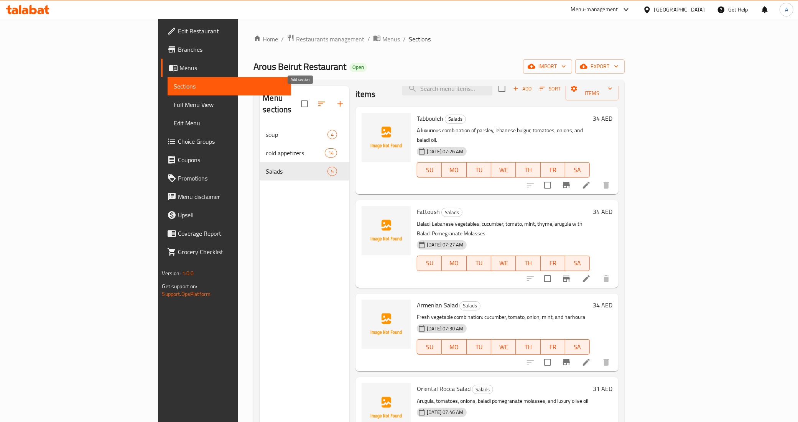
click at [331, 95] on button "button" at bounding box center [340, 104] width 18 height 18
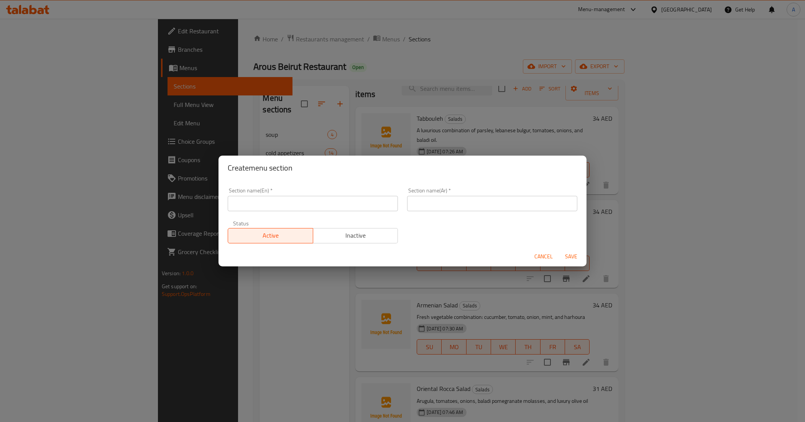
click at [442, 199] on input "text" at bounding box center [492, 203] width 170 height 15
paste input "سلطات عروس بيروت arous beirut salad"
drag, startPoint x: 495, startPoint y: 205, endPoint x: 426, endPoint y: 204, distance: 69.8
click at [426, 204] on input "سلطات عروس بيروت arous beirut salad" at bounding box center [492, 203] width 170 height 15
type input "سلطات عروس بيروت"
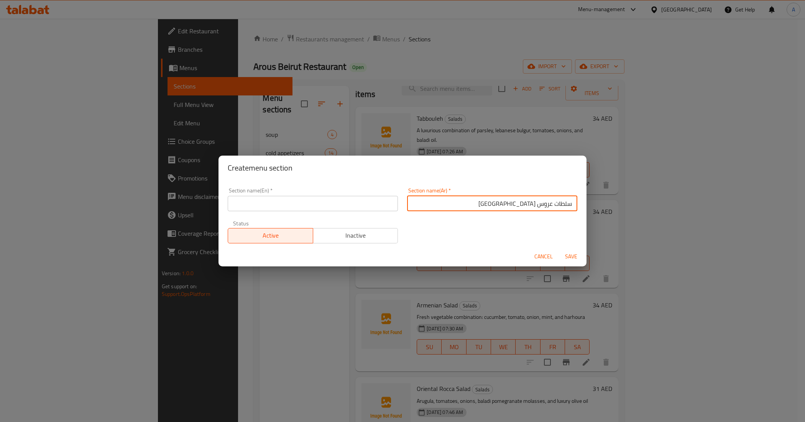
click at [352, 198] on input "text" at bounding box center [313, 203] width 170 height 15
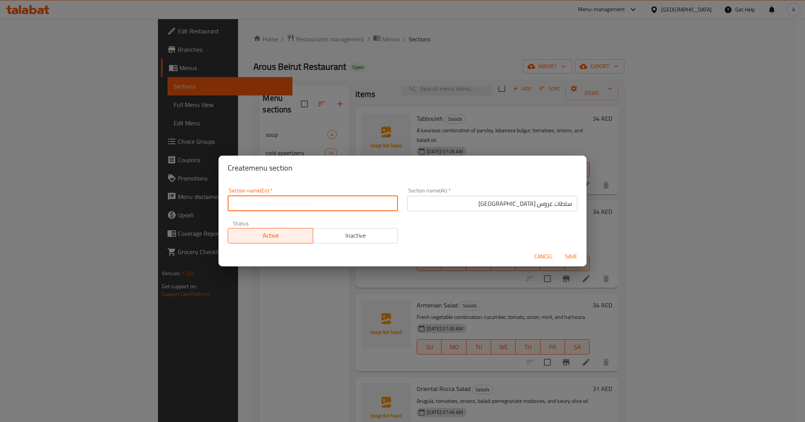
paste input "arous beirut salad"
click at [283, 208] on input "arous beirut salad" at bounding box center [313, 203] width 170 height 15
click at [245, 206] on input "Arous Beirut Salad" at bounding box center [313, 203] width 170 height 15
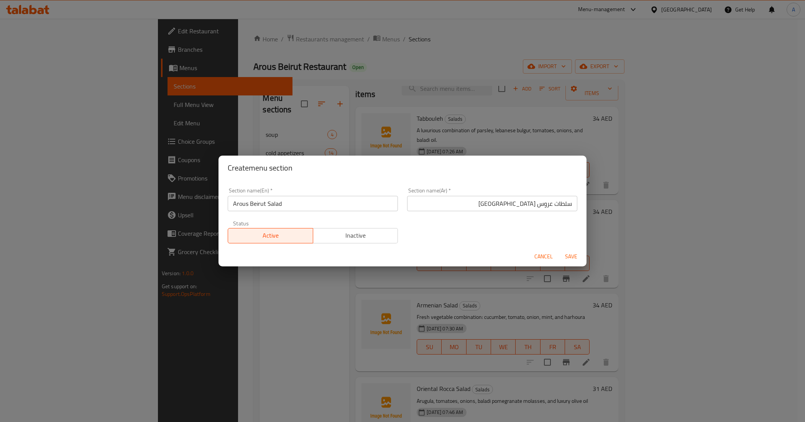
click at [268, 215] on div "Section name(En)   * Arous Beirut Salad Section name(En) *" at bounding box center [312, 199] width 179 height 33
click at [510, 222] on div "Section name(En)   * Arous Beirut Salad Section name(En) * Section name(Ar)   *…" at bounding box center [402, 215] width 359 height 65
click at [510, 220] on div "Section name(En)   * Arous Beirut Salad Section name(En) * Section name(Ar)   *…" at bounding box center [402, 215] width 359 height 65
click at [494, 220] on div "Section name(En)   * Arous Beirut Salad Section name(En) * Section name(Ar)   *…" at bounding box center [402, 215] width 359 height 65
click at [506, 229] on div "Section name(En)   * Arous Beirut Salad Section name(En) * Section name(Ar)   *…" at bounding box center [402, 215] width 359 height 65
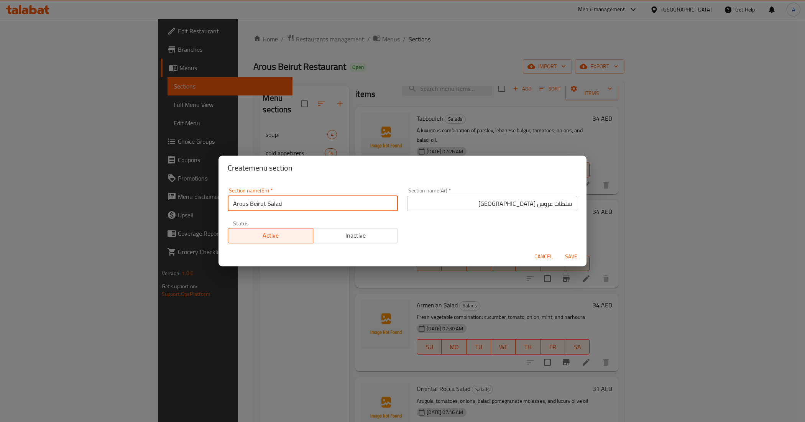
click at [291, 203] on input "Arous Beirut Salad" at bounding box center [313, 203] width 170 height 15
type input "Arous Beirut Salads"
click at [491, 235] on div "Section name(En)   * Arous Beirut Salads Section name(En) * Section name(Ar)   …" at bounding box center [402, 215] width 359 height 65
click at [557, 224] on div "Section name(En)   * Arous Beirut Salads Section name(En) * Section name(Ar)   …" at bounding box center [402, 215] width 359 height 65
click at [528, 221] on div "Section name(En)   * Arous Beirut Salads Section name(En) * Section name(Ar)   …" at bounding box center [402, 215] width 359 height 65
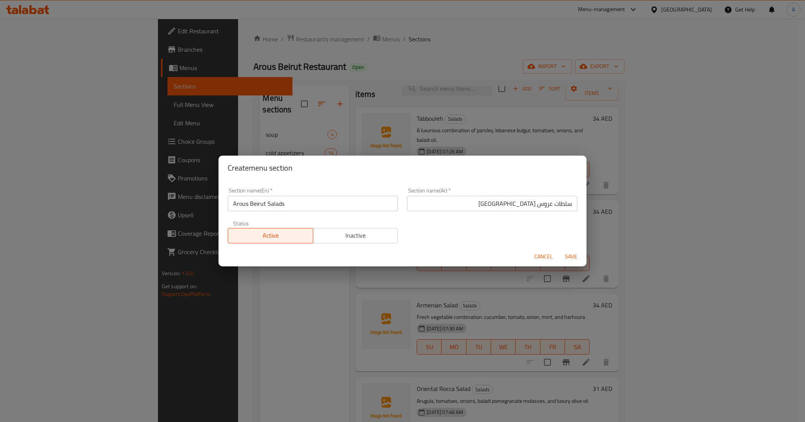
click at [571, 256] on span "Save" at bounding box center [571, 257] width 18 height 10
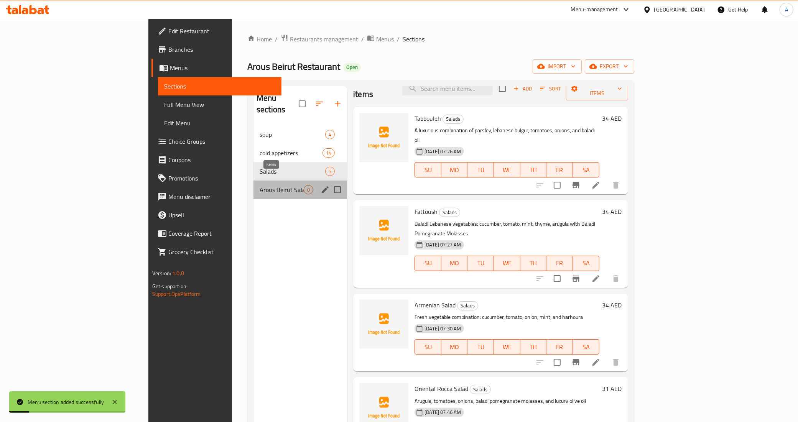
click at [304, 186] on span "0" at bounding box center [308, 189] width 9 height 7
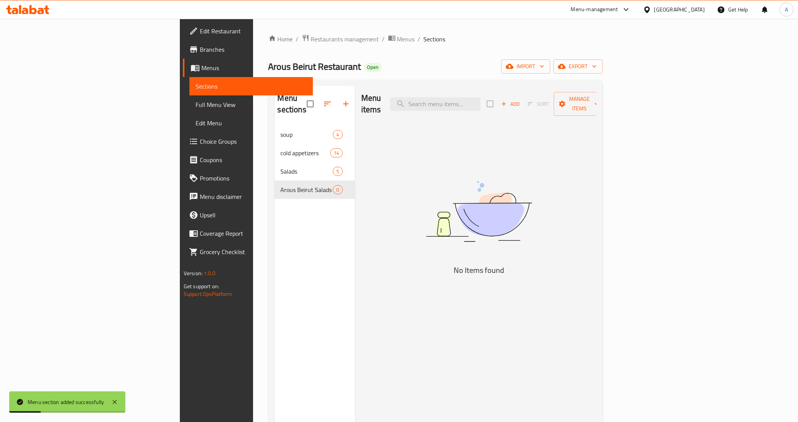
click at [275, 219] on div "Menu sections soup 4 cold appetizers 14 Salads 5 Arous Beirut Salads 0" at bounding box center [315, 297] width 81 height 422
click at [495, 311] on div "Menu items Add Sort Manage items No Items found" at bounding box center [476, 297] width 242 height 422
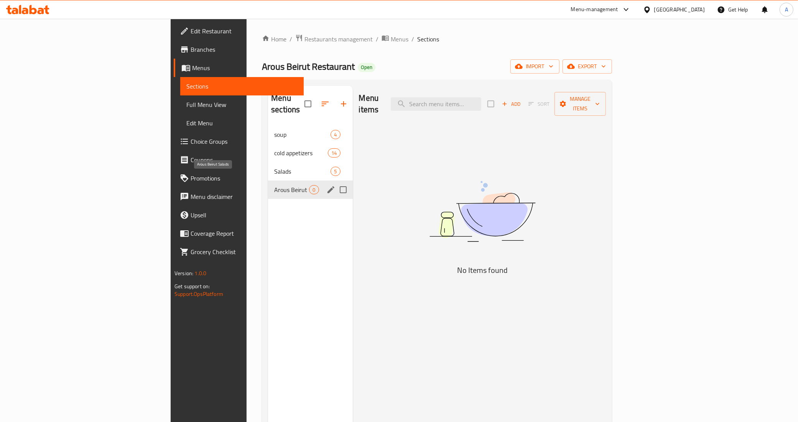
click at [274, 185] on span "Arous Beirut Salads" at bounding box center [291, 189] width 35 height 9
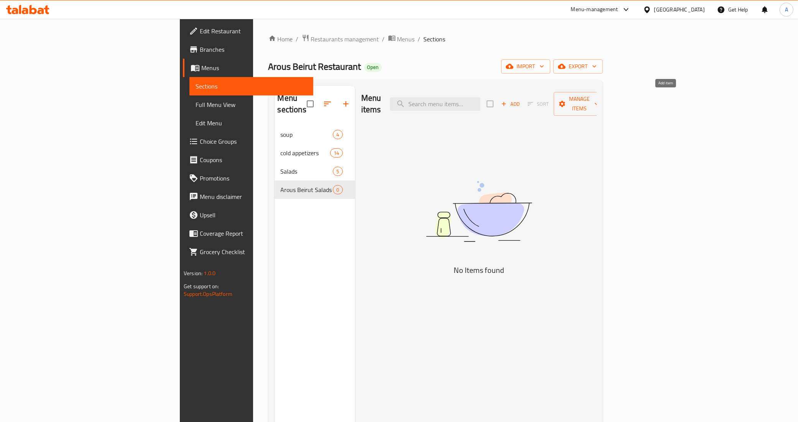
click at [521, 100] on span "Add" at bounding box center [510, 104] width 21 height 9
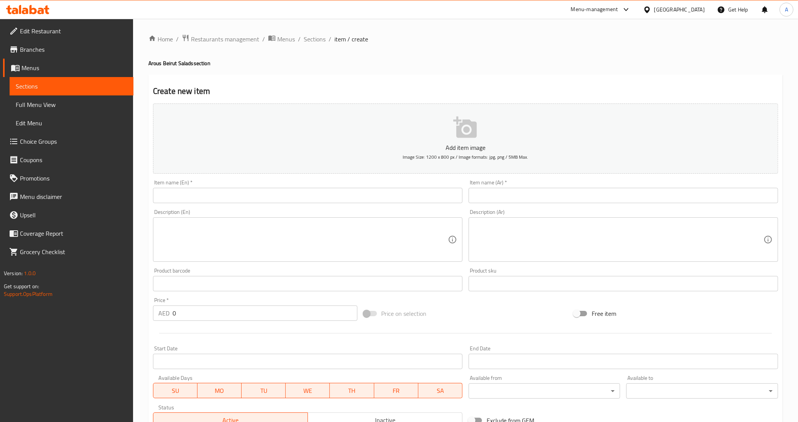
click at [280, 190] on input "text" at bounding box center [307, 195] width 309 height 15
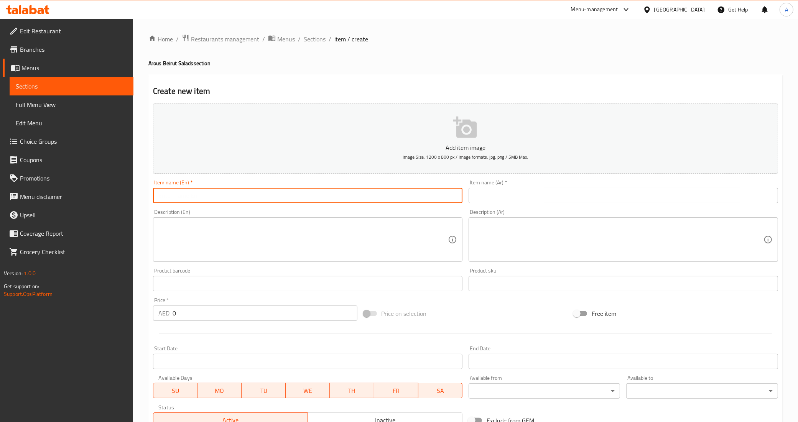
paste input "arous bierut rocca"
click at [232, 191] on input "arous bierut rocca" at bounding box center [307, 195] width 309 height 15
click at [230, 206] on div "Item name (En)   * arous Bierut Rocca Item name (En) *" at bounding box center [308, 192] width 316 height 30
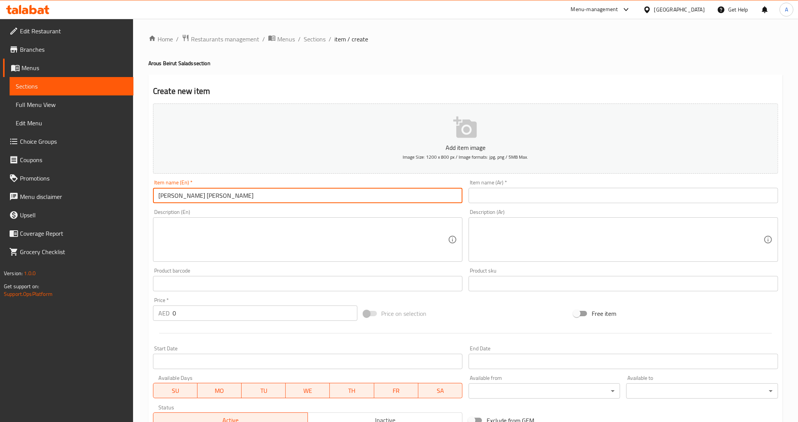
click at [158, 196] on input "arous Bierut Rocca" at bounding box center [307, 195] width 309 height 15
drag, startPoint x: 162, startPoint y: 197, endPoint x: 155, endPoint y: 196, distance: 6.6
click at [155, 196] on input "arous Bierut Rocca" at bounding box center [307, 195] width 309 height 15
type input "Arous Bierut Rocca"
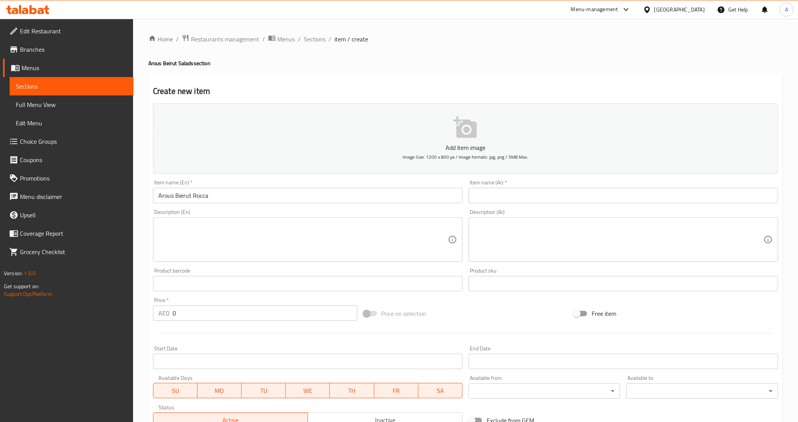
click at [165, 204] on div "Item name (En)   * Arous Bierut Rocca Item name (En) *" at bounding box center [308, 192] width 316 height 30
click at [564, 199] on input "text" at bounding box center [623, 195] width 309 height 15
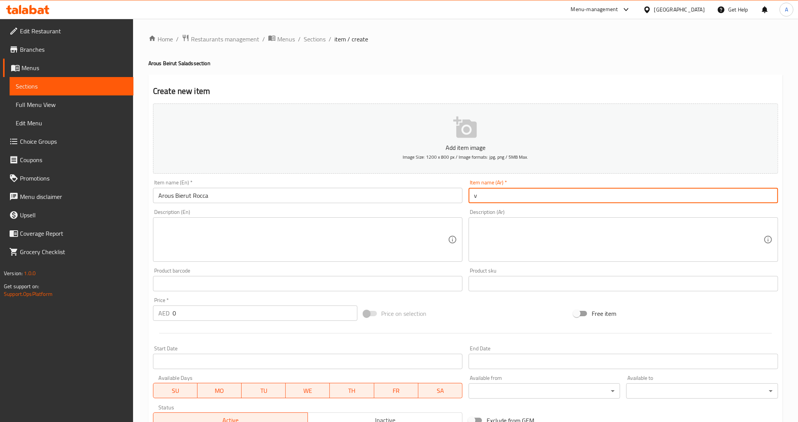
click at [564, 199] on input "v" at bounding box center [623, 195] width 309 height 15
paste input "جرجير عروس بيروت"
type input "جرجير عروس بيروت"
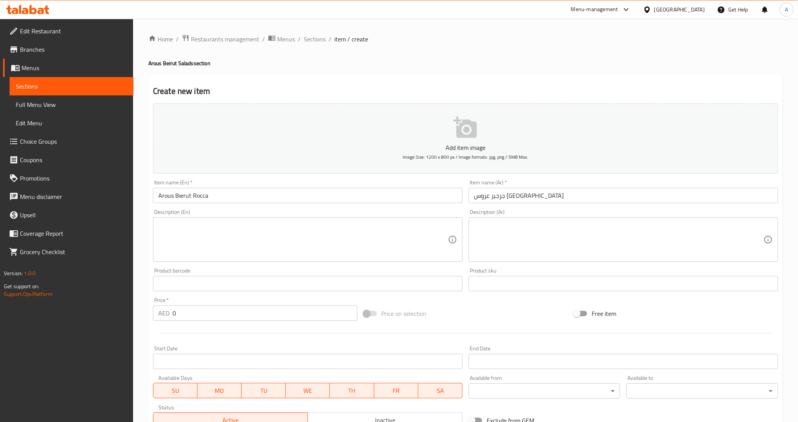
click at [696, 245] on textarea at bounding box center [618, 240] width 289 height 36
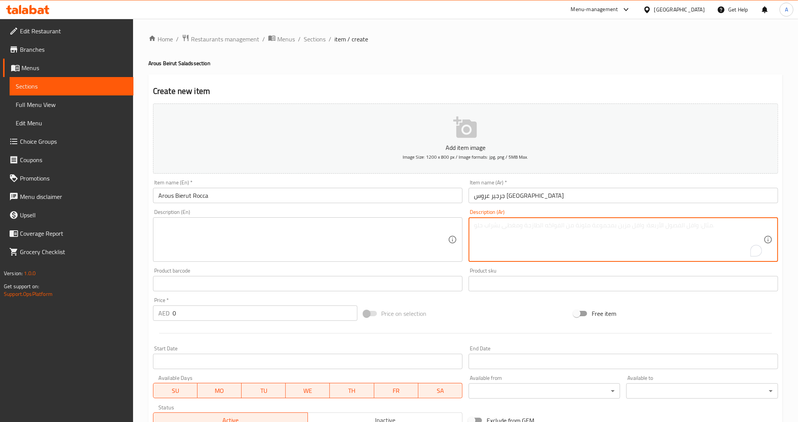
paste textarea "الجرجير الفاخر مع الكيوي و الفراولة وخل البلسميك و الابوافر"
type textarea "الجرجير الفاخر مع الكيوي و الفراولة وخل البلسميك و الابوافر"
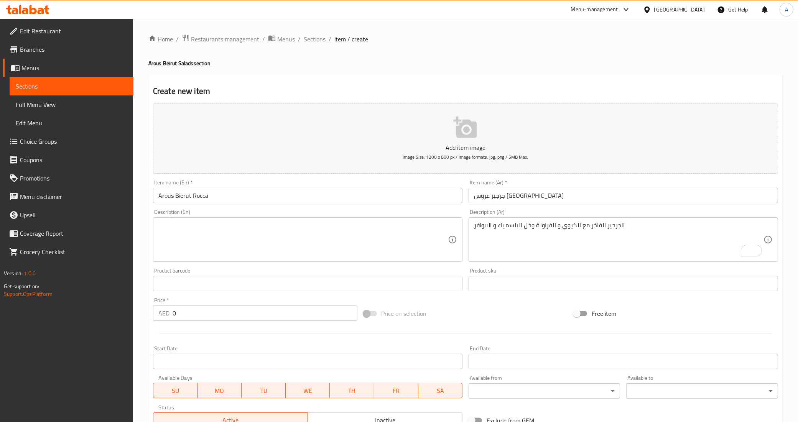
click at [611, 236] on textarea "الجرجير الفاخر مع الكيوي و الفراولة وخل البلسميك و الابوافر" at bounding box center [618, 240] width 289 height 36
click at [583, 269] on div "Product sku Product sku" at bounding box center [623, 279] width 309 height 23
click at [188, 311] on input "0" at bounding box center [265, 313] width 185 height 15
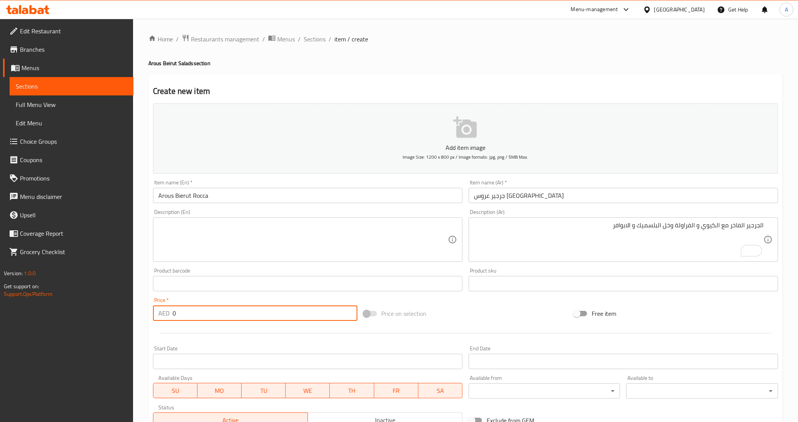
click at [188, 311] on input "0" at bounding box center [265, 313] width 185 height 15
paste input "34"
click at [188, 311] on input "34" at bounding box center [265, 313] width 185 height 15
type input "34"
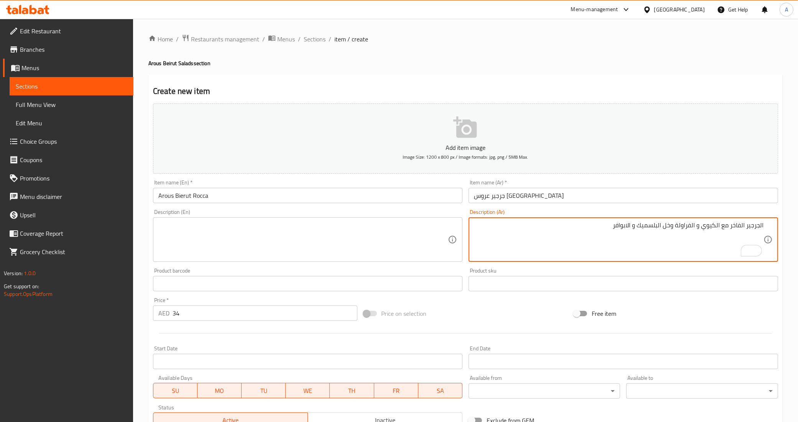
click at [606, 228] on textarea "الجرجير الفاخر مع الكيوي و الفراولة وخل البلسميك و الابوافر" at bounding box center [618, 240] width 289 height 36
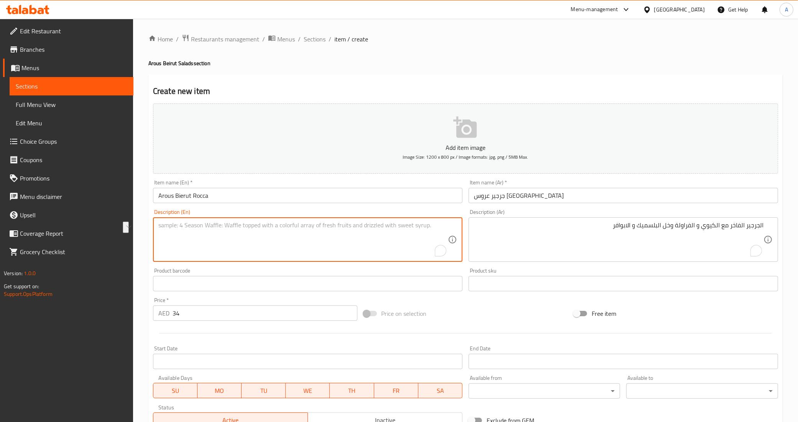
click at [351, 248] on textarea "To enrich screen reader interactions, please activate Accessibility in Grammarl…" at bounding box center [302, 240] width 289 height 36
paste textarea "Luxury arugula with kiwi, strawberries, balsamic vinegar and avocado"
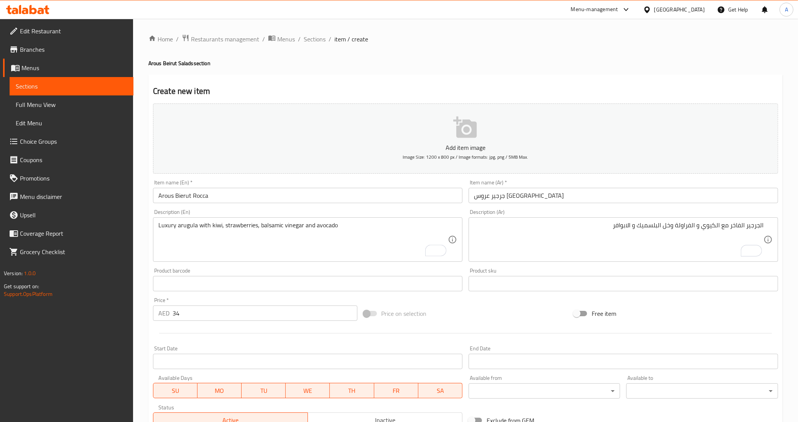
click at [248, 273] on div "Product barcode Product barcode" at bounding box center [307, 279] width 309 height 23
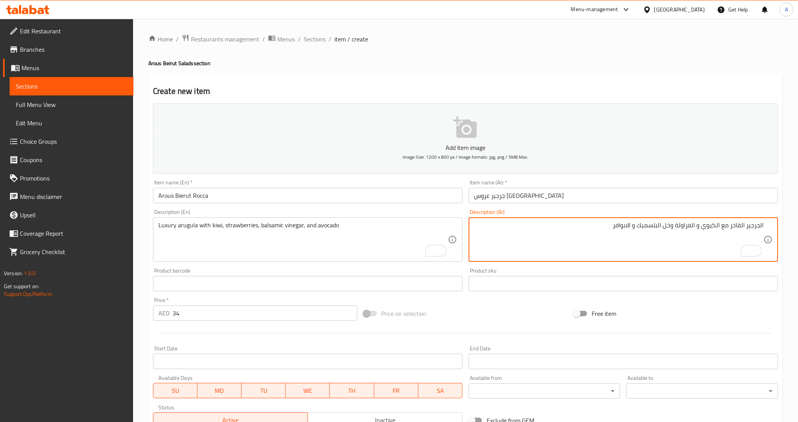
drag, startPoint x: 633, startPoint y: 228, endPoint x: 606, endPoint y: 228, distance: 27.2
drag, startPoint x: 633, startPoint y: 227, endPoint x: 600, endPoint y: 227, distance: 32.6
click at [600, 227] on textarea "الجرجير الفاخر مع الكيوي و الفراولة وخل البلسميك و الابوافر" at bounding box center [618, 240] width 289 height 36
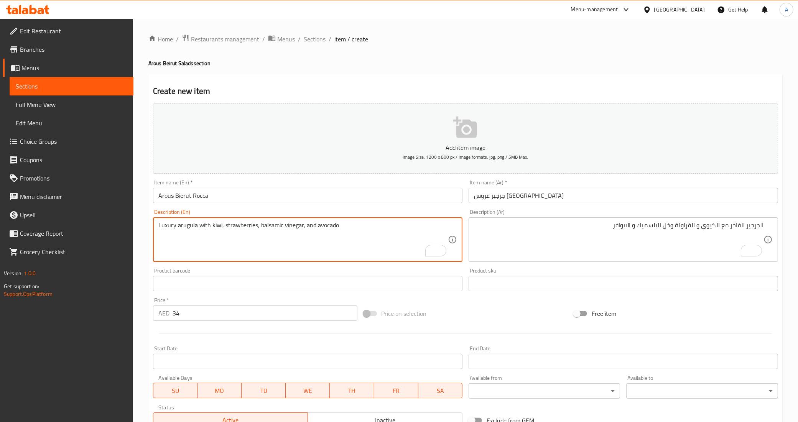
click at [322, 229] on textarea "Luxury arugula with kiwi, strawberries, balsamic vinegar, and avocado" at bounding box center [302, 240] width 289 height 36
paste textarea "poivre"
click at [340, 237] on textarea "Luxury arugula with kiwi, strawberries, balsamic vinegar, and poivre" at bounding box center [302, 240] width 289 height 36
type textarea "Luxury arugula with kiwi, strawberries, balsamic vinegar, and poivre"
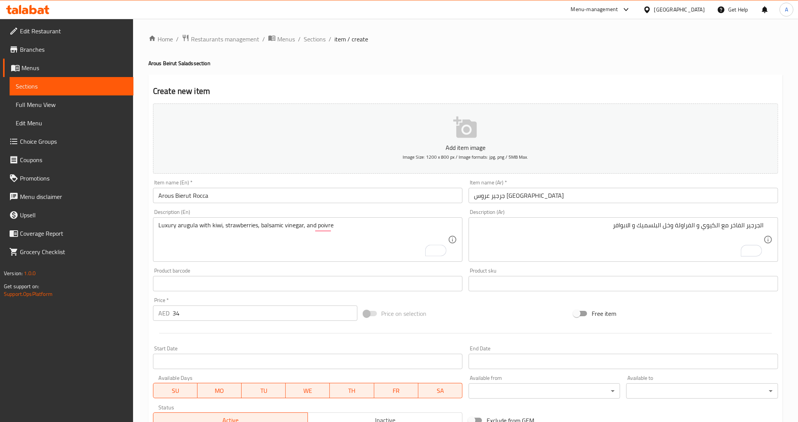
click at [429, 275] on div "Product barcode Product barcode" at bounding box center [307, 279] width 309 height 23
click at [340, 271] on div "Product barcode Product barcode" at bounding box center [307, 279] width 309 height 23
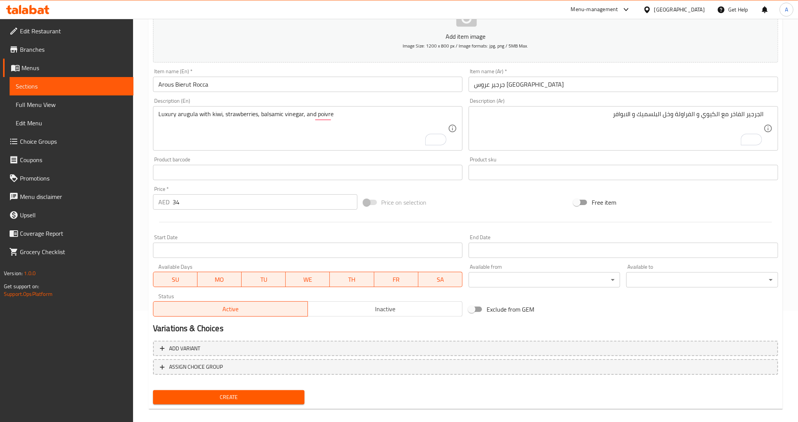
scroll to position [118, 0]
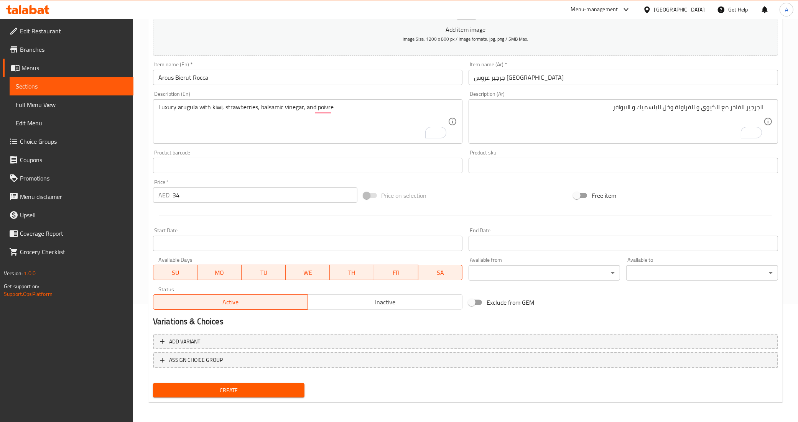
click at [569, 298] on div "Exclude from GEM" at bounding box center [570, 302] width 210 height 21
click at [260, 391] on span "Create" at bounding box center [229, 391] width 140 height 10
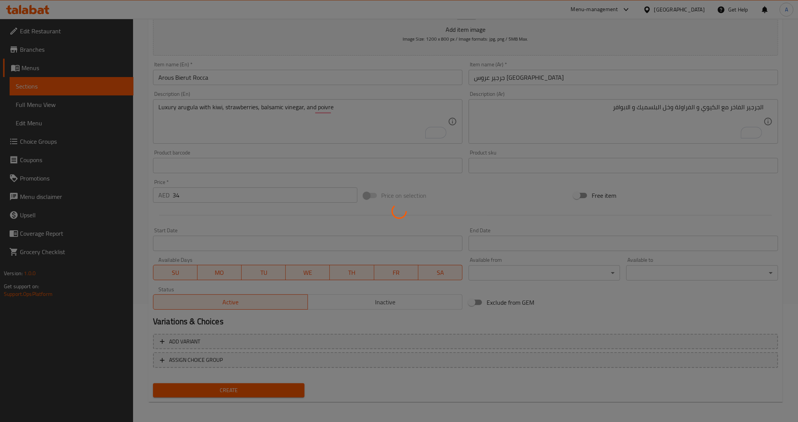
type input "0"
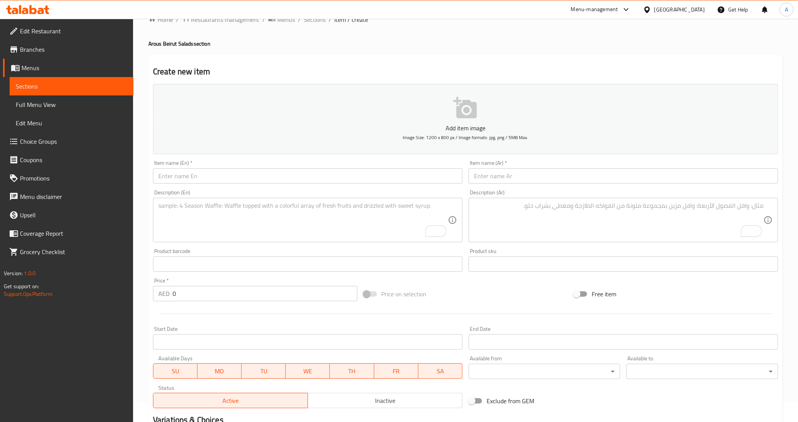
scroll to position [0, 0]
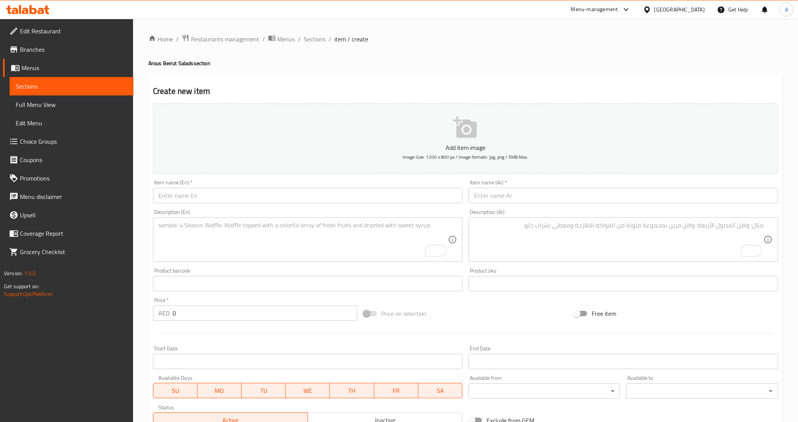
click at [231, 196] on input "text" at bounding box center [307, 195] width 309 height 15
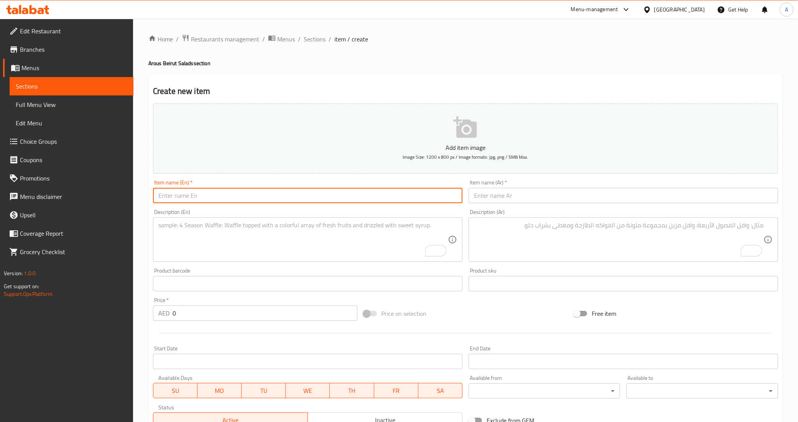
paste input "falafel salad"
click at [219, 199] on input "falafel salad" at bounding box center [307, 195] width 309 height 15
type input "Falafel Salad"
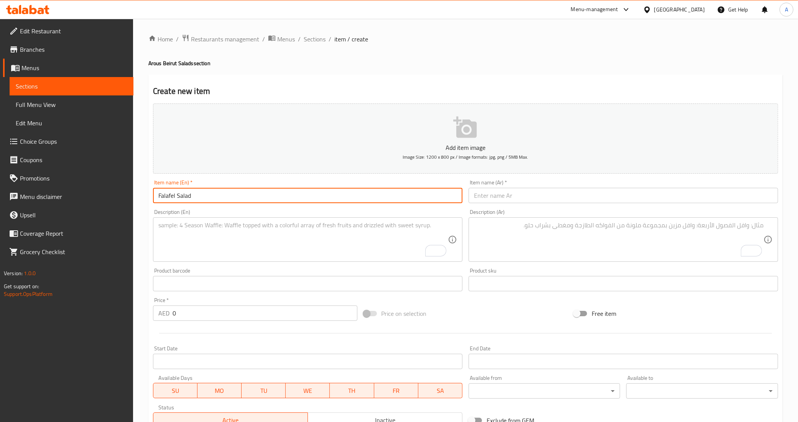
click at [217, 207] on div "Description (En) Description (En)" at bounding box center [308, 235] width 316 height 59
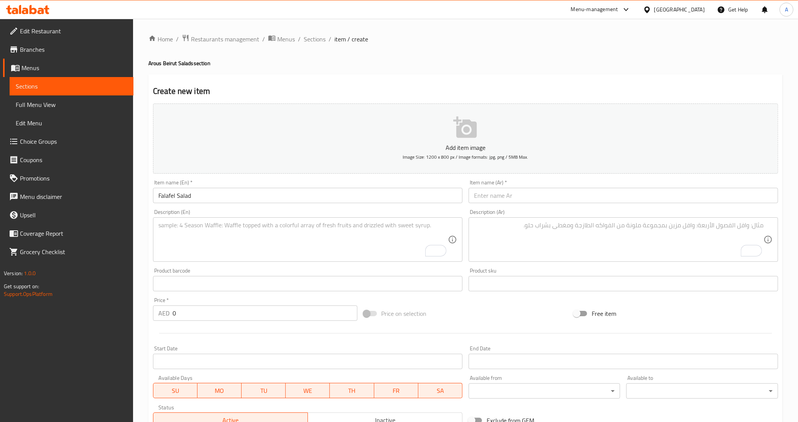
click at [570, 196] on input "text" at bounding box center [623, 195] width 309 height 15
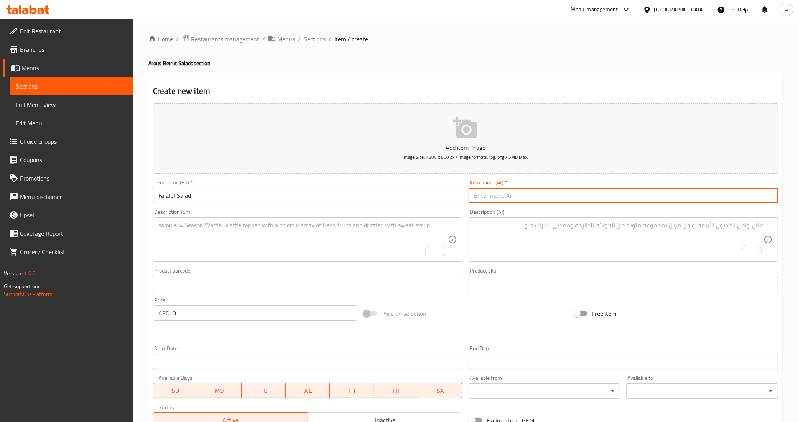
paste input "فلافل"
click at [576, 194] on input "فلافل" at bounding box center [623, 195] width 309 height 15
type input "سلطه فلافل"
click at [558, 215] on div "Description (Ar) Description (Ar)" at bounding box center [623, 235] width 309 height 53
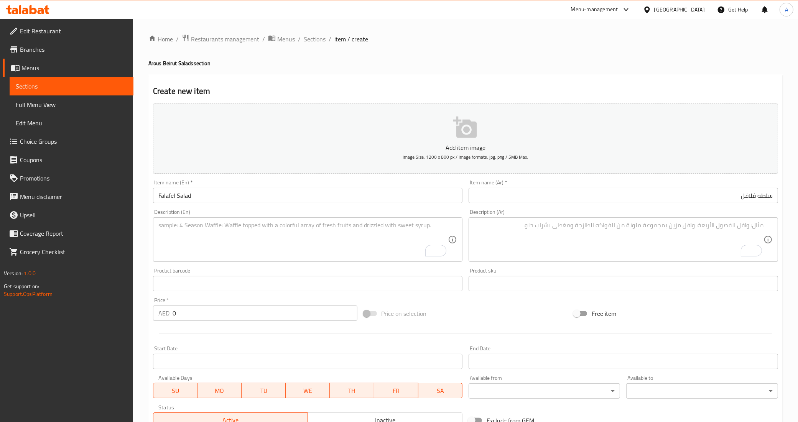
click at [661, 238] on textarea "To enrich screen reader interactions, please activate Accessibility in Grammarl…" at bounding box center [618, 240] width 289 height 36
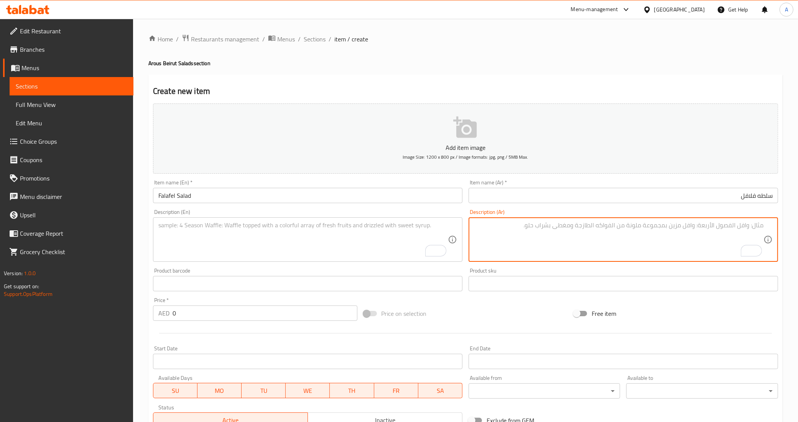
paste textarea "خضار الموسم الطازجة خيار بندورة بصل خس مع الطرطور اللبناني"
type textarea "خضار الموسم الطازجة خيار بندورة بصل خس مع الطرطور اللبناني"
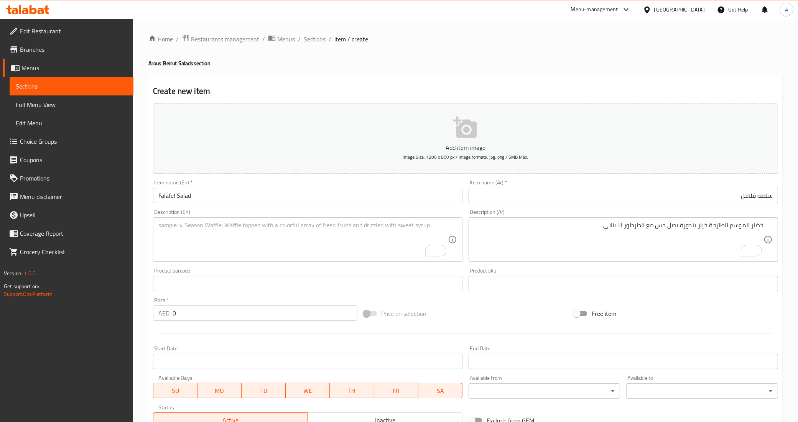
click at [368, 254] on textarea "To enrich screen reader interactions, please activate Accessibility in Grammarl…" at bounding box center [302, 240] width 289 height 36
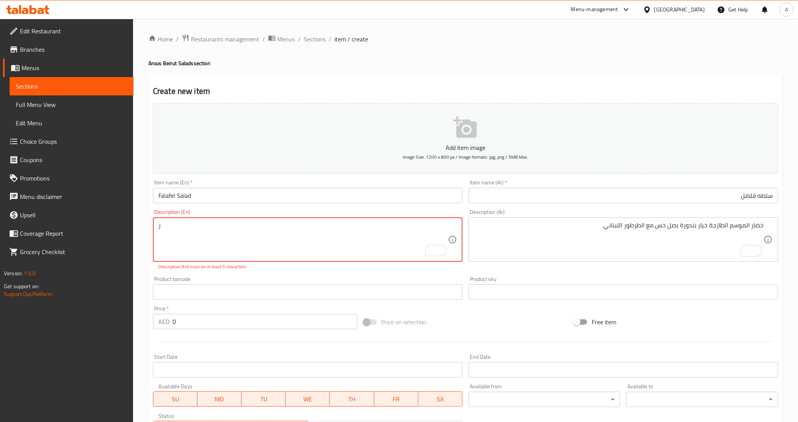
click at [376, 235] on textarea "ر" at bounding box center [302, 240] width 289 height 36
paste textarea "Fresh seasonal vegetables: cucumber, tomato, onion, lettuce with Lebanese [MEDI…"
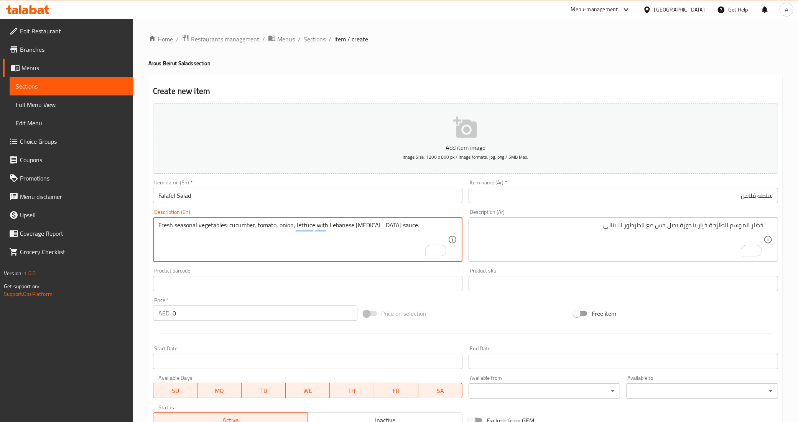
click at [314, 267] on div "Product barcode Product barcode" at bounding box center [308, 280] width 316 height 30
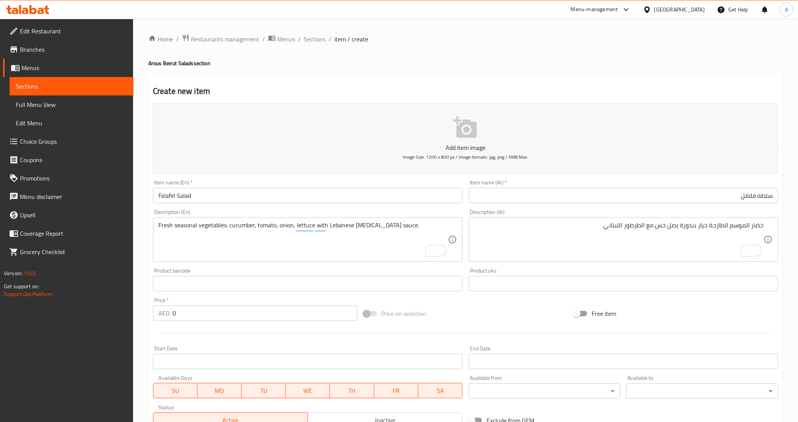
click at [658, 268] on div "Product sku Product sku" at bounding box center [623, 279] width 309 height 23
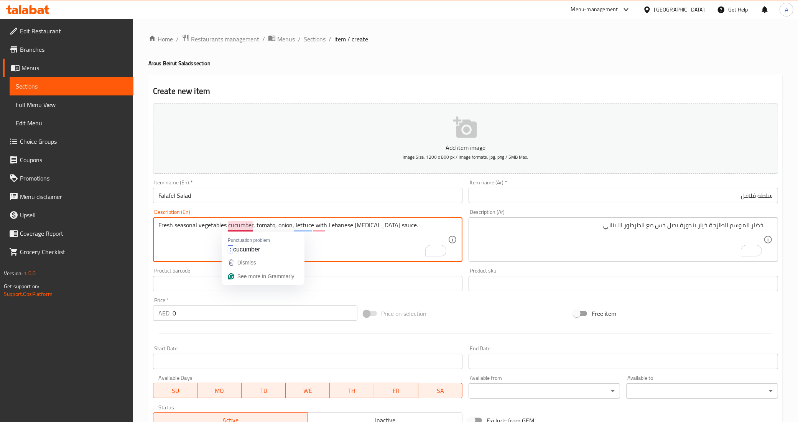
click at [204, 244] on textarea "Fresh seasonal vegetables cucumber, tomato, onion, lettuce with Lebanese [MEDIC…" at bounding box center [302, 240] width 289 height 36
click at [377, 229] on textarea "Fresh seasonal vegetables cucumber, tomato, onion, lettuce, with Lebanese tarta…" at bounding box center [302, 240] width 289 height 36
type textarea "Fresh seasonal vegetables cucumber, tomato, onion, lettuce, with Lebanese [MEDI…"
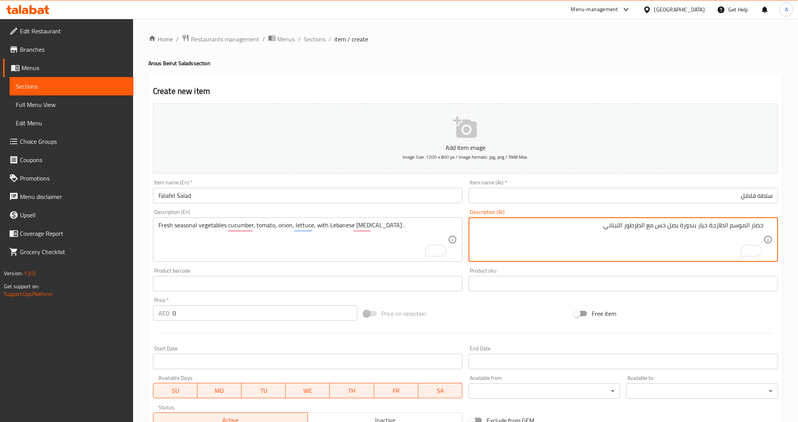
click at [641, 227] on textarea "خضار الموسم الطازجة خيار بندورة بصل خس مع الطرطور اللبناني" at bounding box center [618, 240] width 289 height 36
drag, startPoint x: 647, startPoint y: 227, endPoint x: 599, endPoint y: 221, distance: 48.7
click at [599, 221] on div "خضار الموسم الطازجة خيار بندورة بصل خس مع الطرطور اللبناني Description (Ar)" at bounding box center [623, 239] width 309 height 44
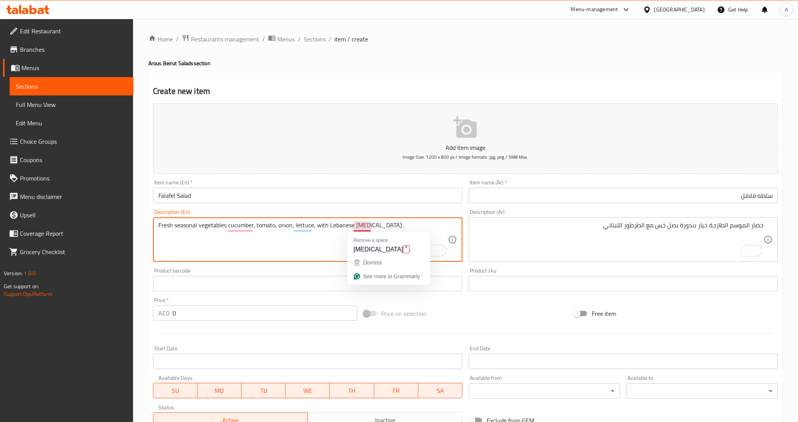
click at [362, 223] on textarea "Fresh seasonal vegetables cucumber, tomato, onion, lettuce, with Lebanese [MEDI…" at bounding box center [302, 240] width 289 height 36
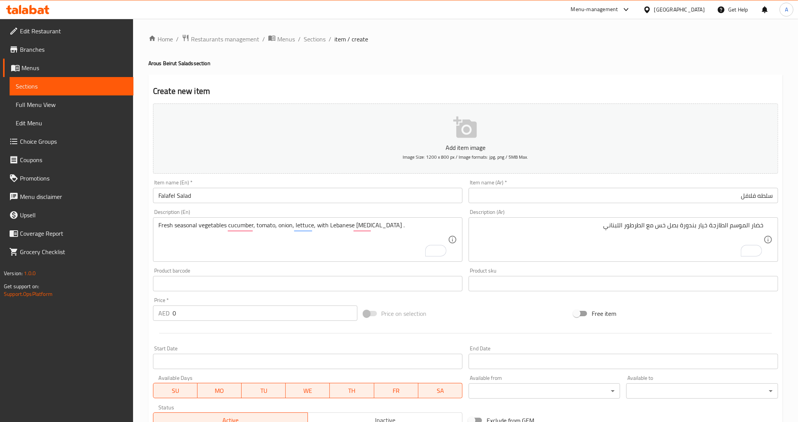
click at [640, 225] on textarea "خضار الموسم الطازجة خيار بندورة بصل خس مع الطرطور اللبناني" at bounding box center [618, 240] width 289 height 36
click at [603, 267] on div "Product sku Product sku" at bounding box center [623, 280] width 316 height 30
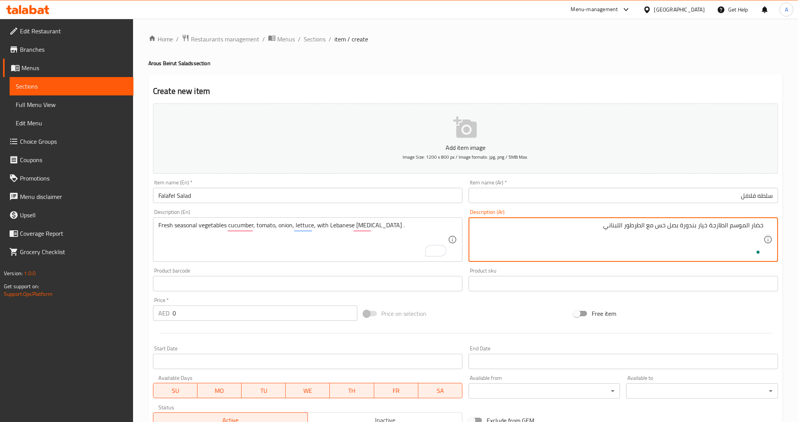
type textarea "خضار الموسم الطازجة خيار بندورة بصل خس مع الطرطور اللبناني"
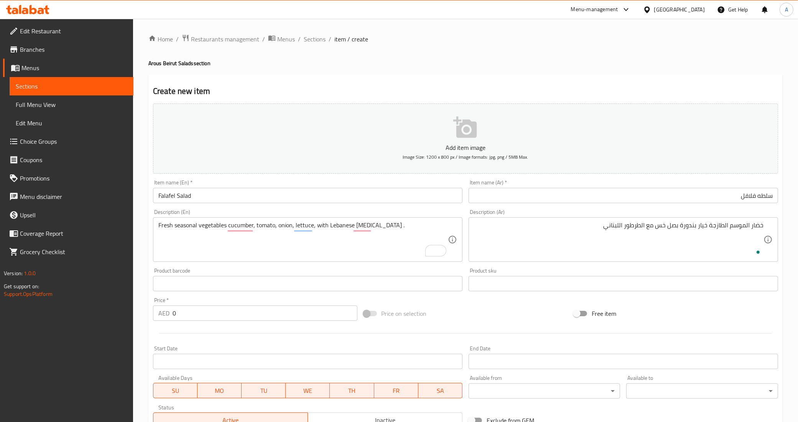
click at [595, 264] on div "Description (Ar) خضار الموسم الطازجة خيار بندورة بصل خس مع الطرطور اللبناني Des…" at bounding box center [623, 235] width 316 height 59
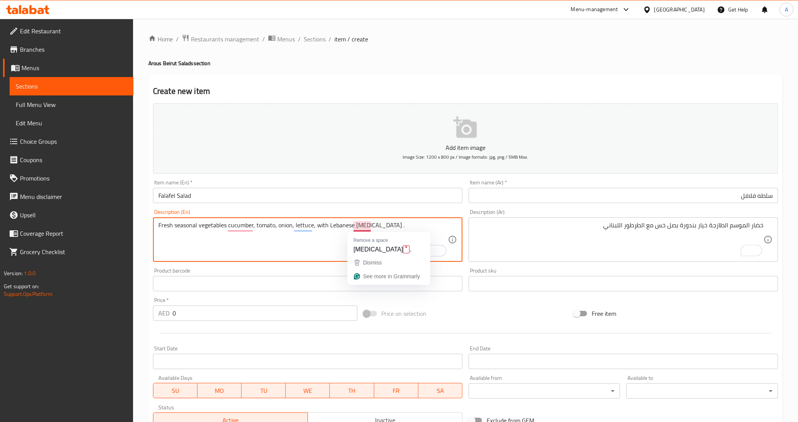
click at [363, 227] on textarea "Fresh seasonal vegetables cucumber, tomato, onion, lettuce, with Lebanese [MEDI…" at bounding box center [302, 240] width 289 height 36
type textarea "Fresh seasonal vegetables cucumber, tomato, onion, lettuce, with Lebanese tarto…"
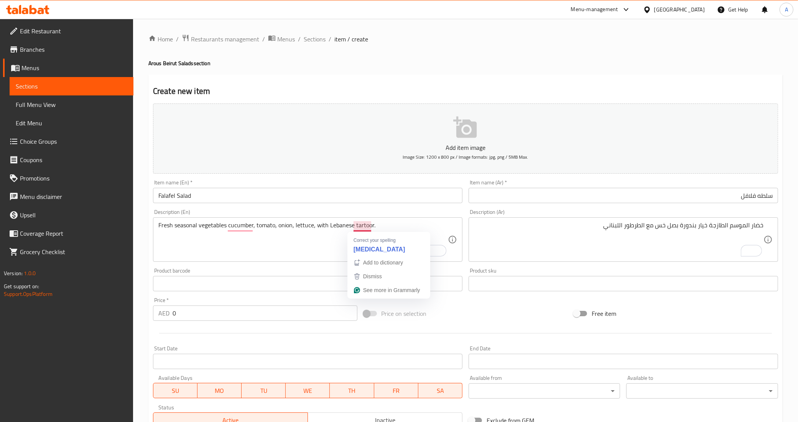
click at [324, 273] on div "Product barcode Product barcode" at bounding box center [307, 279] width 309 height 23
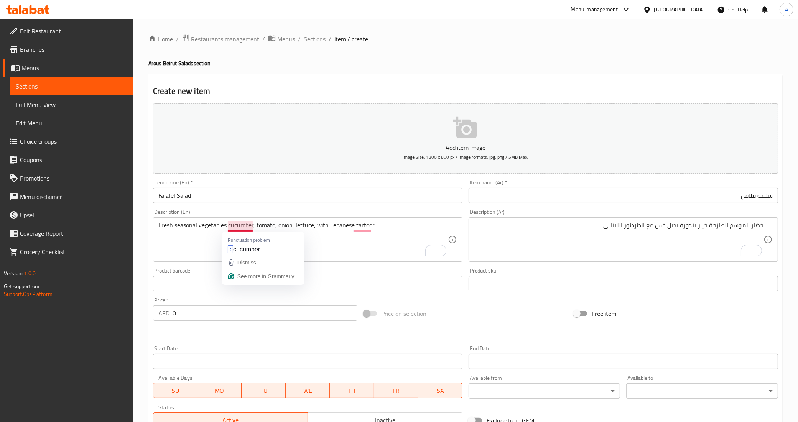
click at [307, 69] on div "Home / Restaurants management / Menus / Sections / item / create Arous Beirut S…" at bounding box center [465, 280] width 634 height 492
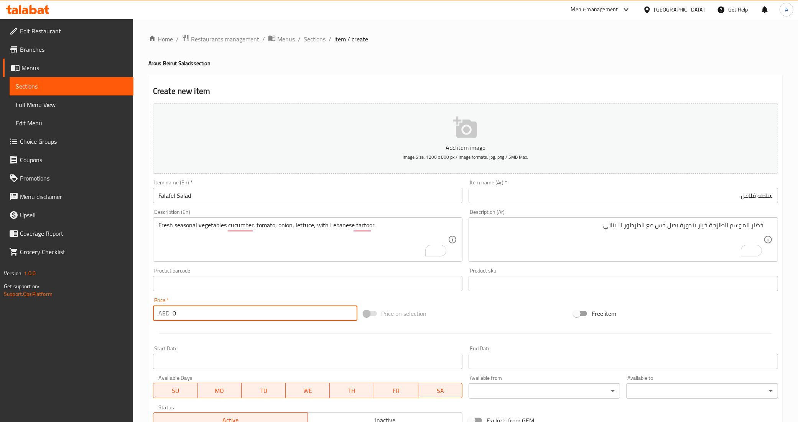
click at [246, 314] on input "0" at bounding box center [265, 313] width 185 height 15
paste input "34"
click at [246, 314] on input "034" at bounding box center [265, 313] width 185 height 15
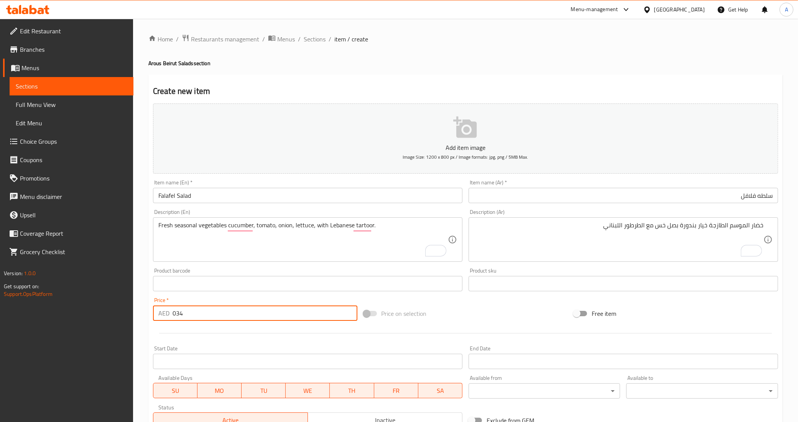
paste input "number"
type input "34"
click at [244, 329] on div at bounding box center [465, 333] width 631 height 19
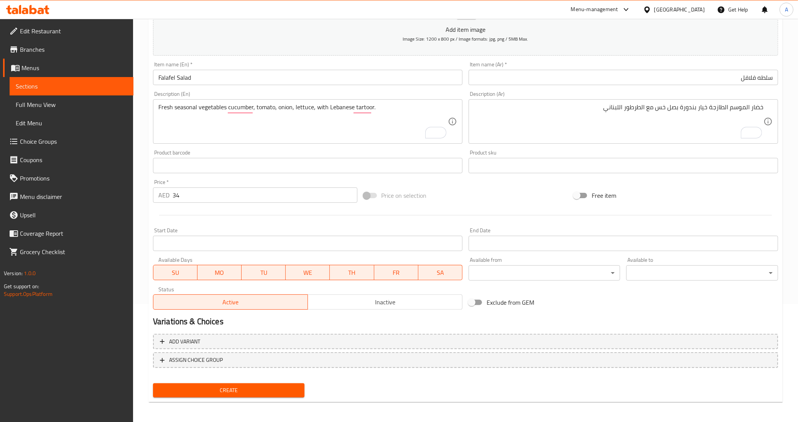
click at [292, 386] on span "Create" at bounding box center [229, 391] width 140 height 10
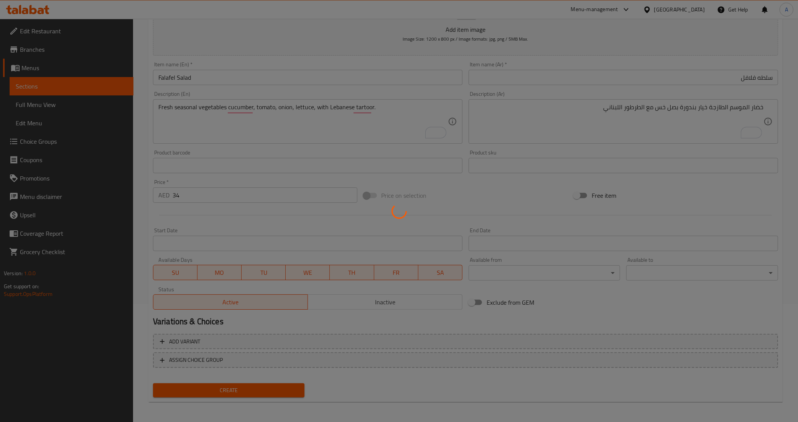
type input "0"
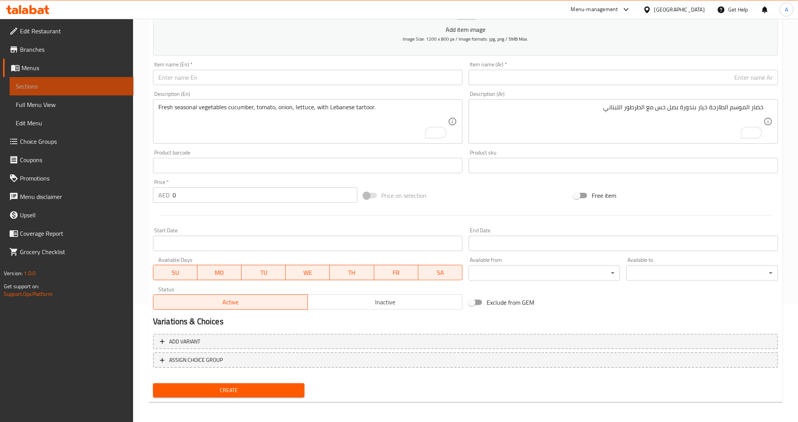
click at [33, 85] on span "Sections" at bounding box center [72, 86] width 112 height 9
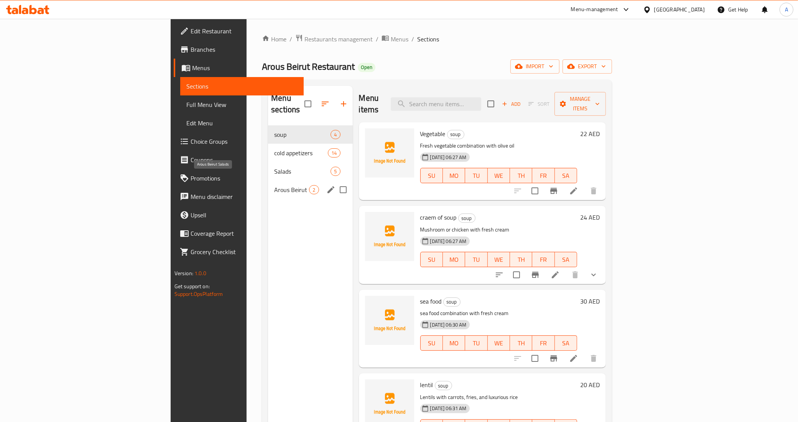
click at [274, 185] on span "Arous Beirut Salads" at bounding box center [291, 189] width 35 height 9
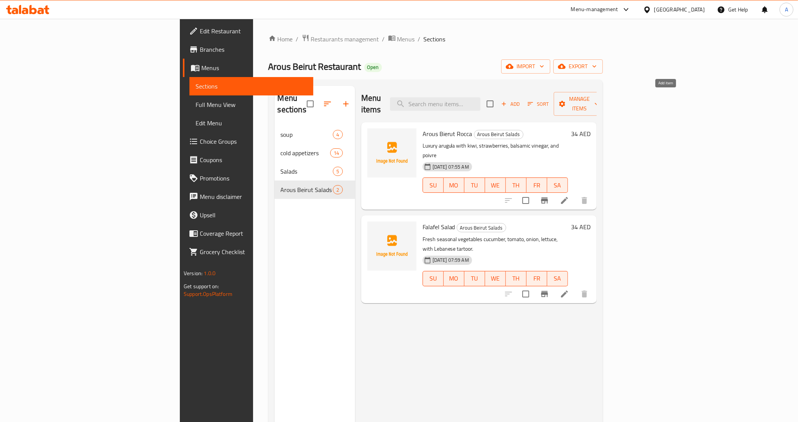
click at [523, 104] on button "Add" at bounding box center [510, 104] width 25 height 12
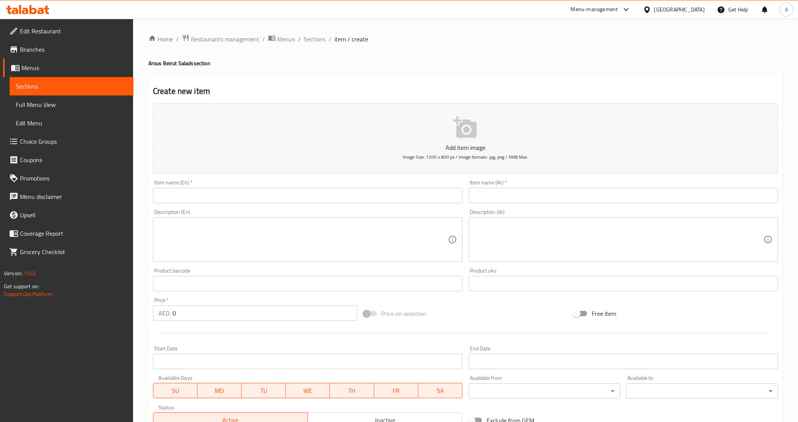
click at [227, 198] on input "text" at bounding box center [307, 195] width 309 height 15
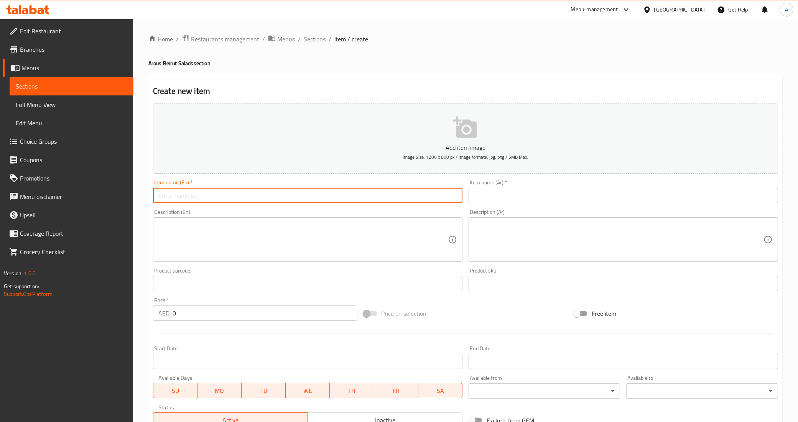
paste input "shawerma salad"
click at [264, 200] on input "shawerma salad" at bounding box center [307, 195] width 309 height 15
type input "Shawerma Salad"
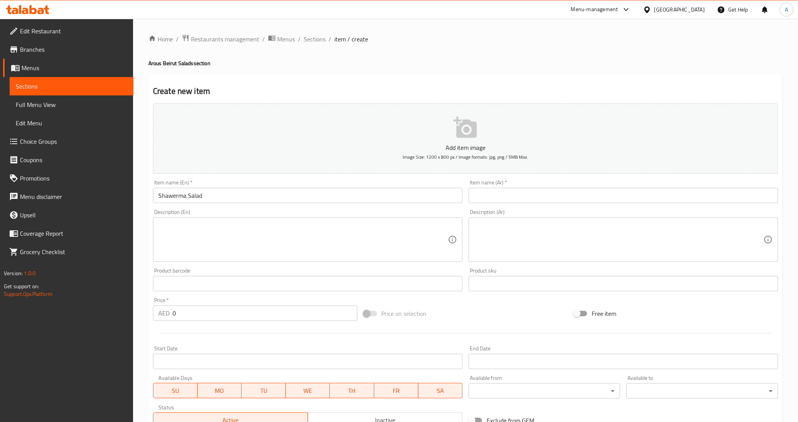
click at [611, 194] on input "text" at bounding box center [623, 195] width 309 height 15
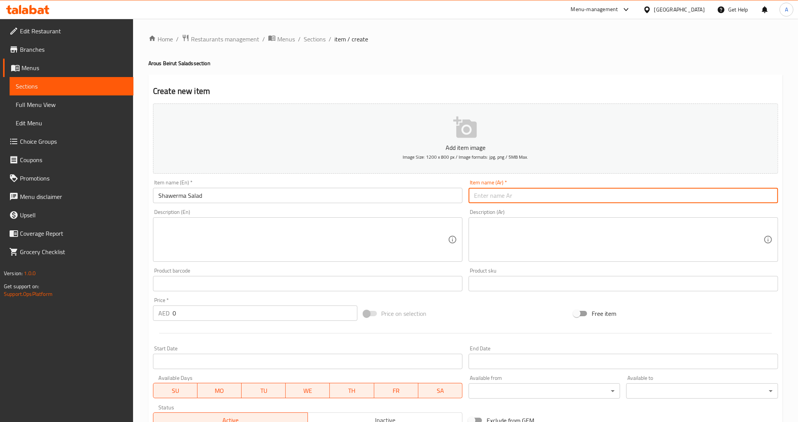
paste input "شاورما"
click at [775, 197] on input "شاورما" at bounding box center [623, 195] width 309 height 15
type input "سلطه شاورما"
click at [648, 214] on div "Description (Ar) Description (Ar)" at bounding box center [623, 235] width 309 height 53
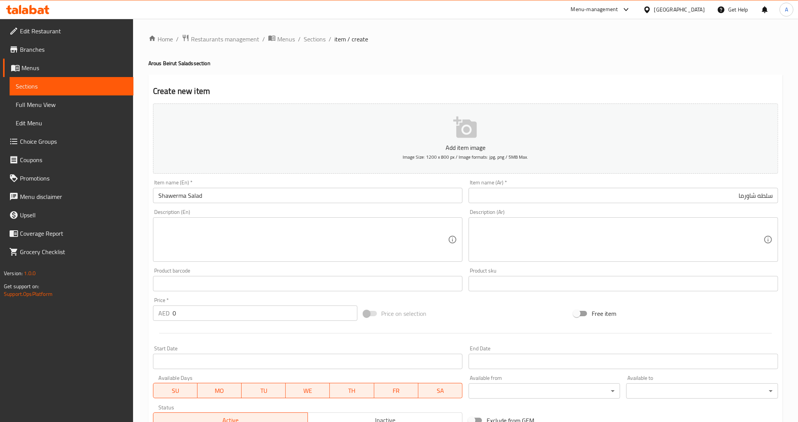
click at [524, 224] on textarea at bounding box center [618, 240] width 289 height 36
paste textarea "خضار الموسم الطازجة خيار بندورة بصل خس مع الطرطور اللبناني"
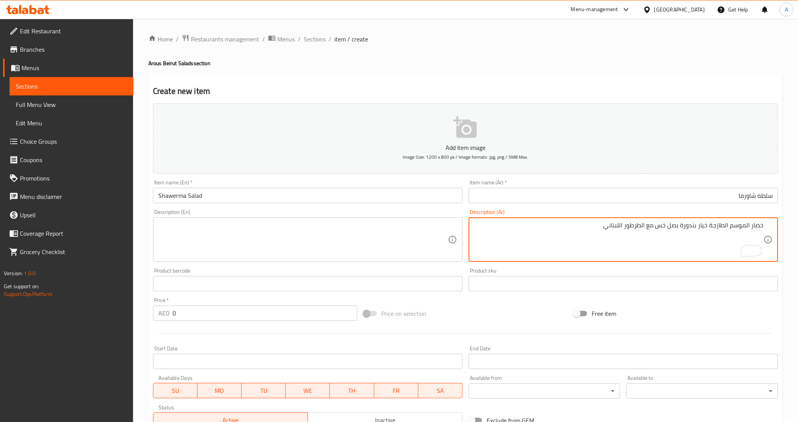
type textarea "خضار الموسم الطازجة خيار بندورة بصل خس مع الطرطور اللبناني"
click at [348, 248] on textarea at bounding box center [302, 240] width 289 height 36
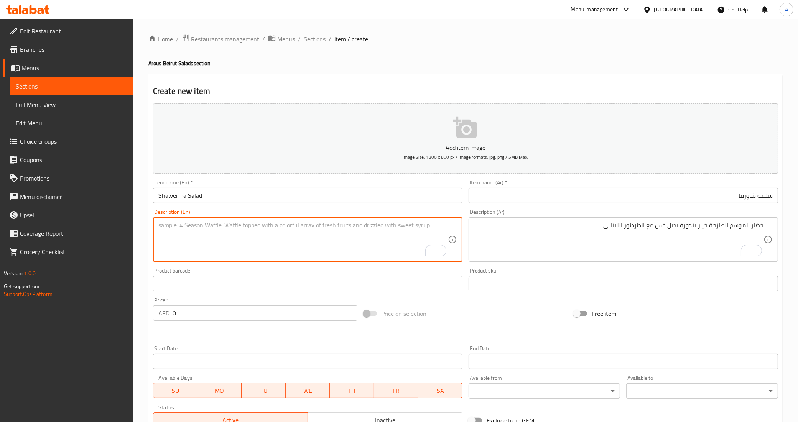
paste textarea "Fresh seasonal vegetables: cucumber, tomato, onion, lettuce with Lebanese [MEDI…"
click at [227, 225] on textarea "Fresh seasonal vegetables: cucumber, tomato, onion, lettuce with Lebanese [MEDI…" at bounding box center [302, 240] width 289 height 36
type textarea "Fresh seasonal vegetables cucumber, tomato, onion, lettuce with Lebanese tartoo…"
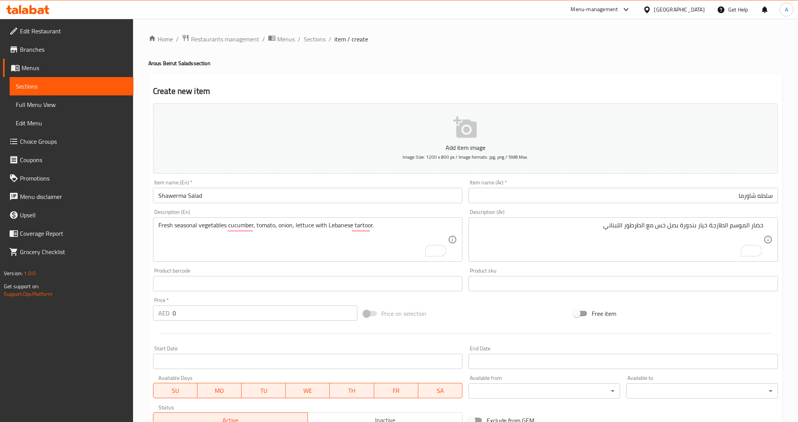
click at [358, 267] on div "Product barcode Product barcode" at bounding box center [308, 280] width 316 height 30
click at [463, 304] on div "Price on selection" at bounding box center [465, 313] width 210 height 21
click at [273, 310] on input "0" at bounding box center [265, 313] width 185 height 15
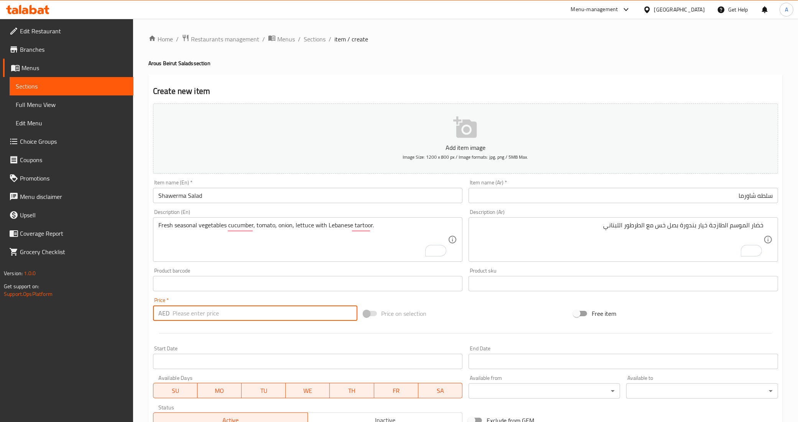
paste input "41"
type input "41"
click at [264, 334] on div at bounding box center [465, 333] width 631 height 19
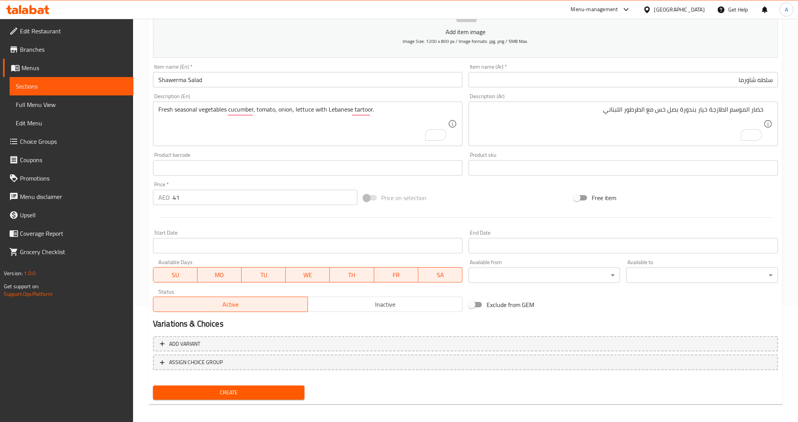
scroll to position [118, 0]
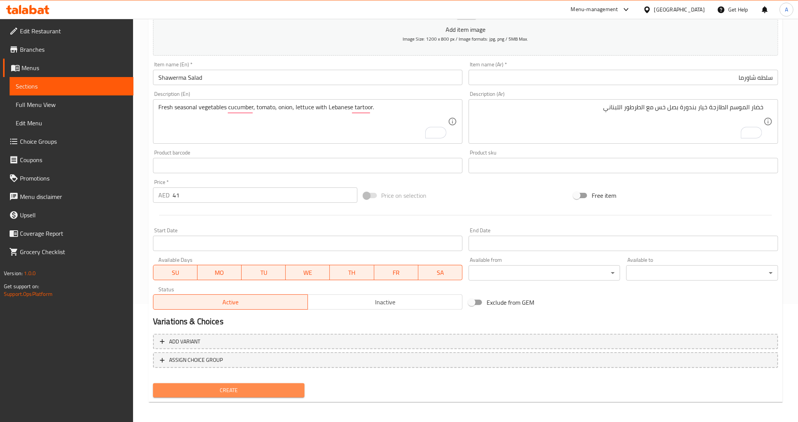
click at [264, 383] on button "Create" at bounding box center [229, 390] width 152 height 14
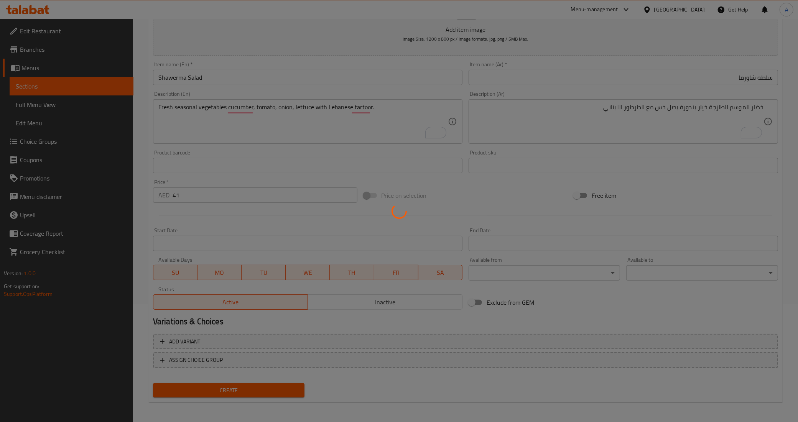
type input "0"
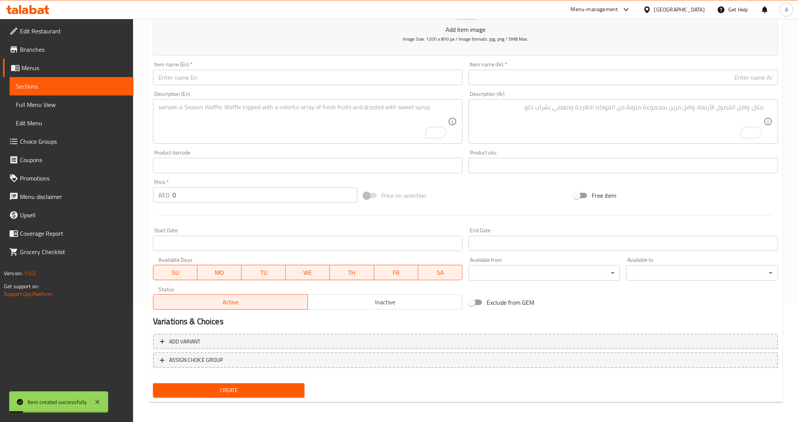
click at [332, 225] on div "Start Date Start Date" at bounding box center [308, 240] width 316 height 30
click at [294, 74] on input "text" at bounding box center [307, 77] width 309 height 15
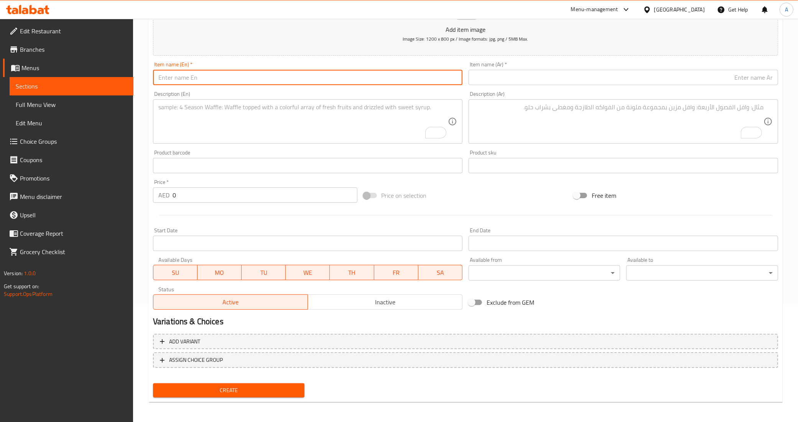
paste input "arous beirut tabbouleh"
click at [241, 79] on input "arous beirut tabbouleh" at bounding box center [307, 77] width 309 height 15
type input "Arous Beirut Tabbouleh"
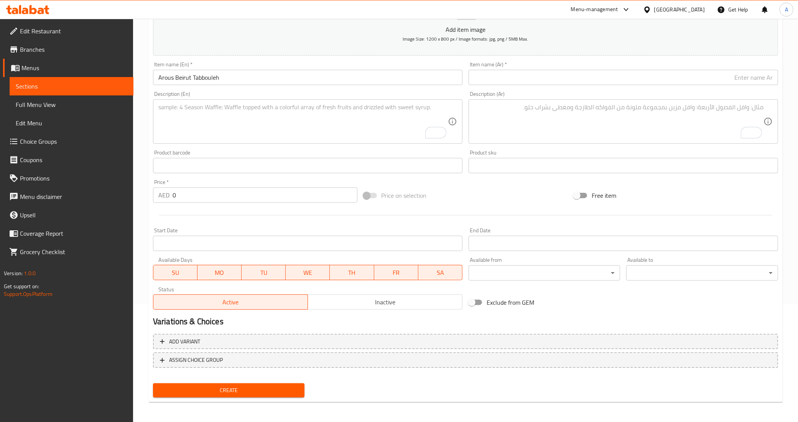
click at [243, 92] on div "Description (En) Description (En)" at bounding box center [307, 117] width 309 height 53
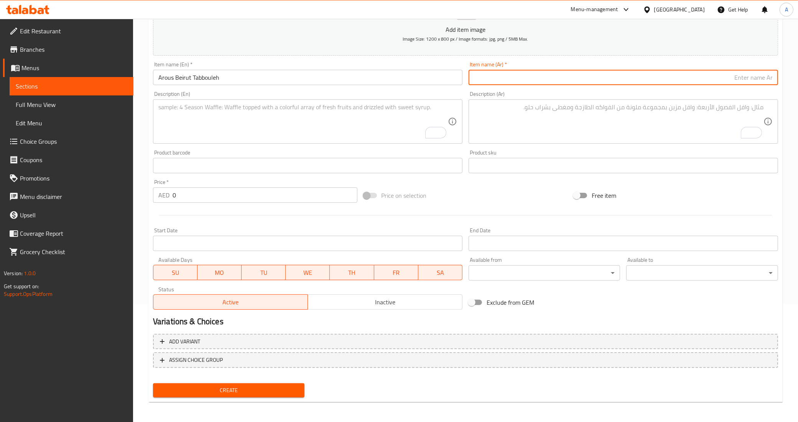
click at [651, 76] on input "text" at bounding box center [623, 77] width 309 height 15
paste input "تبولة عروس [GEOGRAPHIC_DATA]"
type input "تبولة عروس [GEOGRAPHIC_DATA]"
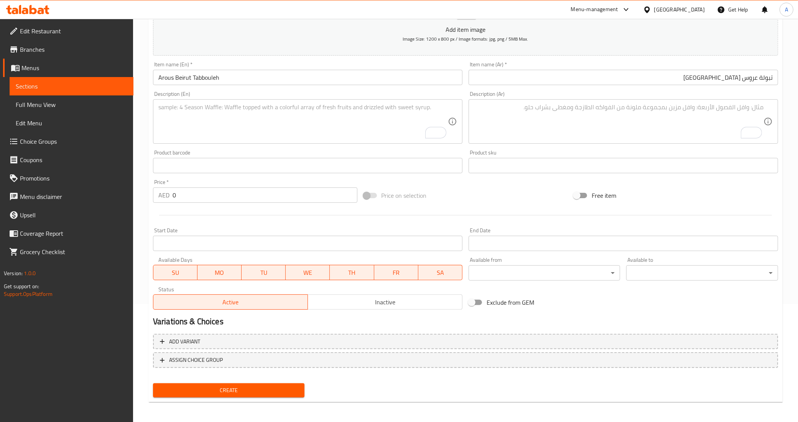
click at [193, 93] on div "Description (En) Description (En)" at bounding box center [307, 117] width 309 height 53
click at [638, 112] on textarea "To enrich screen reader interactions, please activate Accessibility in Grammarl…" at bounding box center [618, 122] width 289 height 36
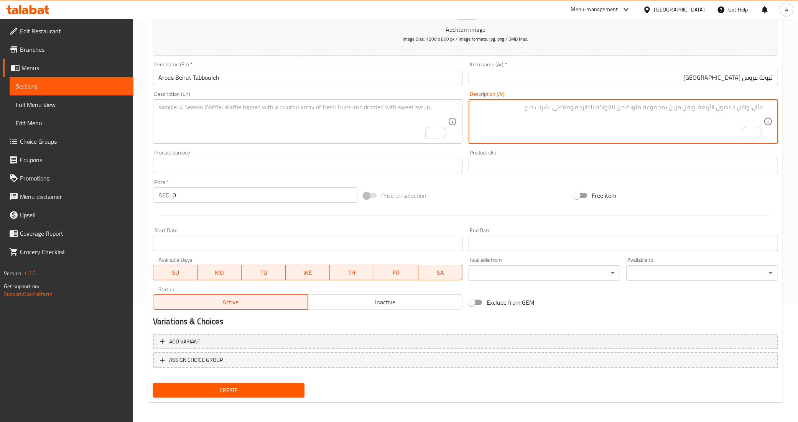
paste textarea "جرجير لبنان مع البقدونس حب الرمان و السبانخ الطازجة دبس الرمان البلدي و الليمون…"
type textarea "جرجير لبنان مع البقدونس حب الرمان و السبانخ الطازجة دبس الرمان البلدي و الليمون…"
click at [545, 187] on div "Price on selection" at bounding box center [465, 195] width 210 height 21
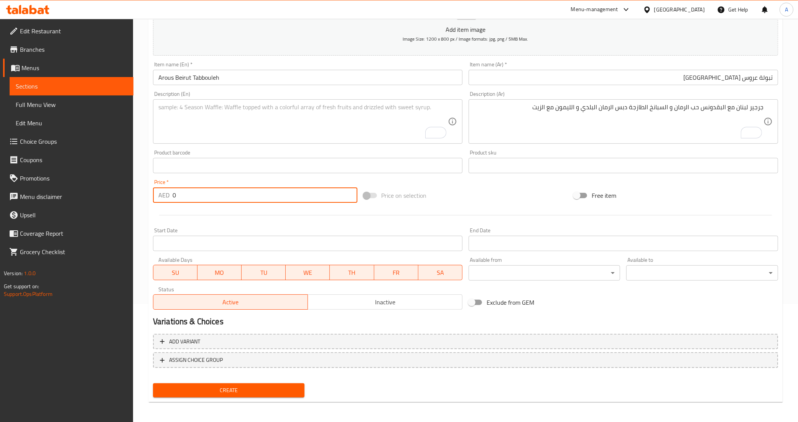
click at [322, 197] on input "0" at bounding box center [265, 194] width 185 height 15
type input "42"
click at [477, 204] on div "Price on selection" at bounding box center [465, 195] width 210 height 21
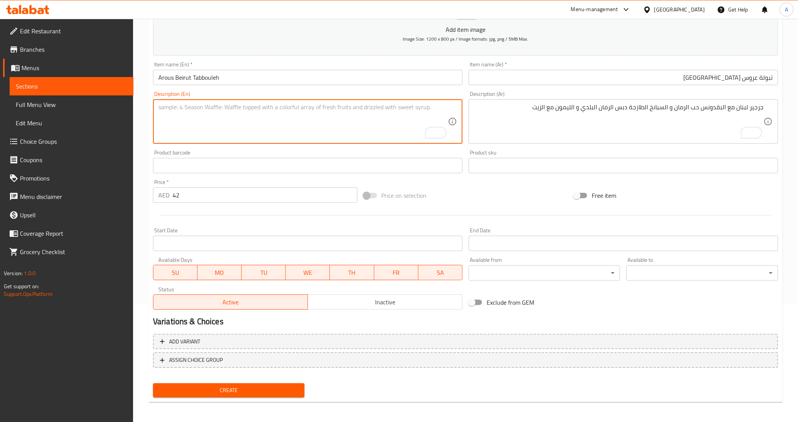
click at [420, 123] on textarea "To enrich screen reader interactions, please activate Accessibility in Grammarl…" at bounding box center [302, 122] width 289 height 36
paste textarea "Lebanese arugula with parsley, pomegranate seeds, fresh spinach, local pomegran…"
drag, startPoint x: 341, startPoint y: 107, endPoint x: 332, endPoint y: 107, distance: 9.2
click at [332, 107] on textarea "Lebanese arugula with parsley, pomegranate seeds, fresh spinach, local pomegran…" at bounding box center [302, 122] width 289 height 36
click at [234, 221] on div at bounding box center [465, 215] width 631 height 19
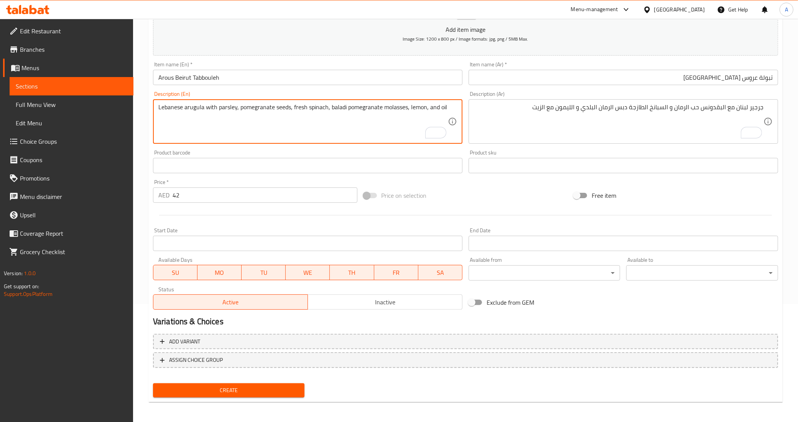
type textarea "Lebanese arugula with parsley, pomegranate seeds, fresh spinach, baladi pomegra…"
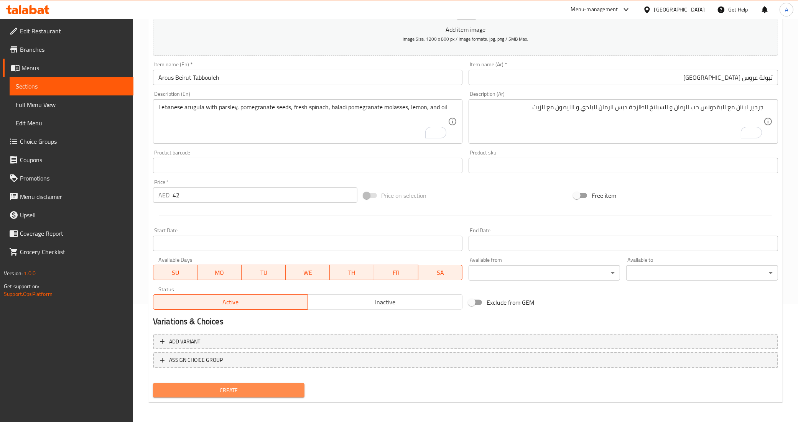
click at [197, 386] on span "Create" at bounding box center [229, 391] width 140 height 10
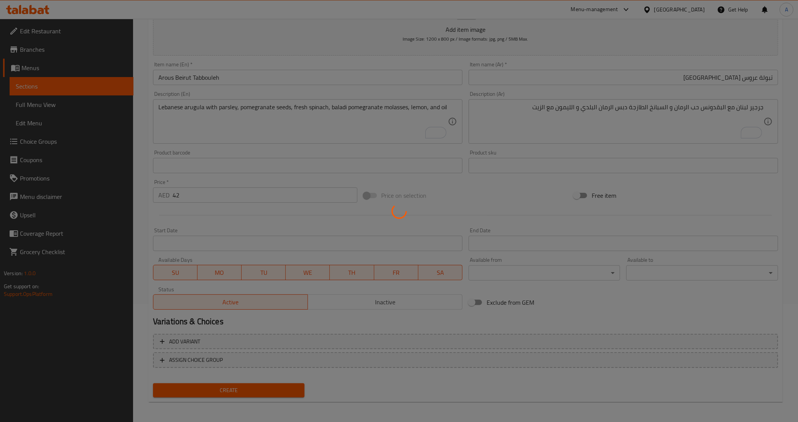
type input "0"
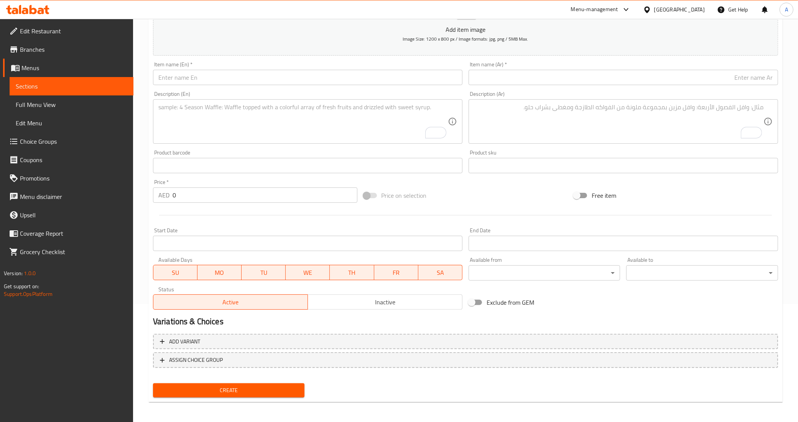
click at [181, 79] on input "text" at bounding box center [307, 77] width 309 height 15
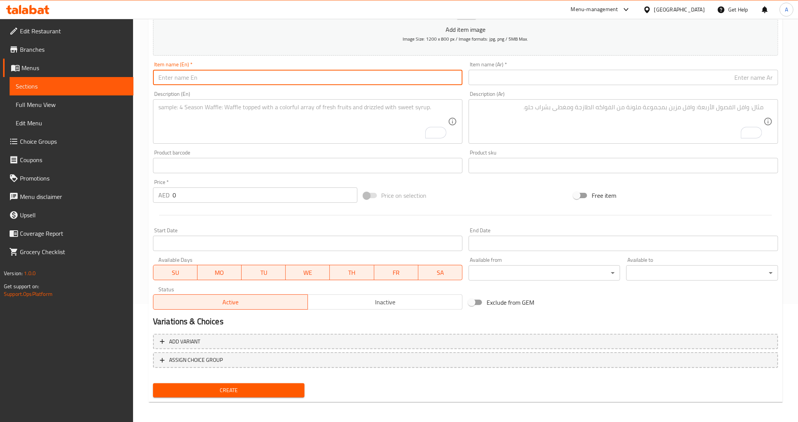
paste input "quinoa salad"
click at [181, 79] on input "quinoa salad" at bounding box center [307, 77] width 309 height 15
type input "Quinoa Salad"
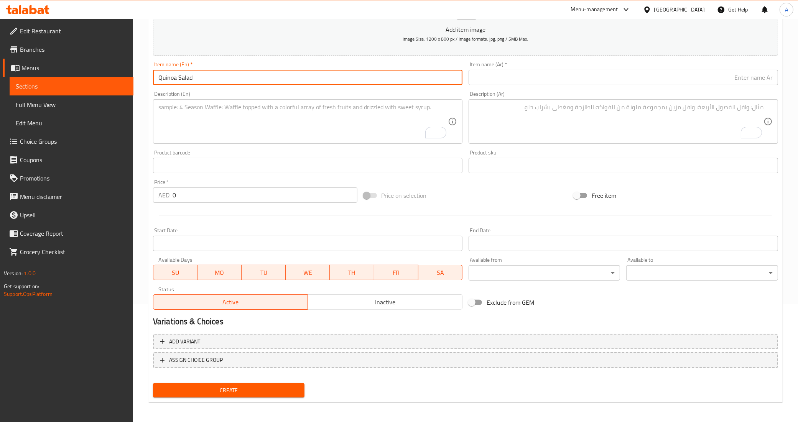
click at [180, 87] on div "Item name (En)   * Quinoa Salad Item name (En) *" at bounding box center [308, 74] width 316 height 30
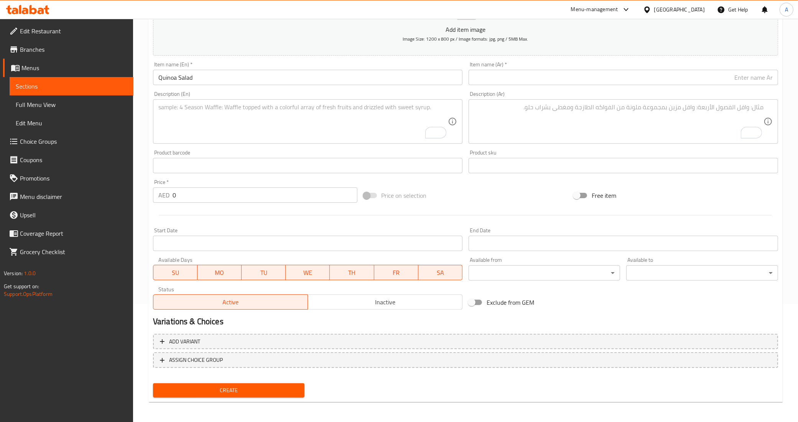
click at [525, 75] on input "text" at bounding box center [623, 77] width 309 height 15
paste input "كينوا"
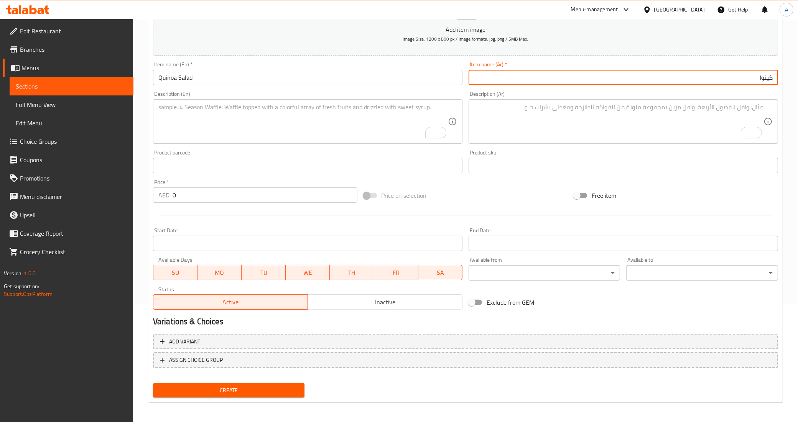
click at [772, 77] on input "كينوا" at bounding box center [623, 77] width 309 height 15
type input "سلطه كينوا"
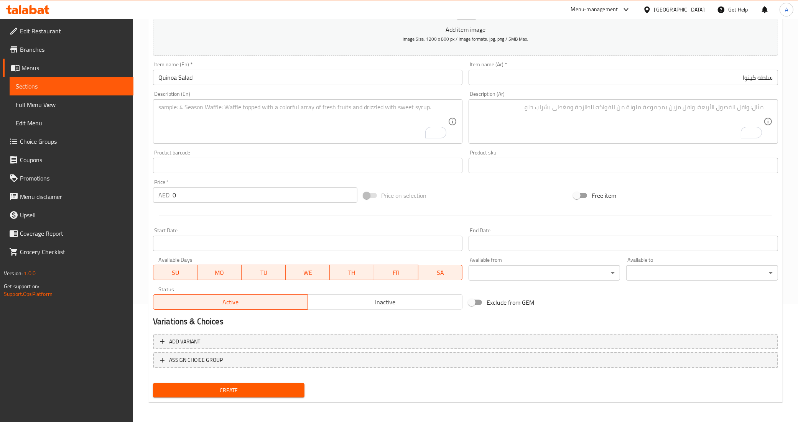
click at [528, 190] on div "Price on selection" at bounding box center [465, 195] width 210 height 21
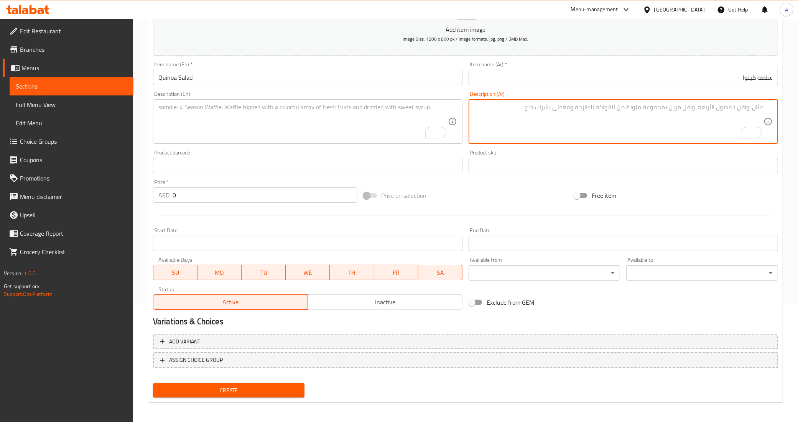
click at [653, 122] on textarea "To enrich screen reader interactions, please activate Accessibility in Grammarl…" at bounding box center [618, 122] width 289 height 36
paste textarea "الافوكا مع توليفة البرتقال و الكينوا الملونة و الصوص"
type textarea "الافوكا مع توليفة البرتقال و الكينوا الملونة و الصوص"
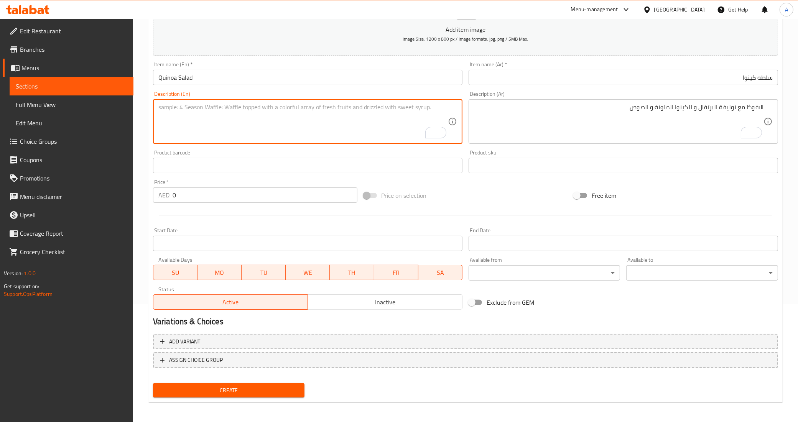
click at [411, 128] on textarea "To enrich screen reader interactions, please activate Accessibility in Grammarl…" at bounding box center [302, 122] width 289 height 36
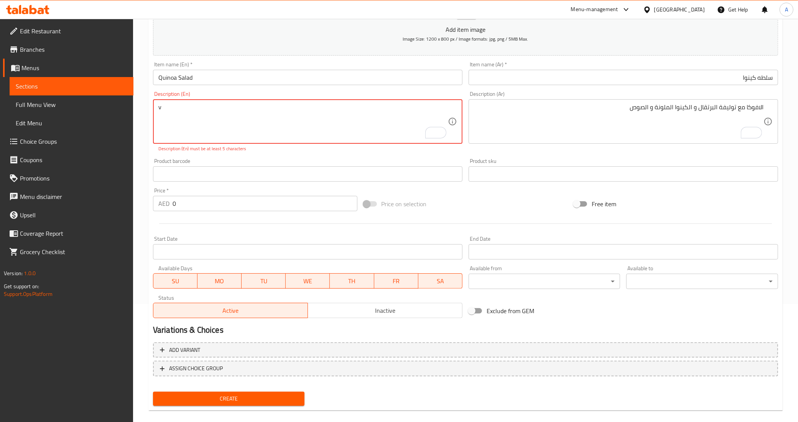
click at [240, 113] on textarea "v" at bounding box center [302, 122] width 289 height 36
paste textarea "Avocado with orange and colorful quinoa combination and sauce"
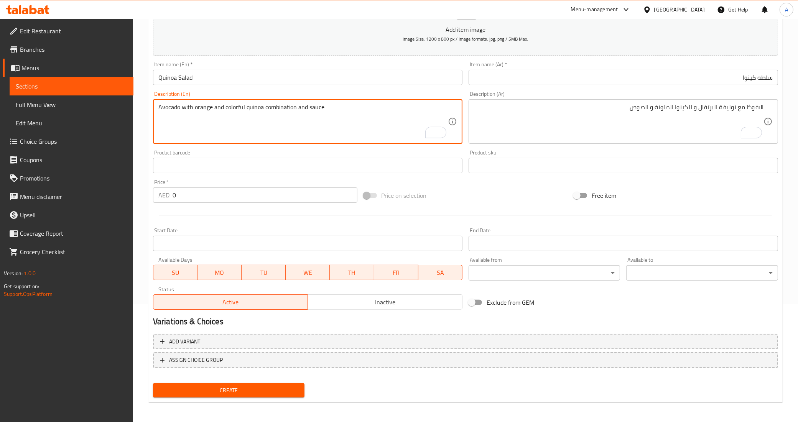
type textarea "Avocado with orange and colorful quinoa combination and sauce"
click at [197, 147] on div "Product barcode Product barcode" at bounding box center [308, 162] width 316 height 30
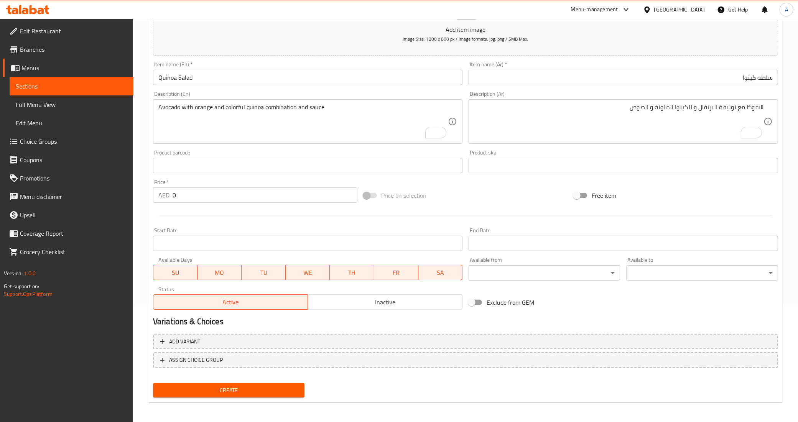
click at [201, 196] on input "0" at bounding box center [265, 194] width 185 height 15
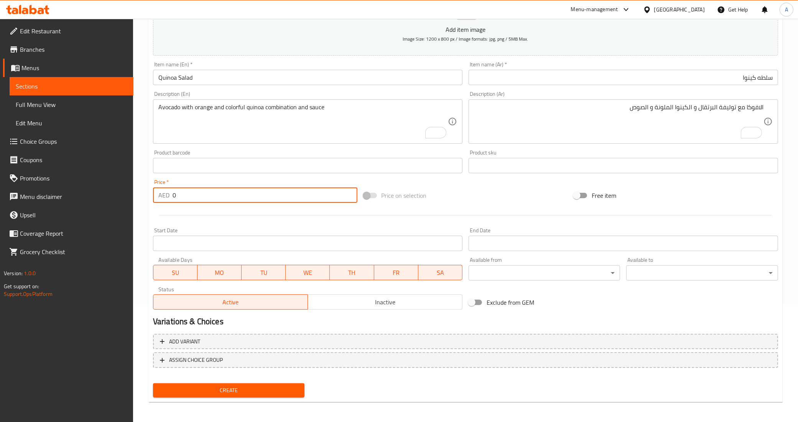
click at [201, 196] on input "0" at bounding box center [265, 194] width 185 height 15
type input "42"
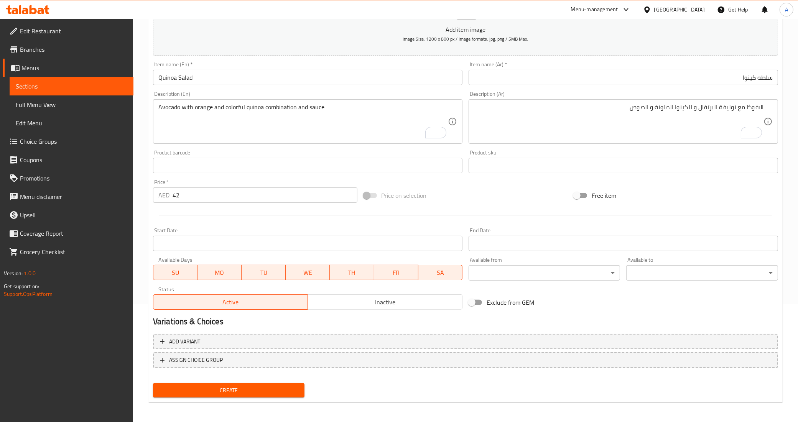
click at [307, 214] on div at bounding box center [465, 215] width 631 height 19
click at [245, 383] on button "Create" at bounding box center [229, 390] width 152 height 14
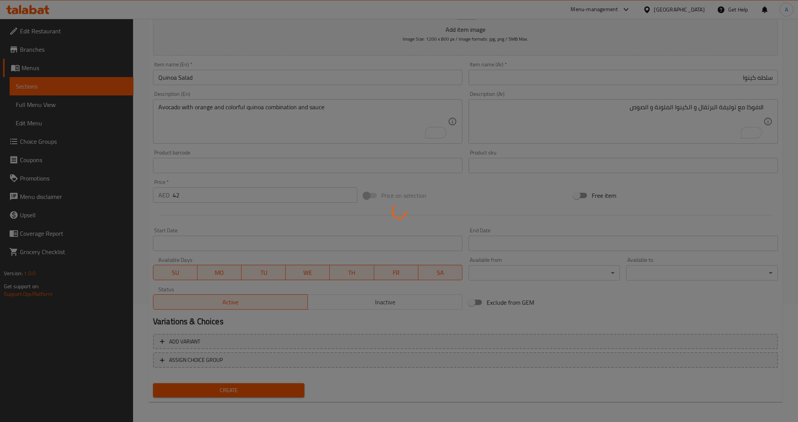
type input "0"
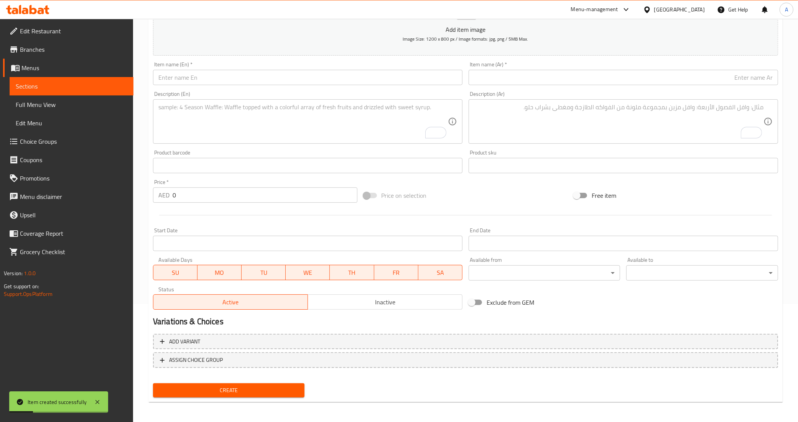
click at [299, 83] on input "text" at bounding box center [307, 77] width 309 height 15
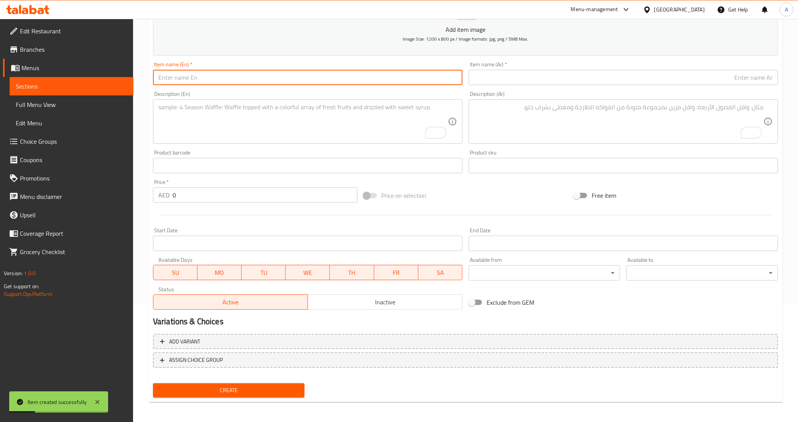
paste input "arous beirut fattoush"
click at [299, 83] on input "arous beirut fattoush" at bounding box center [307, 77] width 309 height 15
type input "Arous Beirut Fattoush"
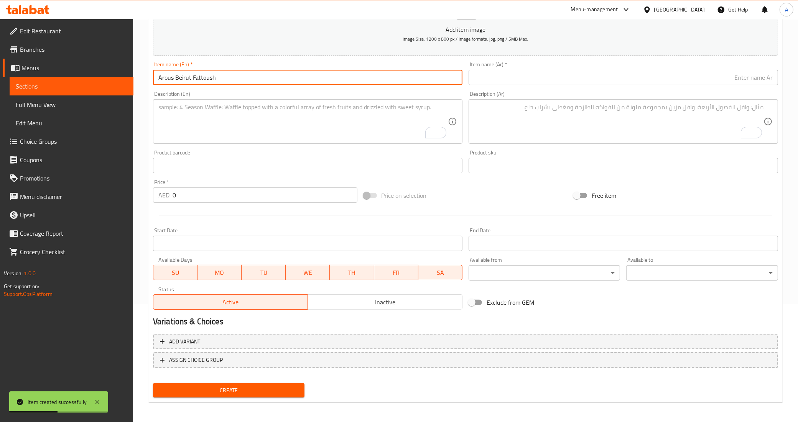
click at [295, 90] on div "Description (En) Description (En)" at bounding box center [308, 117] width 316 height 59
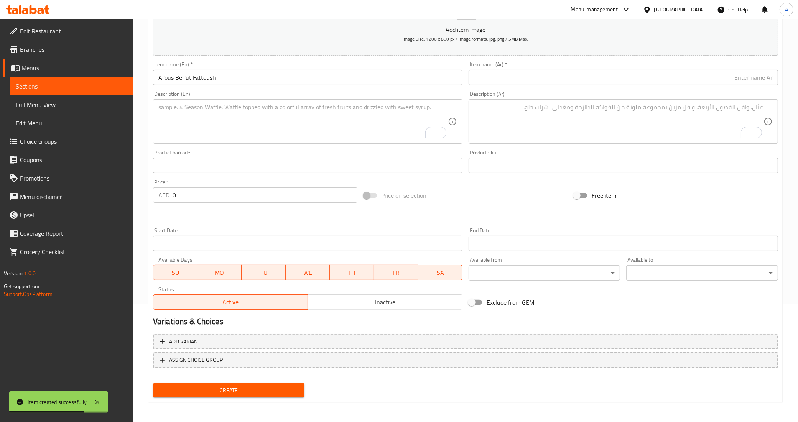
click at [712, 75] on input "text" at bounding box center [623, 77] width 309 height 15
paste input "فتوش عروس [GEOGRAPHIC_DATA]"
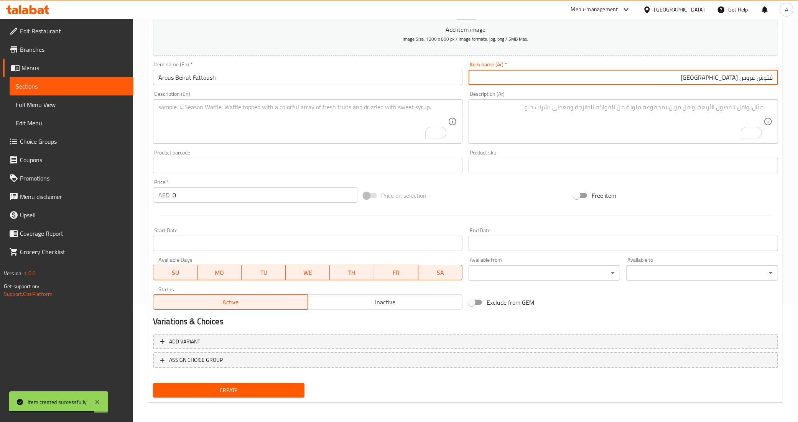
type input "فتوش عروس [GEOGRAPHIC_DATA]"
click at [704, 89] on div "Description (Ar) Description (Ar)" at bounding box center [623, 117] width 316 height 59
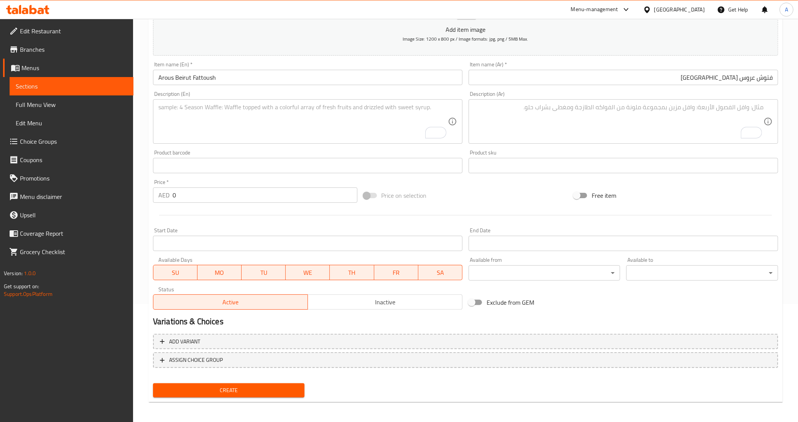
click at [692, 122] on textarea "To enrich screen reader interactions, please activate Accessibility in Grammarl…" at bounding box center [618, 122] width 289 height 36
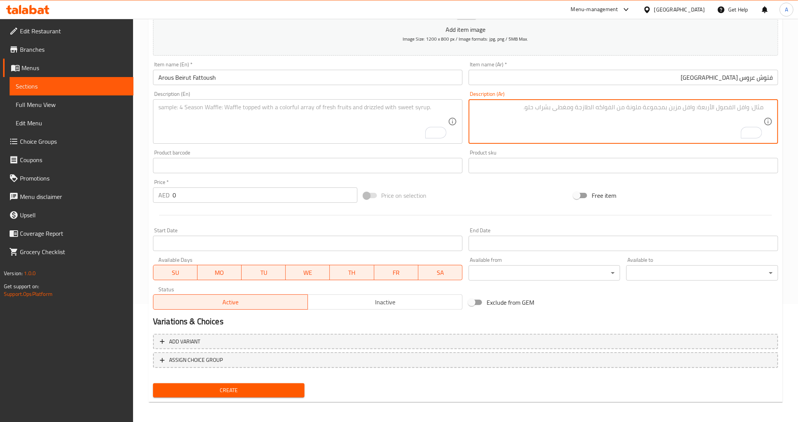
paste textarea "توليفة خيار بندورة خس بصل اعشاب الخبز اللبناني الخاص الصوص العصري اللذي"
click at [660, 120] on textarea "توليفة خيار بندورة خس بصل اعشاب الخبز اللبناني الخاص الصوص العصري اللذي" at bounding box center [618, 122] width 289 height 36
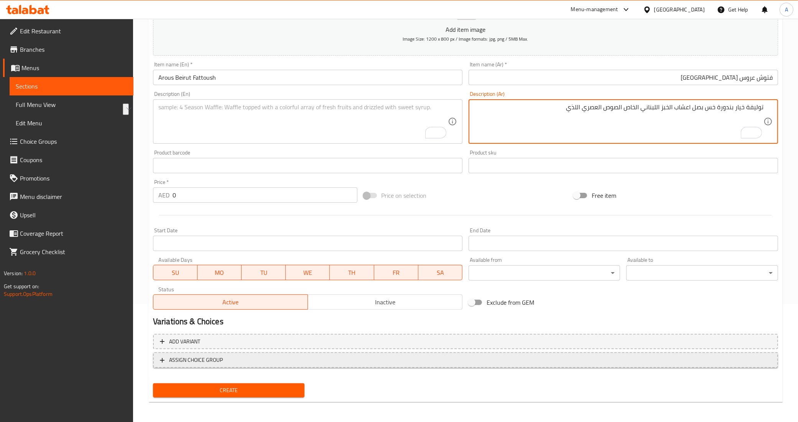
type textarea "توليفة خيار بندورة خس بصل اعشاب الخبز اللبناني الخاص الصوص العصري اللذي"
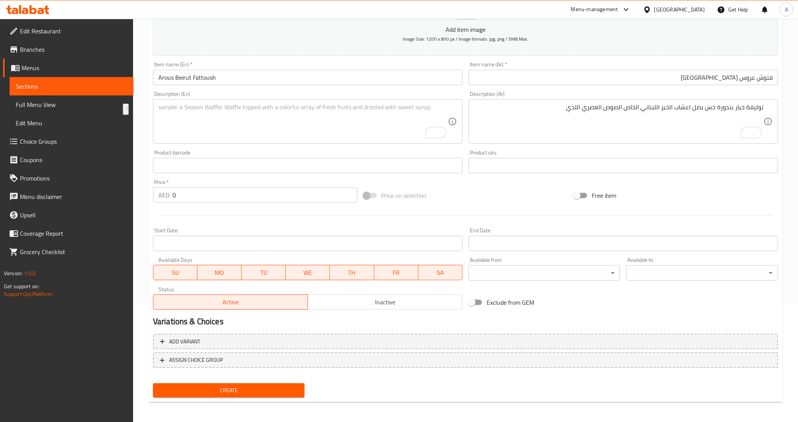
click at [307, 124] on textarea "To enrich screen reader interactions, please activate Accessibility in Grammarl…" at bounding box center [302, 122] width 289 height 36
paste textarea "A combination of cucumber, tomato, lettuce, onion, herbs, special Lebanese brea…"
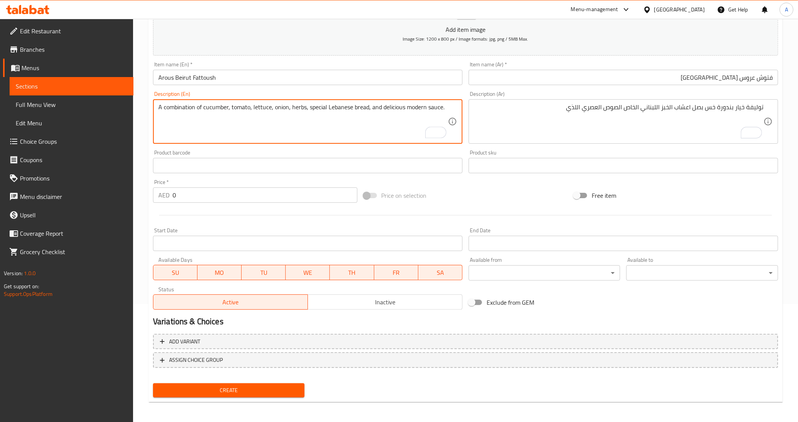
type textarea "A combination of cucumber, tomato, lettuce, onion, herbs, special Lebanese brea…"
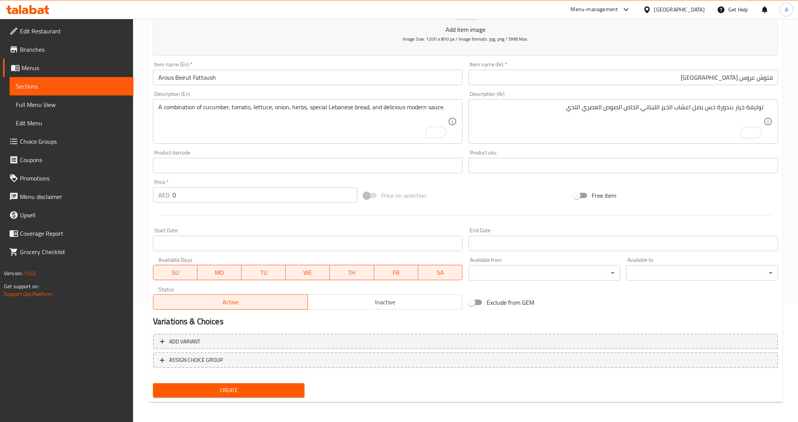
click at [248, 151] on div "Product barcode Product barcode" at bounding box center [307, 161] width 309 height 23
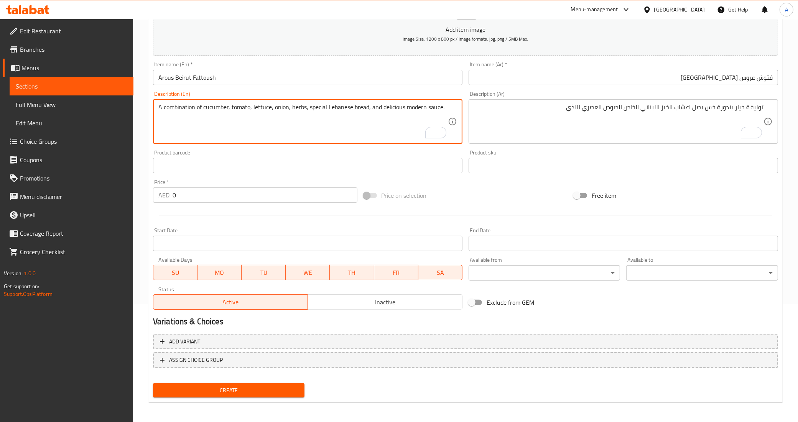
click at [252, 129] on textarea "A combination of cucumber, tomato, lettuce, onion, herbs, special Lebanese brea…" at bounding box center [302, 122] width 289 height 36
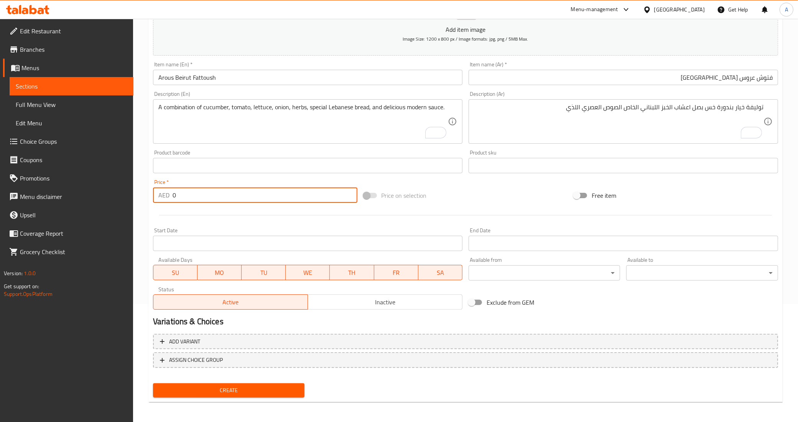
click at [185, 192] on input "0" at bounding box center [265, 194] width 185 height 15
type input "42"
click at [184, 207] on div at bounding box center [465, 215] width 631 height 19
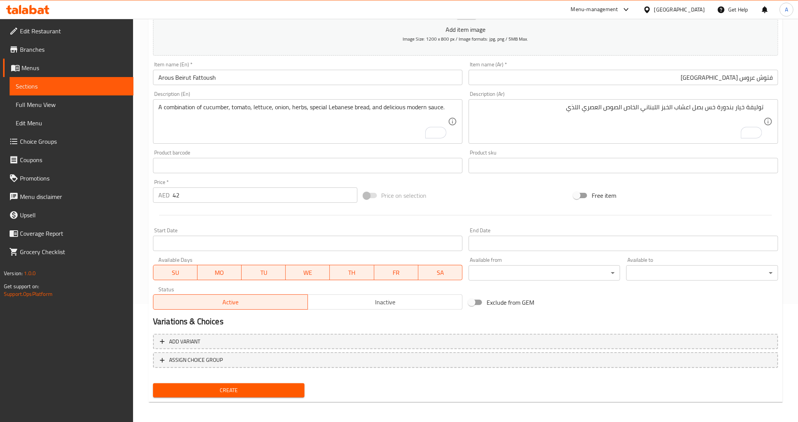
click at [257, 210] on div at bounding box center [465, 215] width 631 height 19
click at [664, 196] on div "Free item" at bounding box center [676, 195] width 210 height 21
click at [533, 188] on div "Price on selection" at bounding box center [465, 195] width 210 height 21
click at [647, 196] on div "Free item" at bounding box center [676, 195] width 210 height 21
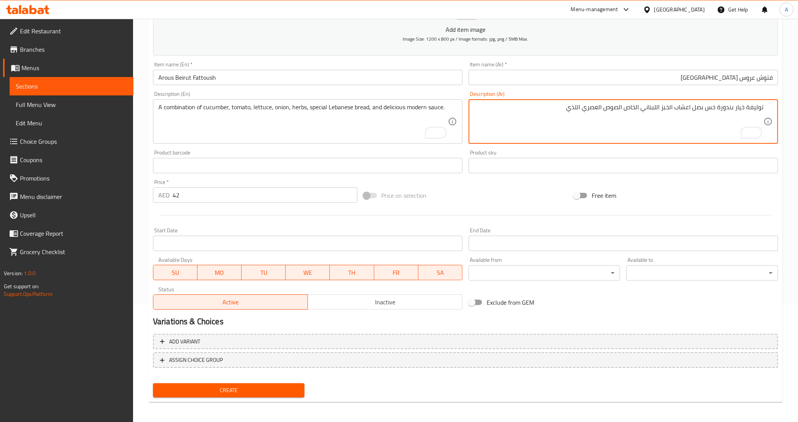
click at [743, 108] on textarea "توليفة خيار بندورة خس بصل اعشاب الخبز اللبناني الخاص الصوص العصري اللذي" at bounding box center [618, 122] width 289 height 36
click at [733, 120] on textarea "توليفة خيار بندورة خس بصل اعشاب الخبز اللبناني الخاص الصوص العصري اللذي" at bounding box center [618, 122] width 289 height 36
click at [737, 110] on textarea "توليفة خيار بندورة خس بصل اعشاب الخبز اللبناني الخاص الصوص العصري اللذي" at bounding box center [618, 122] width 289 height 36
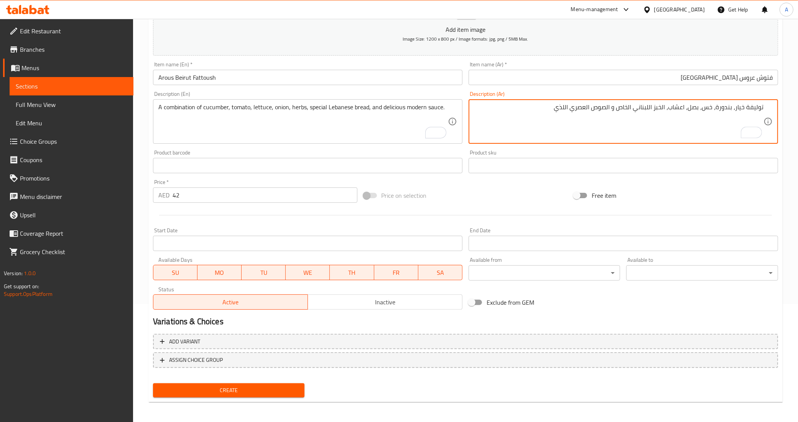
type textarea "توليفة خيار، بندورة، خس، بصل، اعشاب، الخبز اللبناني الخاص و الصوص العصري اللذي"
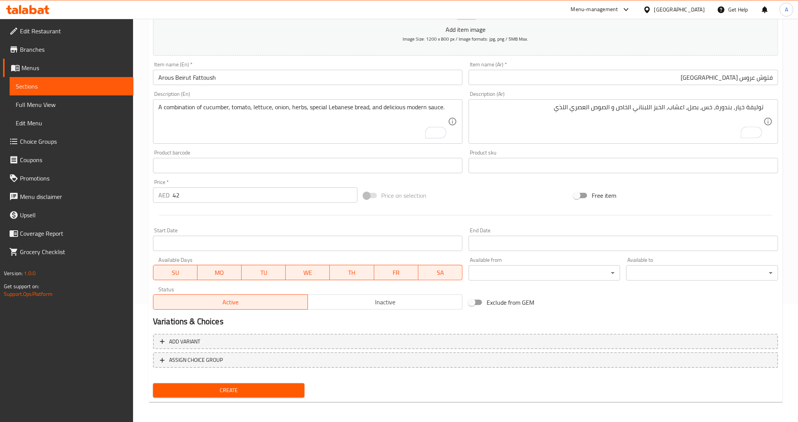
click at [679, 202] on div "Free item" at bounding box center [676, 195] width 210 height 21
click at [480, 186] on div "Price on selection" at bounding box center [465, 195] width 210 height 21
click at [489, 205] on div "Price on selection" at bounding box center [465, 195] width 210 height 21
click at [487, 195] on div "Price on selection" at bounding box center [465, 195] width 210 height 21
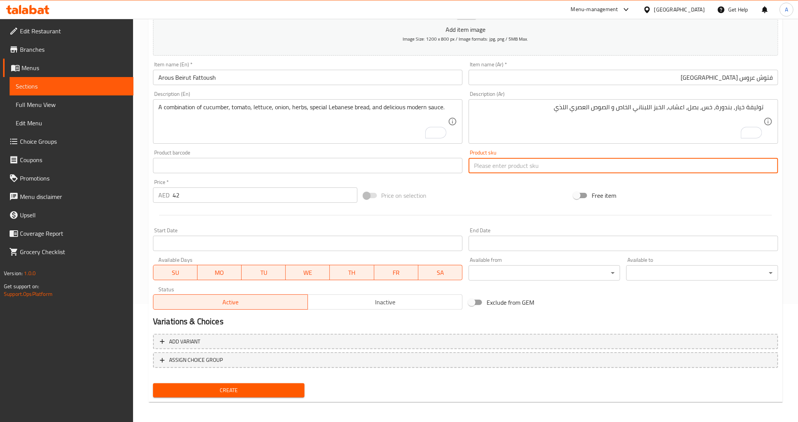
click at [500, 173] on input "text" at bounding box center [623, 165] width 309 height 15
click at [484, 188] on div "Price on selection" at bounding box center [465, 195] width 210 height 21
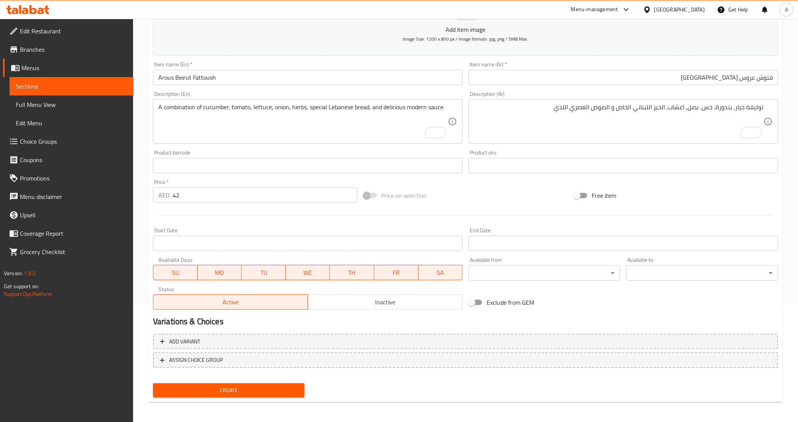
click at [299, 383] on button "Create" at bounding box center [229, 390] width 152 height 14
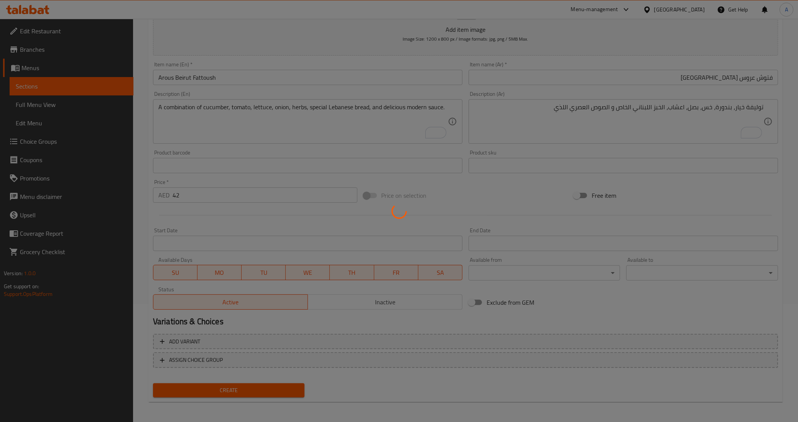
type input "0"
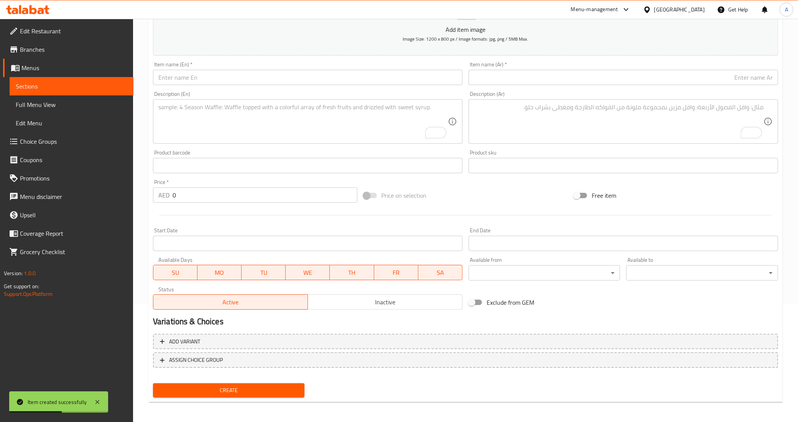
click at [108, 92] on link "Sections" at bounding box center [72, 86] width 124 height 18
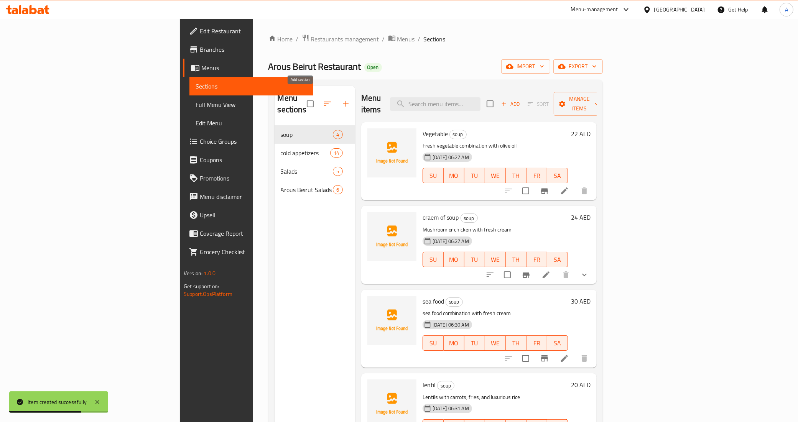
click at [341, 102] on icon "button" at bounding box center [345, 103] width 9 height 9
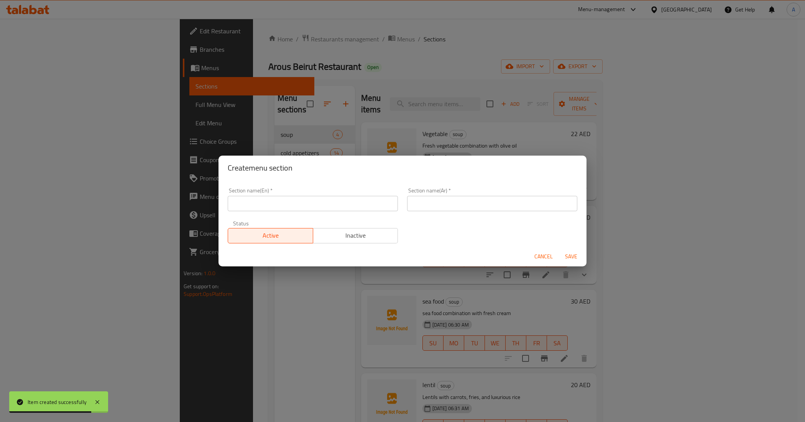
click at [245, 207] on input "text" at bounding box center [313, 203] width 170 height 15
paste input "المقبلات الساخنة hot appetizers"
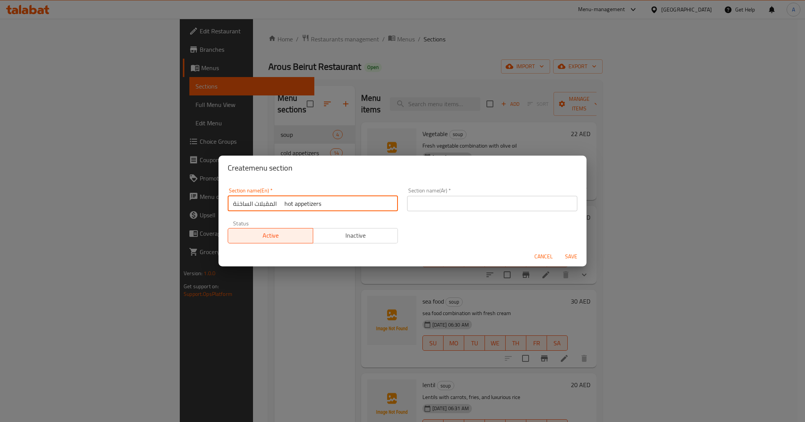
drag, startPoint x: 283, startPoint y: 203, endPoint x: 230, endPoint y: 206, distance: 52.6
click at [230, 206] on input "المقبلات الساخنة hot appetizers" at bounding box center [313, 203] width 170 height 15
type input "hot appetizers"
click at [447, 204] on input "text" at bounding box center [492, 203] width 170 height 15
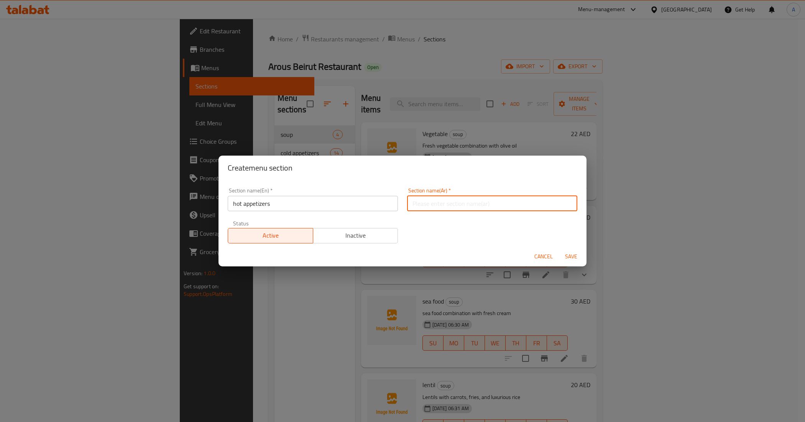
paste input "المقبلات الساخنة"
type input "المقبلات الساخنة"
click at [438, 229] on div "Section name(En)   * hot appetizers Section name(En) * Section name(Ar)   * الم…" at bounding box center [402, 215] width 359 height 65
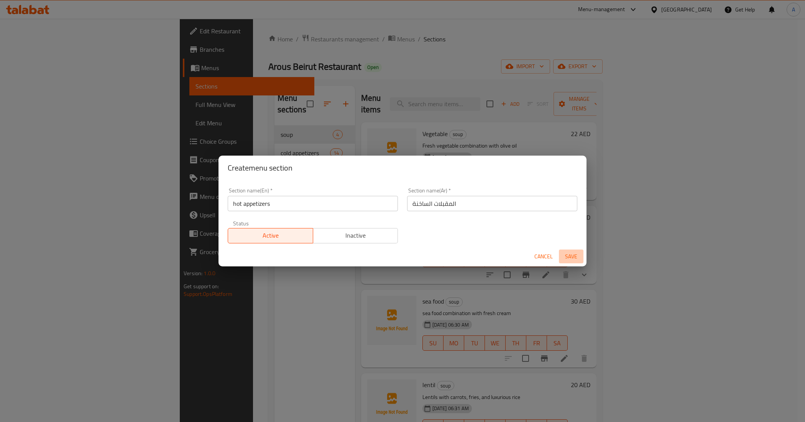
click at [577, 253] on span "Save" at bounding box center [571, 257] width 18 height 10
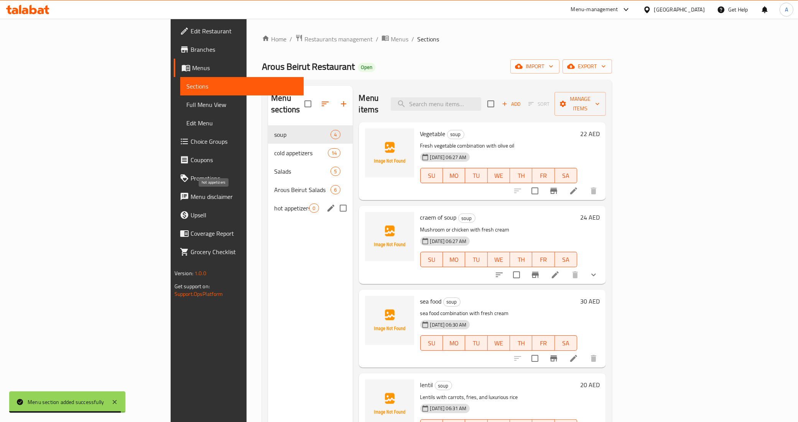
click at [274, 204] on span "hot appetizers" at bounding box center [291, 208] width 35 height 9
